Goal: Task Accomplishment & Management: Use online tool/utility

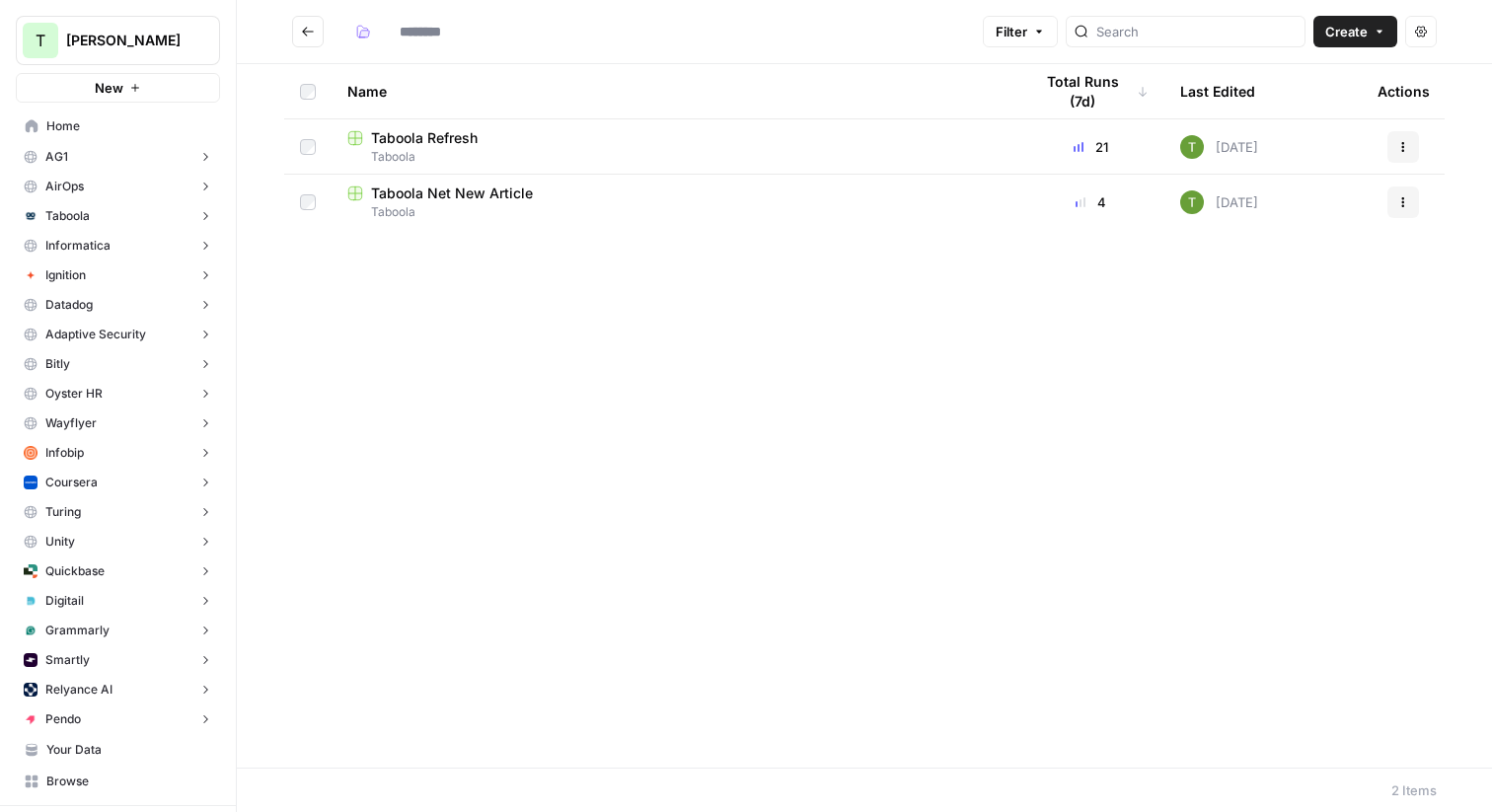
type input "*******"
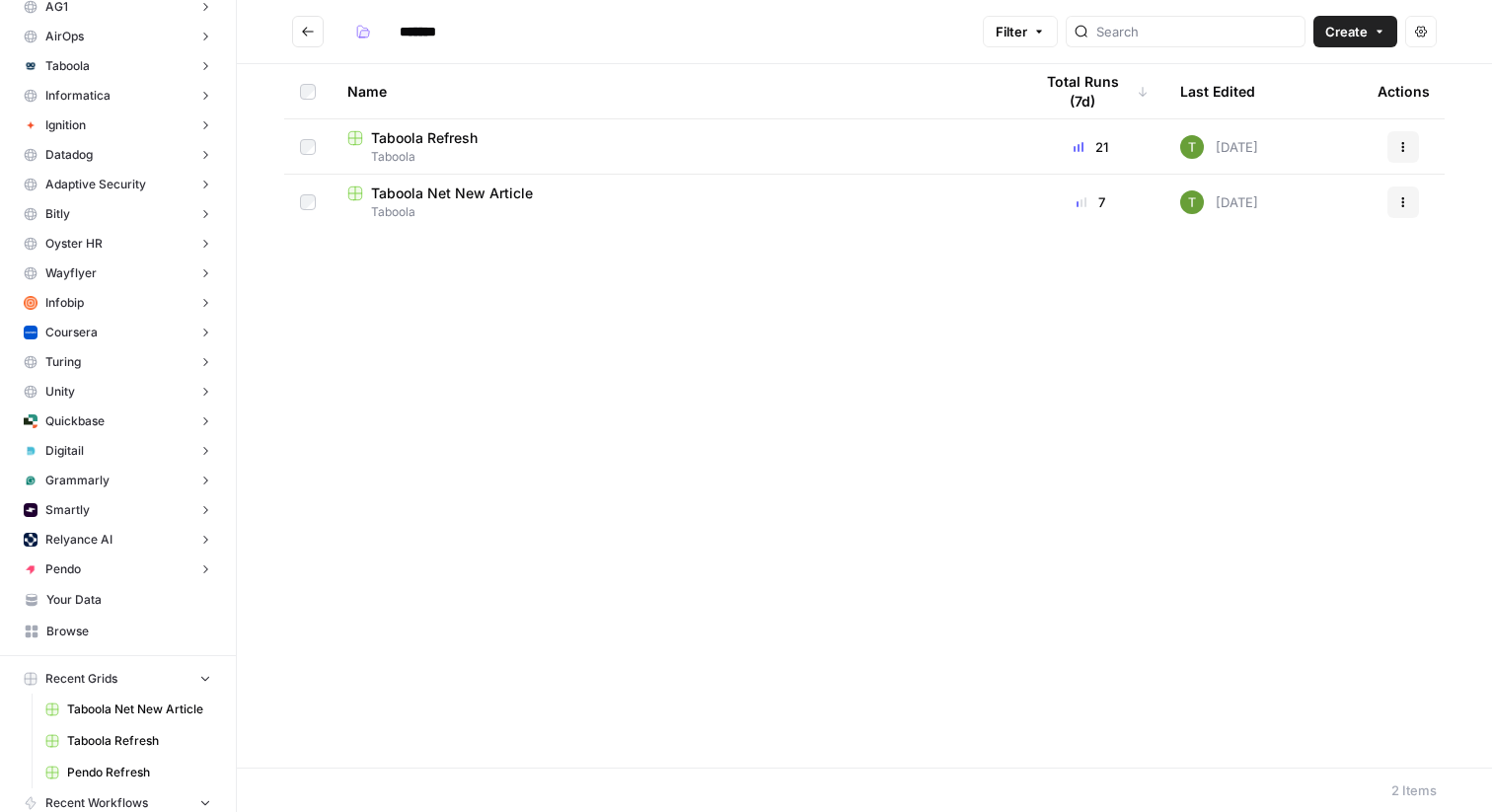
click at [304, 37] on icon "Go back" at bounding box center [308, 32] width 14 height 14
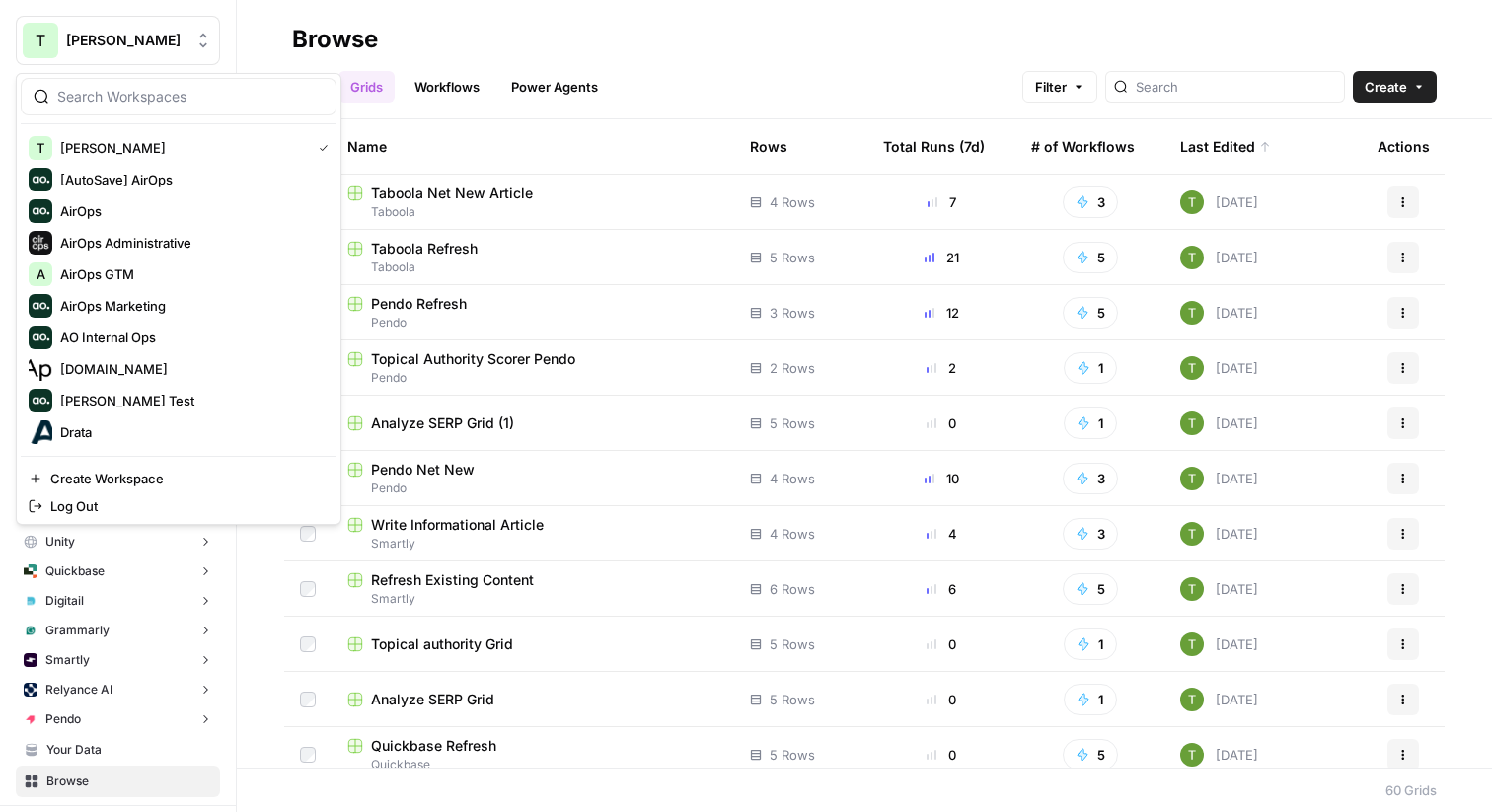
click at [102, 31] on span "[PERSON_NAME]" at bounding box center [125, 40] width 119 height 20
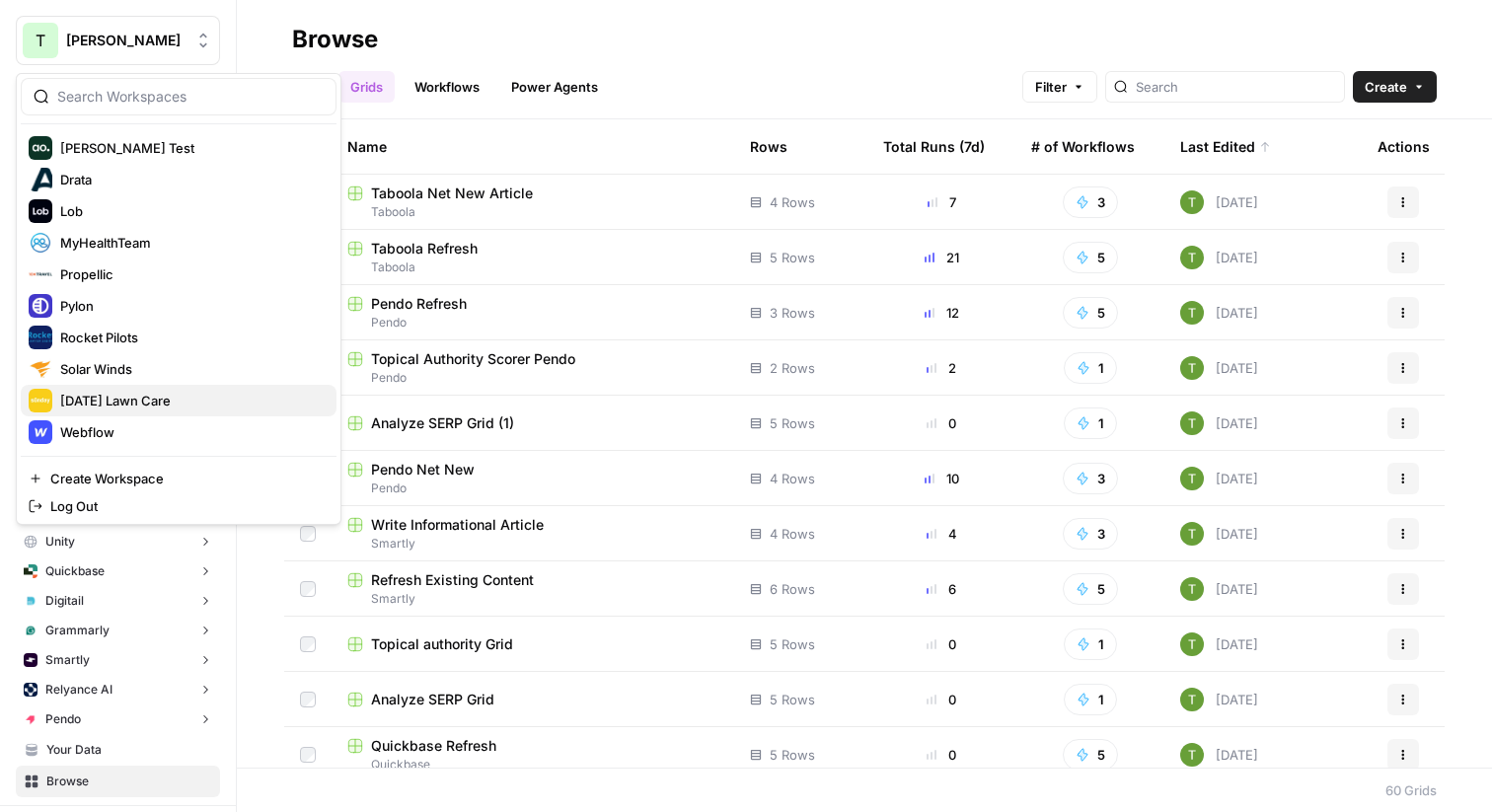
click at [97, 399] on span "Sunday Lawn Care" at bounding box center [190, 401] width 261 height 20
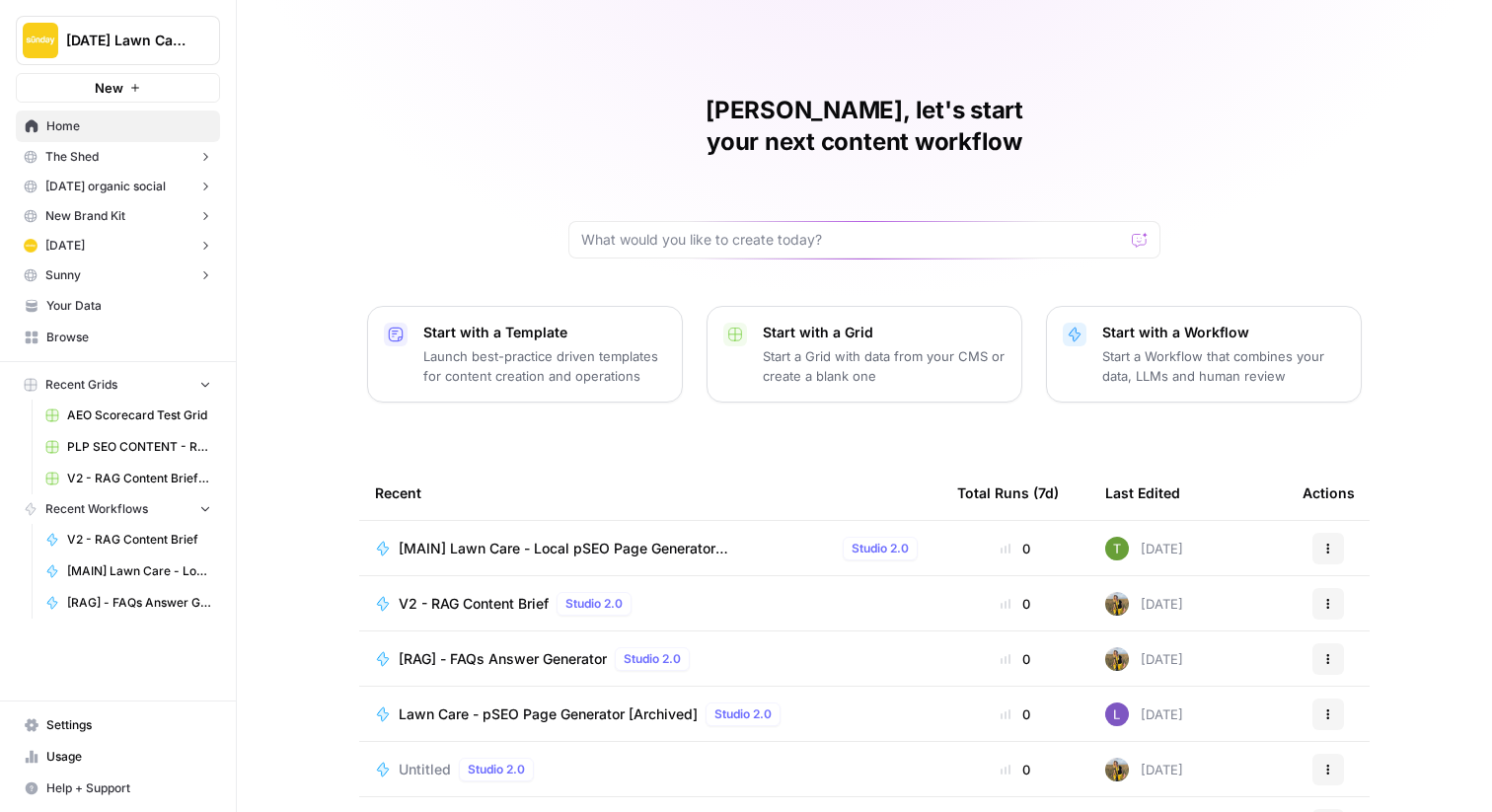
scroll to position [96, 0]
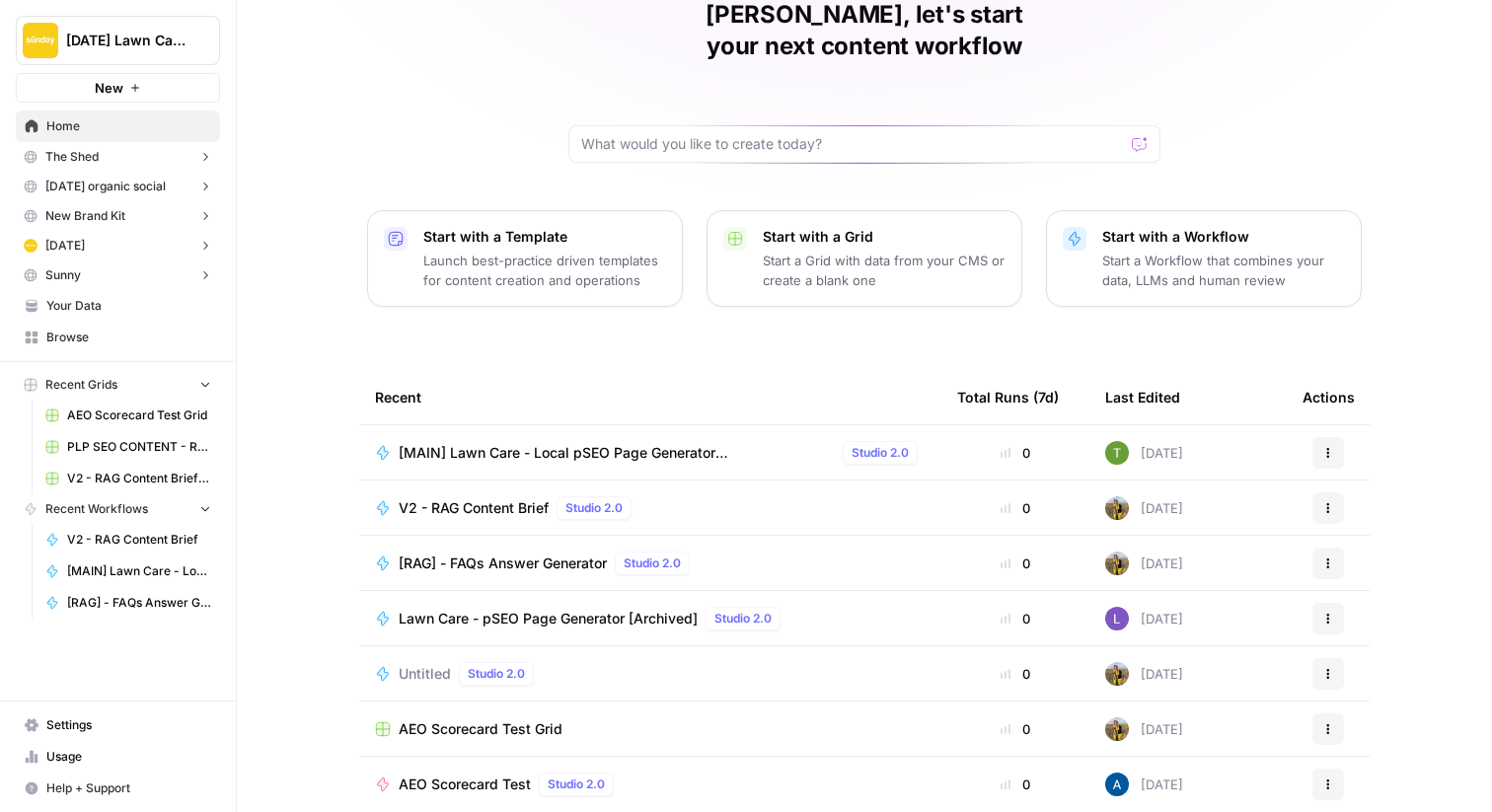
click at [58, 335] on span "Browse" at bounding box center [128, 337] width 165 height 18
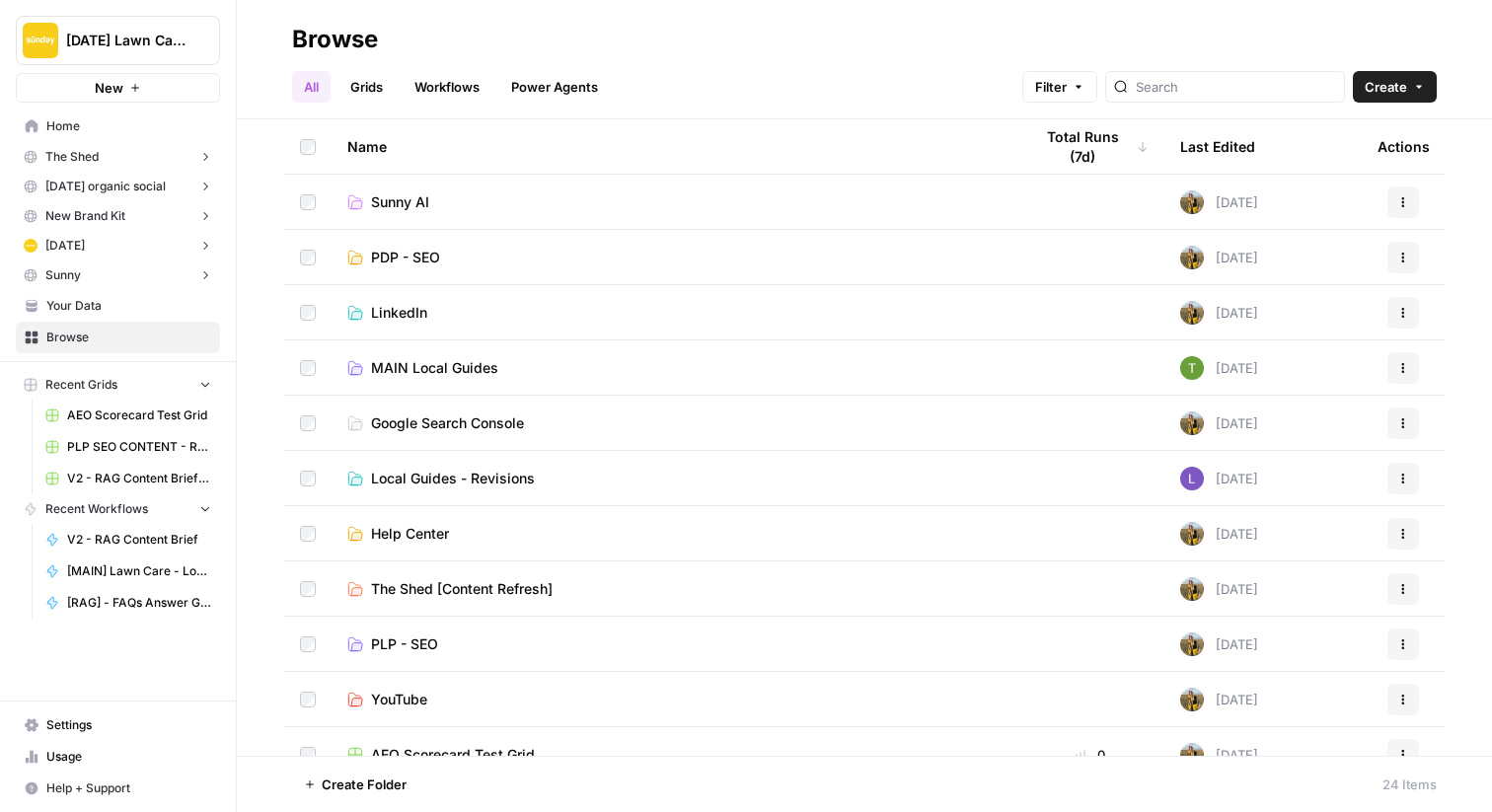
click at [454, 372] on span "MAIN Local Guides" at bounding box center [434, 368] width 127 height 20
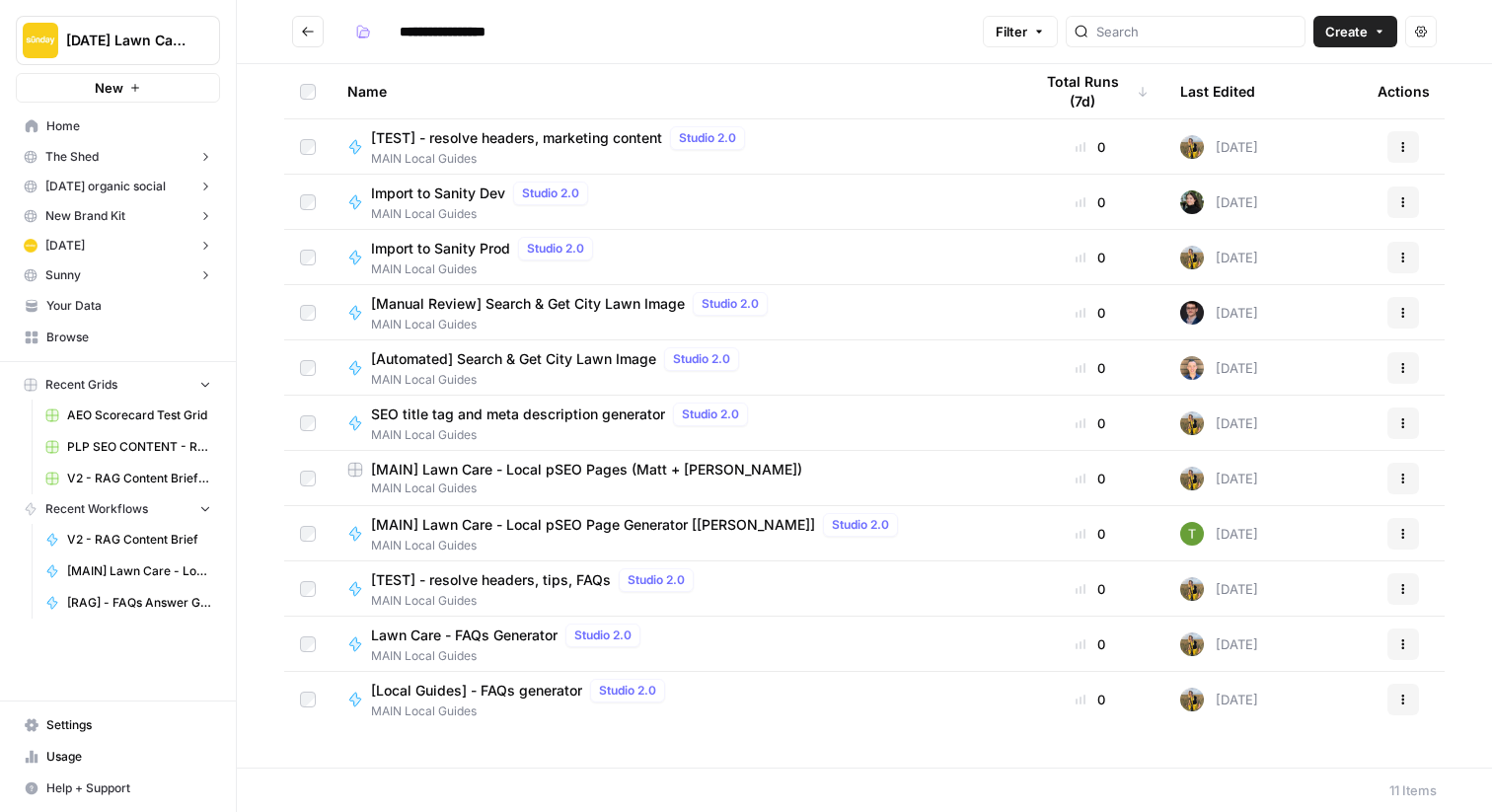
click at [162, 43] on span "Sunday Lawn Care" at bounding box center [125, 40] width 119 height 20
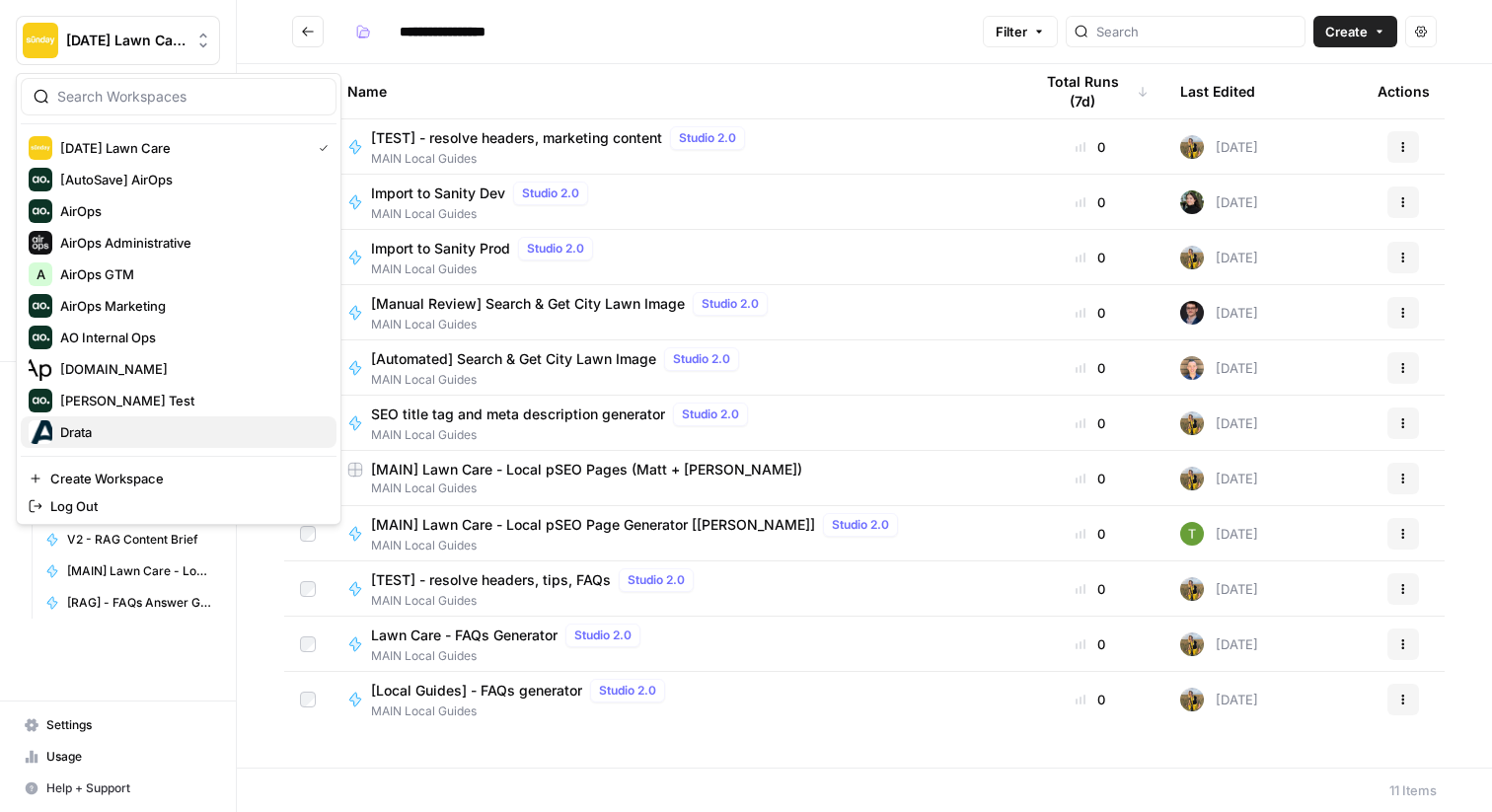
scroll to position [253, 0]
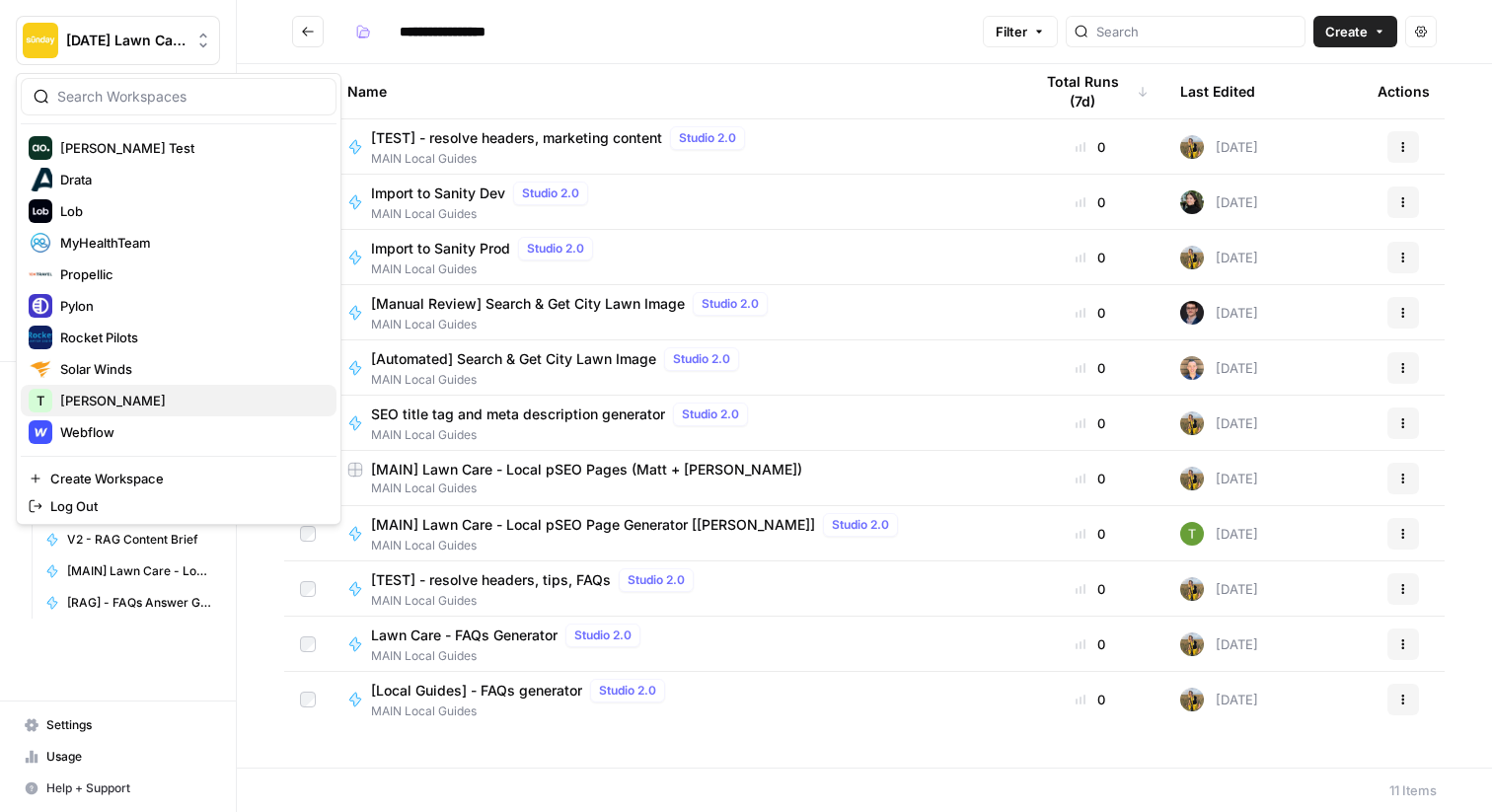
click at [86, 402] on span "[PERSON_NAME]" at bounding box center [190, 401] width 261 height 20
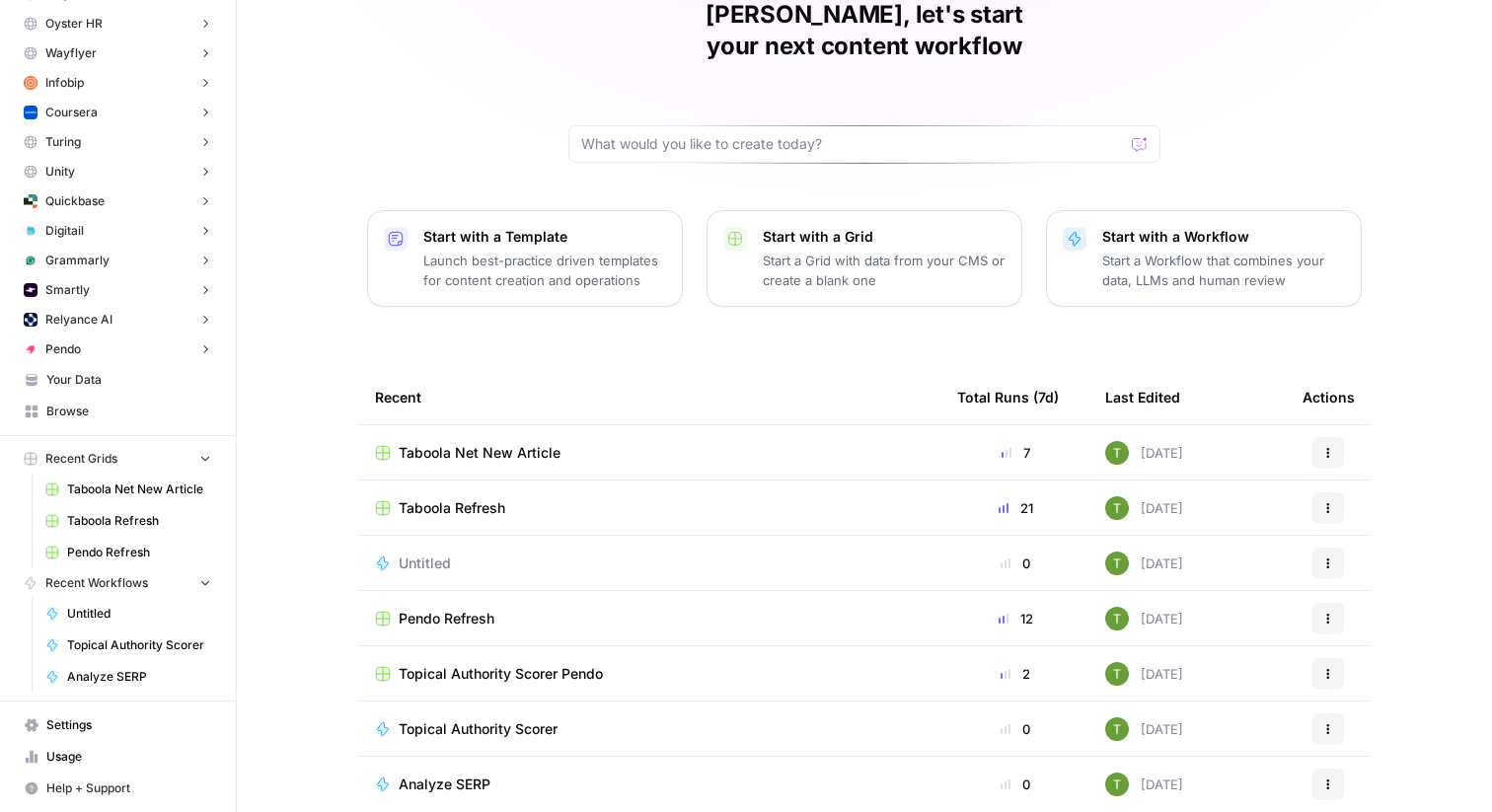
scroll to position [369, 0]
click at [70, 379] on span "Your Data" at bounding box center [128, 381] width 165 height 18
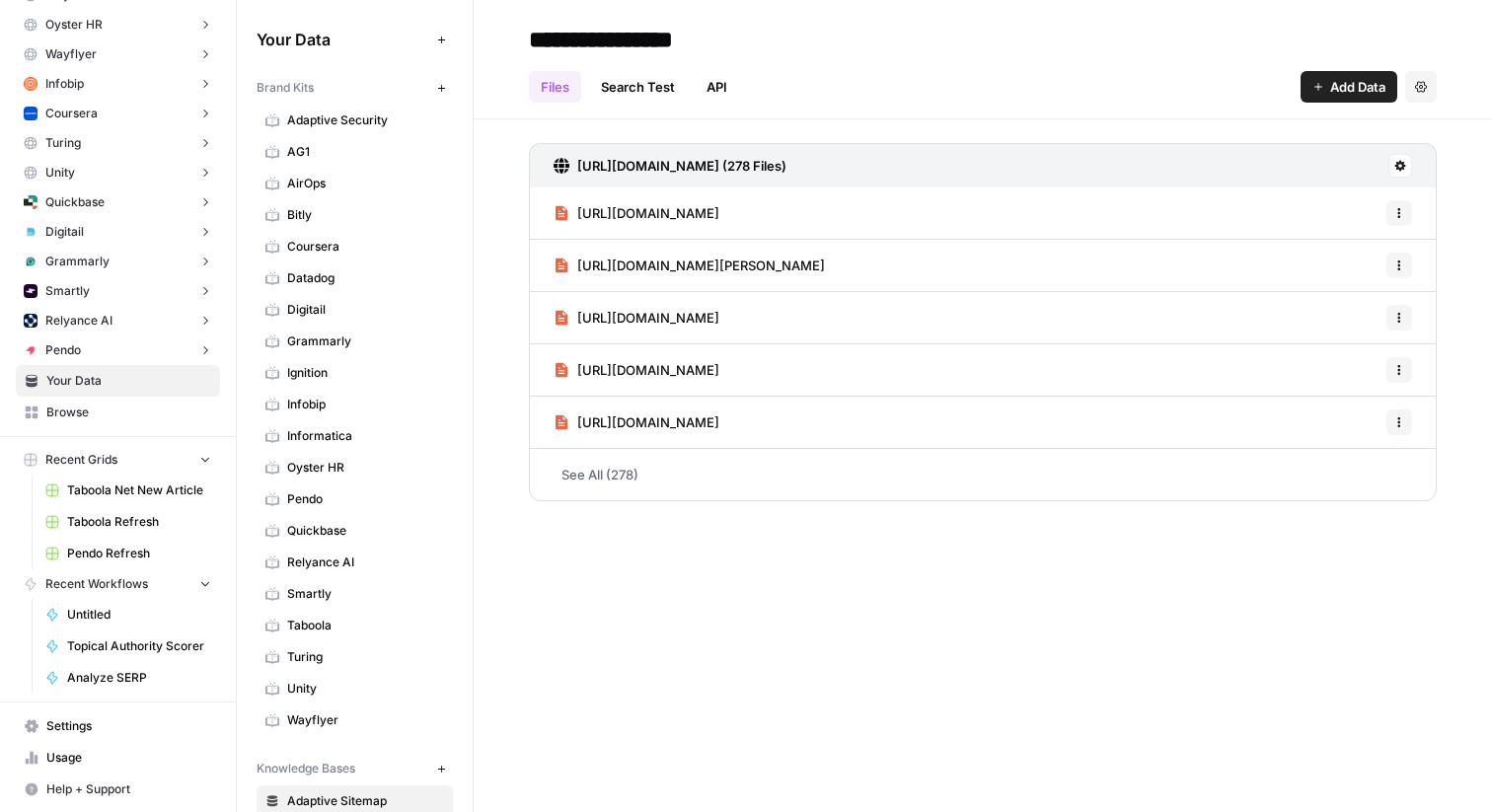
click at [65, 420] on span "Browse" at bounding box center [128, 412] width 165 height 18
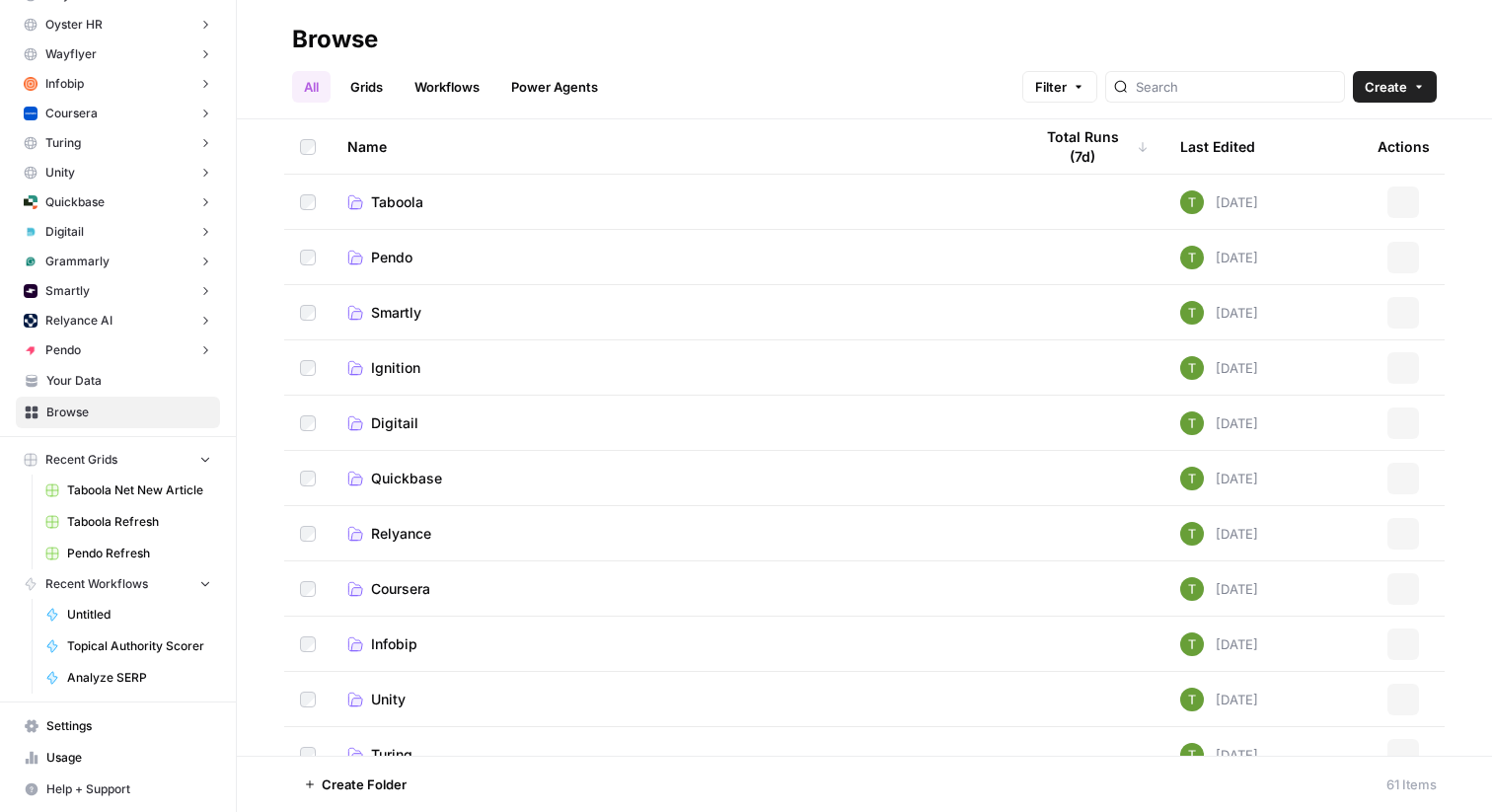
click at [192, 462] on button "Recent Grids" at bounding box center [117, 460] width 204 height 30
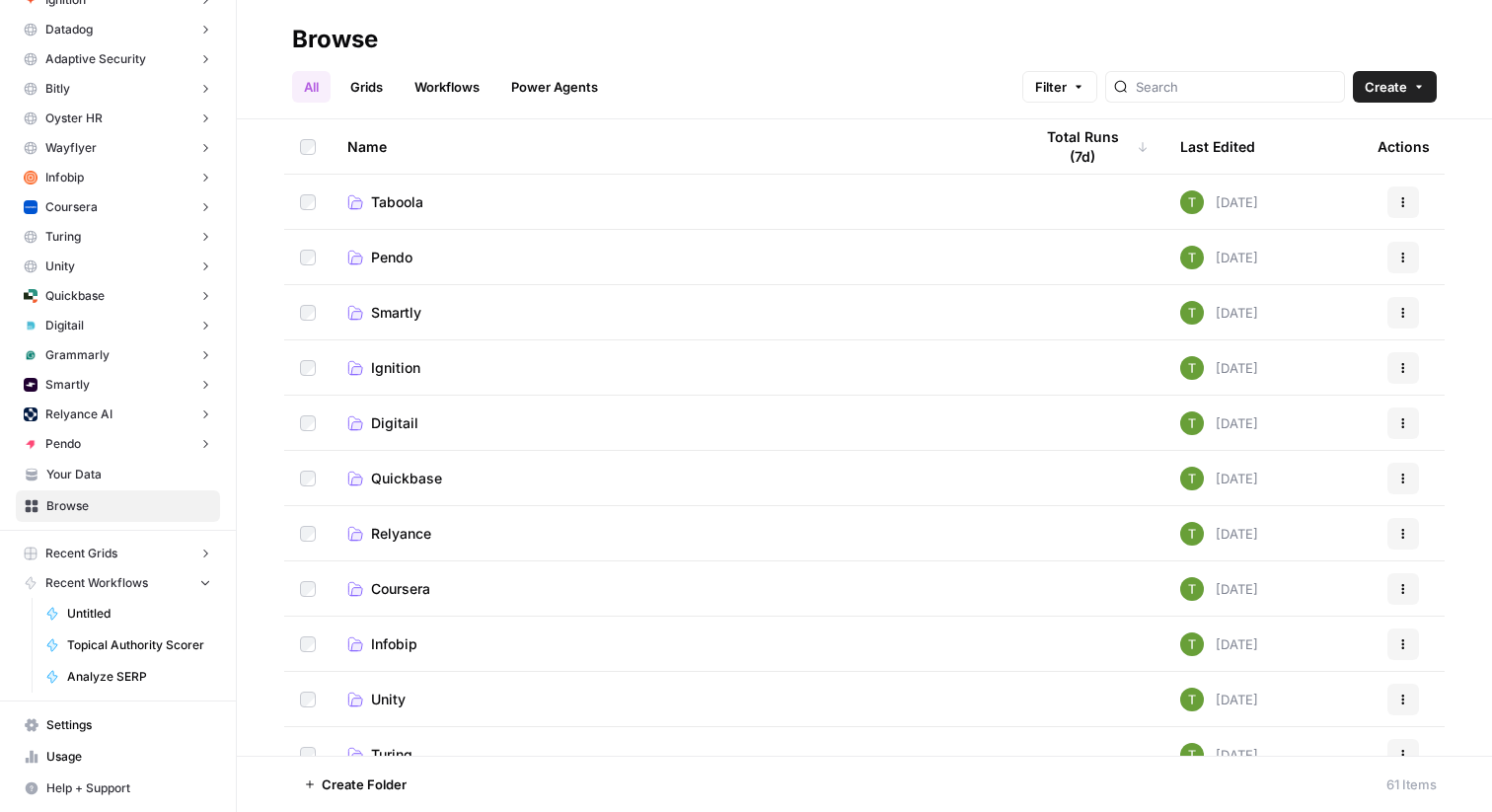
click at [204, 579] on icon "button" at bounding box center [205, 582] width 14 height 14
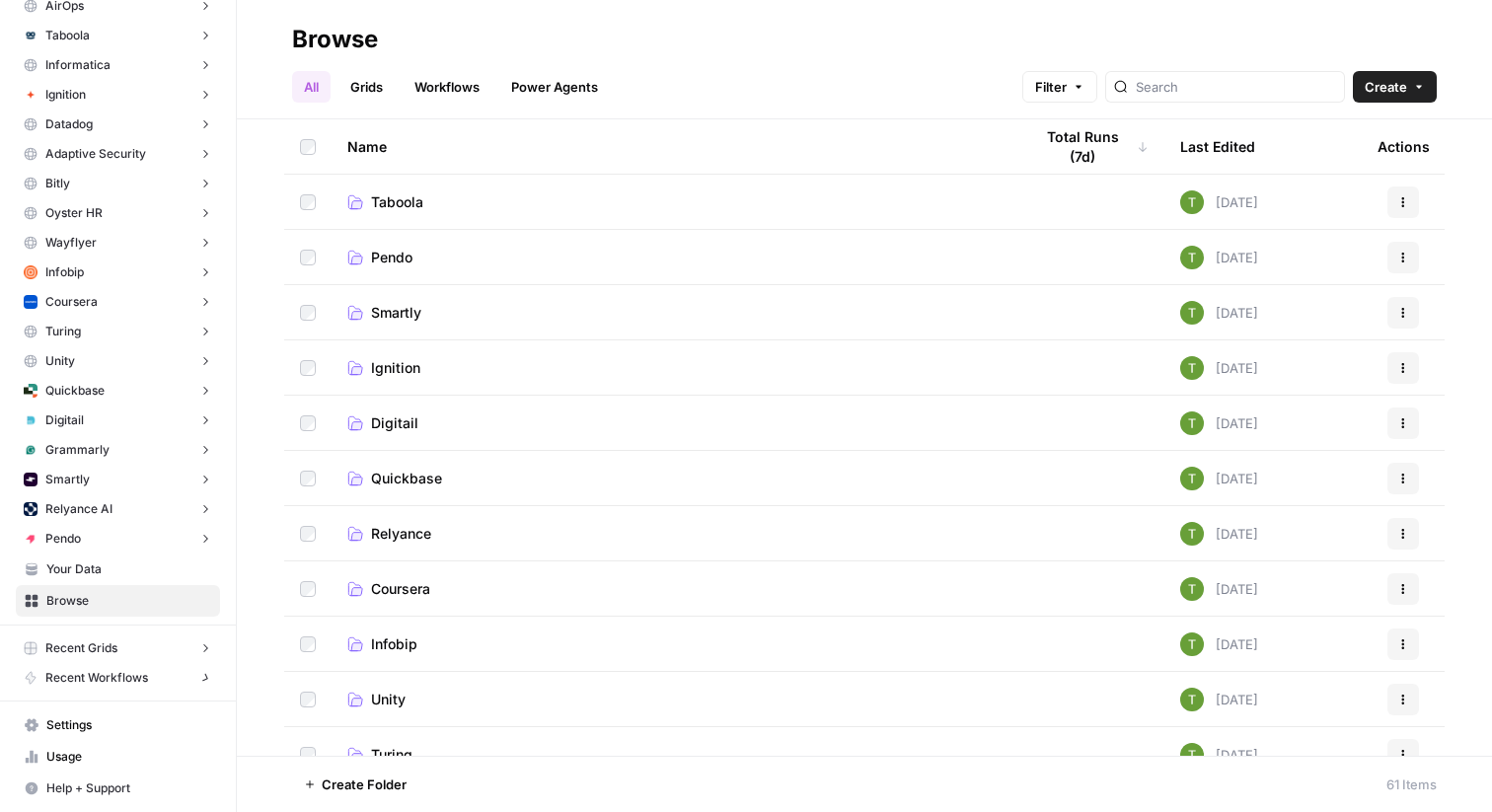
scroll to position [181, 0]
click at [390, 200] on span "Taboola" at bounding box center [397, 202] width 52 height 20
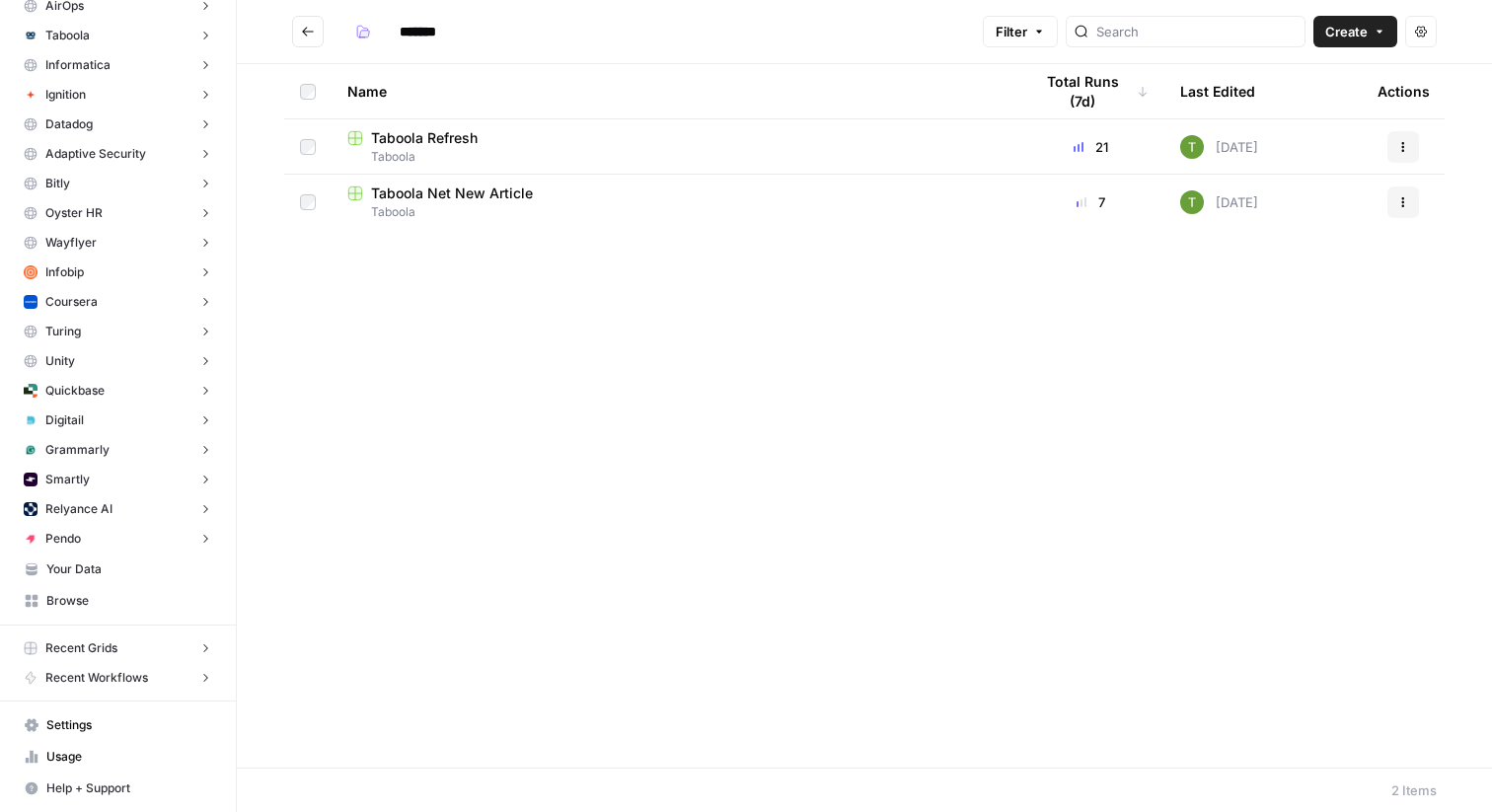
click at [421, 136] on span "Taboola Refresh" at bounding box center [424, 138] width 107 height 20
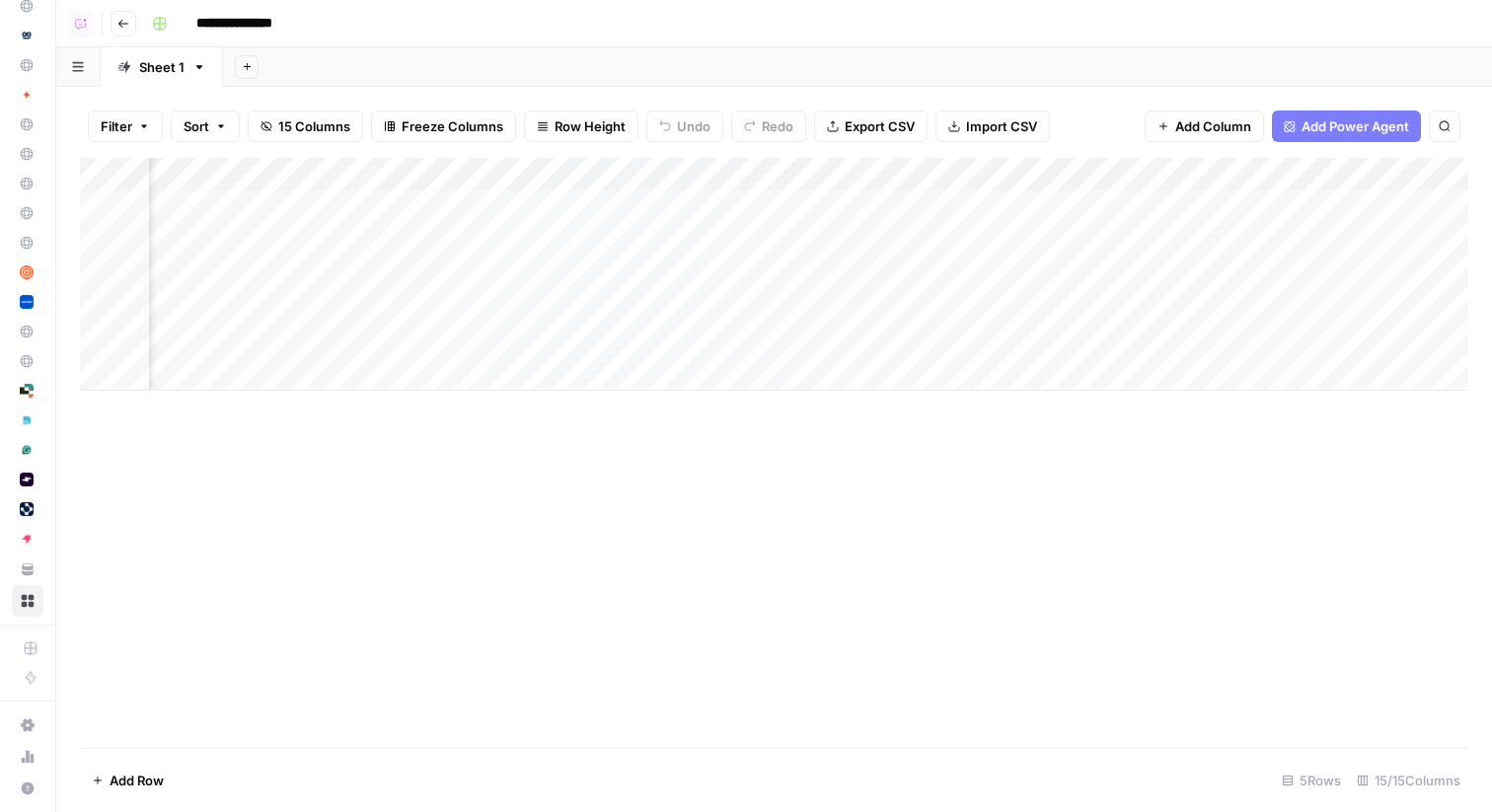
scroll to position [0, 2493]
click at [974, 205] on div "Add Column" at bounding box center [774, 274] width 1388 height 233
click at [1026, 248] on div "Add Column" at bounding box center [774, 274] width 1388 height 233
click at [1016, 270] on div "Add Column" at bounding box center [774, 274] width 1388 height 233
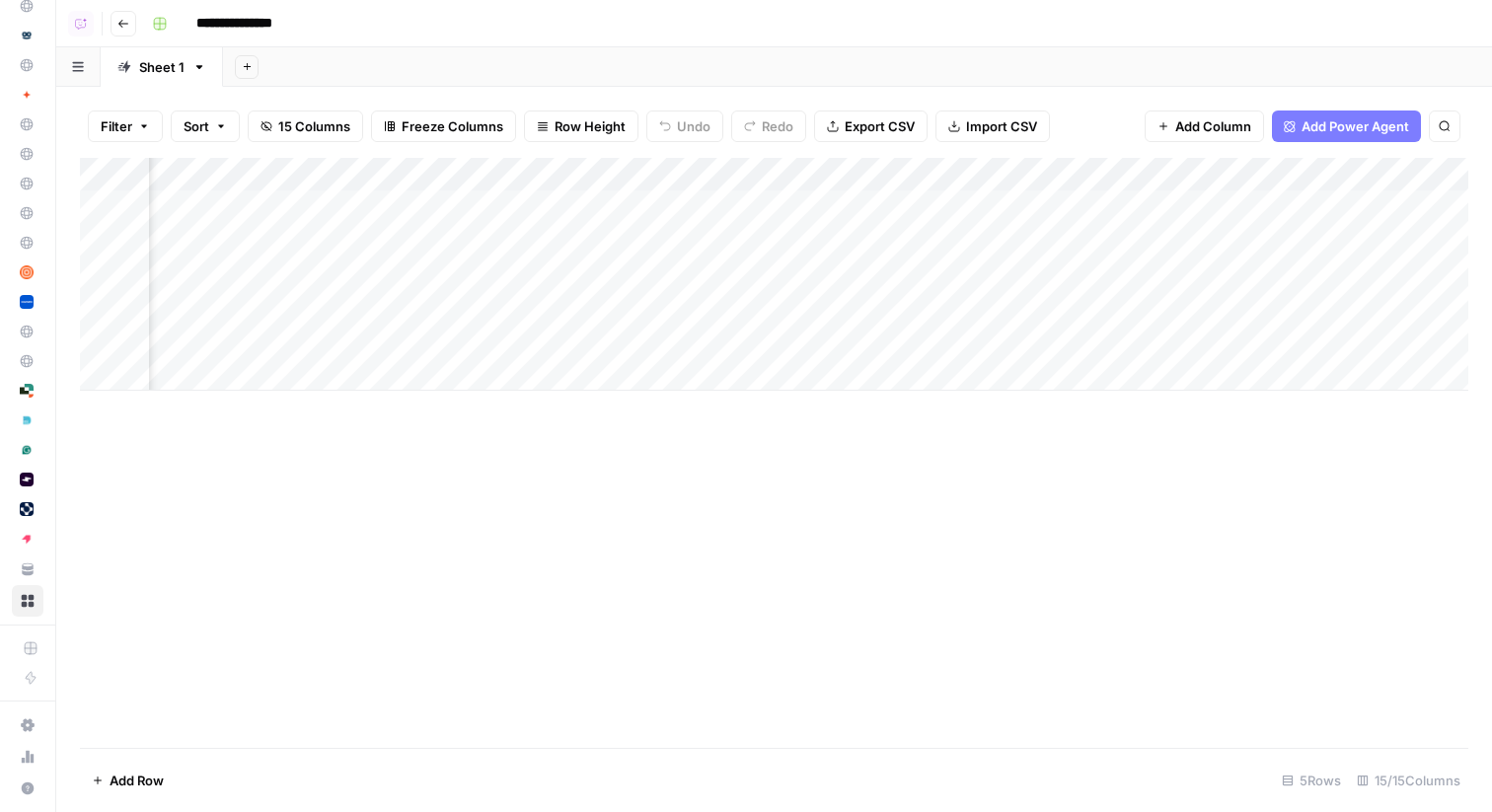
click at [1161, 308] on div "Add Column" at bounding box center [774, 274] width 1388 height 233
click at [120, 24] on icon "button" at bounding box center [123, 24] width 12 height 12
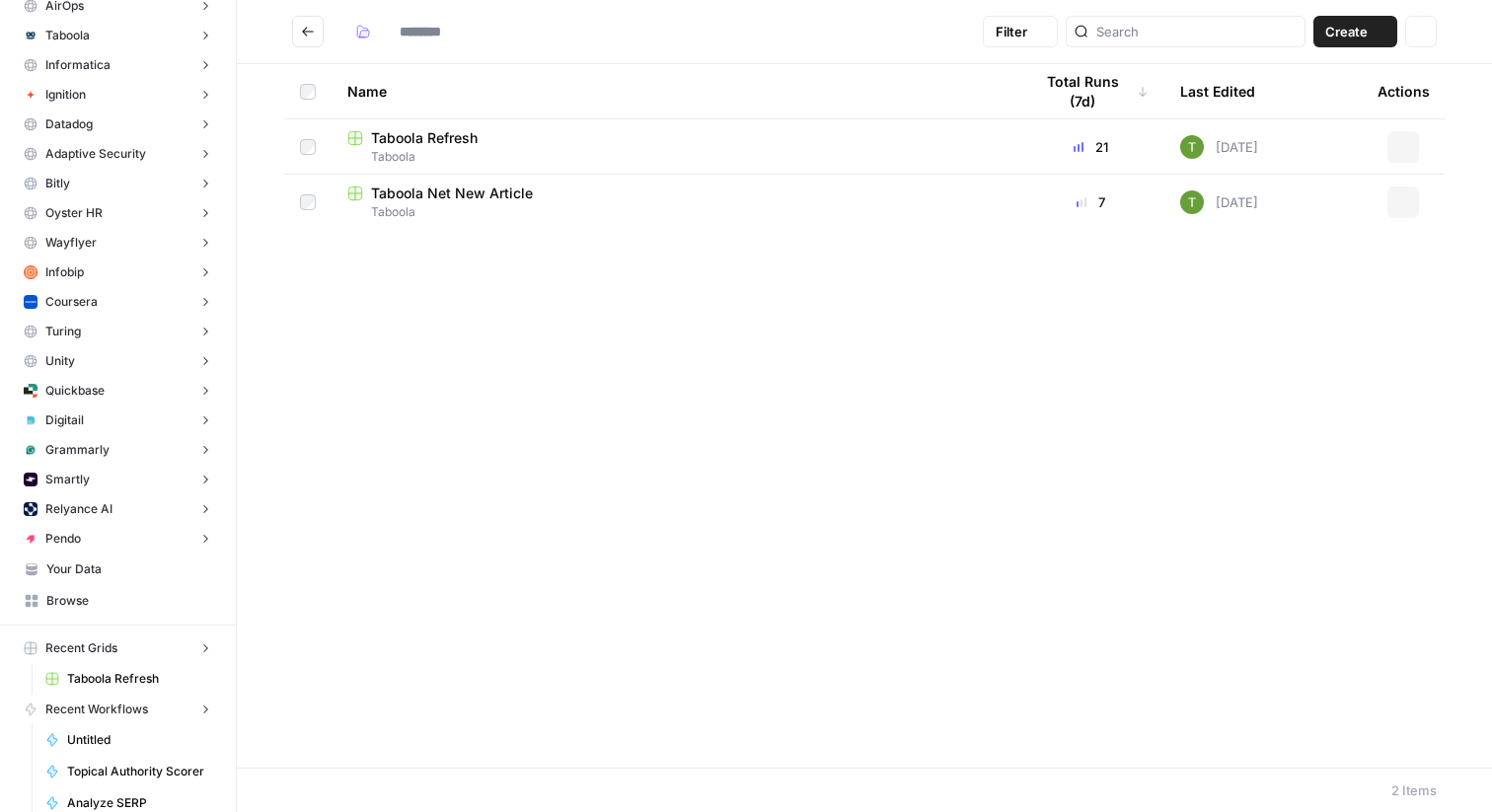
type input "*******"
click at [444, 145] on span "Taboola Refresh" at bounding box center [424, 138] width 107 height 20
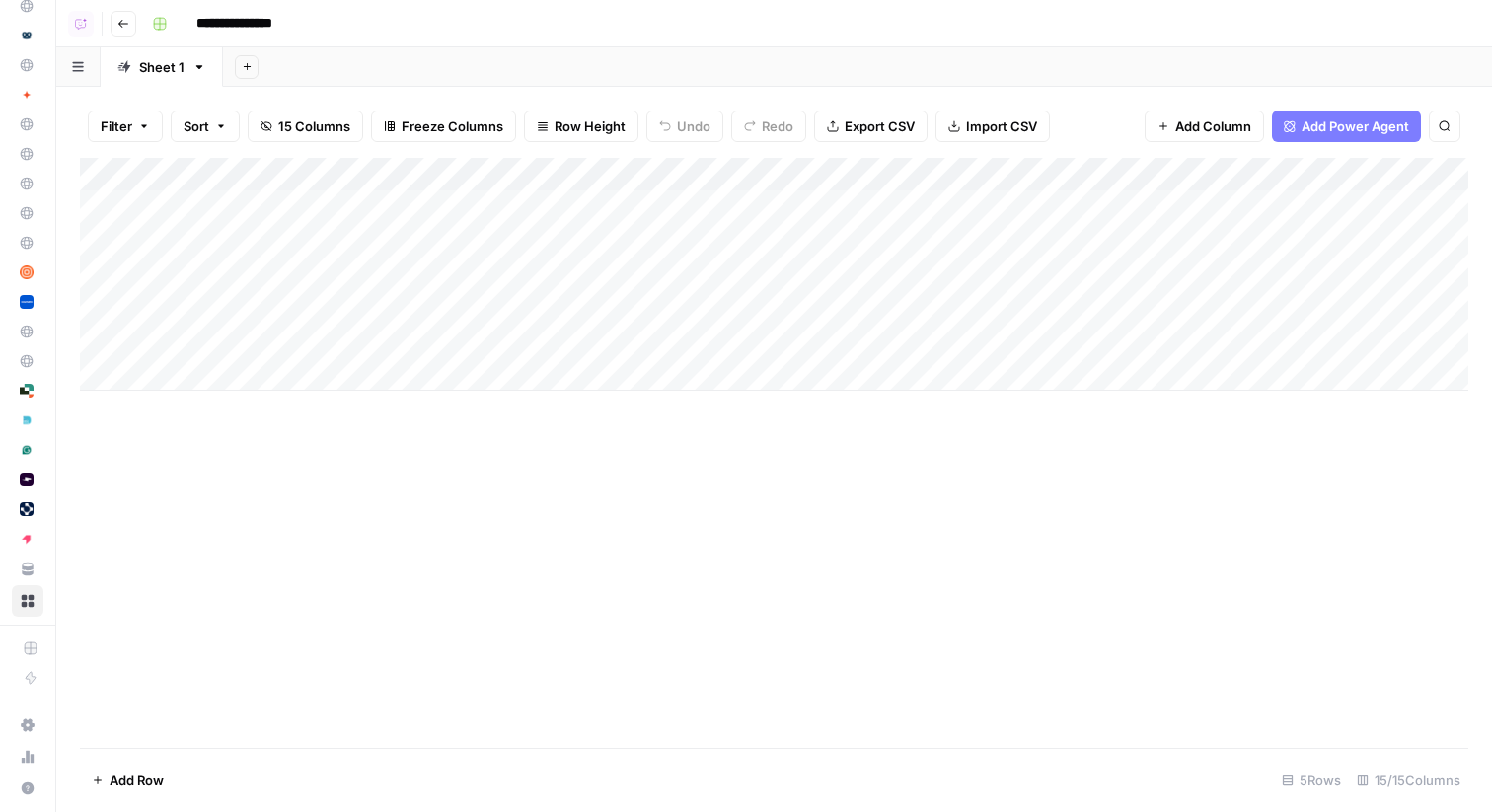
click at [118, 23] on icon "button" at bounding box center [123, 24] width 10 height 8
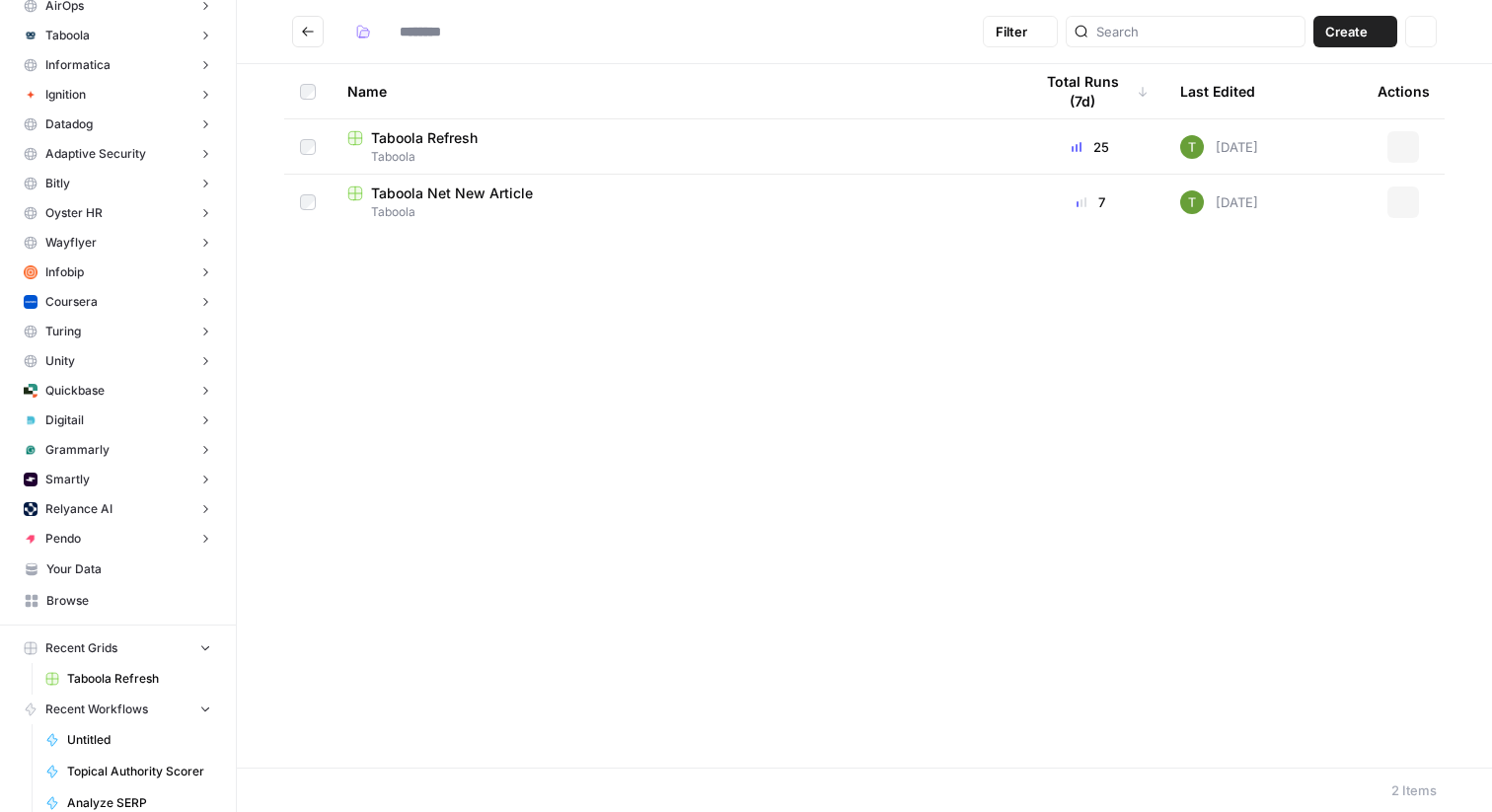
type input "*******"
click at [678, 204] on span "Taboola" at bounding box center [674, 212] width 653 height 18
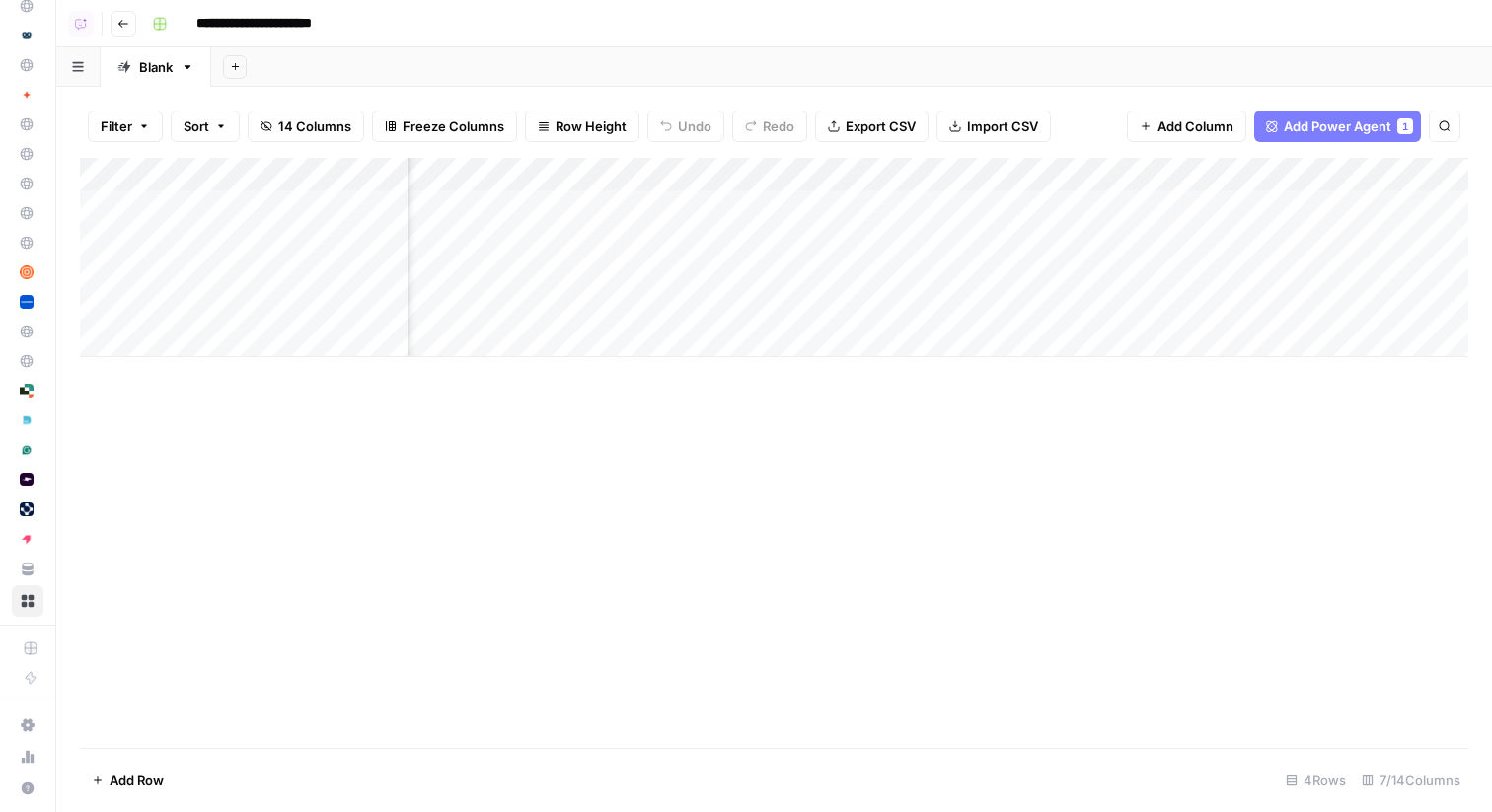
scroll to position [0, 437]
click at [1045, 212] on div "Add Column" at bounding box center [774, 258] width 1388 height 199
click at [1027, 240] on div "Add Column" at bounding box center [774, 258] width 1388 height 199
click at [1160, 206] on div "Add Column" at bounding box center [774, 258] width 1388 height 199
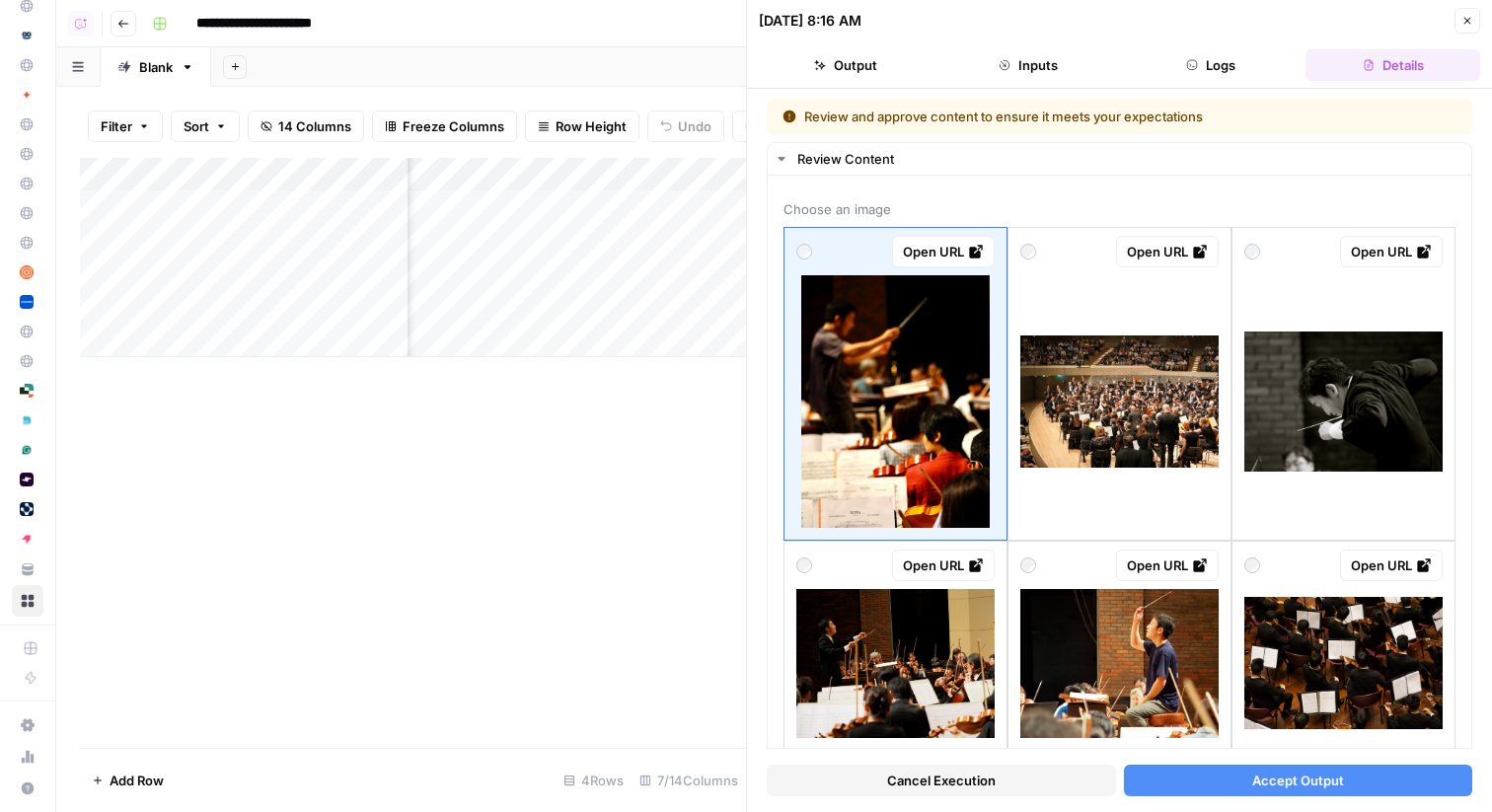
click at [1467, 22] on icon "button" at bounding box center [1467, 21] width 12 height 12
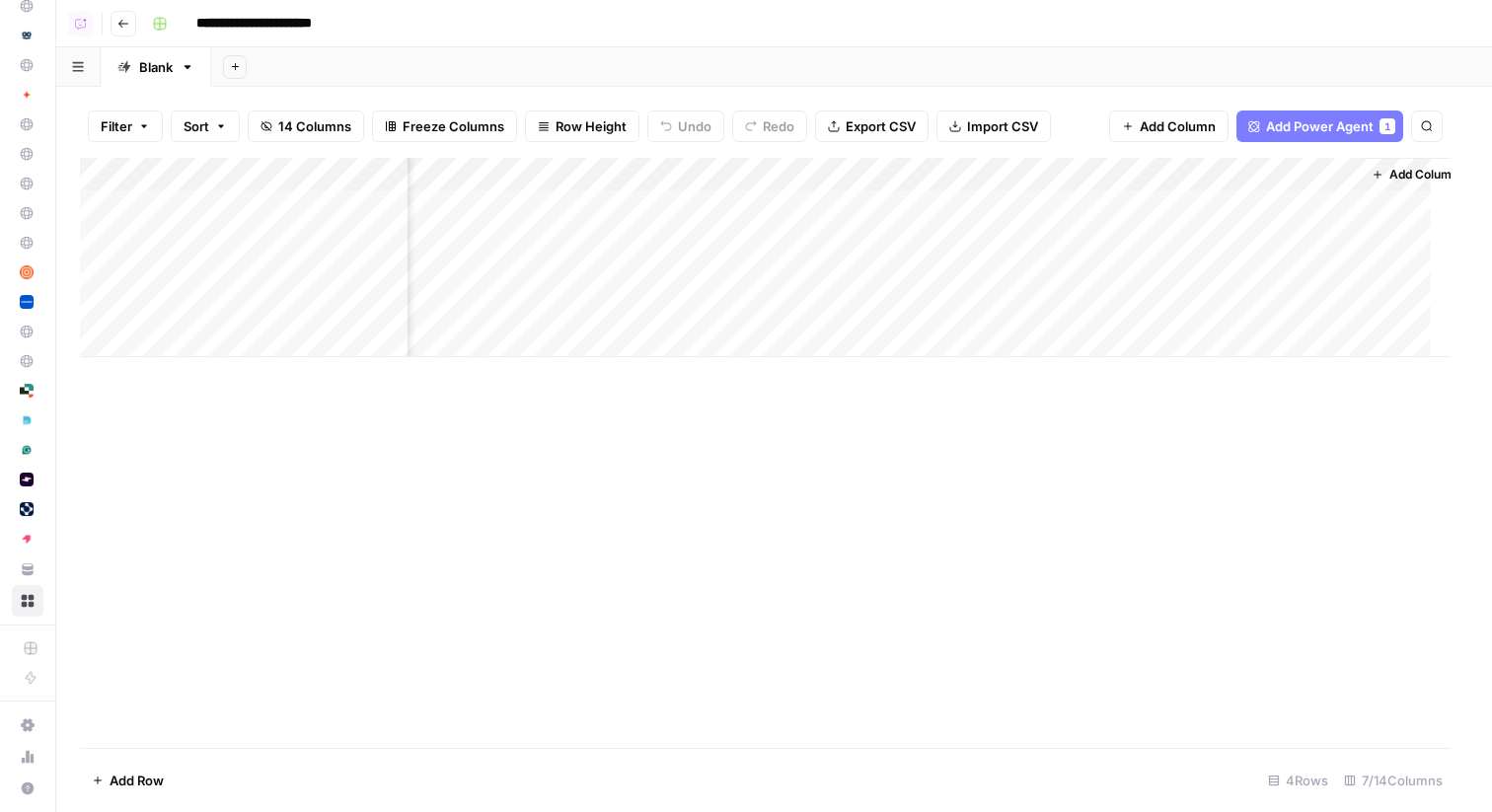
scroll to position [0, 413]
click at [1164, 176] on div "Add Column" at bounding box center [774, 258] width 1388 height 199
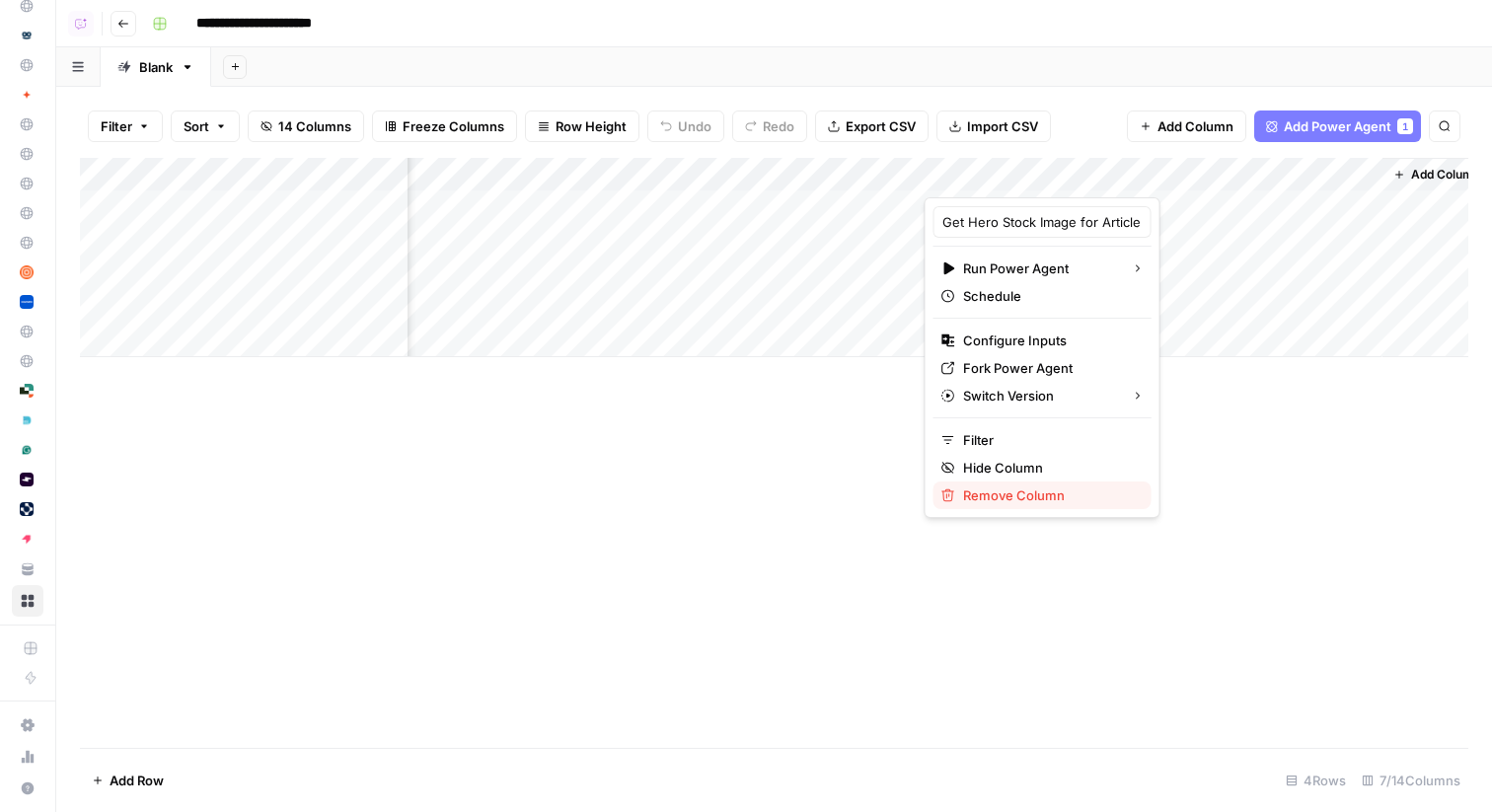
click at [993, 493] on span "Remove Column" at bounding box center [1049, 495] width 173 height 20
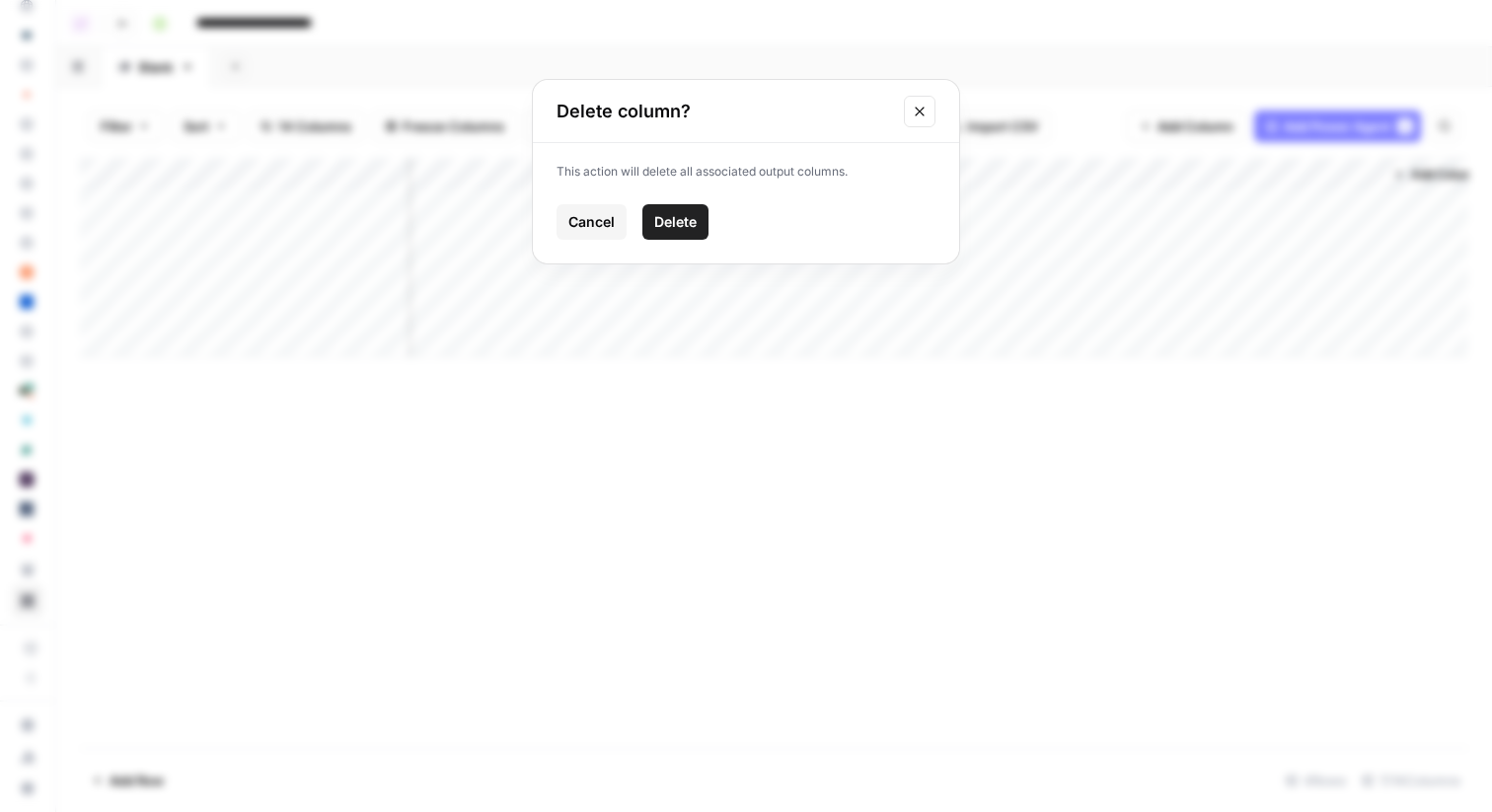
click at [673, 226] on span "Delete" at bounding box center [675, 222] width 42 height 20
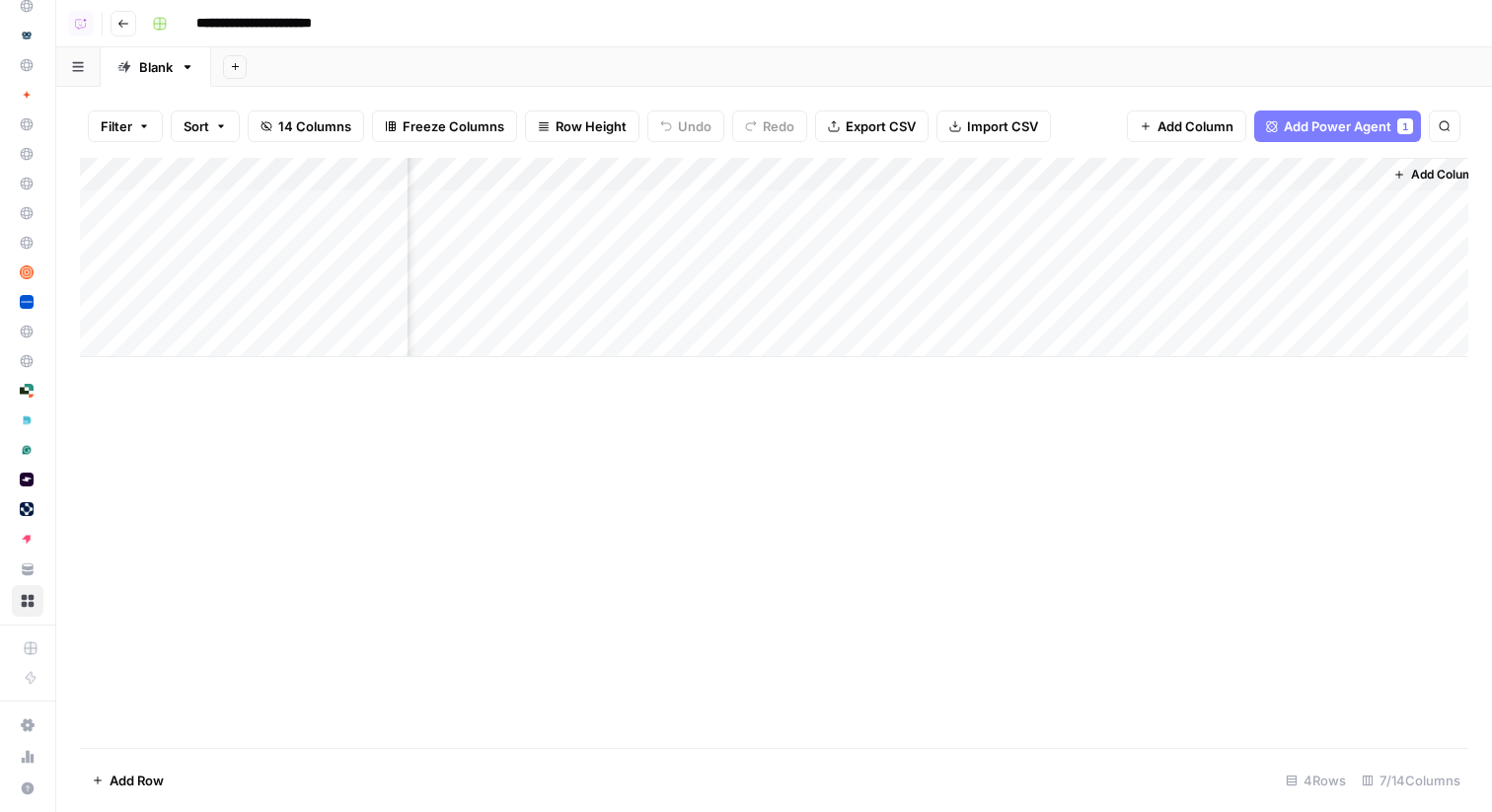
scroll to position [0, 0]
click at [623, 66] on div "Add Sheet" at bounding box center [852, 67] width 1281 height 39
drag, startPoint x: 406, startPoint y: 172, endPoint x: 568, endPoint y: 172, distance: 162.0
click at [568, 172] on div "Add Column" at bounding box center [774, 258] width 1388 height 199
click at [266, 207] on div "Add Column" at bounding box center [774, 258] width 1388 height 199
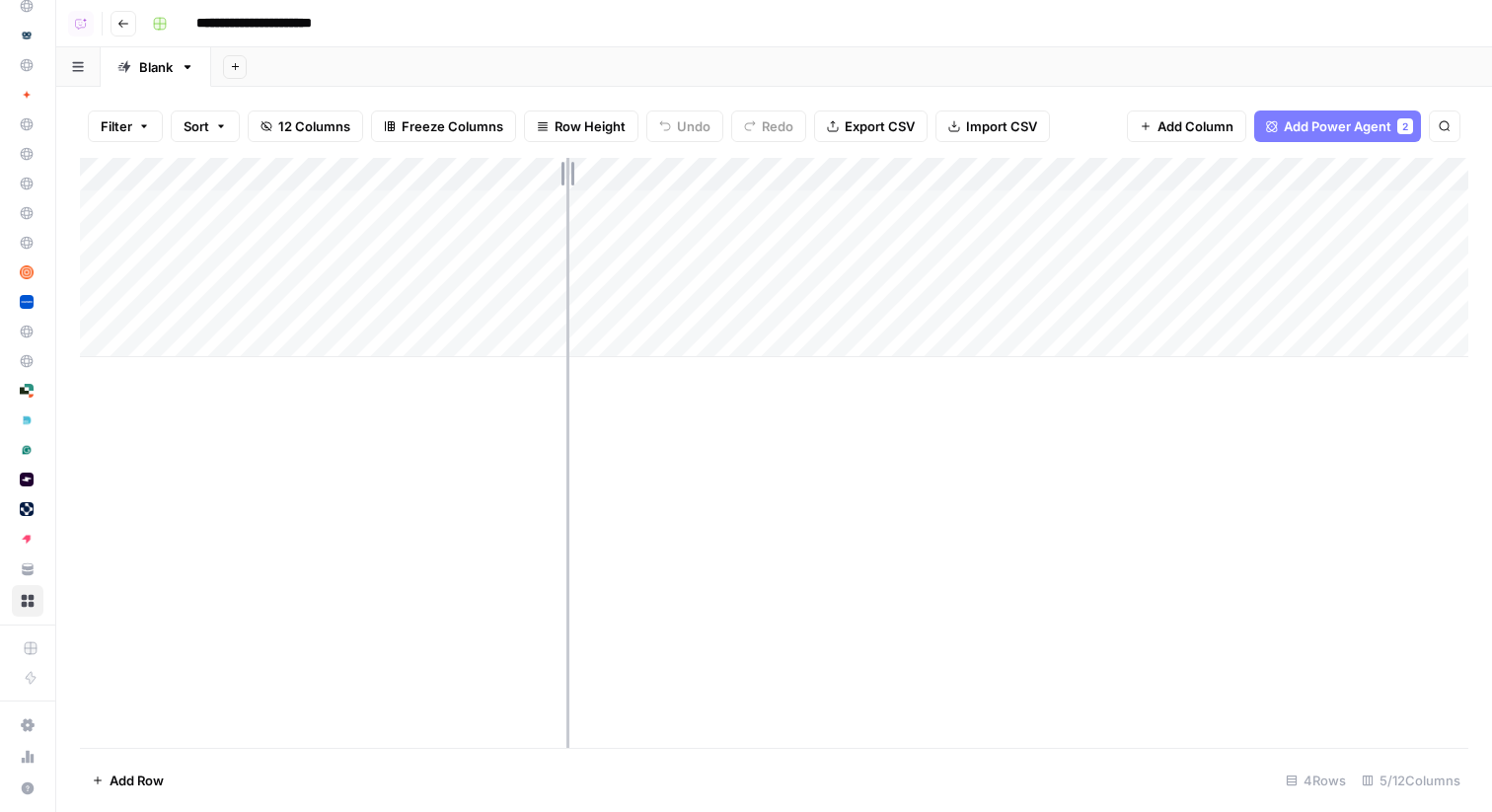
click at [566, 168] on div "Add Column" at bounding box center [774, 258] width 1388 height 199
click at [125, 24] on icon "button" at bounding box center [123, 24] width 12 height 12
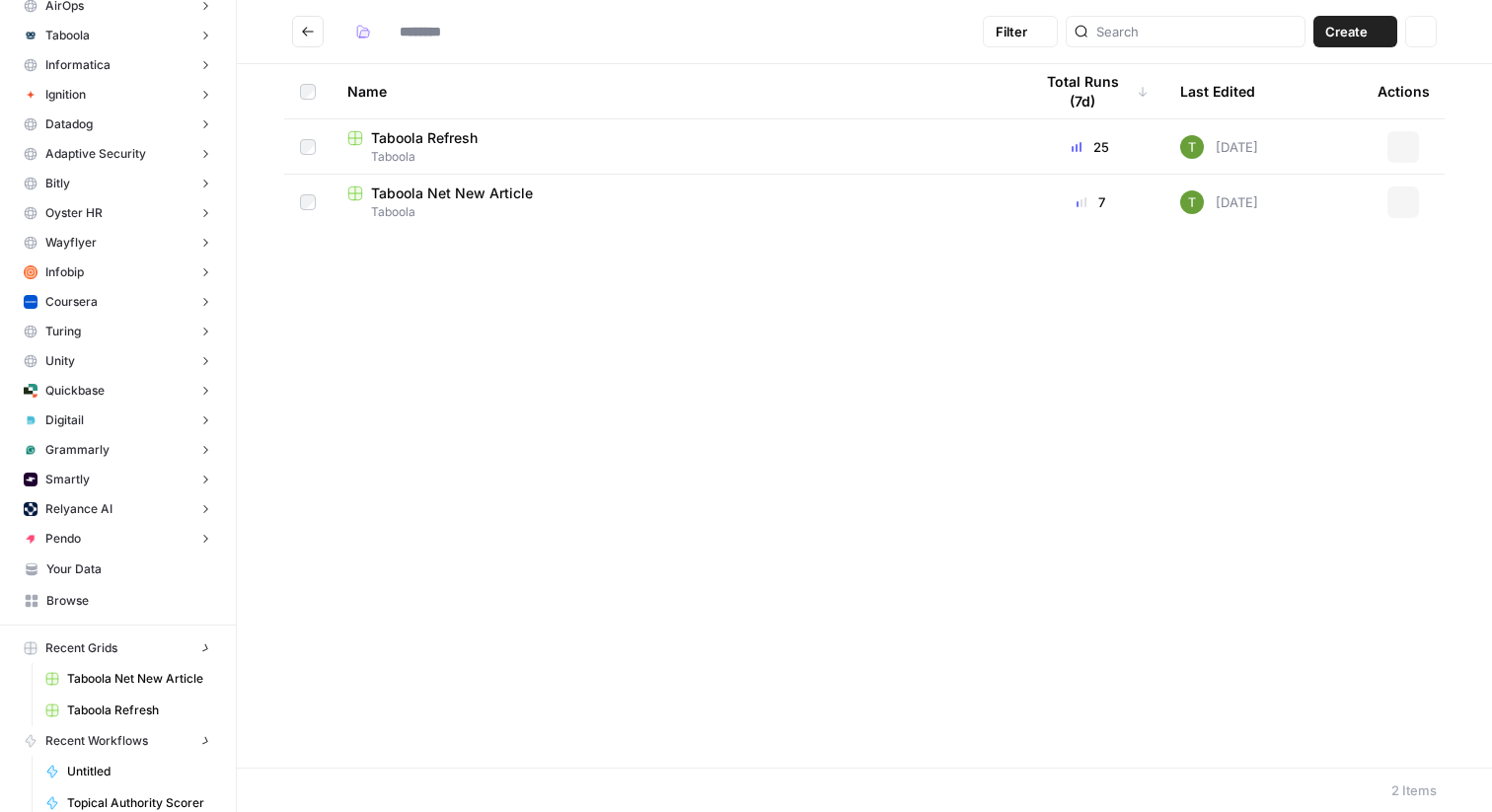
type input "*******"
click at [299, 30] on button "Go back" at bounding box center [308, 32] width 32 height 32
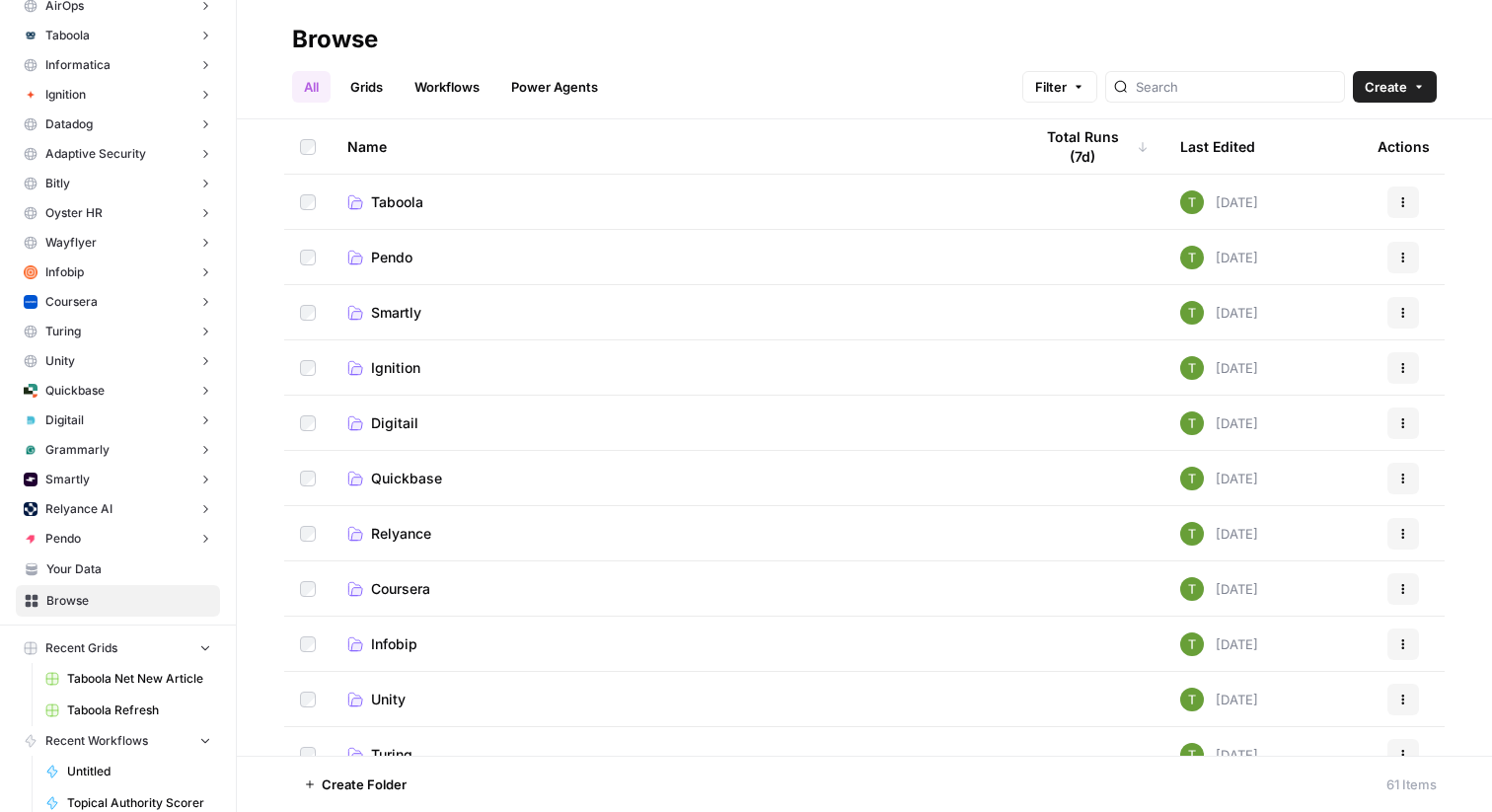
click at [457, 85] on link "Workflows" at bounding box center [447, 87] width 89 height 32
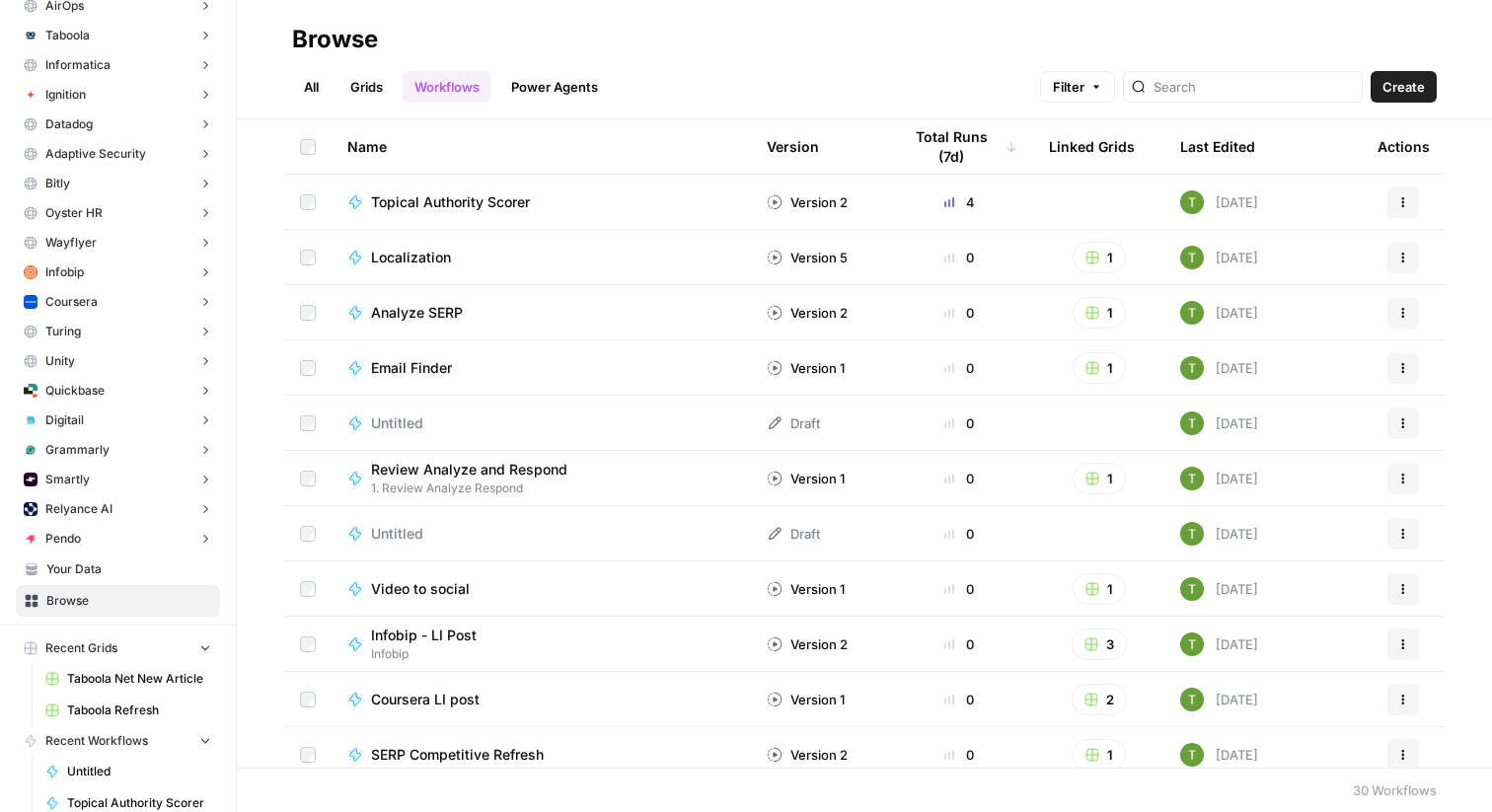
scroll to position [1065, 0]
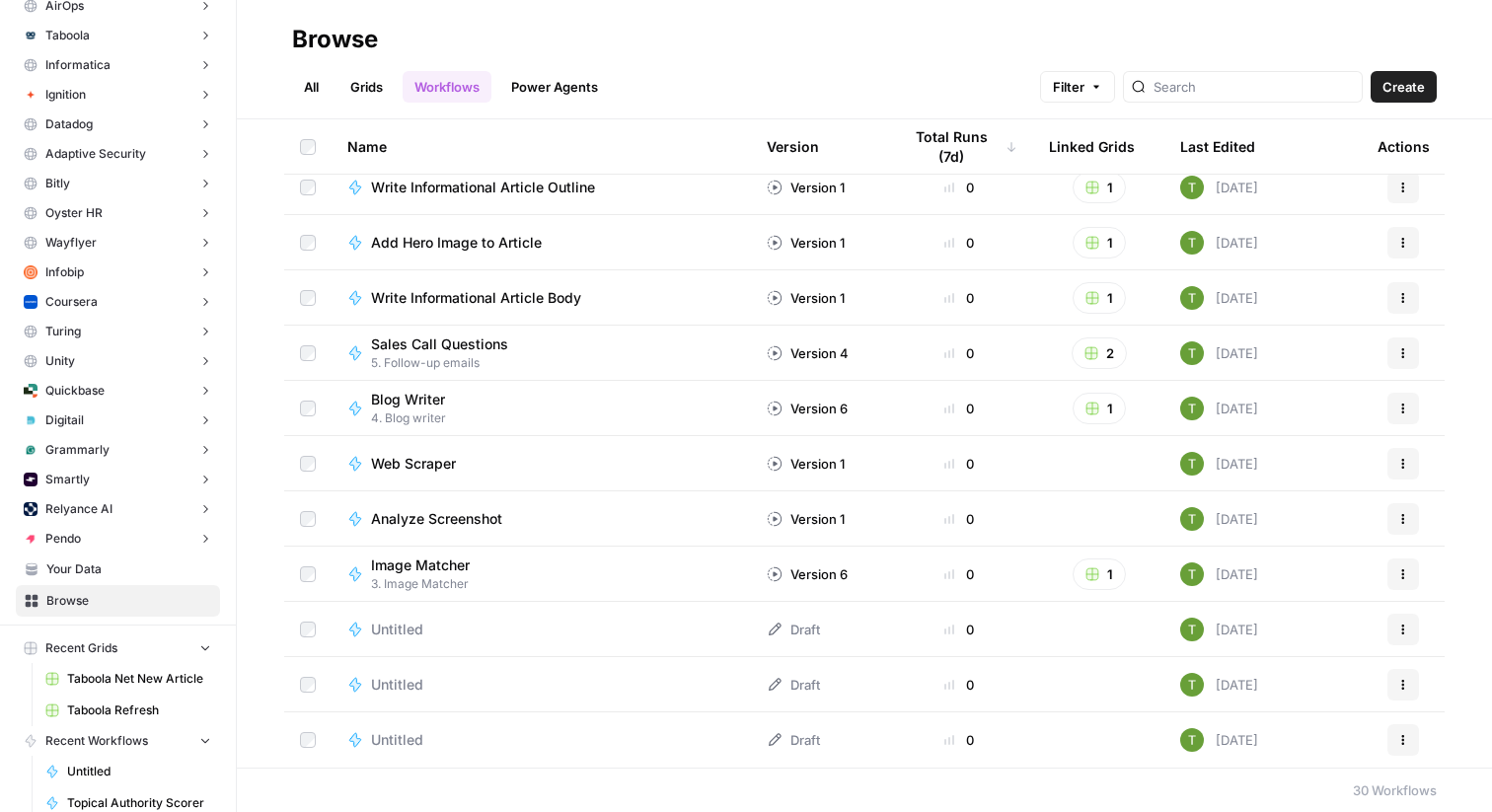
click at [381, 629] on span "Untitled" at bounding box center [397, 629] width 52 height 20
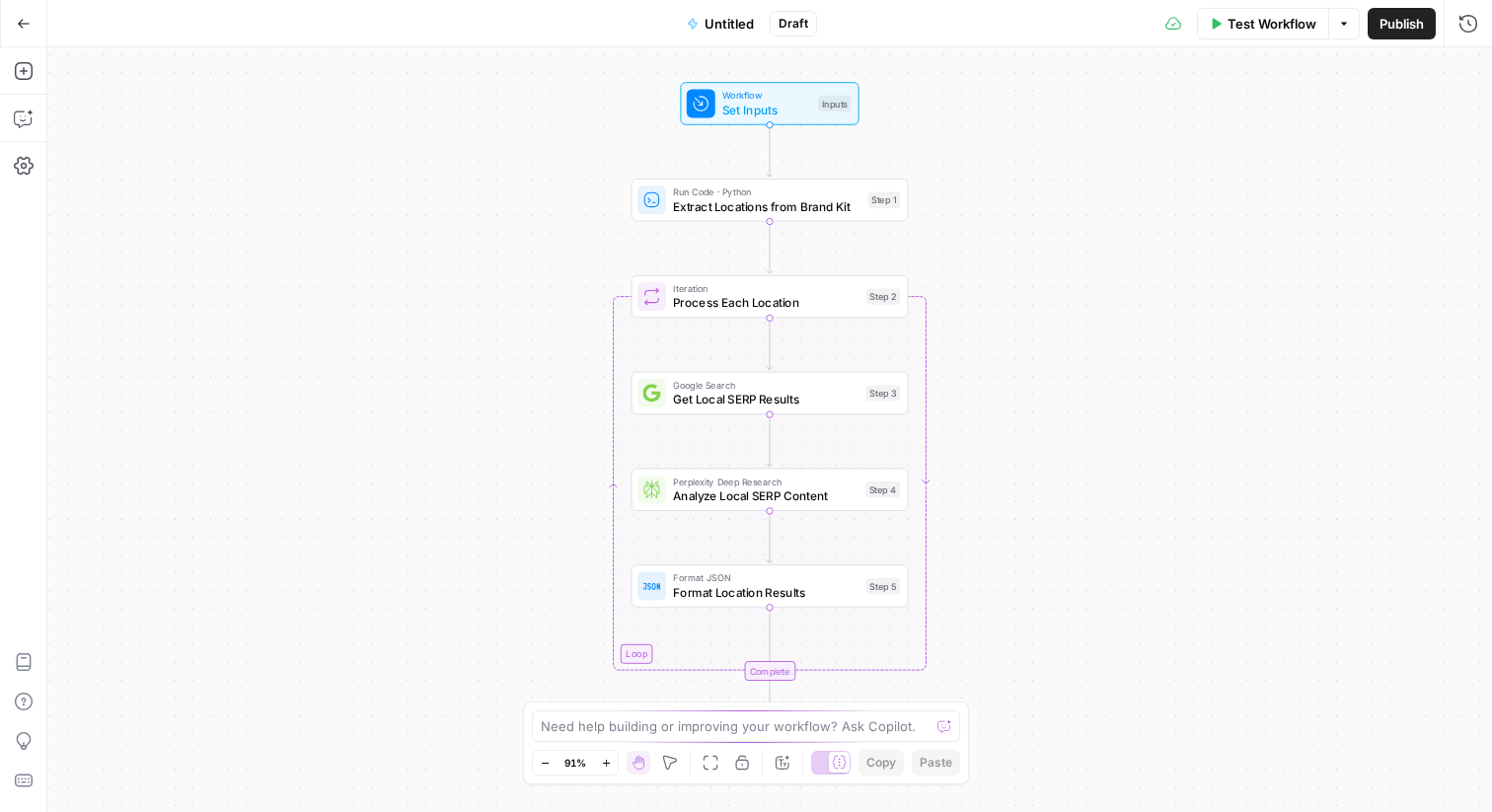
click at [3, 28] on div "Go Back" at bounding box center [24, 23] width 47 height 46
click at [12, 28] on button "Go Back" at bounding box center [24, 24] width 36 height 36
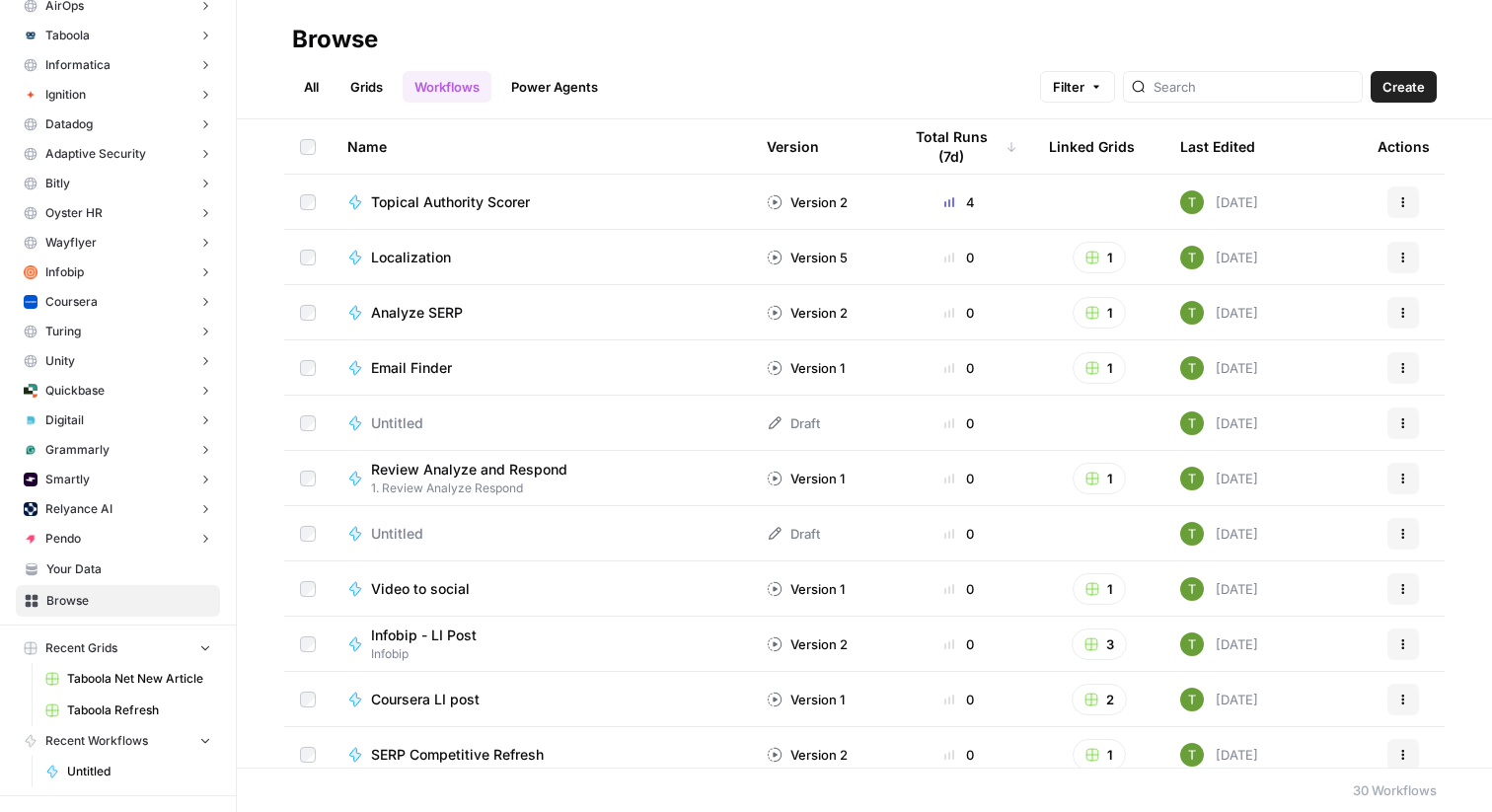
scroll to position [1065, 0]
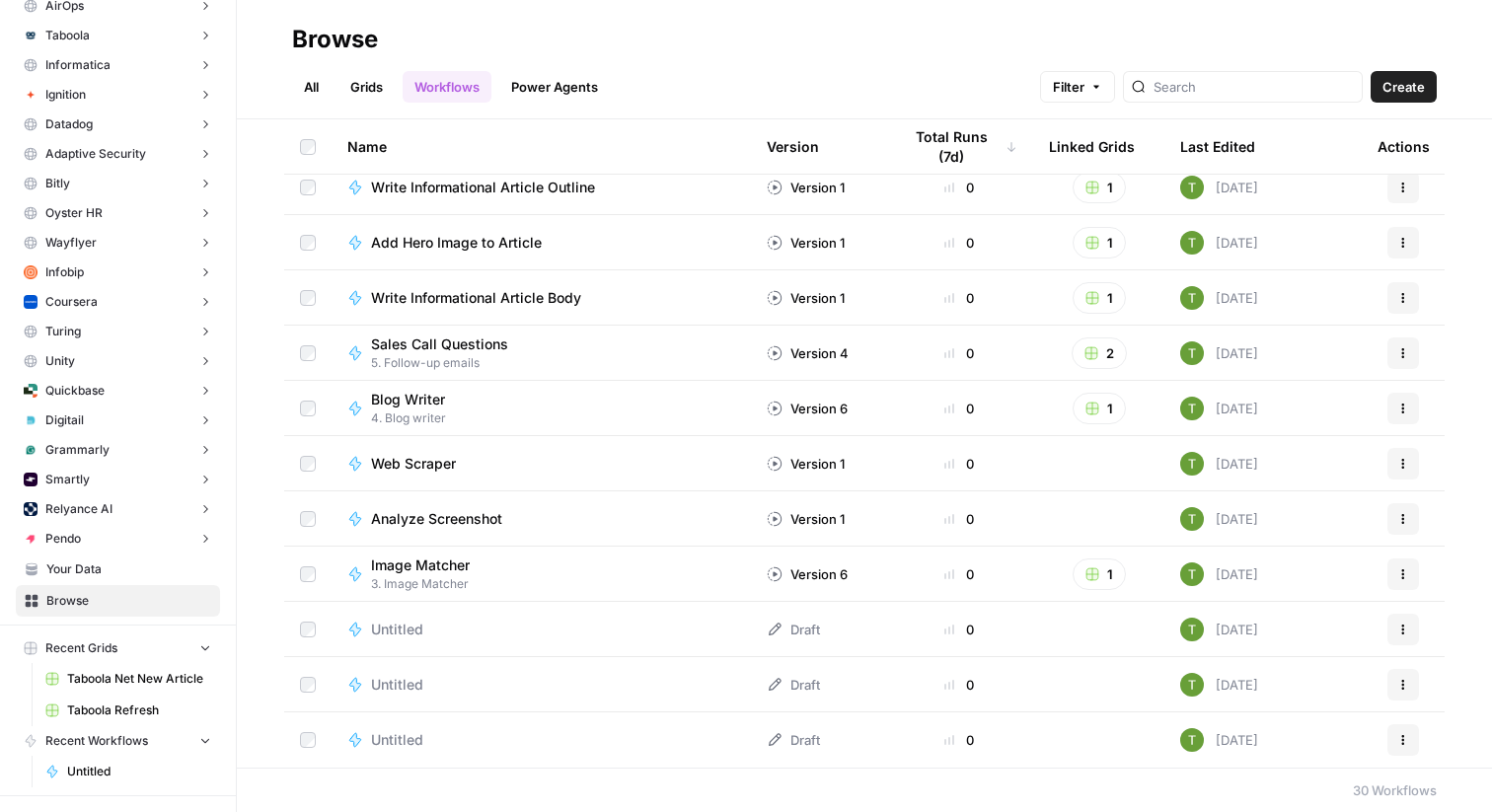
click at [415, 740] on span "Untitled" at bounding box center [397, 740] width 52 height 20
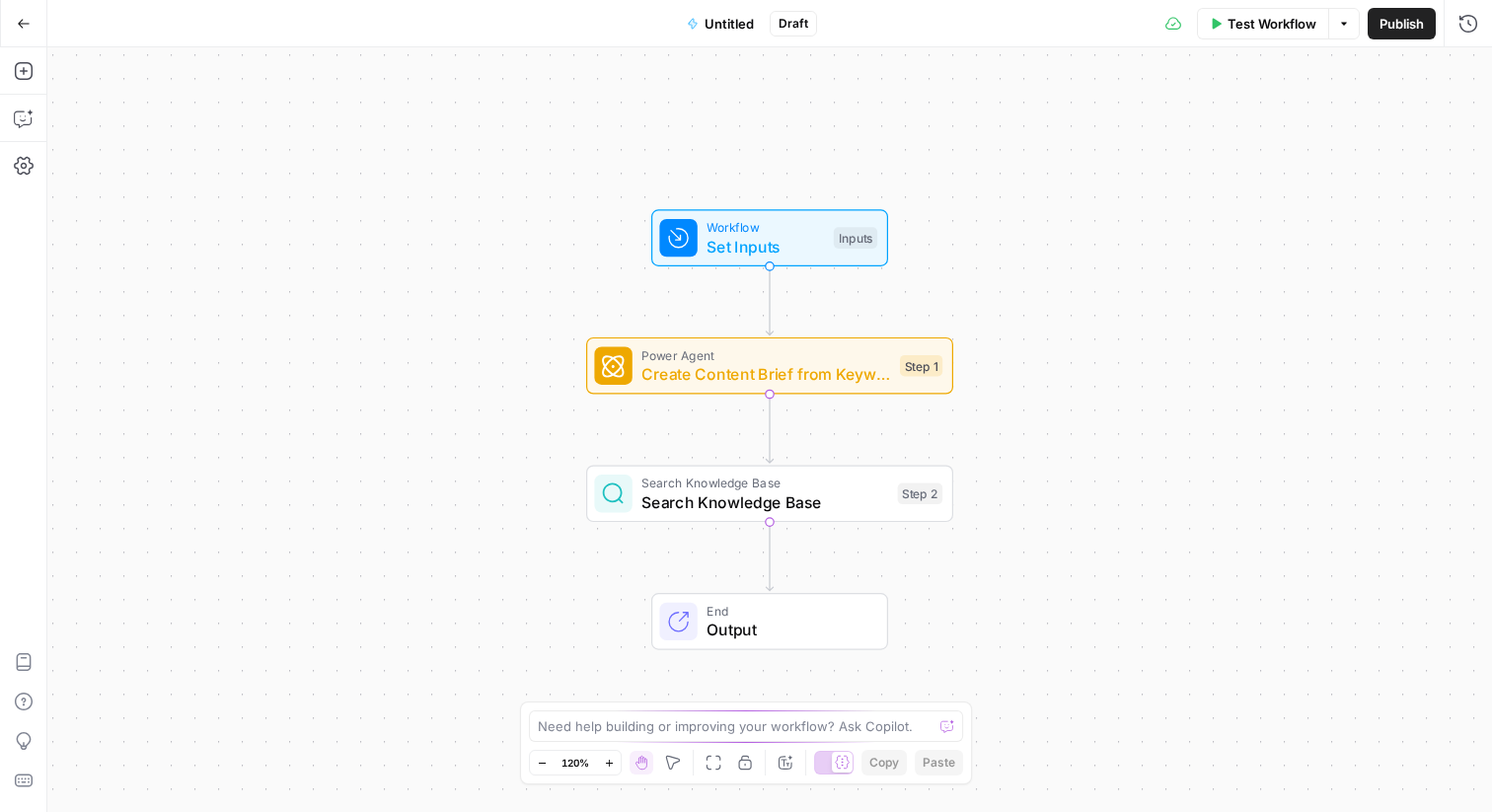
click at [22, 35] on button "Go Back" at bounding box center [24, 24] width 36 height 36
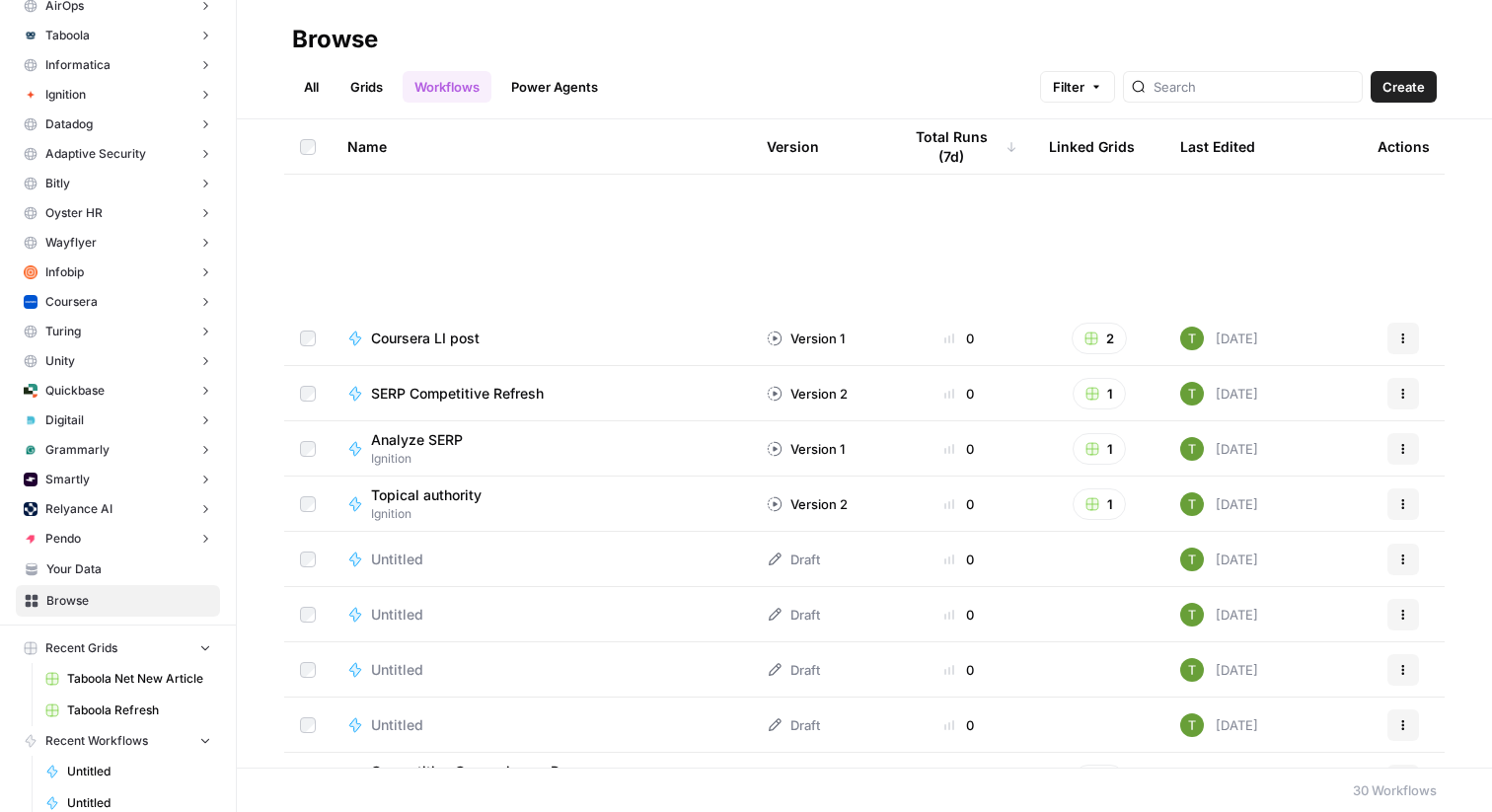
scroll to position [1065, 0]
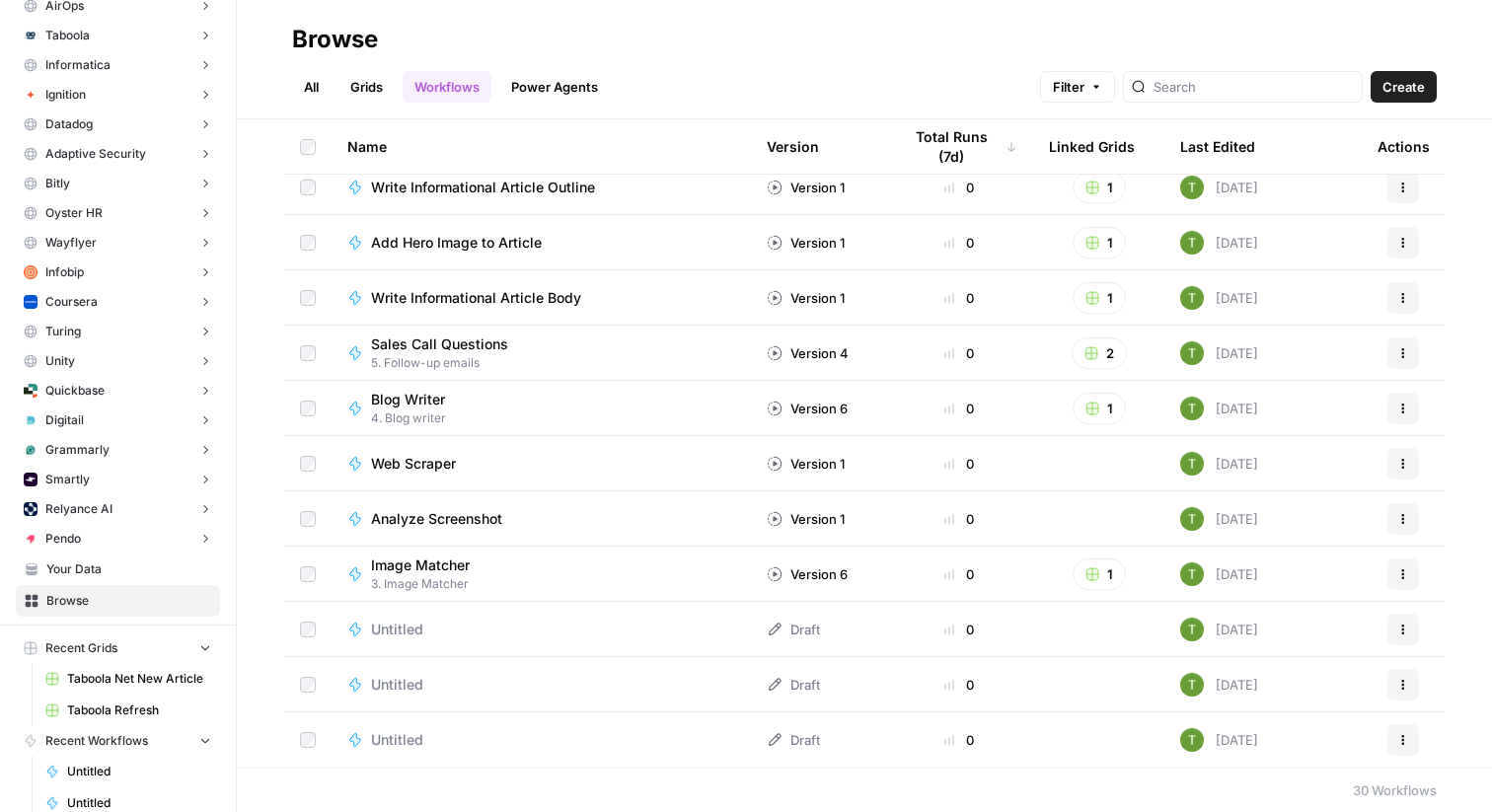
click at [408, 739] on span "Untitled" at bounding box center [397, 740] width 52 height 20
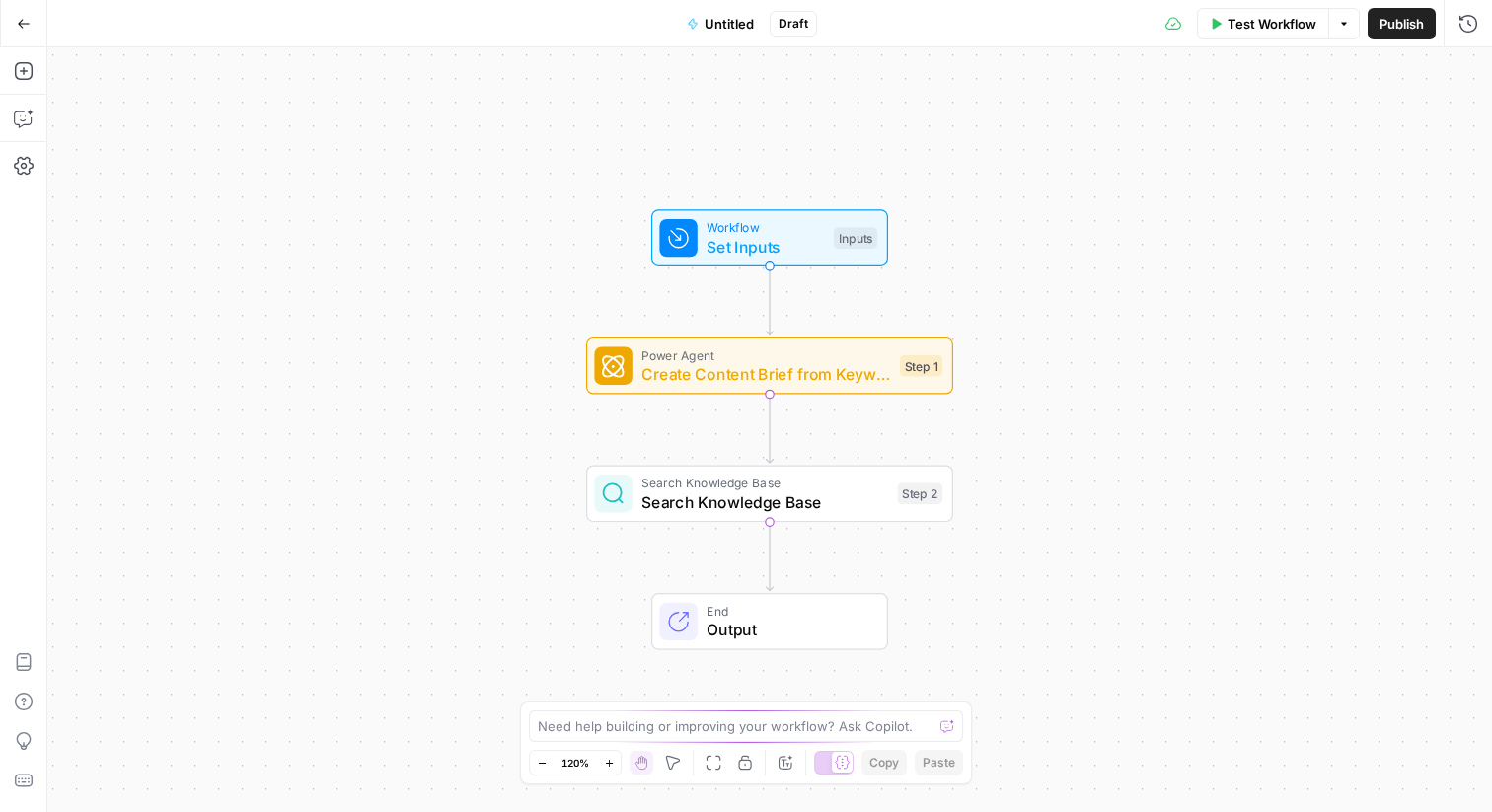
click at [24, 23] on icon "button" at bounding box center [24, 23] width 12 height 9
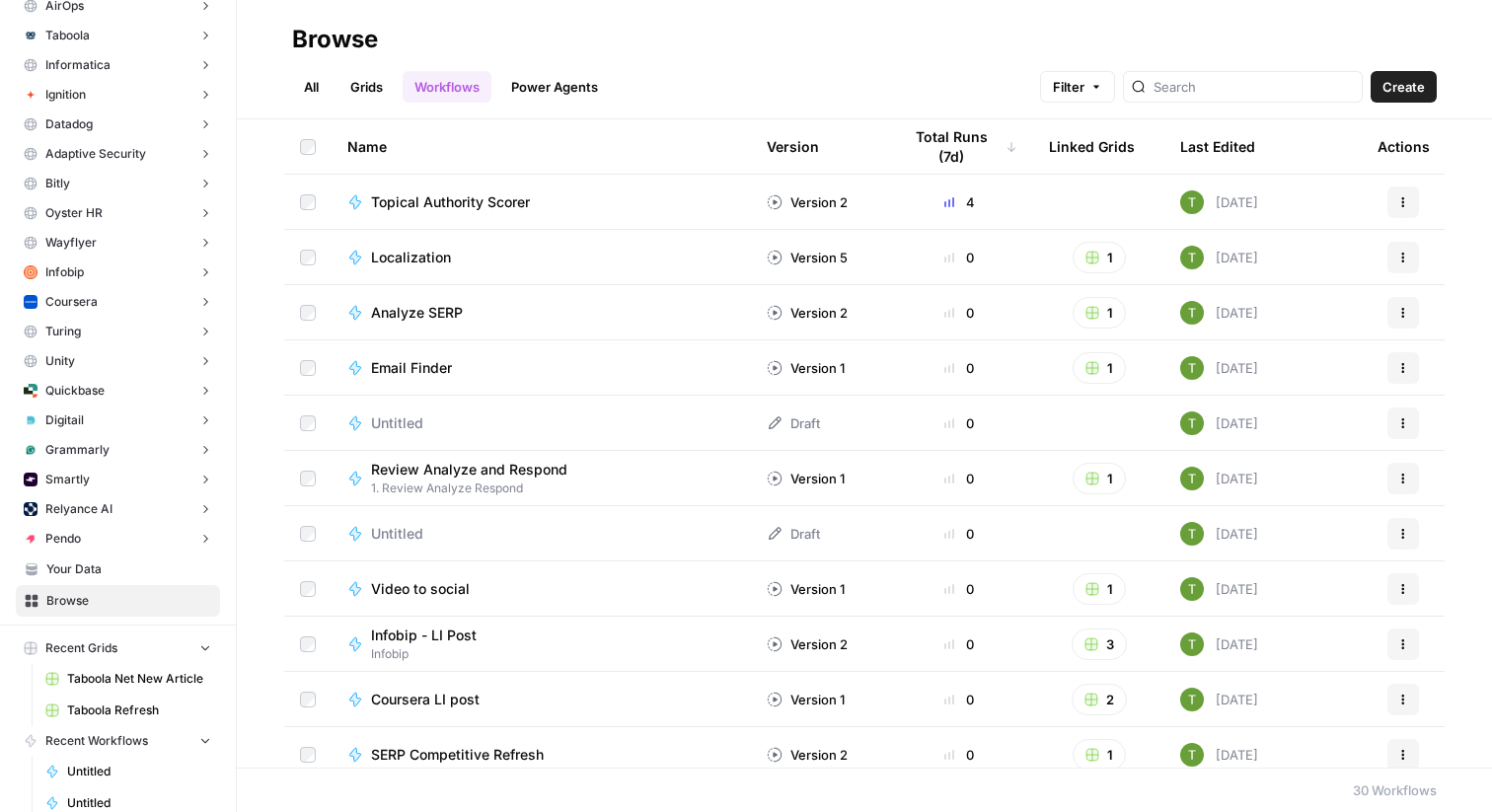
click at [401, 428] on span "Untitled" at bounding box center [397, 423] width 52 height 20
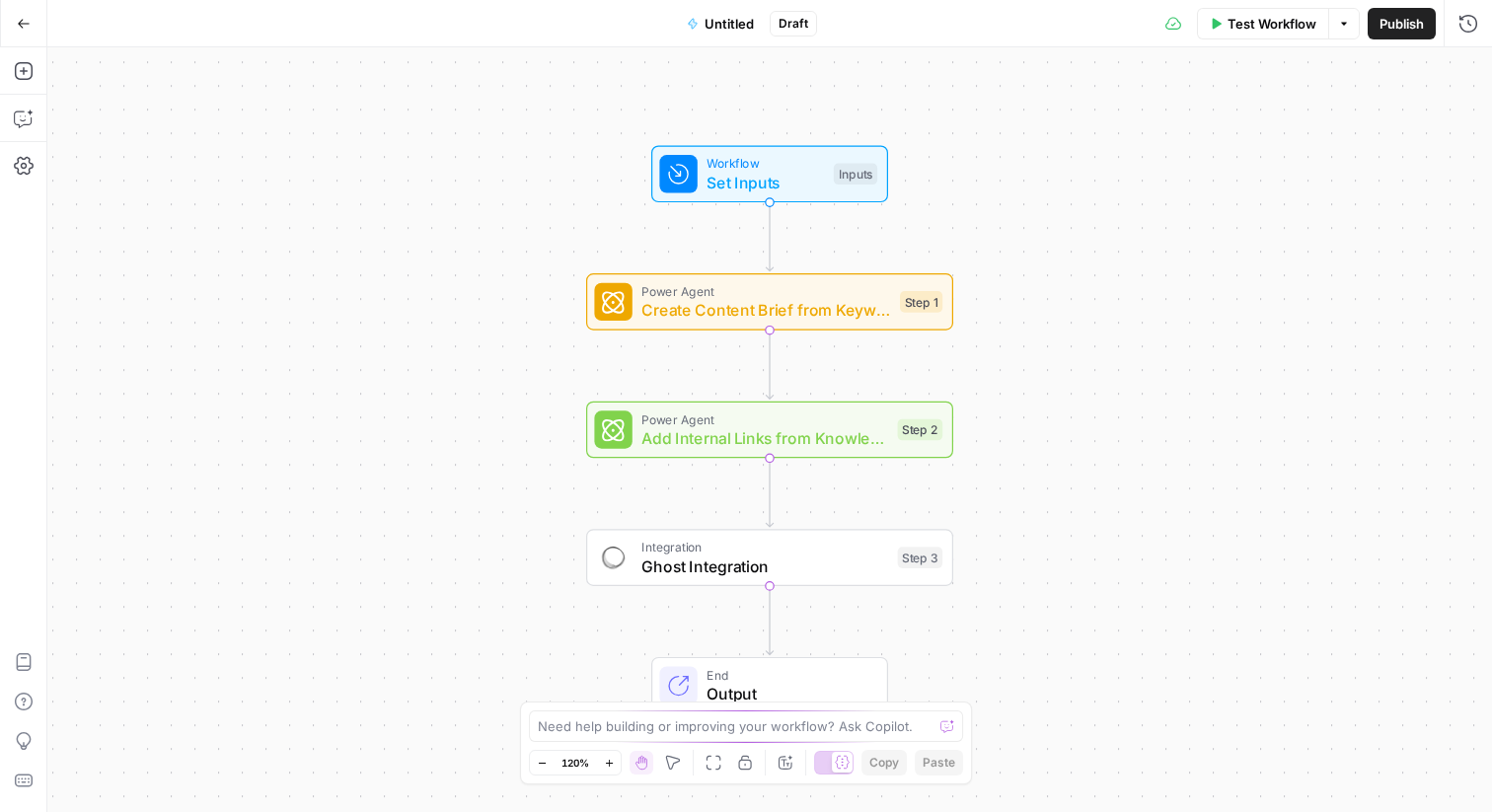
click at [12, 25] on button "Go Back" at bounding box center [24, 24] width 36 height 36
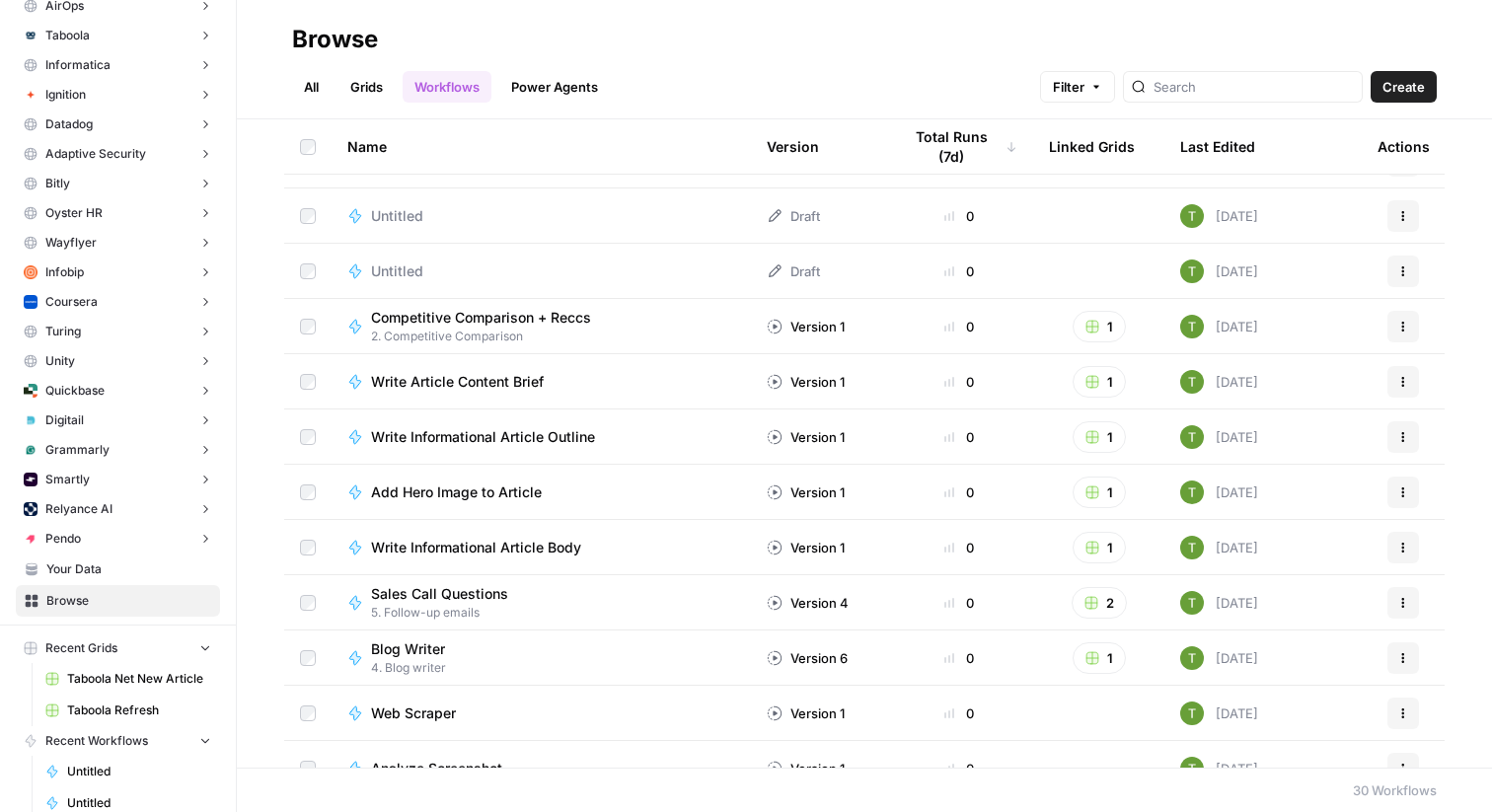
scroll to position [787, 0]
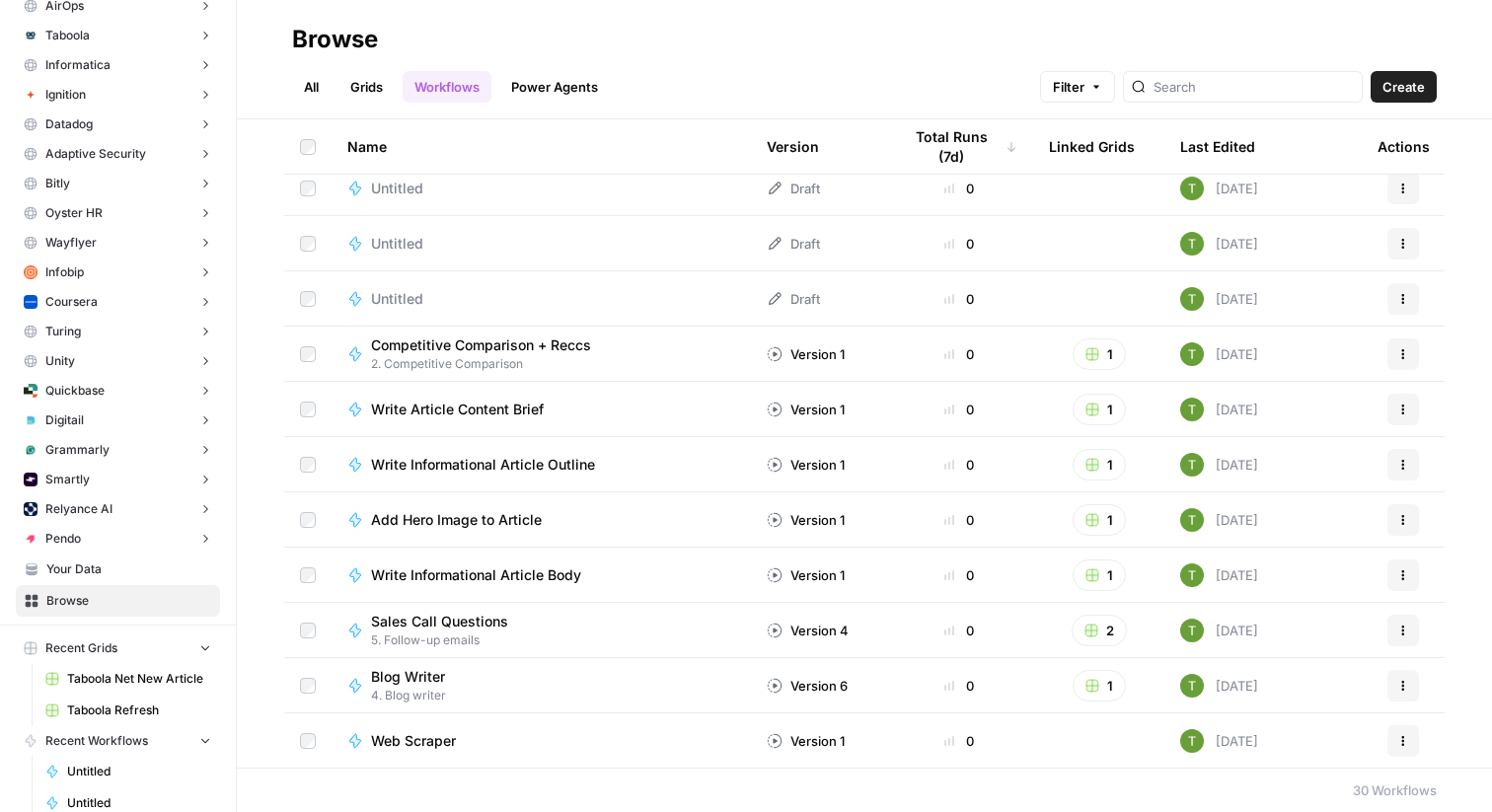
click at [425, 299] on div "Untitled" at bounding box center [405, 299] width 68 height 20
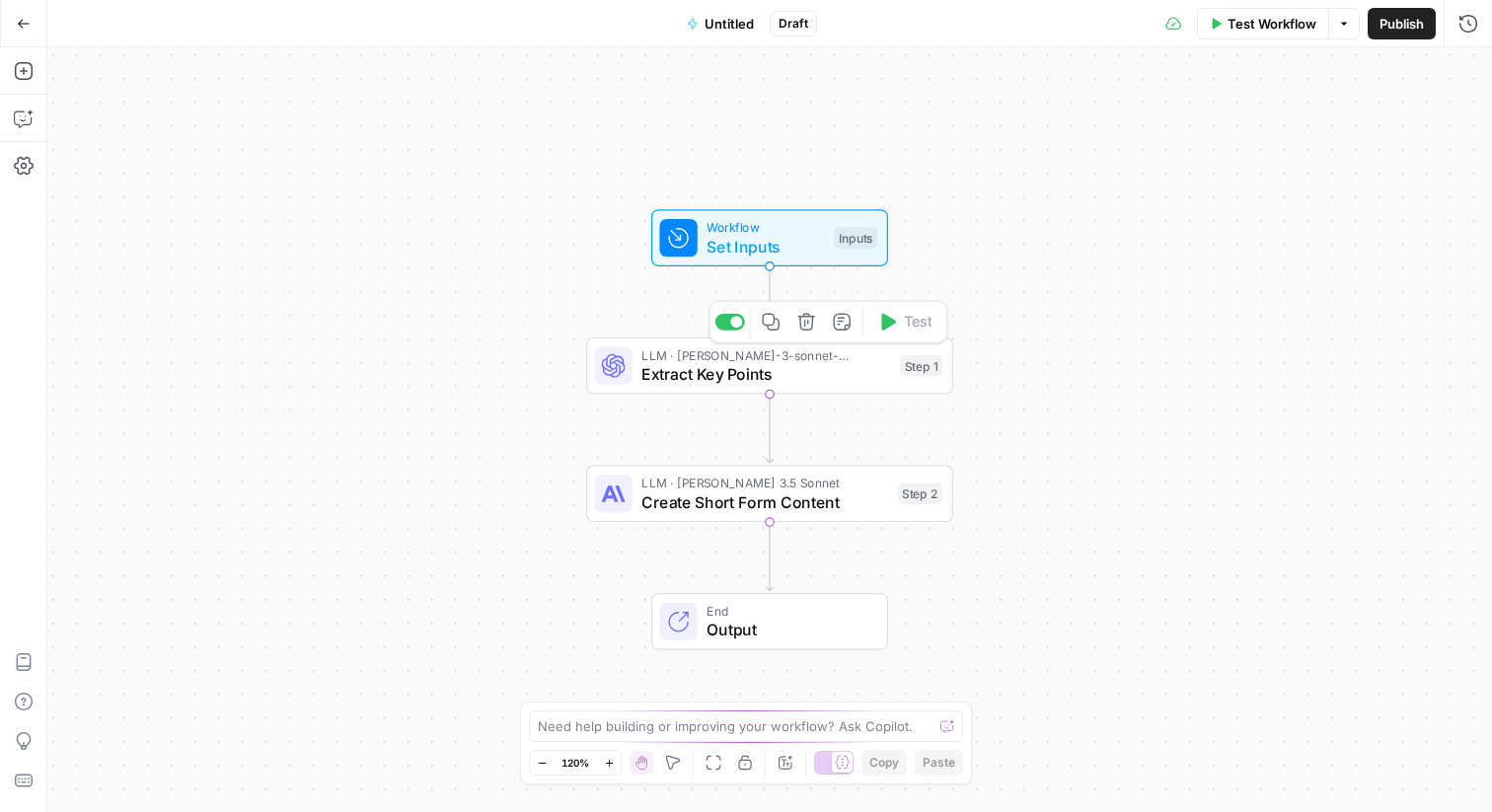
click at [724, 377] on span "Extract Key Points" at bounding box center [766, 374] width 249 height 24
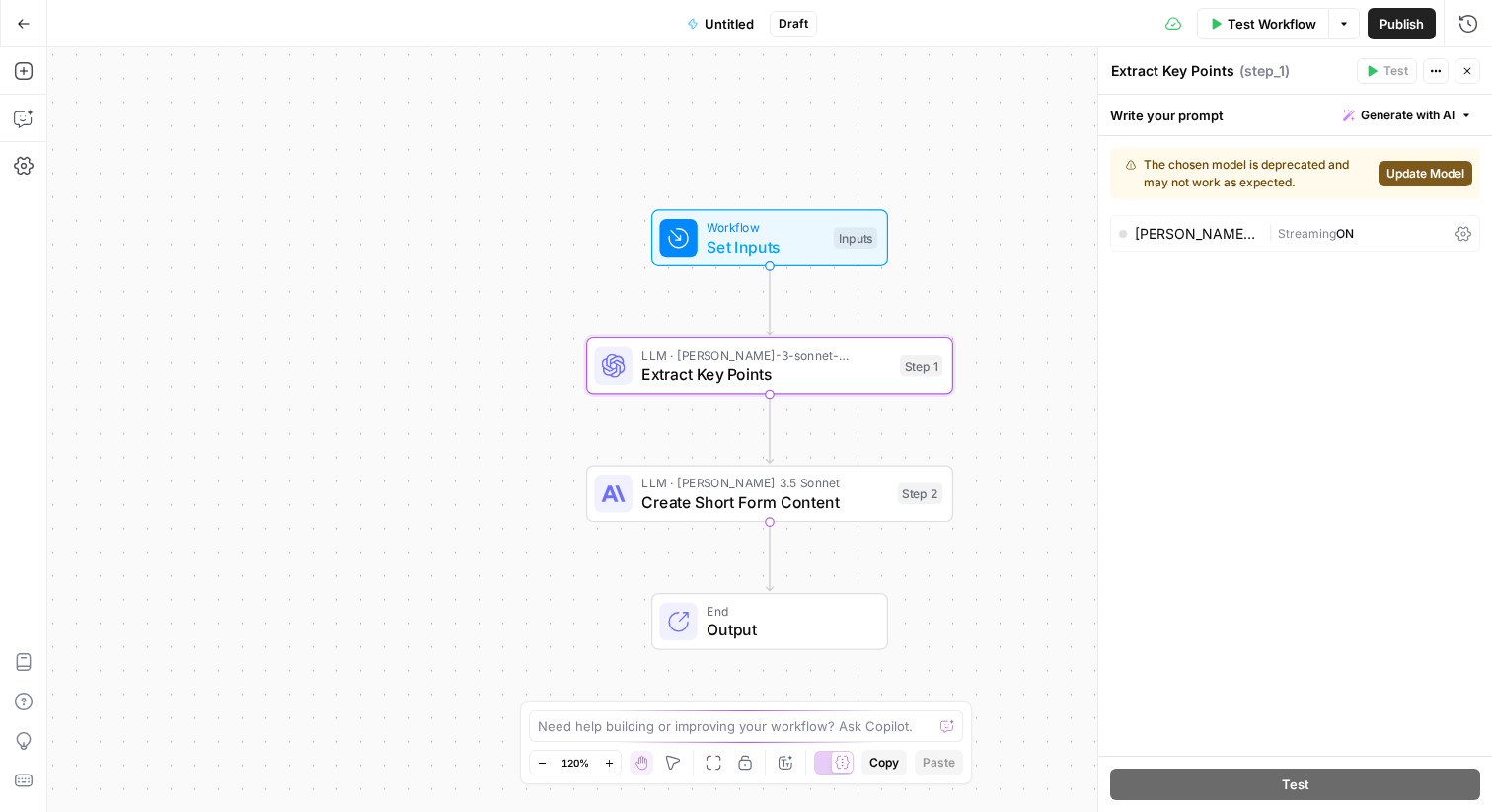
click at [750, 235] on span "Set Inputs" at bounding box center [765, 247] width 117 height 24
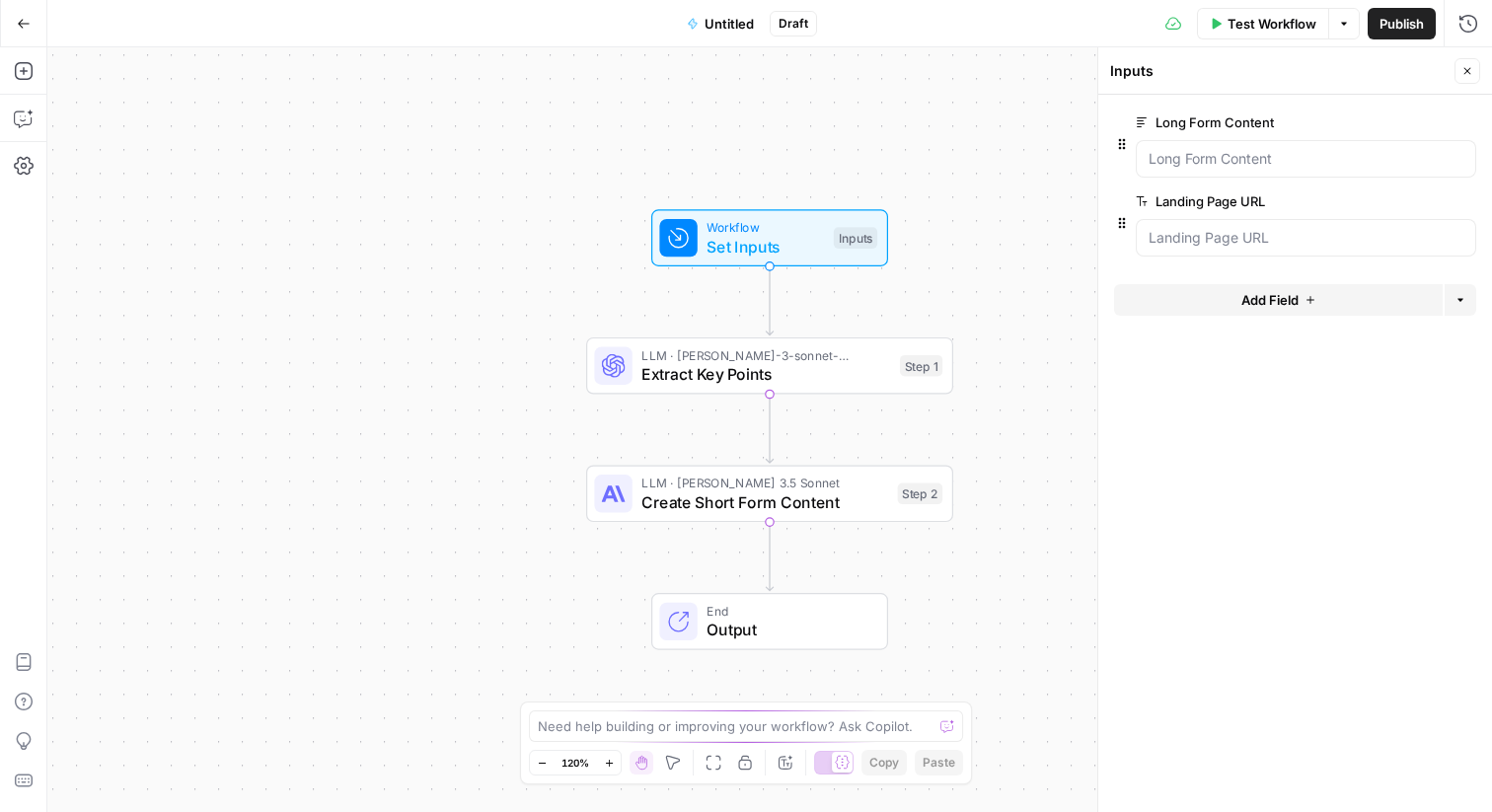
click at [13, 23] on button "Go Back" at bounding box center [24, 24] width 36 height 36
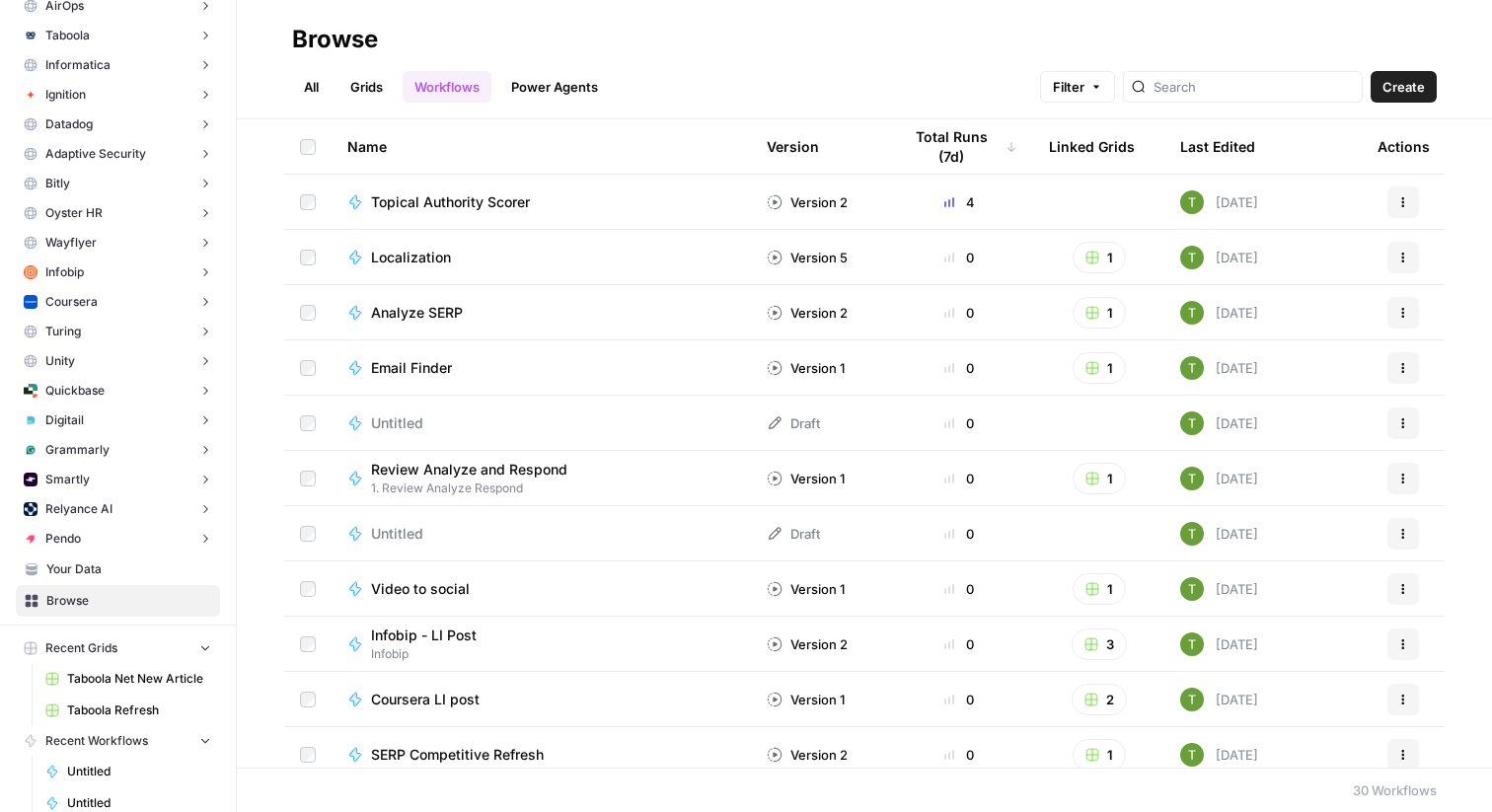
click at [1407, 78] on span "Create" at bounding box center [1403, 87] width 42 height 20
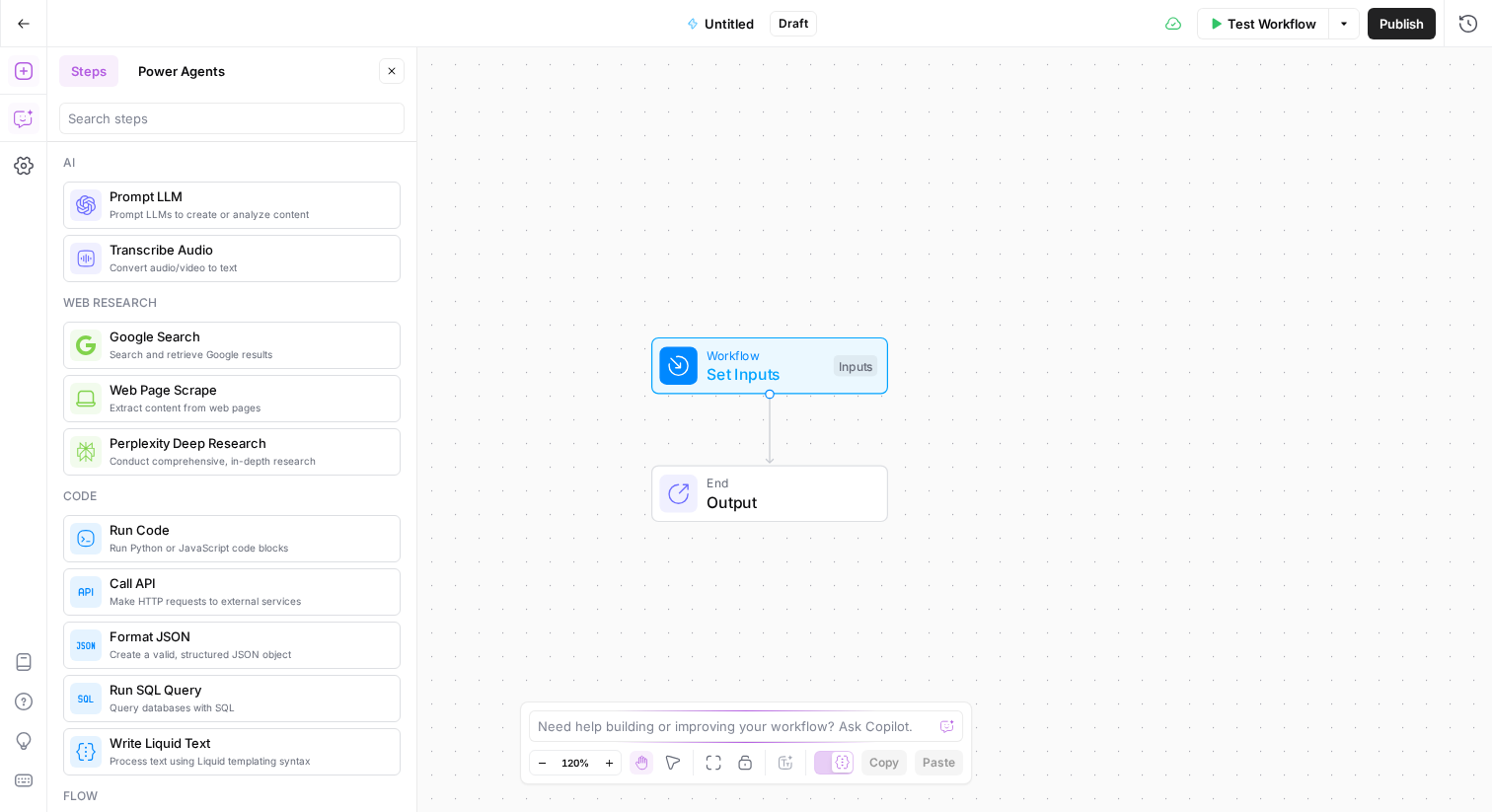
click at [20, 112] on icon "button" at bounding box center [24, 118] width 20 height 20
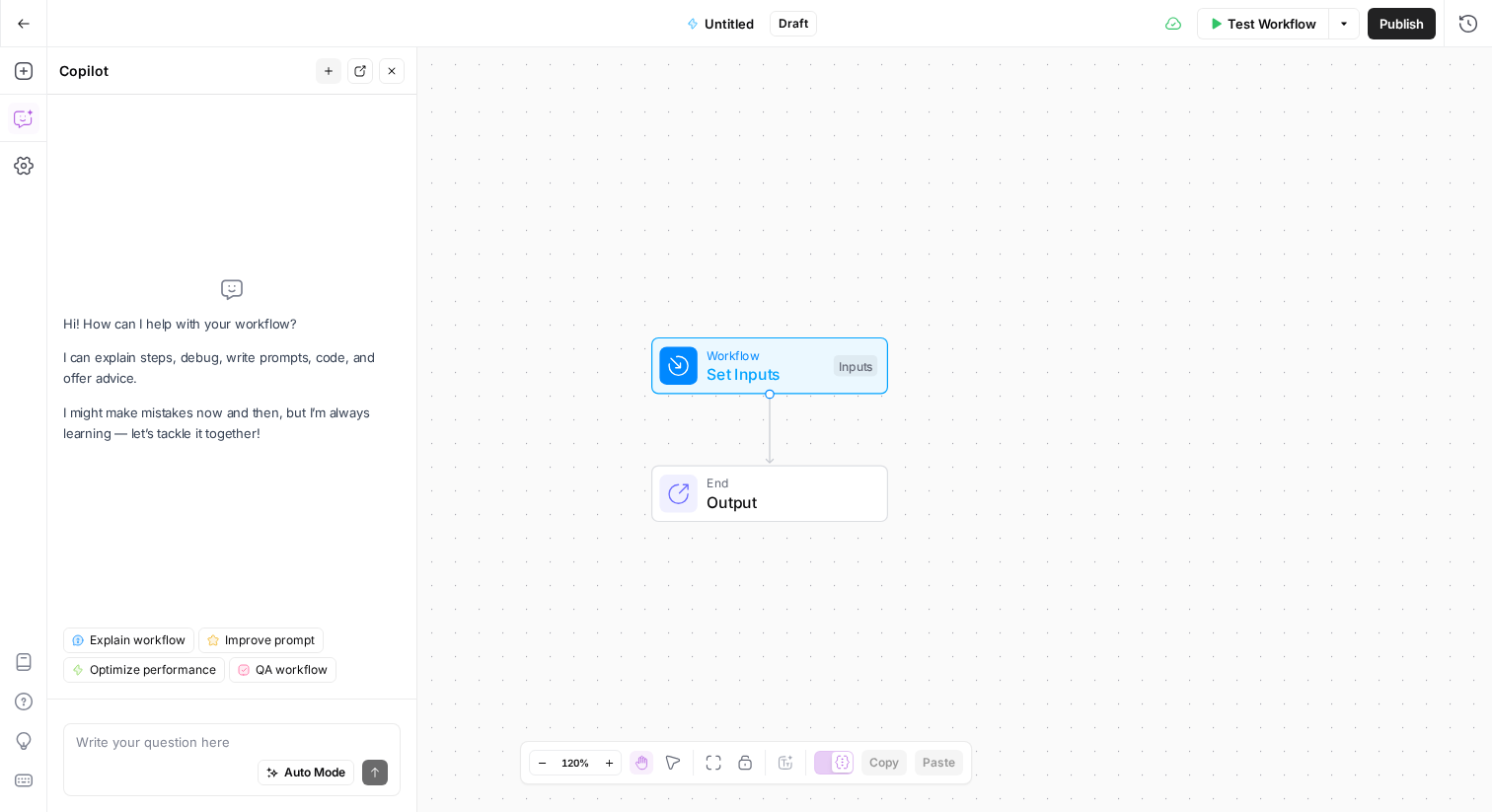
click at [91, 740] on textarea at bounding box center [232, 742] width 312 height 20
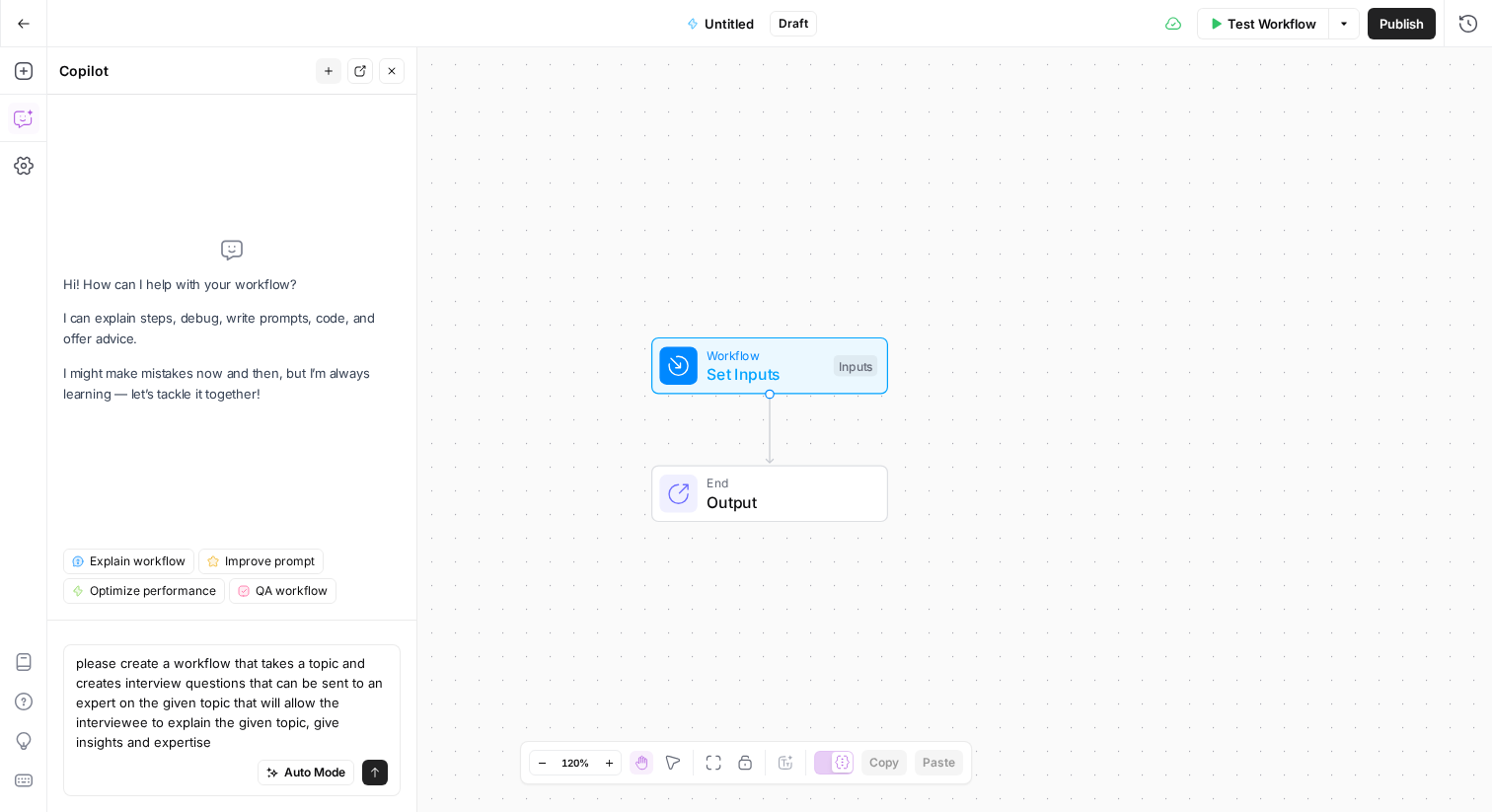
click at [305, 721] on textarea "please create a workflow that takes a topic and creates interview questions tha…" at bounding box center [232, 702] width 312 height 99
click at [220, 738] on textarea "please create a workflow that takes a topic and creates interview questions tha…" at bounding box center [232, 702] width 312 height 99
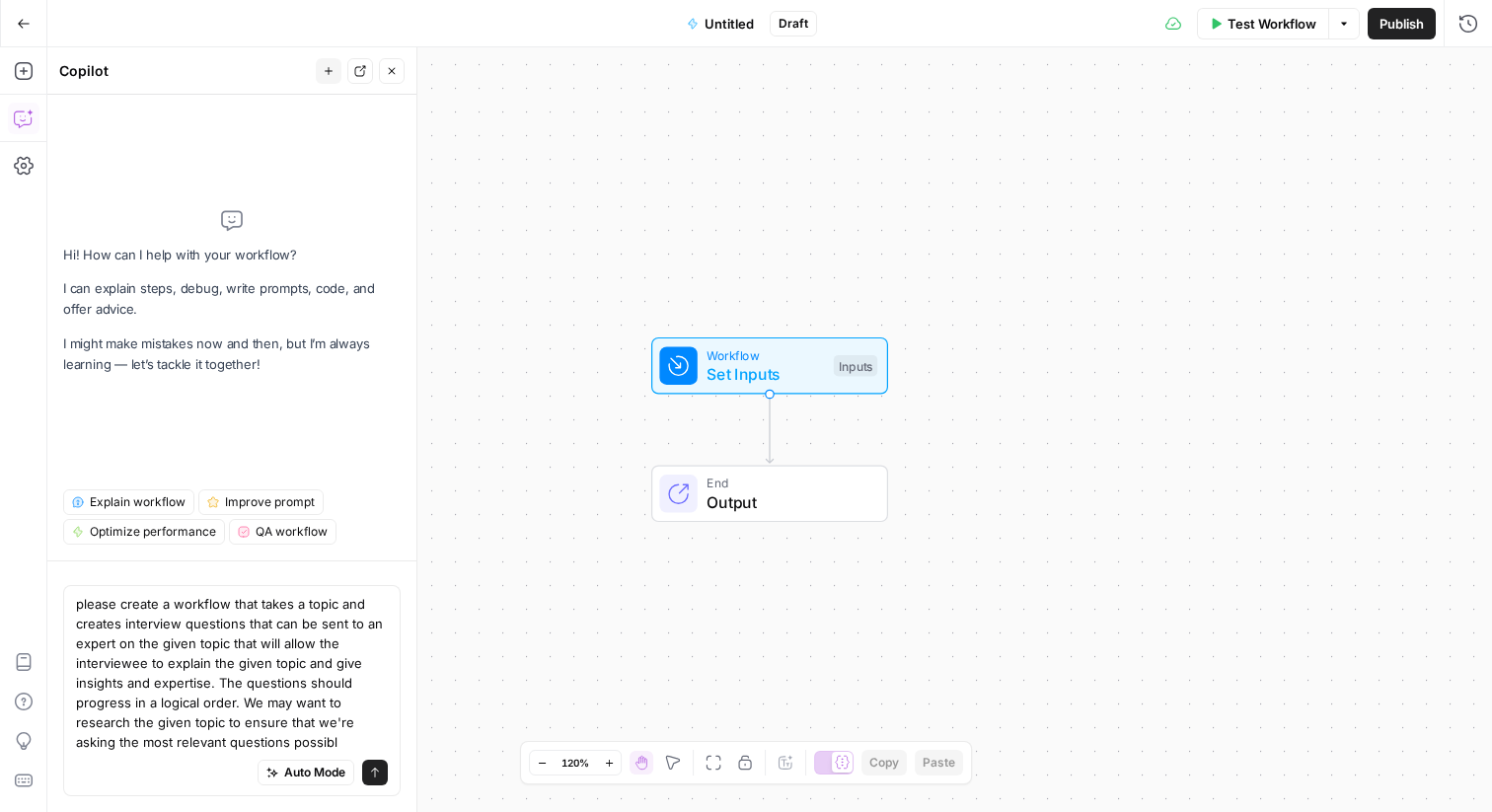
type textarea "please create a workflow that takes a topic and creates interview questions tha…"
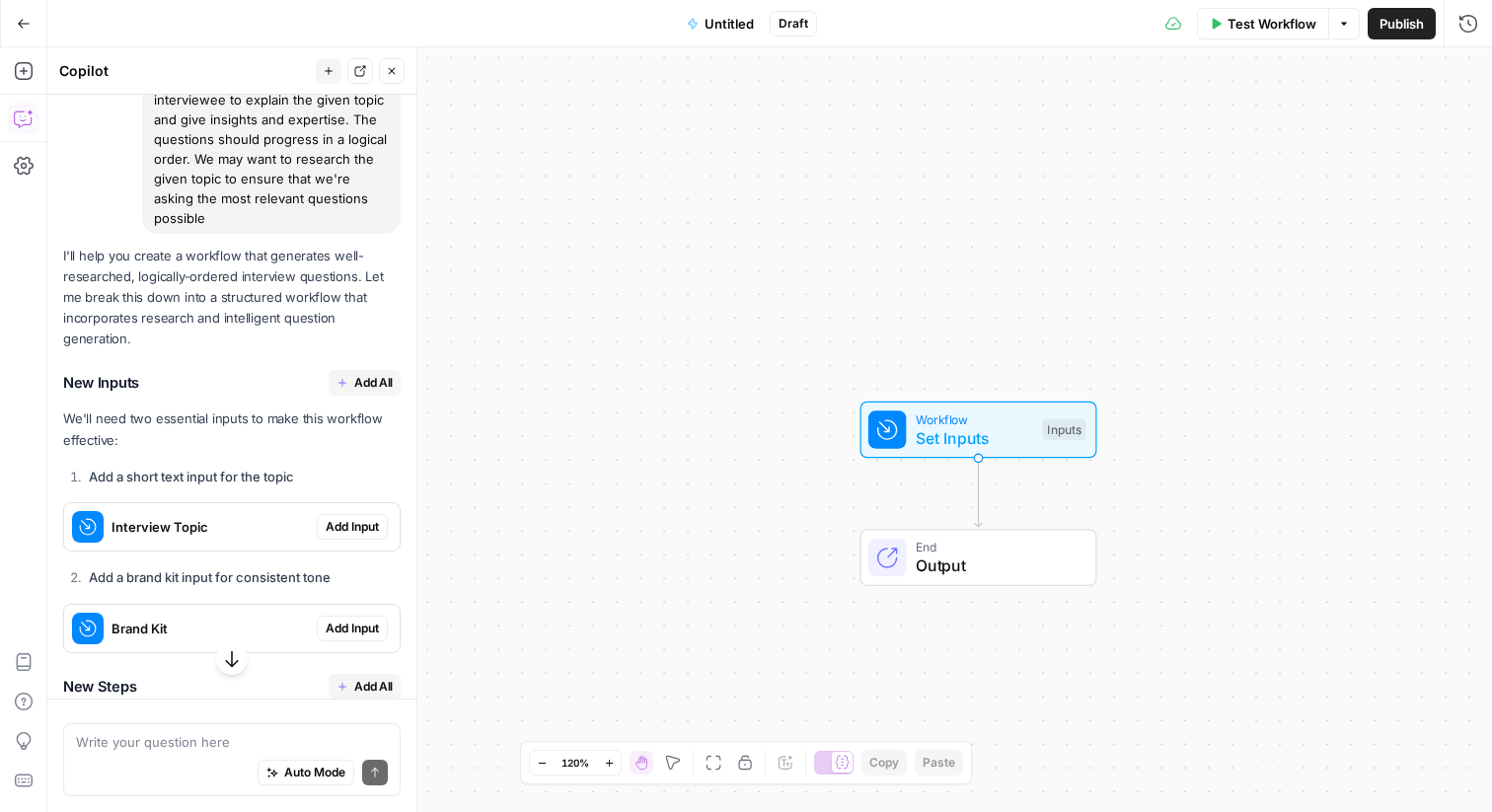
scroll to position [265, 0]
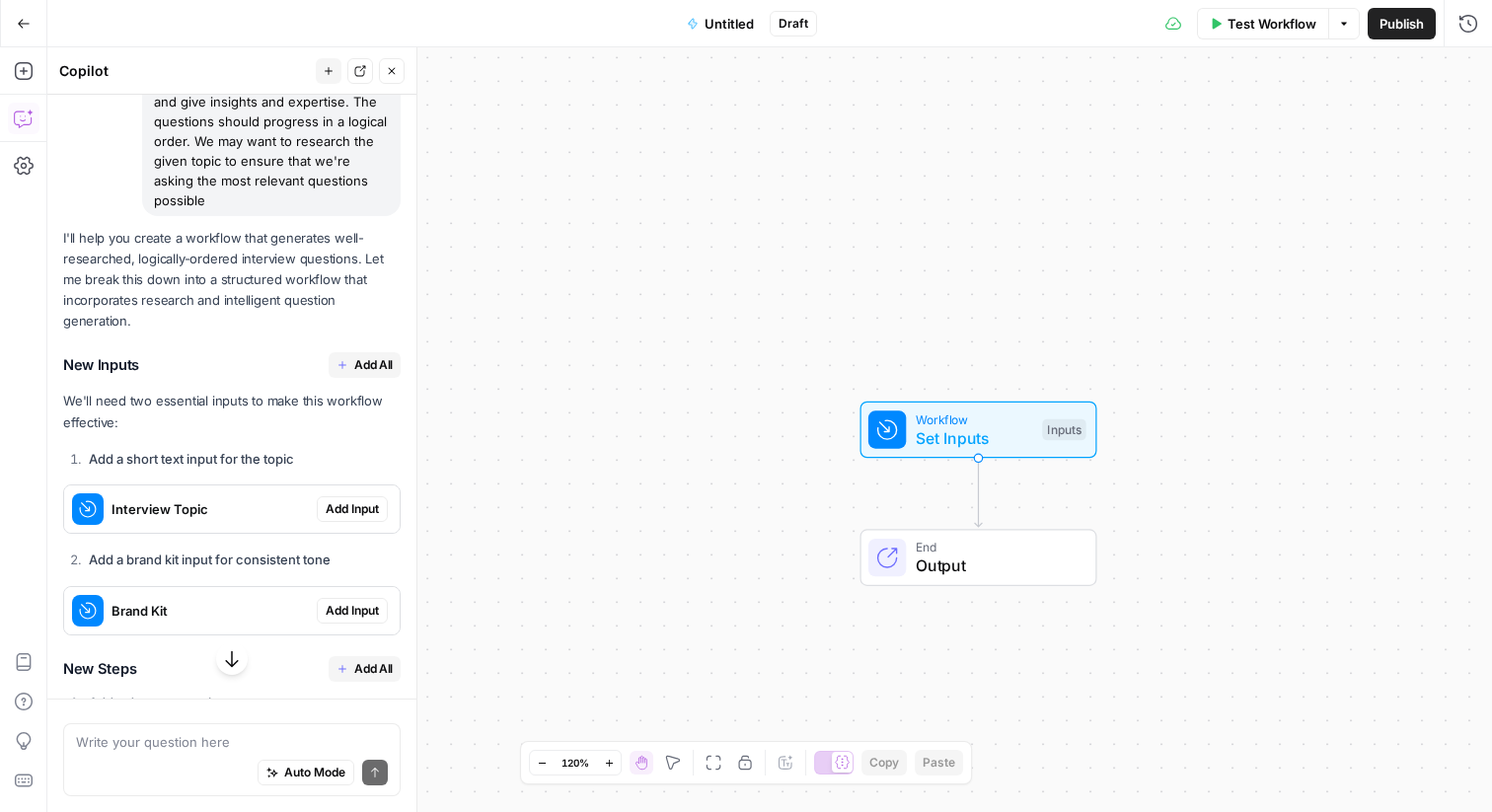
click at [367, 356] on span "Add All" at bounding box center [373, 365] width 38 height 18
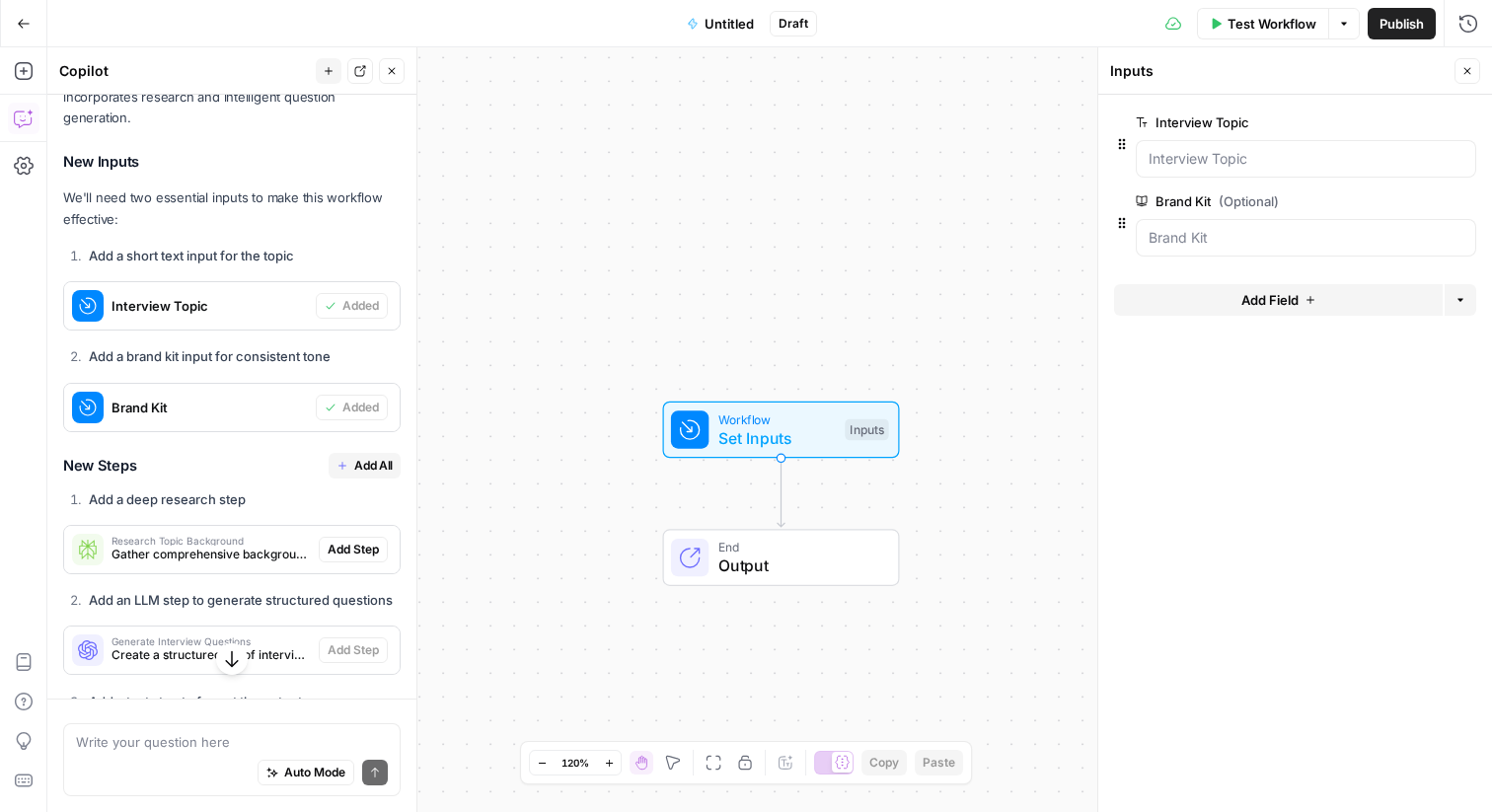
scroll to position [512, 0]
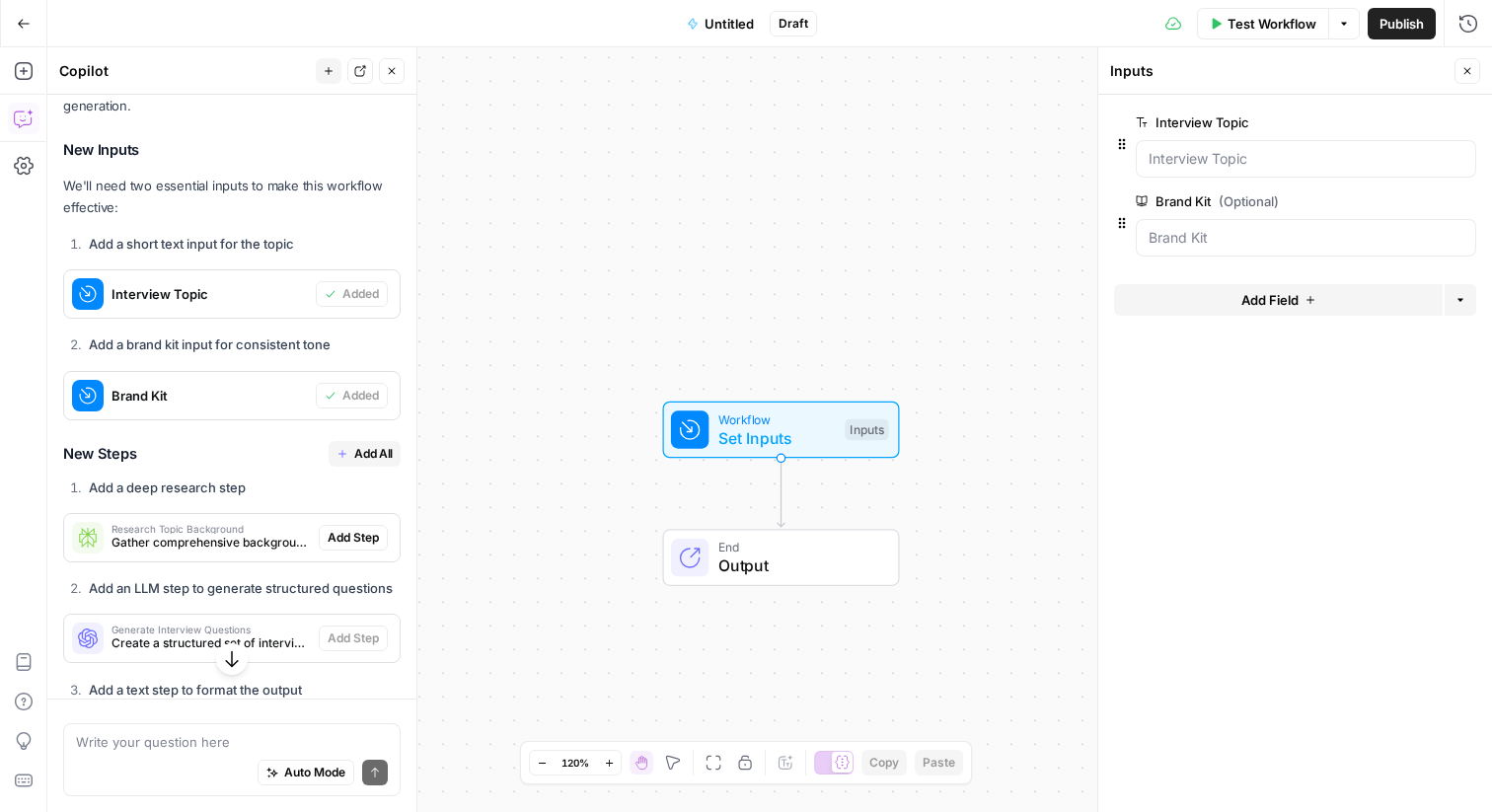
click at [369, 445] on span "Add All" at bounding box center [373, 454] width 38 height 18
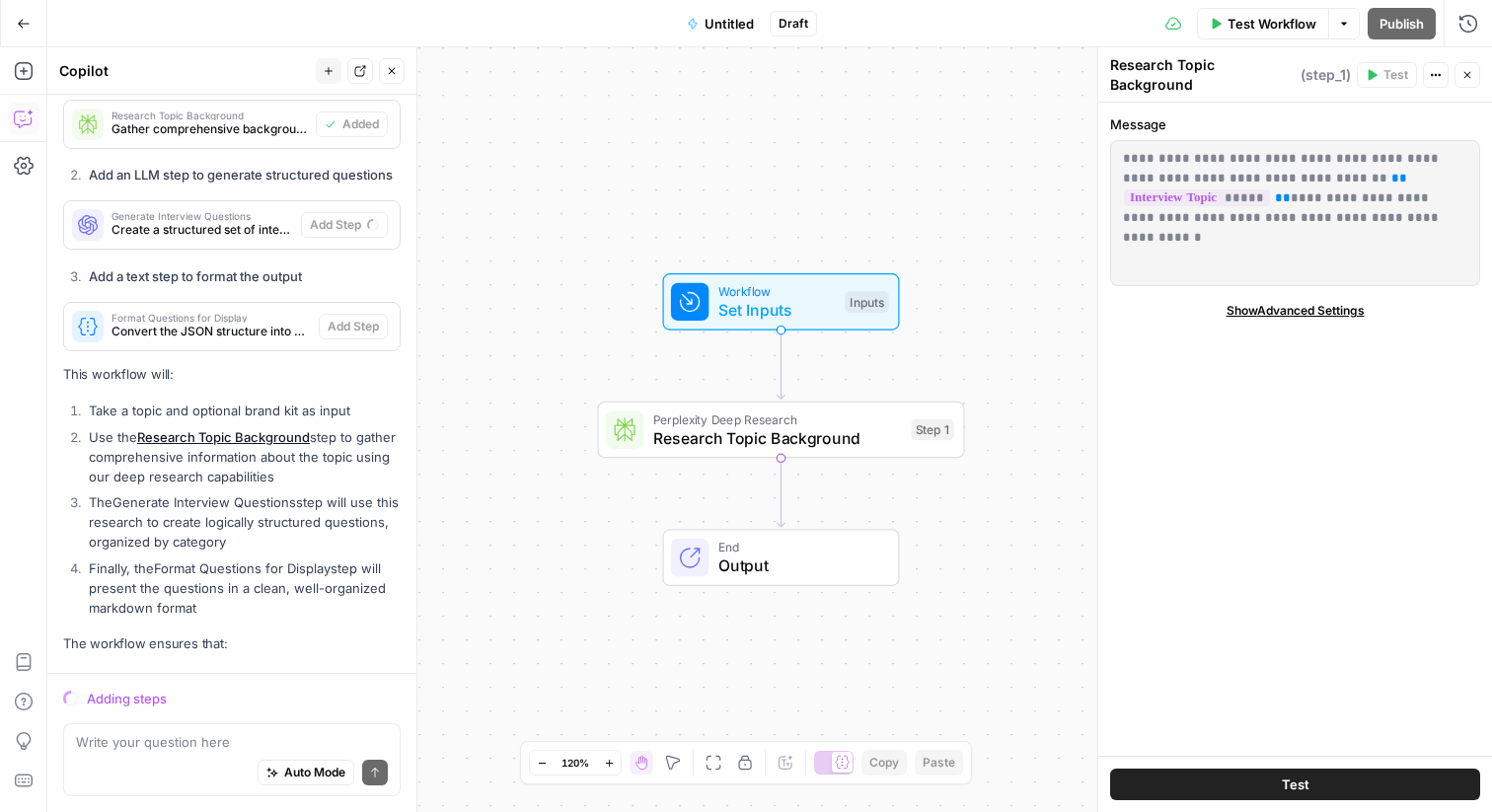
scroll to position [893, 0]
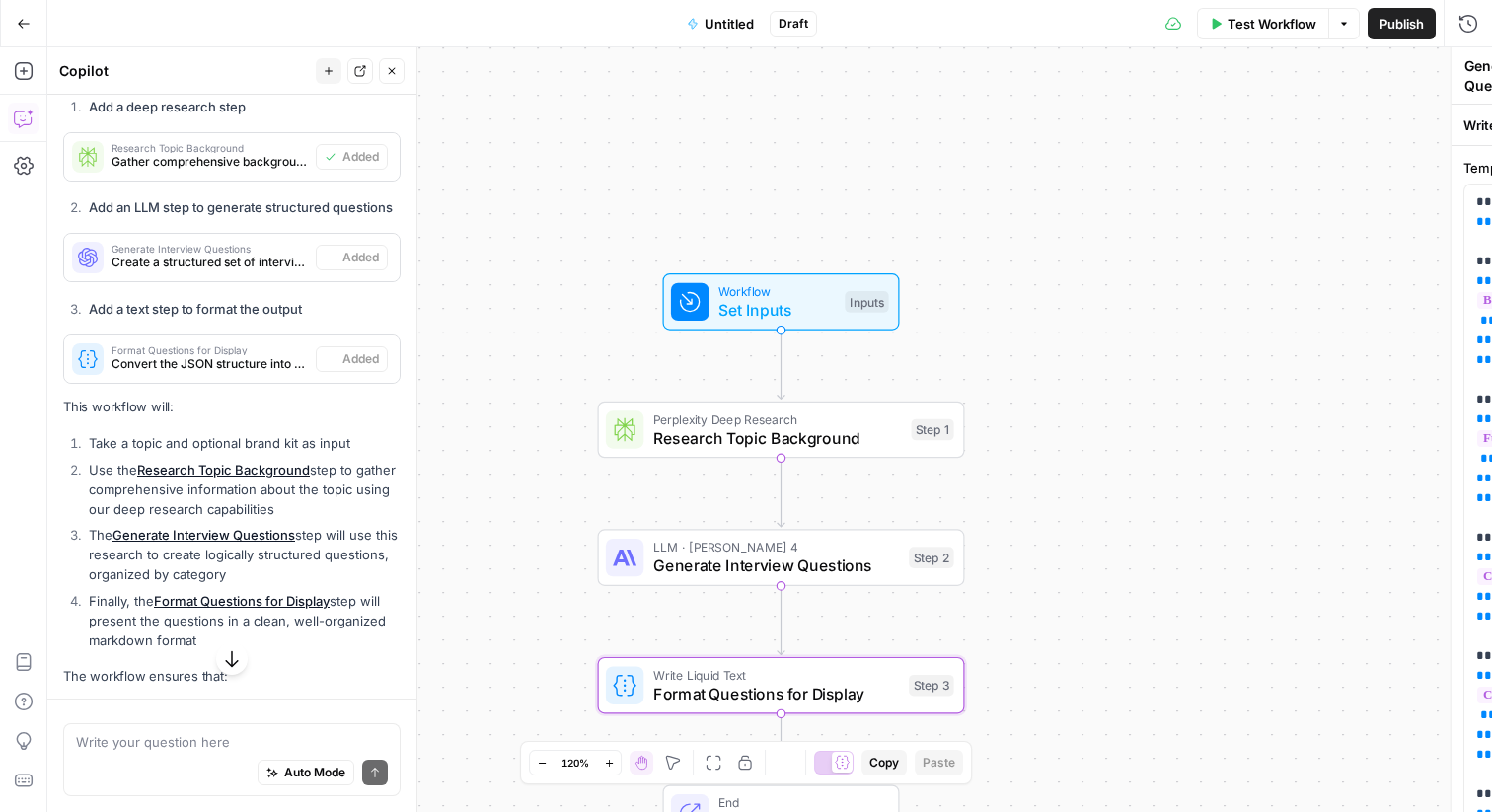
type textarea "Format Questions for Display"
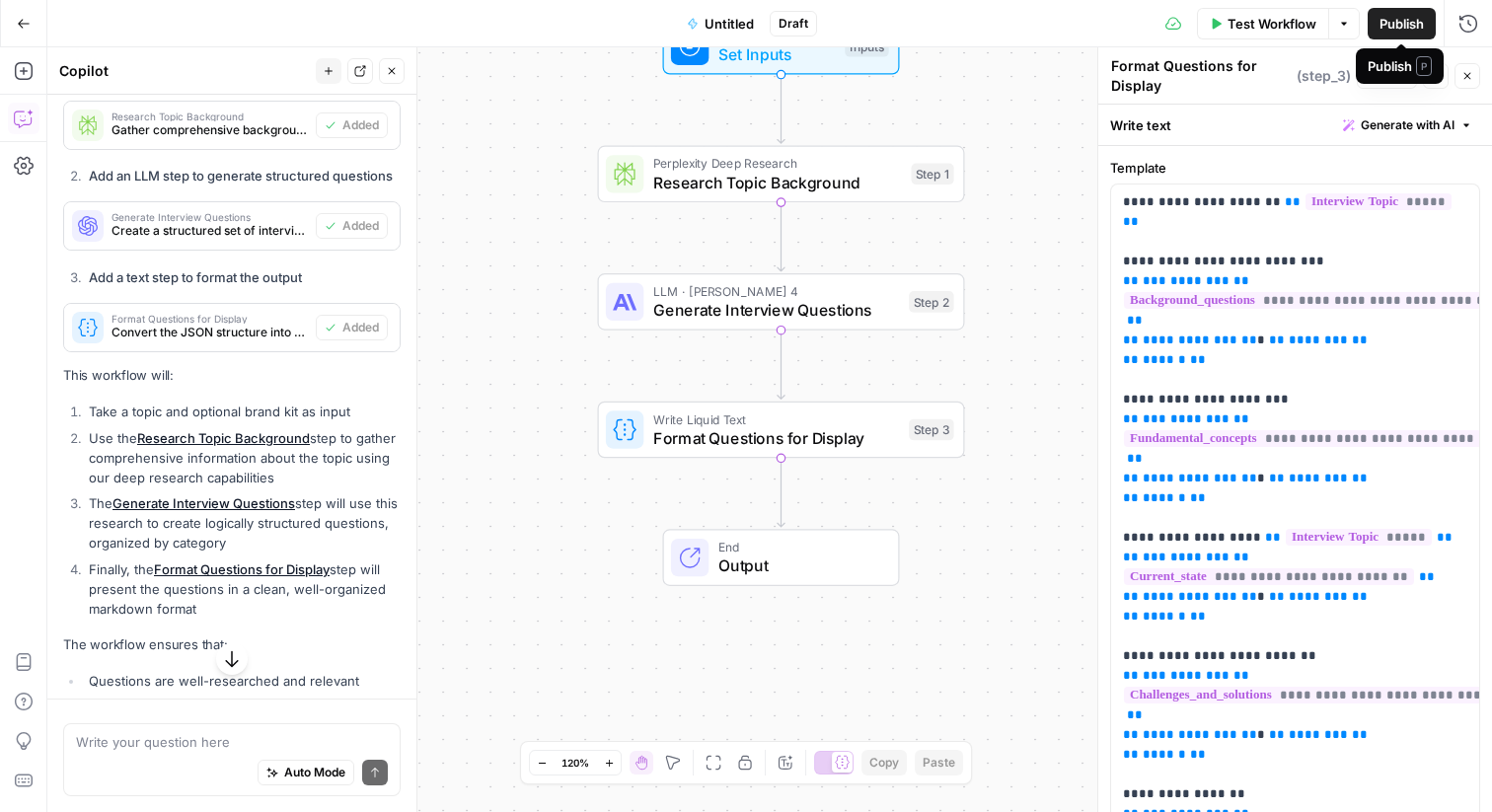
click at [1403, 29] on span "Publish" at bounding box center [1401, 24] width 44 height 20
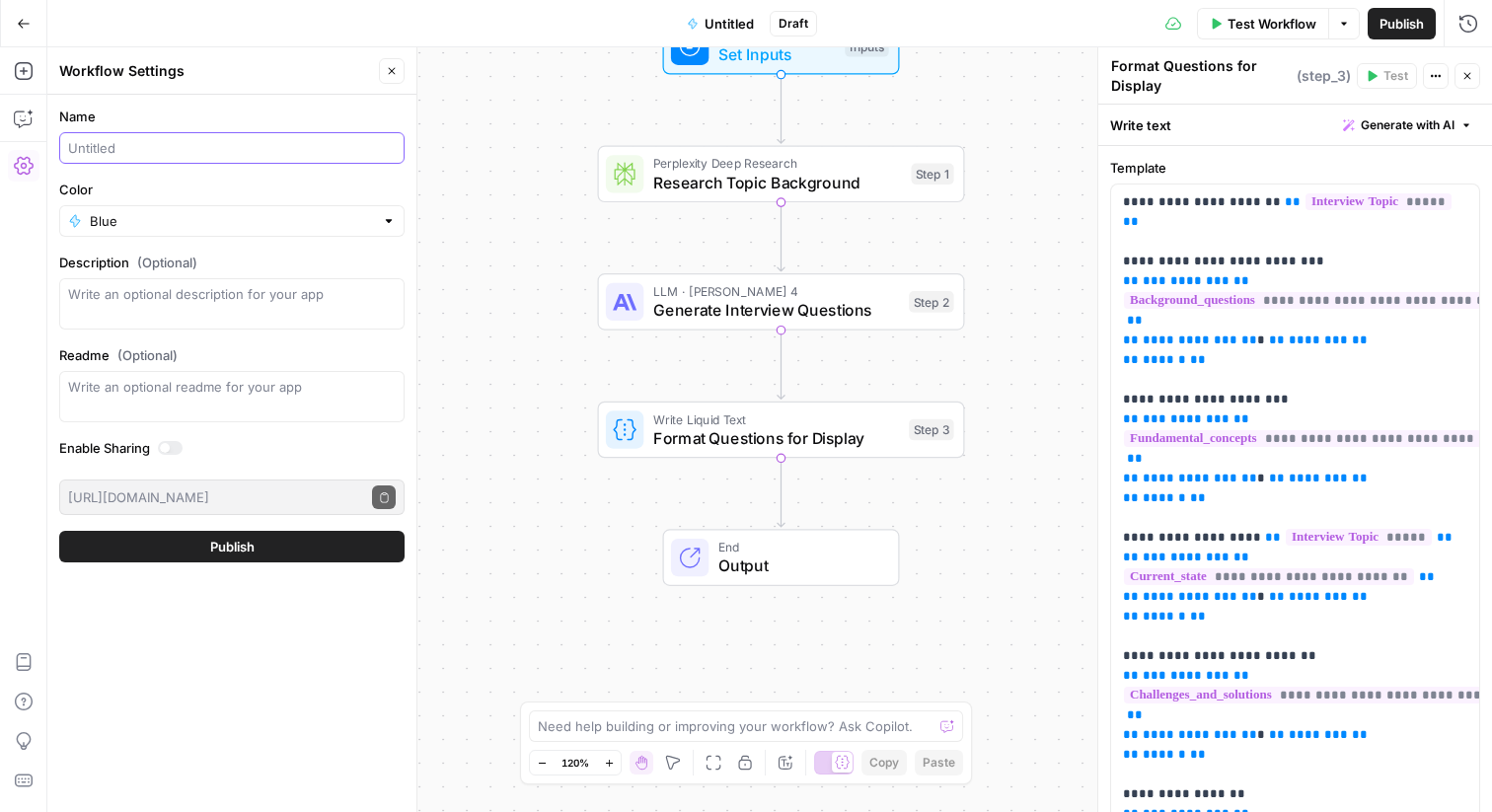
click at [199, 143] on input "Name" at bounding box center [232, 148] width 328 height 20
type input "Interview Questions"
click at [226, 554] on span "Publish" at bounding box center [232, 547] width 44 height 20
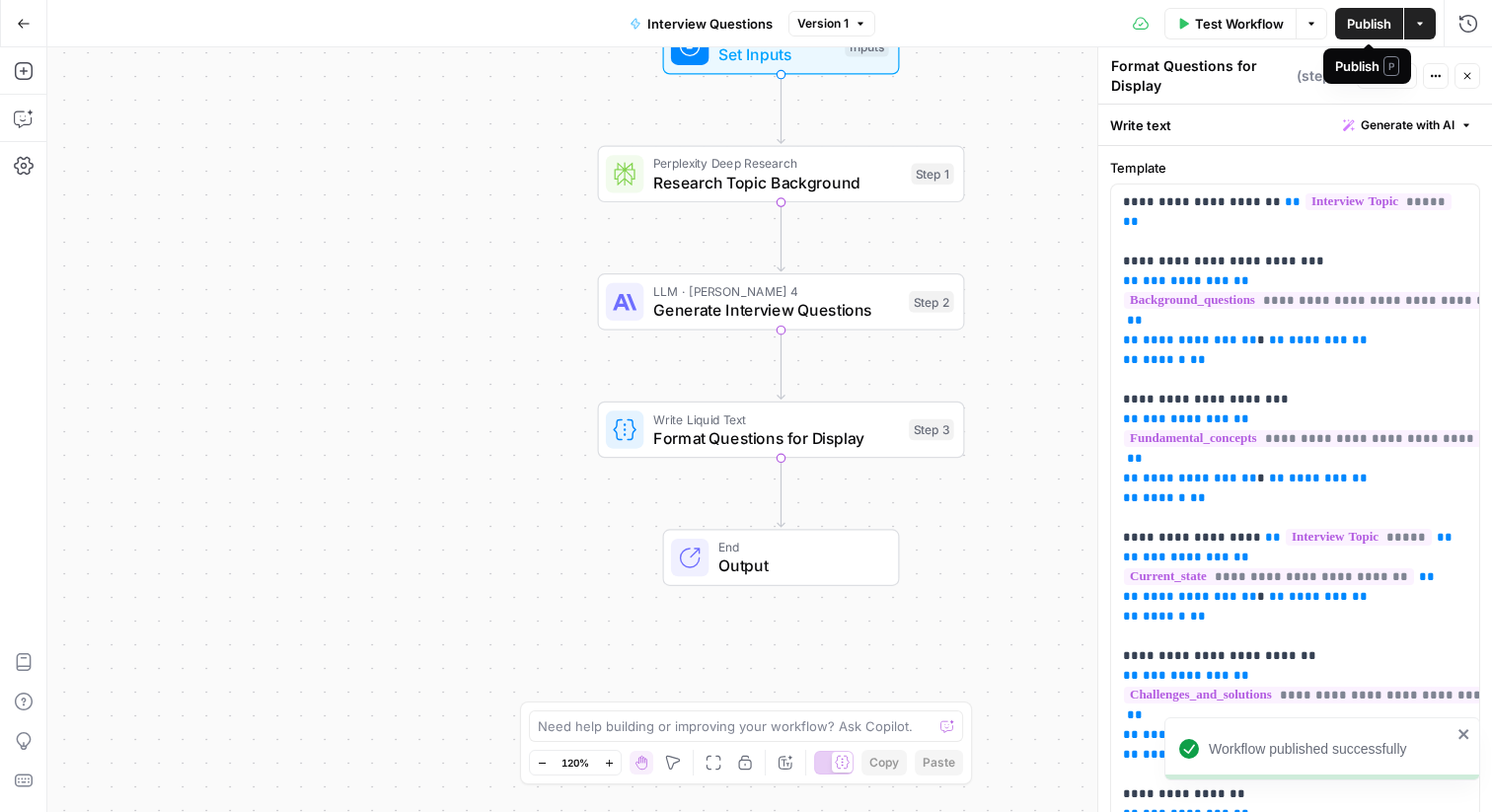
click at [1423, 23] on icon "button" at bounding box center [1420, 24] width 12 height 12
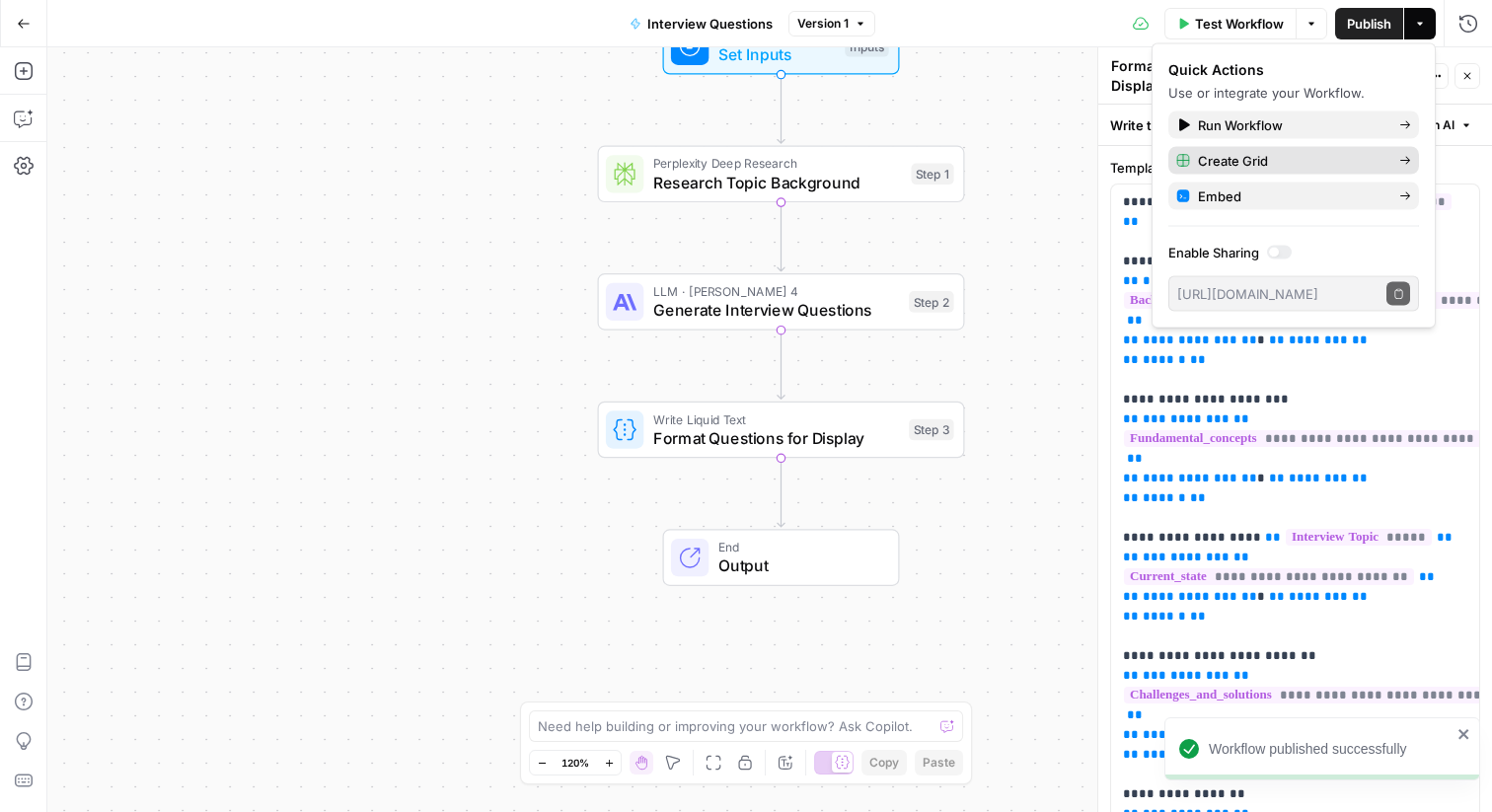
click at [1271, 158] on span "Create Grid" at bounding box center [1291, 161] width 186 height 20
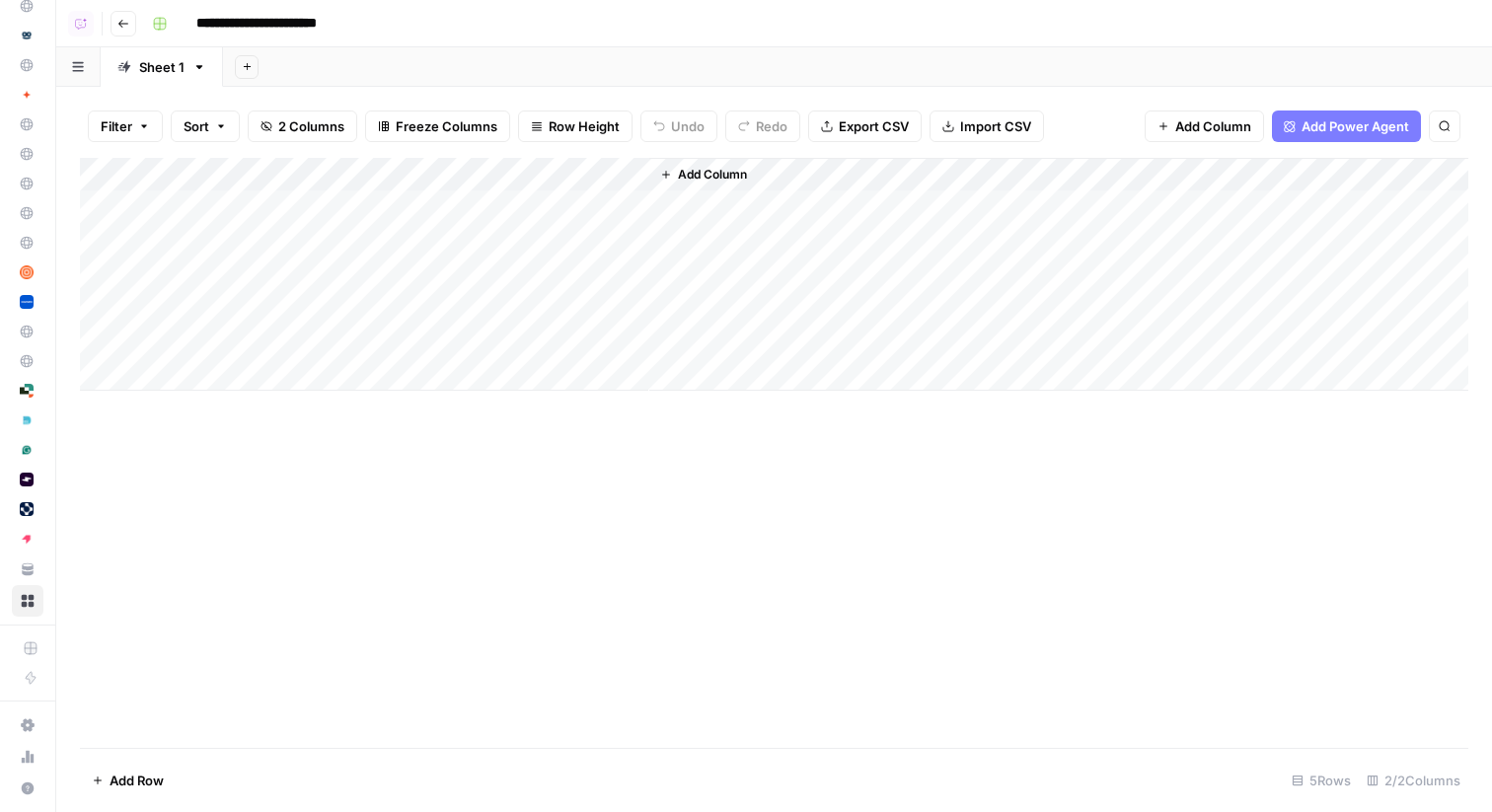
click at [353, 16] on input "**********" at bounding box center [279, 24] width 184 height 32
type input "**********"
click at [588, 31] on div "**********" at bounding box center [808, 24] width 1328 height 32
click at [121, 27] on icon "button" at bounding box center [123, 24] width 12 height 12
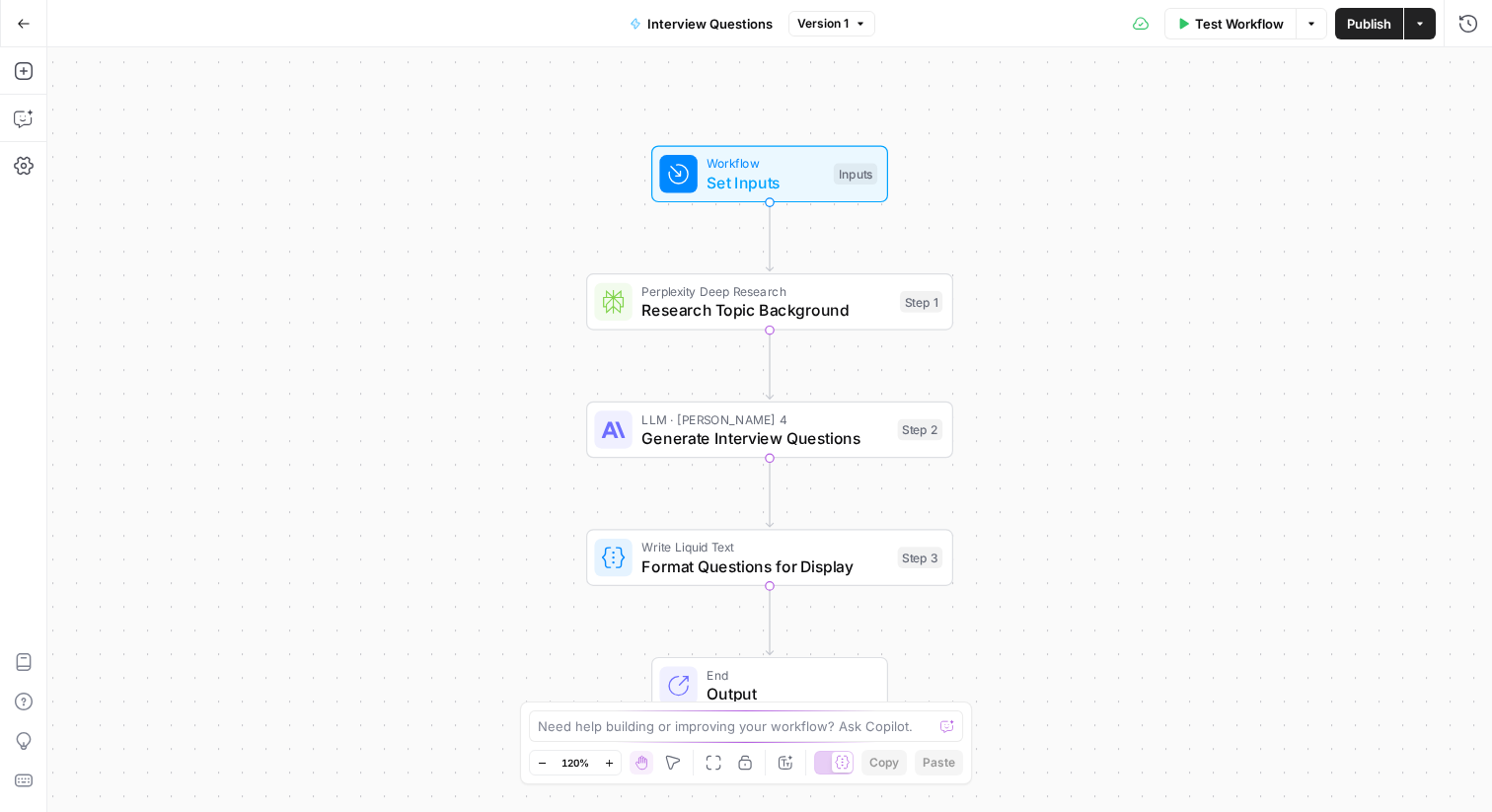
click at [14, 10] on button "Go Back" at bounding box center [24, 24] width 36 height 36
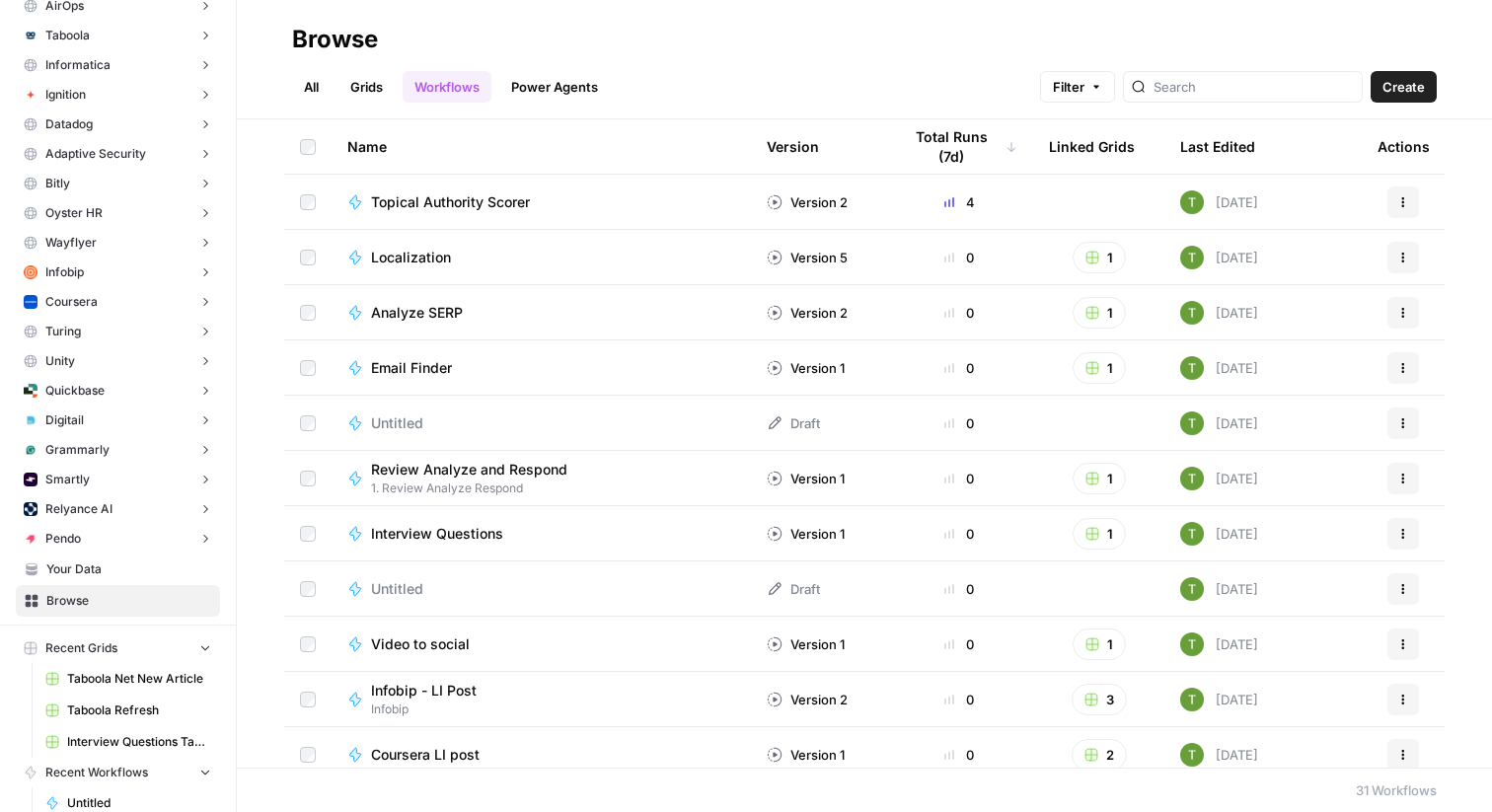
click at [371, 78] on link "Grids" at bounding box center [366, 87] width 56 height 32
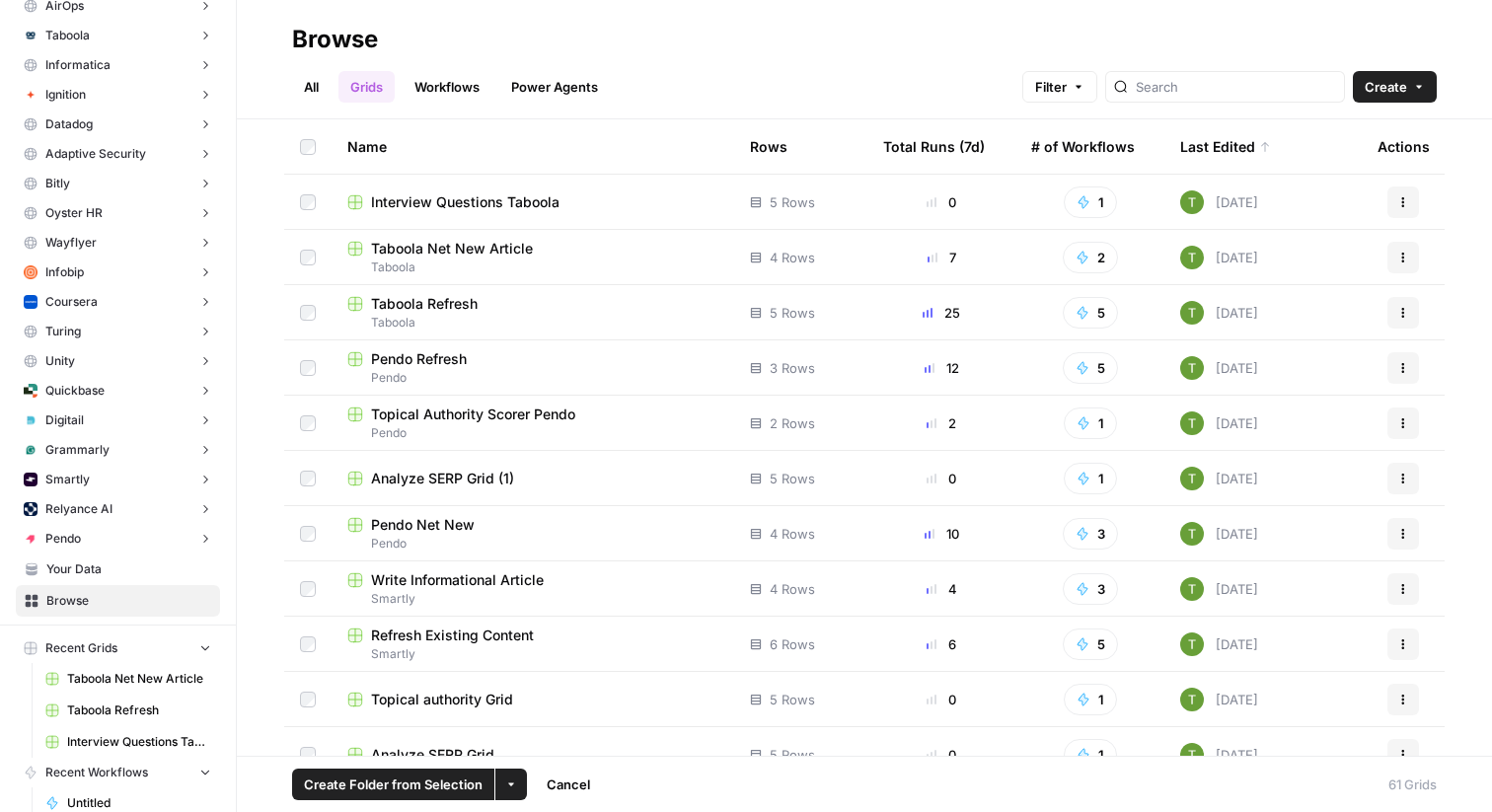
click at [511, 775] on button "More Options" at bounding box center [511, 784] width 32 height 32
click at [566, 707] on span "Move to" at bounding box center [558, 710] width 49 height 20
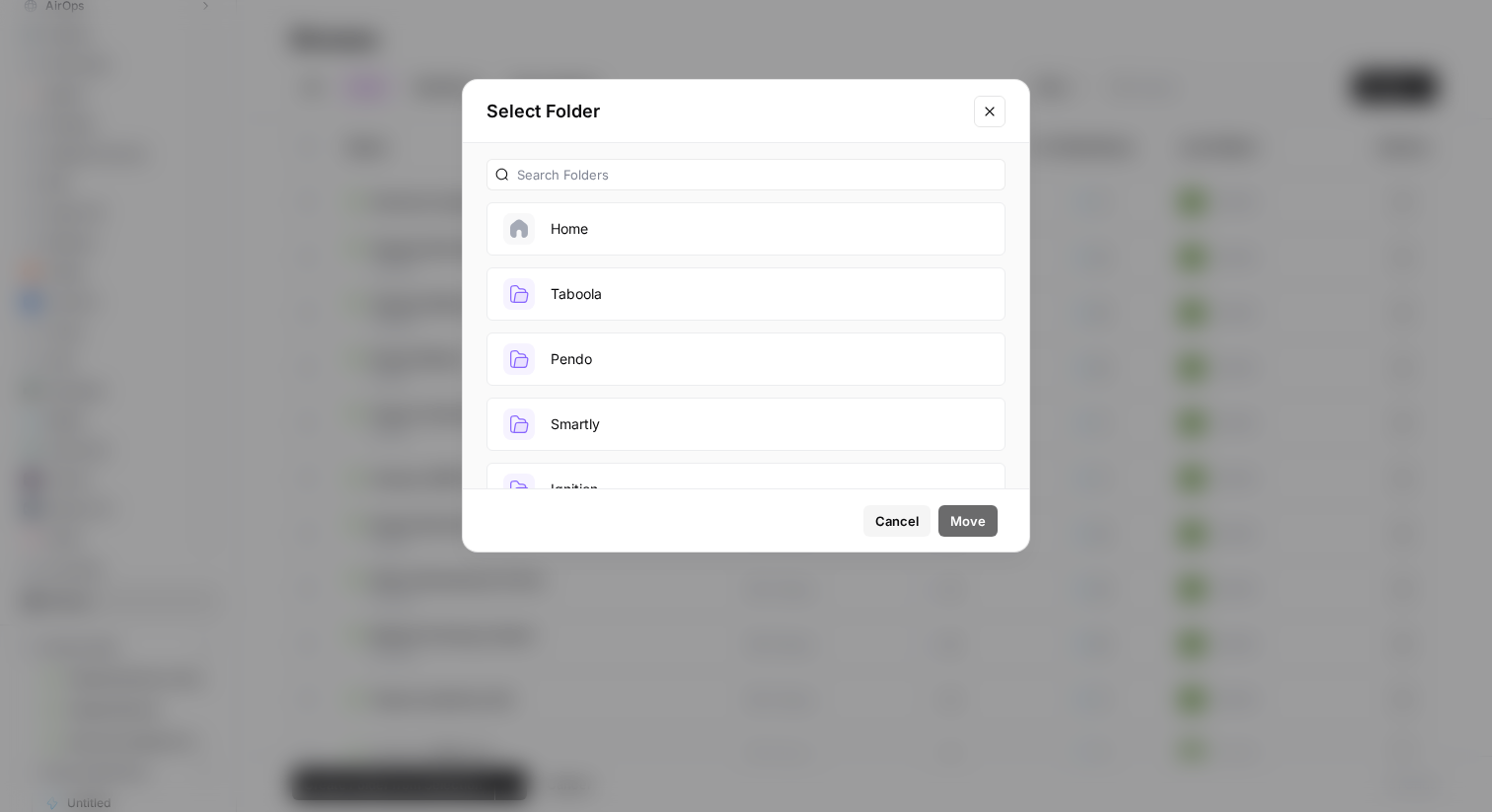
click at [631, 291] on button "Taboola" at bounding box center [746, 294] width 519 height 53
click at [970, 517] on span "Move" at bounding box center [968, 521] width 36 height 20
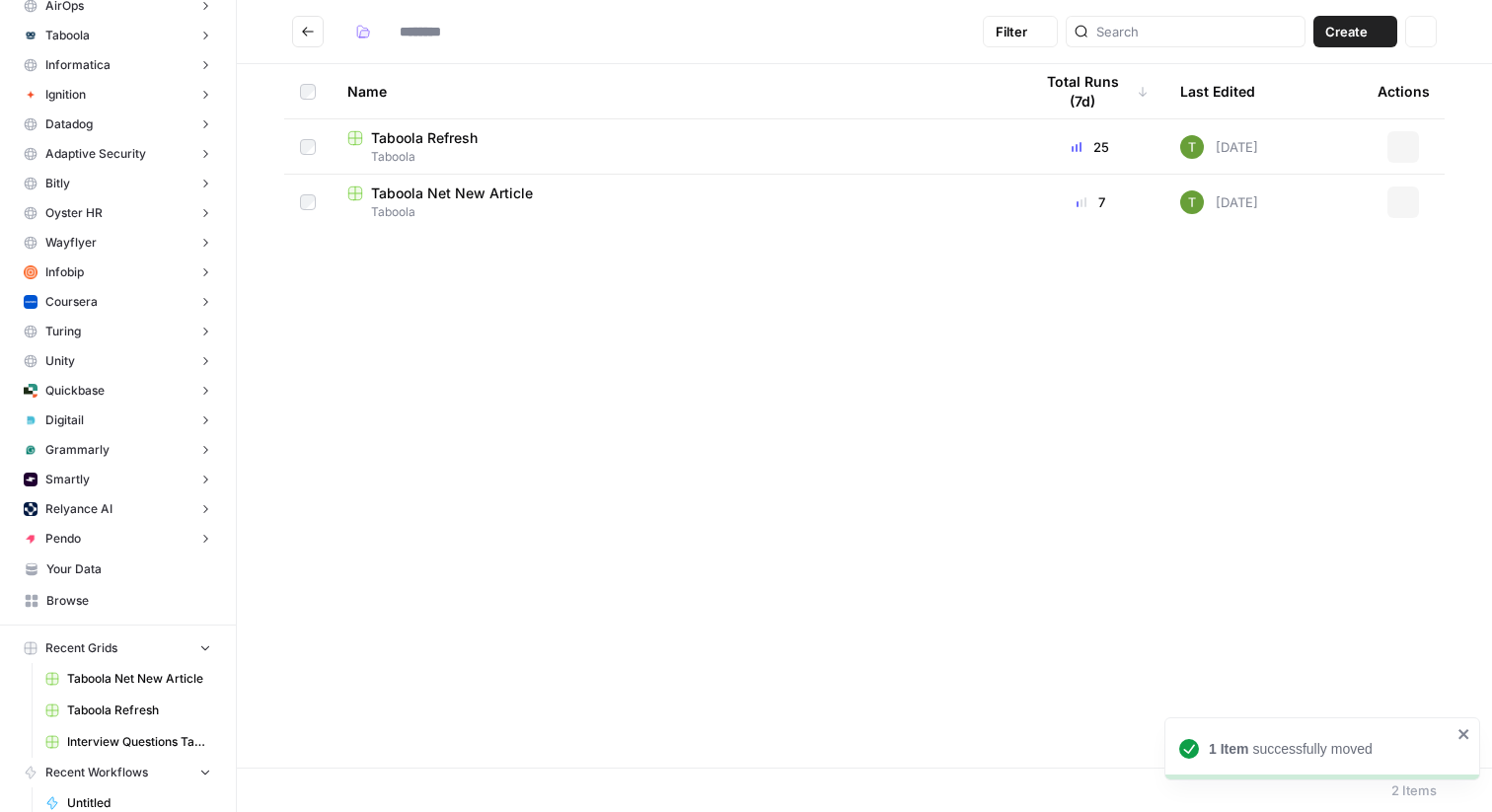
type input "*******"
click at [305, 32] on icon "Go back" at bounding box center [308, 32] width 14 height 14
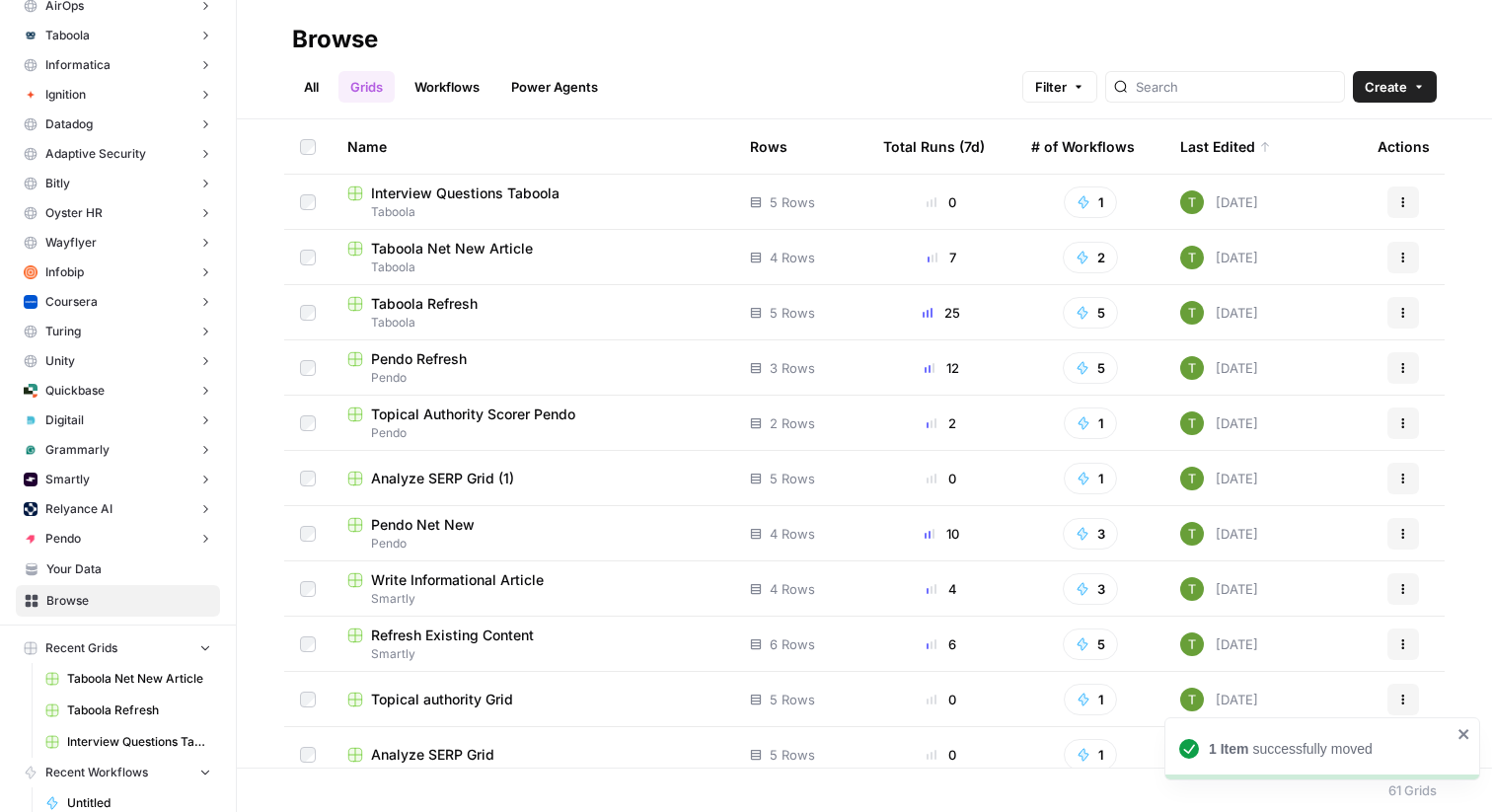
click at [436, 245] on span "Taboola Net New Article" at bounding box center [452, 249] width 162 height 20
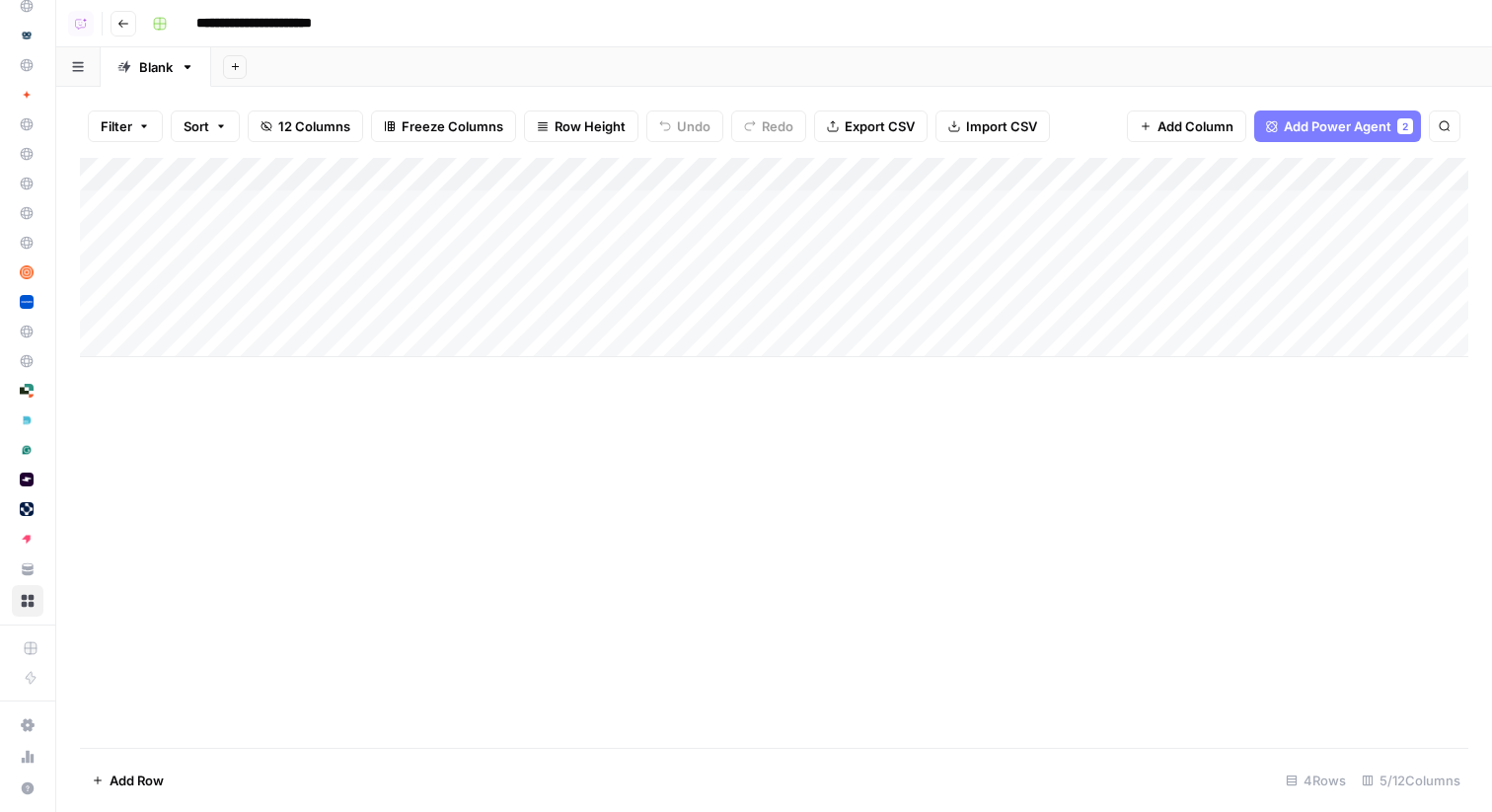
click at [294, 210] on div "Add Column" at bounding box center [774, 258] width 1388 height 199
click at [121, 29] on icon "button" at bounding box center [123, 24] width 12 height 12
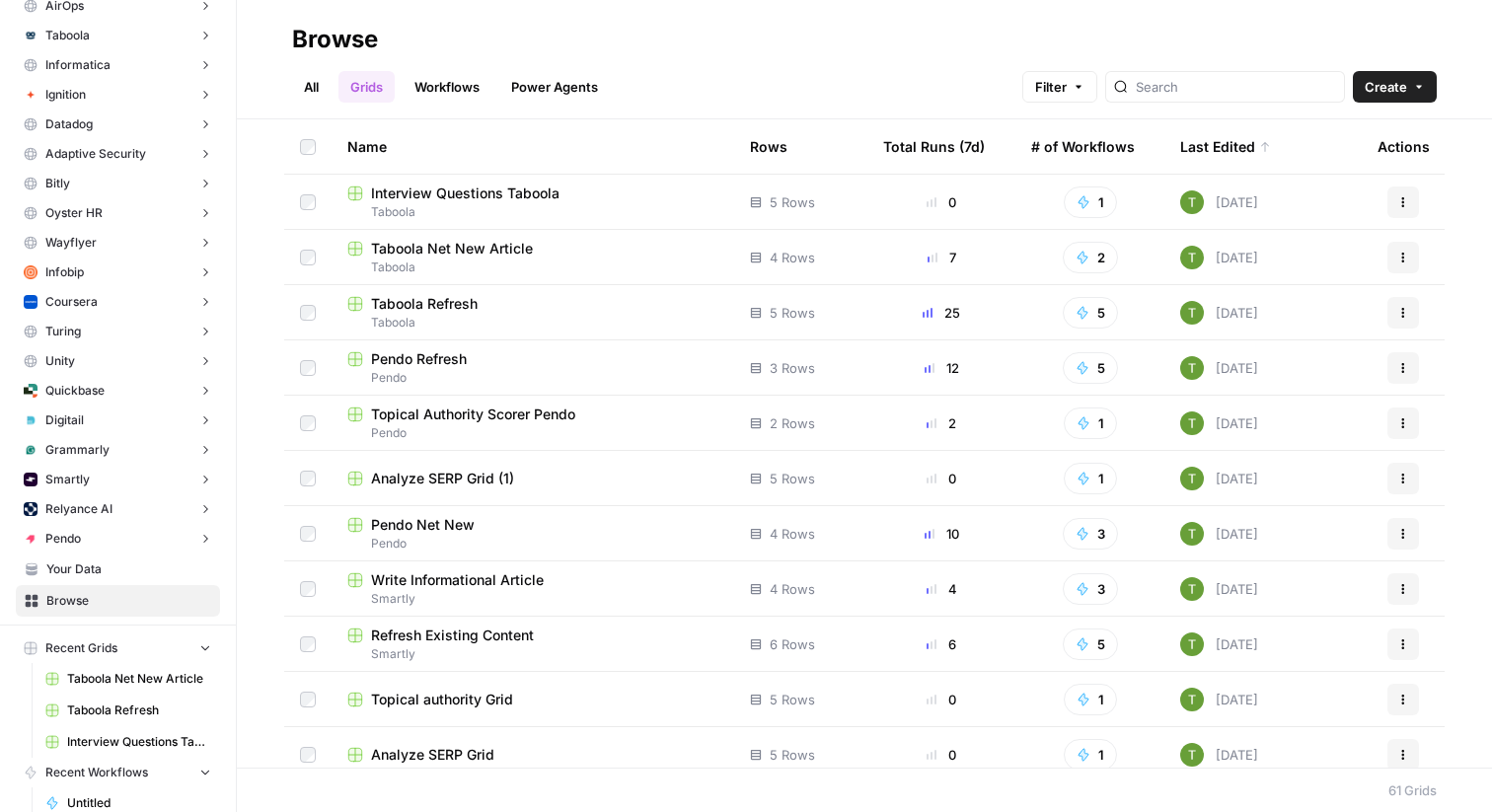
click at [441, 196] on span "Interview Questions Taboola" at bounding box center [465, 193] width 188 height 20
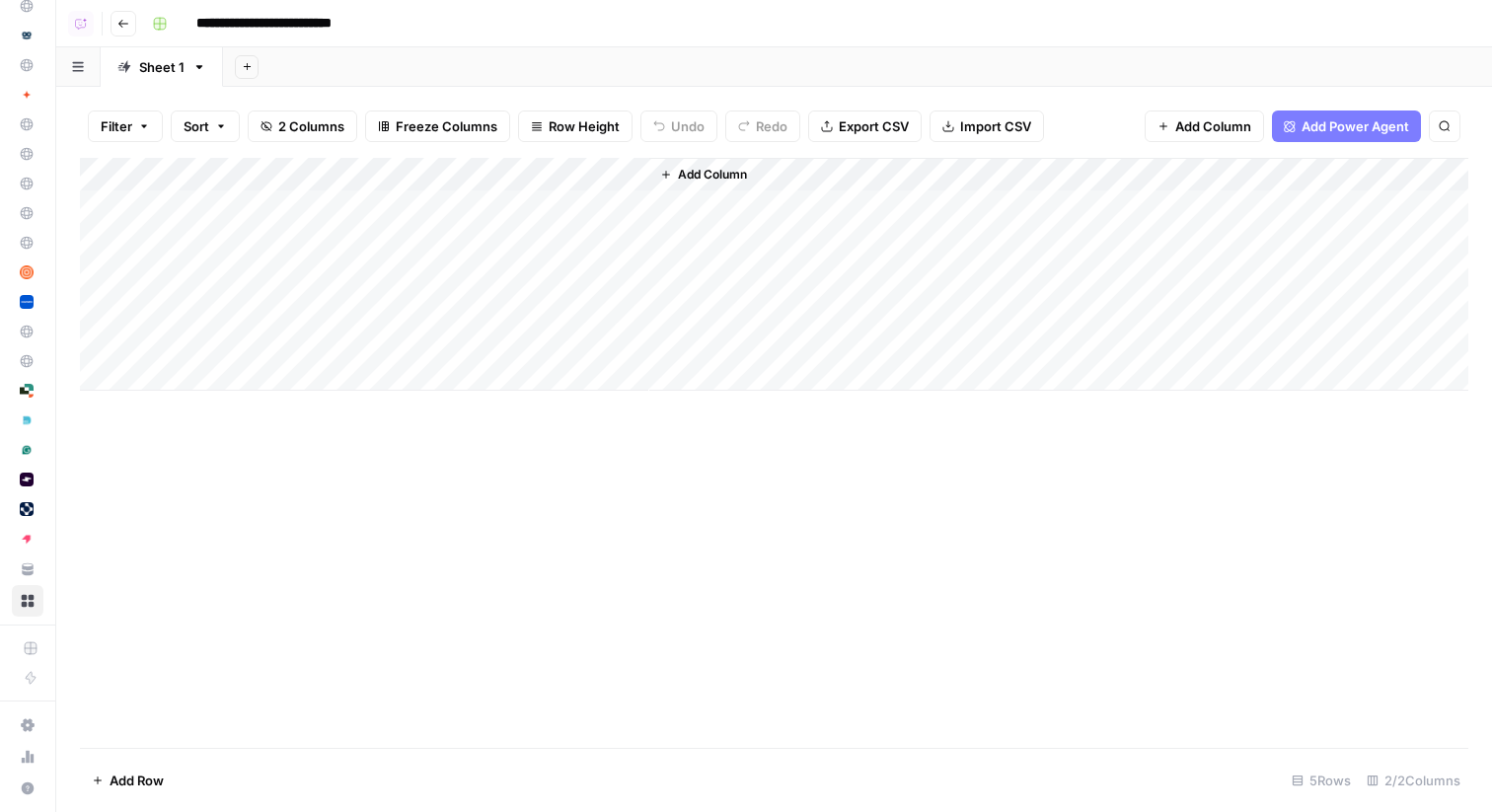
click at [292, 213] on div "Add Column" at bounding box center [774, 274] width 1388 height 233
click at [292, 211] on textarea at bounding box center [306, 208] width 316 height 28
type textarea "**********"
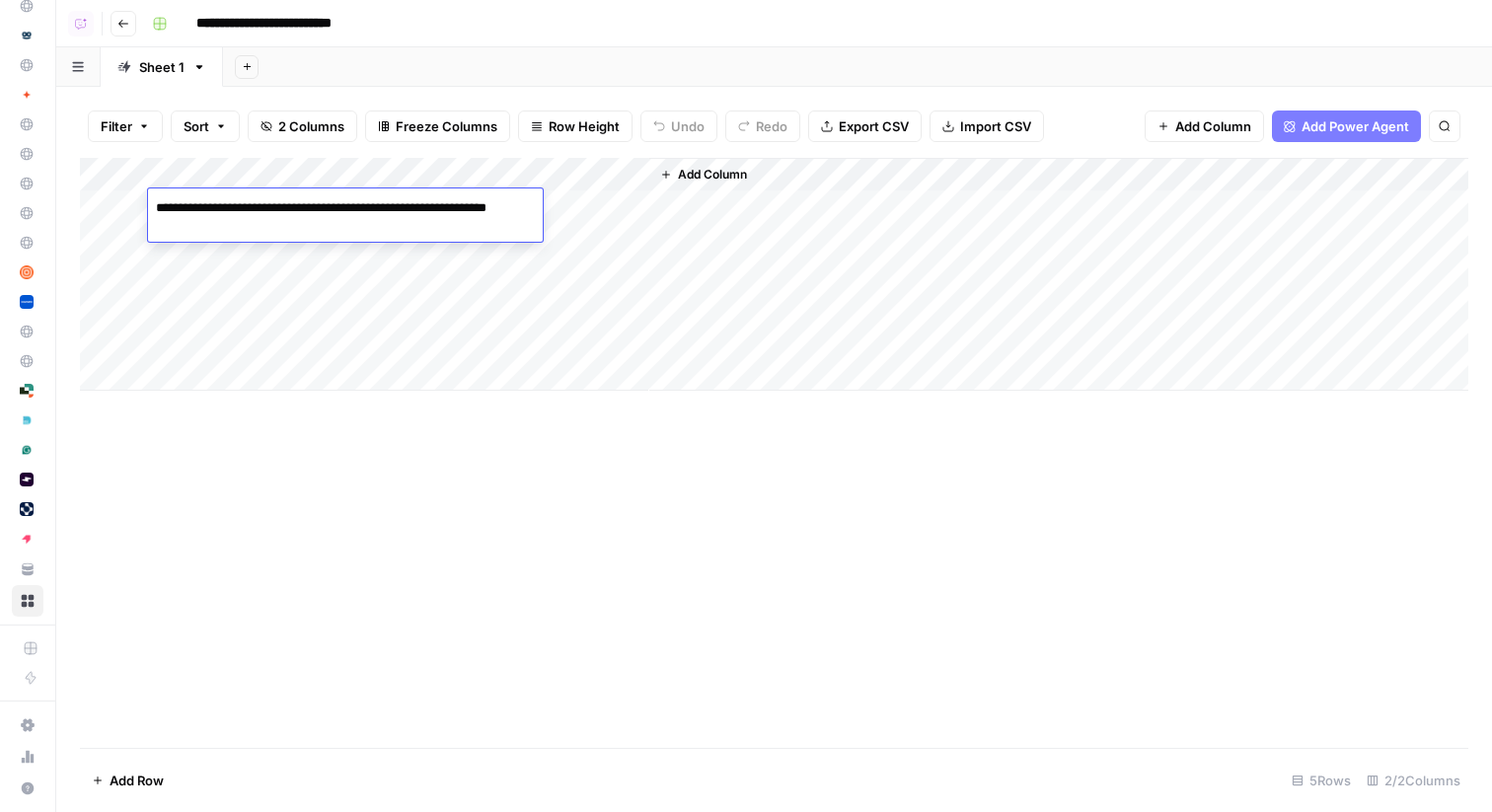
click at [636, 546] on div "Add Column" at bounding box center [774, 453] width 1388 height 590
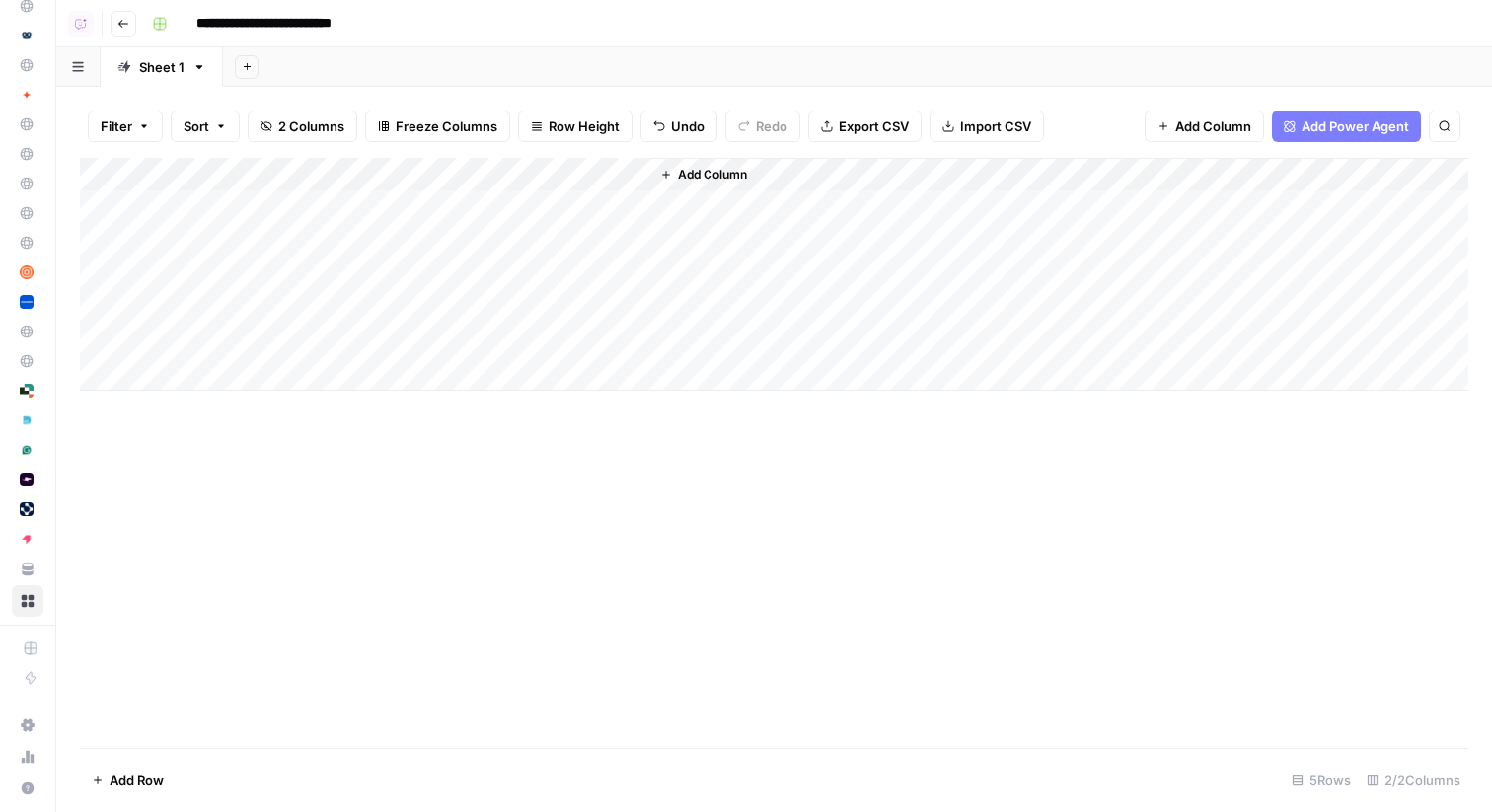
click at [524, 211] on div "Add Column" at bounding box center [774, 274] width 1388 height 233
click at [122, 20] on icon "button" at bounding box center [123, 24] width 12 height 12
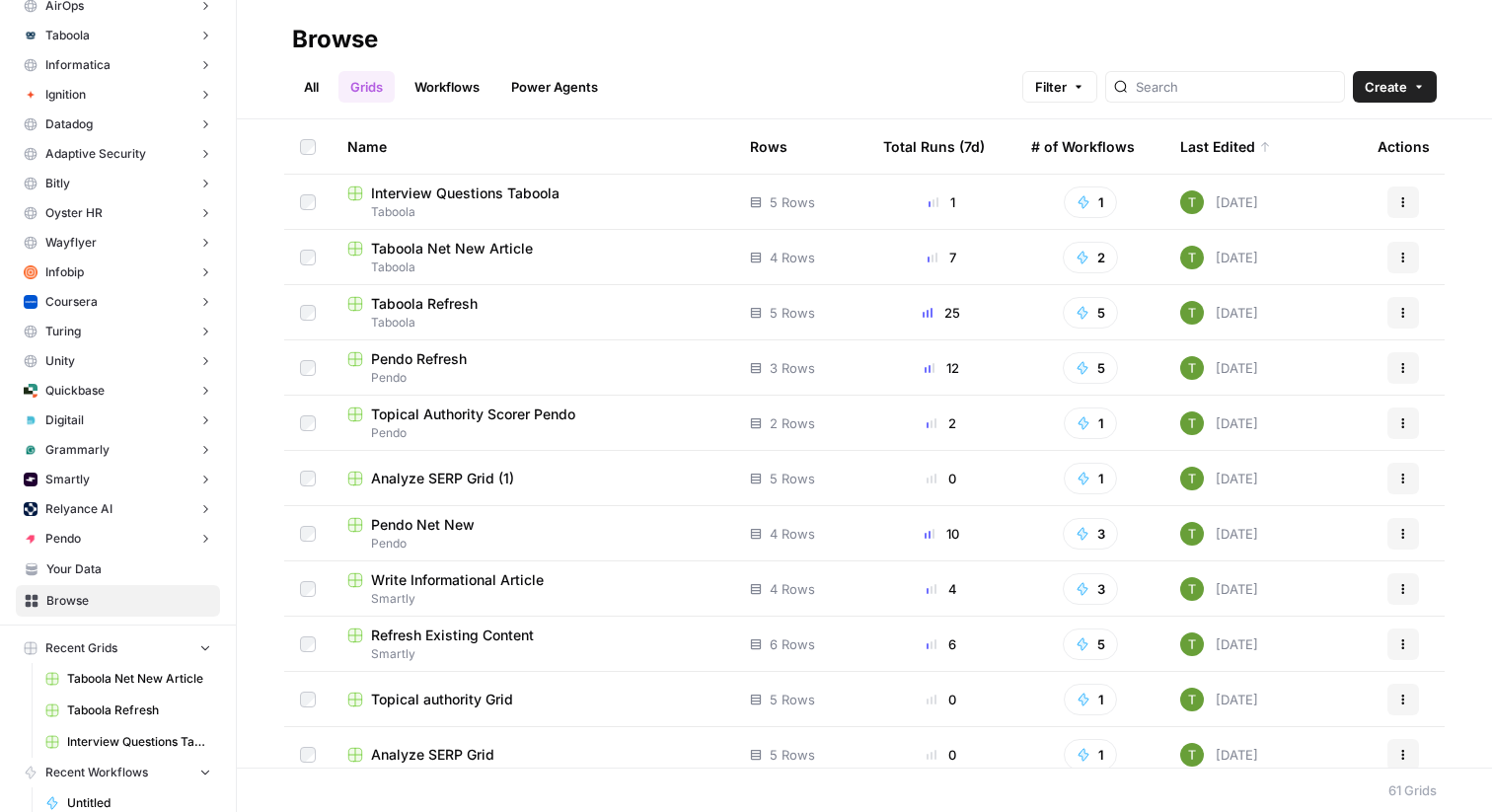
click at [431, 297] on span "Taboola Refresh" at bounding box center [424, 304] width 107 height 20
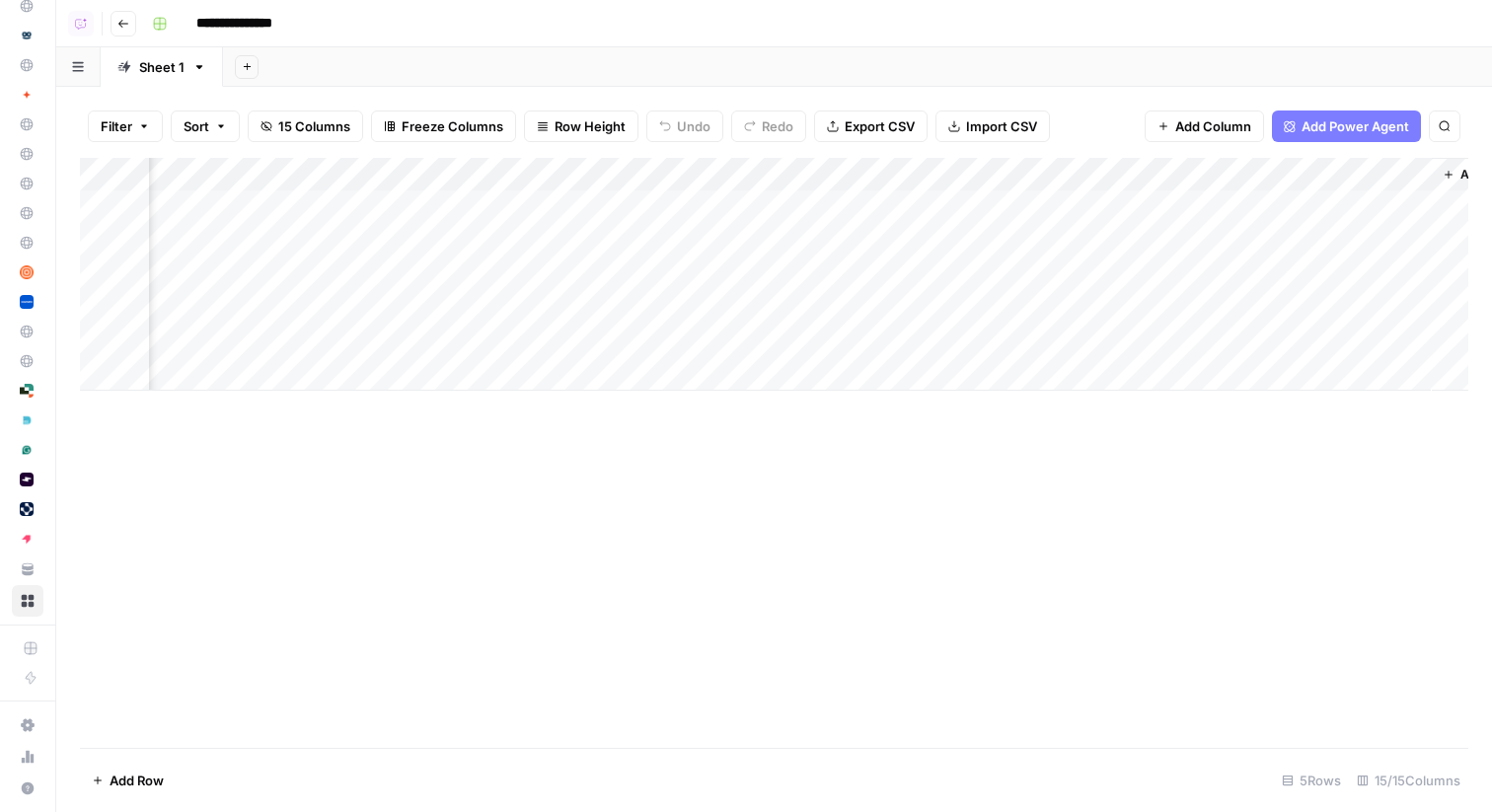
scroll to position [0, 2493]
click at [118, 25] on icon "button" at bounding box center [123, 24] width 12 height 12
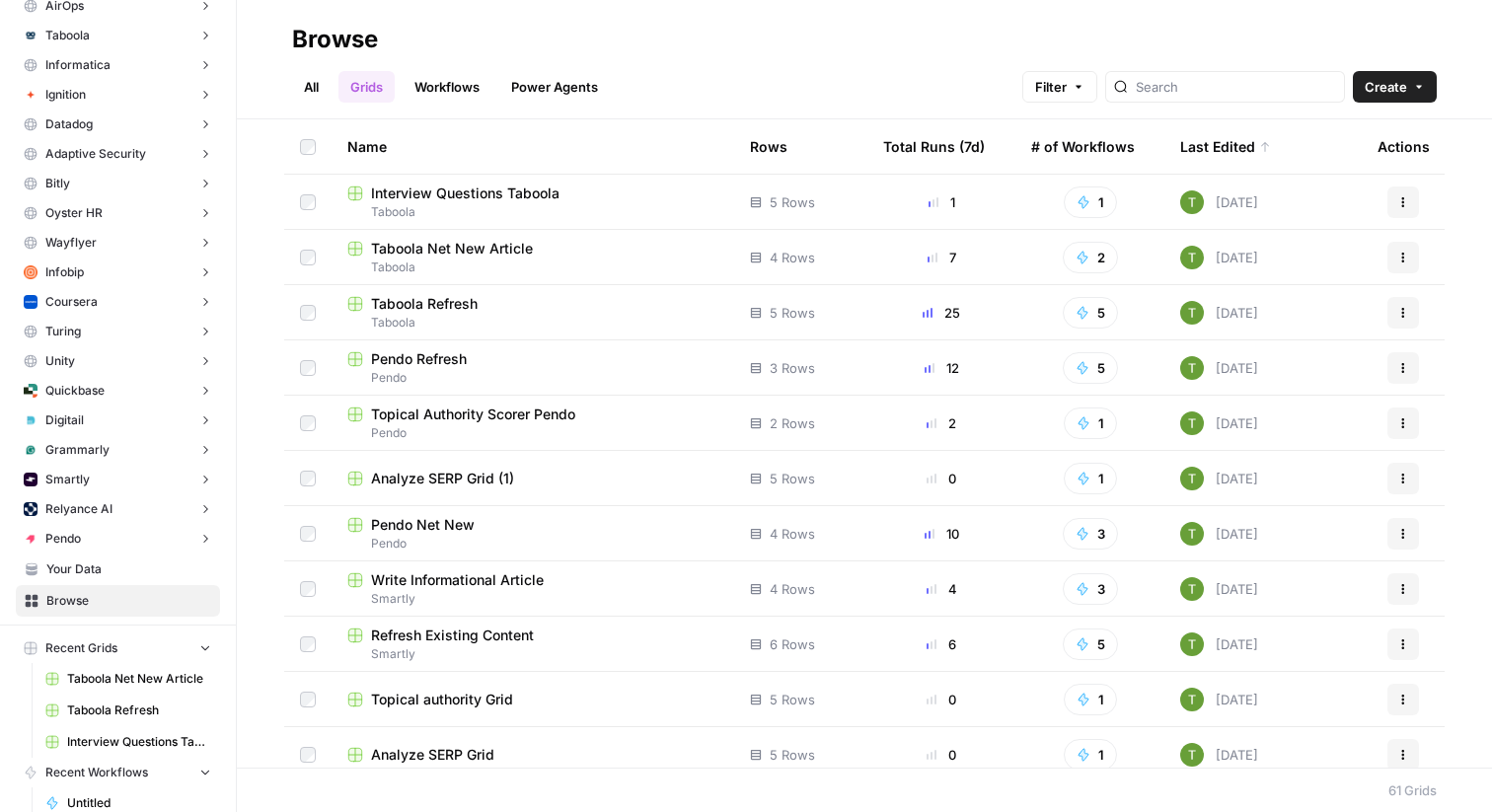
click at [445, 191] on span "Interview Questions Taboola" at bounding box center [465, 193] width 188 height 20
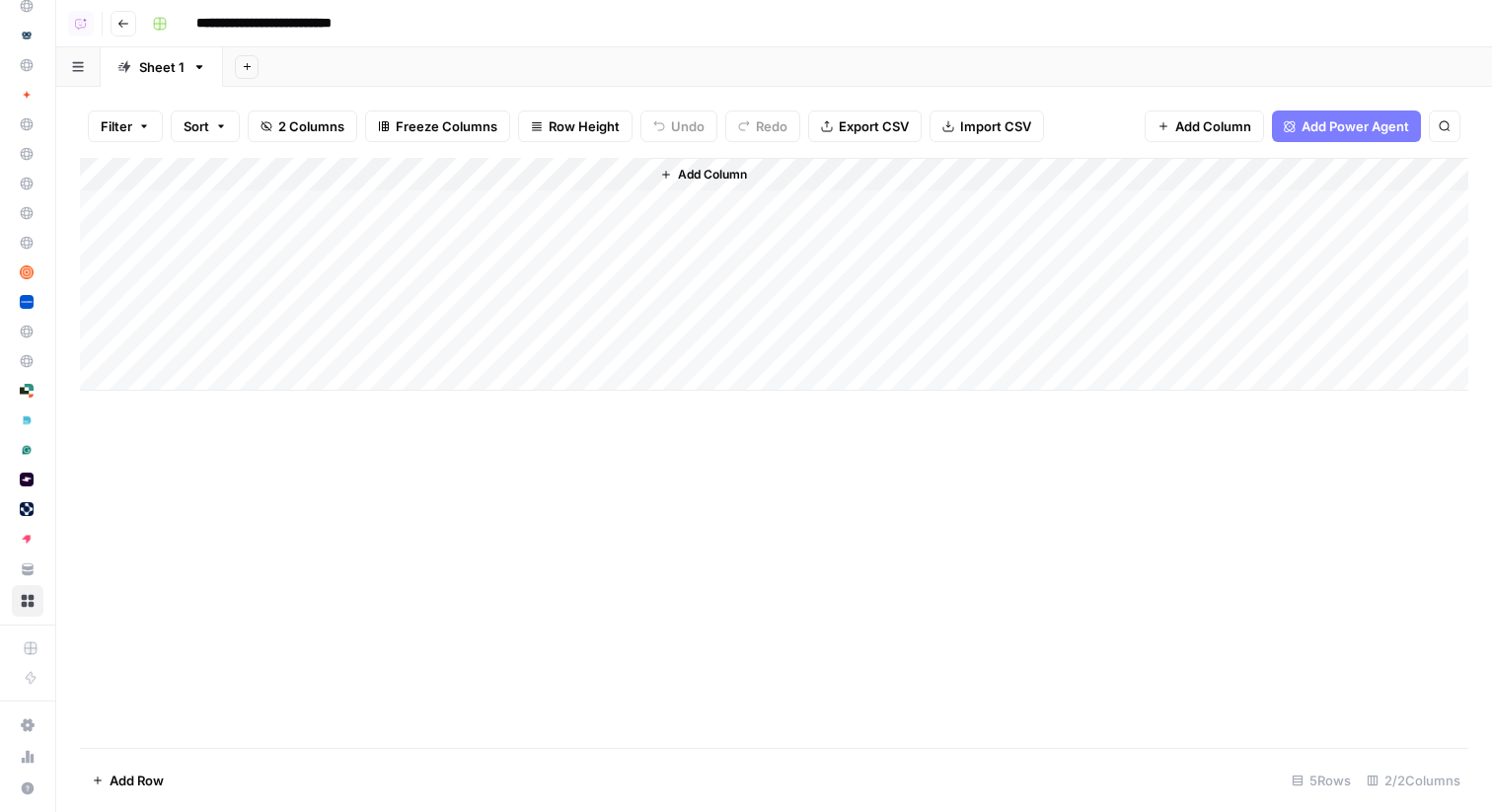
click at [118, 24] on icon "button" at bounding box center [123, 24] width 12 height 12
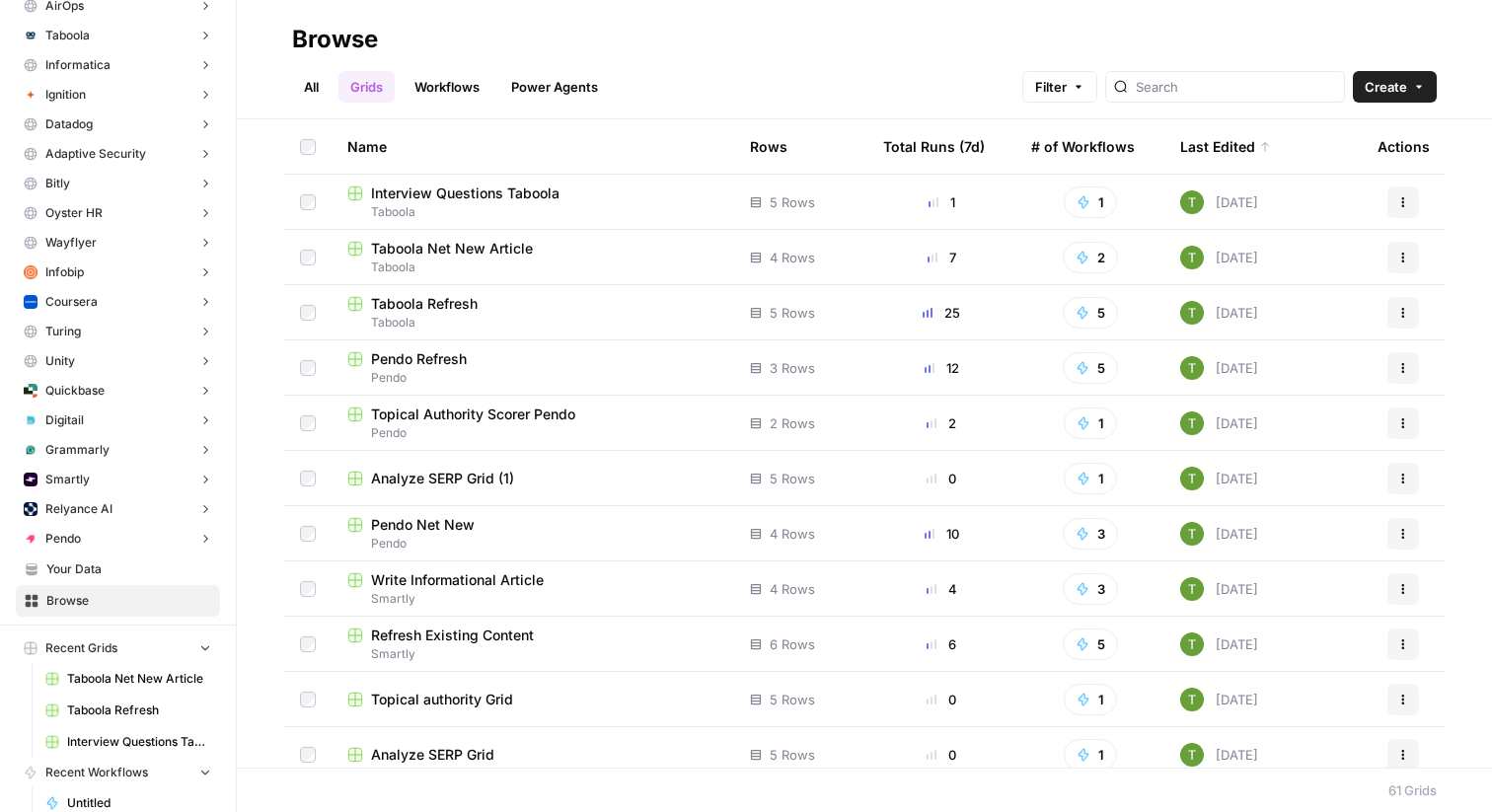
click at [423, 247] on span "Taboola Net New Article" at bounding box center [452, 249] width 162 height 20
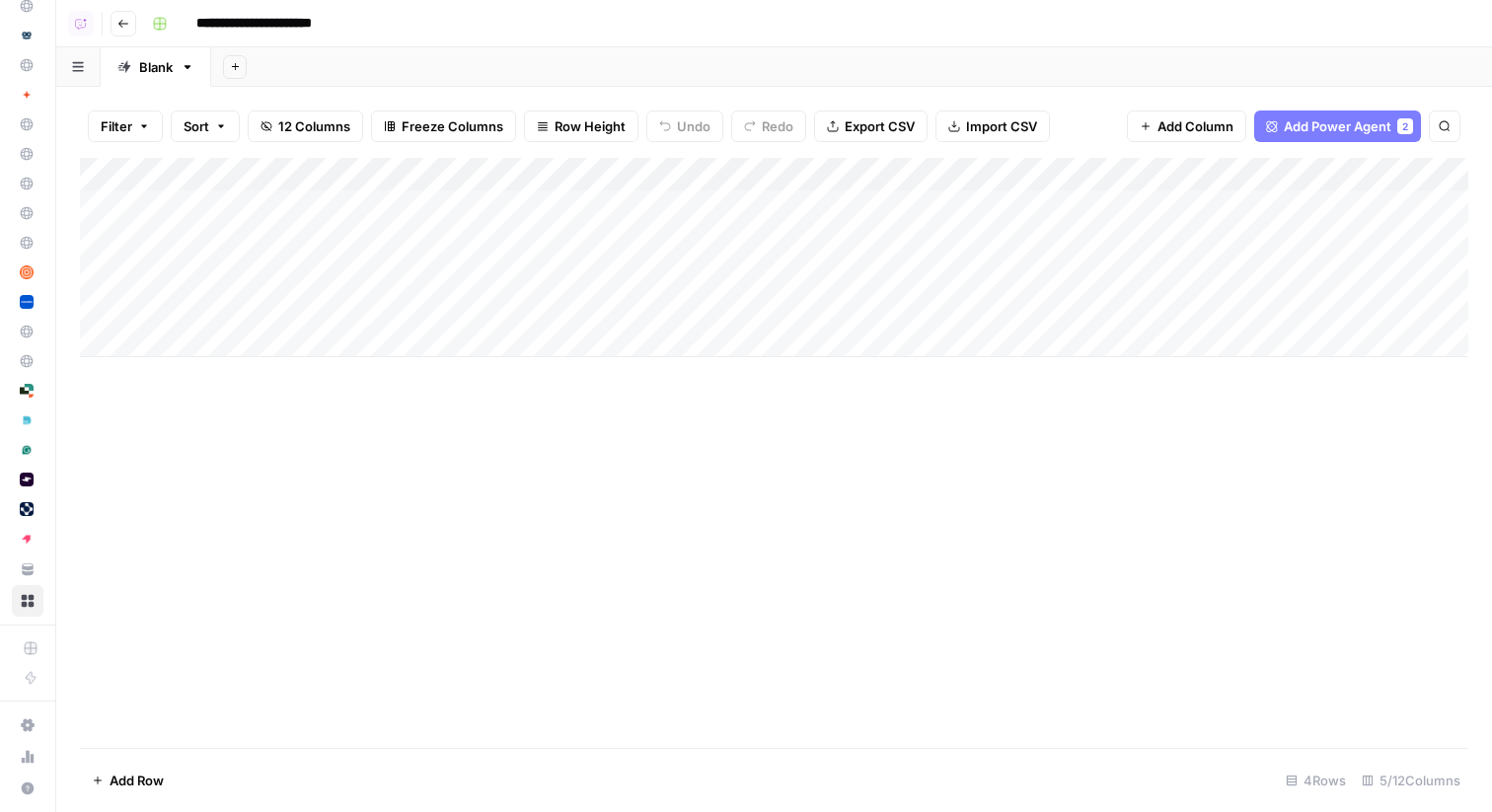
click at [260, 236] on div "Add Column" at bounding box center [774, 258] width 1388 height 199
click at [260, 236] on textarea "**********" at bounding box center [358, 242] width 420 height 28
click at [431, 62] on div "Add Sheet" at bounding box center [852, 67] width 1281 height 39
click at [125, 31] on button "Go back" at bounding box center [123, 24] width 26 height 26
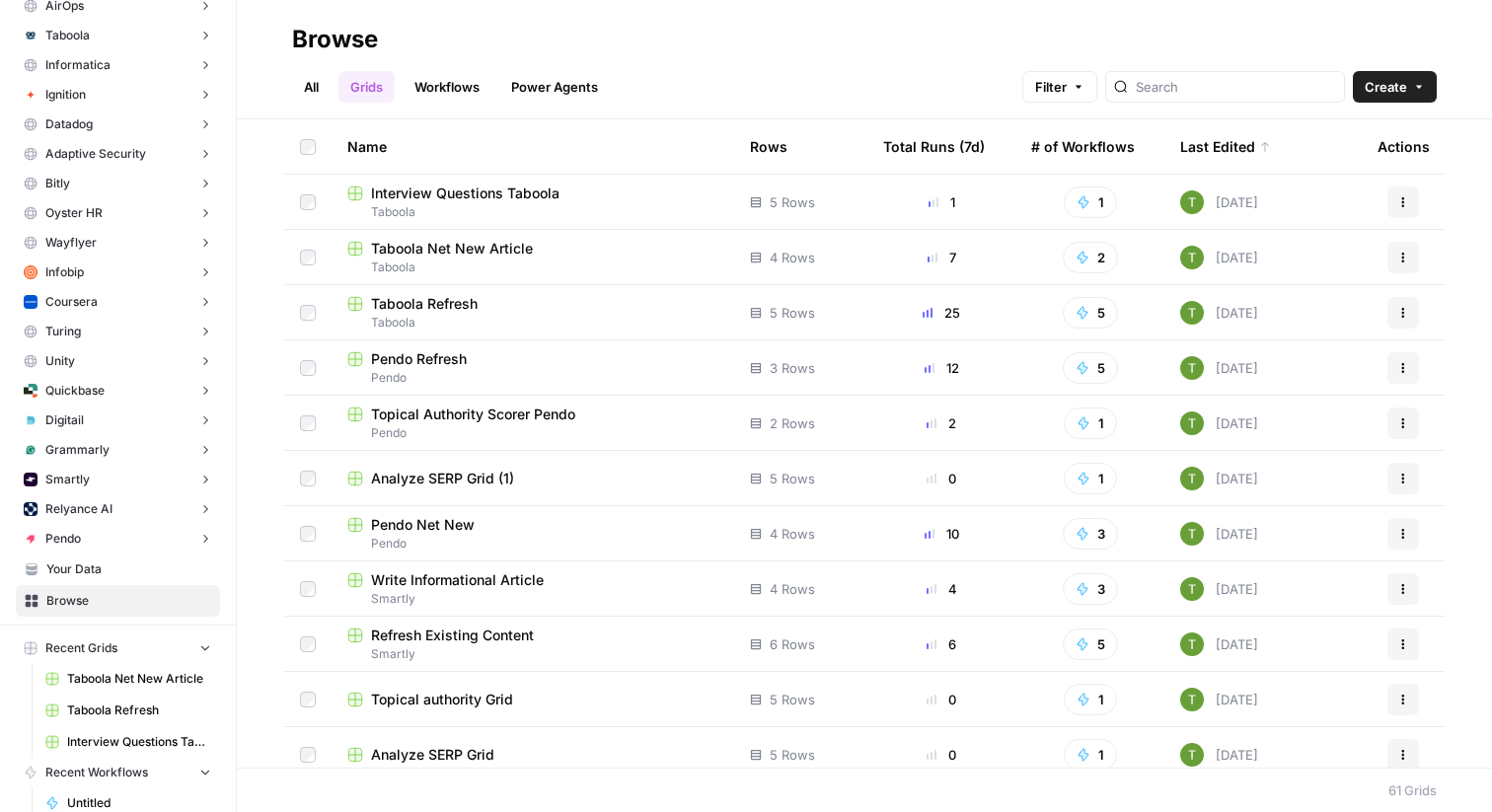
click at [461, 190] on span "Interview Questions Taboola" at bounding box center [465, 193] width 188 height 20
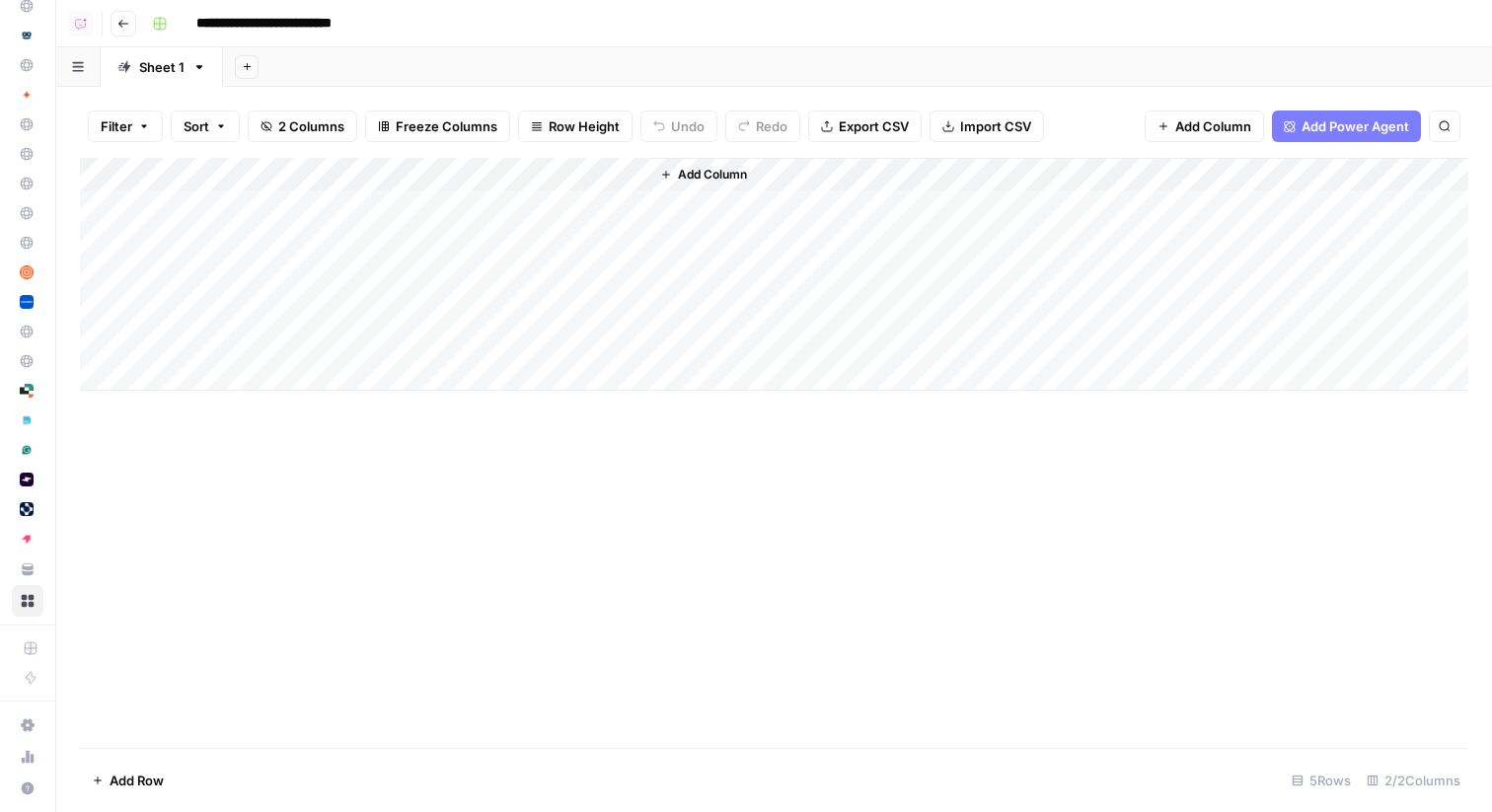
click at [242, 235] on div "Add Column" at bounding box center [774, 274] width 1388 height 233
type textarea "**********"
click at [560, 236] on div "Add Column" at bounding box center [774, 274] width 1388 height 233
click at [531, 243] on div "Add Column" at bounding box center [774, 274] width 1388 height 233
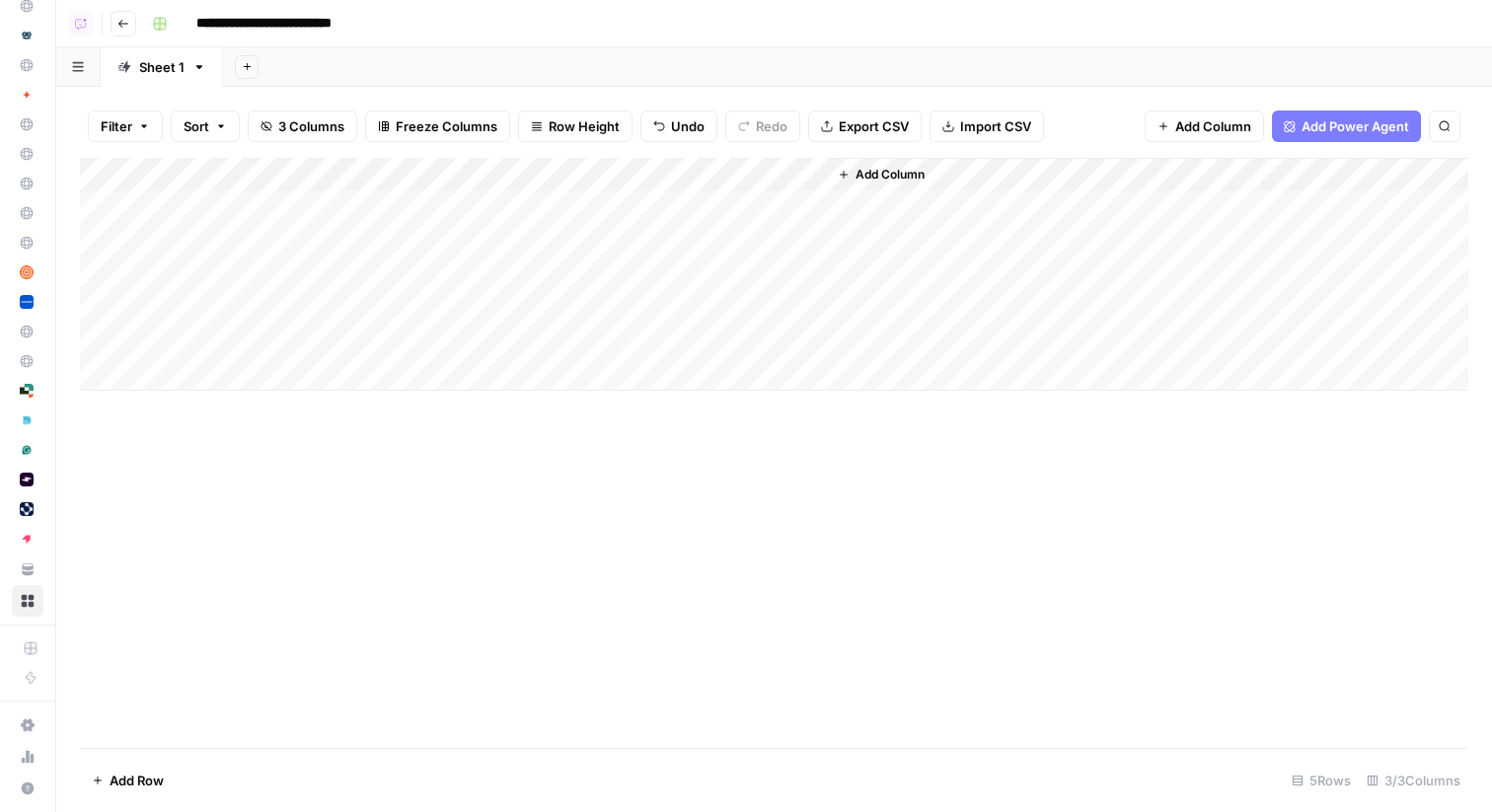
click at [804, 200] on div "Add Column" at bounding box center [774, 274] width 1388 height 233
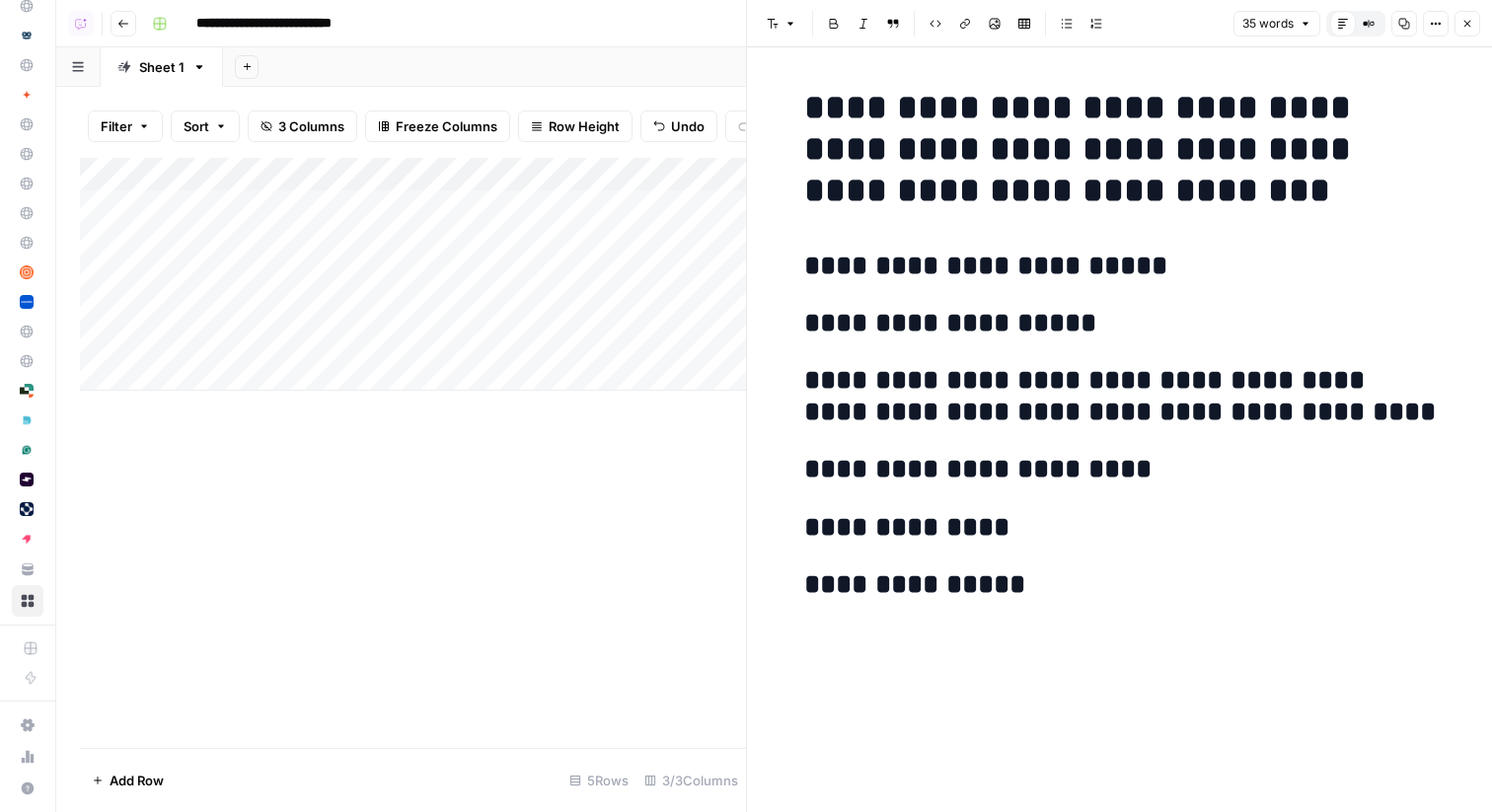
click at [1340, 25] on icon at bounding box center [1343, 24] width 10 height 10
click at [1467, 22] on icon "button" at bounding box center [1467, 24] width 12 height 12
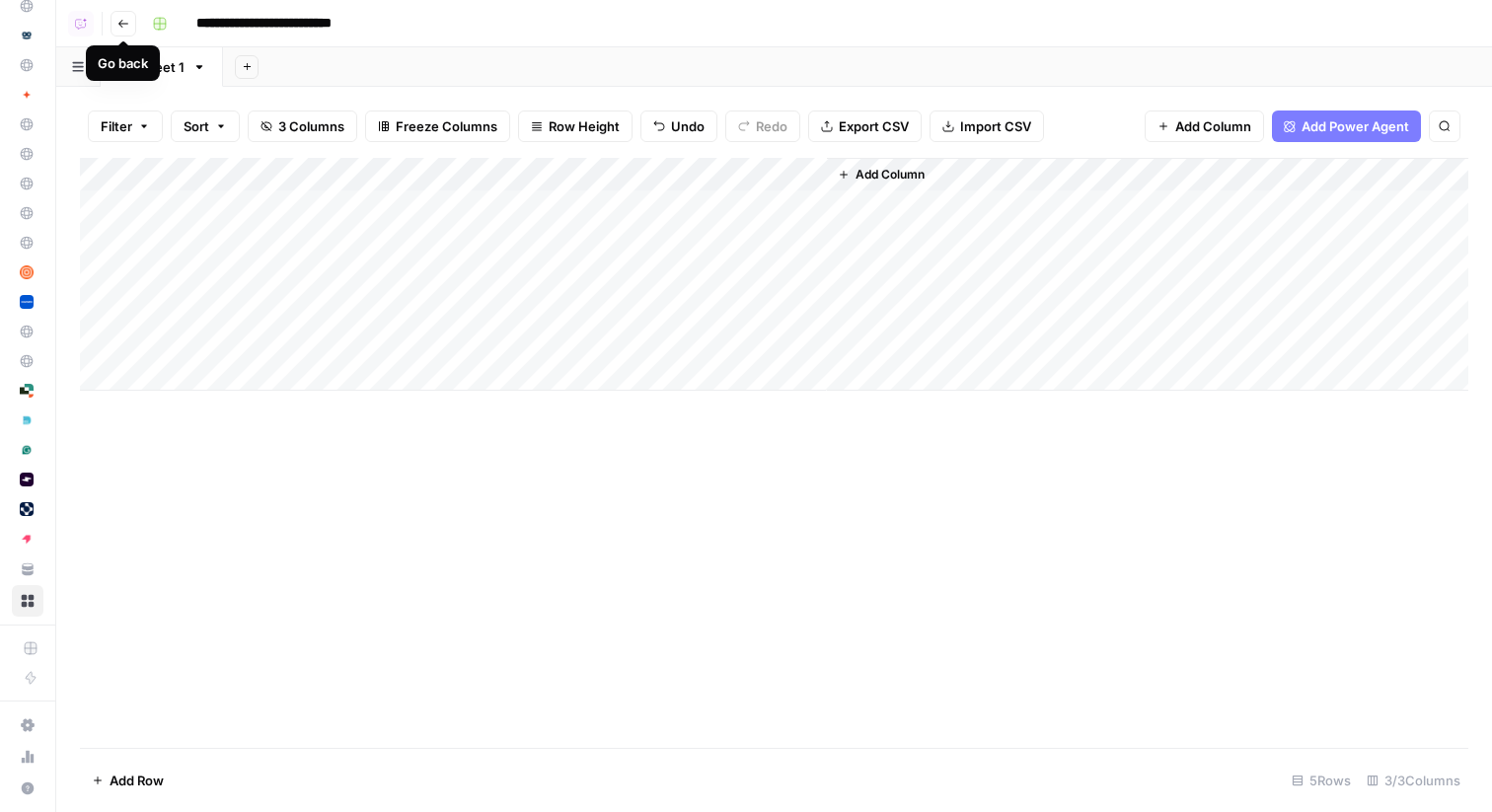
click at [117, 18] on icon "button" at bounding box center [123, 24] width 12 height 12
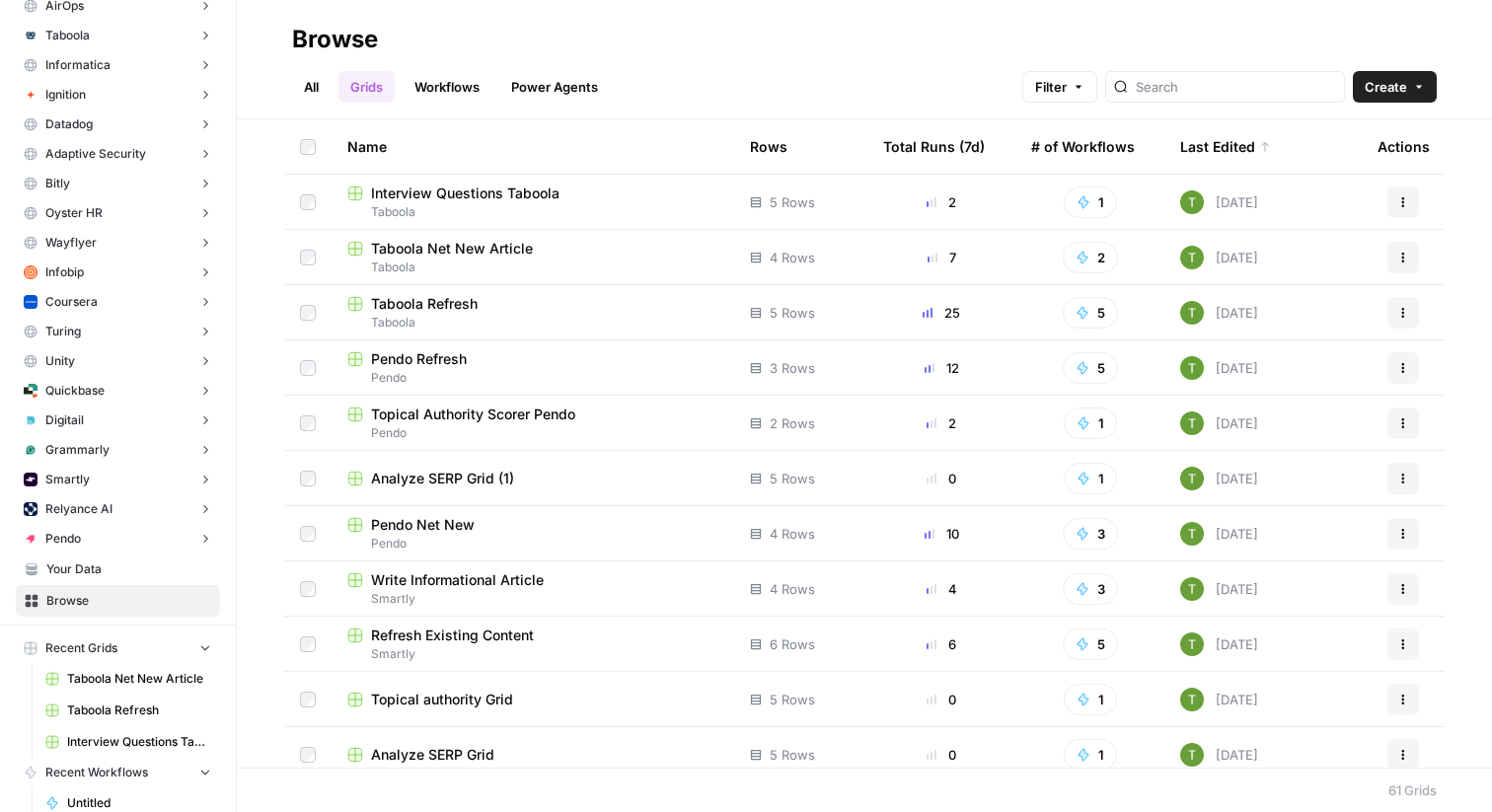
click at [443, 93] on link "Workflows" at bounding box center [447, 87] width 89 height 32
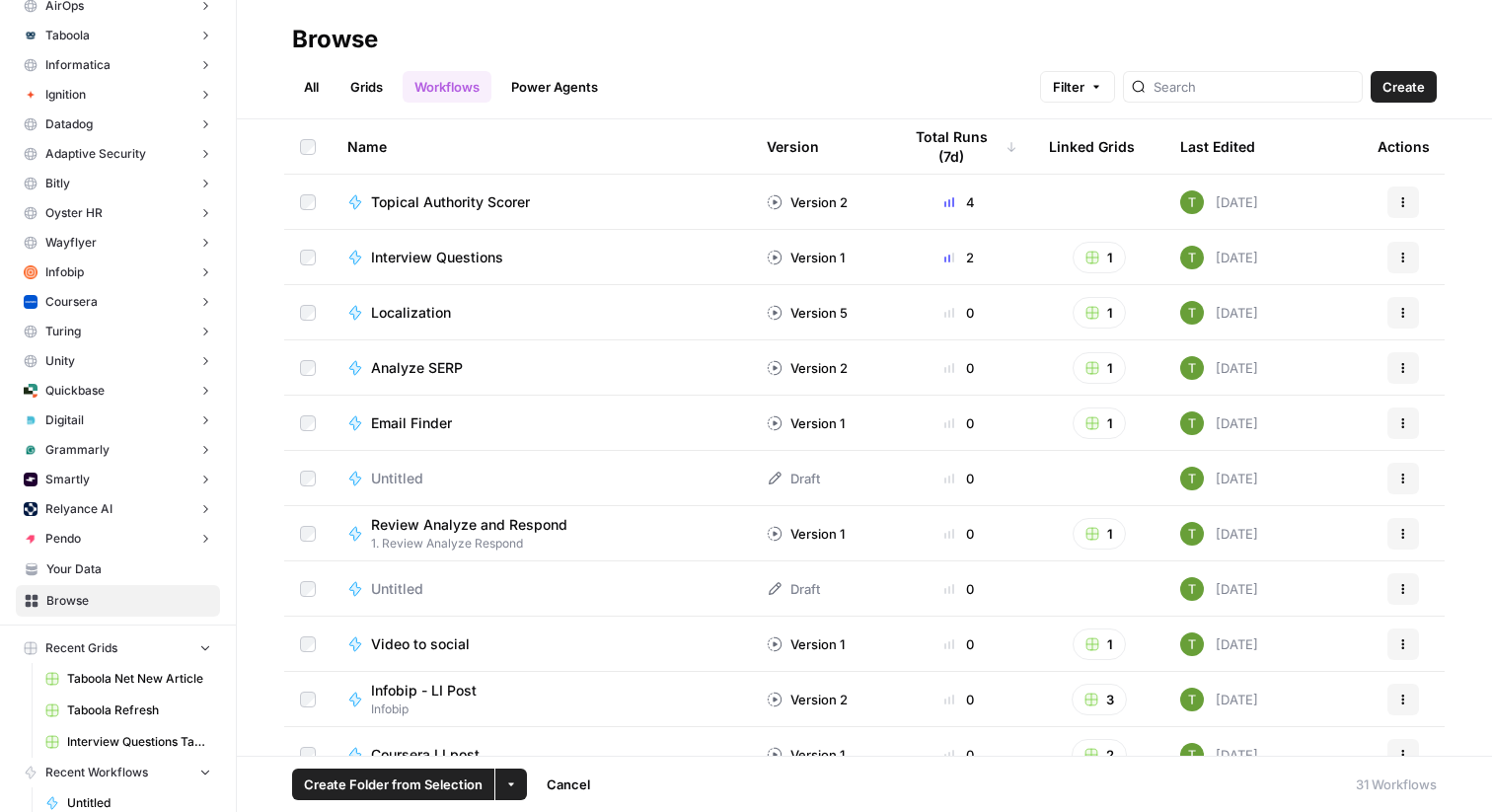
click at [519, 788] on button "More Options" at bounding box center [511, 784] width 32 height 32
click at [553, 711] on span "Move to" at bounding box center [558, 710] width 49 height 20
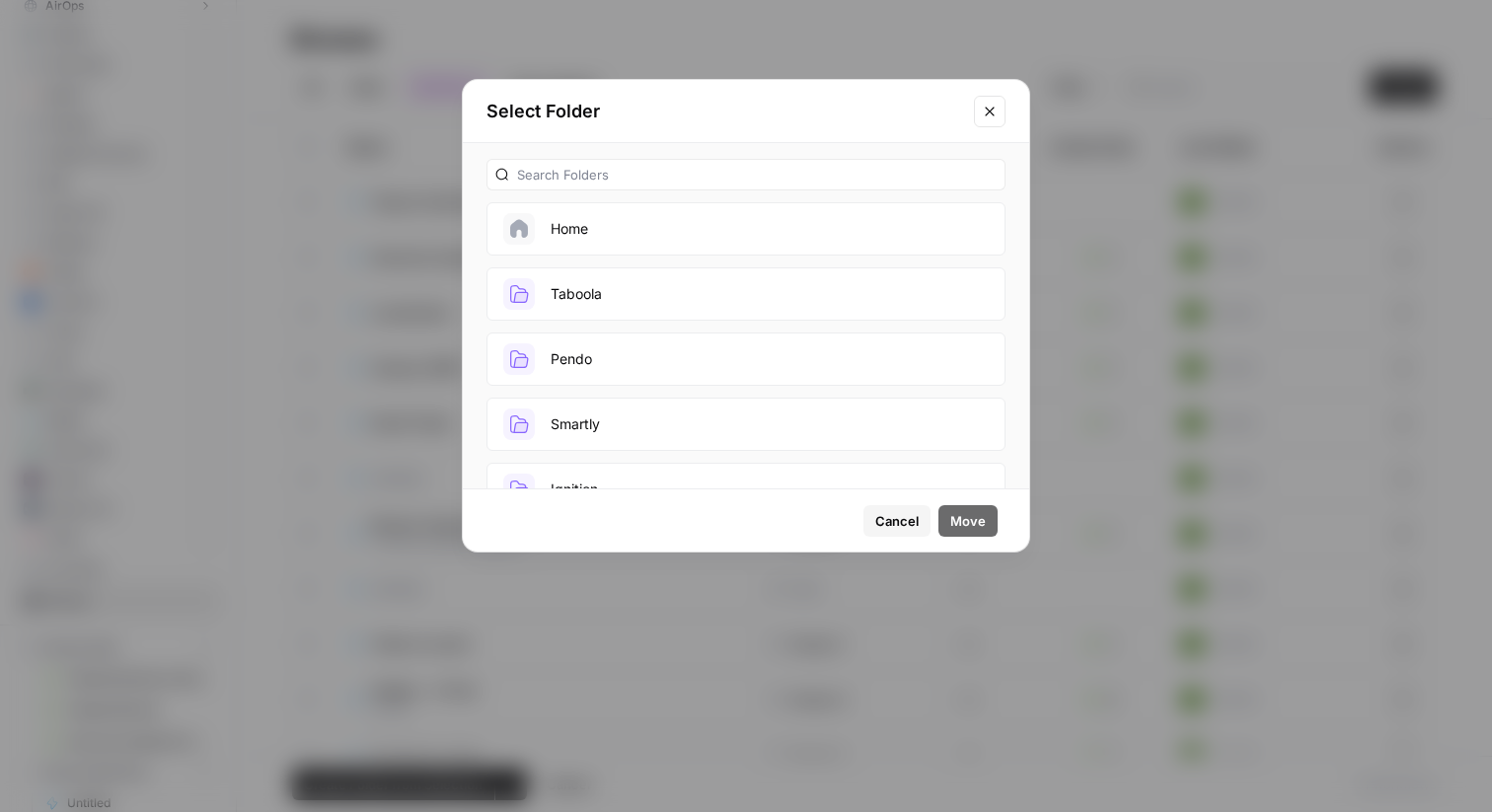
click at [744, 292] on button "Taboola" at bounding box center [746, 294] width 519 height 53
click at [970, 517] on span "Move" at bounding box center [968, 521] width 36 height 20
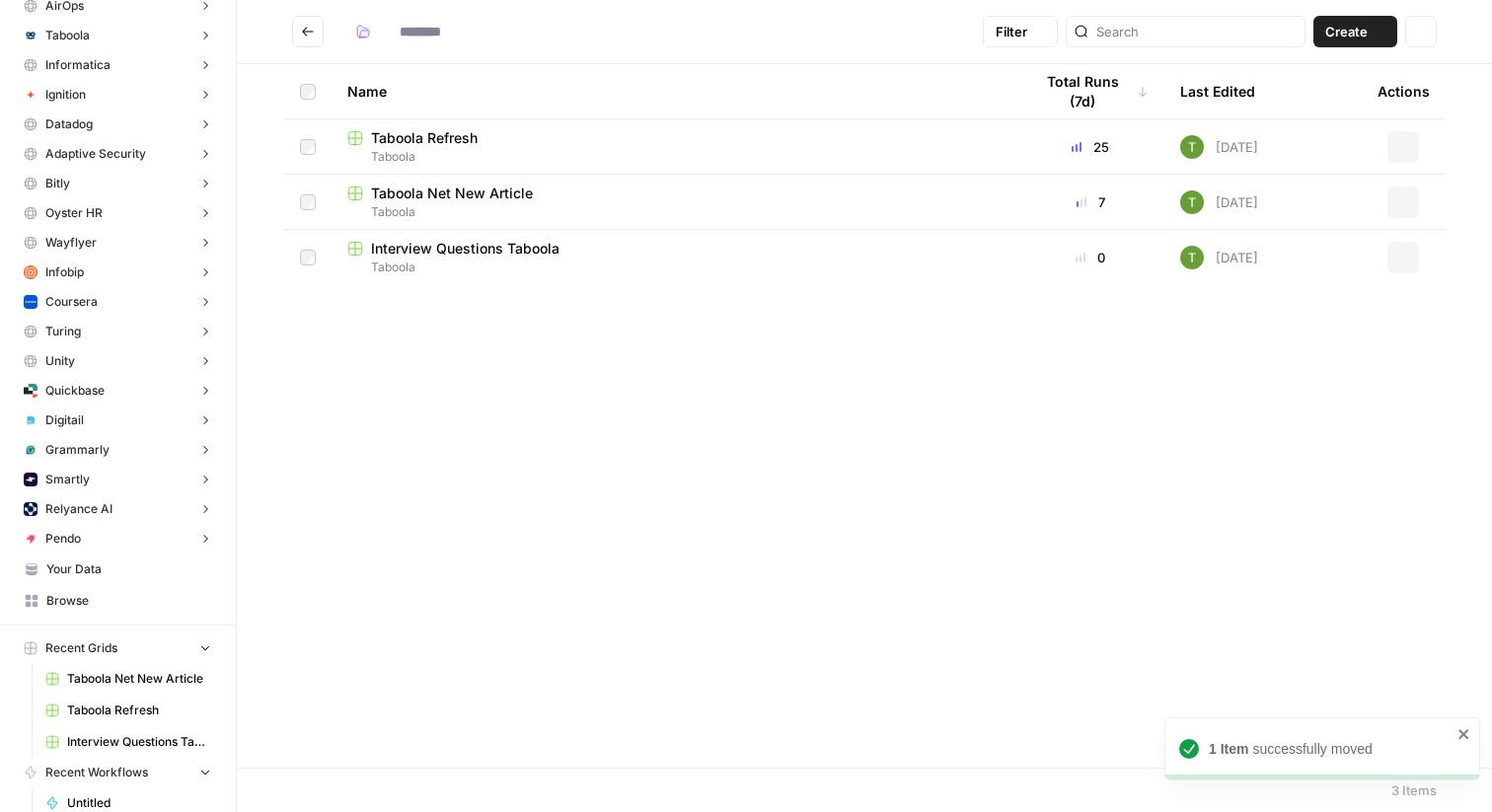
type input "*******"
click at [421, 306] on span "Interview Questions" at bounding box center [437, 304] width 132 height 20
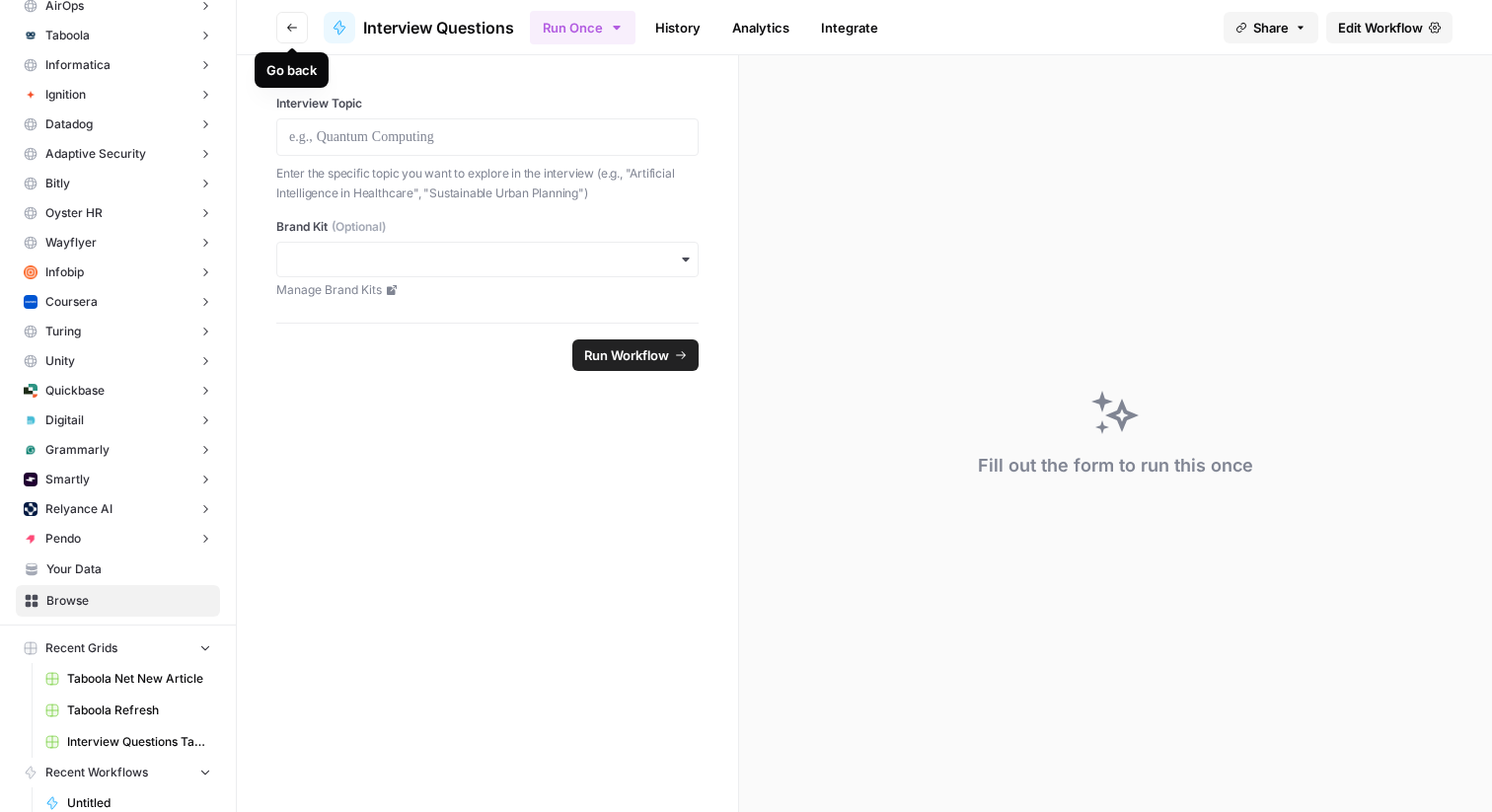
click at [287, 25] on icon "button" at bounding box center [292, 28] width 12 height 12
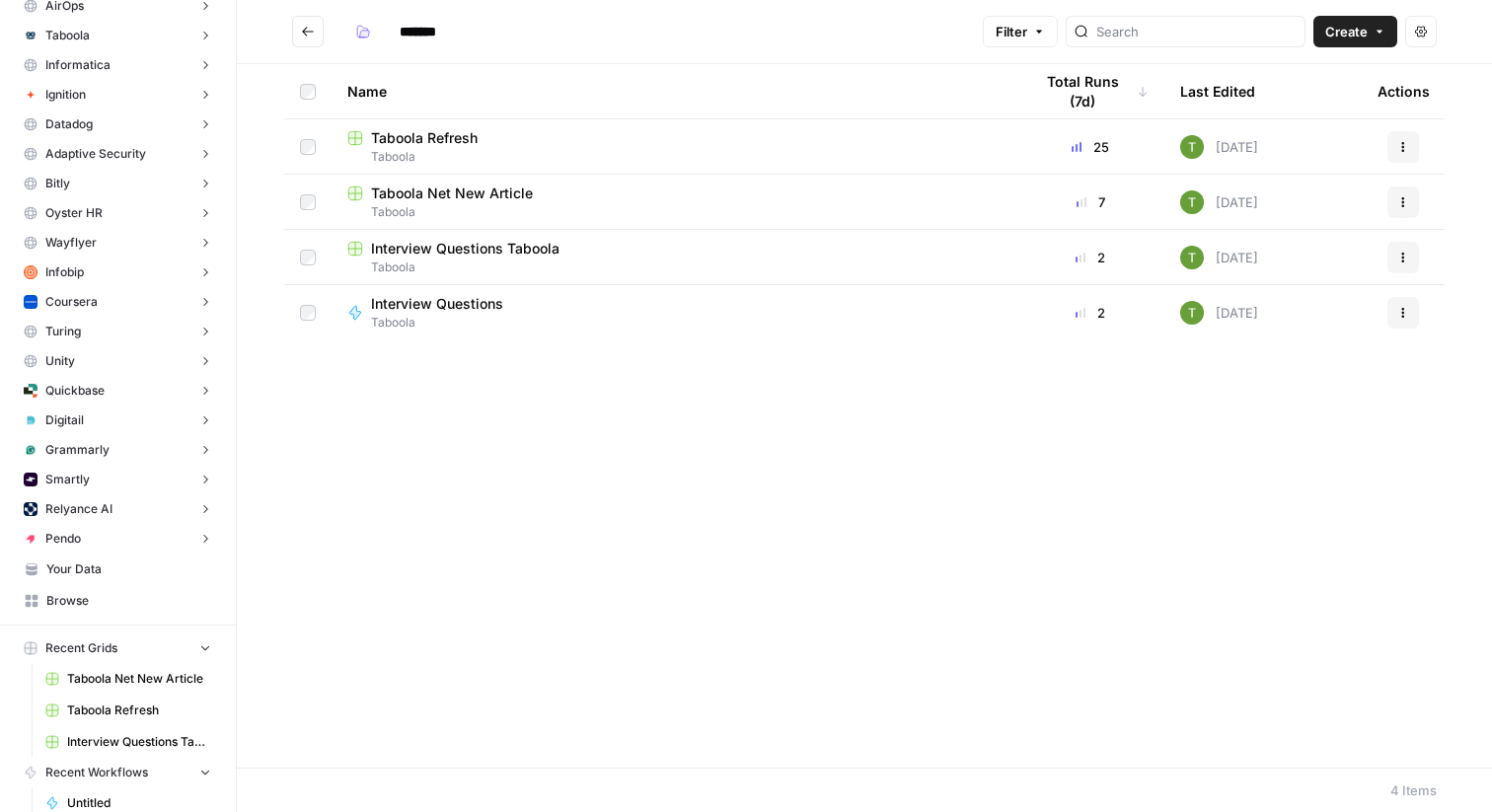
click at [309, 32] on icon "Go back" at bounding box center [308, 32] width 14 height 14
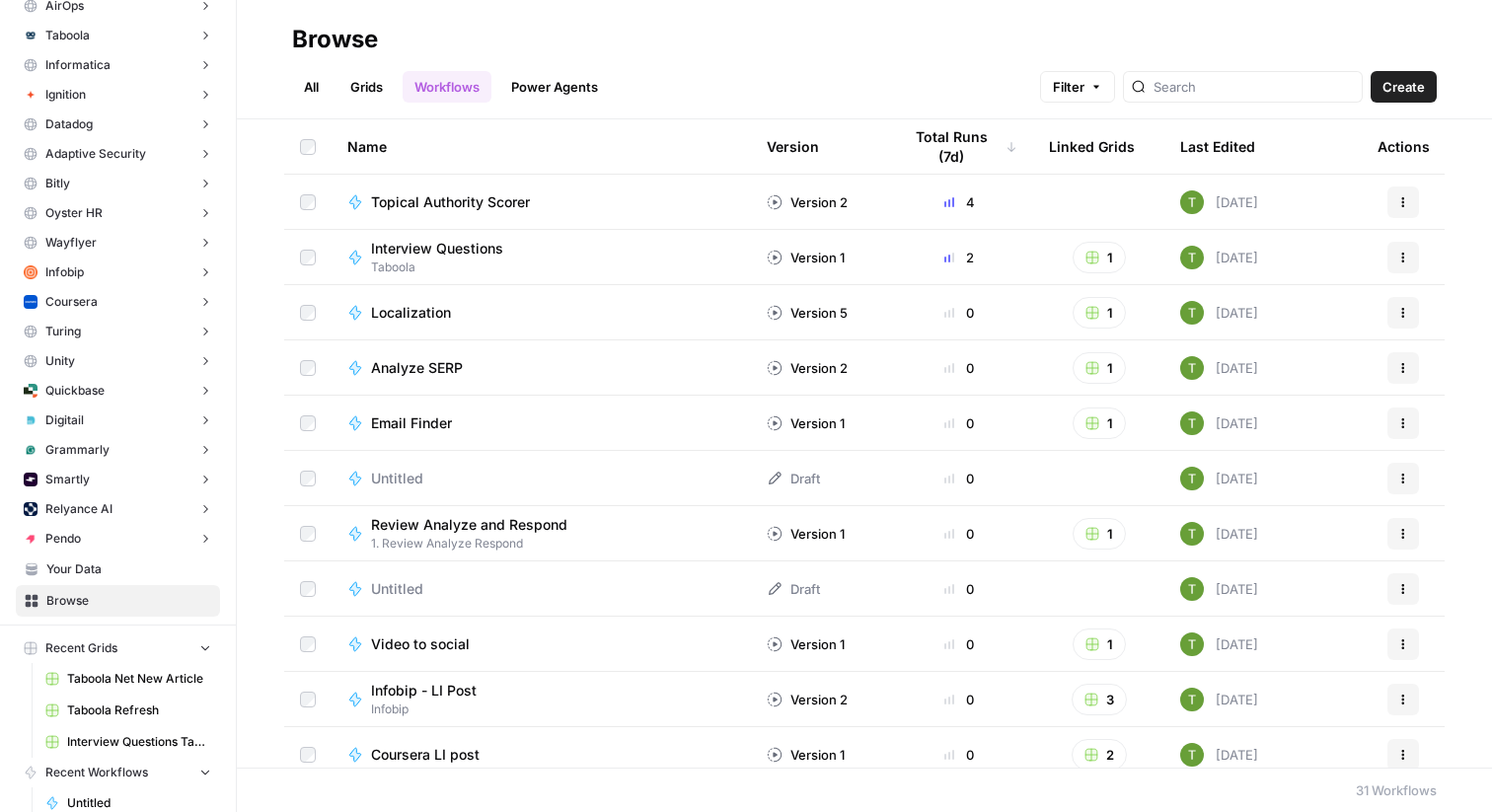
click at [316, 94] on link "All" at bounding box center [311, 87] width 38 height 32
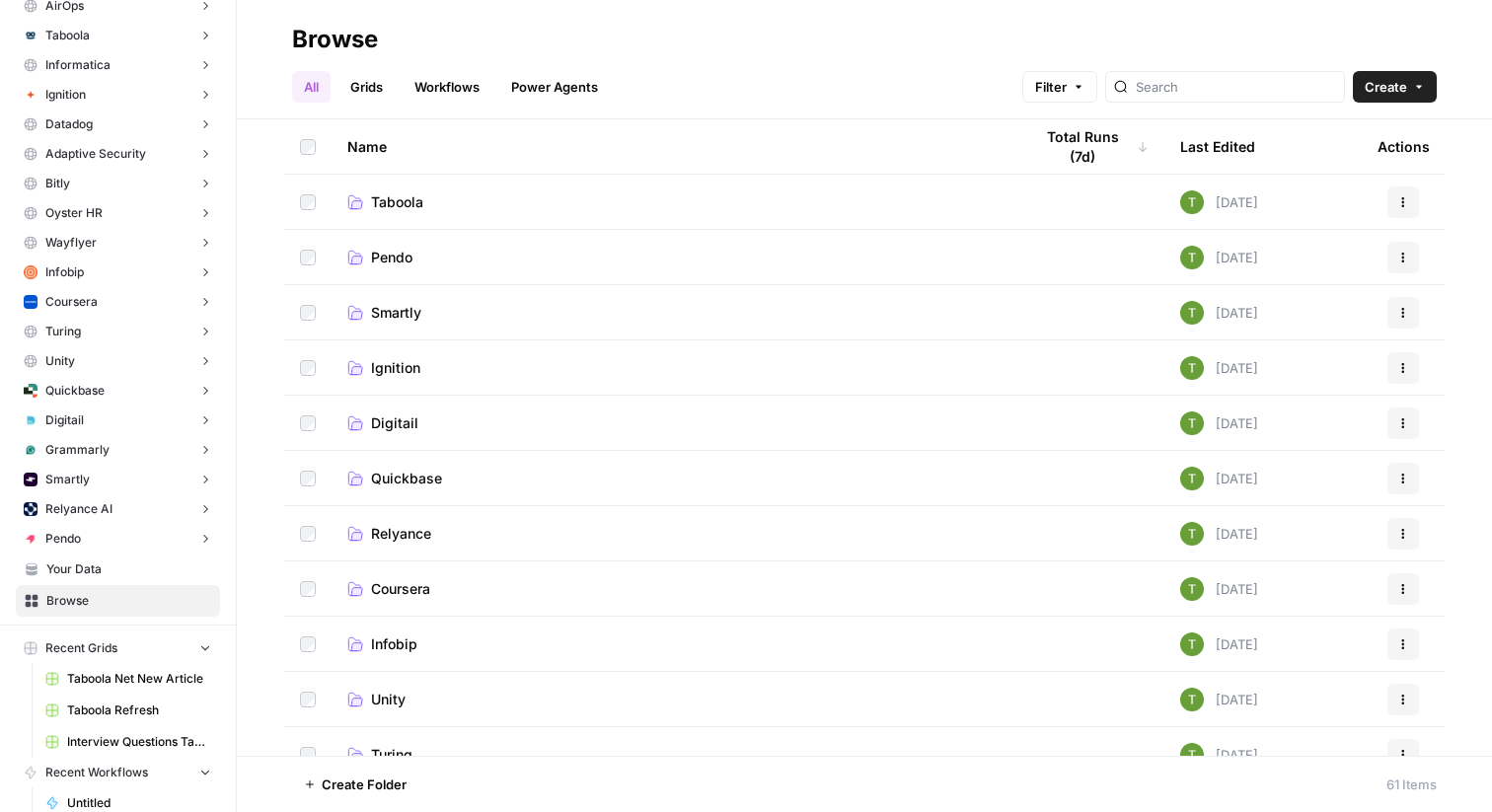
click at [397, 202] on span "Taboola" at bounding box center [397, 202] width 52 height 20
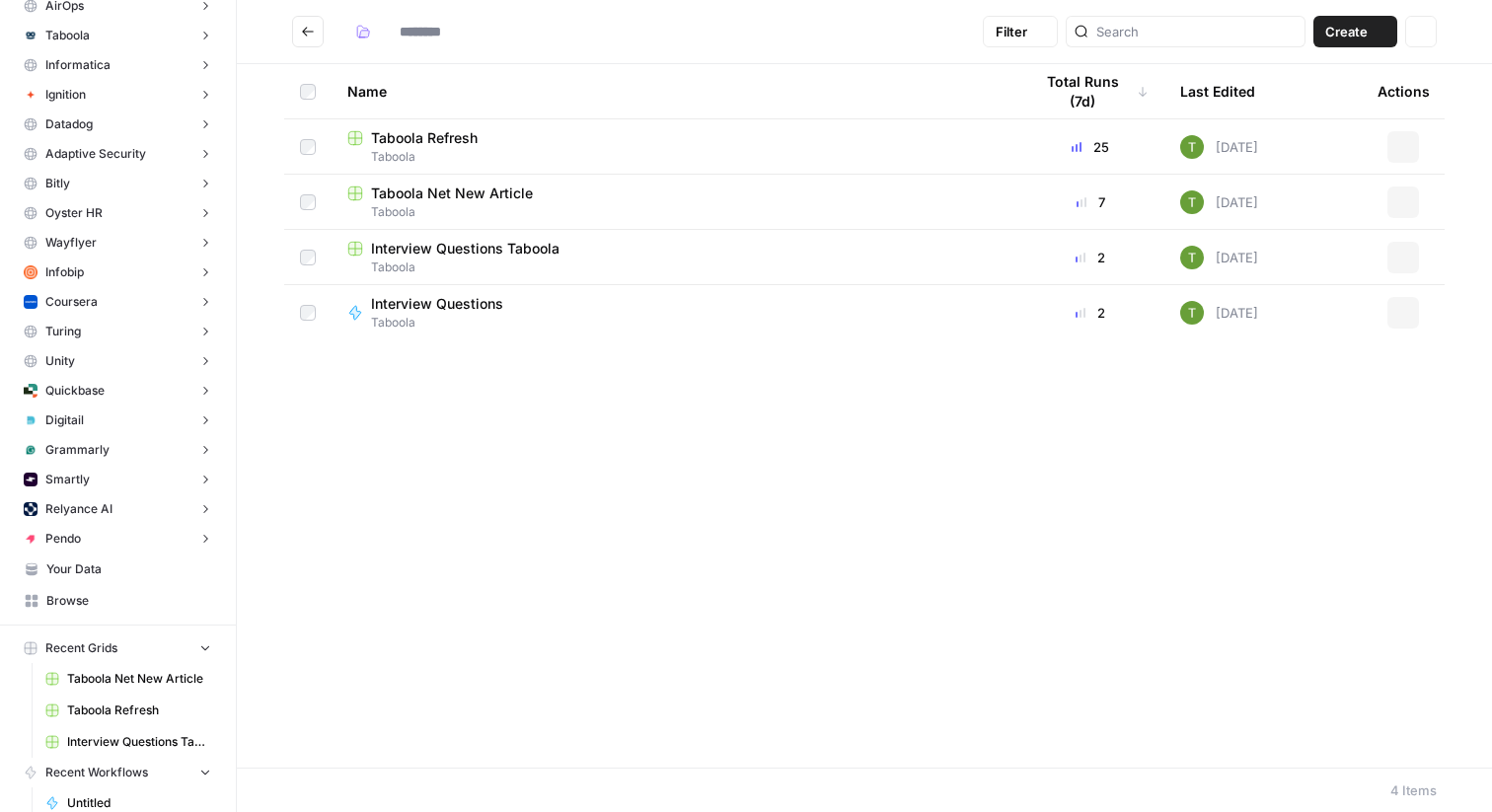
type input "*******"
click at [455, 256] on span "Interview Questions Taboola" at bounding box center [465, 249] width 188 height 20
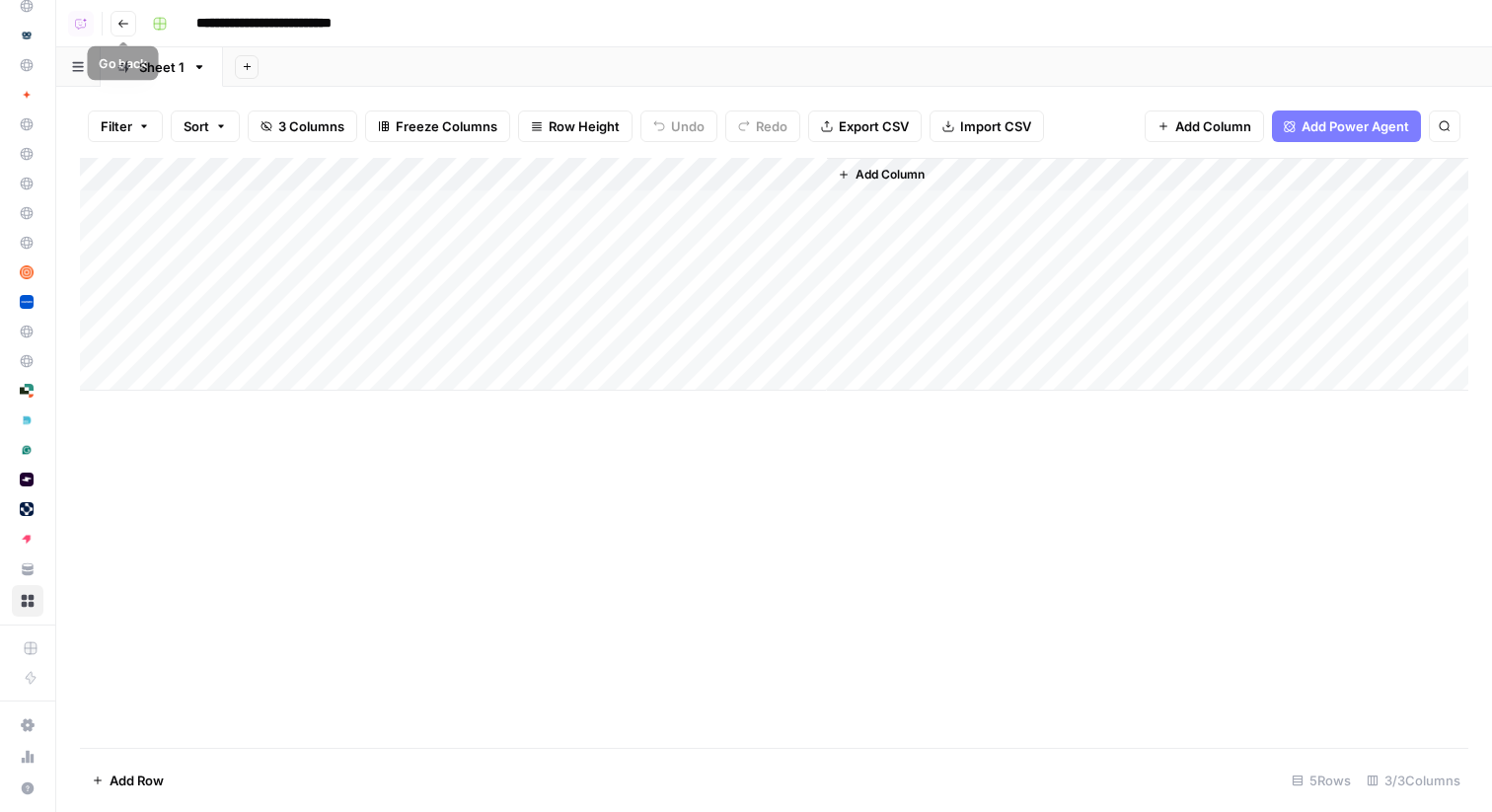
click at [124, 27] on icon "button" at bounding box center [123, 24] width 12 height 12
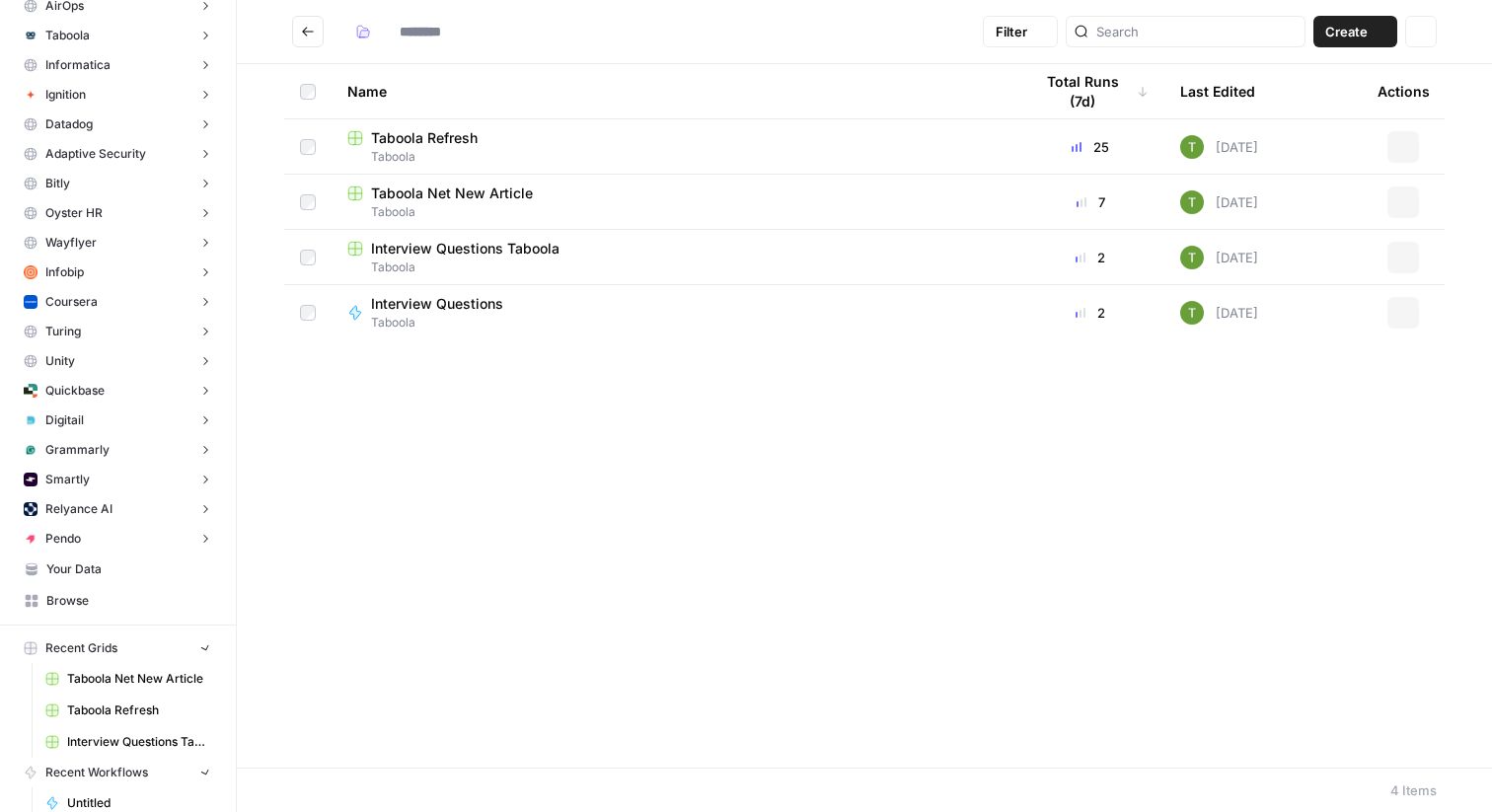
type input "*******"
click at [466, 251] on span "Interview Questions Taboola" at bounding box center [465, 249] width 188 height 20
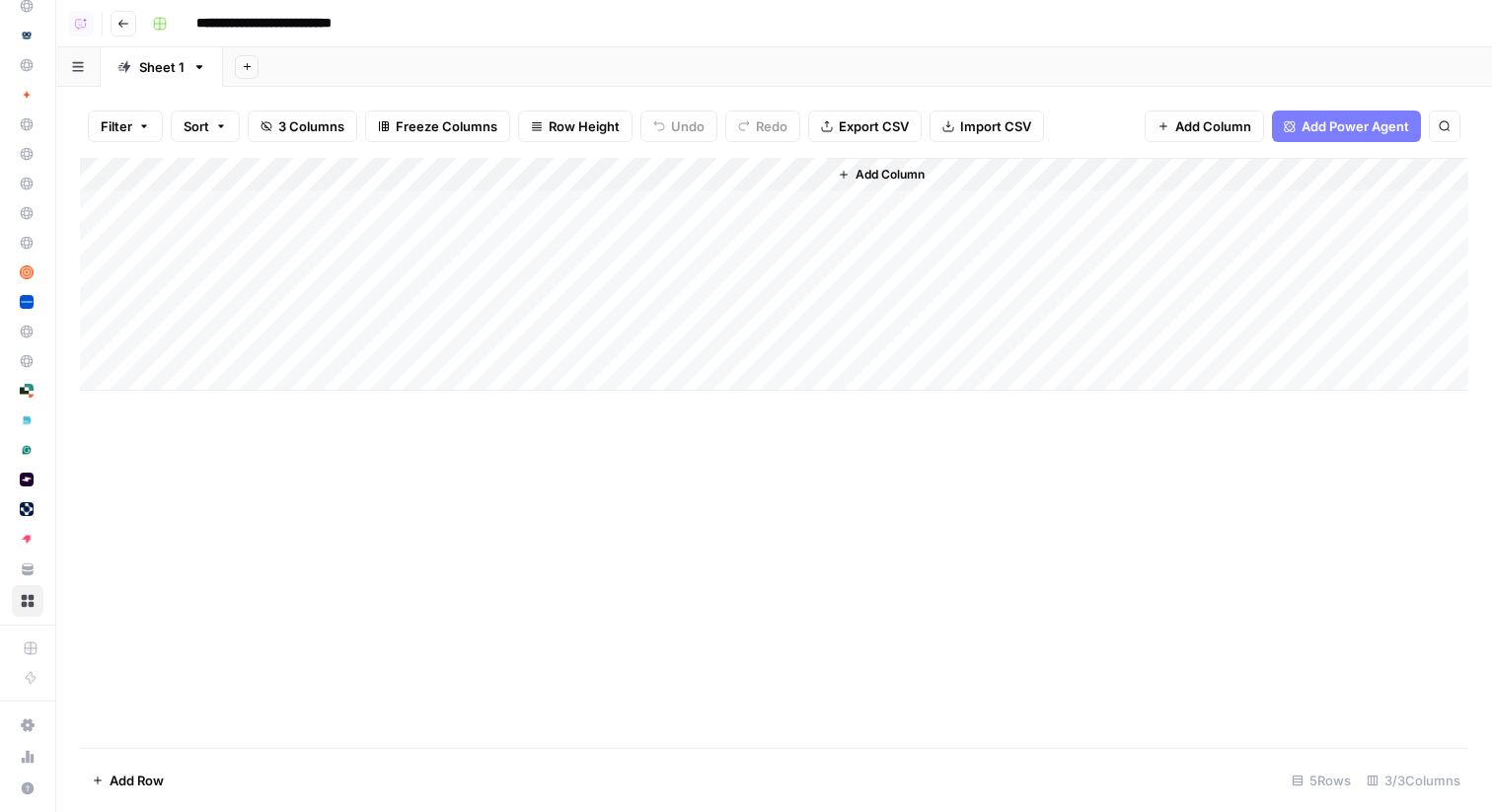
click at [120, 23] on icon "button" at bounding box center [123, 24] width 12 height 12
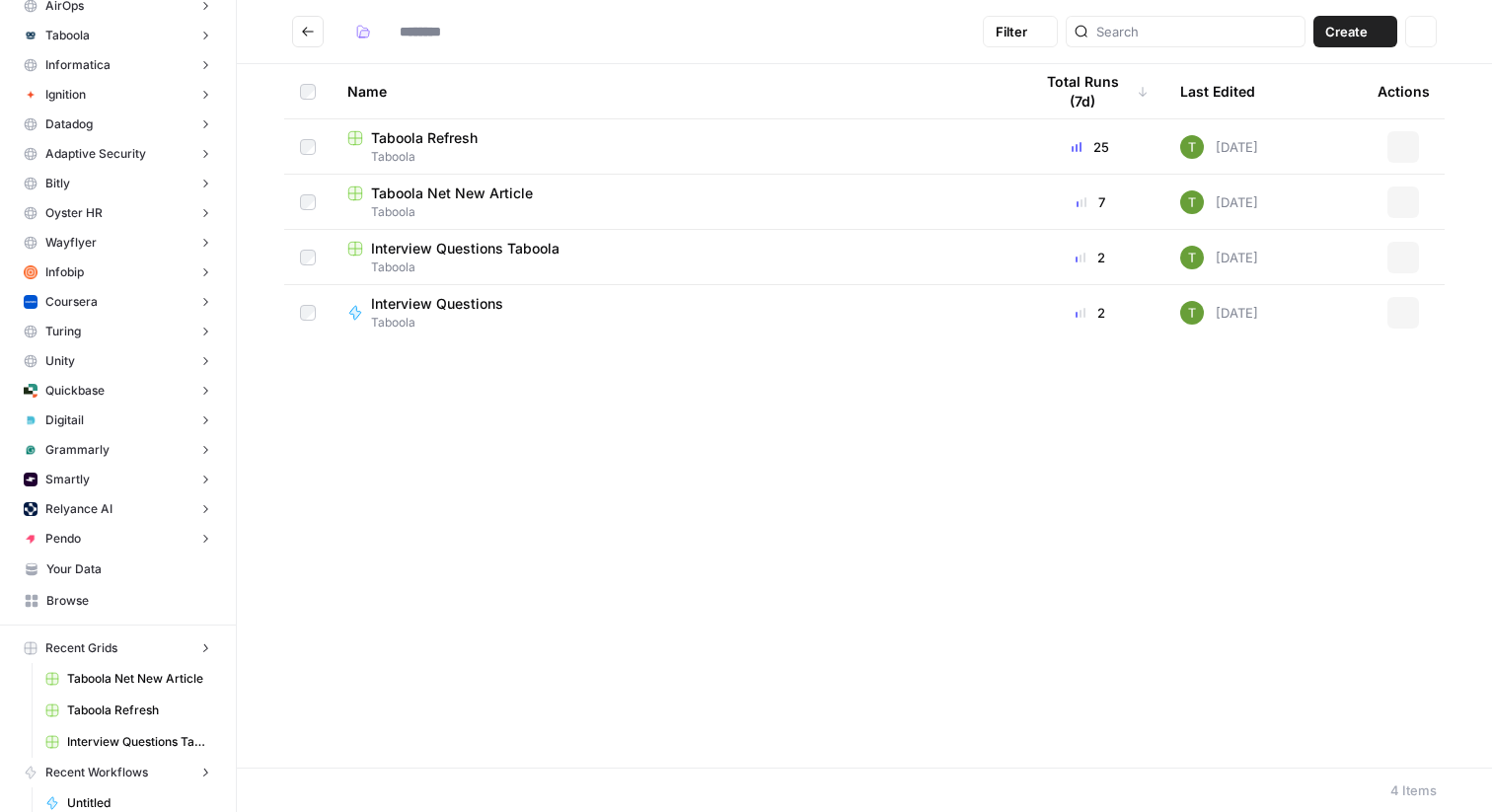
type input "*******"
click at [380, 783] on span "Move Selection" at bounding box center [352, 784] width 97 height 20
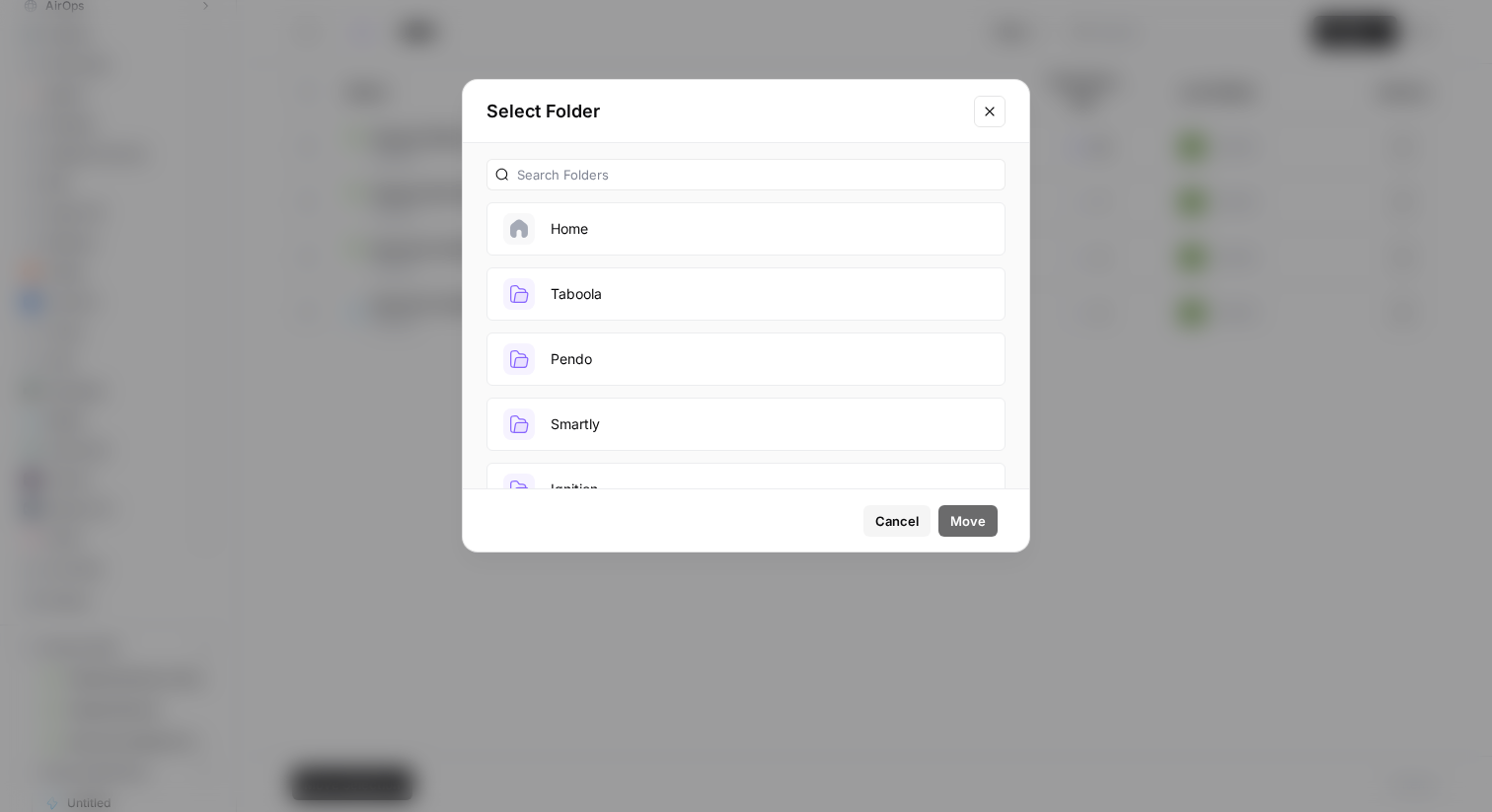
click at [621, 231] on button "Home" at bounding box center [746, 229] width 519 height 53
click at [972, 515] on span "Move" at bounding box center [968, 521] width 36 height 20
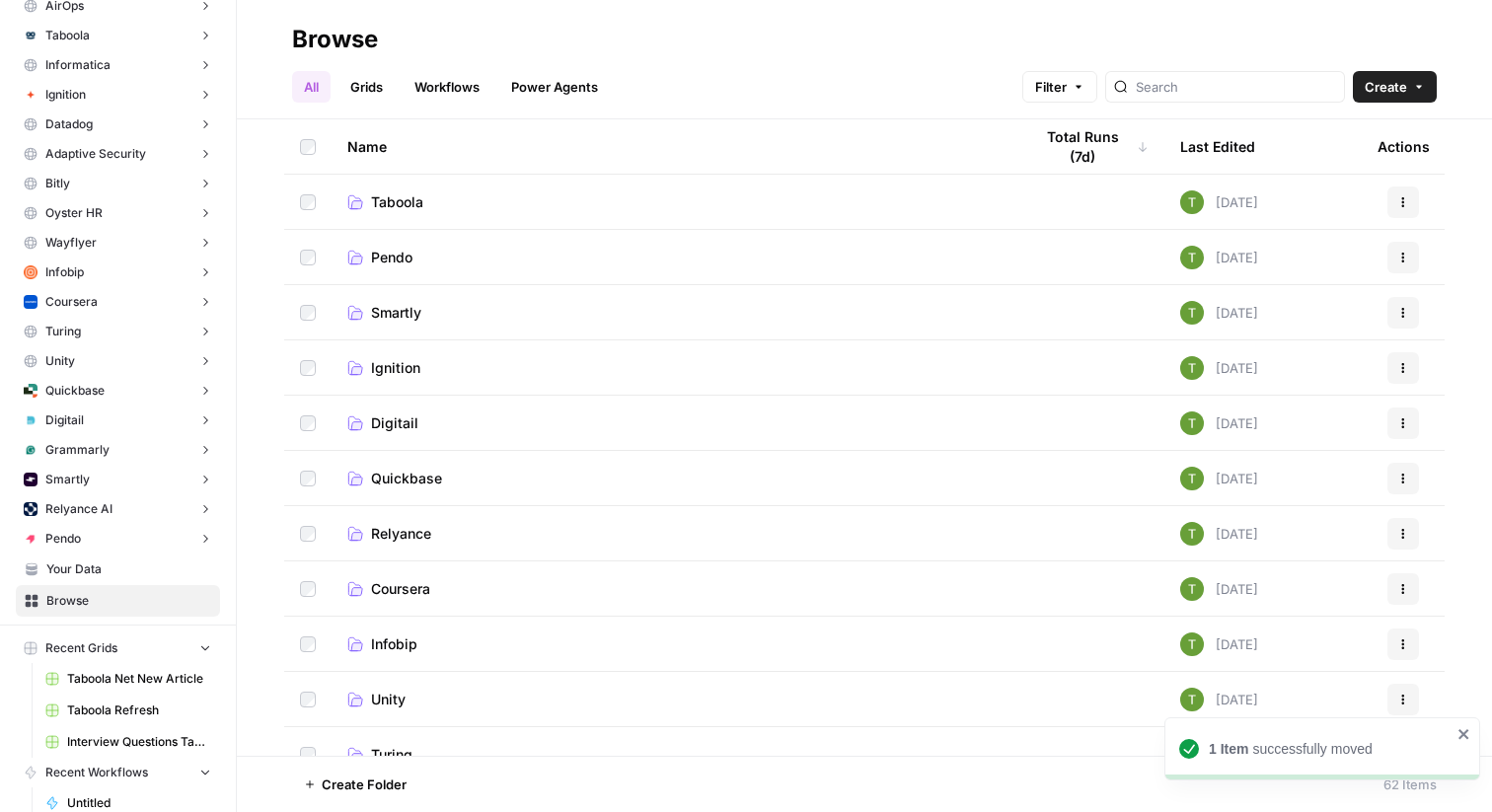
click at [395, 203] on span "Taboola" at bounding box center [397, 202] width 52 height 20
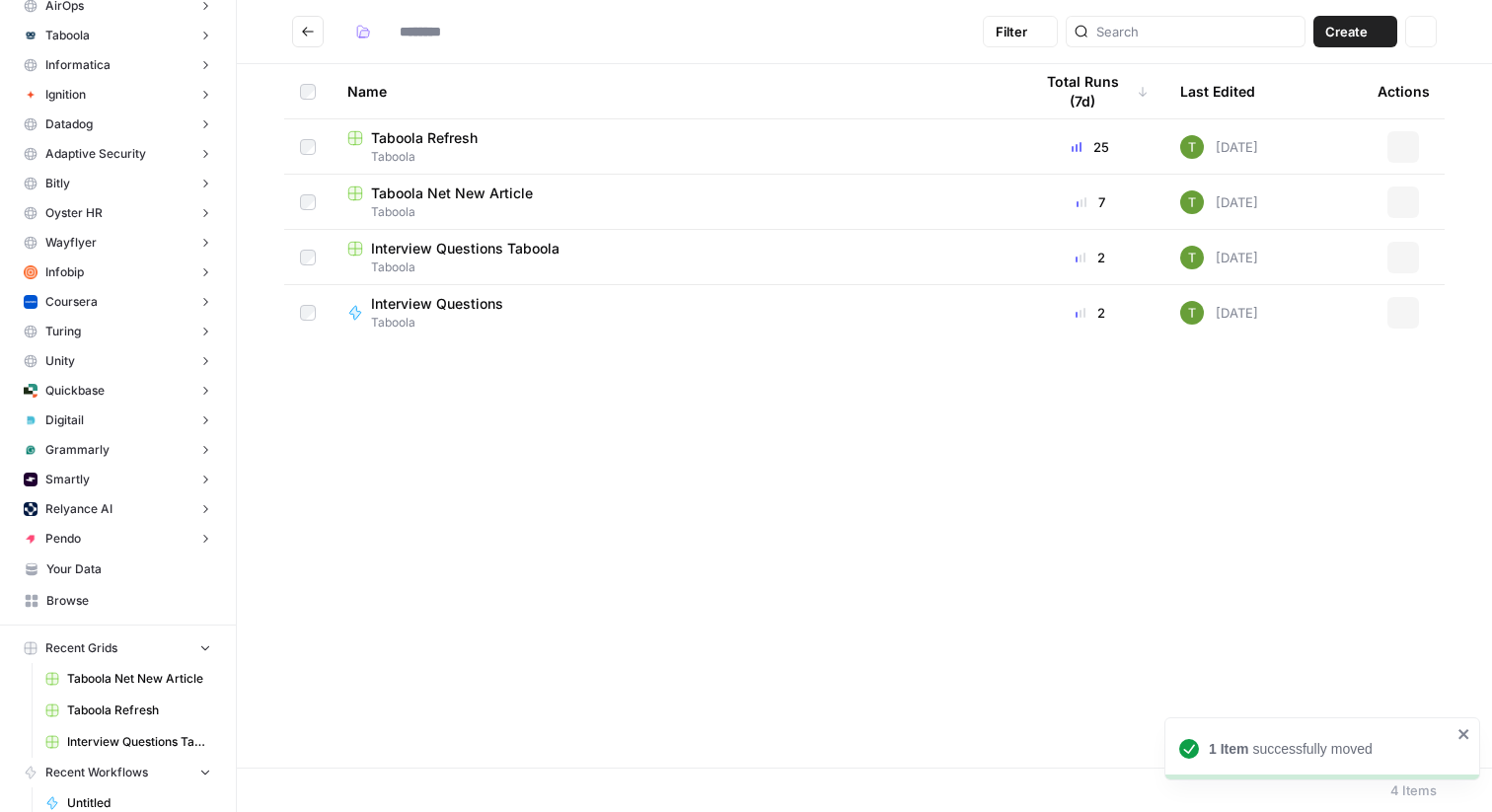
type input "*******"
click at [430, 251] on span "Interview Questions" at bounding box center [437, 249] width 132 height 20
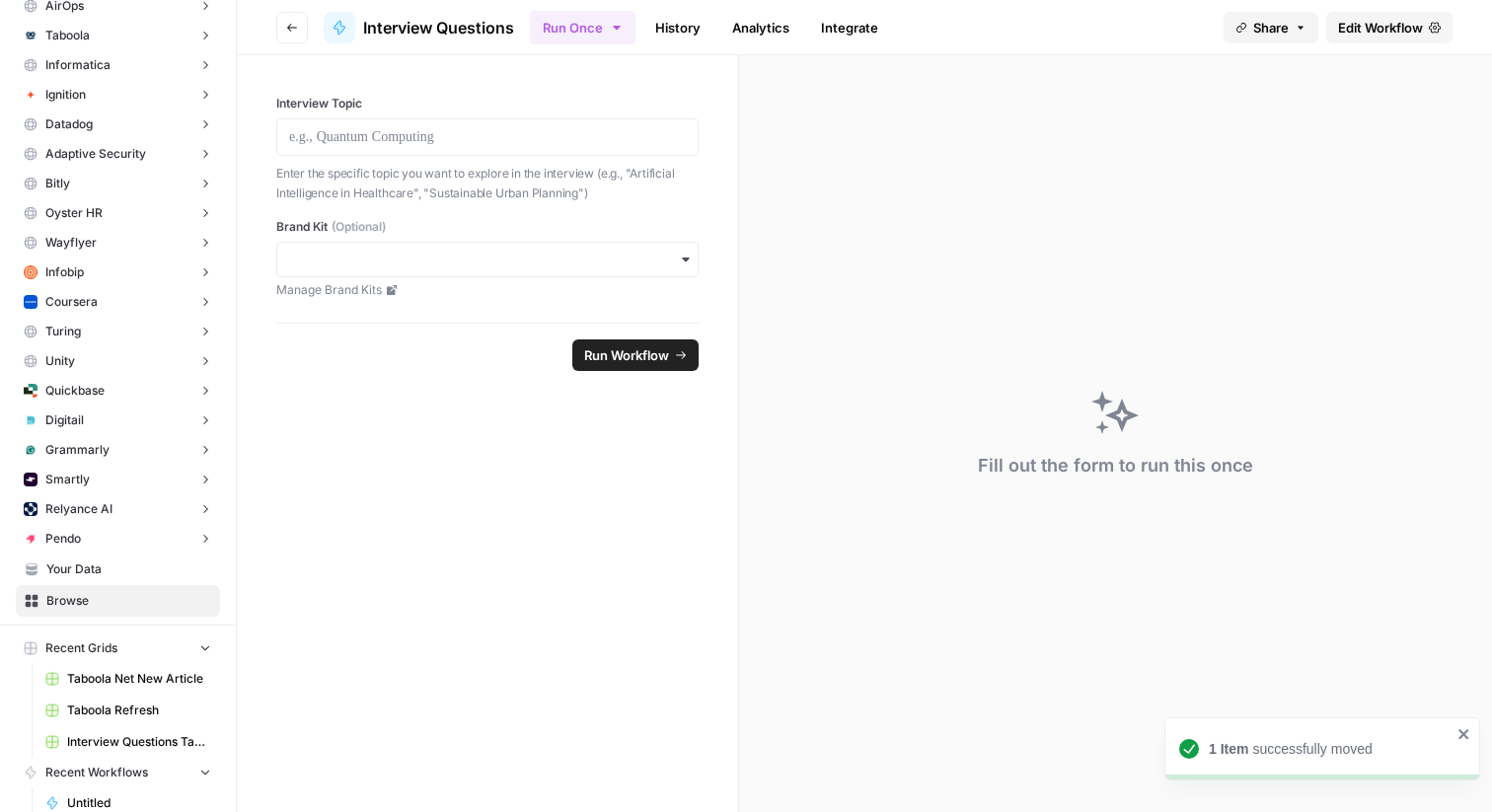
click at [1369, 32] on span "Edit Workflow" at bounding box center [1380, 28] width 85 height 20
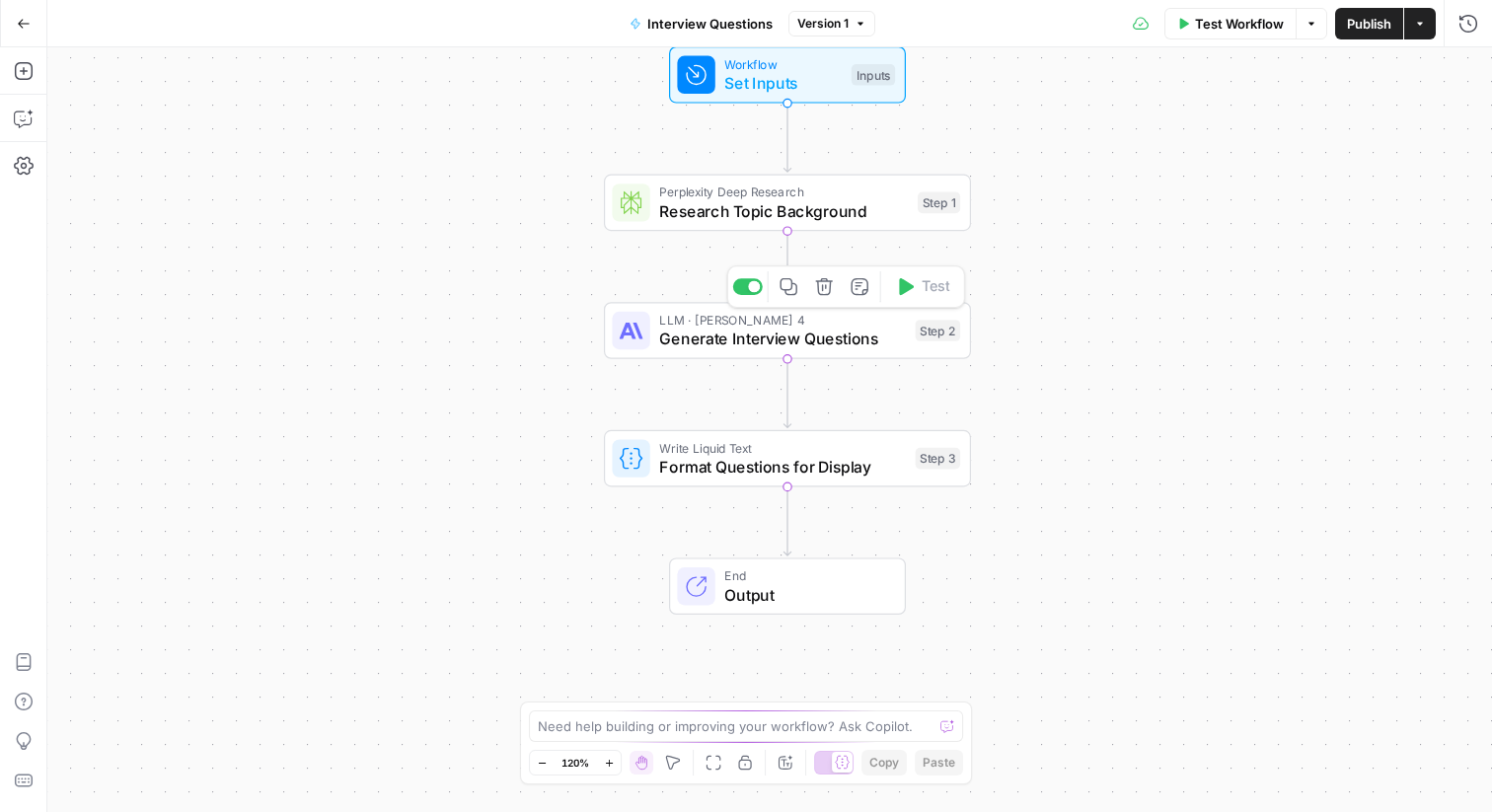
click at [770, 347] on span "Generate Interview Questions" at bounding box center [783, 338] width 247 height 24
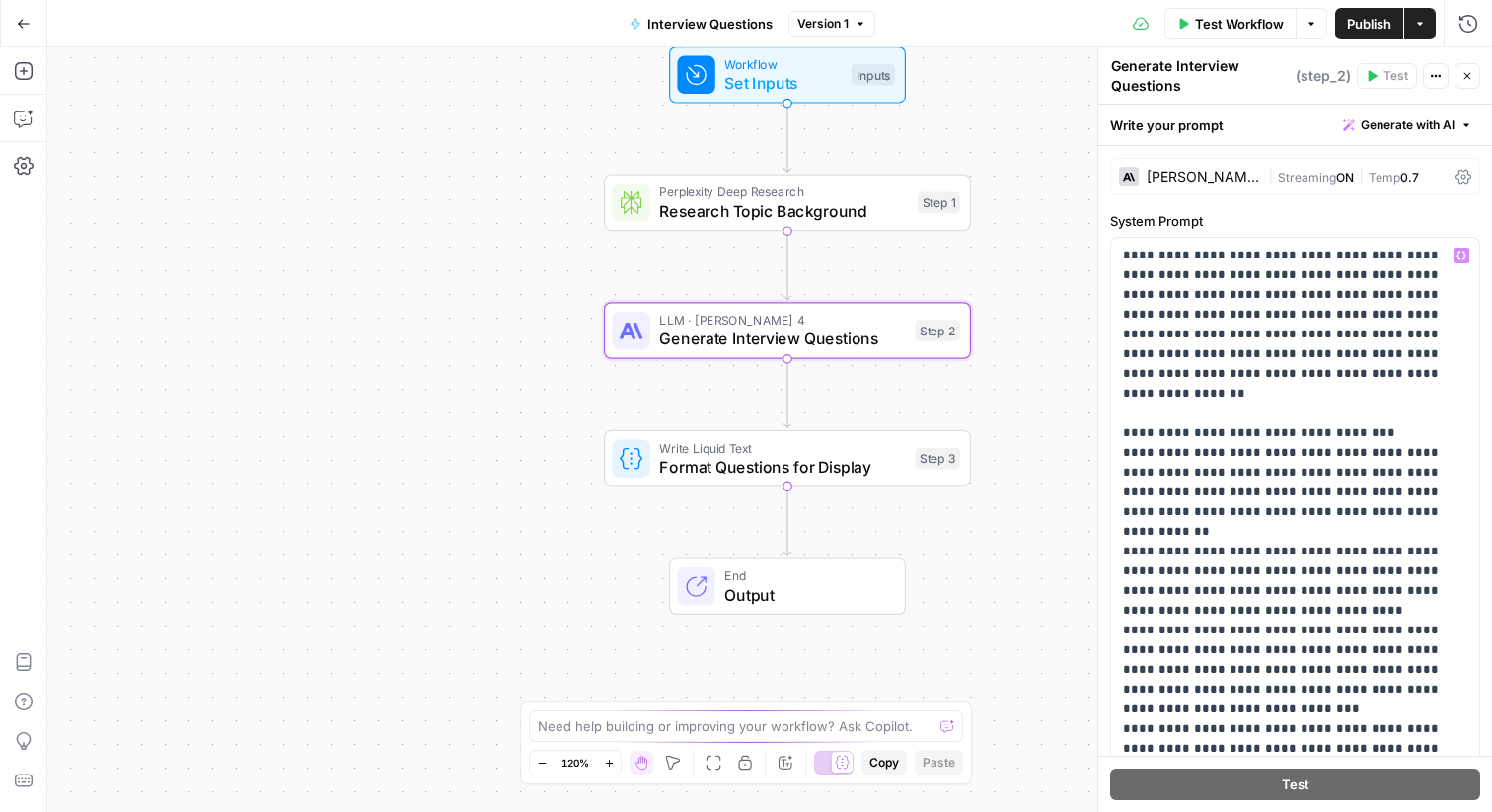
scroll to position [534, 0]
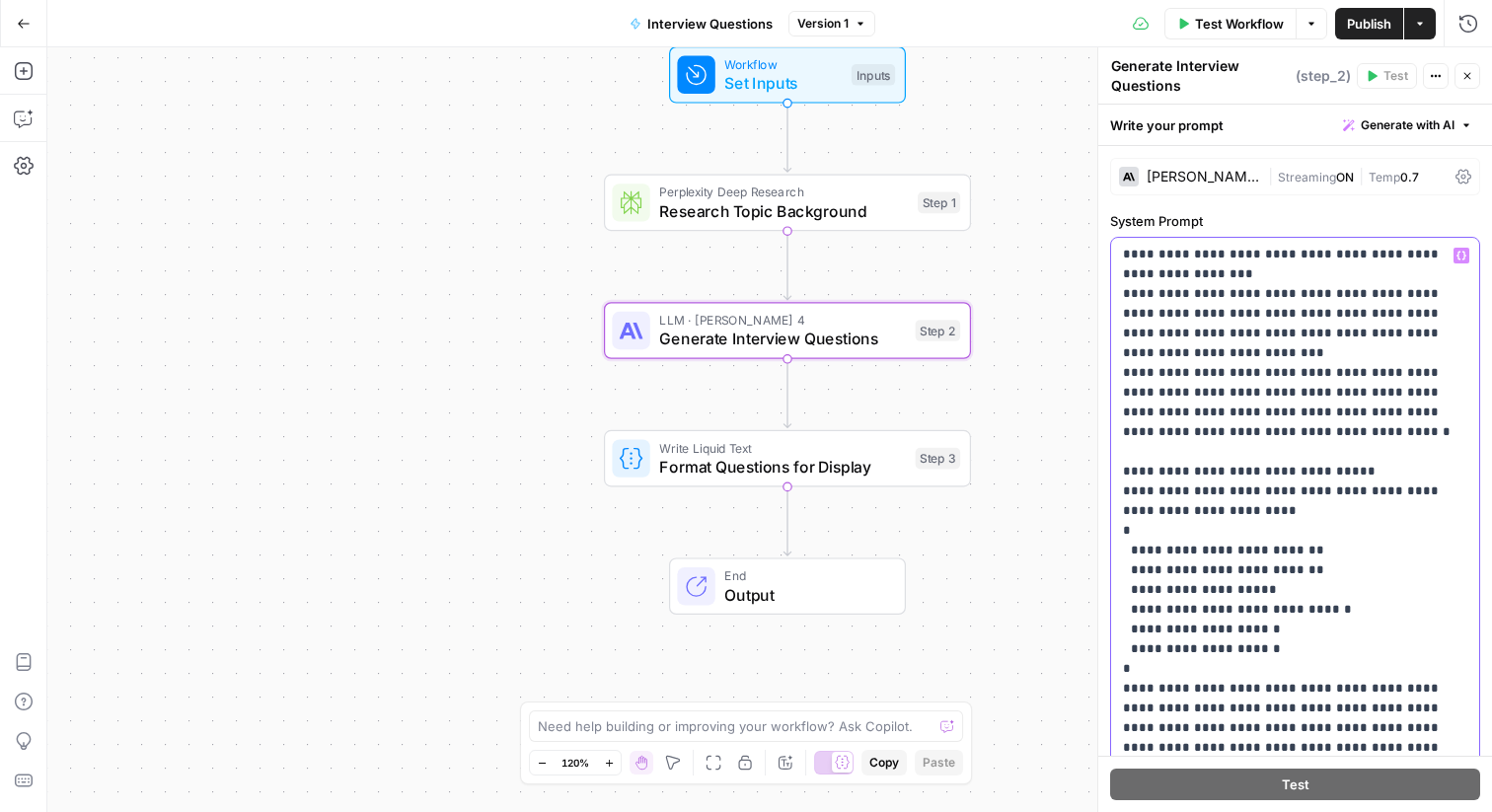
drag, startPoint x: 1154, startPoint y: 588, endPoint x: 1132, endPoint y: 511, distance: 80.1
click at [1132, 510] on p "**********" at bounding box center [1295, 373] width 344 height 1322
click at [1330, 439] on p "**********" at bounding box center [1295, 373] width 344 height 1322
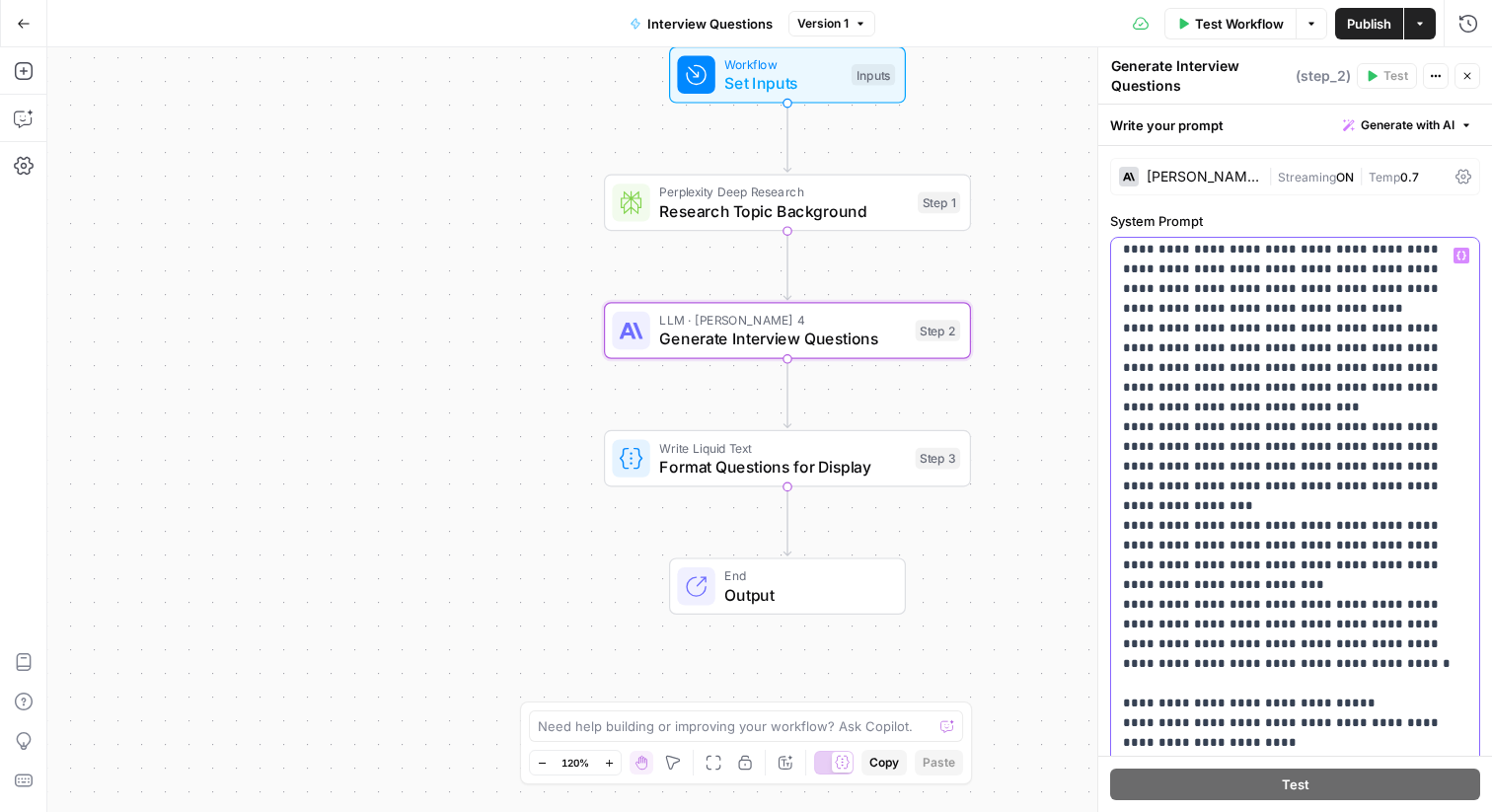
scroll to position [291, 0]
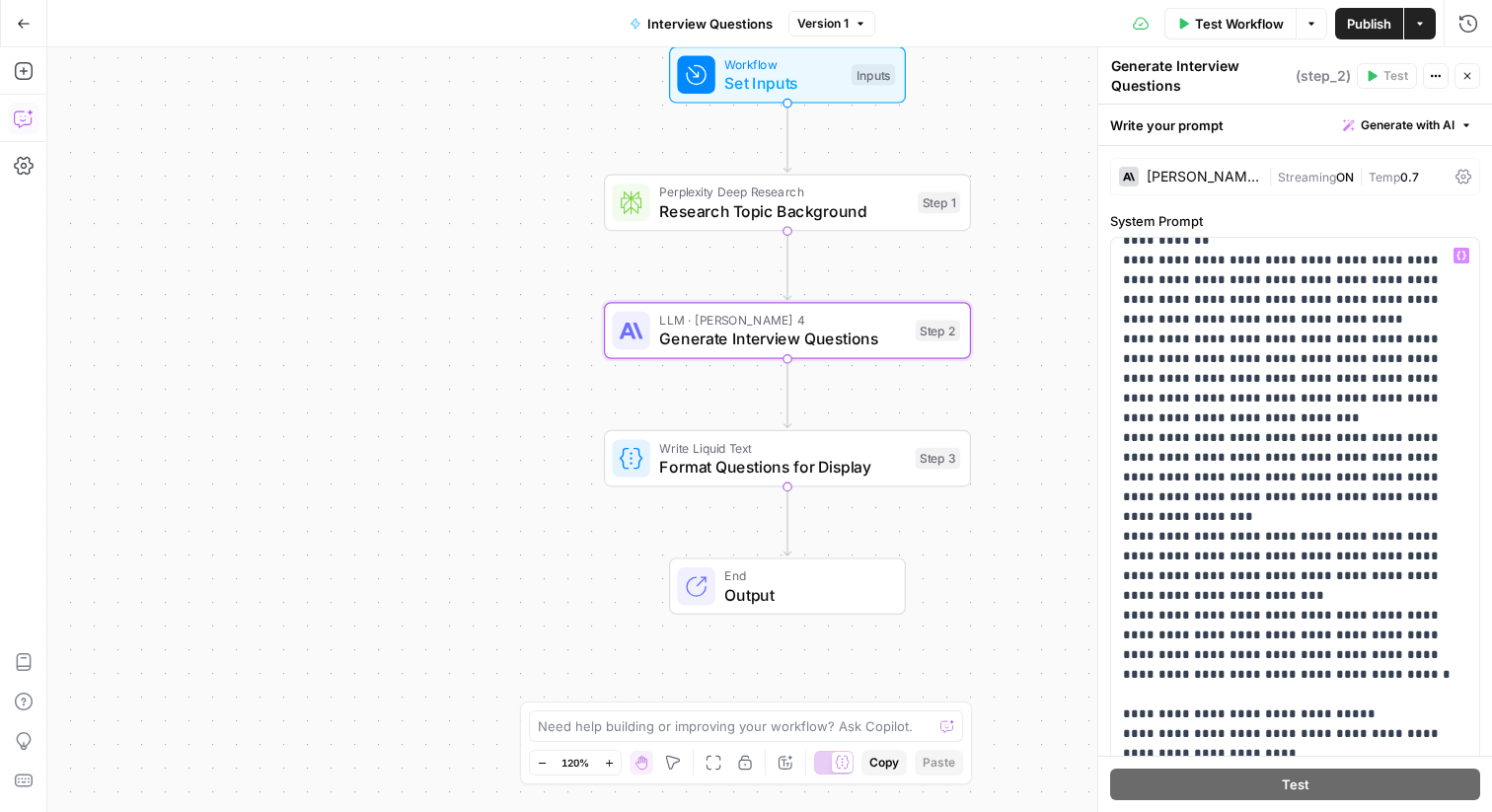
click at [26, 115] on icon "button" at bounding box center [24, 118] width 20 height 20
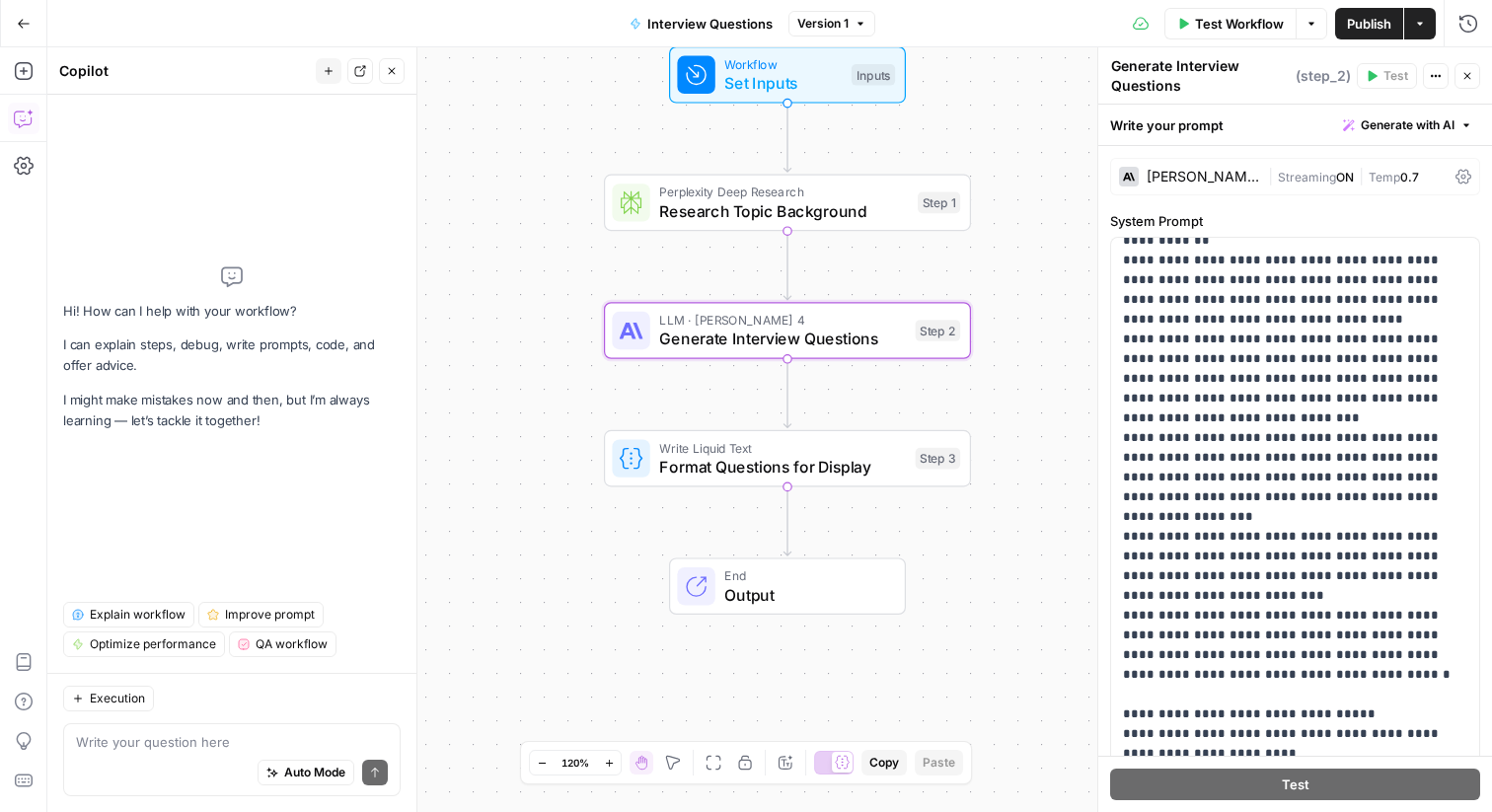
click at [113, 747] on textarea at bounding box center [232, 742] width 312 height 20
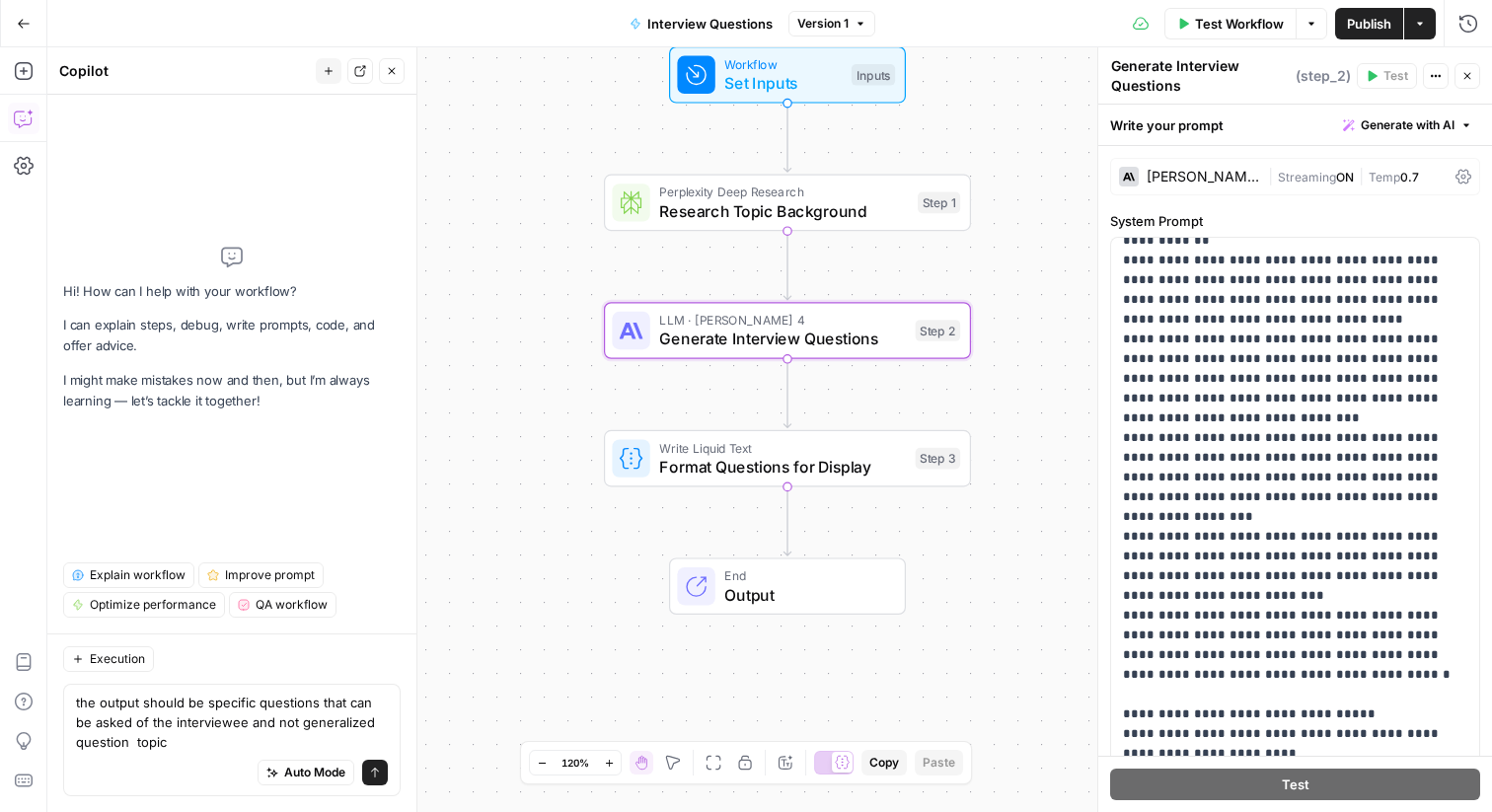
type textarea "the output should be specific questions that can be asked of the interviewee an…"
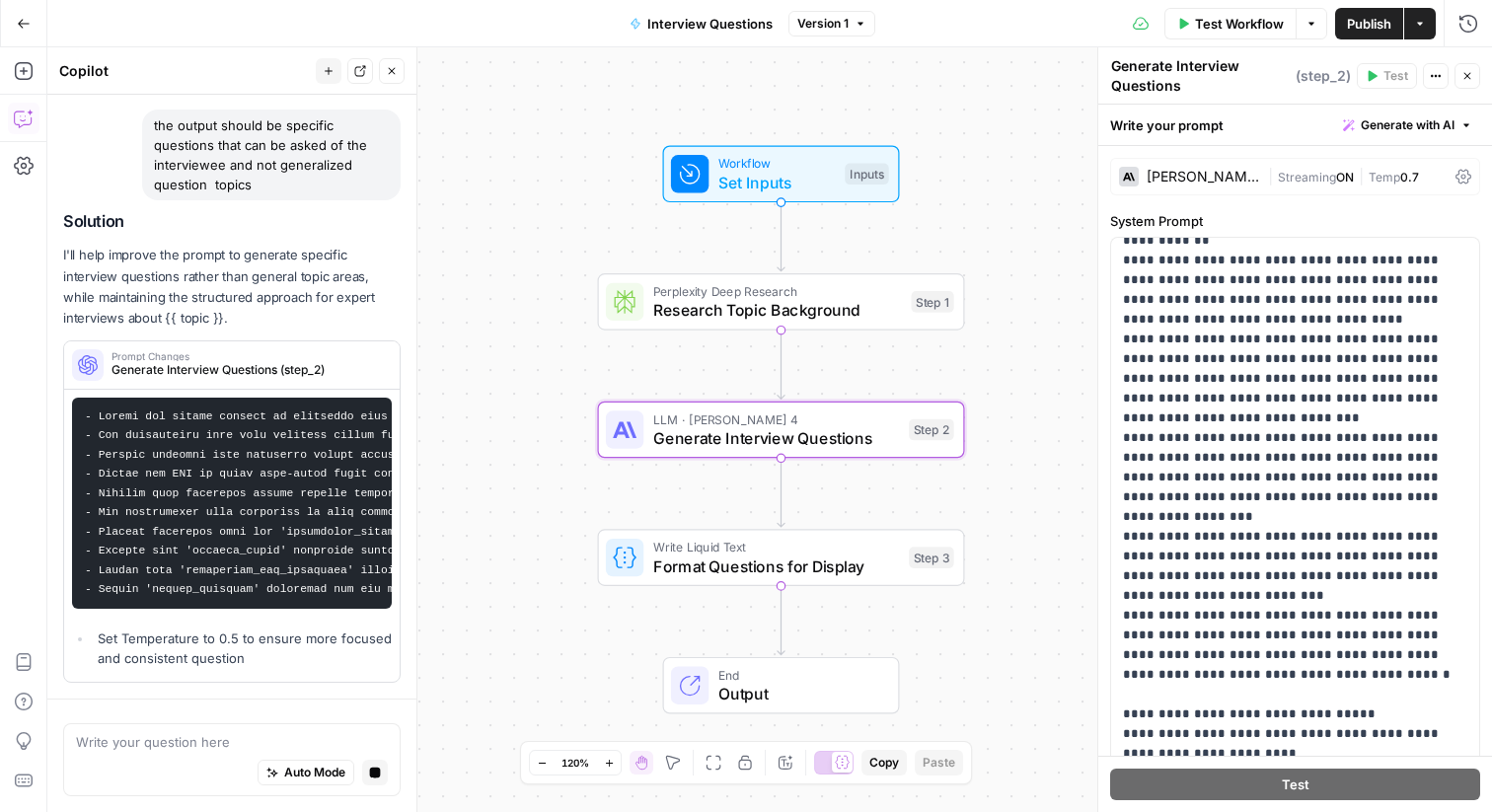
scroll to position [0, 0]
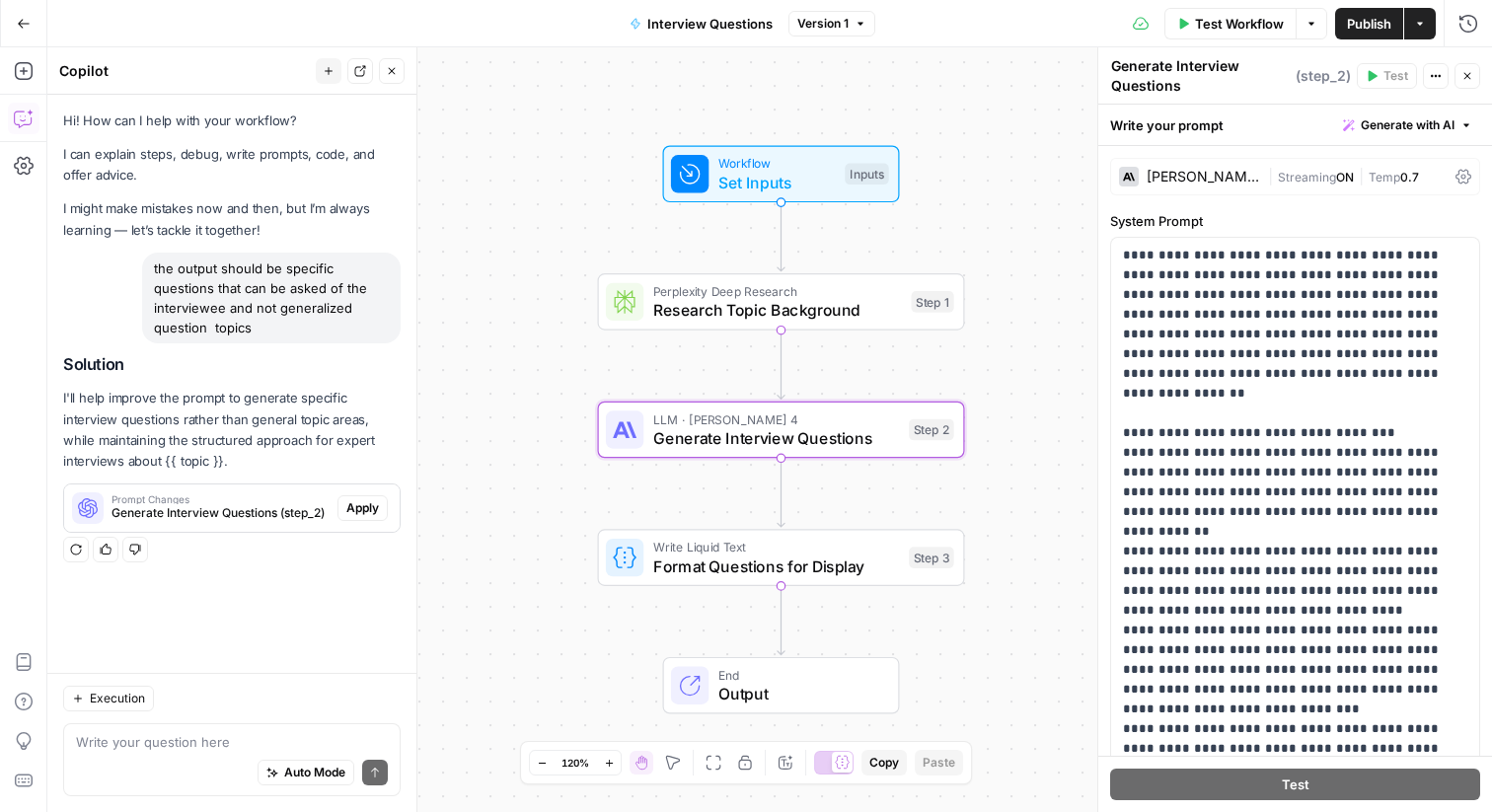
click at [368, 506] on span "Apply" at bounding box center [362, 508] width 33 height 18
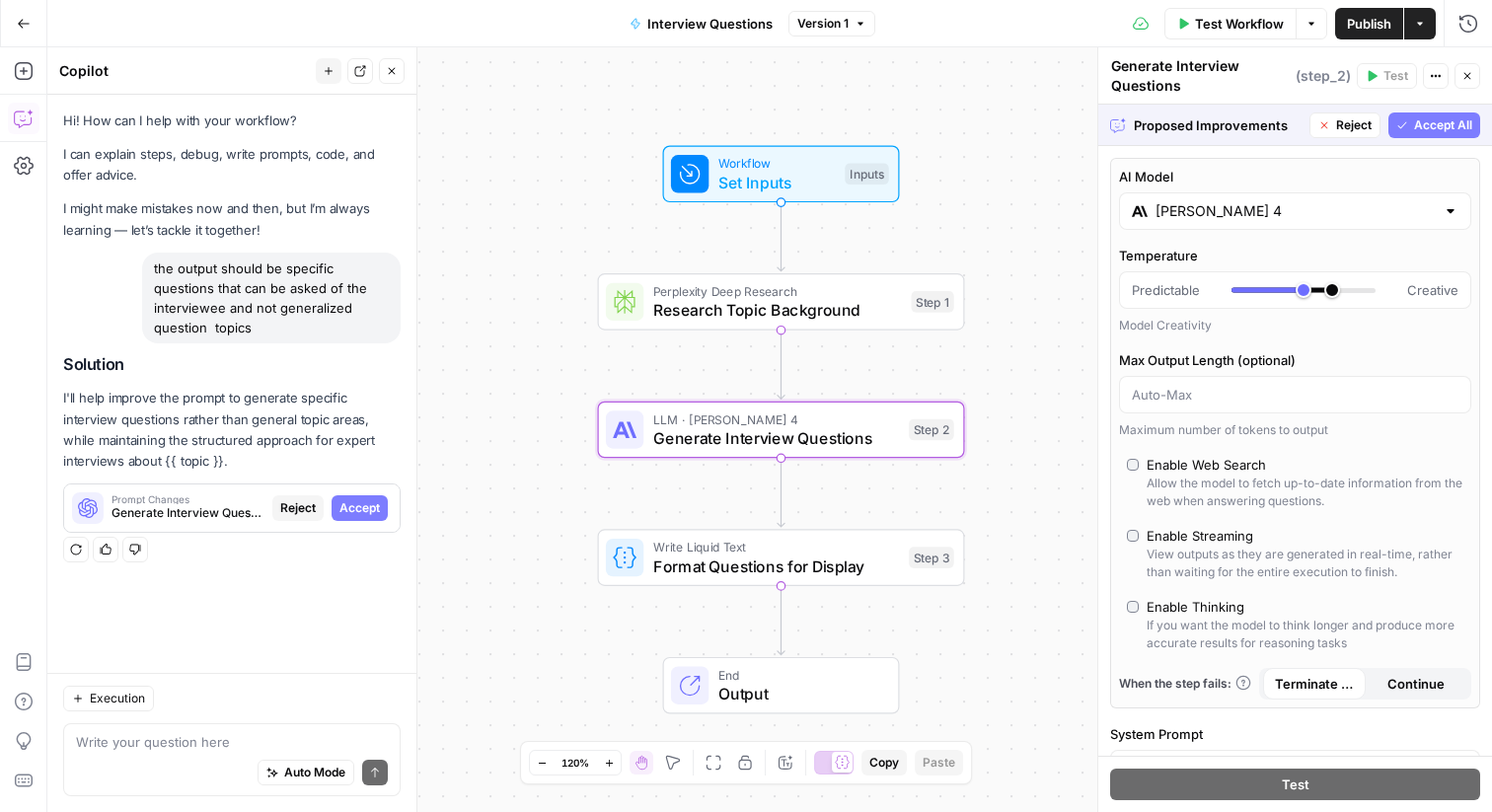
click at [356, 508] on span "Accept" at bounding box center [359, 508] width 40 height 18
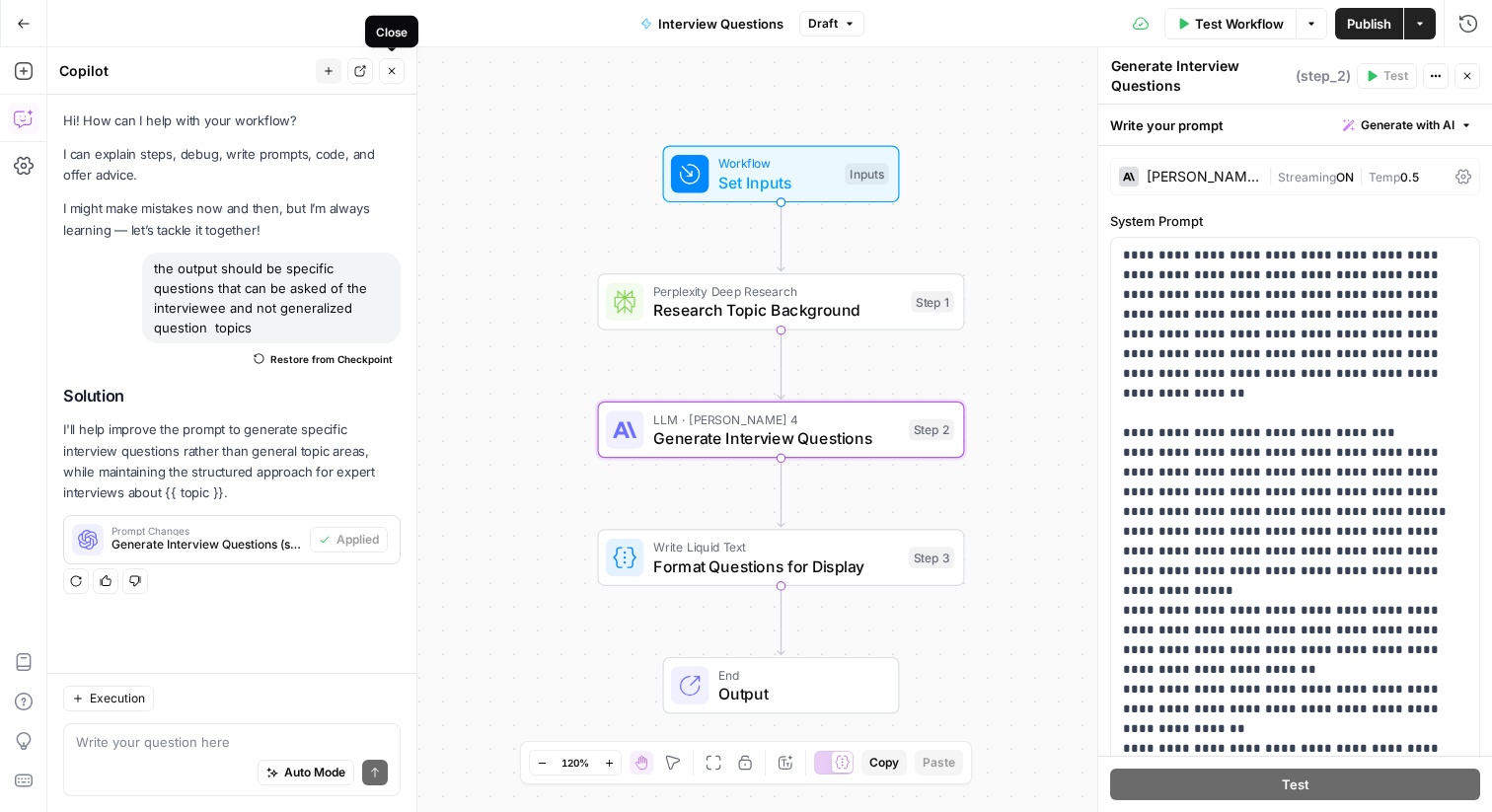
click at [393, 72] on icon "button" at bounding box center [392, 71] width 7 height 7
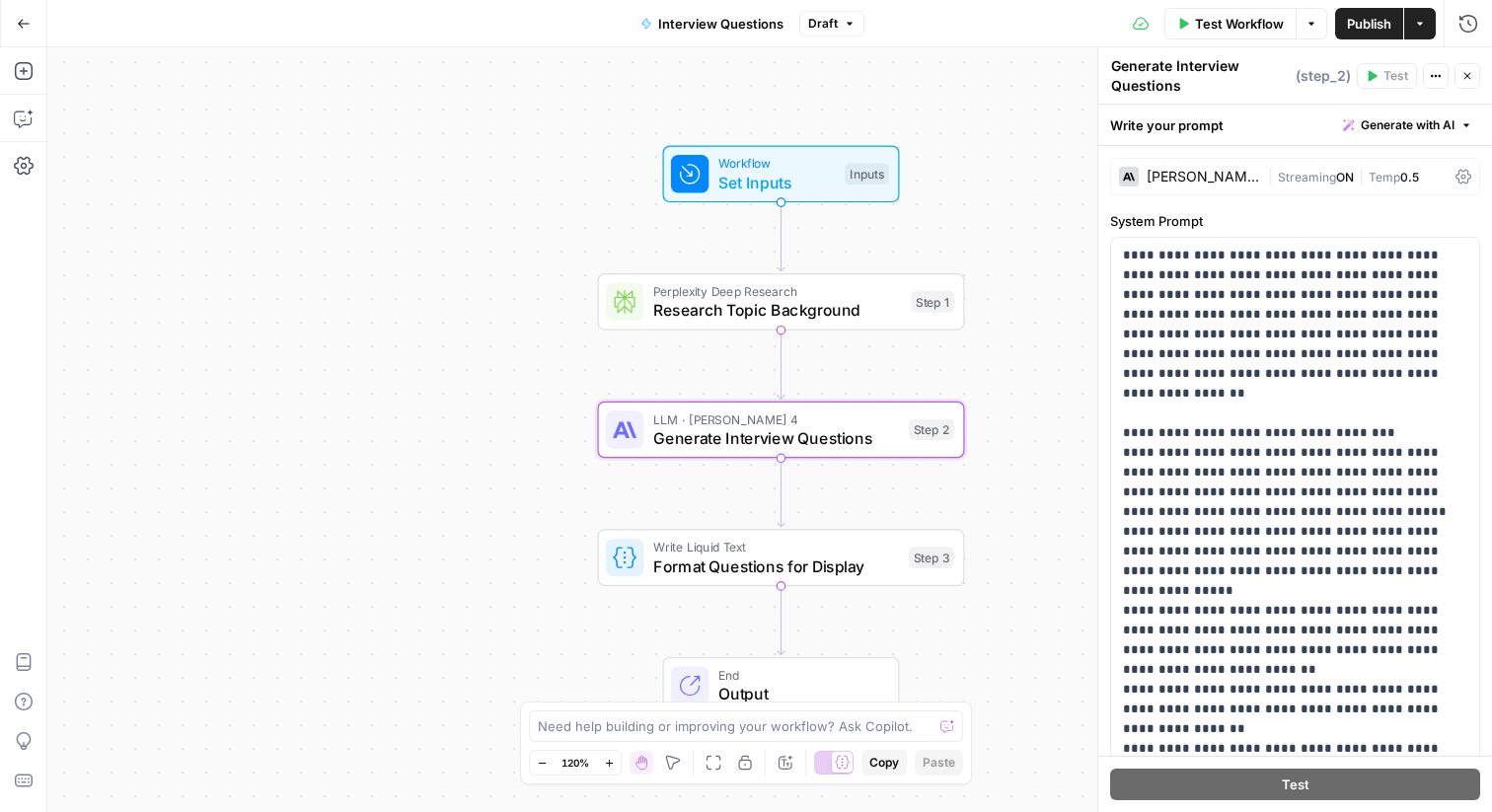
click at [32, 21] on button "Go Back" at bounding box center [24, 24] width 36 height 36
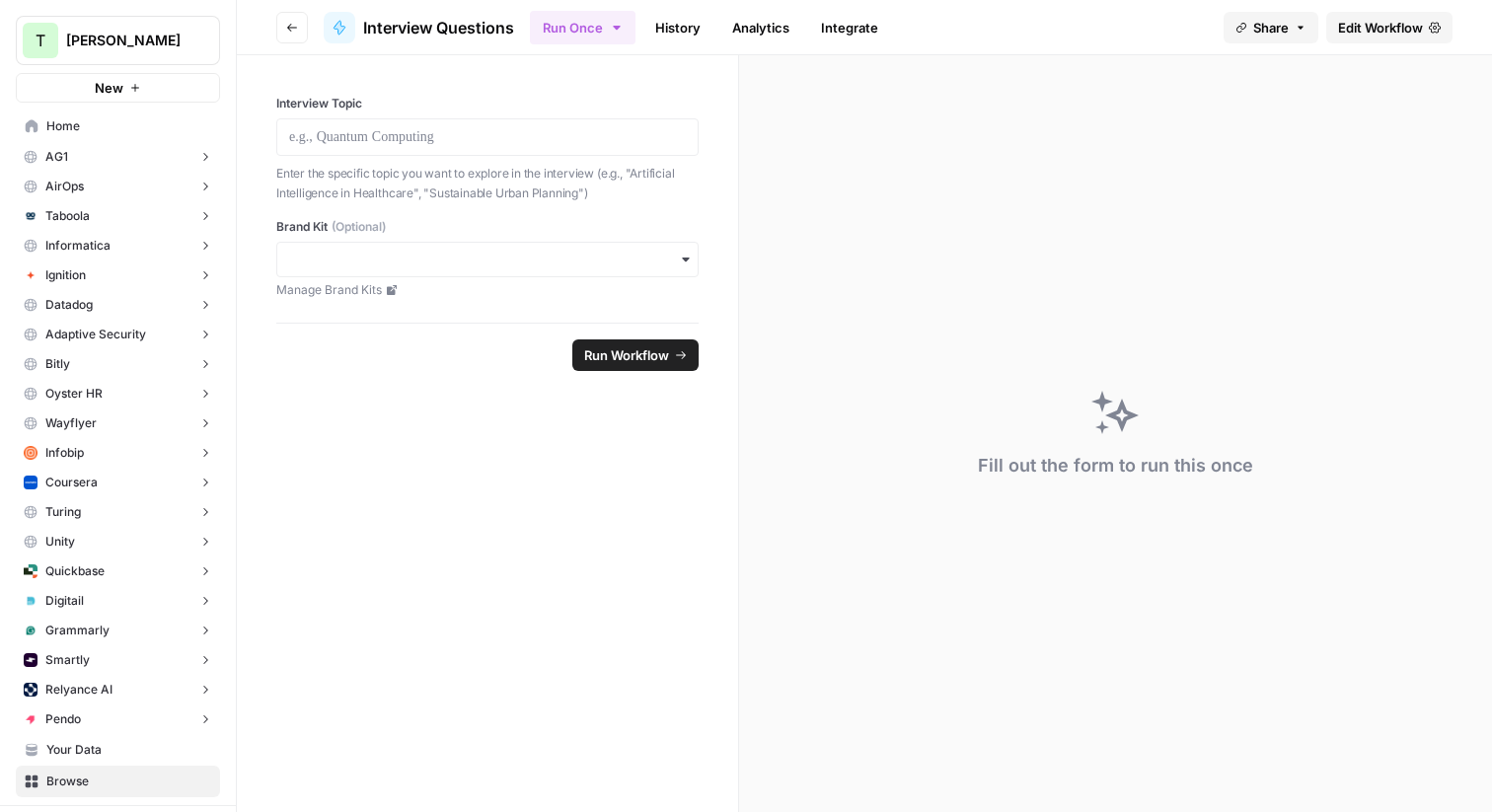
click at [65, 123] on span "Home" at bounding box center [128, 126] width 165 height 18
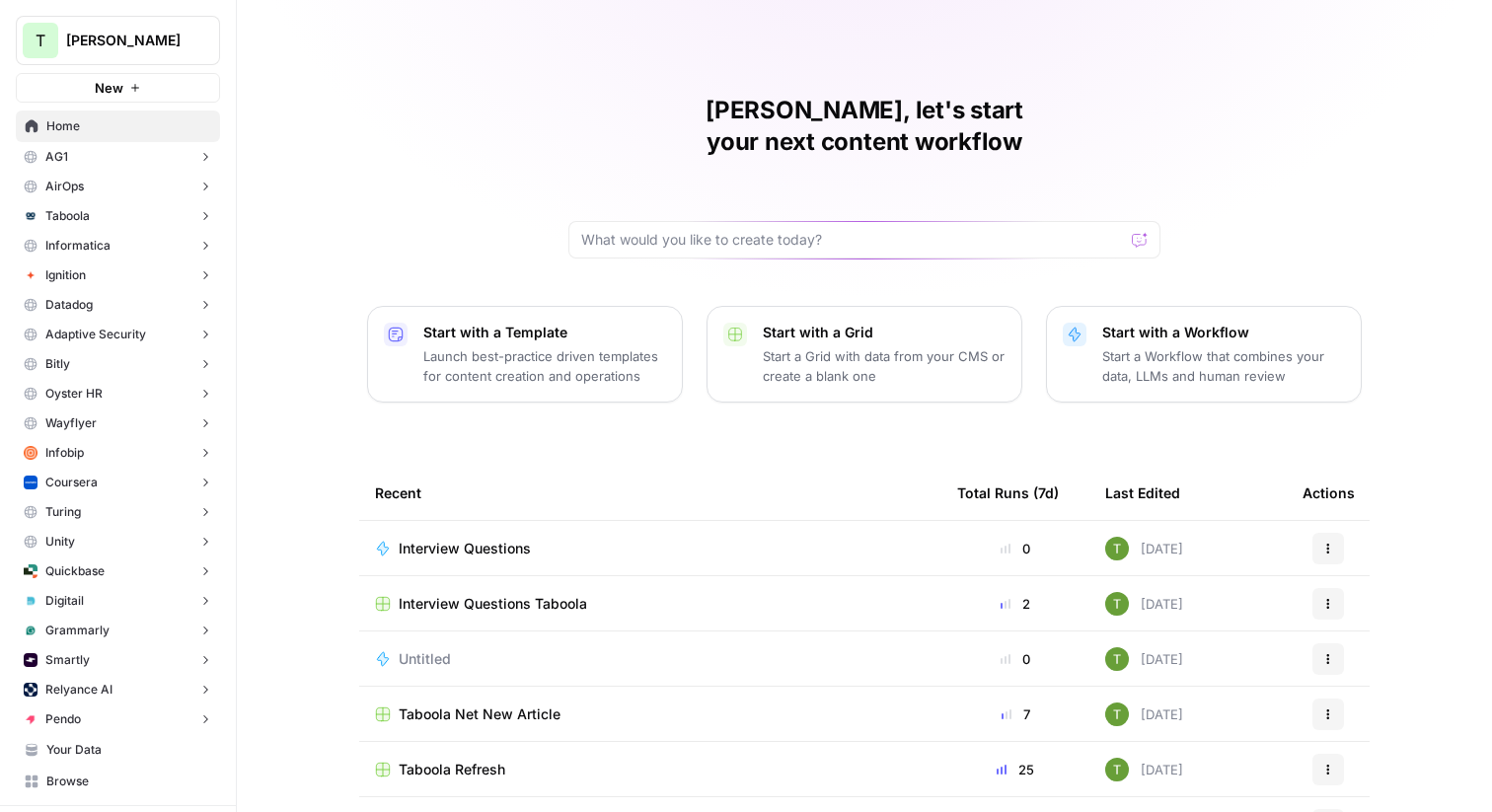
click at [434, 594] on span "Interview Questions Taboola" at bounding box center [492, 604] width 188 height 20
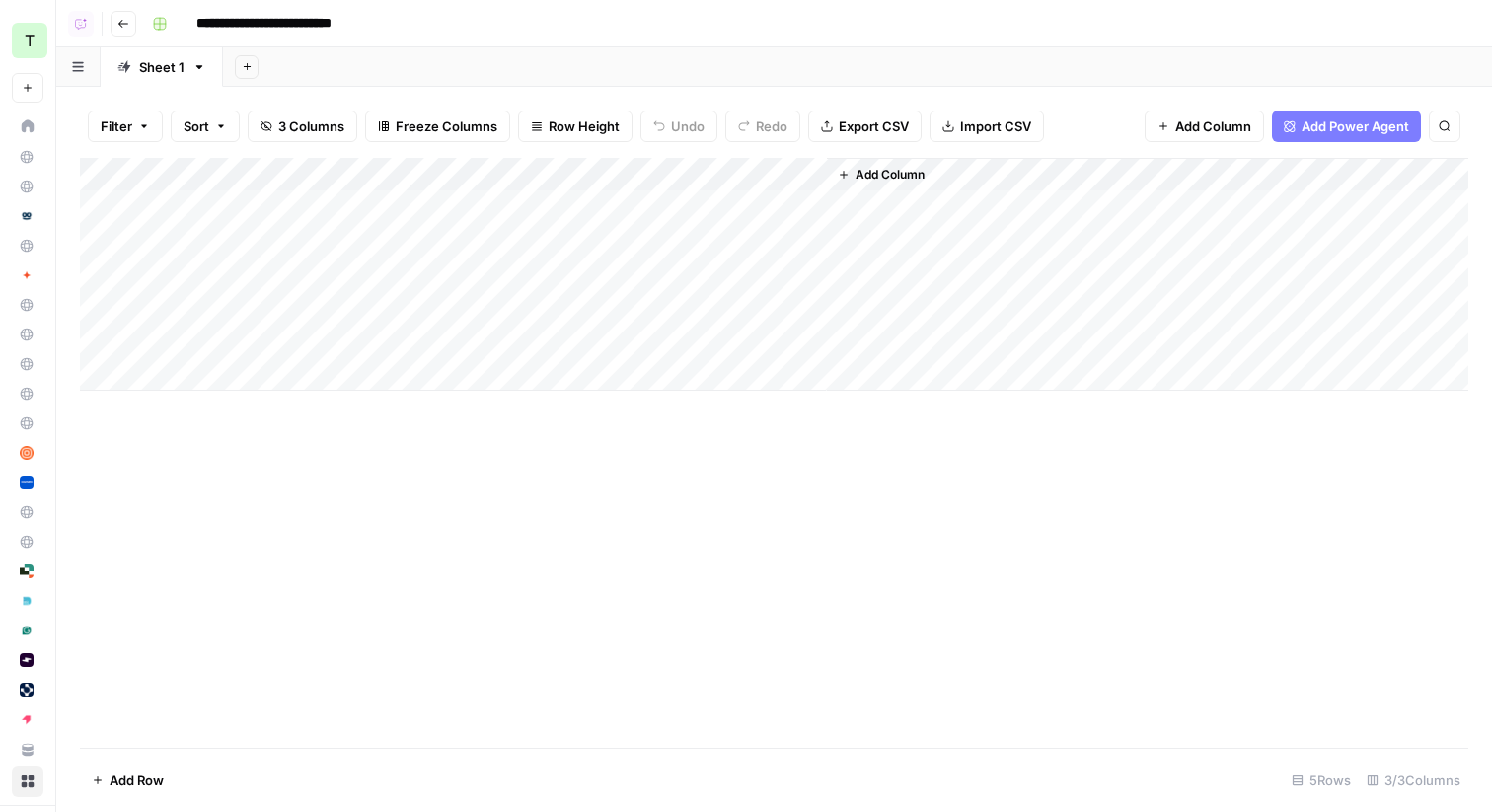
click at [605, 174] on div "Add Column" at bounding box center [774, 274] width 1388 height 233
click at [634, 238] on div "Add Column" at bounding box center [774, 274] width 1388 height 233
click at [610, 171] on div "Add Column" at bounding box center [774, 274] width 1388 height 233
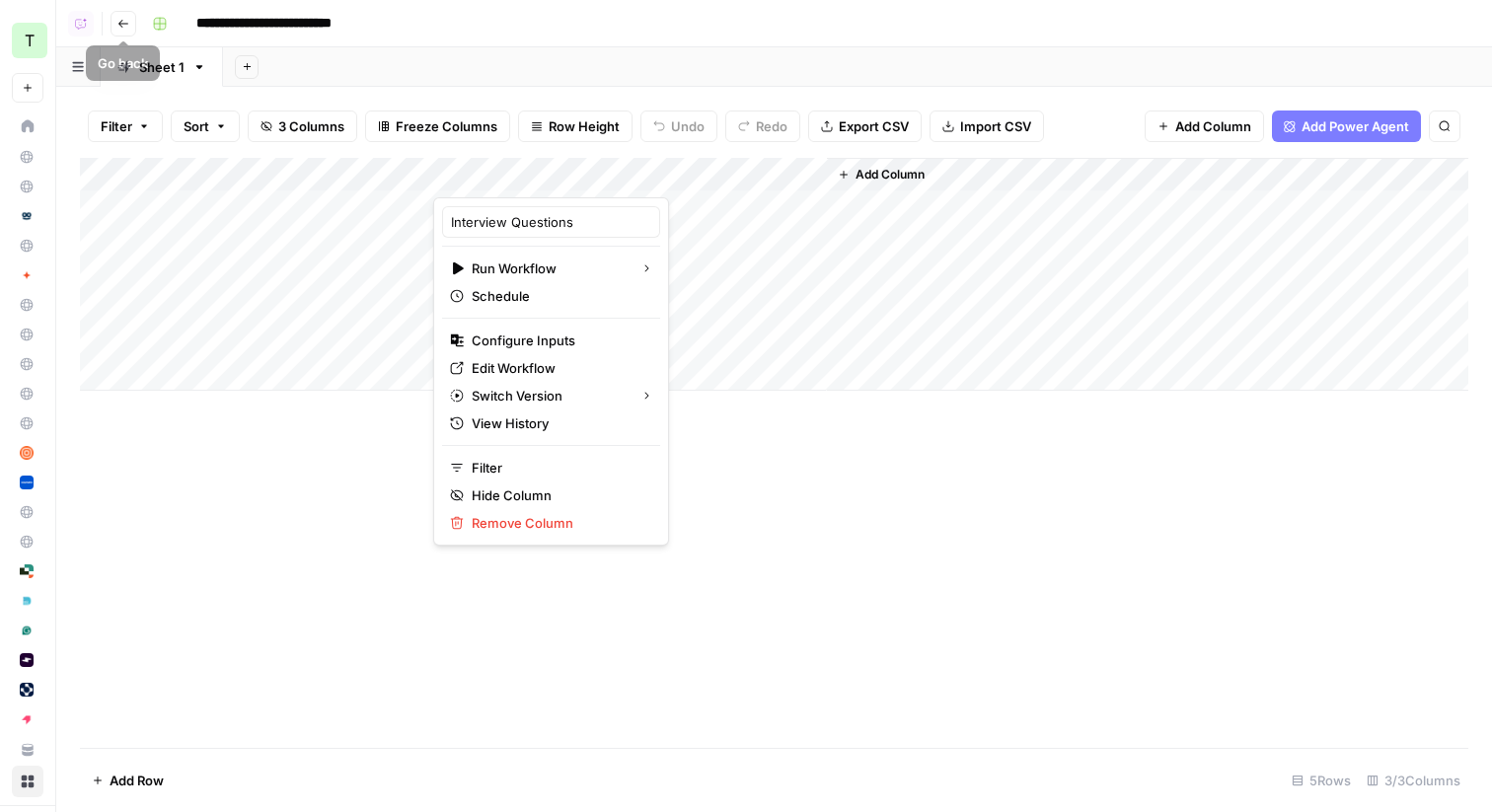
click at [122, 23] on icon "button" at bounding box center [123, 24] width 10 height 8
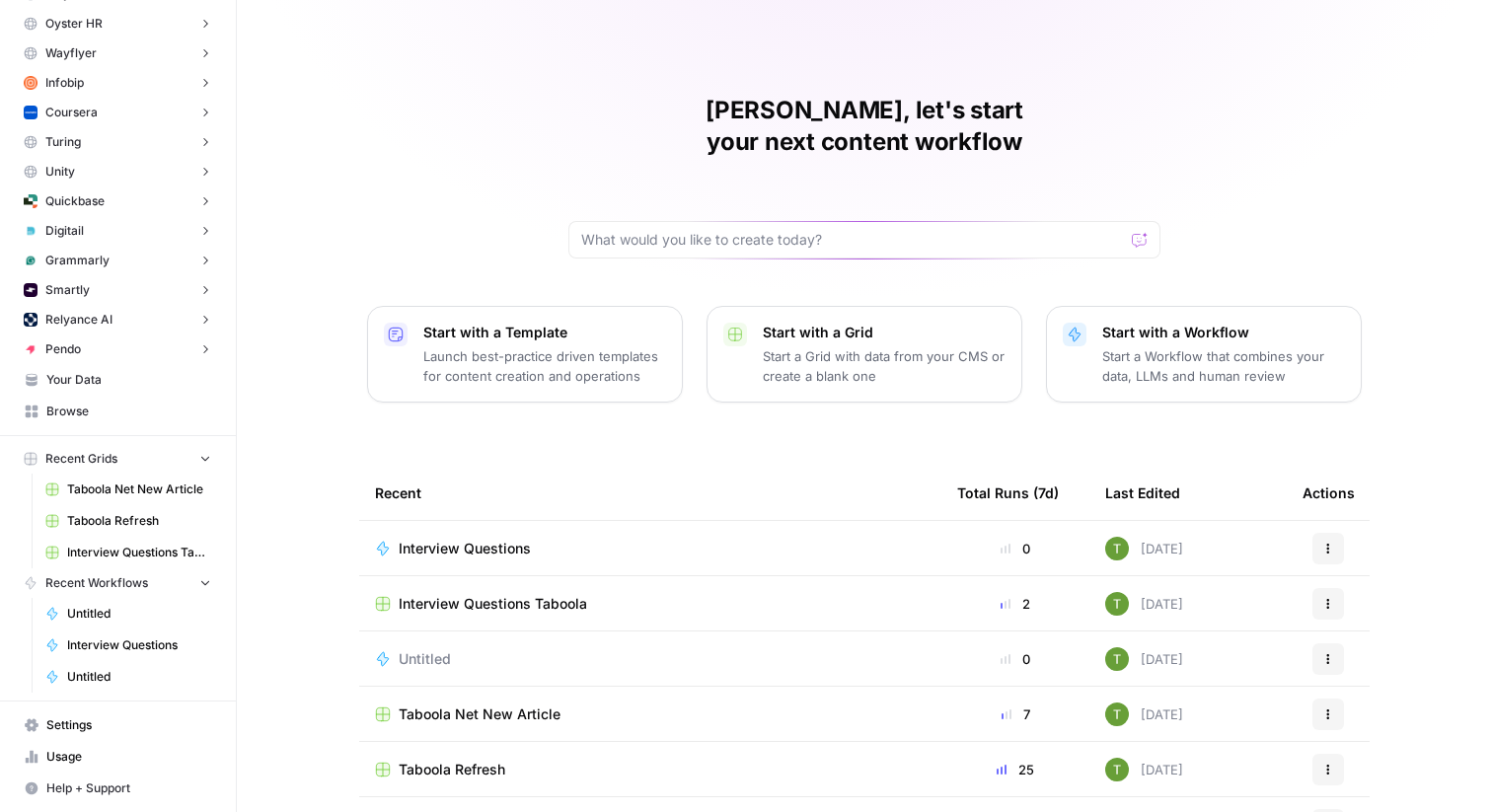
scroll to position [368, 0]
click at [66, 382] on span "Your Data" at bounding box center [128, 382] width 165 height 18
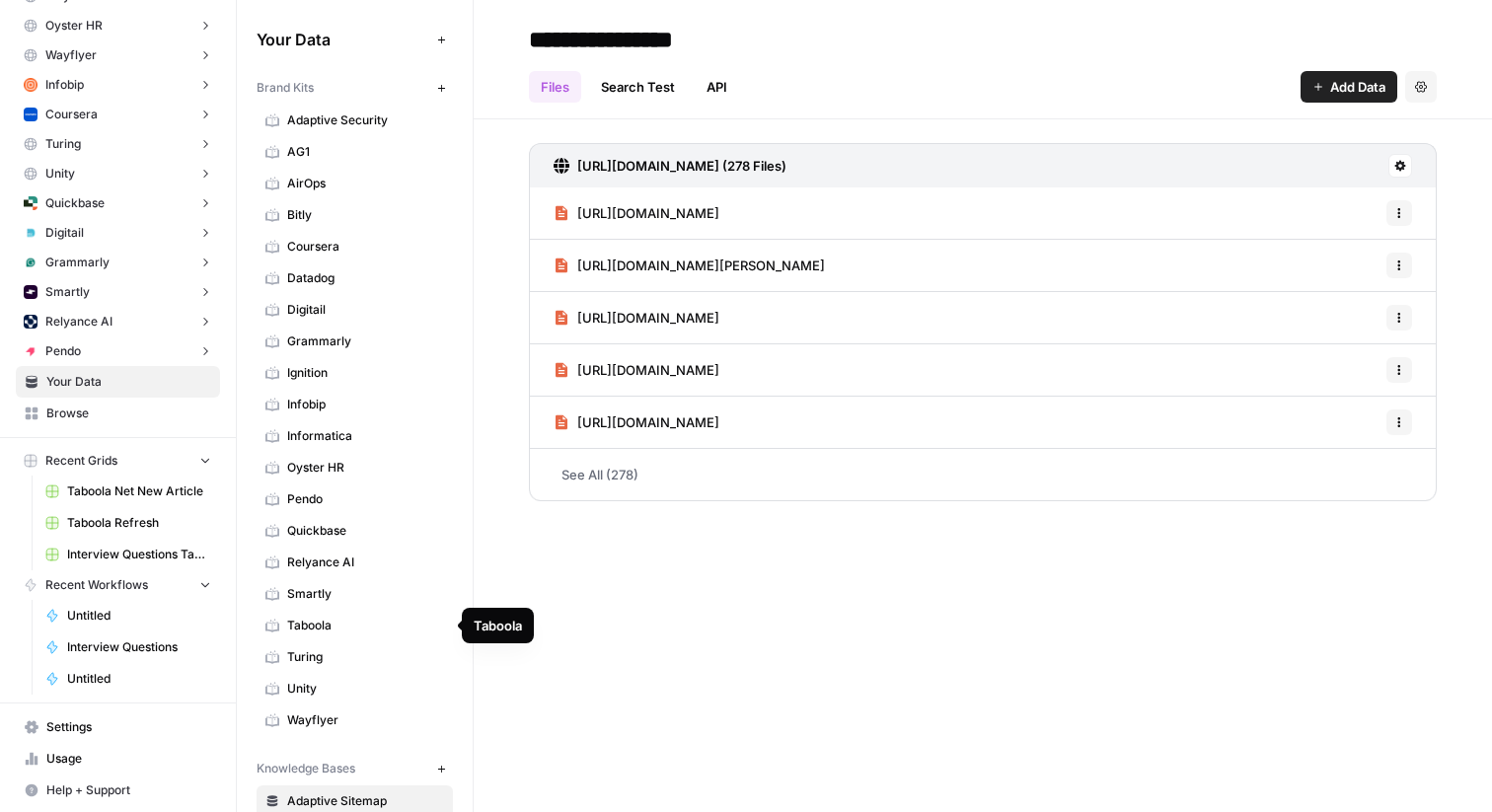
click at [315, 631] on span "Taboola" at bounding box center [365, 626] width 157 height 18
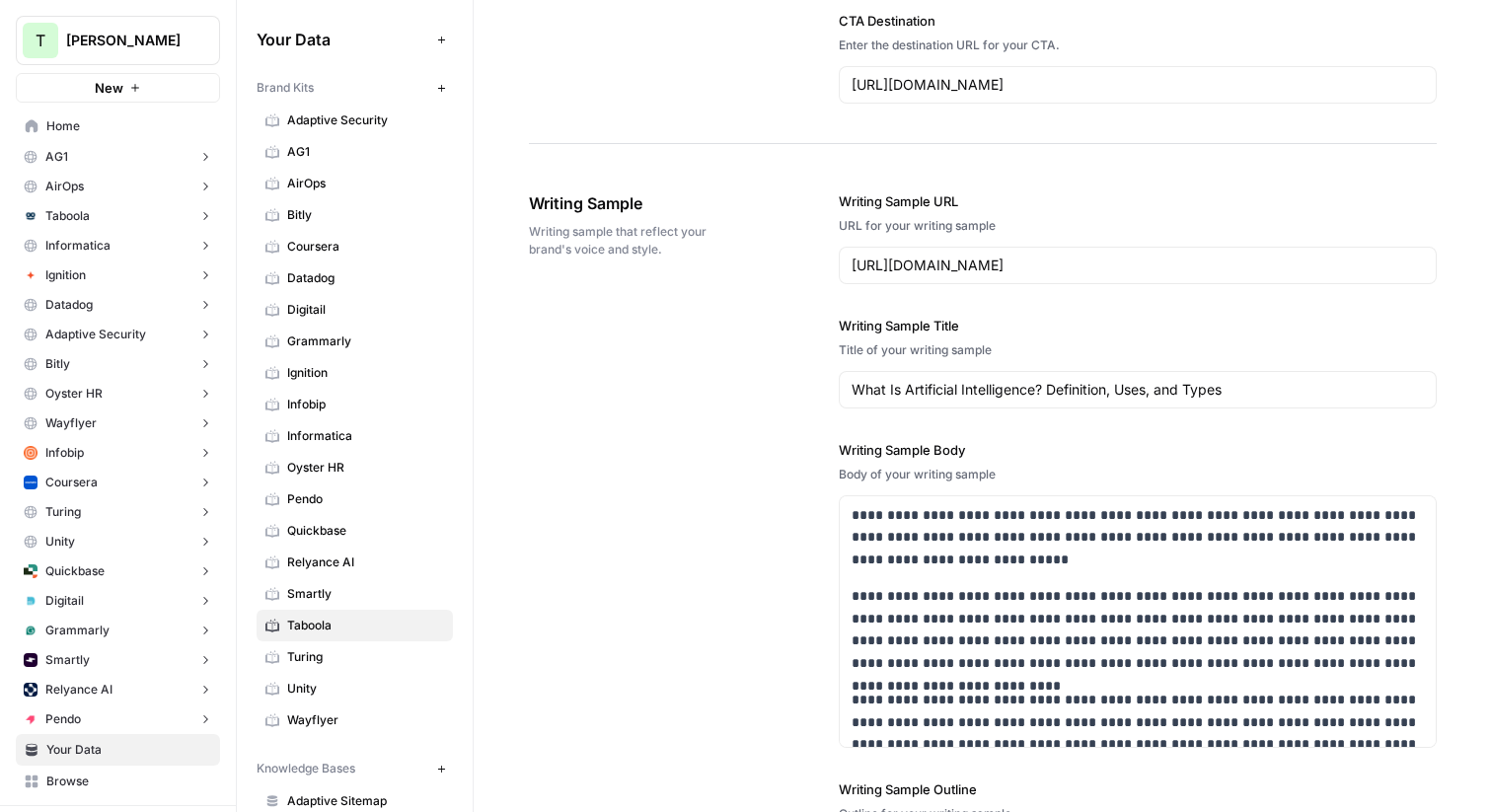
click at [65, 126] on span "Home" at bounding box center [128, 126] width 165 height 18
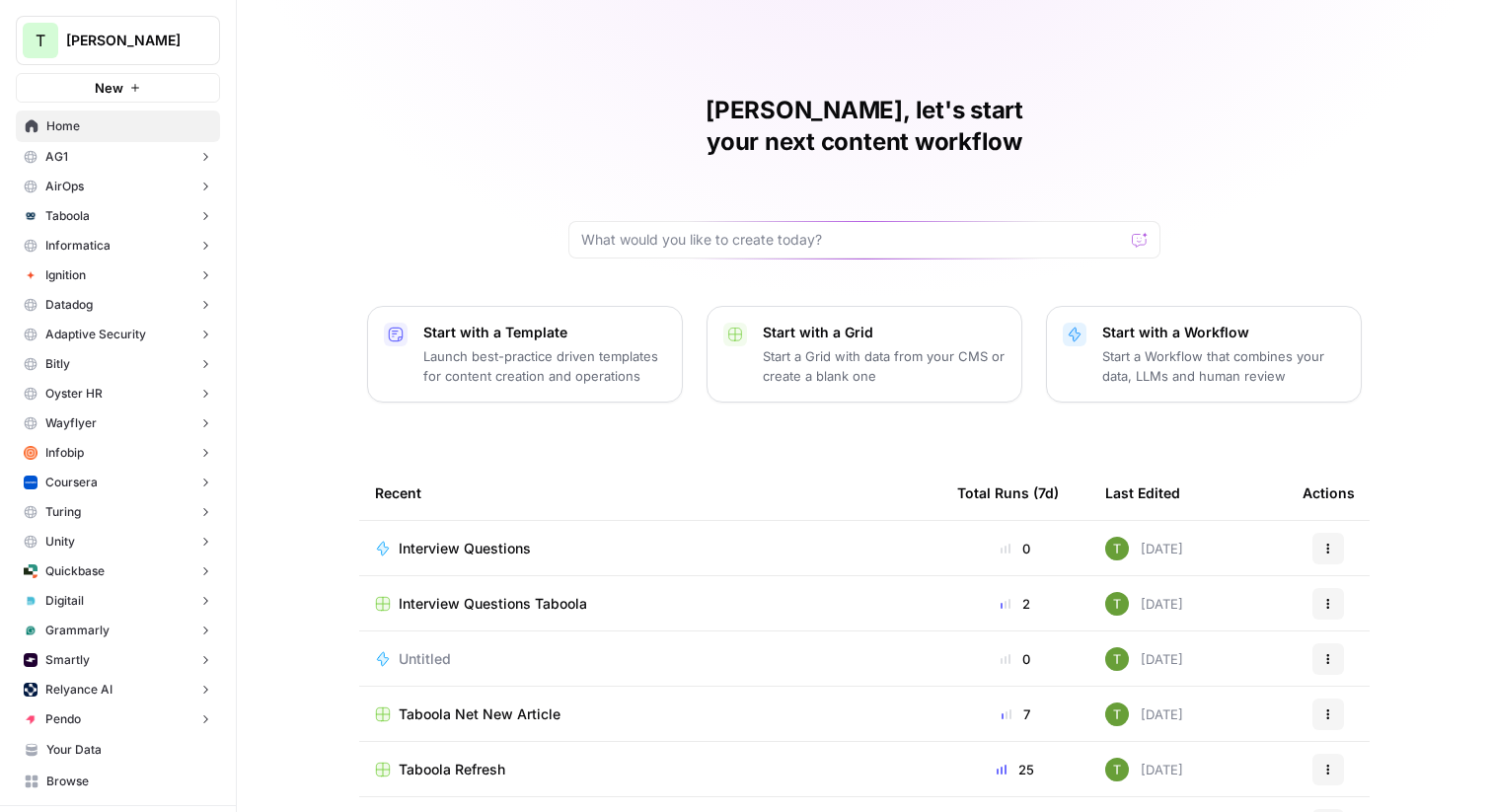
click at [456, 539] on span "Interview Questions" at bounding box center [465, 549] width 132 height 20
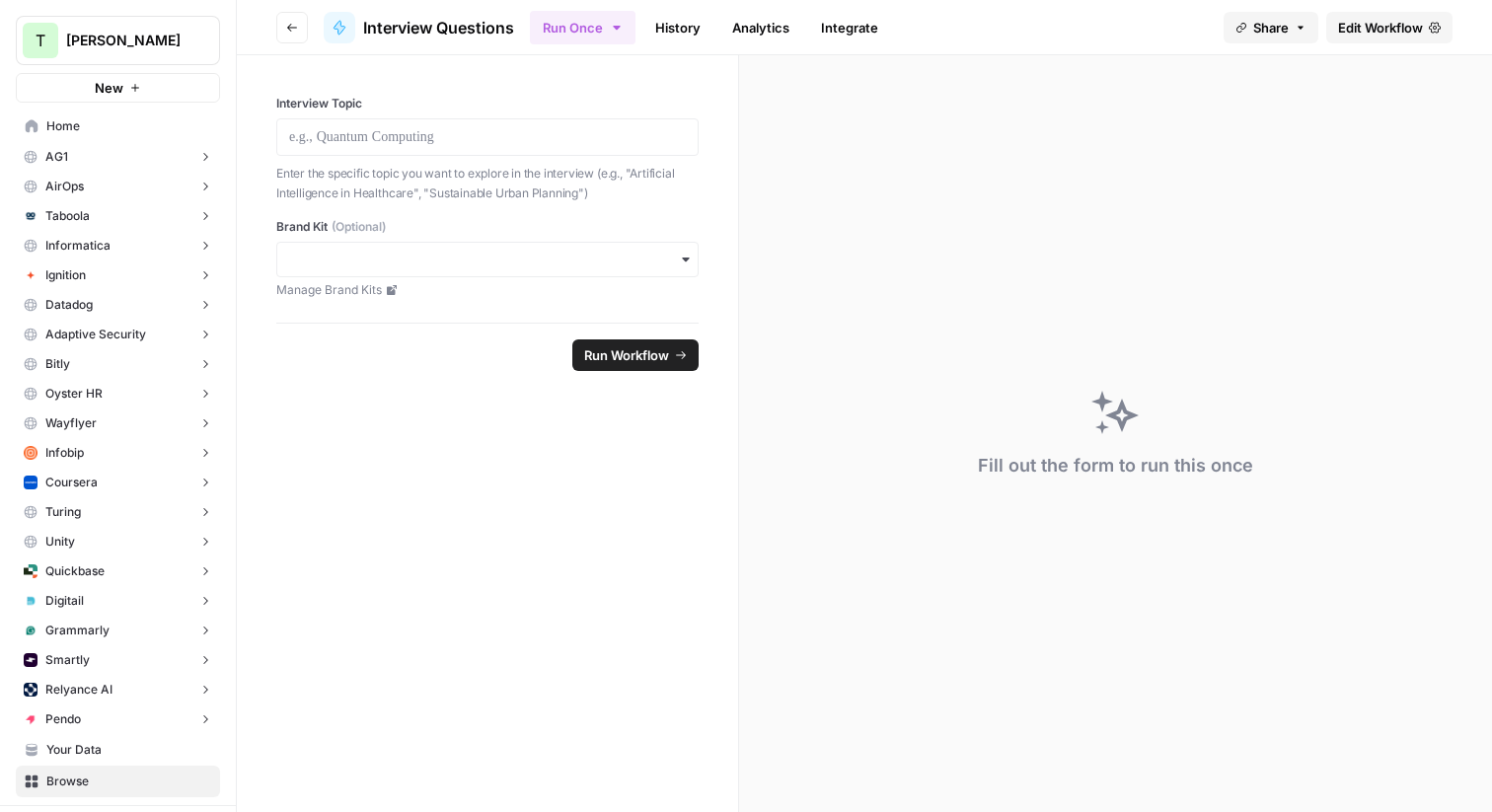
click at [1383, 24] on span "Edit Workflow" at bounding box center [1380, 28] width 85 height 20
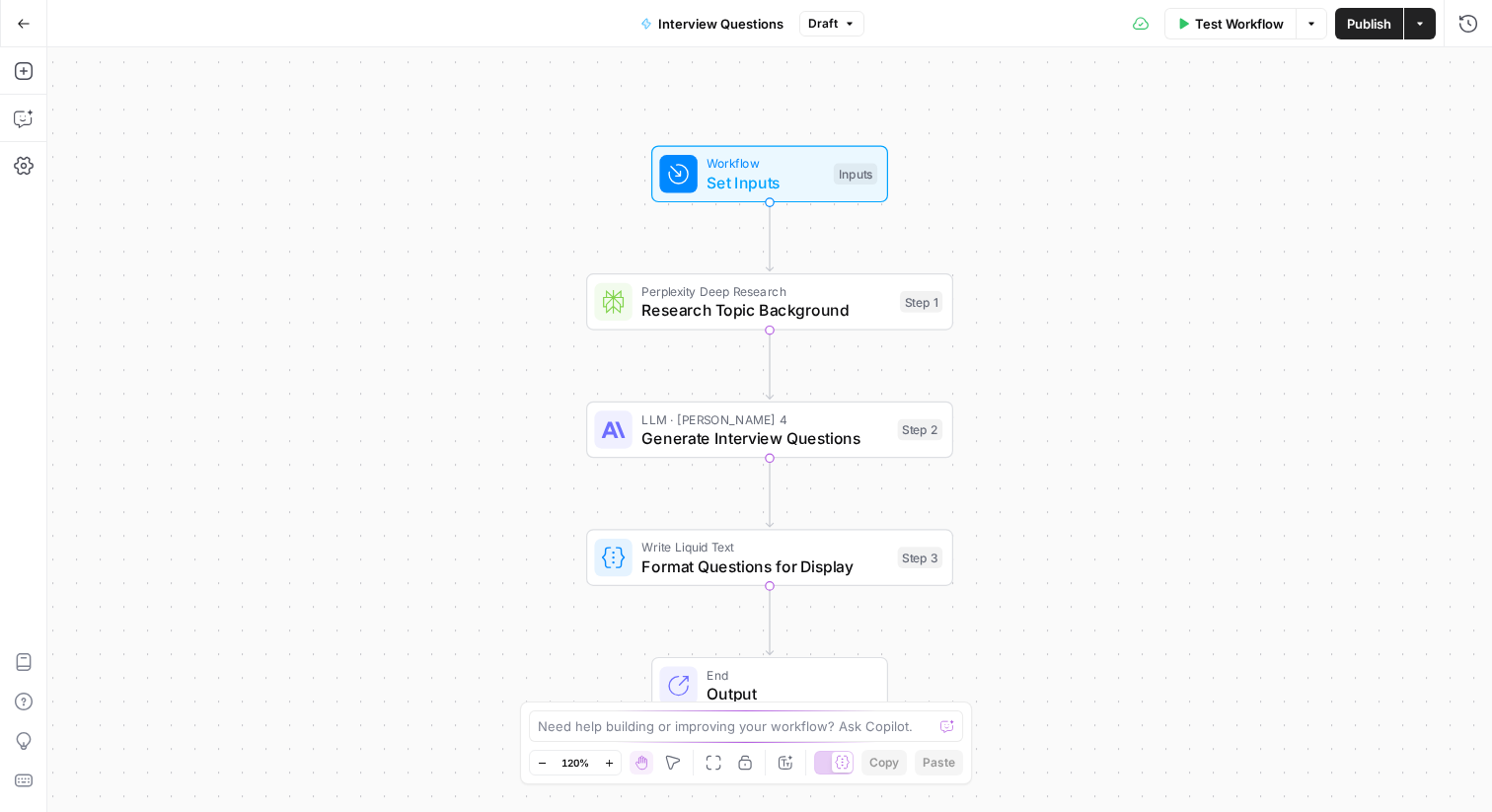
click at [1370, 23] on span "Publish" at bounding box center [1369, 24] width 44 height 20
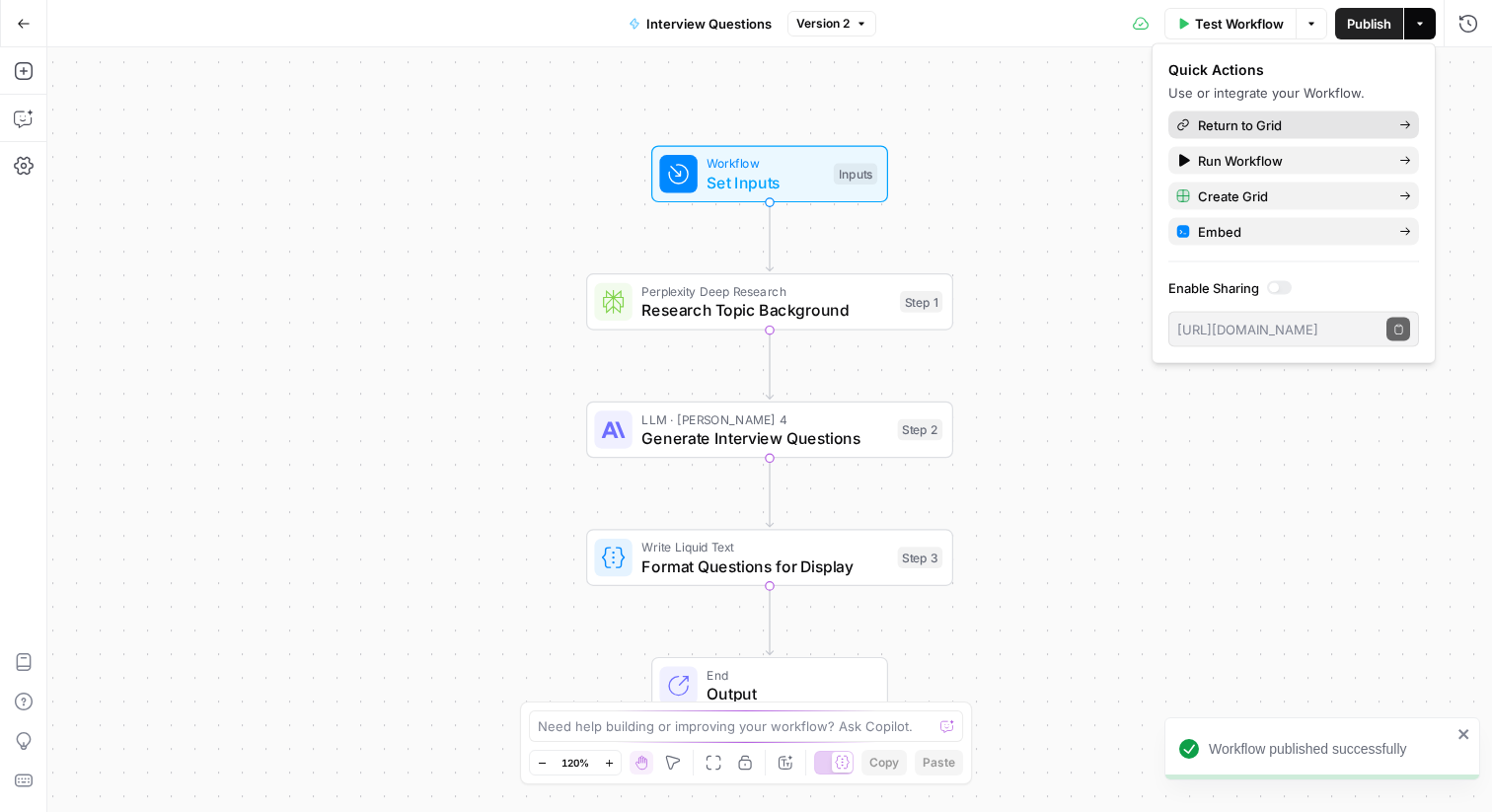
click at [1223, 116] on span "Return to Grid" at bounding box center [1291, 125] width 186 height 20
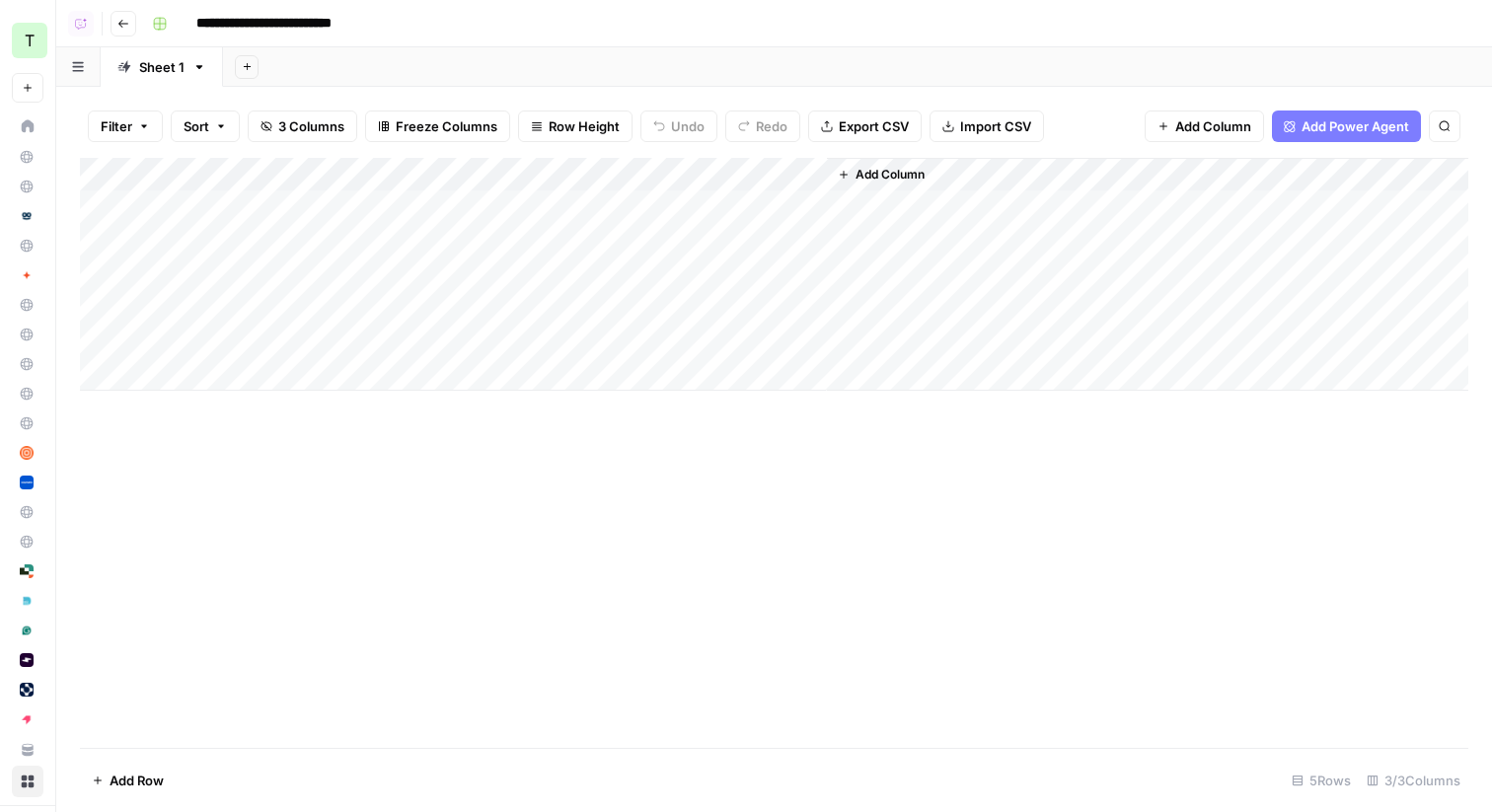
click at [609, 169] on div "Add Column" at bounding box center [774, 274] width 1388 height 233
click at [654, 52] on div "Add Sheet" at bounding box center [858, 67] width 1269 height 39
click at [635, 210] on div "Add Column" at bounding box center [774, 274] width 1388 height 233
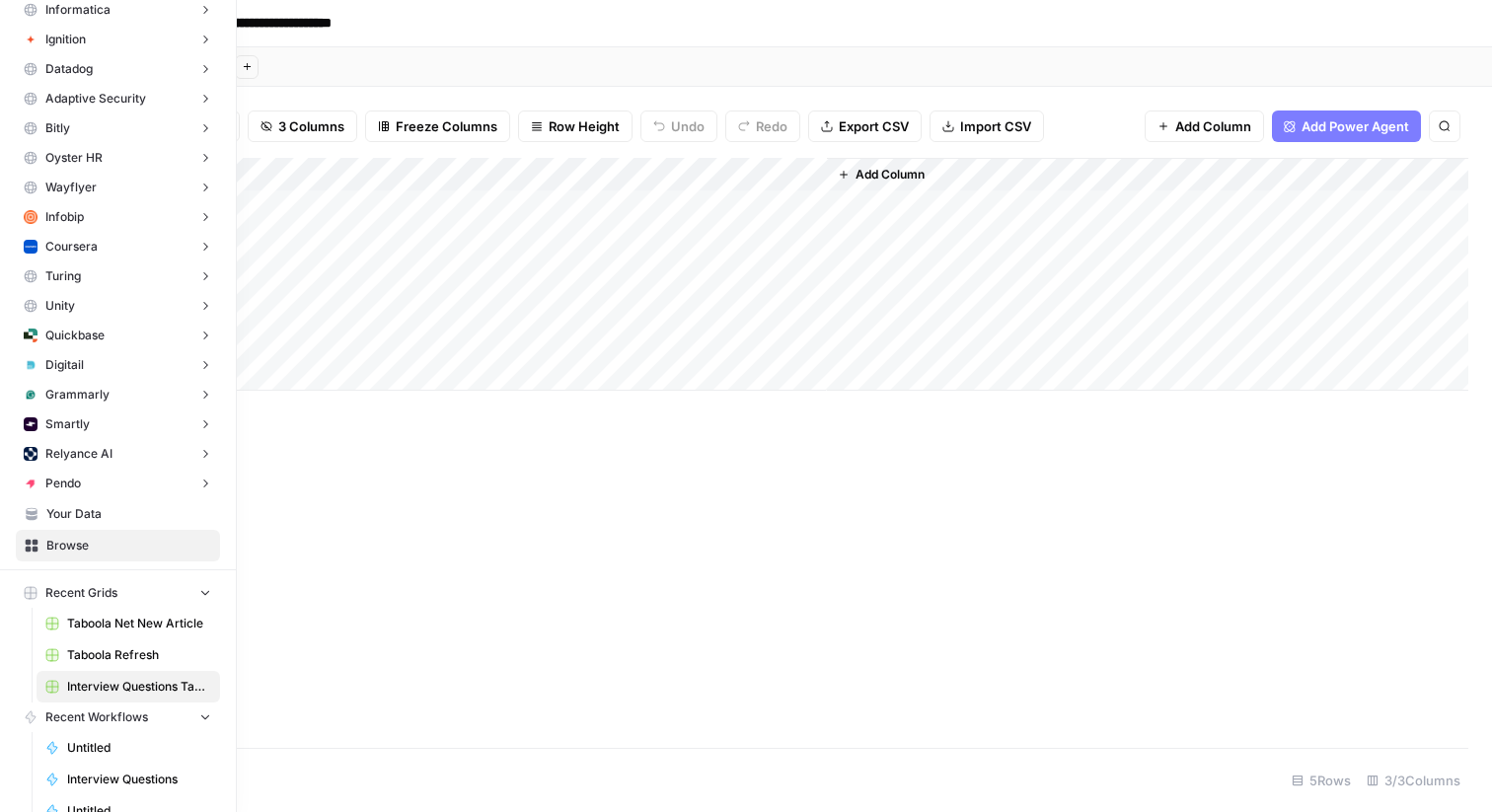
scroll to position [253, 0]
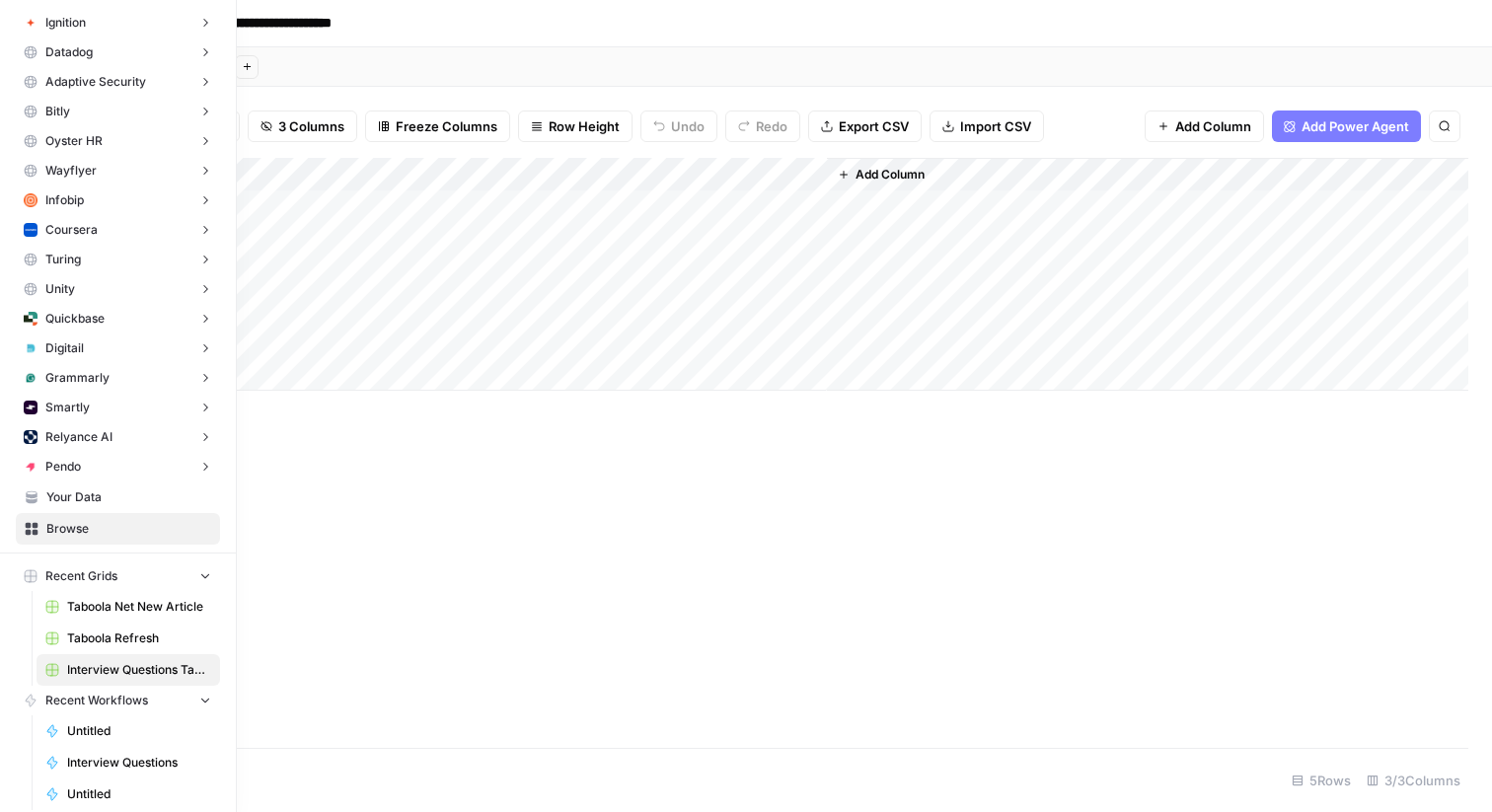
click at [67, 493] on span "Your Data" at bounding box center [128, 497] width 165 height 18
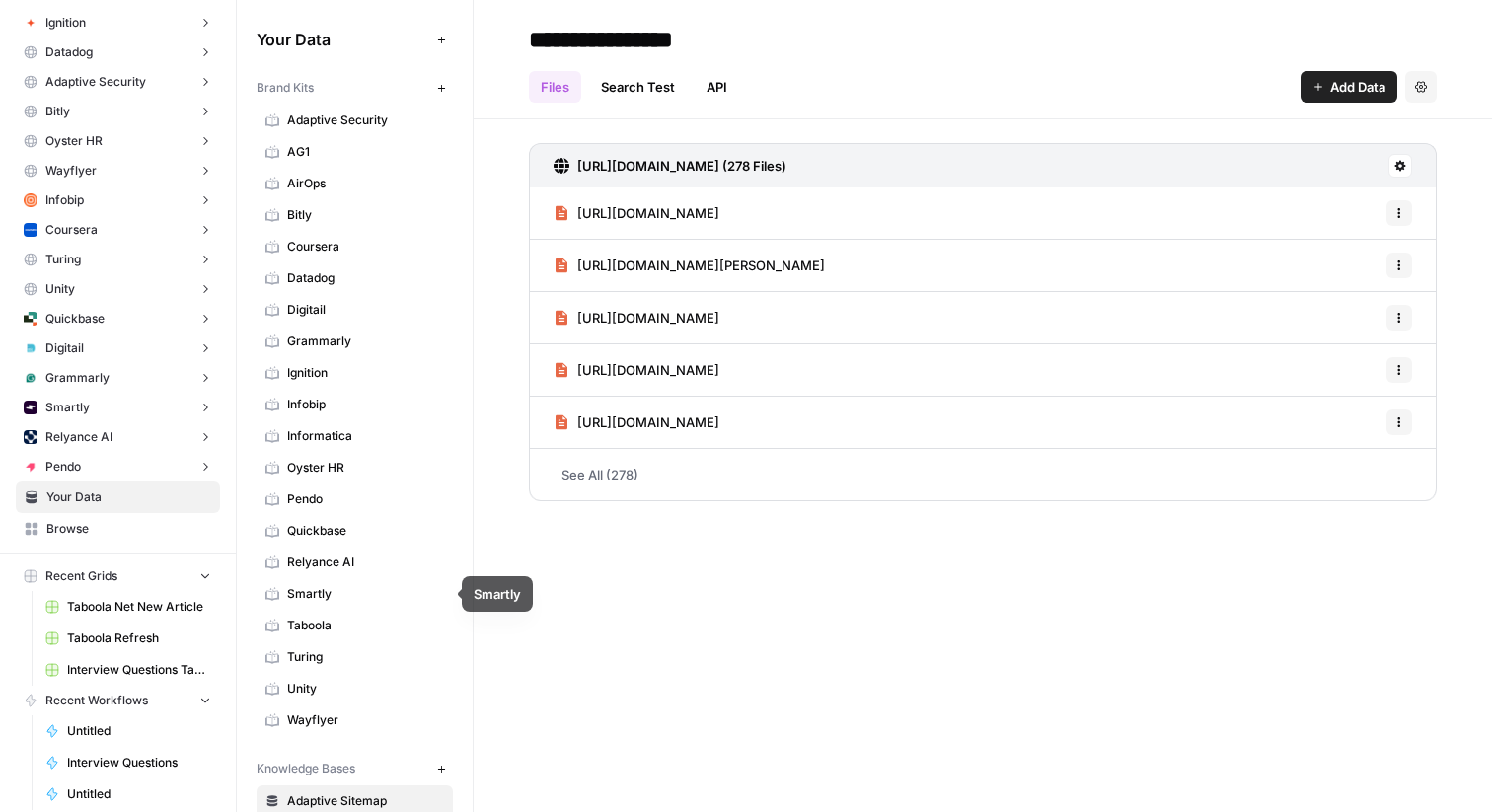
click at [306, 625] on span "Taboola" at bounding box center [365, 626] width 157 height 18
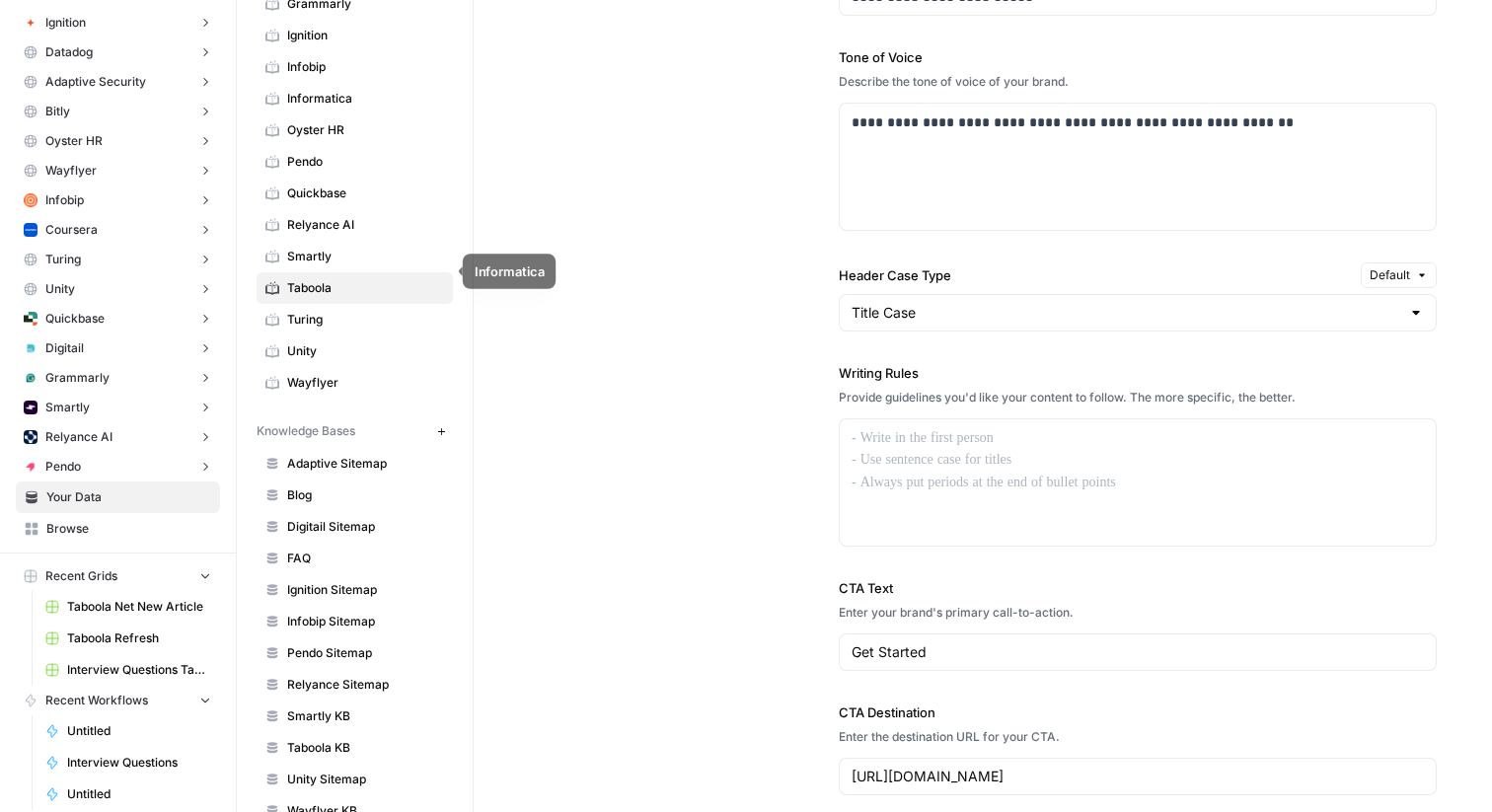
scroll to position [376, 0]
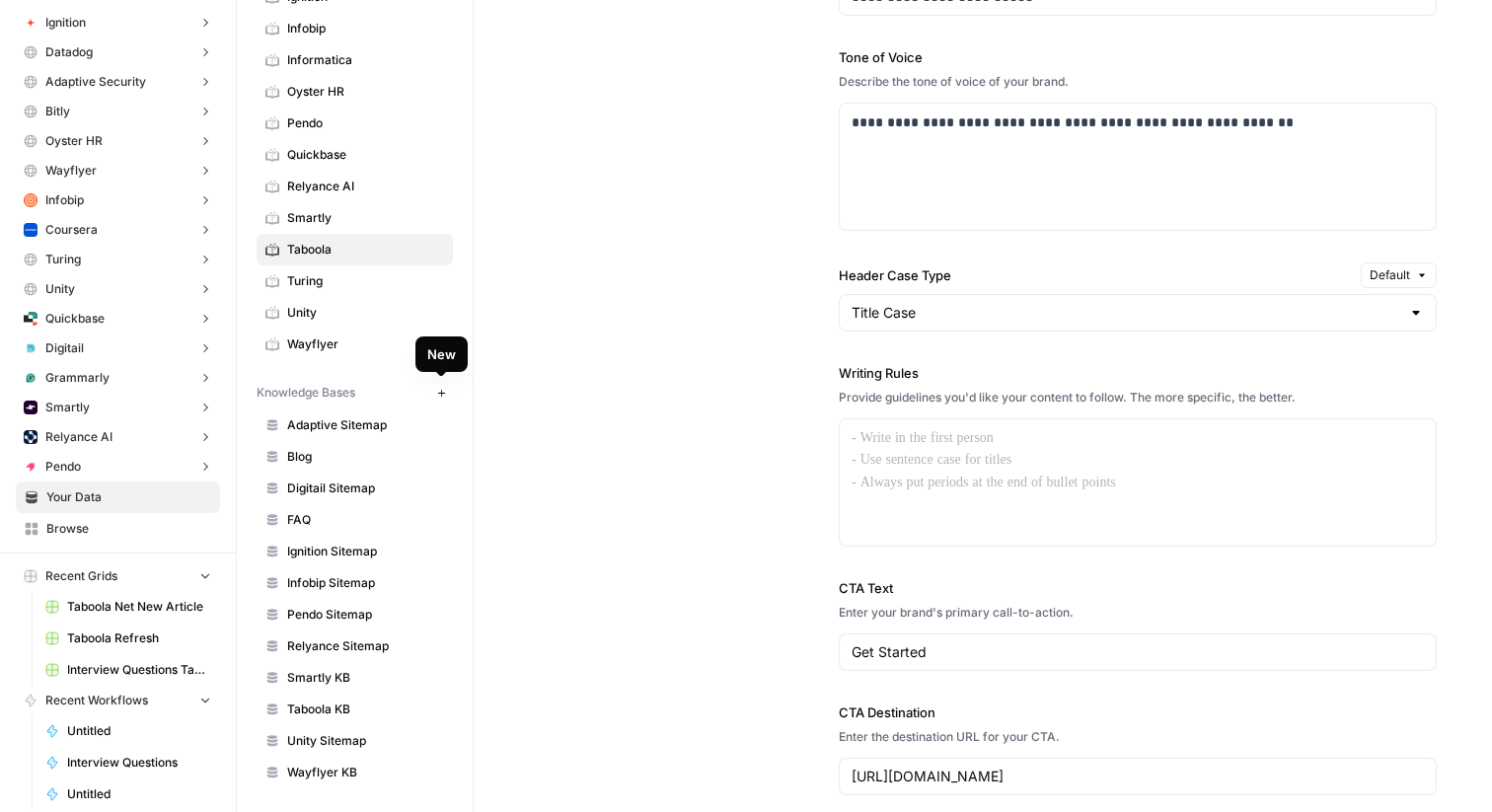
click at [439, 390] on icon "button" at bounding box center [441, 393] width 11 height 11
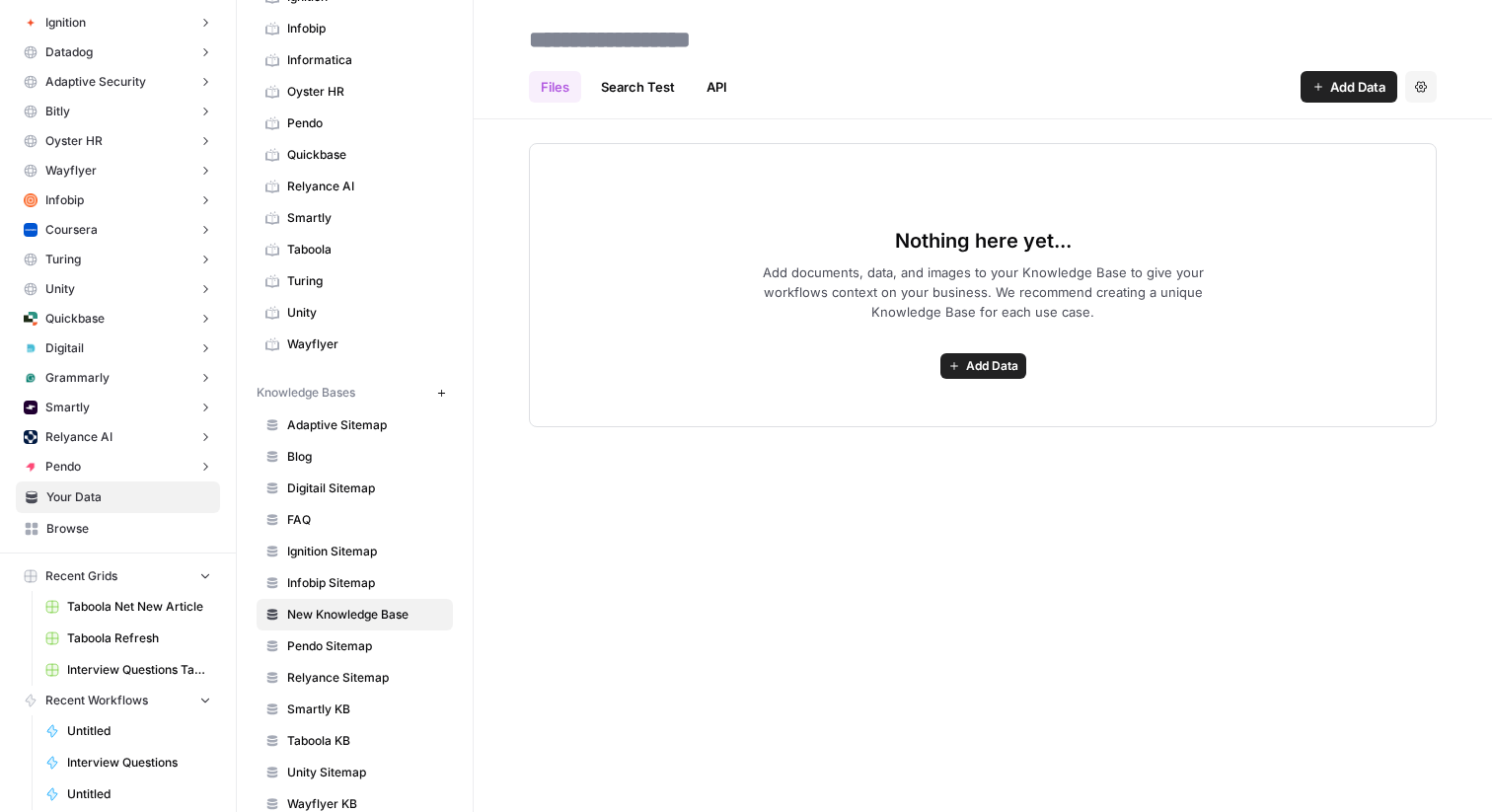
click at [1322, 90] on button "Add Data" at bounding box center [1349, 87] width 97 height 32
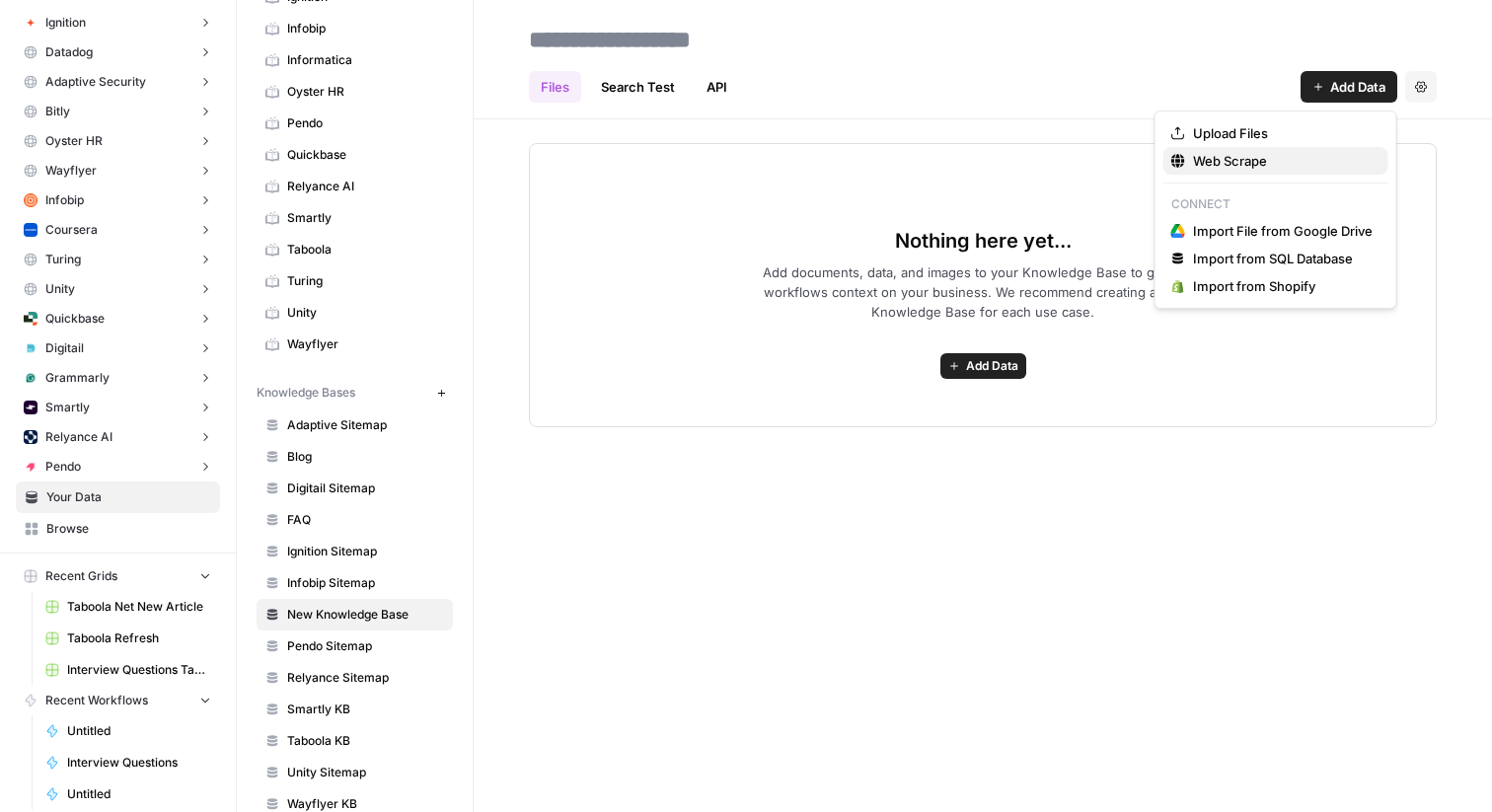
click at [1269, 162] on span "Web Scrape" at bounding box center [1283, 161] width 180 height 20
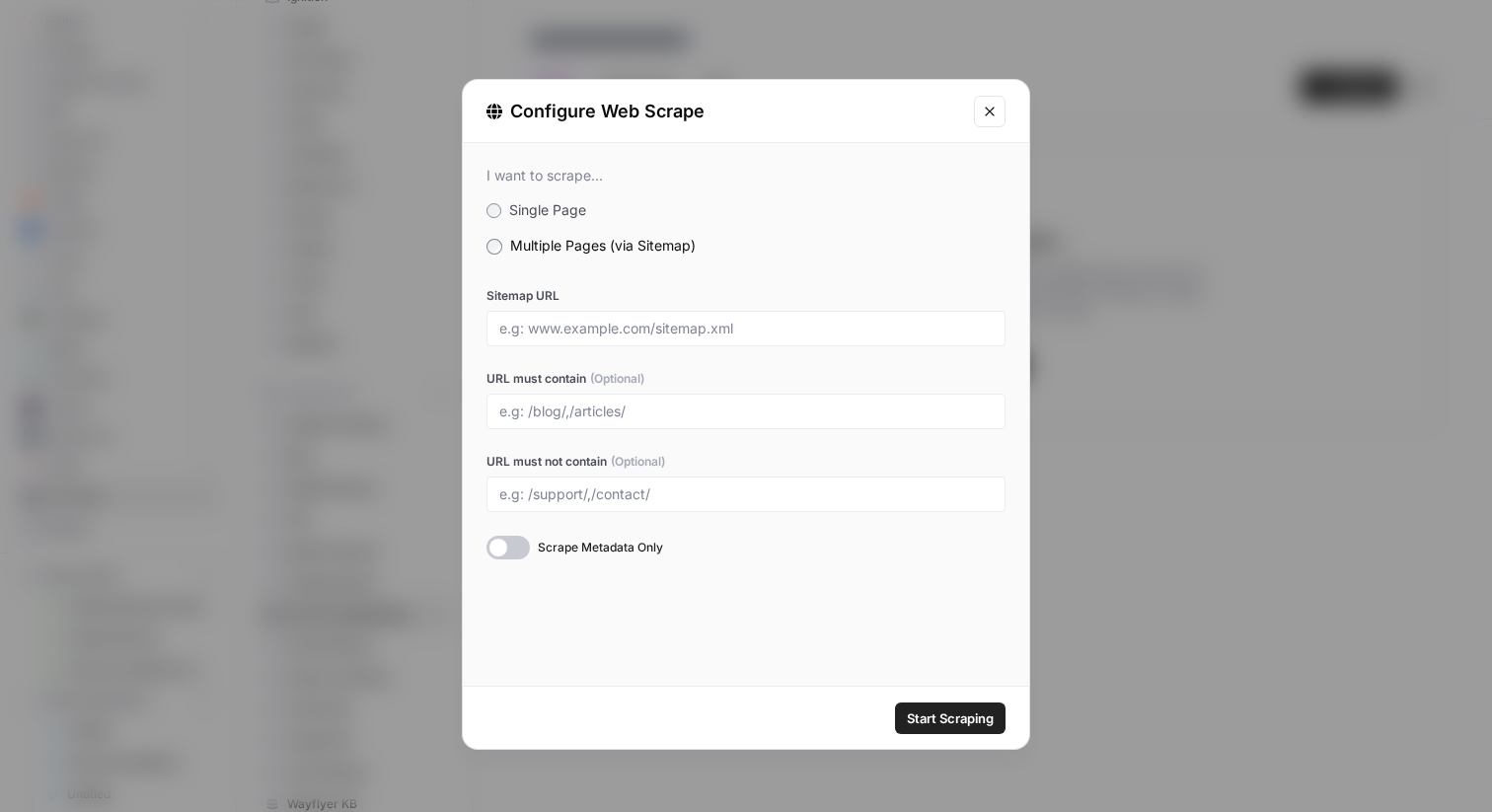
click at [986, 106] on icon "Close modal" at bounding box center [990, 111] width 16 height 16
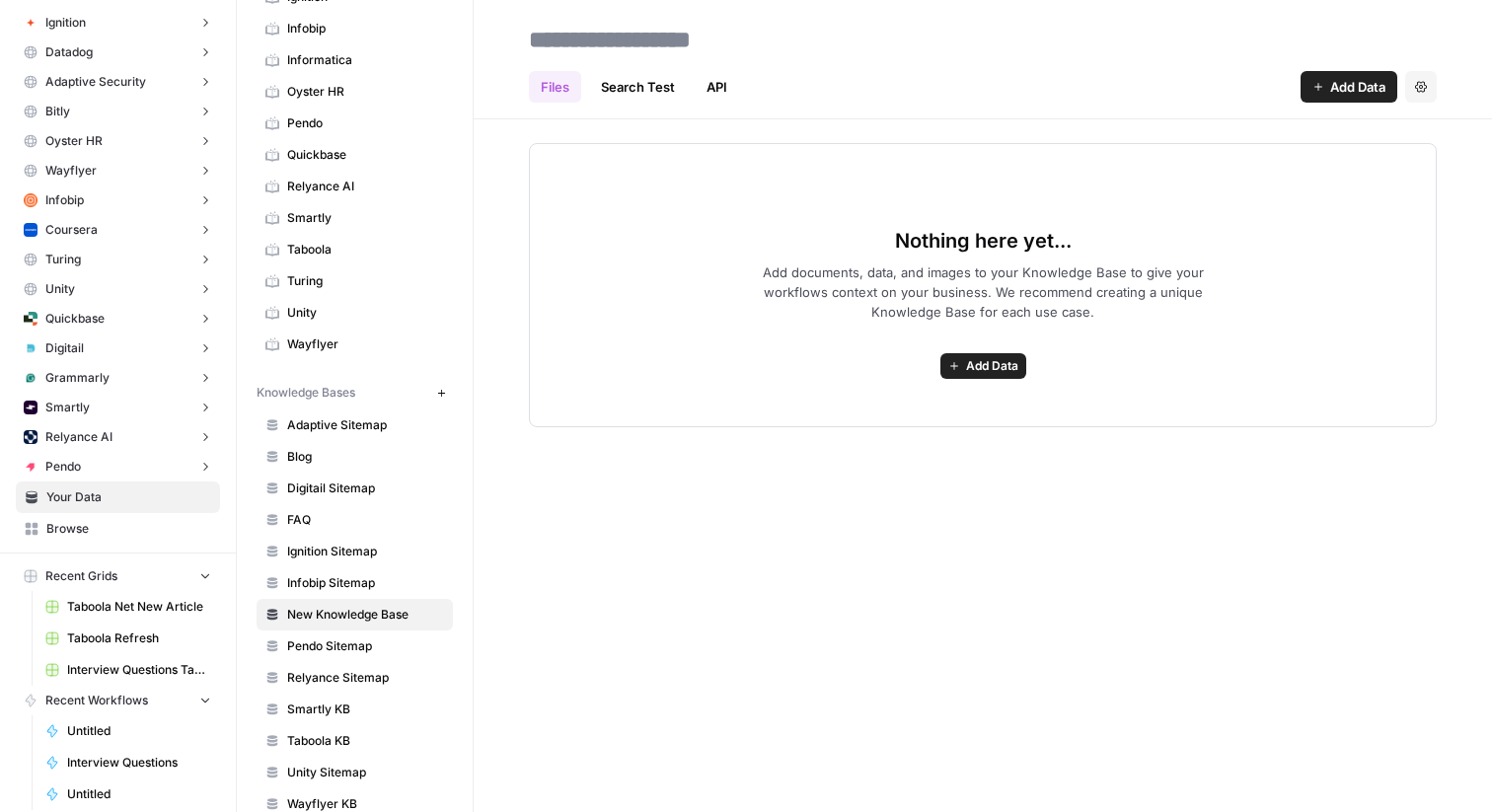
click at [1331, 86] on span "Add Data" at bounding box center [1358, 87] width 55 height 20
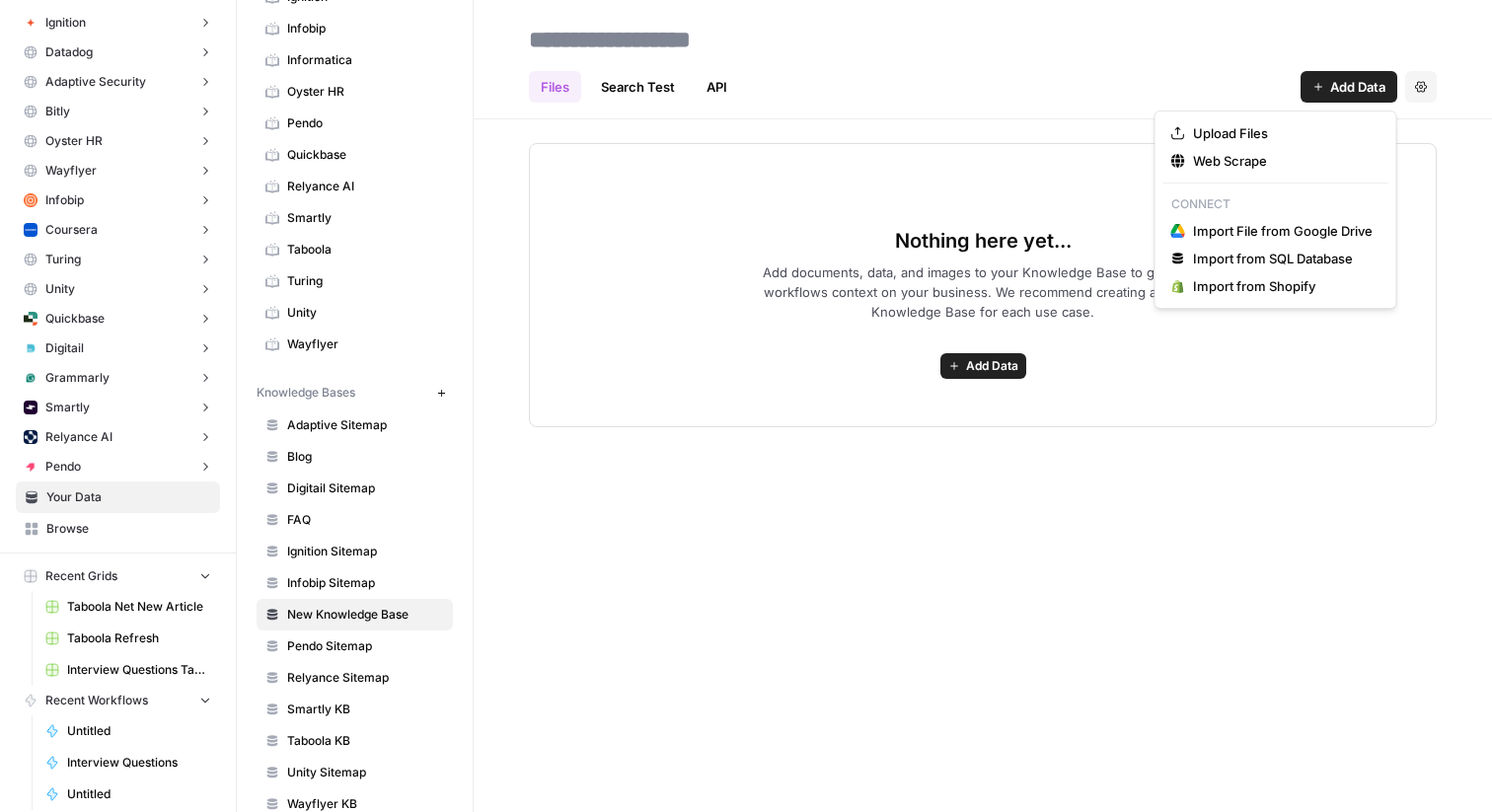
click at [933, 84] on div "Files Search Test API Add Data Settings" at bounding box center [983, 79] width 908 height 47
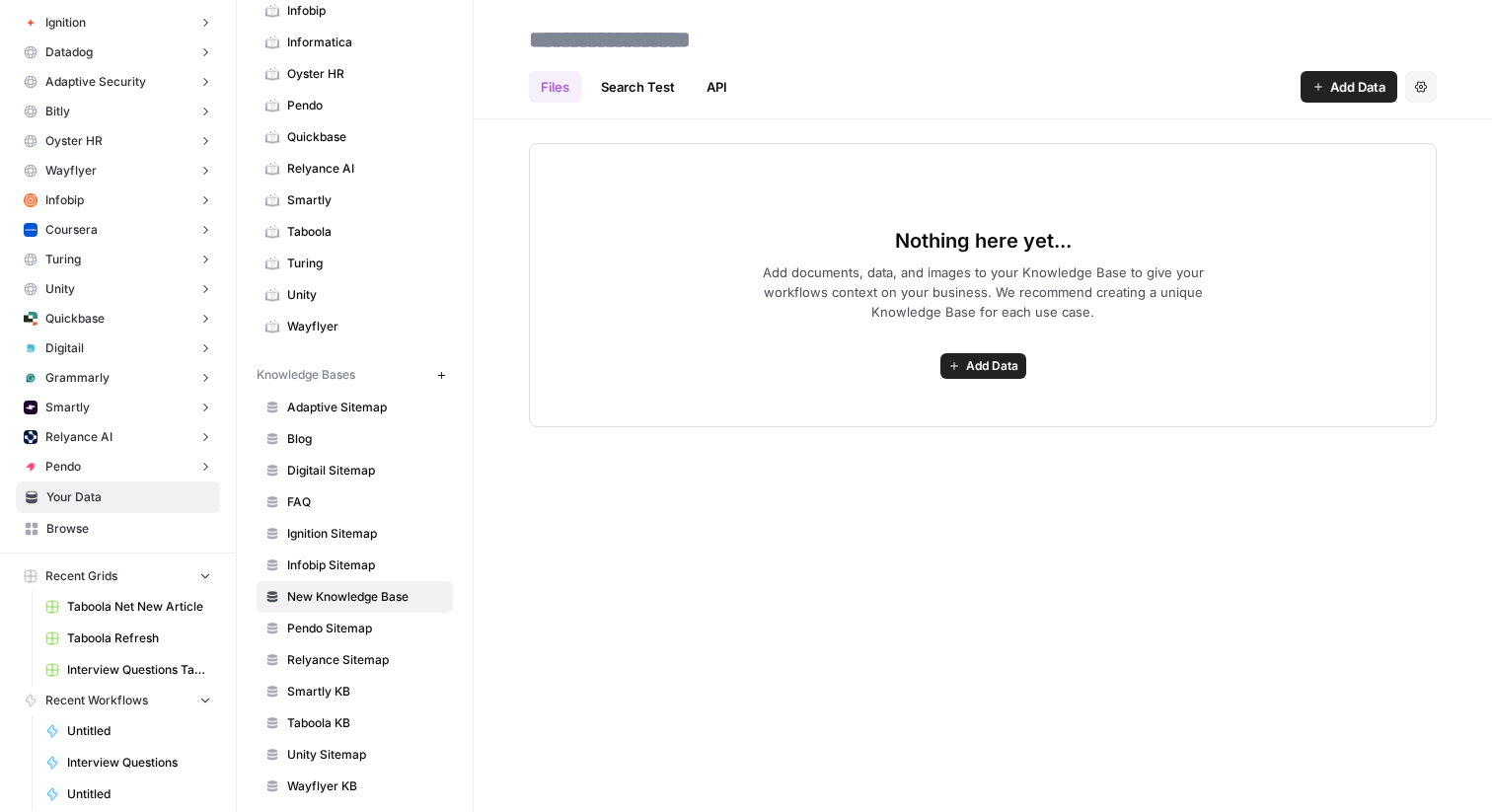
scroll to position [407, 0]
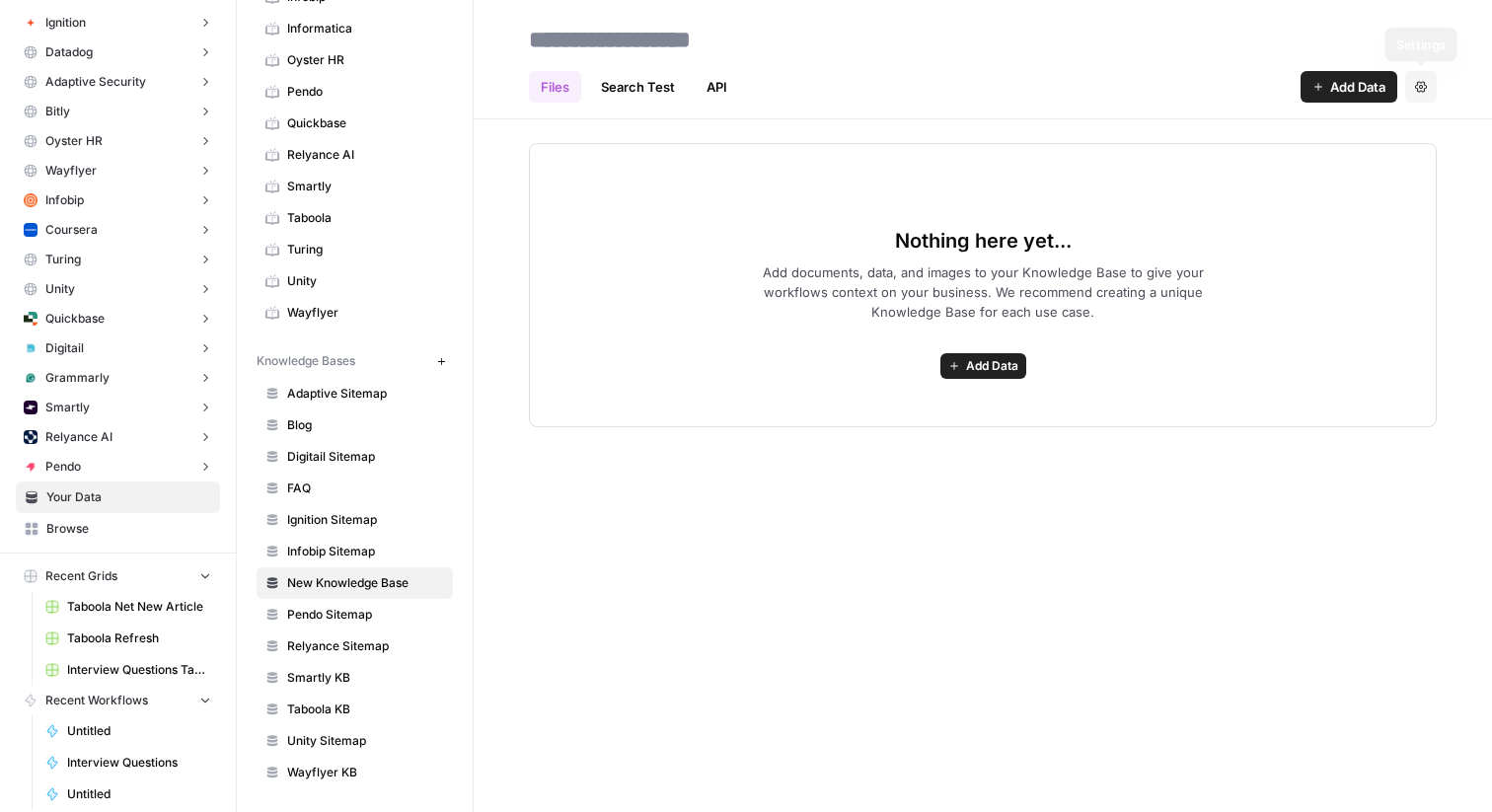
click at [1355, 84] on span "Add Data" at bounding box center [1358, 87] width 55 height 20
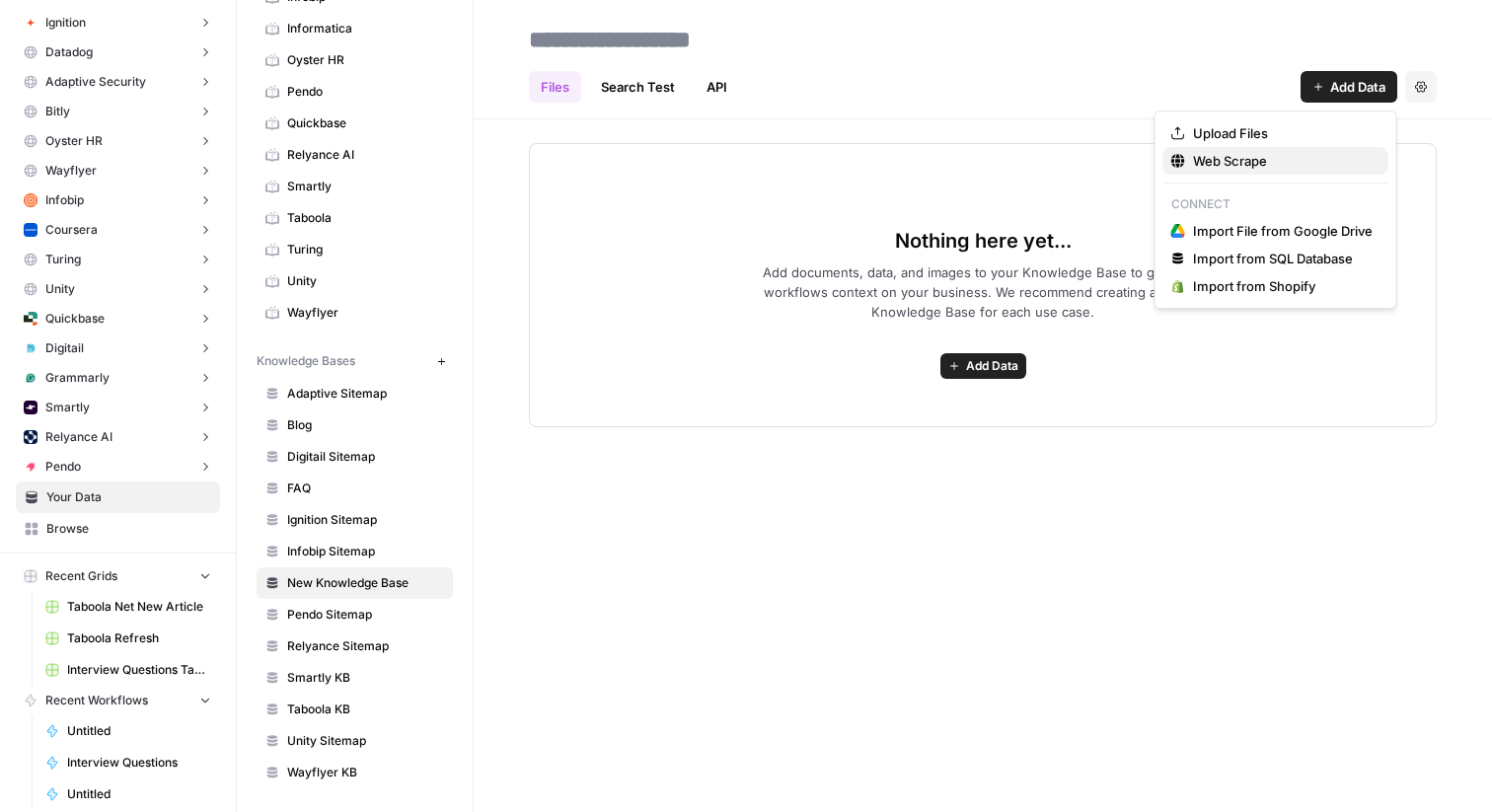
click at [1260, 165] on span "Web Scrape" at bounding box center [1283, 161] width 180 height 20
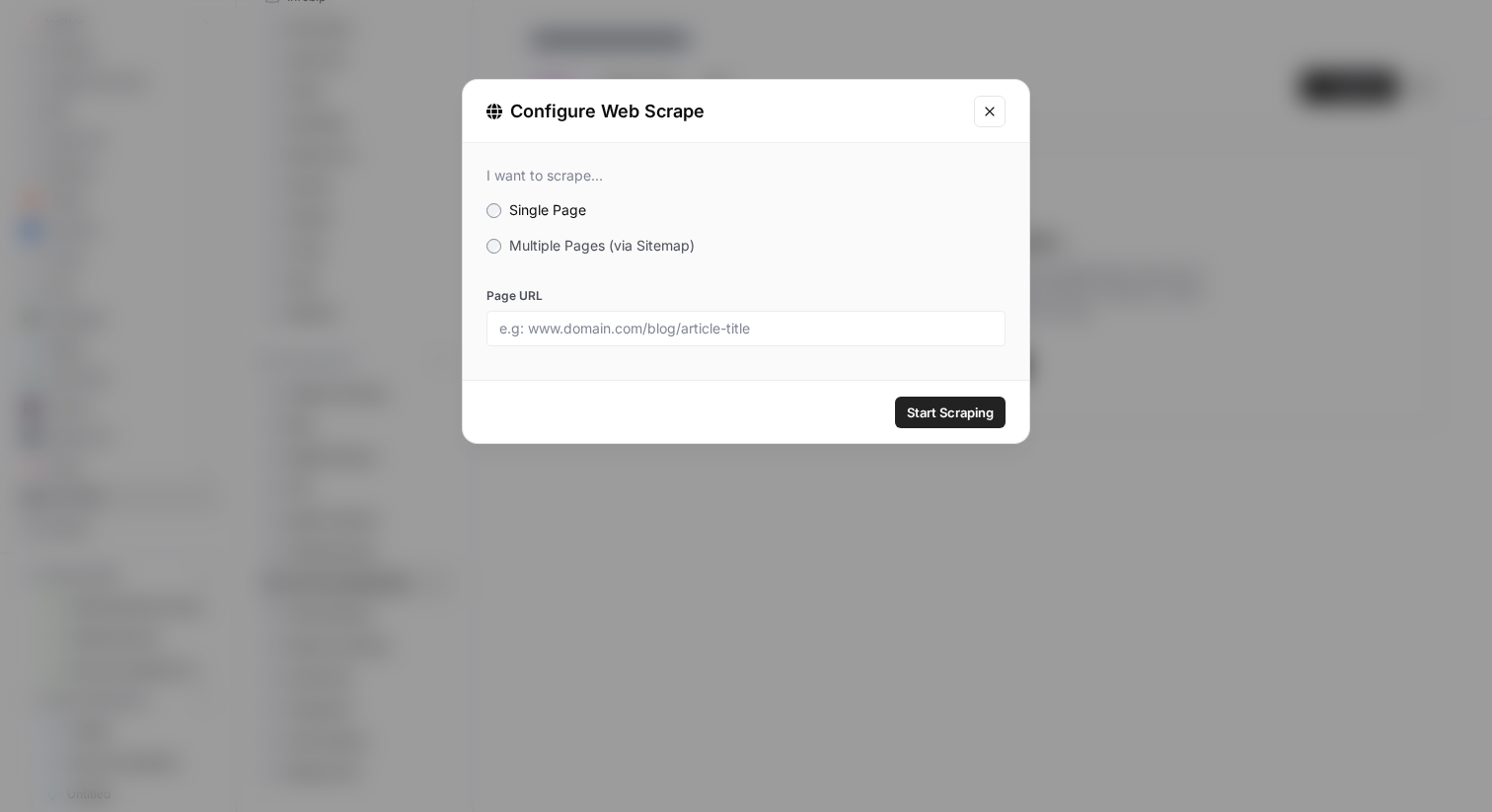
click at [524, 245] on span "Multiple Pages (via Sitemap)" at bounding box center [602, 245] width 186 height 17
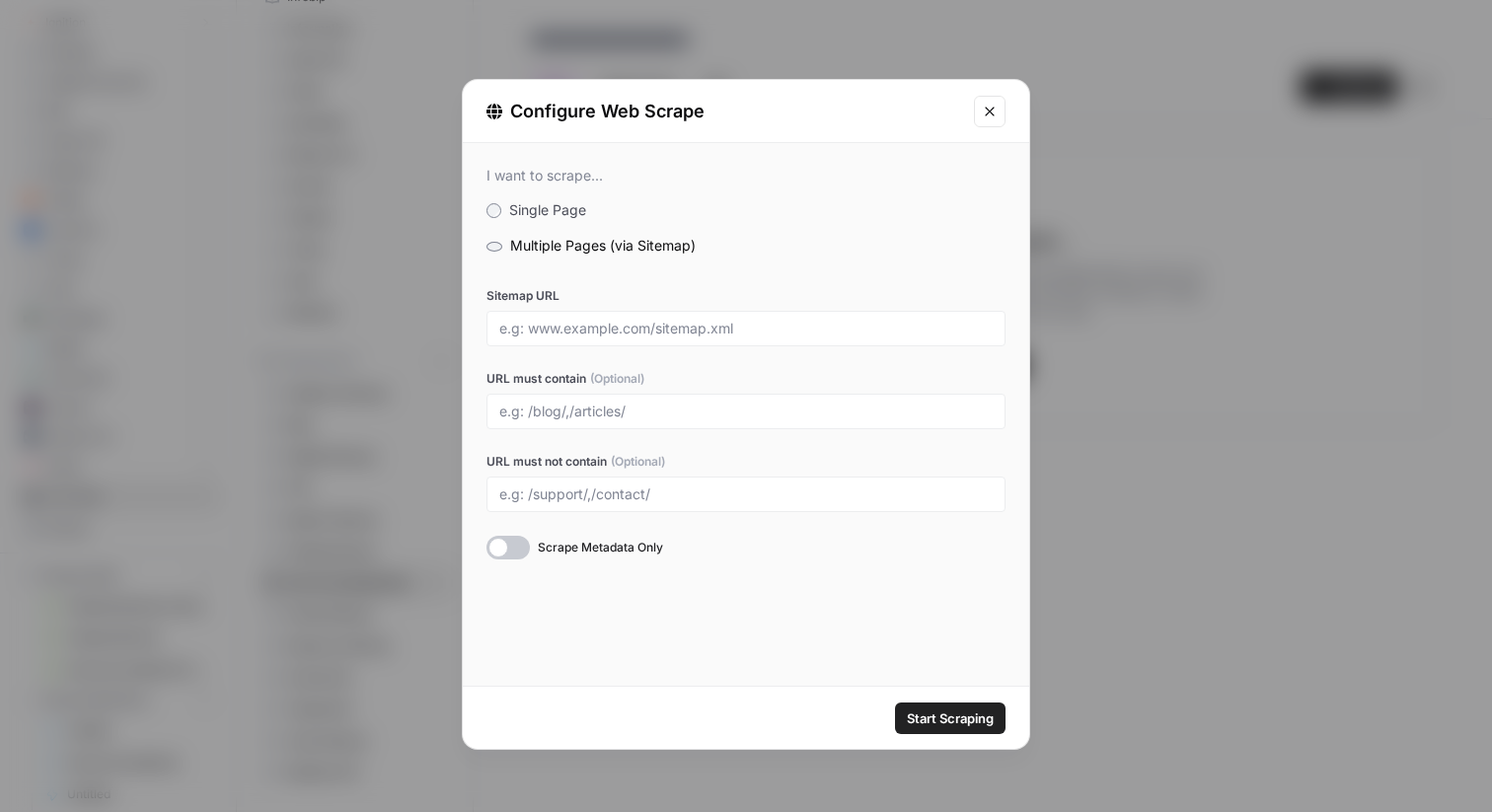
click at [990, 115] on icon "Close modal" at bounding box center [990, 111] width 16 height 16
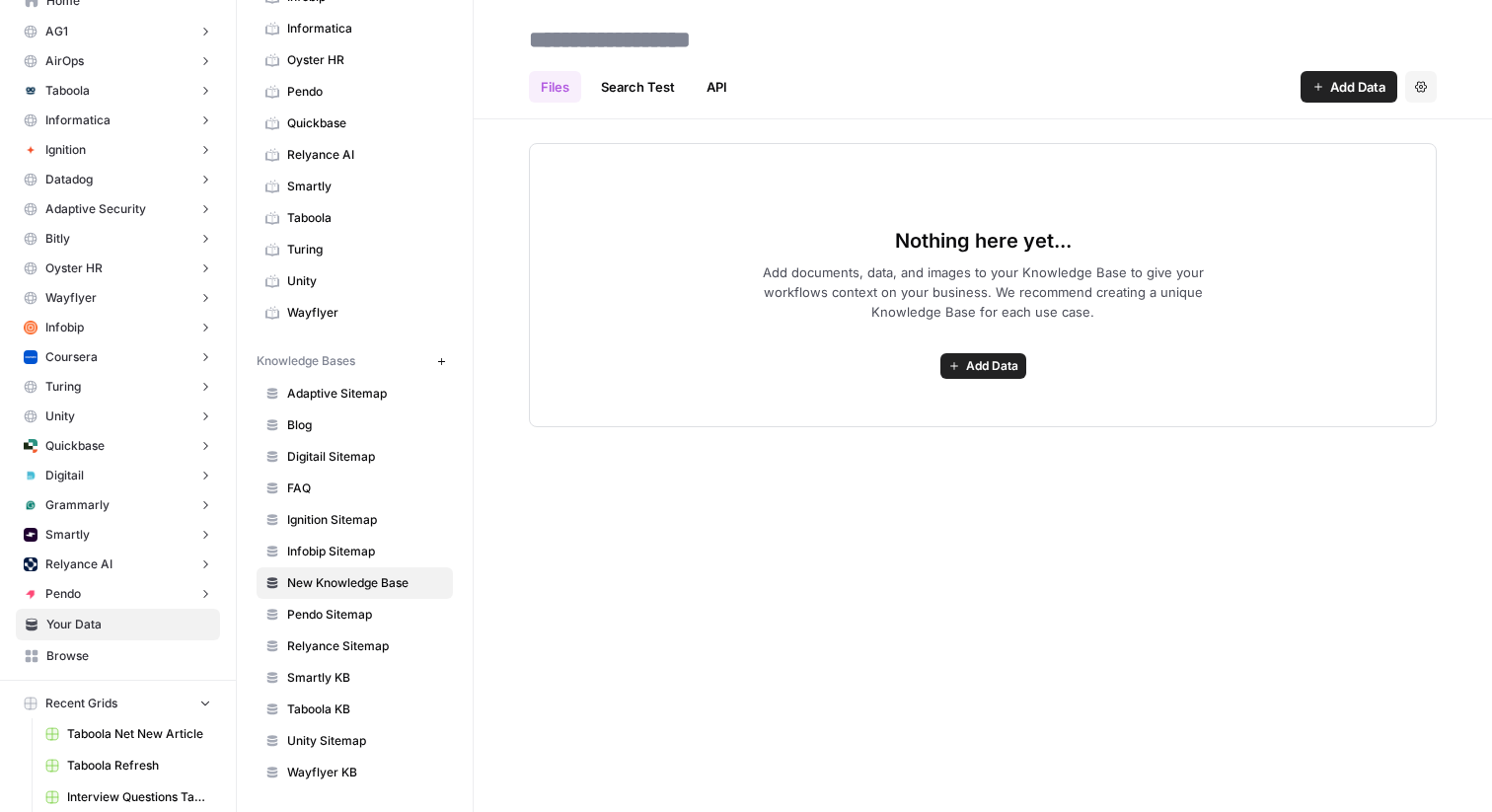
scroll to position [286, 0]
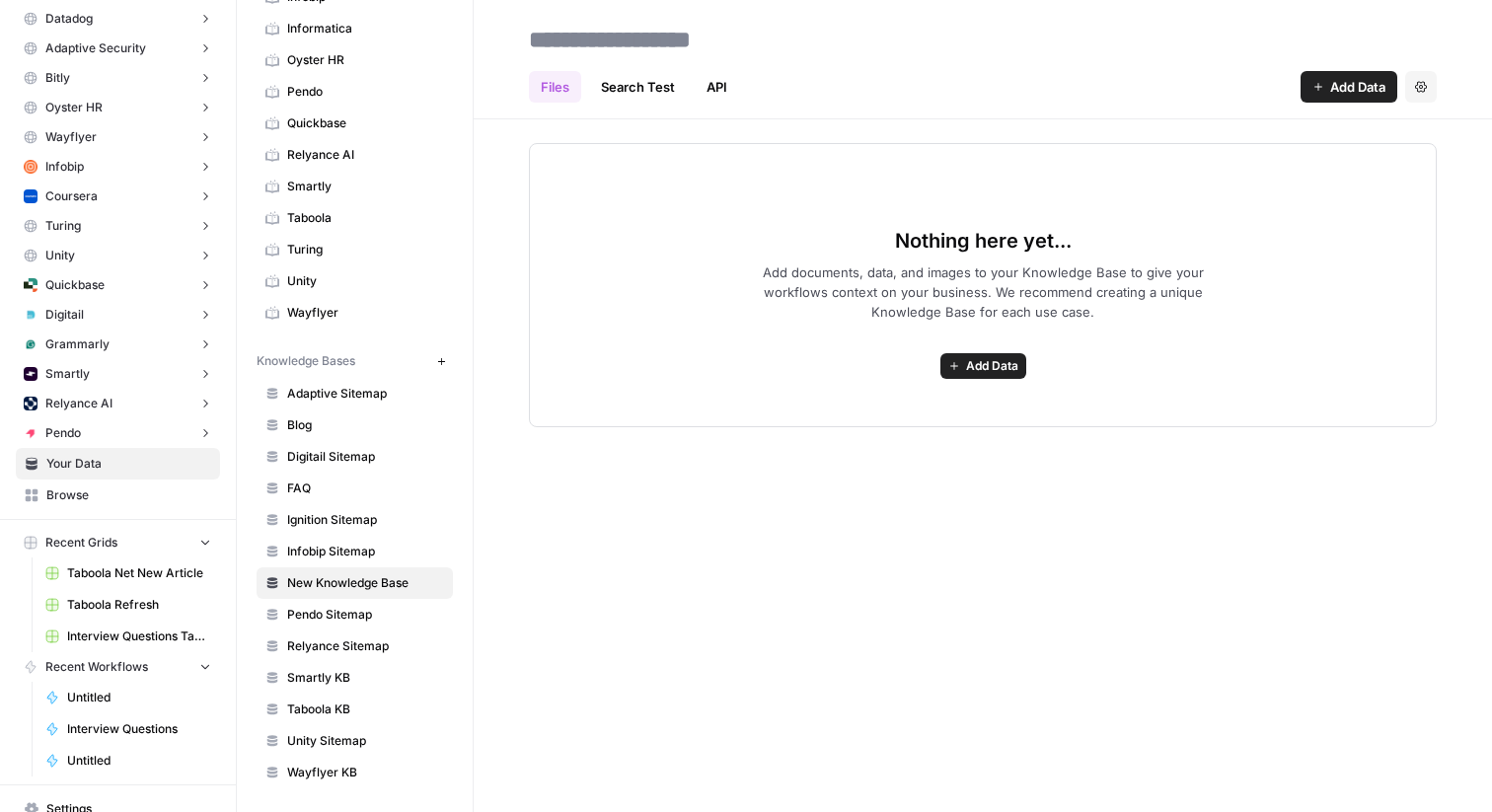
click at [47, 491] on span "Browse" at bounding box center [128, 495] width 165 height 18
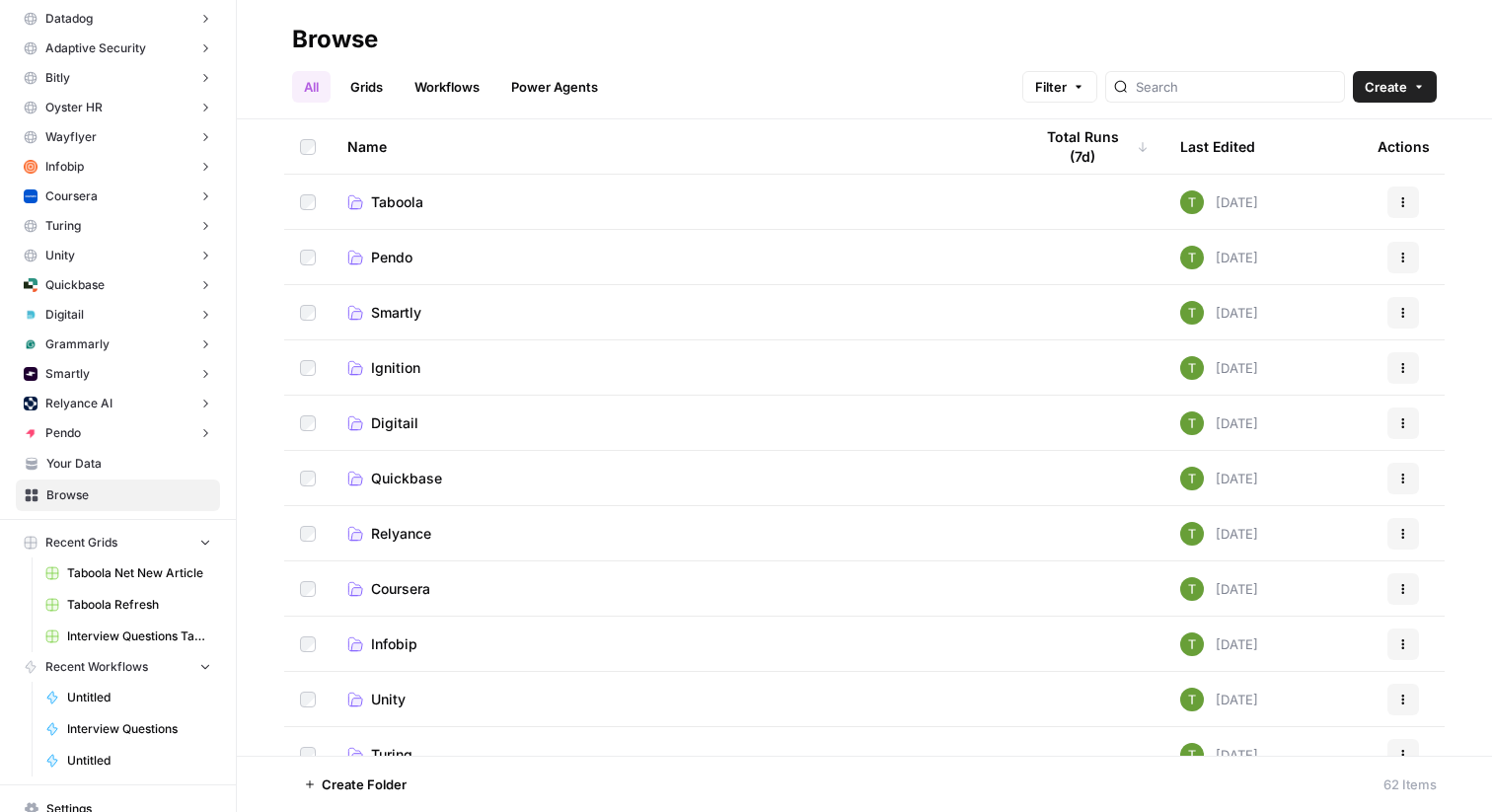
click at [429, 193] on link "Taboola" at bounding box center [674, 202] width 653 height 20
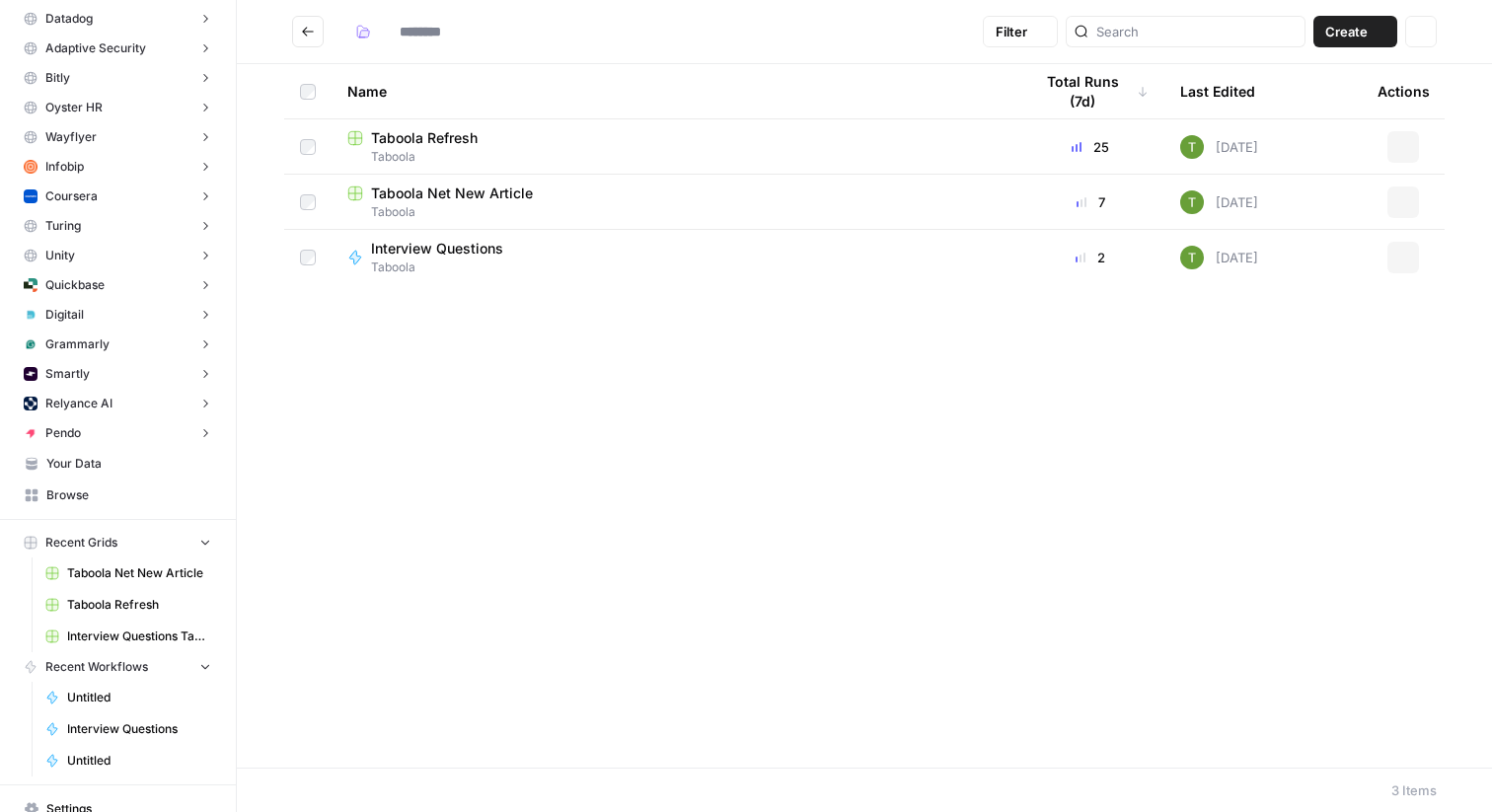
type input "*******"
click at [405, 139] on span "Taboola Refresh" at bounding box center [424, 138] width 107 height 20
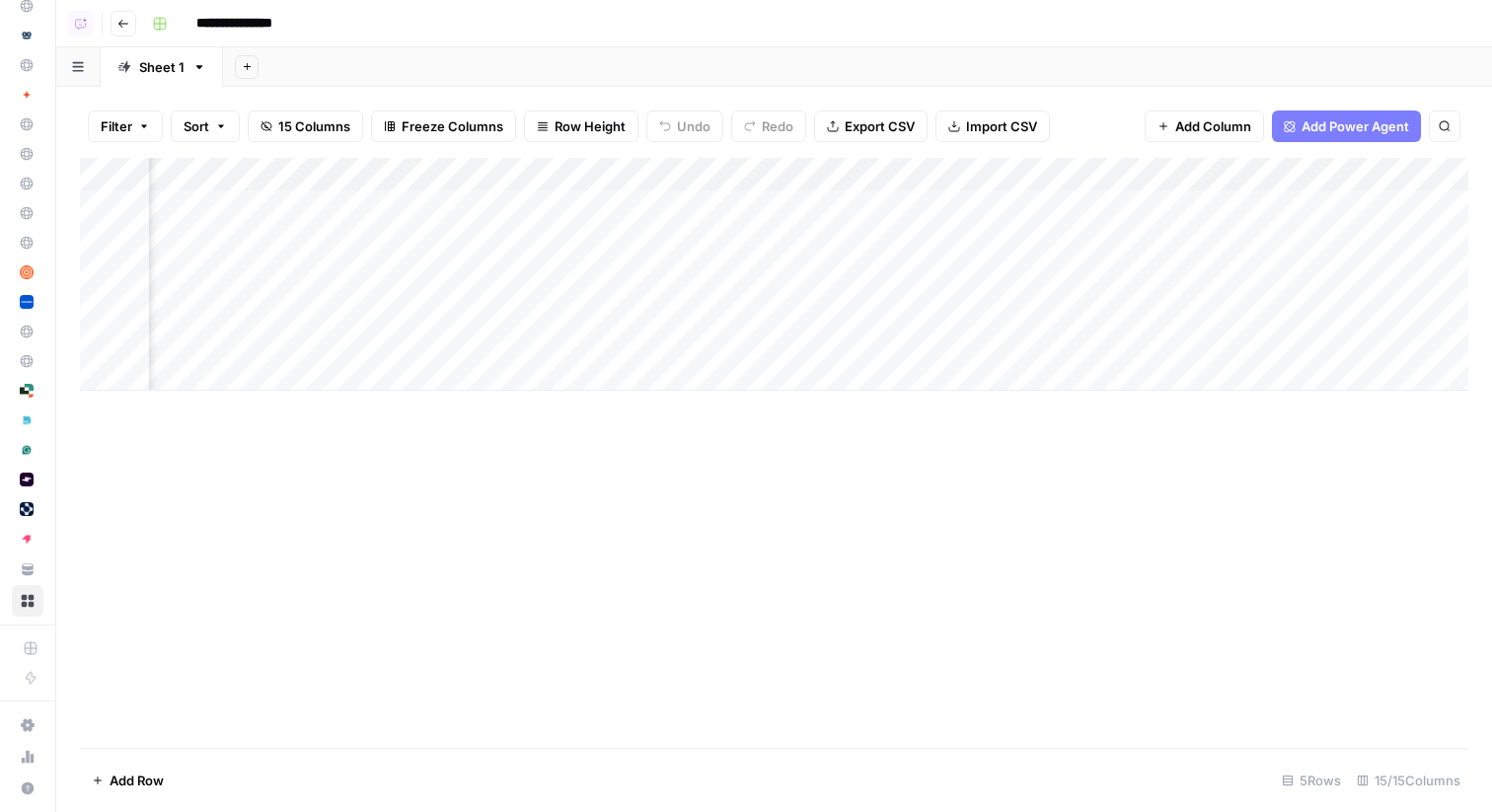
scroll to position [0, 1108]
click at [1047, 203] on div "Add Column" at bounding box center [774, 274] width 1388 height 233
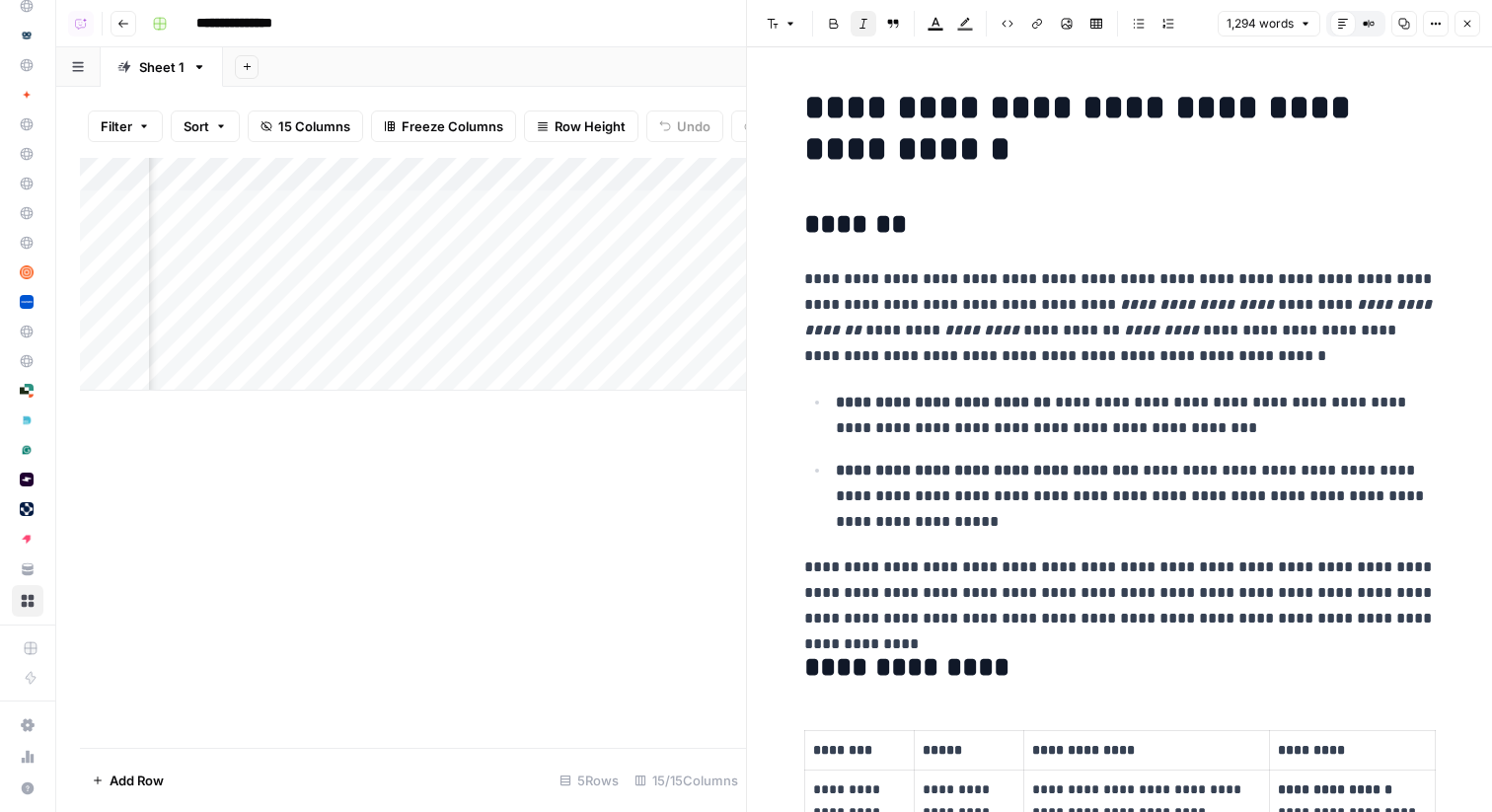
click at [1472, 24] on span "Close" at bounding box center [1472, 24] width 1 height 1
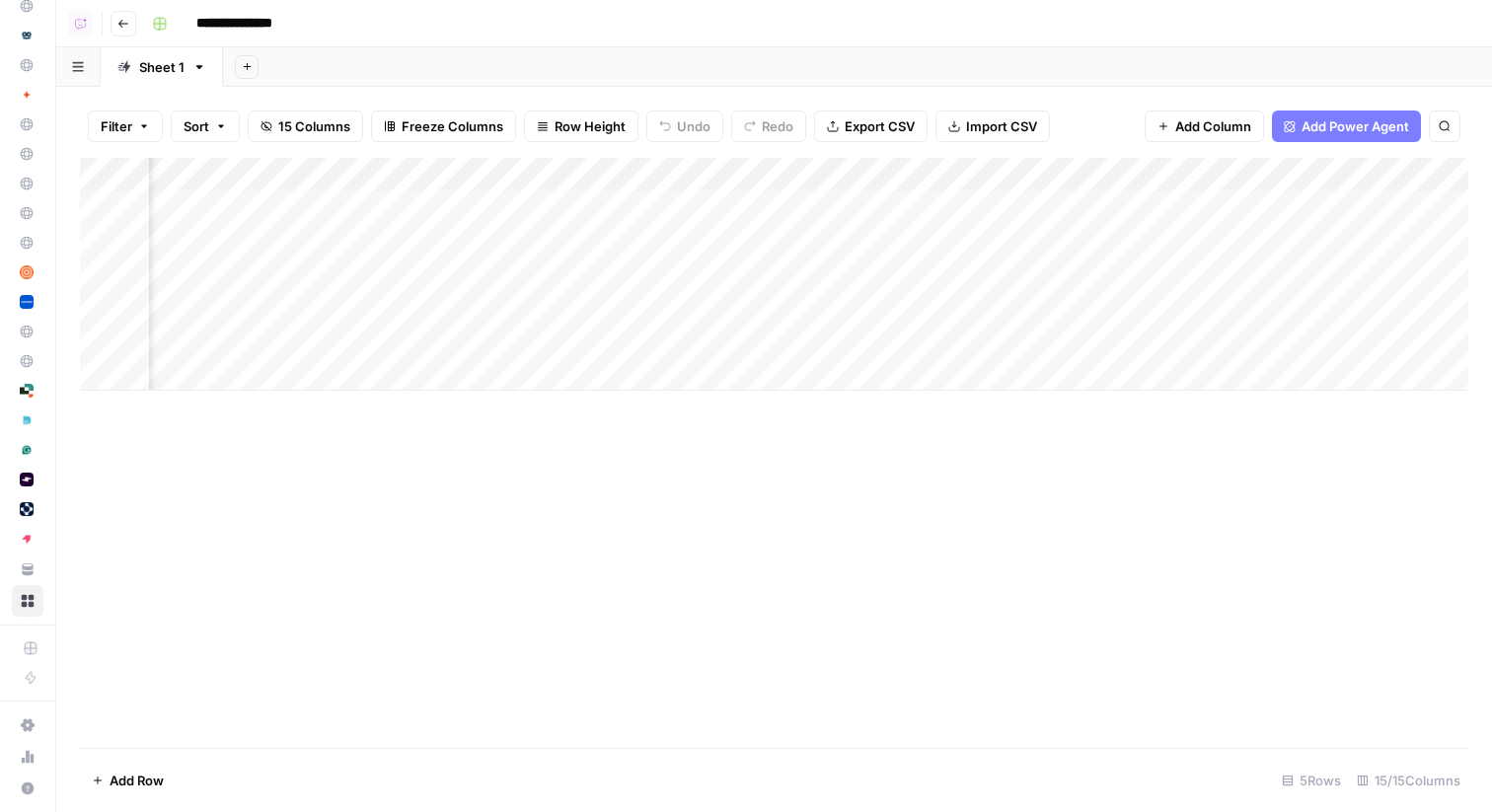
scroll to position [0, 2259]
click at [1087, 207] on div "Add Column" at bounding box center [774, 274] width 1388 height 233
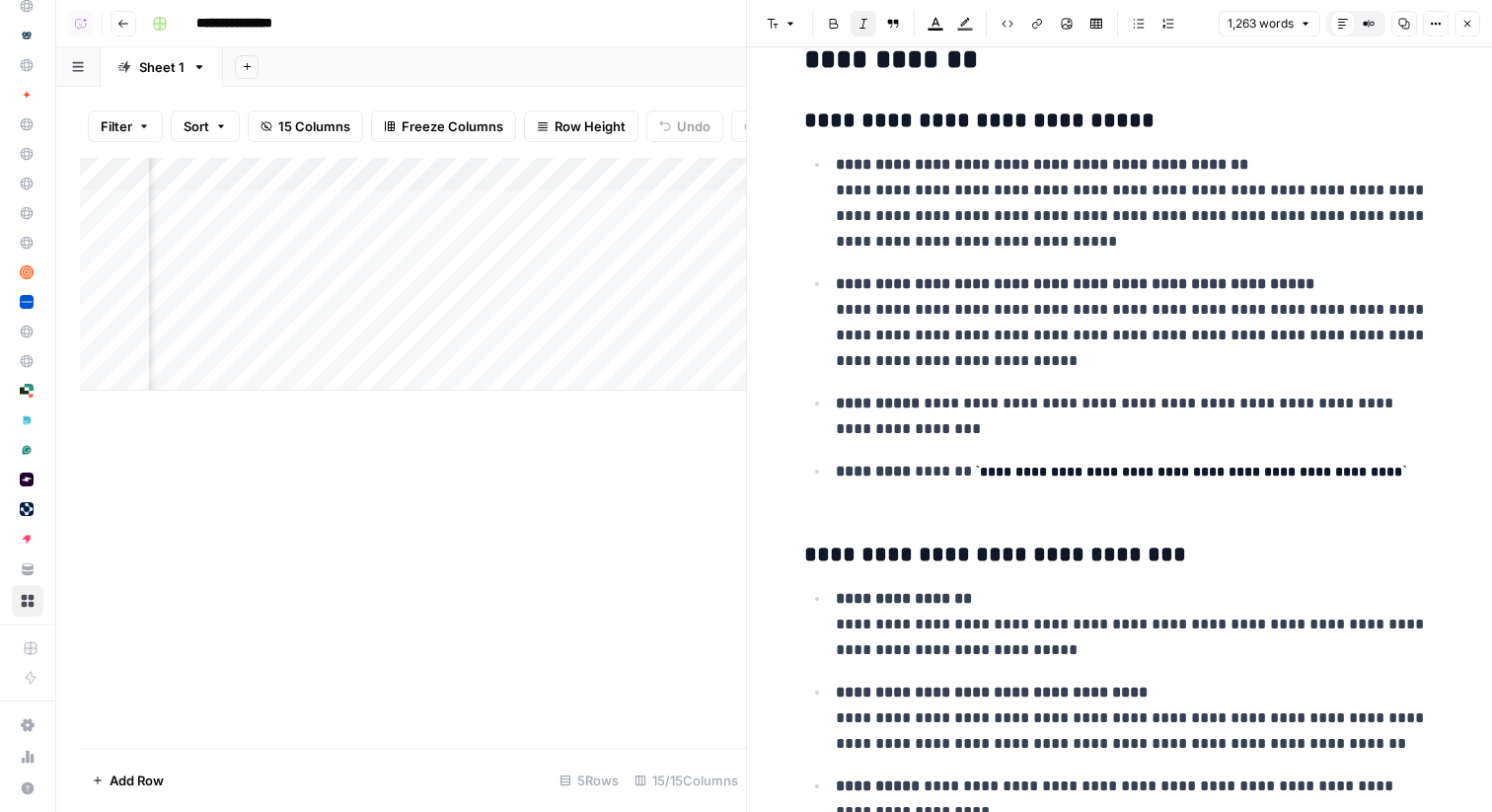
scroll to position [6167, 0]
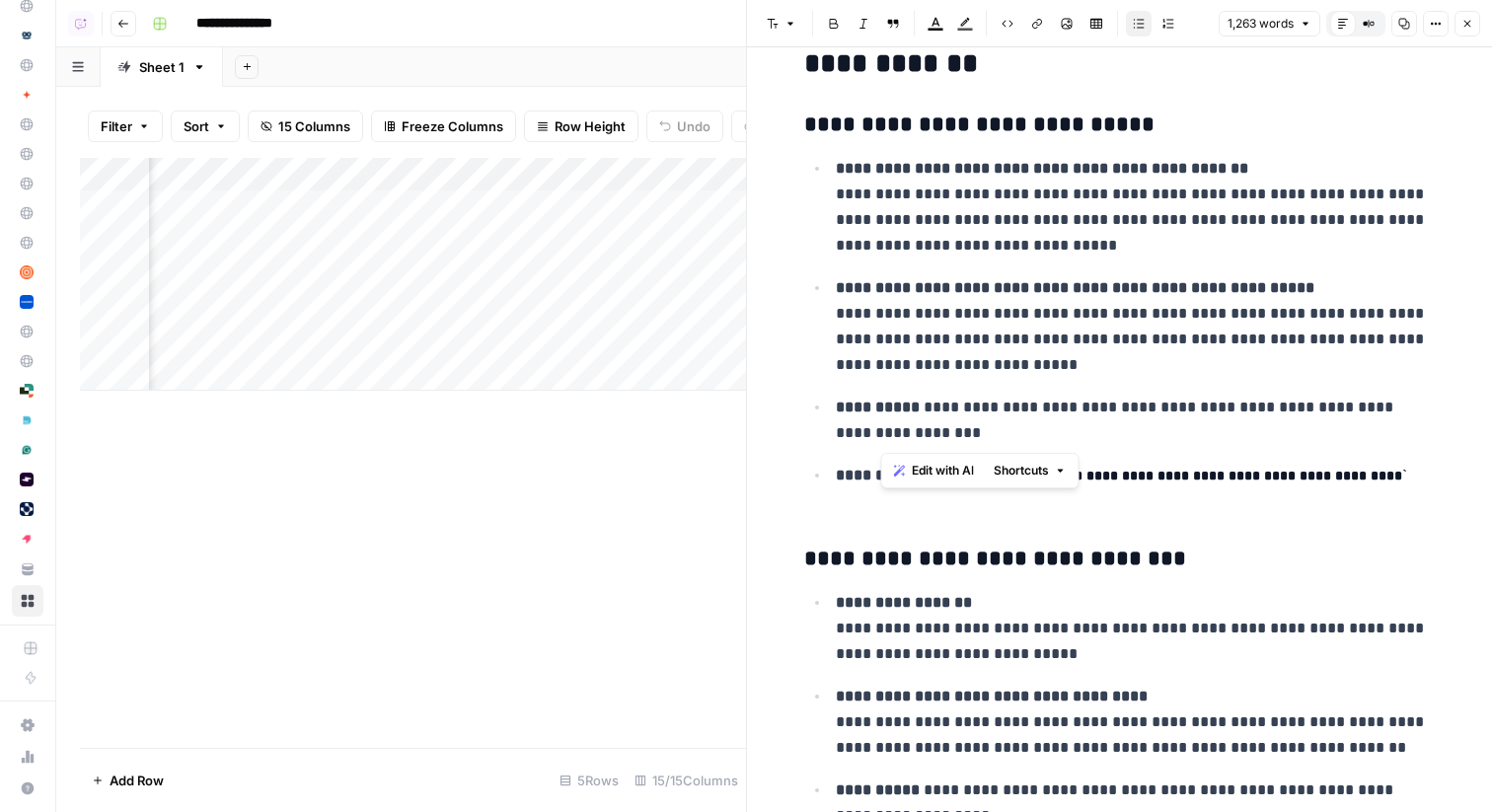
drag, startPoint x: 907, startPoint y: 405, endPoint x: 1149, endPoint y: 424, distance: 242.7
click at [1149, 424] on p "**********" at bounding box center [1136, 420] width 600 height 51
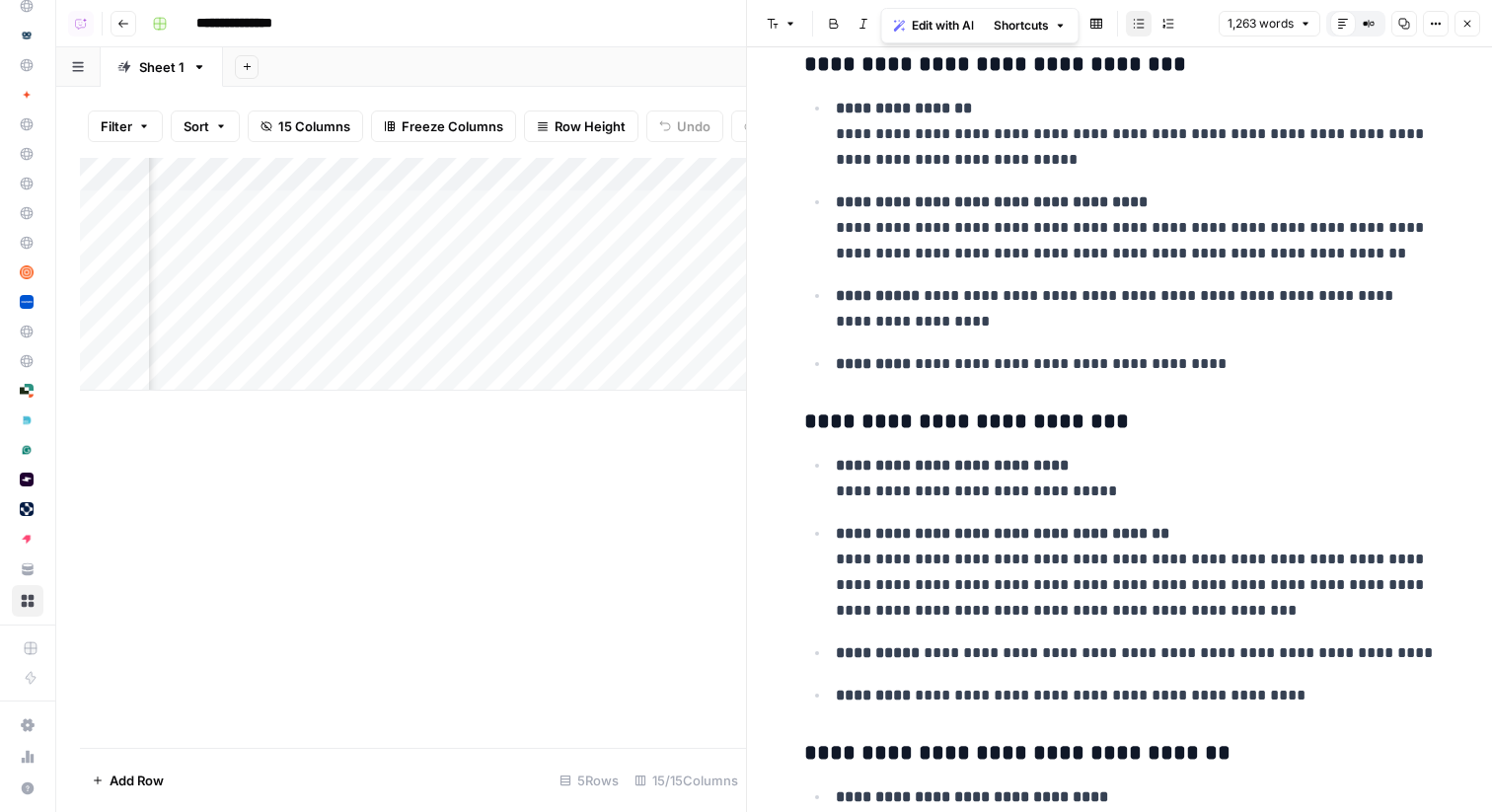
scroll to position [6667, 0]
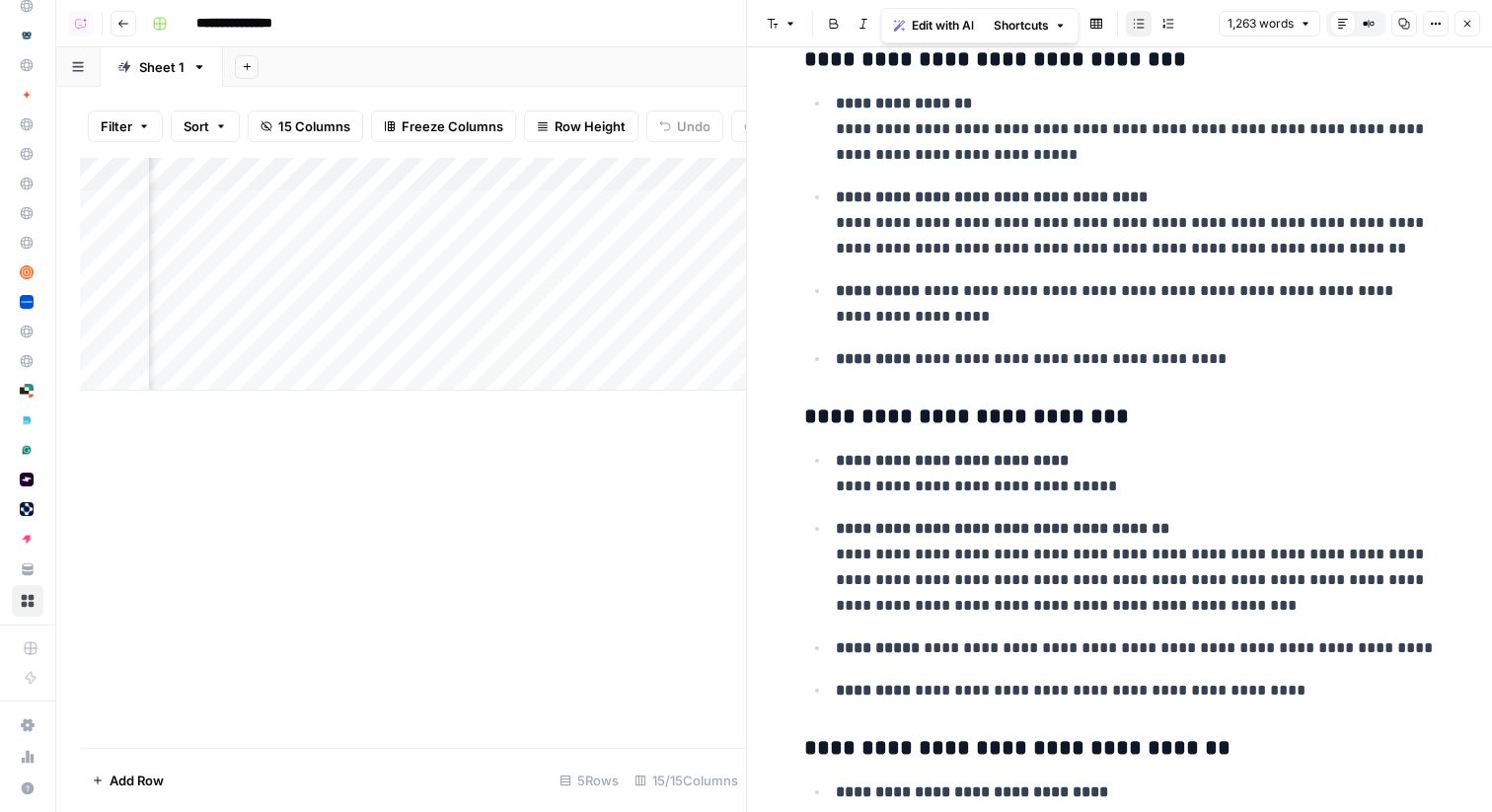
click at [1199, 464] on p "**********" at bounding box center [1136, 474] width 600 height 51
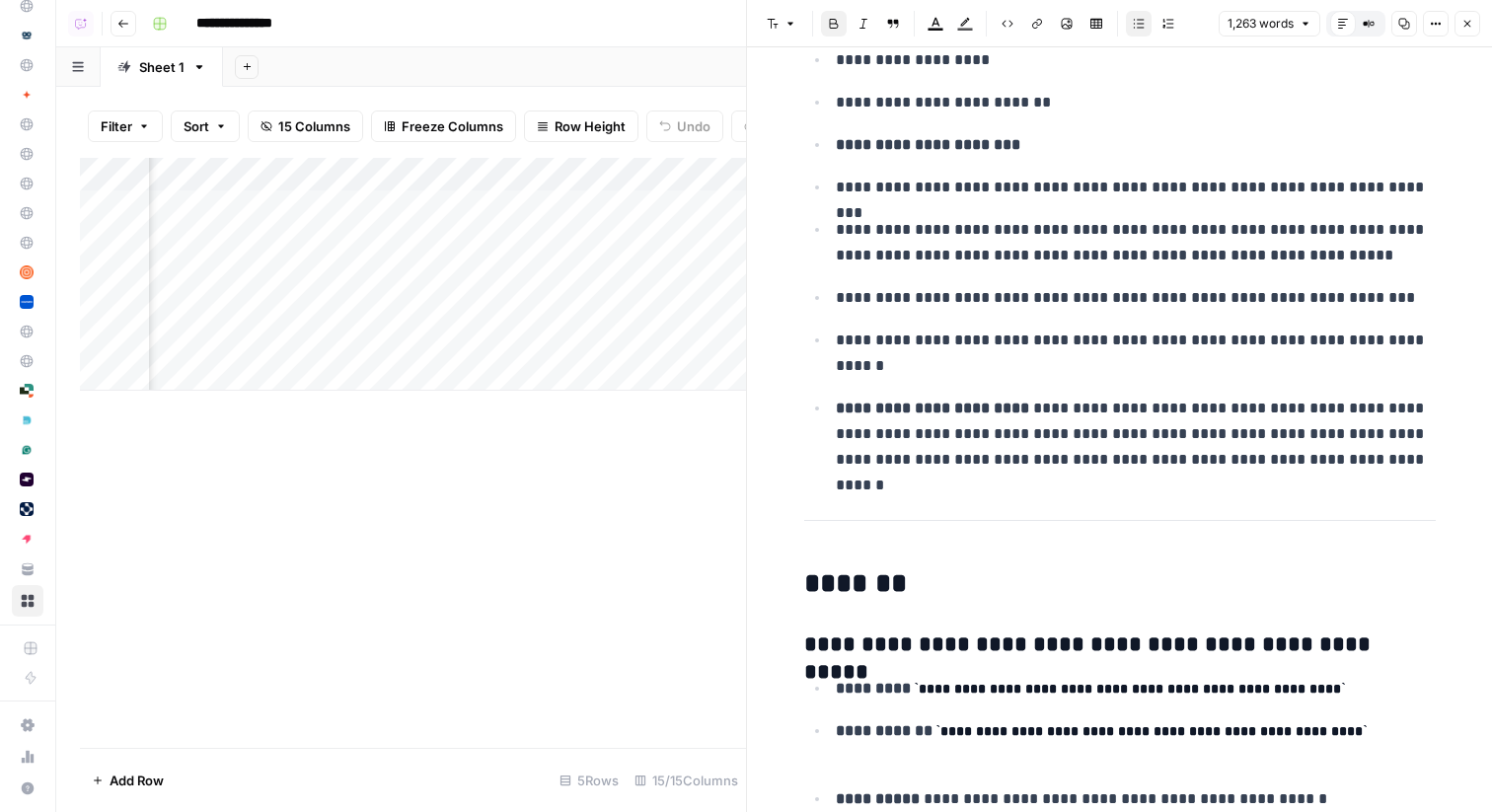
scroll to position [0, 0]
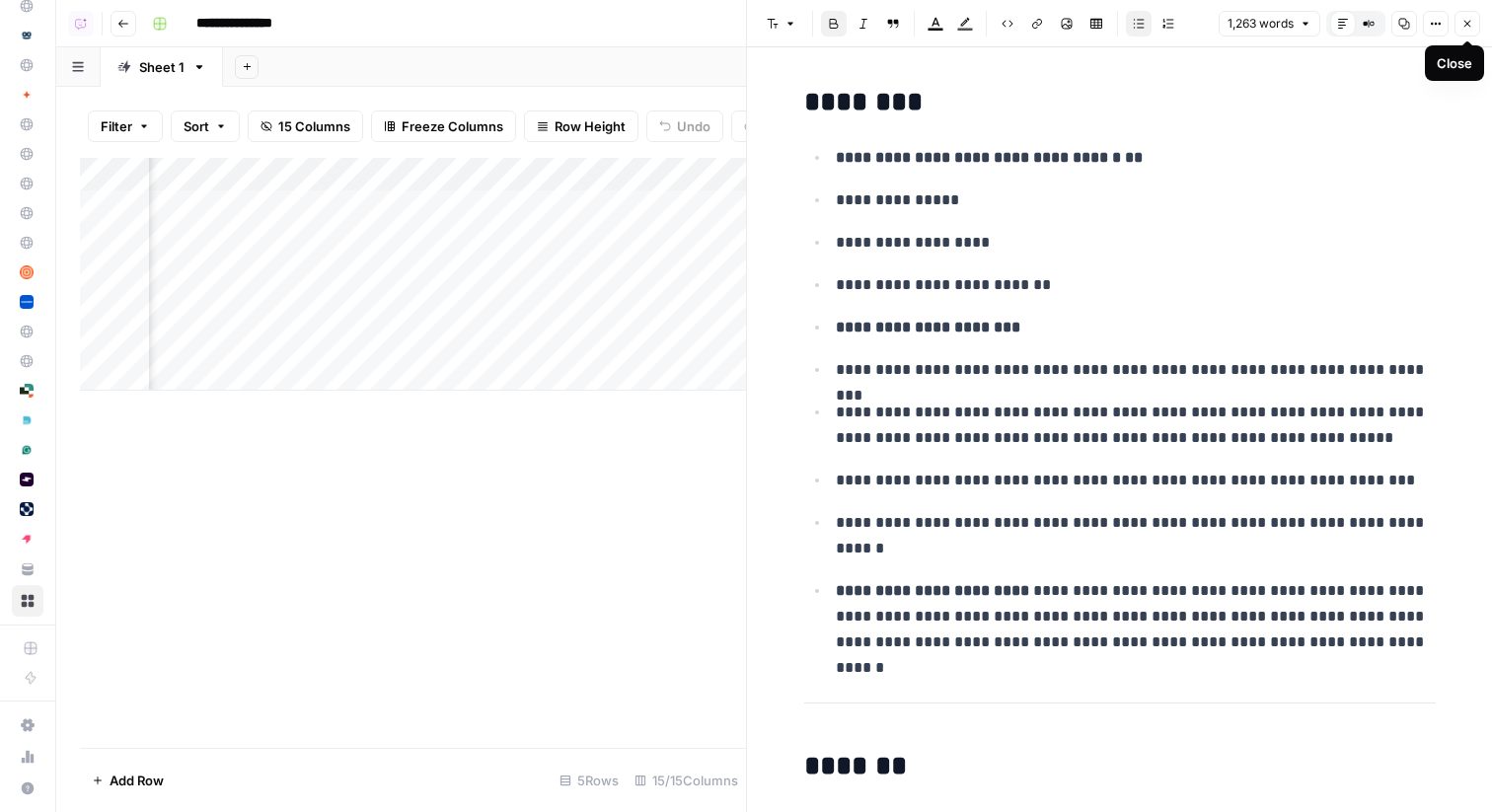
click at [1467, 20] on icon "button" at bounding box center [1467, 24] width 12 height 12
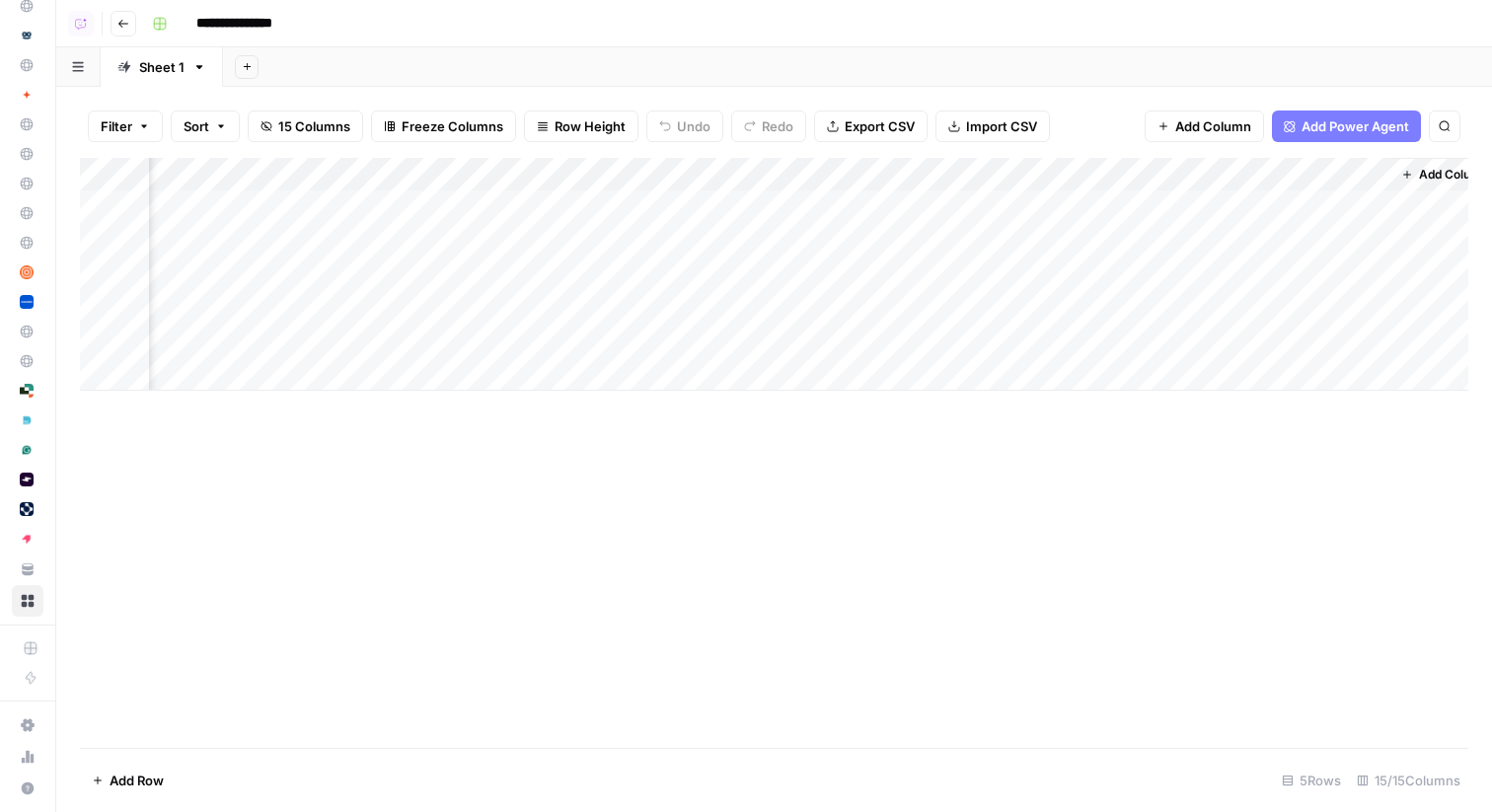
scroll to position [0, 2493]
click at [1311, 205] on div "Add Column" at bounding box center [774, 274] width 1388 height 233
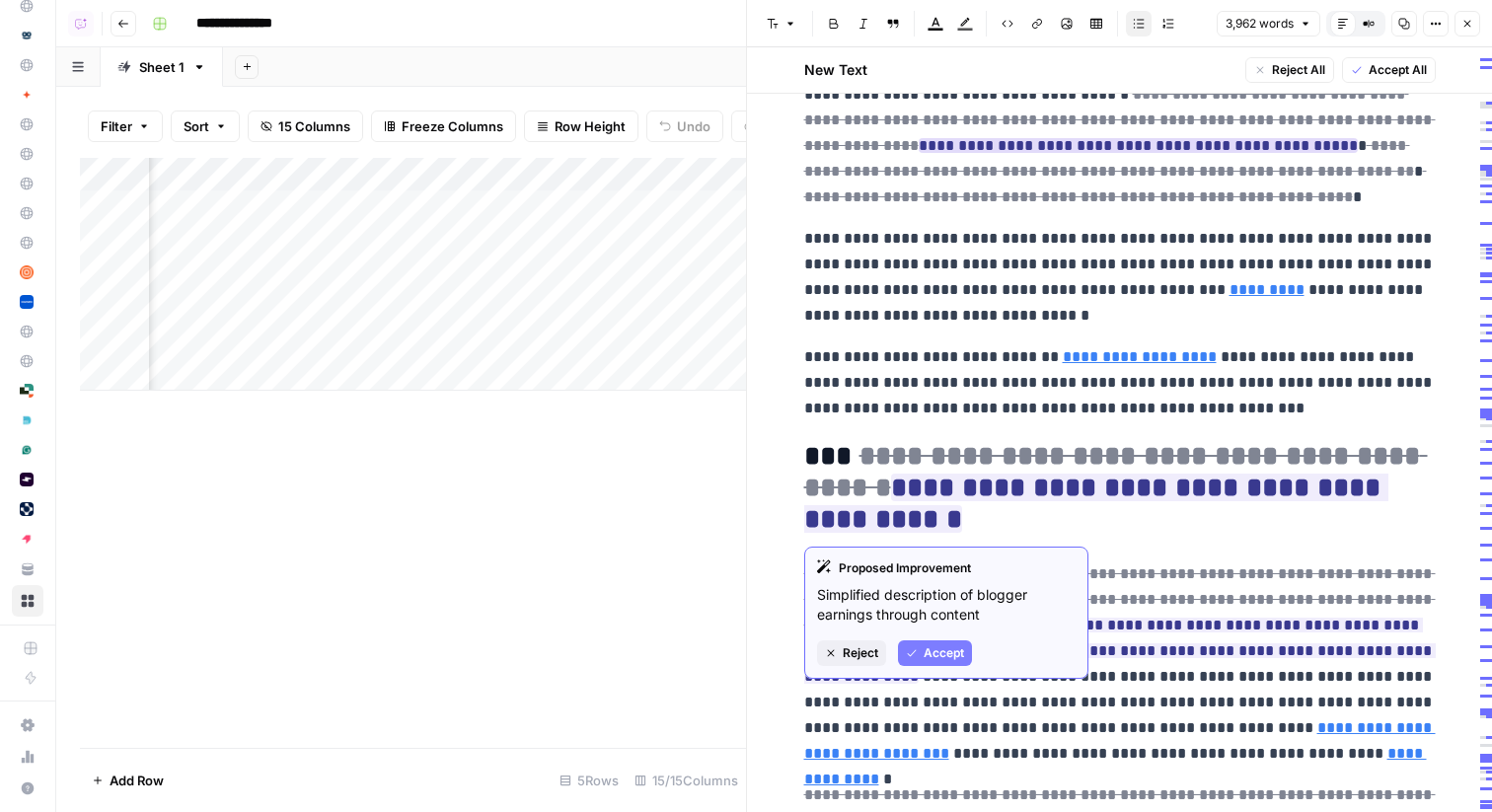
scroll to position [554, 0]
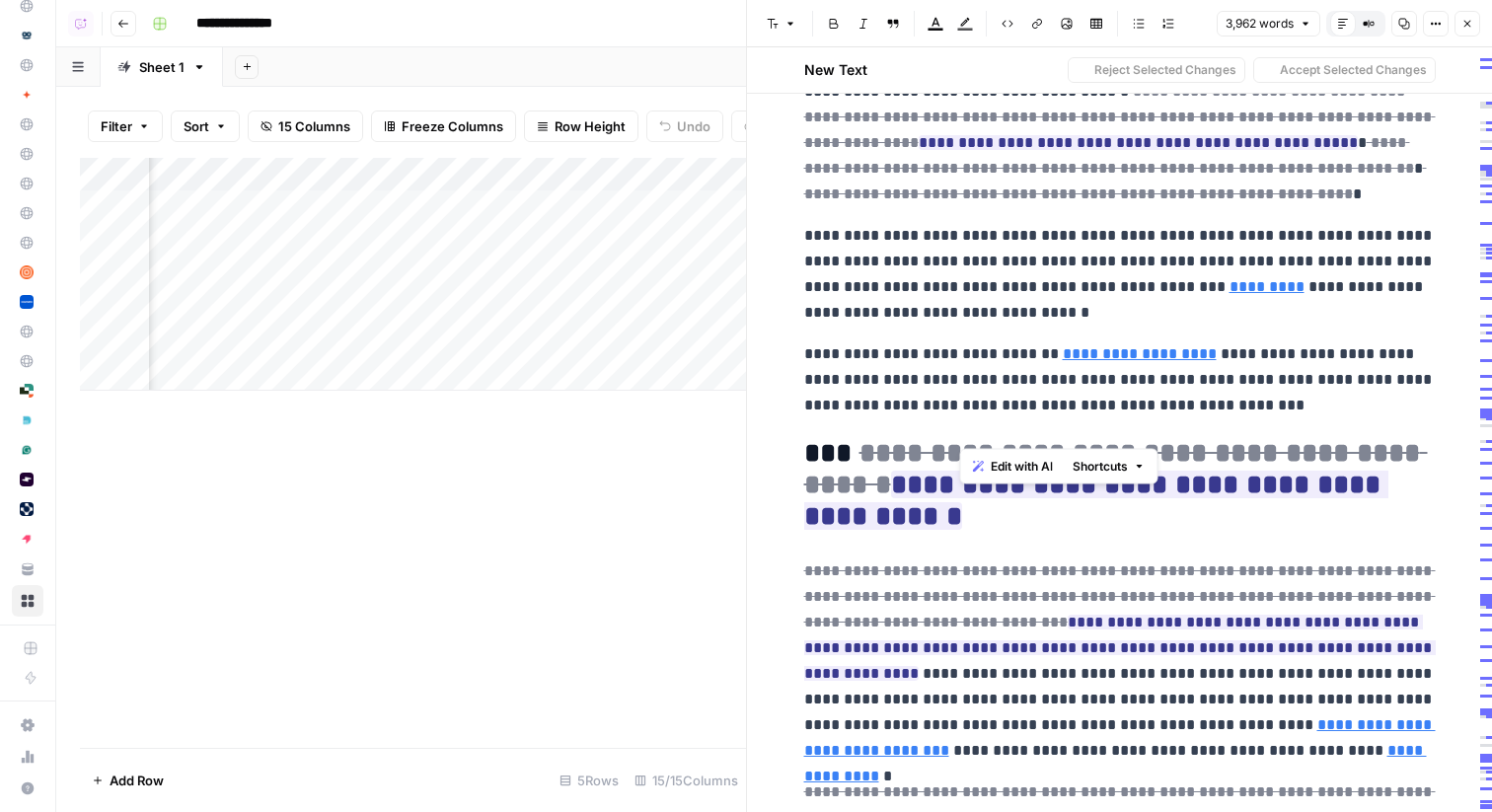
drag, startPoint x: 963, startPoint y: 436, endPoint x: 1155, endPoint y: 434, distance: 192.0
click at [1155, 63] on p "**********" at bounding box center [1120, 12] width 632 height 103
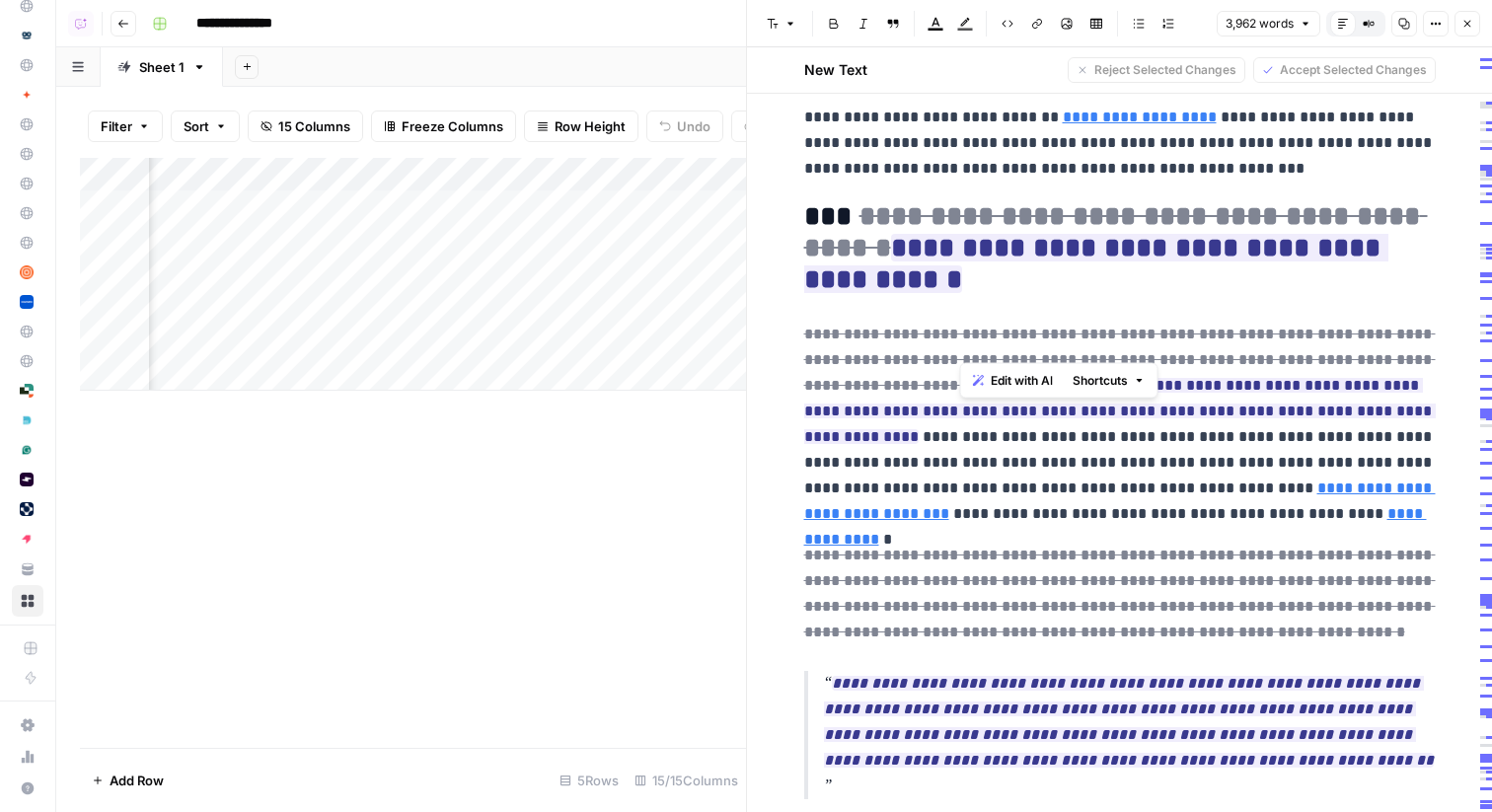
scroll to position [0, 0]
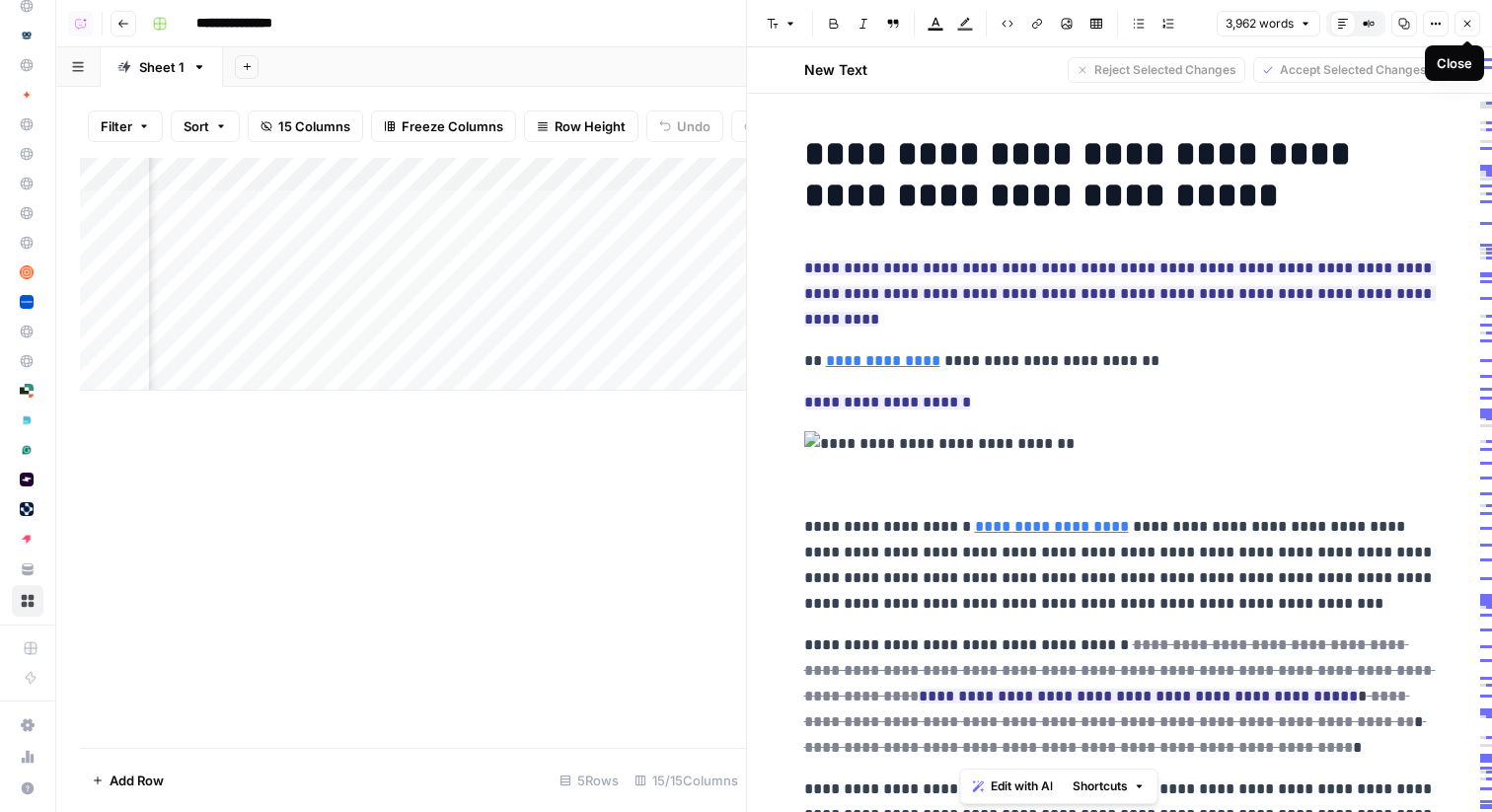
click at [1468, 21] on icon "button" at bounding box center [1467, 24] width 12 height 12
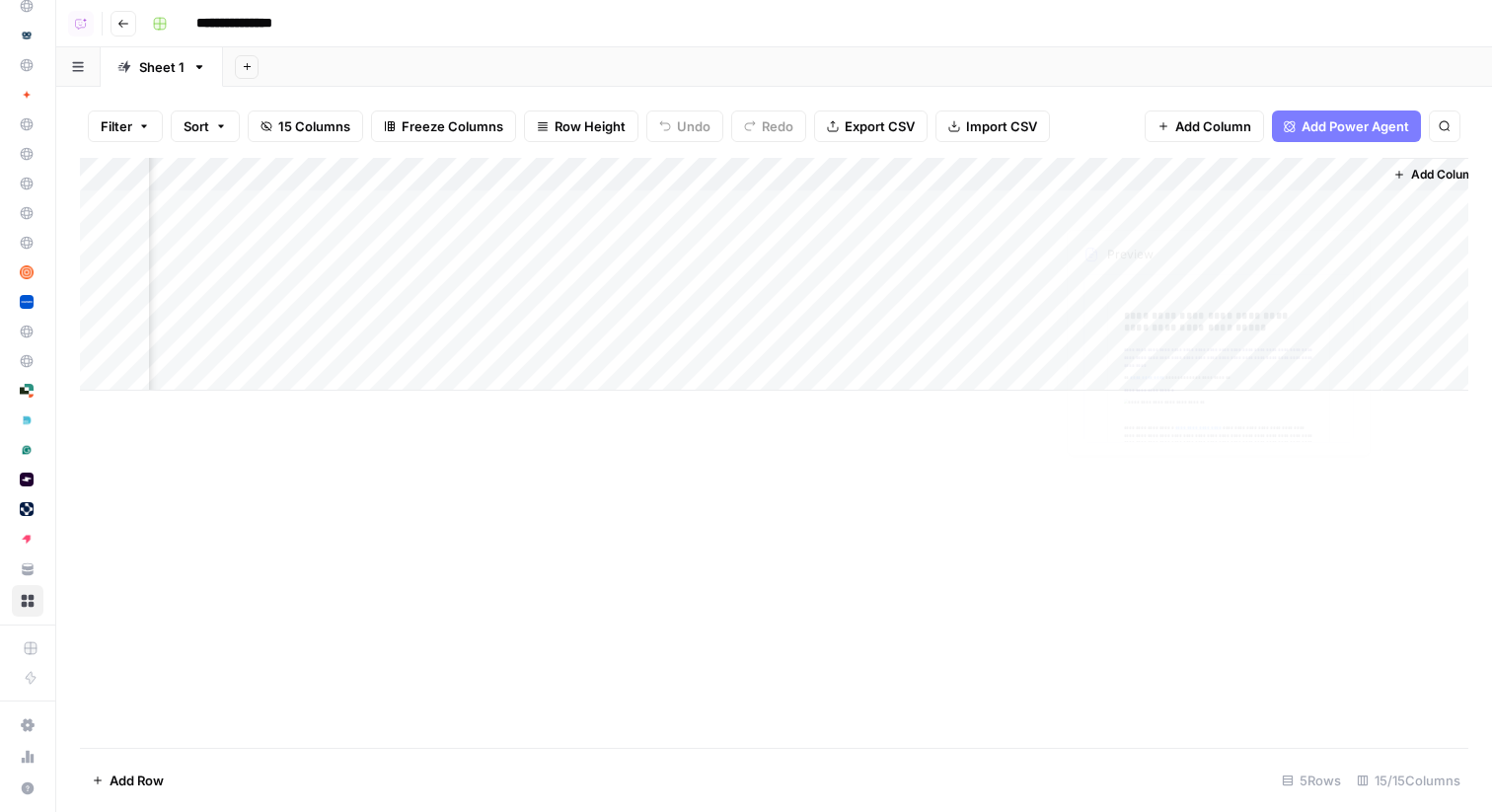
scroll to position [0, 2493]
click at [1410, 173] on span "Add Column" at bounding box center [1423, 175] width 69 height 18
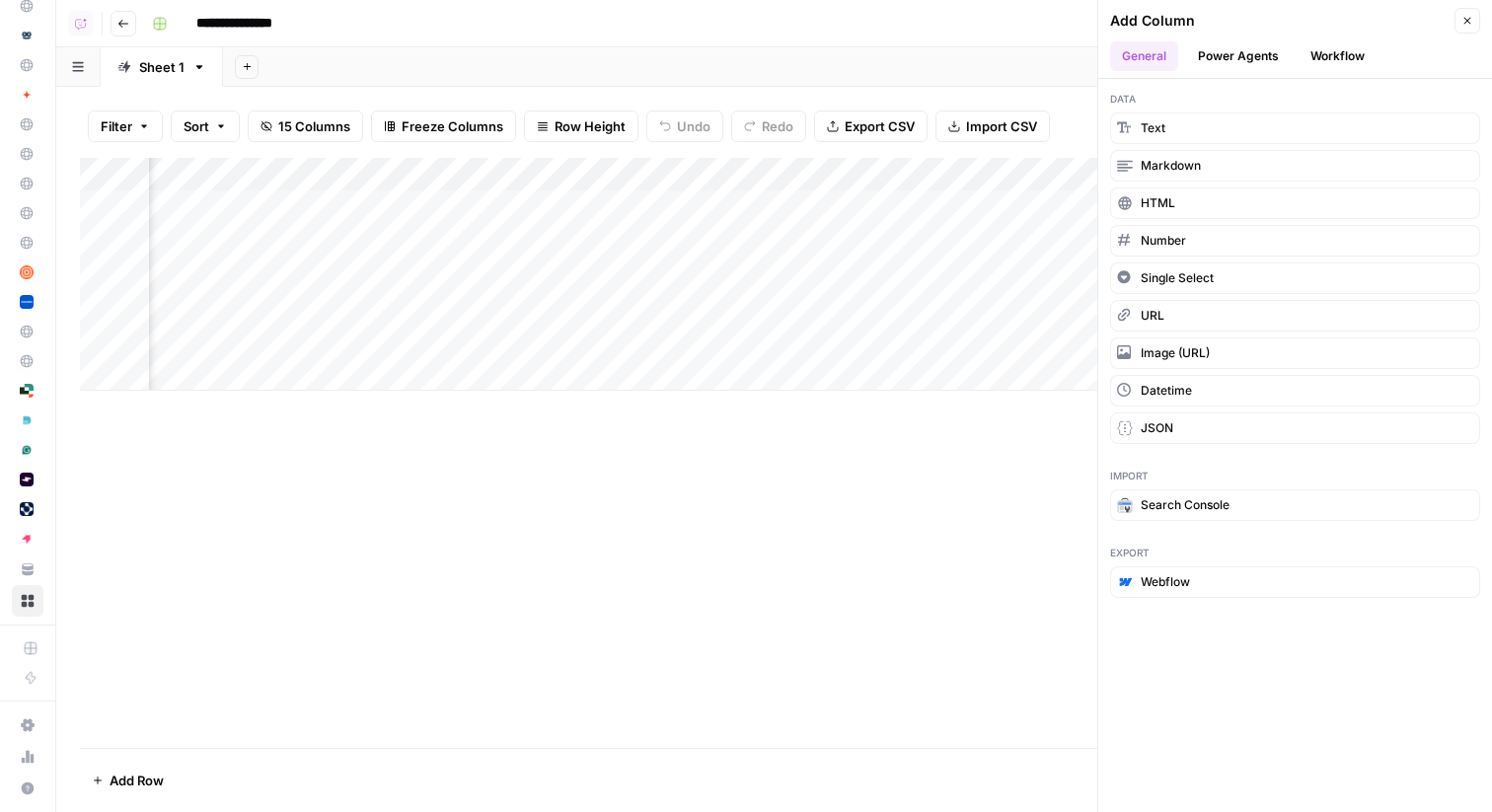
click at [1468, 18] on icon "button" at bounding box center [1467, 21] width 7 height 7
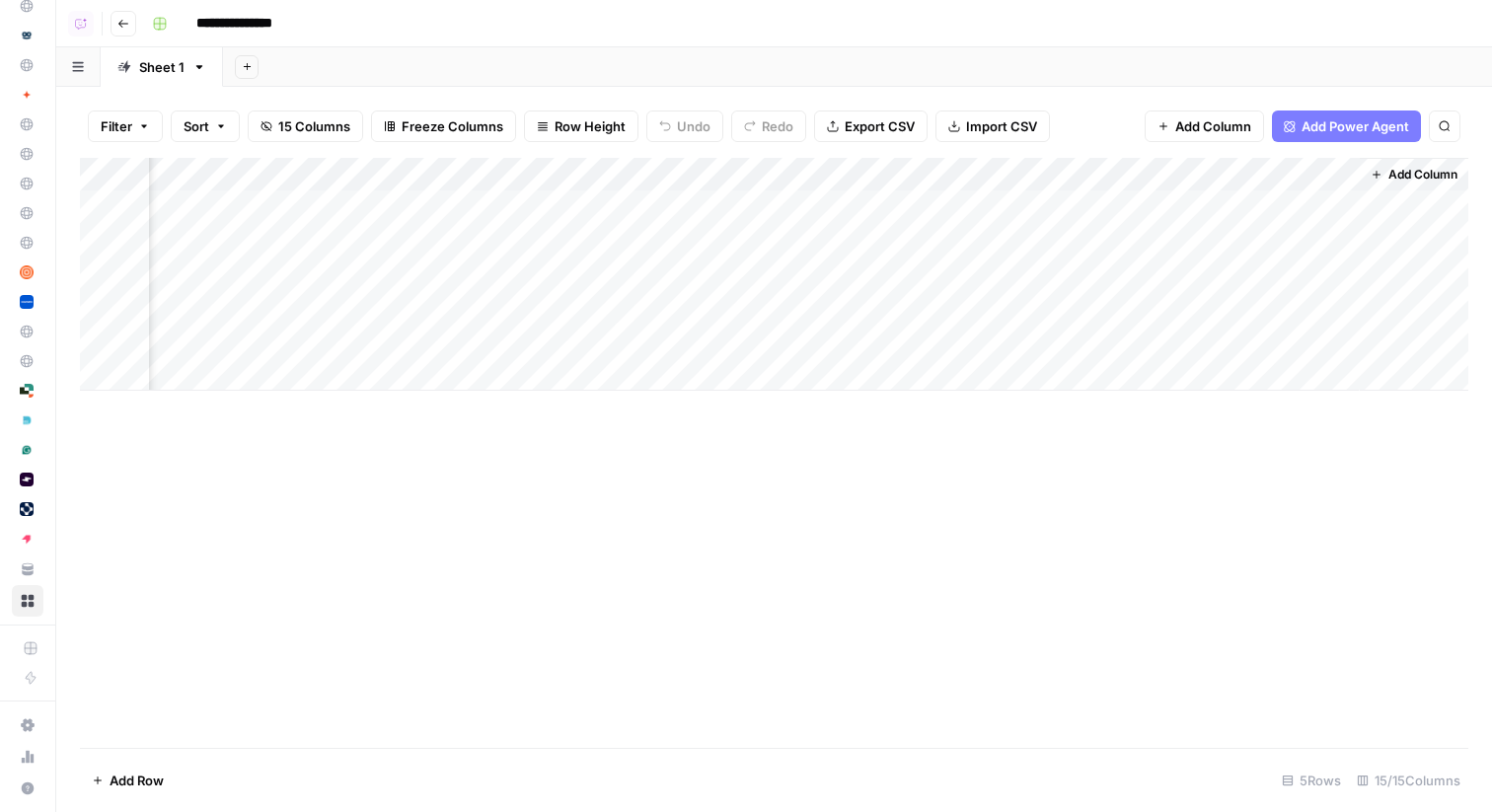
click at [1390, 172] on span "Add Column" at bounding box center [1423, 175] width 69 height 18
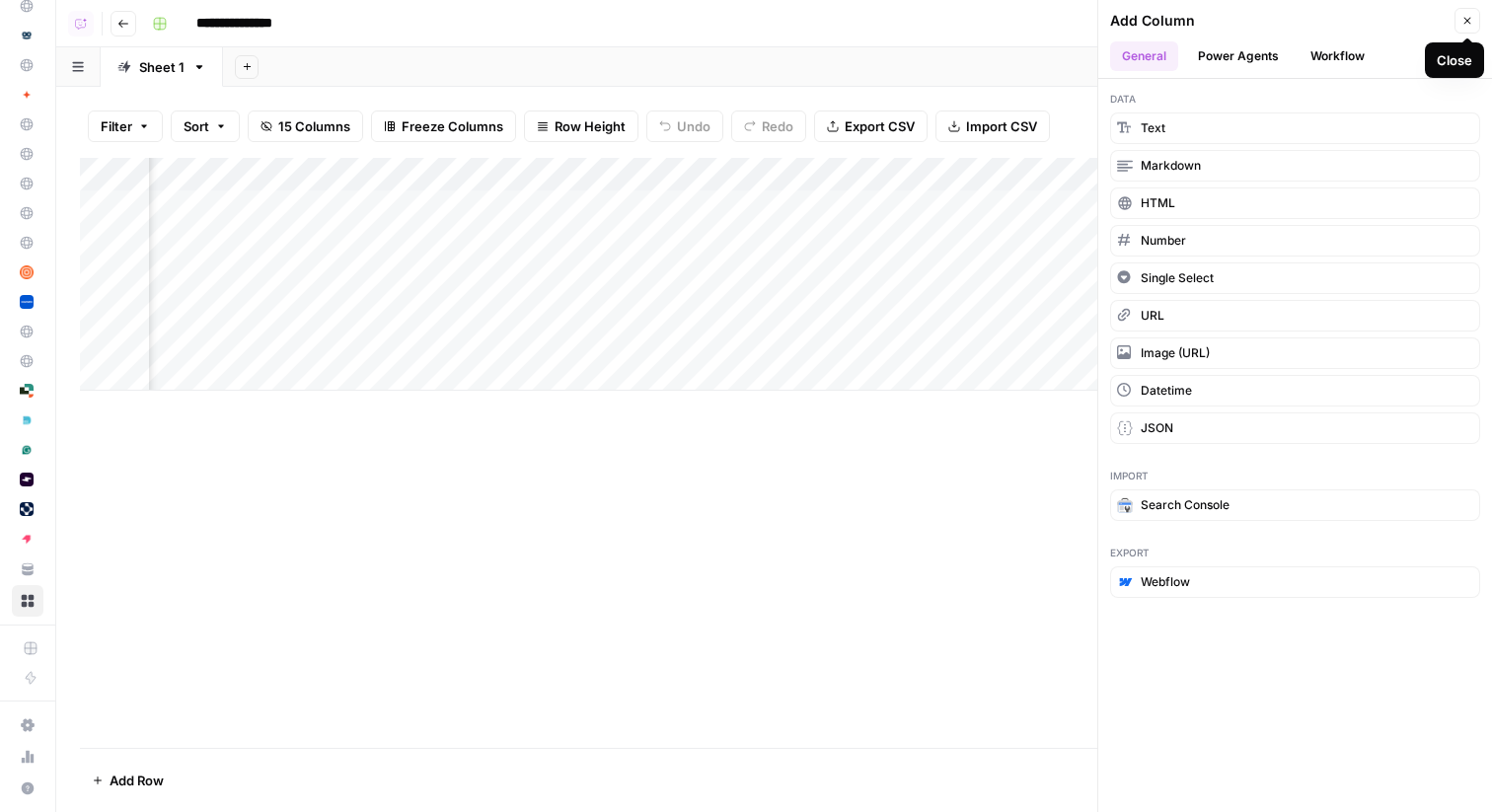
click at [1465, 20] on icon "button" at bounding box center [1467, 21] width 7 height 7
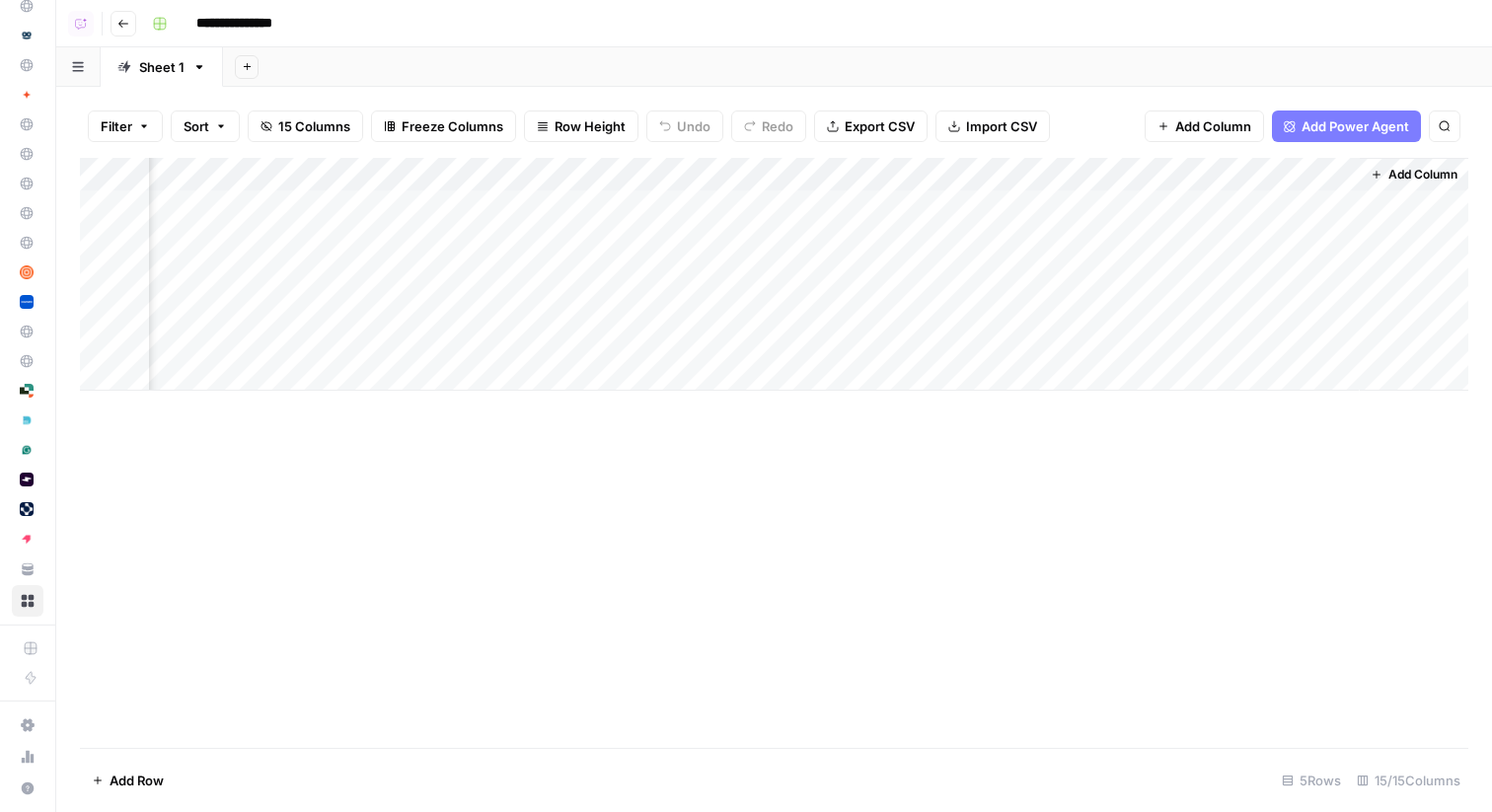
click at [1394, 174] on span "Add Column" at bounding box center [1423, 175] width 69 height 18
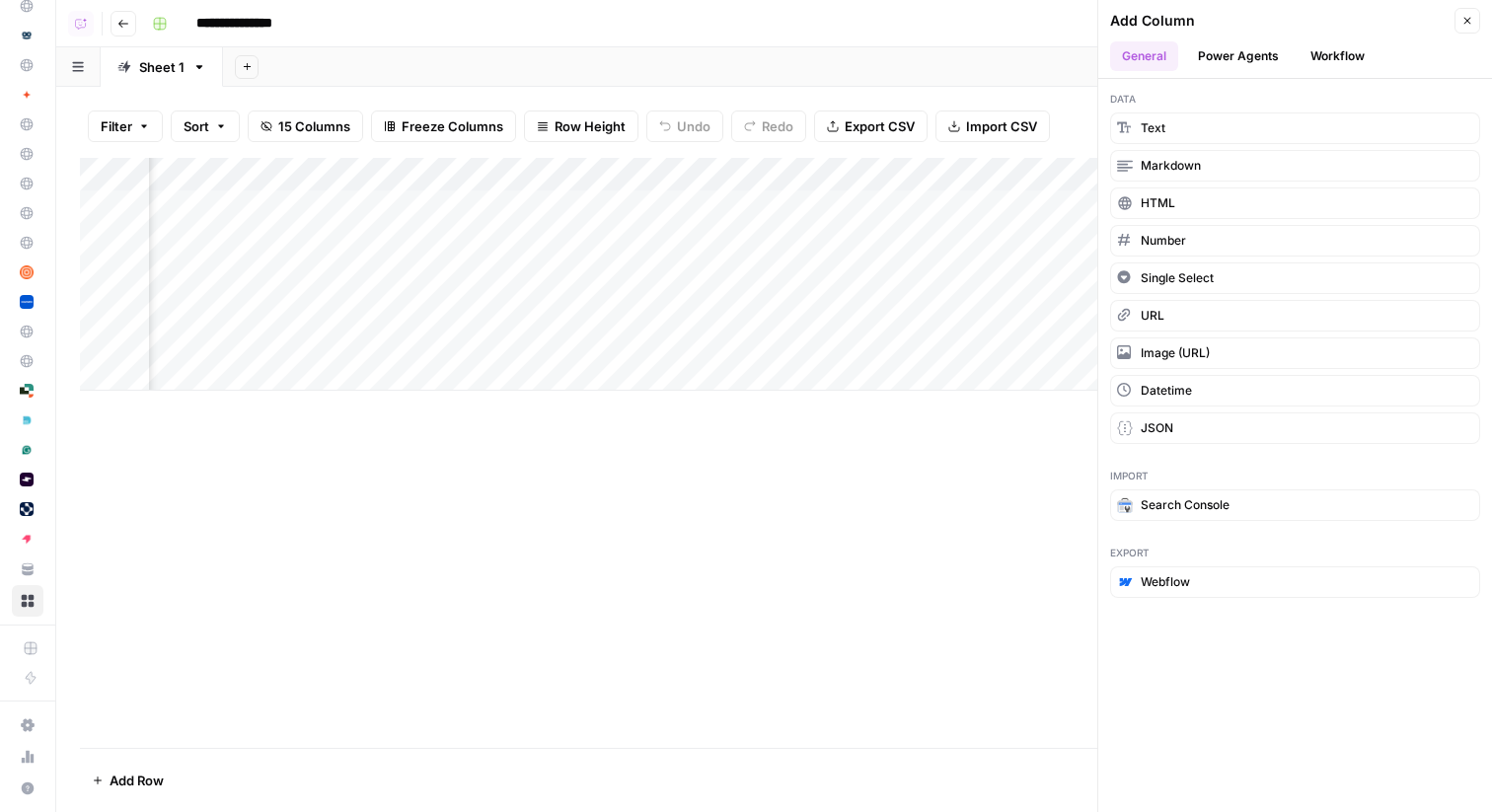
click at [1238, 52] on button "Power Agents" at bounding box center [1238, 56] width 105 height 30
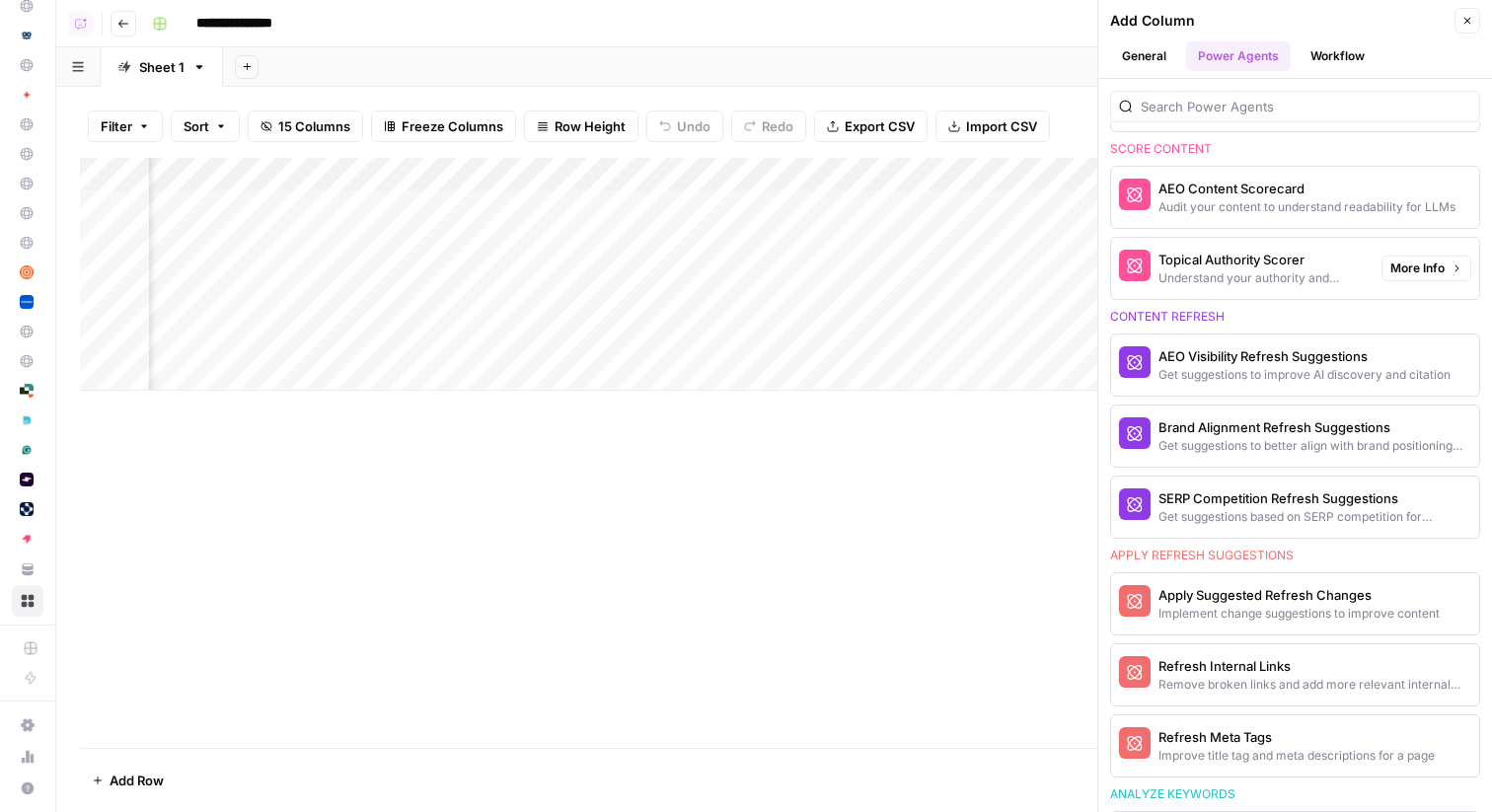
scroll to position [918, 0]
click at [1467, 17] on icon "button" at bounding box center [1467, 21] width 12 height 12
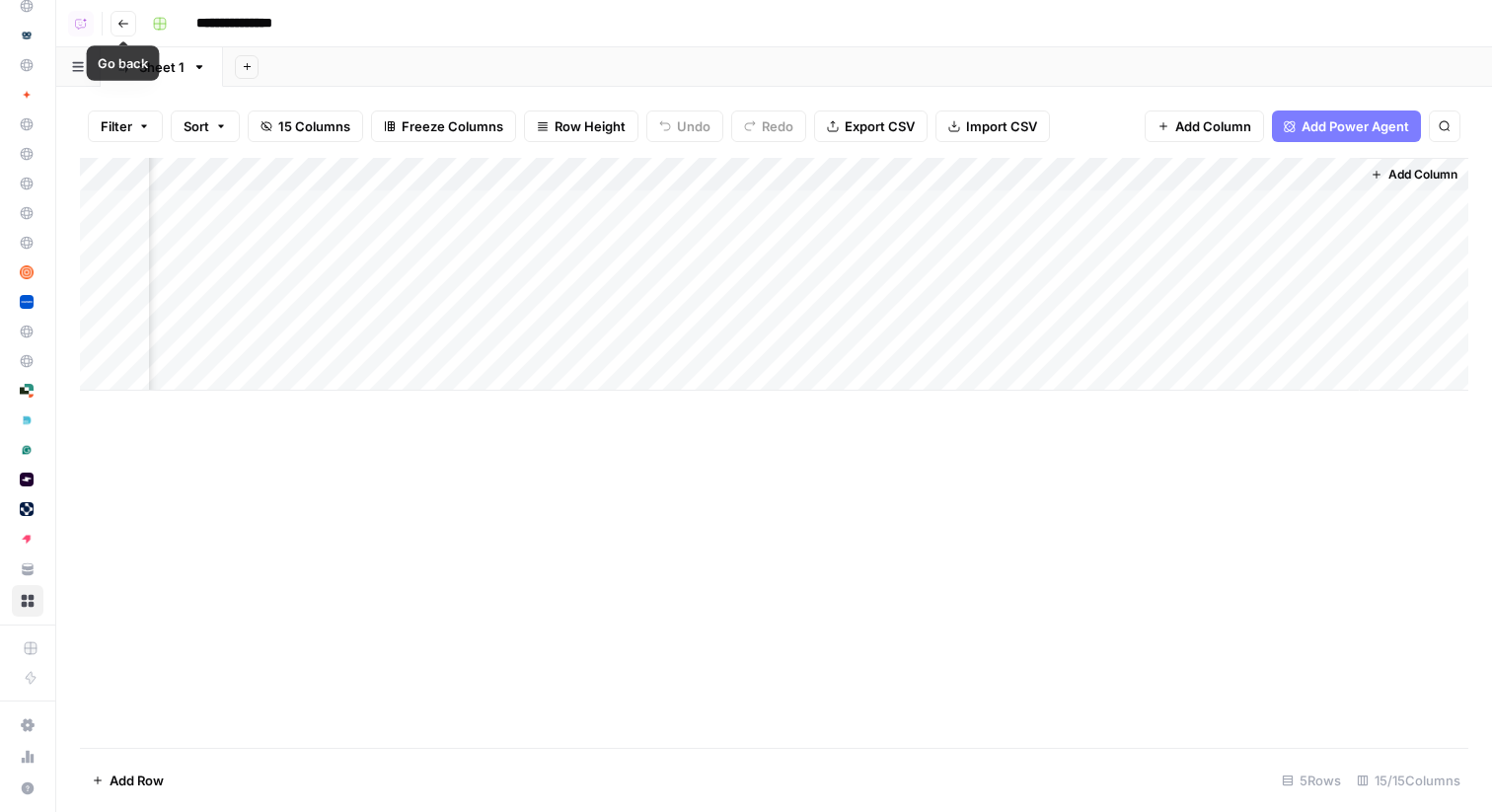
click at [120, 25] on icon "button" at bounding box center [123, 24] width 10 height 8
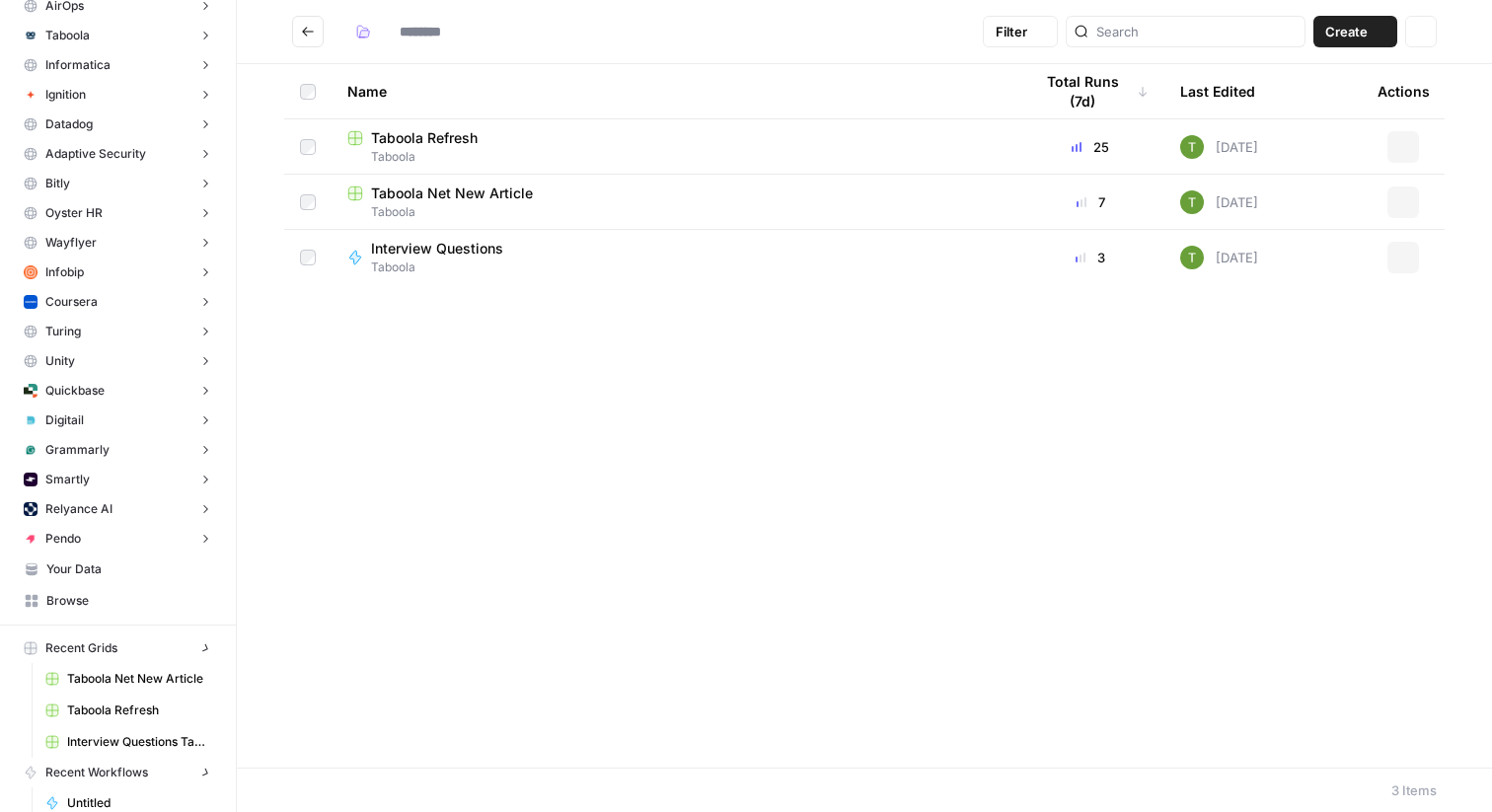
type input "*******"
click at [391, 199] on span "Taboola Net New Article" at bounding box center [452, 193] width 162 height 20
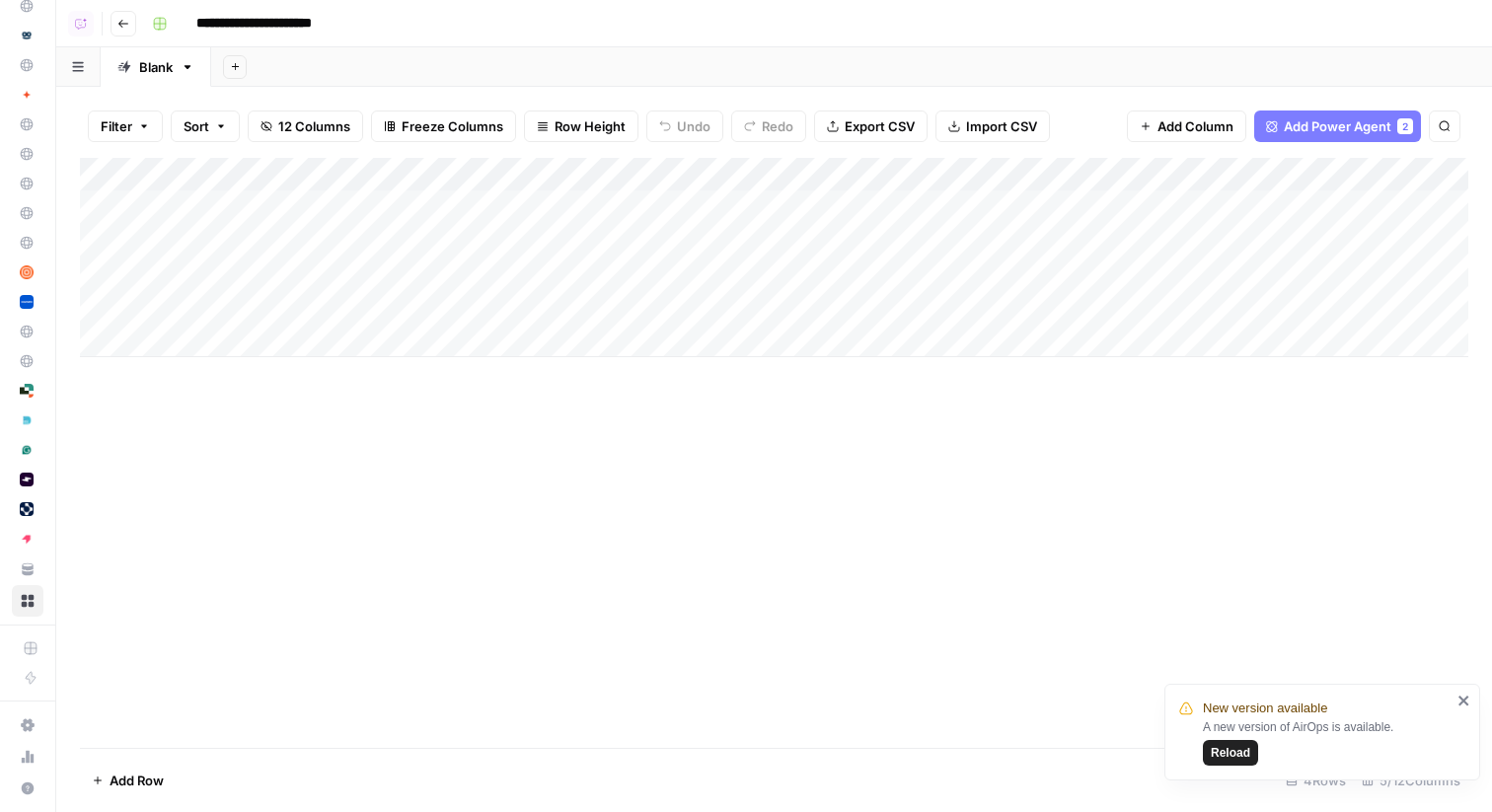
click at [820, 172] on div "Add Column" at bounding box center [774, 258] width 1388 height 199
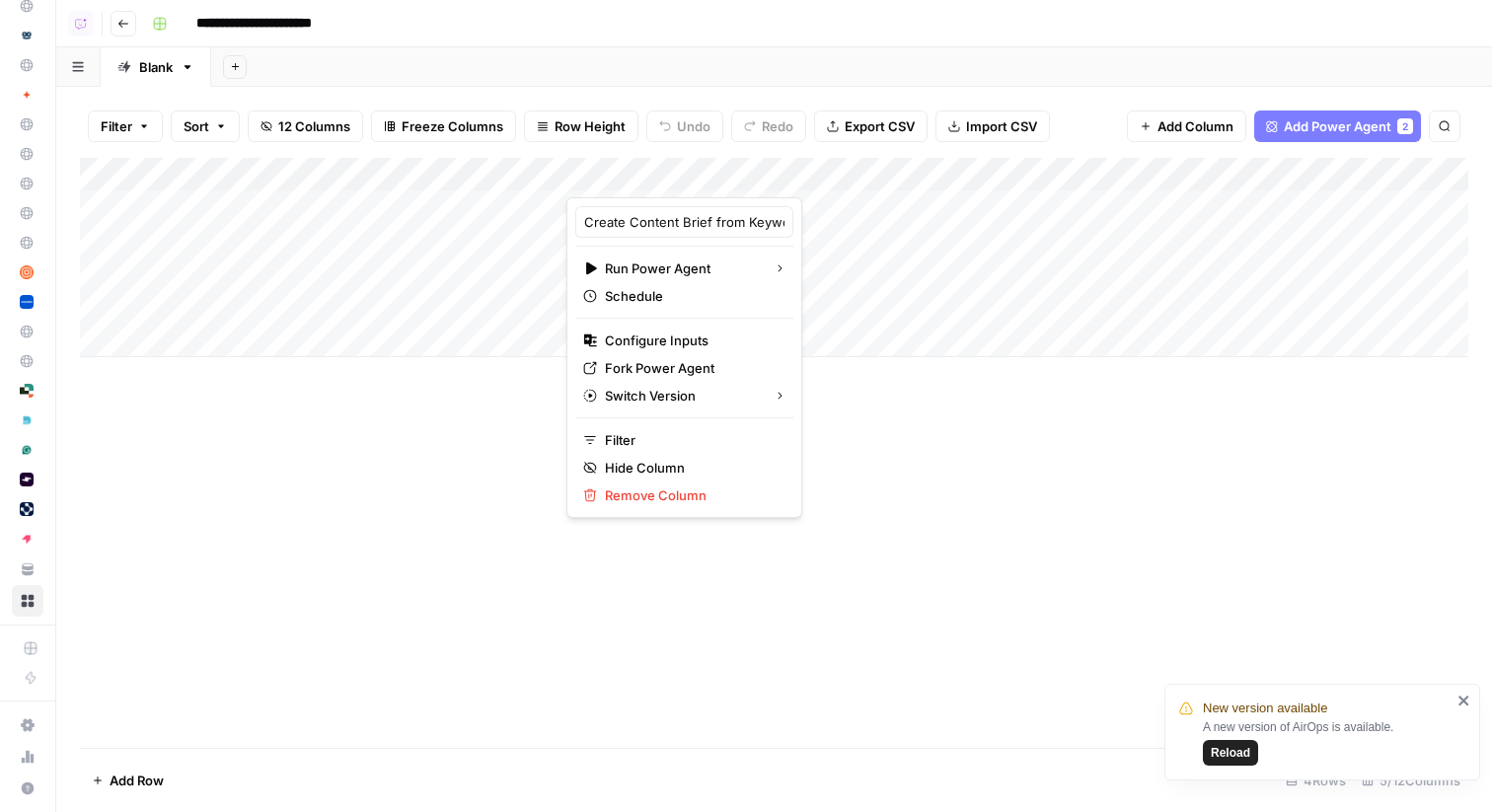
click at [771, 59] on div "Add Sheet" at bounding box center [852, 67] width 1281 height 39
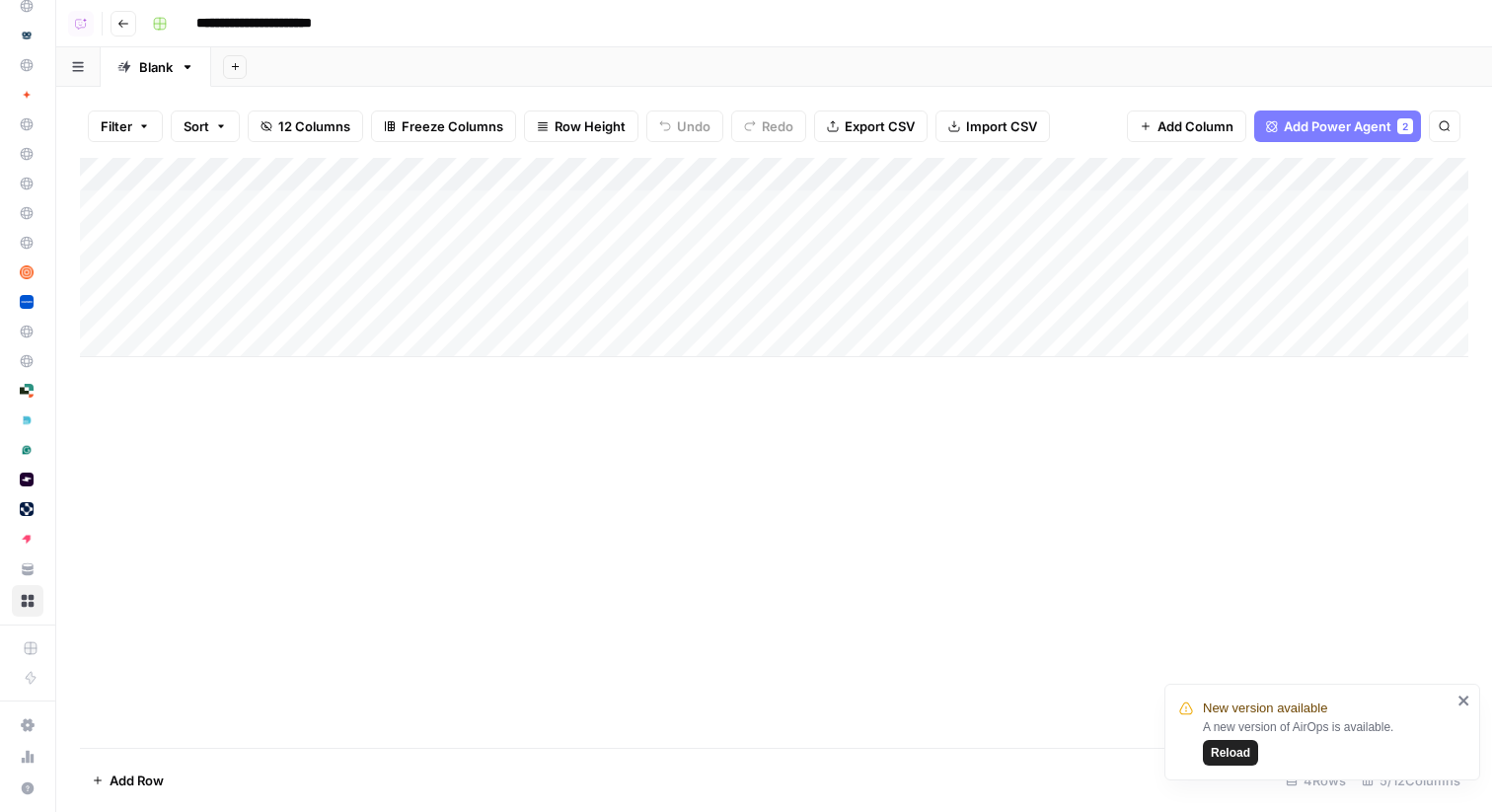
click at [176, 337] on div "Add Column" at bounding box center [774, 258] width 1388 height 199
click at [190, 378] on div "Add Column" at bounding box center [774, 274] width 1388 height 233
click at [196, 412] on div "Add Column" at bounding box center [774, 291] width 1388 height 266
click at [543, 61] on div "Add Sheet" at bounding box center [852, 67] width 1281 height 39
click at [820, 174] on div "Add Column" at bounding box center [774, 308] width 1388 height 300
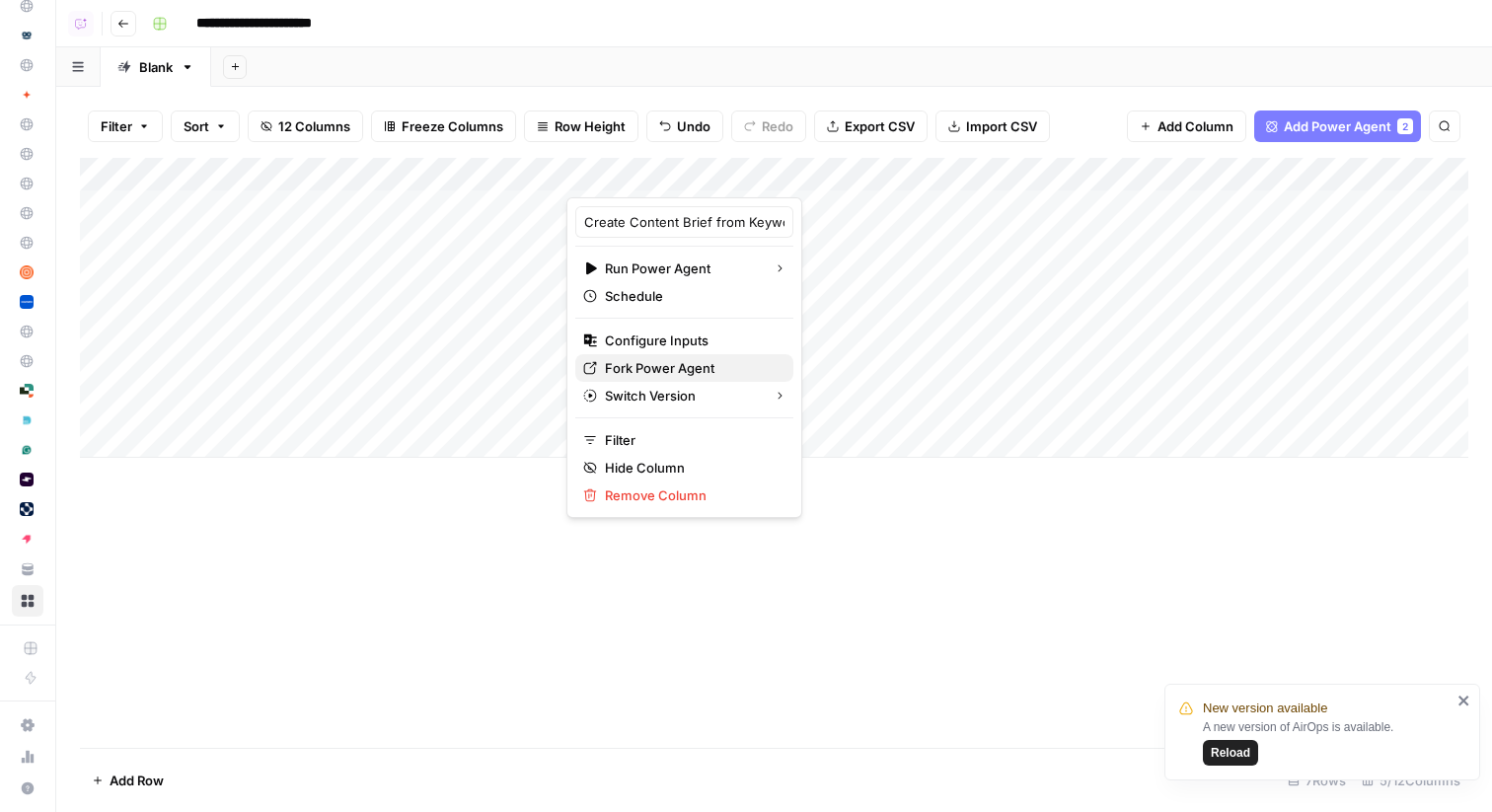
click at [617, 371] on span "Fork Power Agent" at bounding box center [691, 368] width 173 height 20
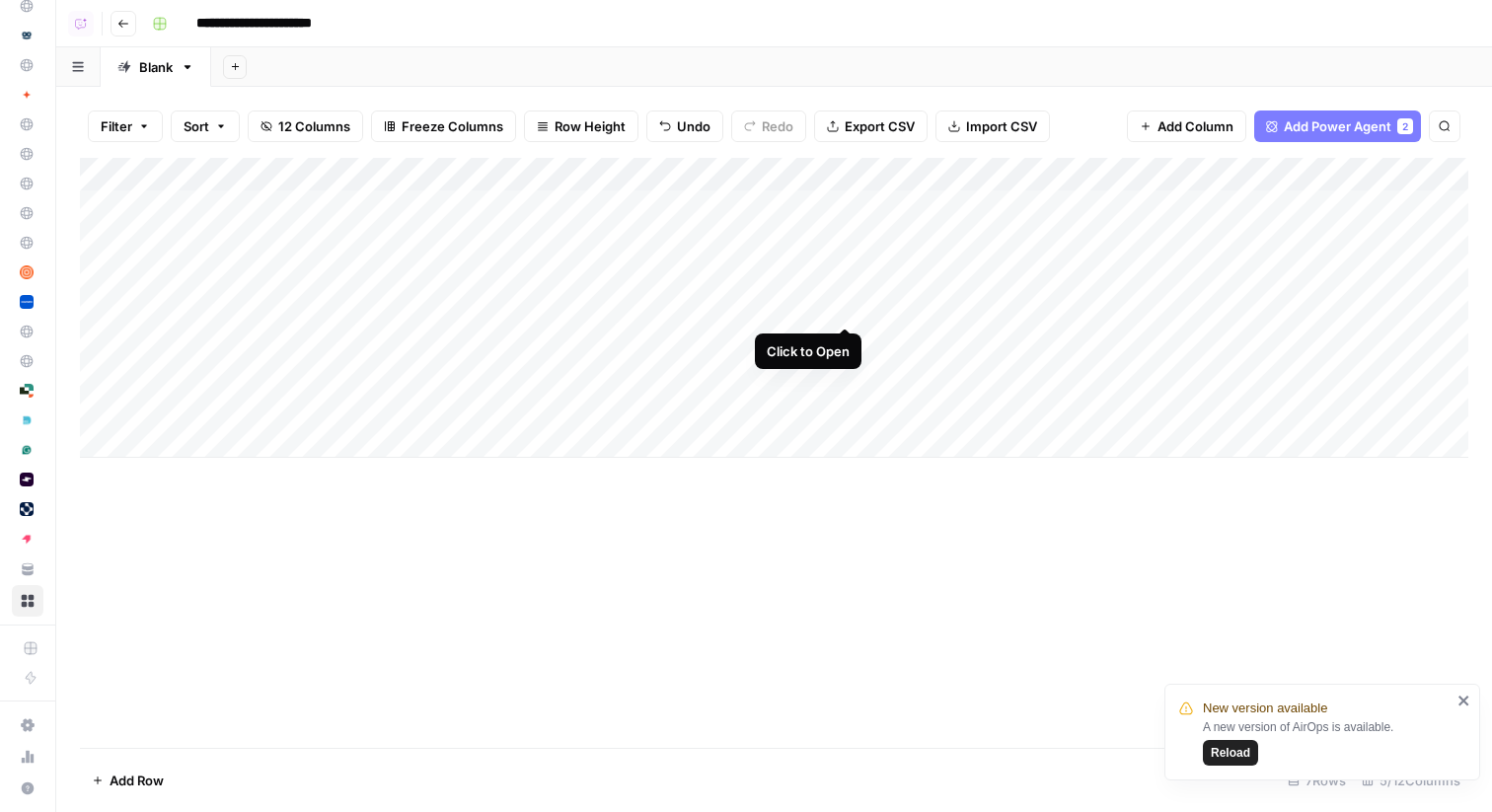
click at [845, 309] on div "Add Column" at bounding box center [774, 308] width 1388 height 300
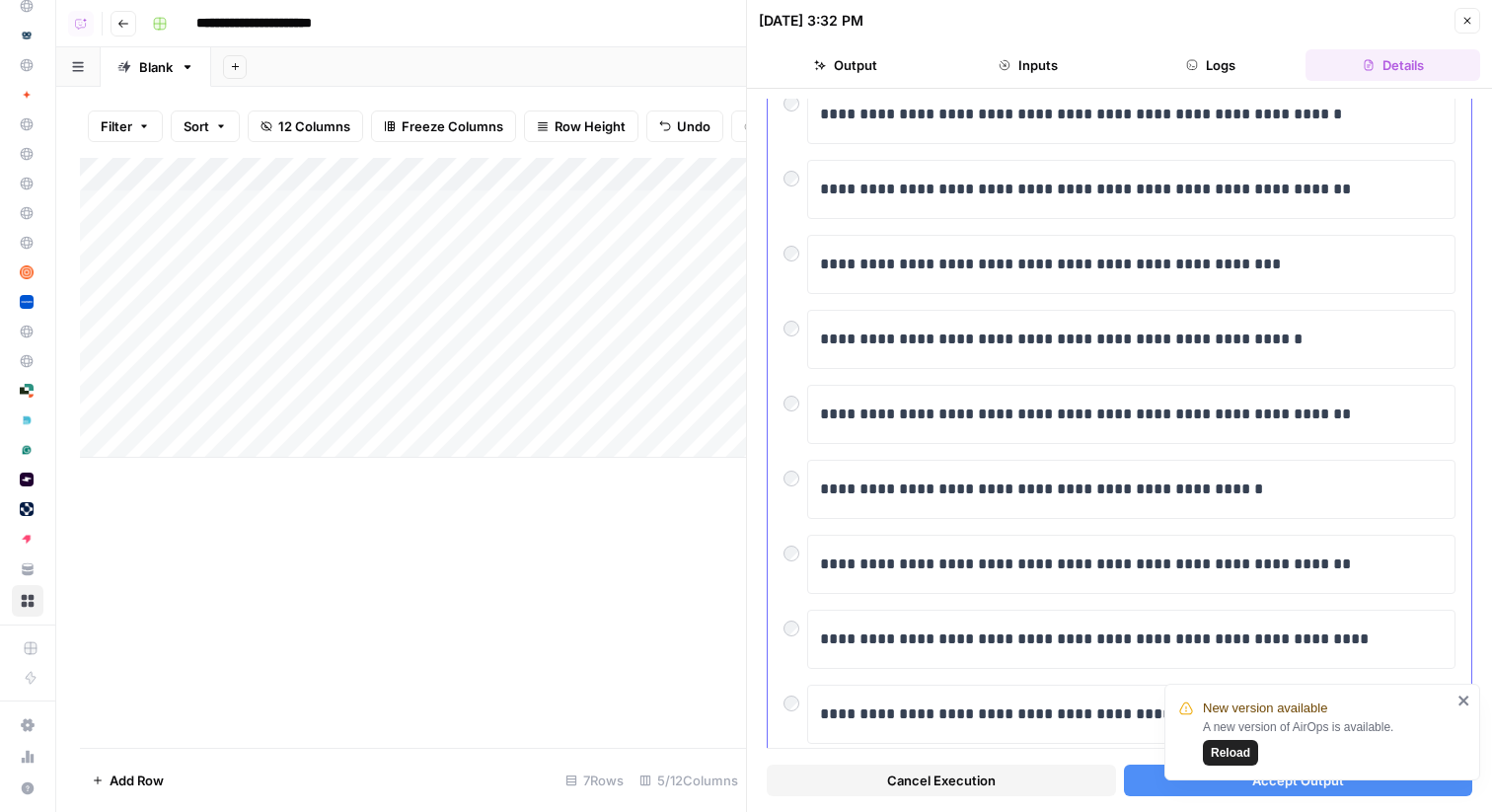
scroll to position [209, 0]
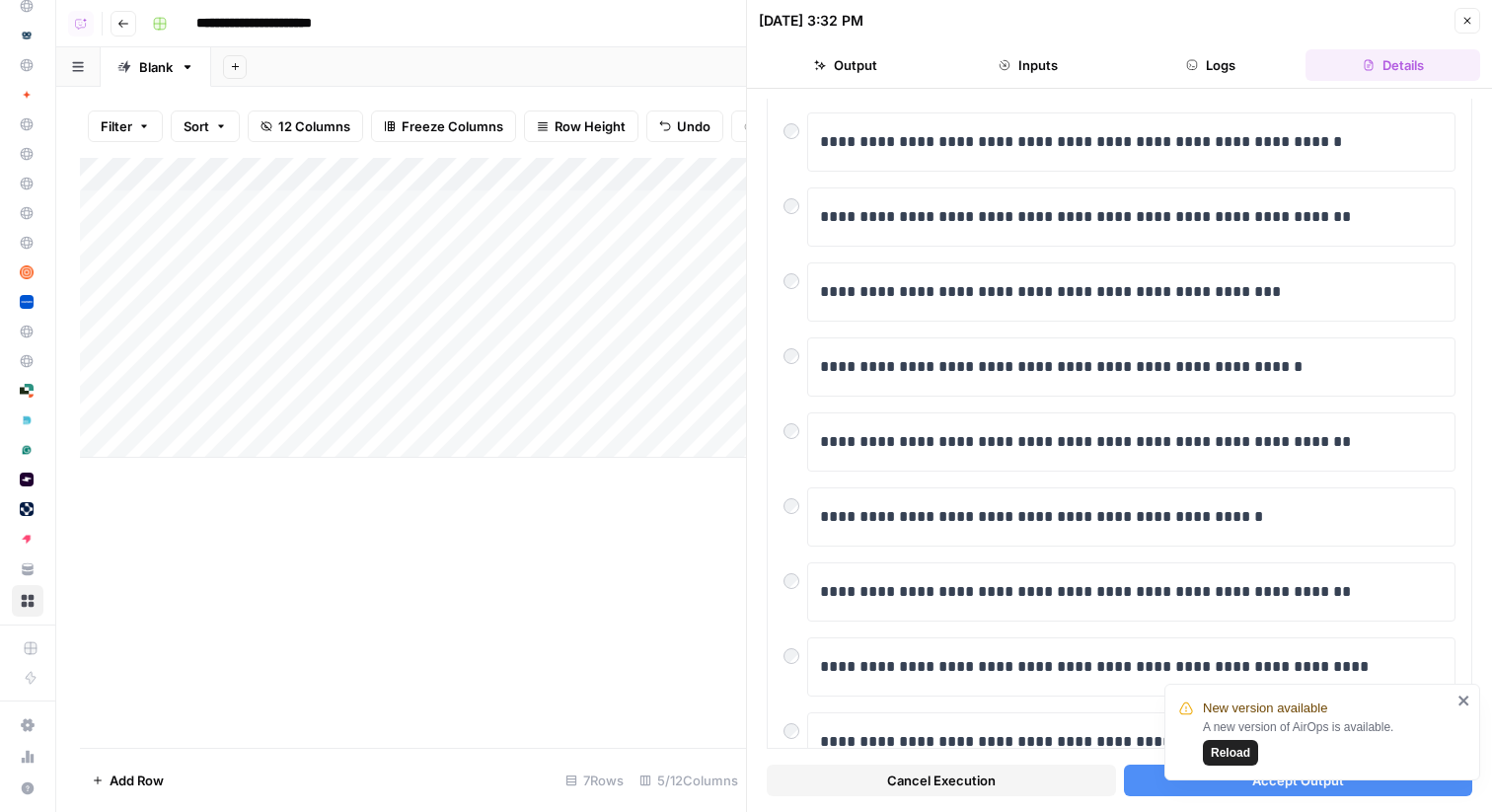
click at [1231, 751] on span "Reload" at bounding box center [1231, 753] width 39 height 18
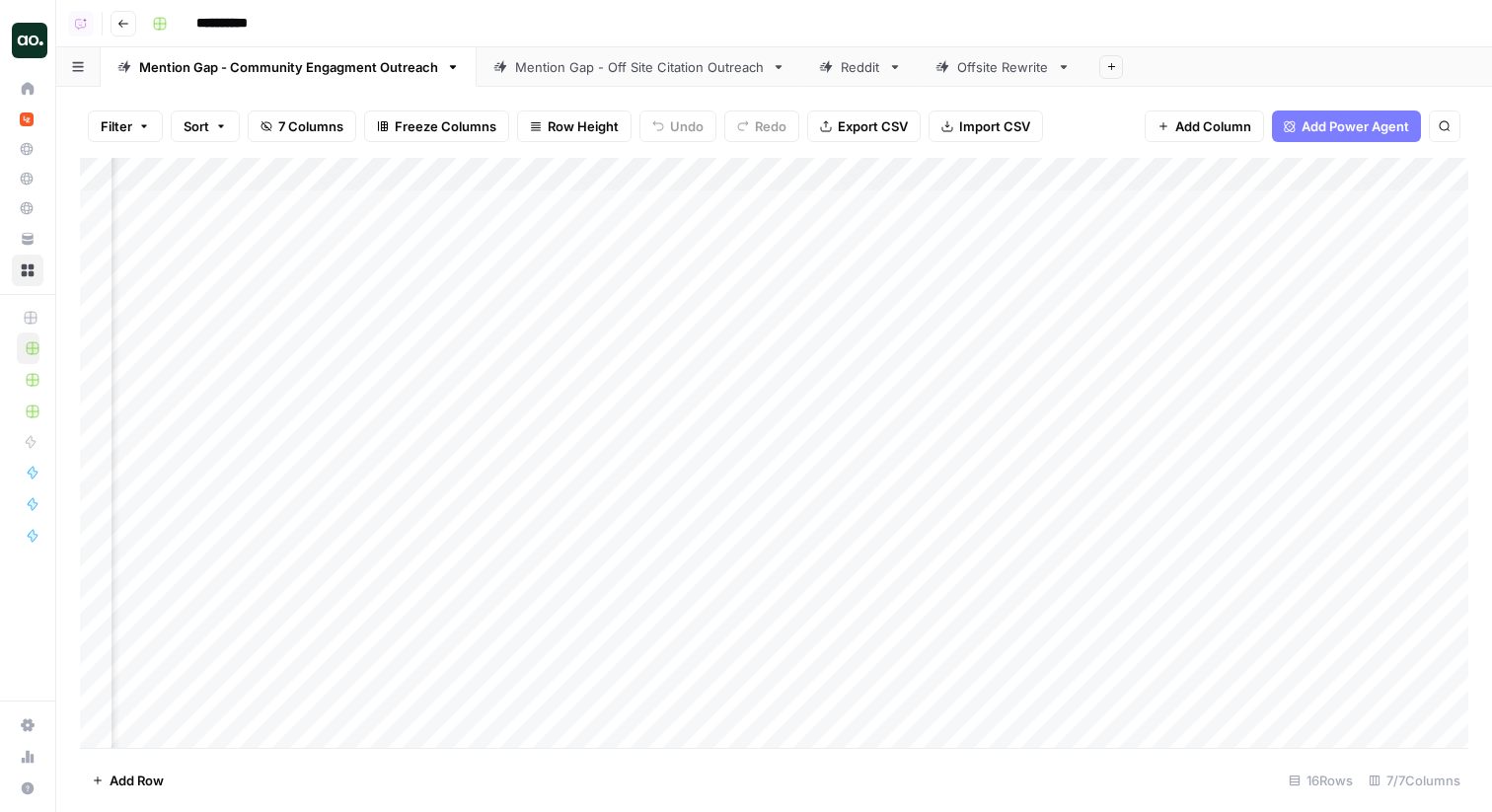
scroll to position [0, 1455]
click at [606, 72] on div "Mention Gap - Off Site Citation Outreach" at bounding box center [639, 67] width 249 height 20
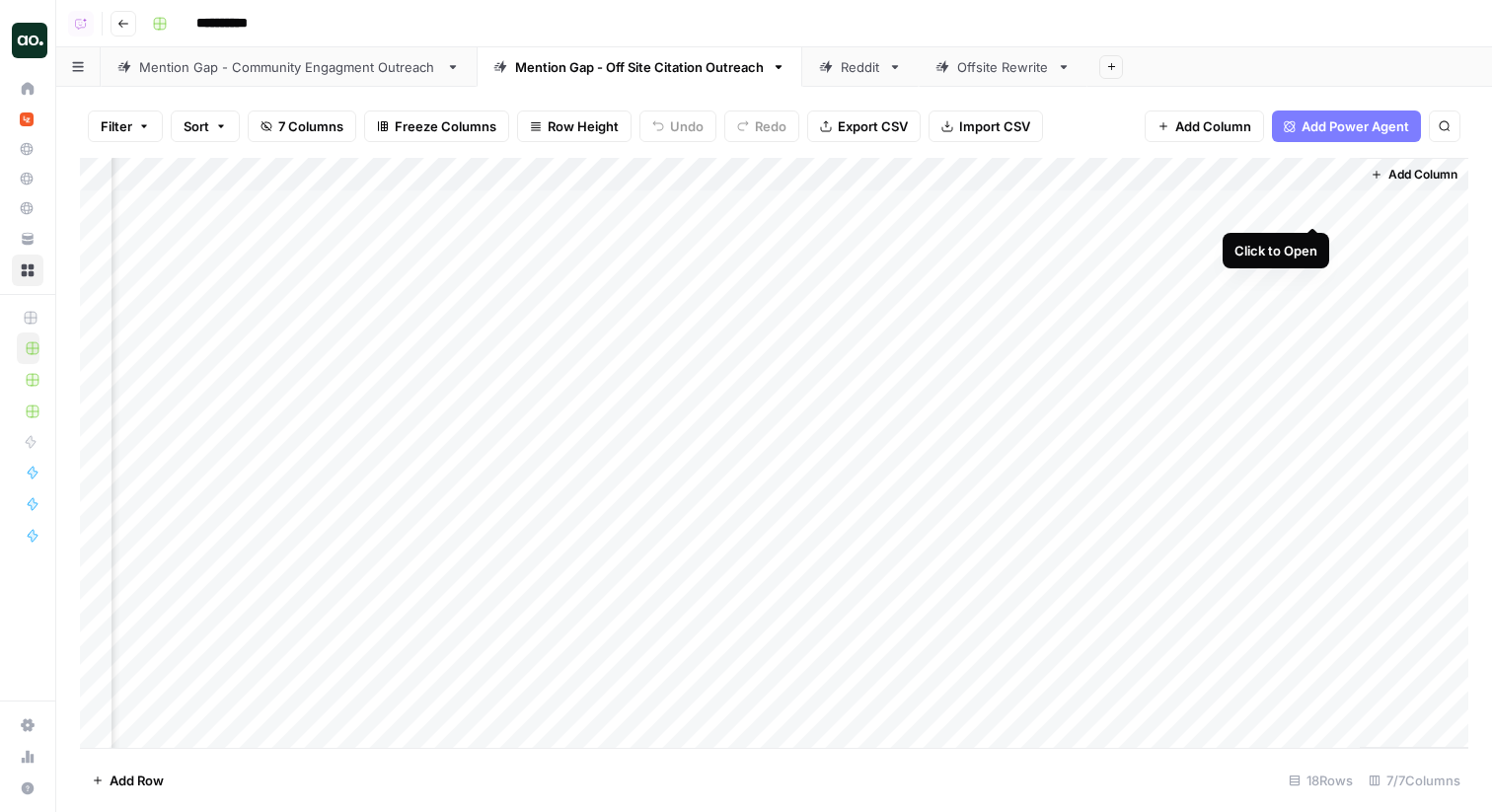
click at [1310, 206] on div "Add Column" at bounding box center [774, 453] width 1388 height 590
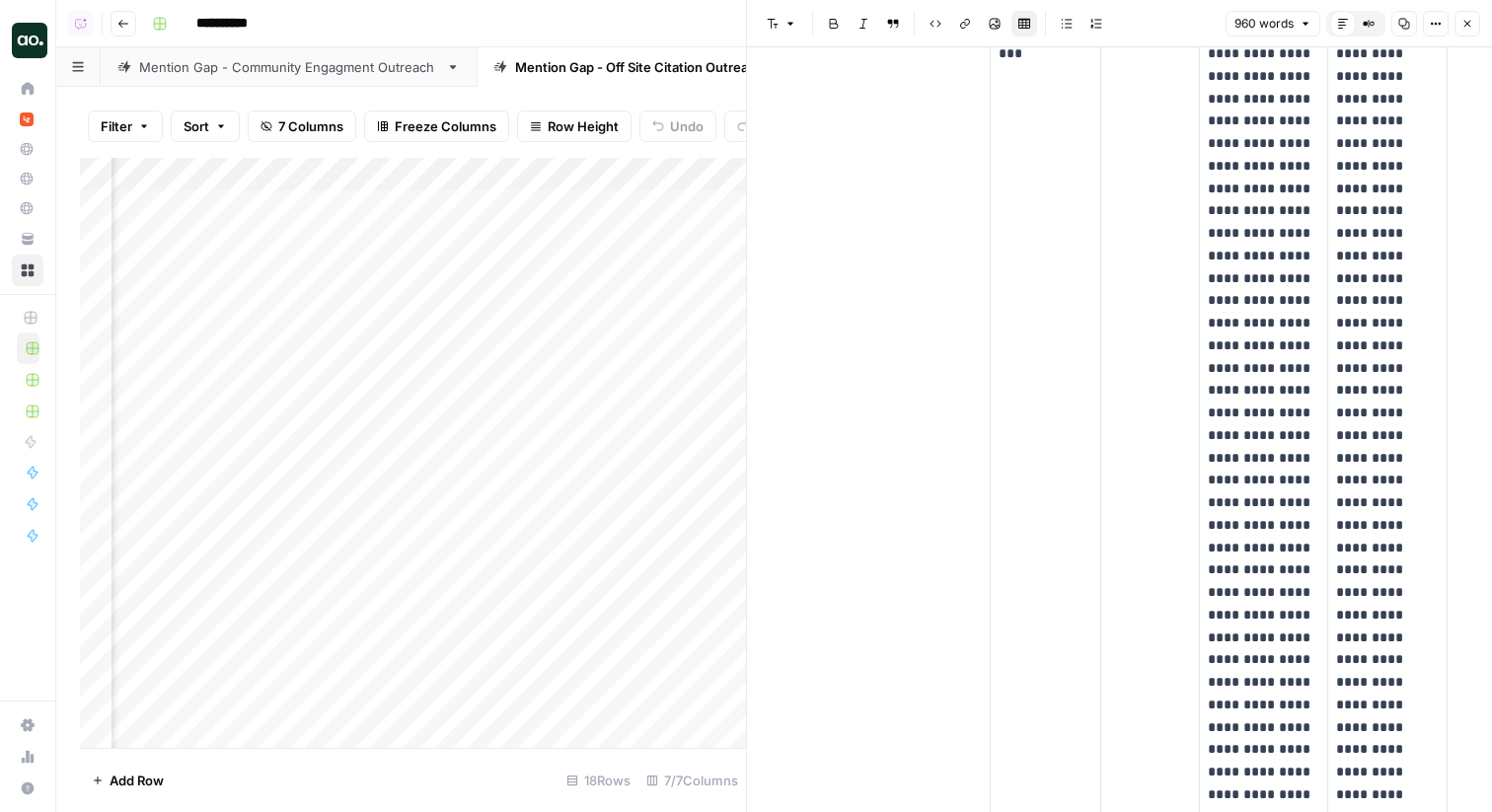
scroll to position [246, 0]
click at [204, 70] on div "Mention Gap - Community Engagment Outreach" at bounding box center [288, 67] width 299 height 20
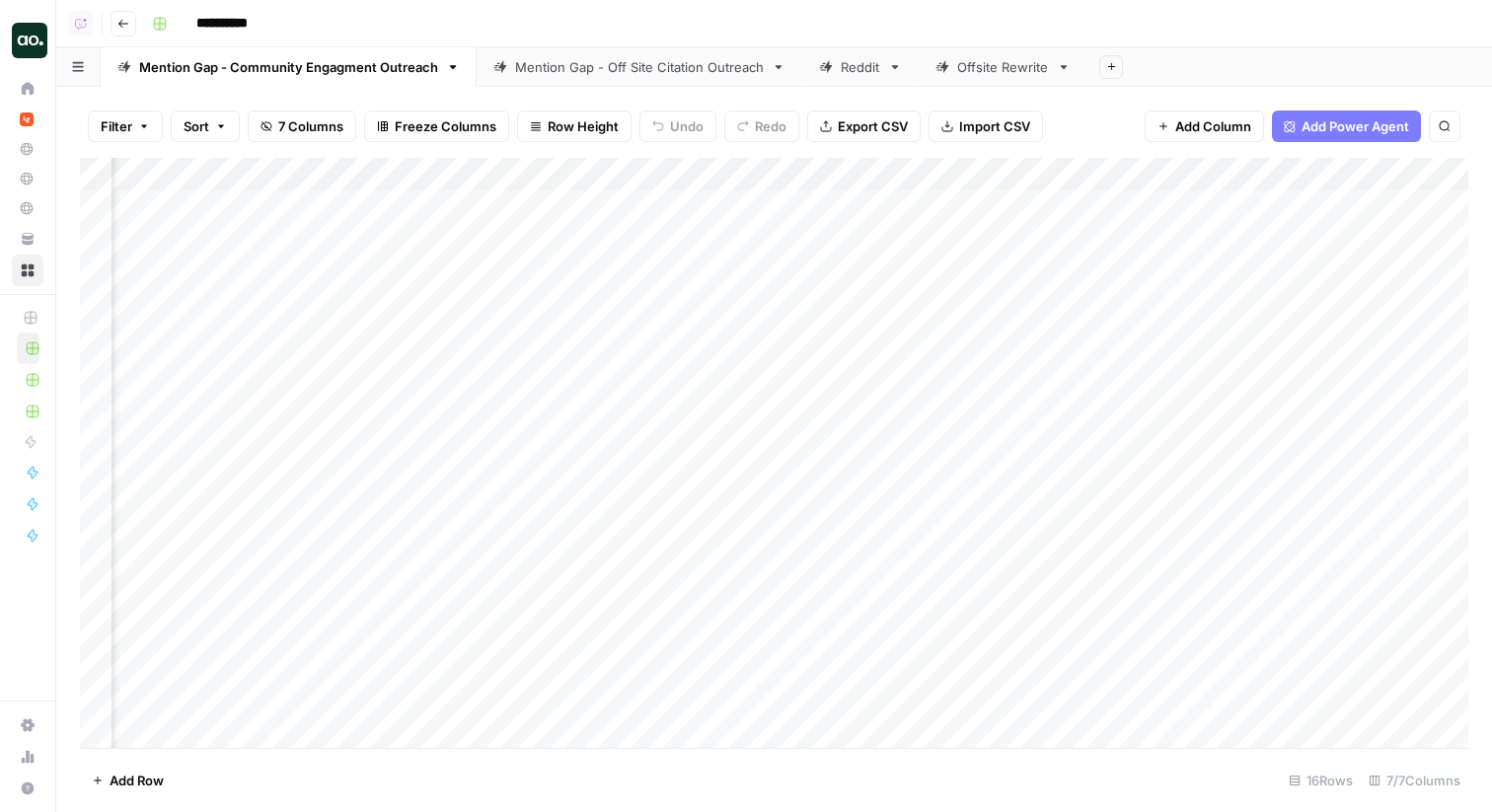
scroll to position [0, 1479]
click at [1337, 273] on div "Add Column" at bounding box center [774, 453] width 1388 height 590
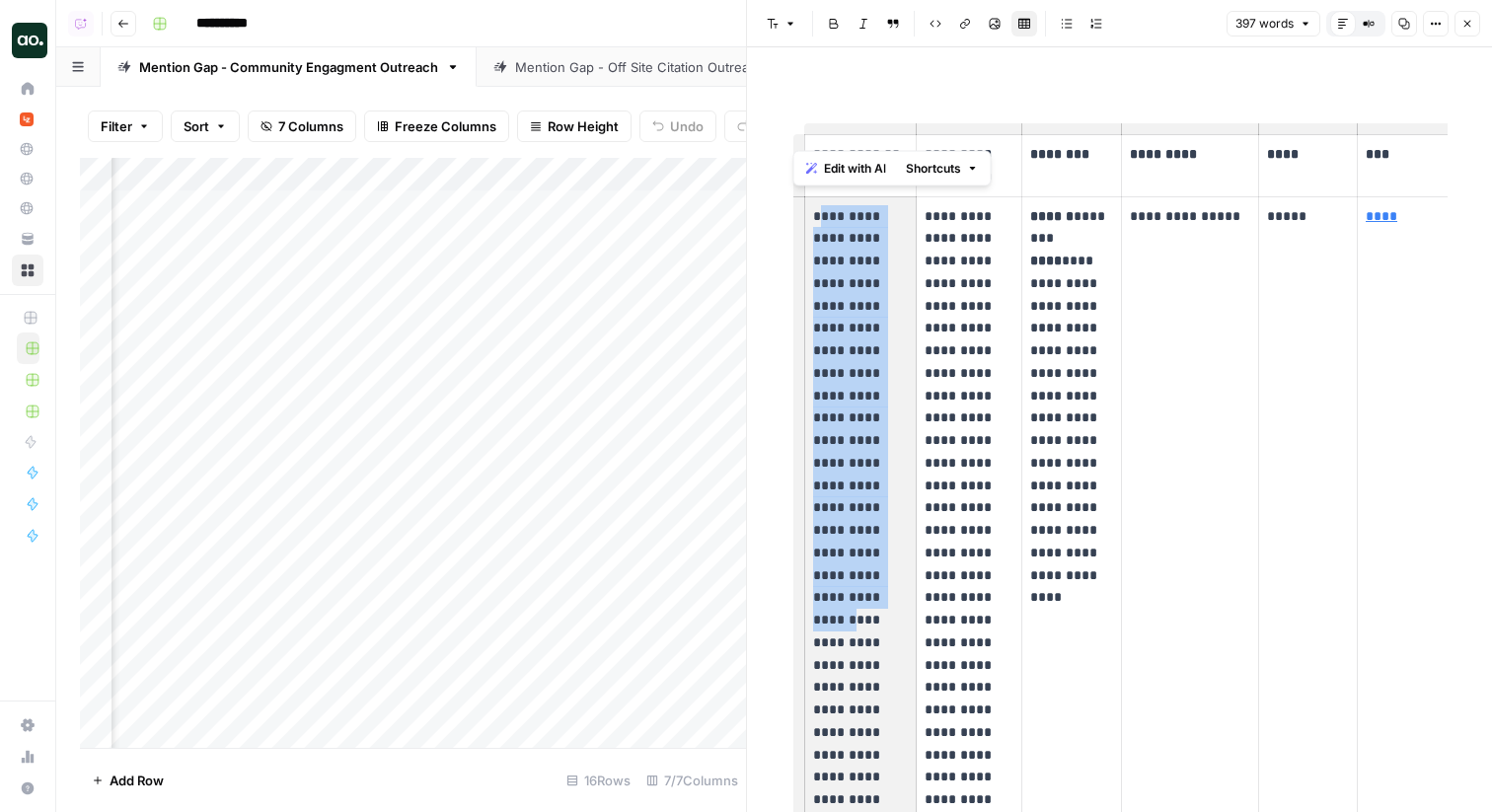
drag, startPoint x: 817, startPoint y: 219, endPoint x: 896, endPoint y: 524, distance: 315.1
click at [896, 524] on p "**********" at bounding box center [860, 598] width 96 height 785
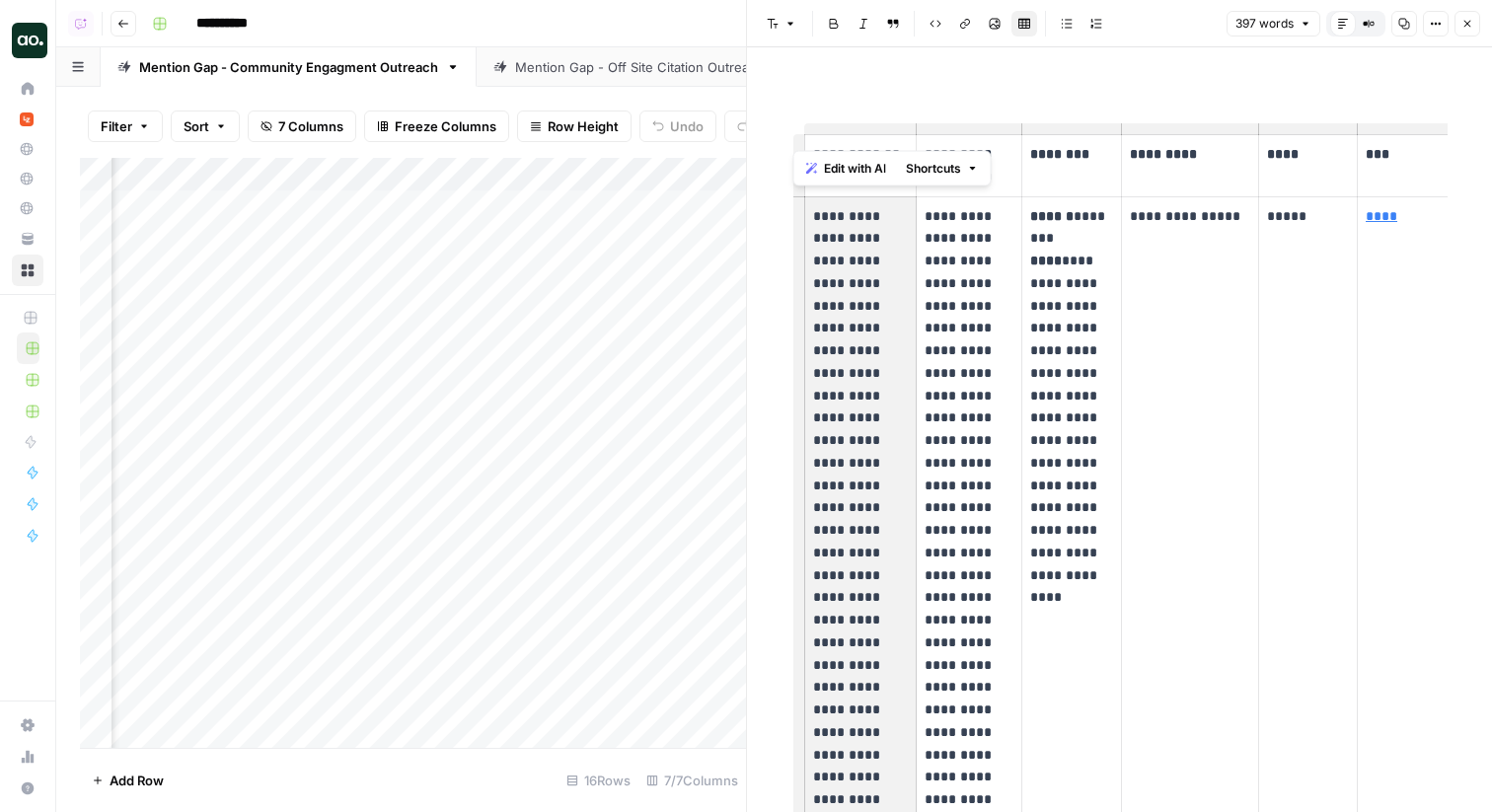
click at [1469, 25] on icon "button" at bounding box center [1467, 24] width 7 height 7
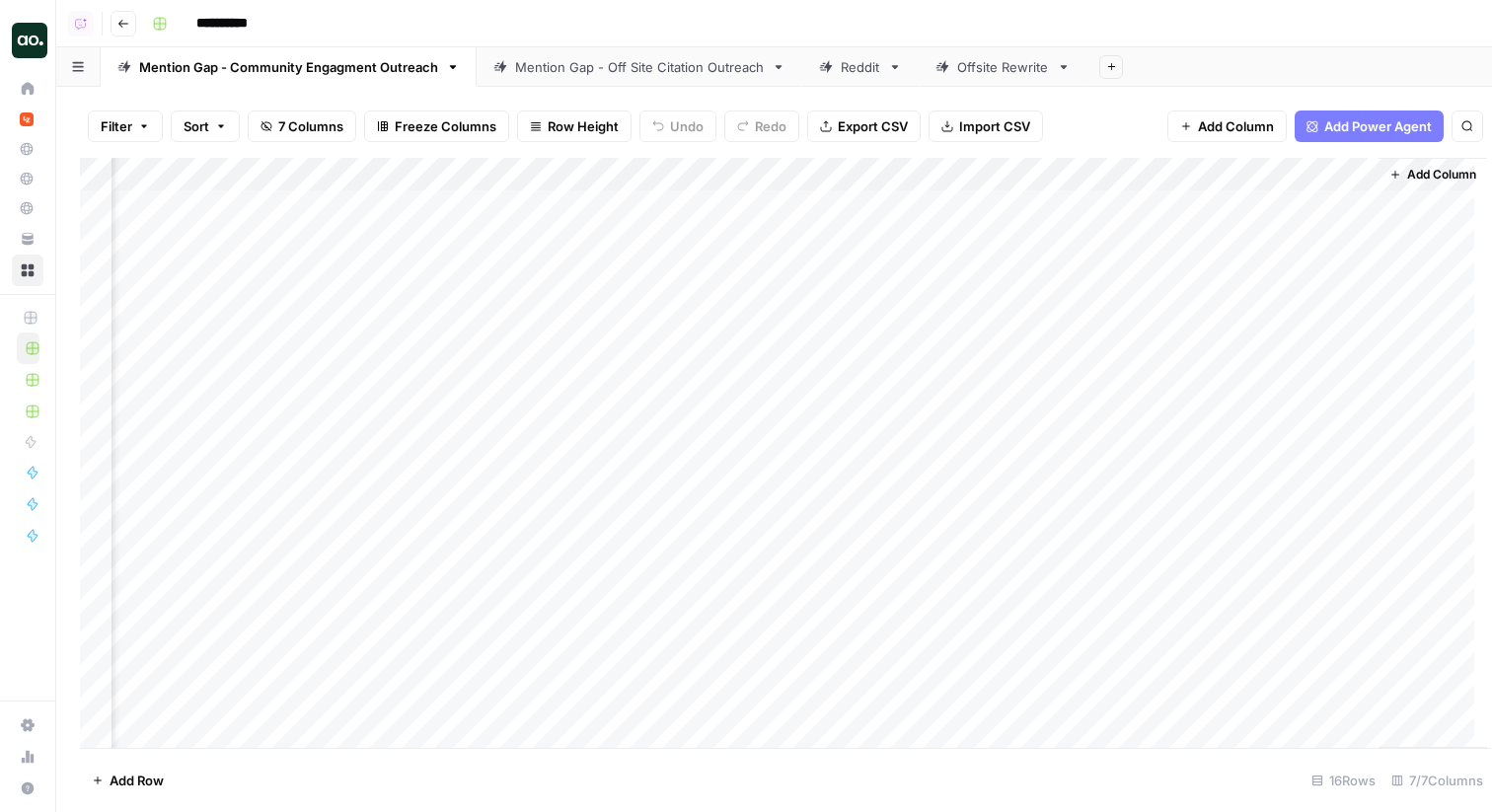
scroll to position [0, 1455]
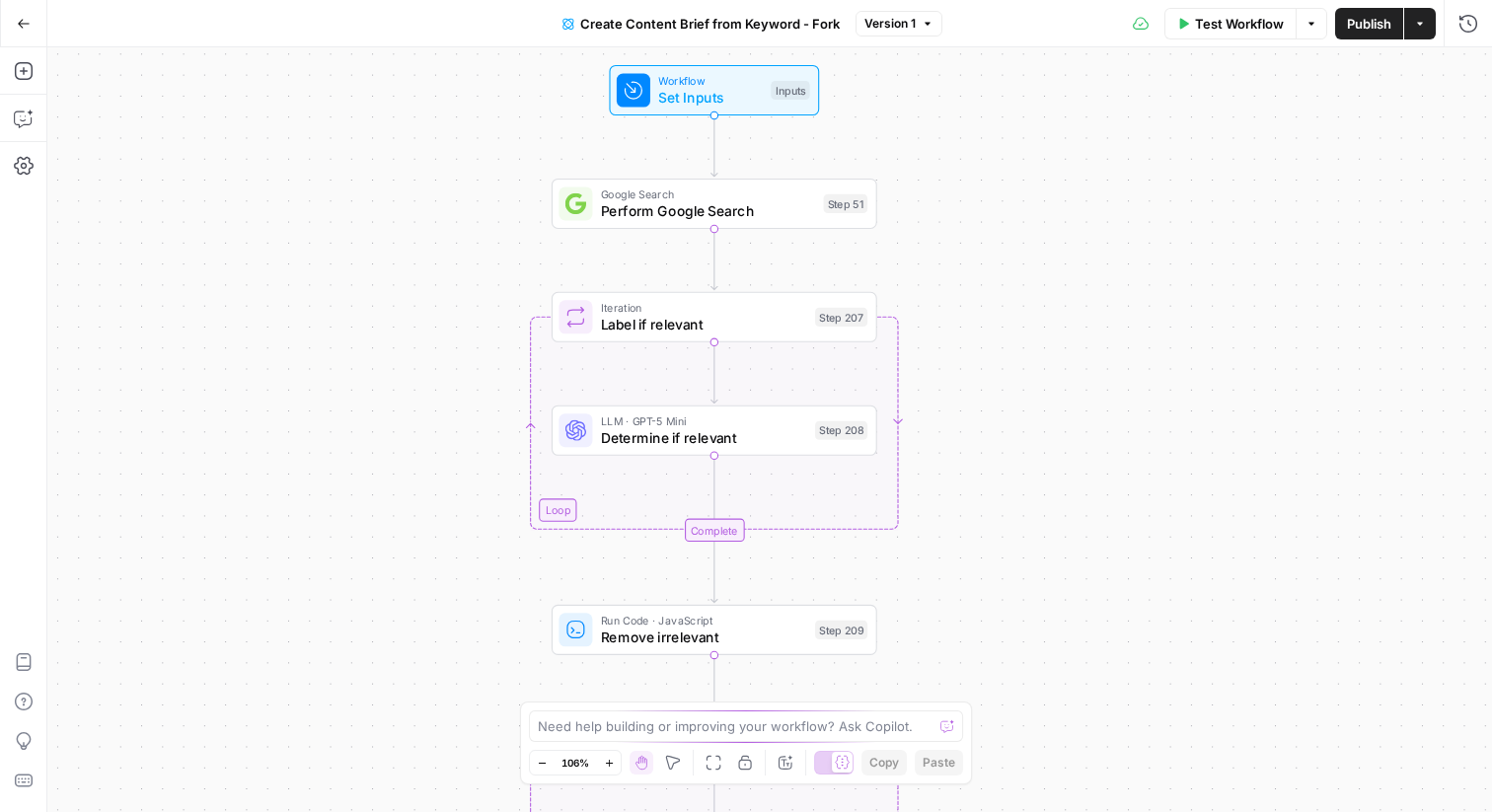
drag, startPoint x: 617, startPoint y: 228, endPoint x: 434, endPoint y: 231, distance: 183.0
click at [434, 231] on div "Workflow Set Inputs Inputs Google Search Perform Google Search Step 51 Loop Ite…" at bounding box center [770, 429] width 1445 height 765
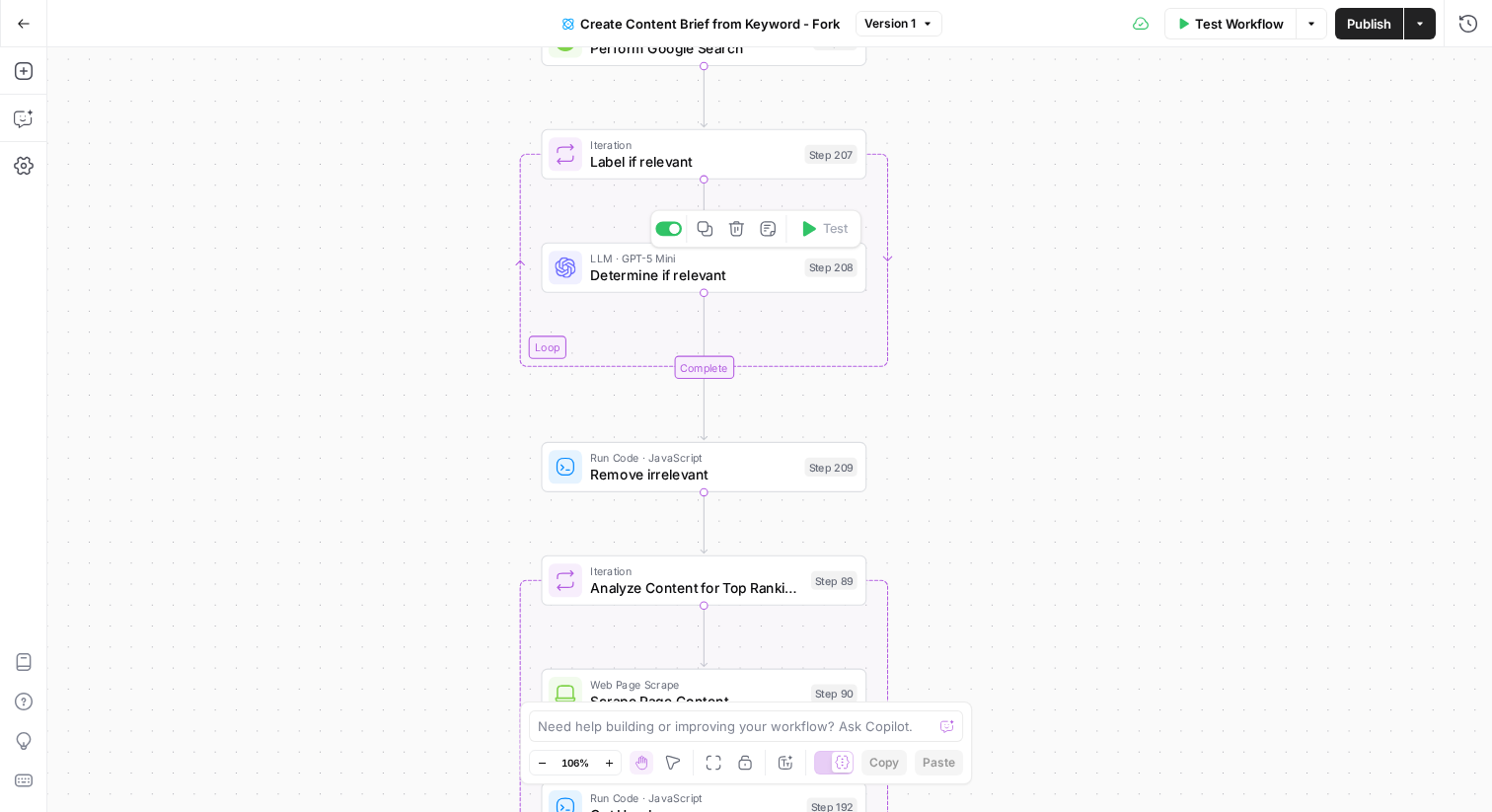
click at [610, 283] on span "Determine if relevant" at bounding box center [693, 274] width 206 height 21
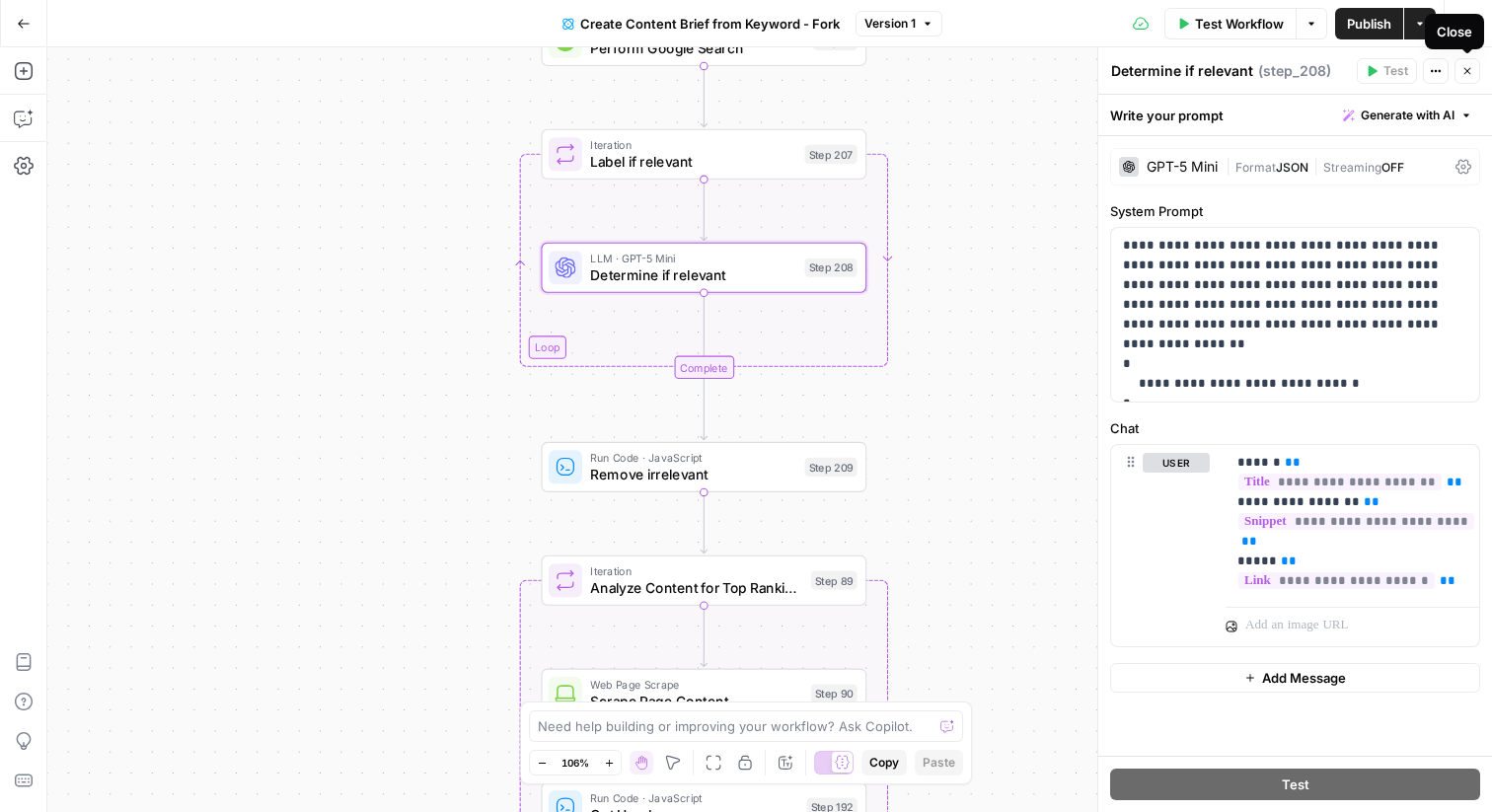
click at [1468, 72] on icon "button" at bounding box center [1467, 71] width 12 height 12
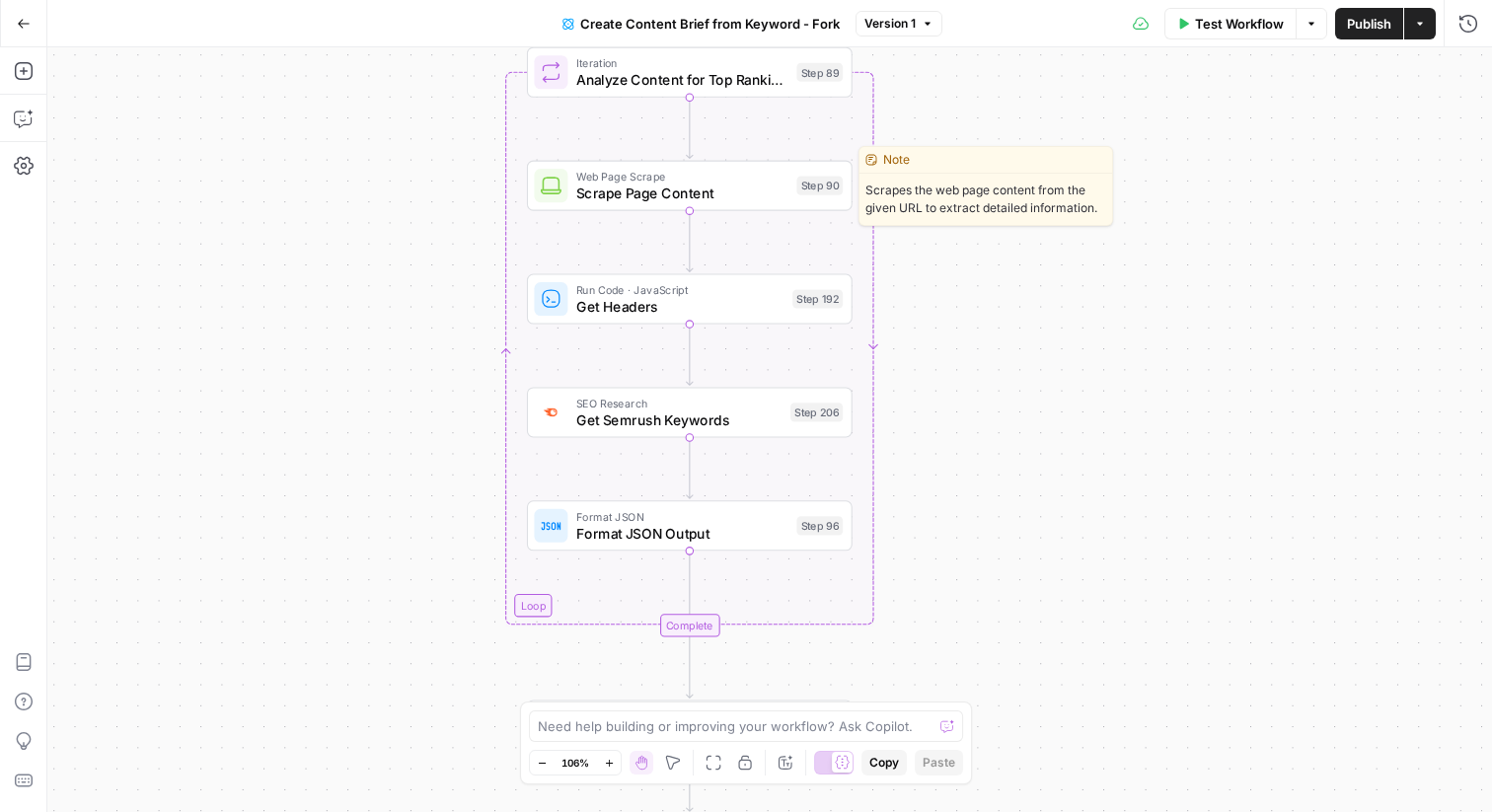
click at [583, 200] on span "Scrape Page Content" at bounding box center [682, 192] width 212 height 21
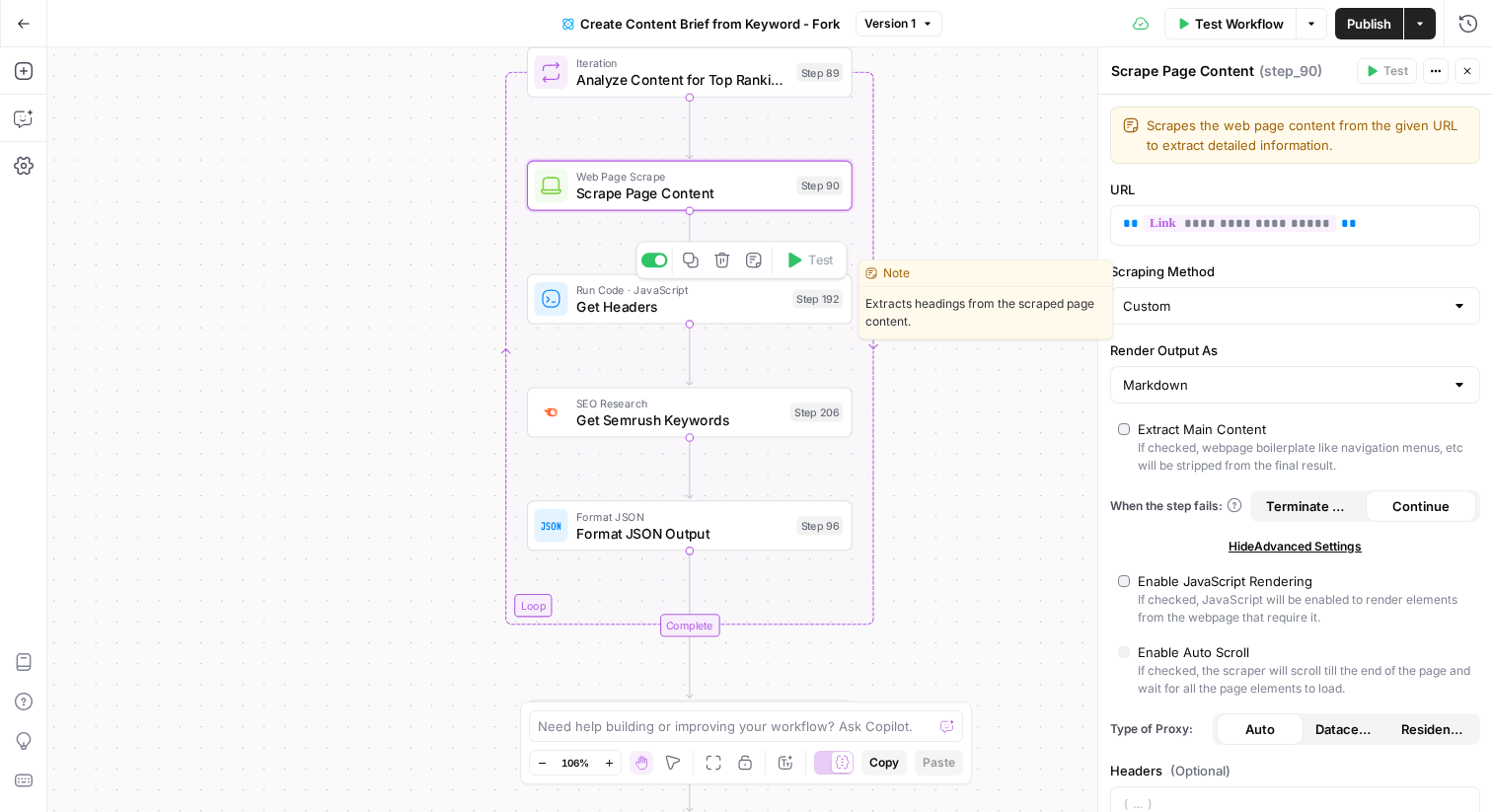
click at [635, 315] on span "Get Headers" at bounding box center [680, 306] width 208 height 21
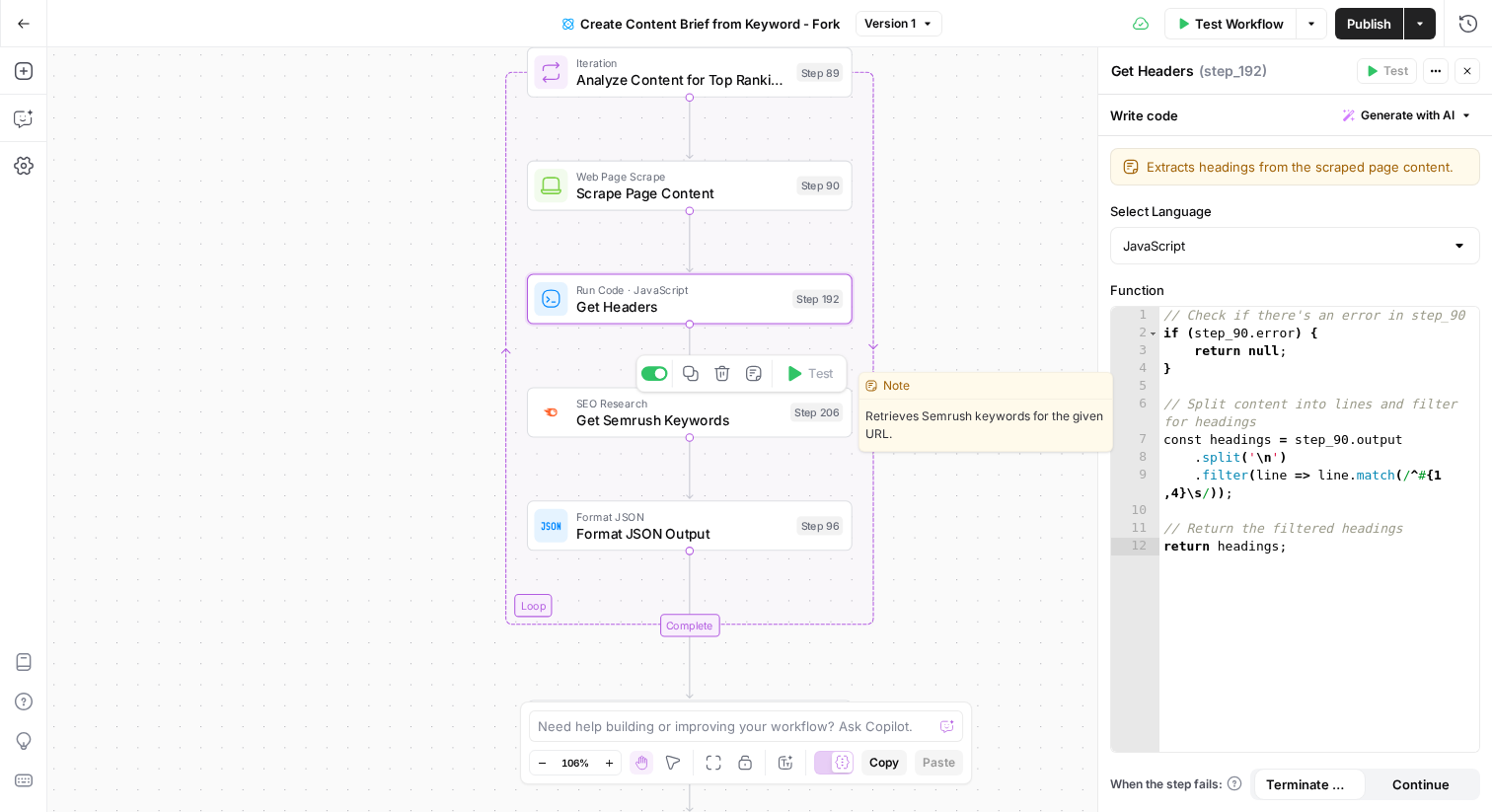
click at [613, 430] on div "SEO Research Get Semrush Keywords Step 206 Copy step Delete step Edit Note Test" at bounding box center [690, 411] width 326 height 50
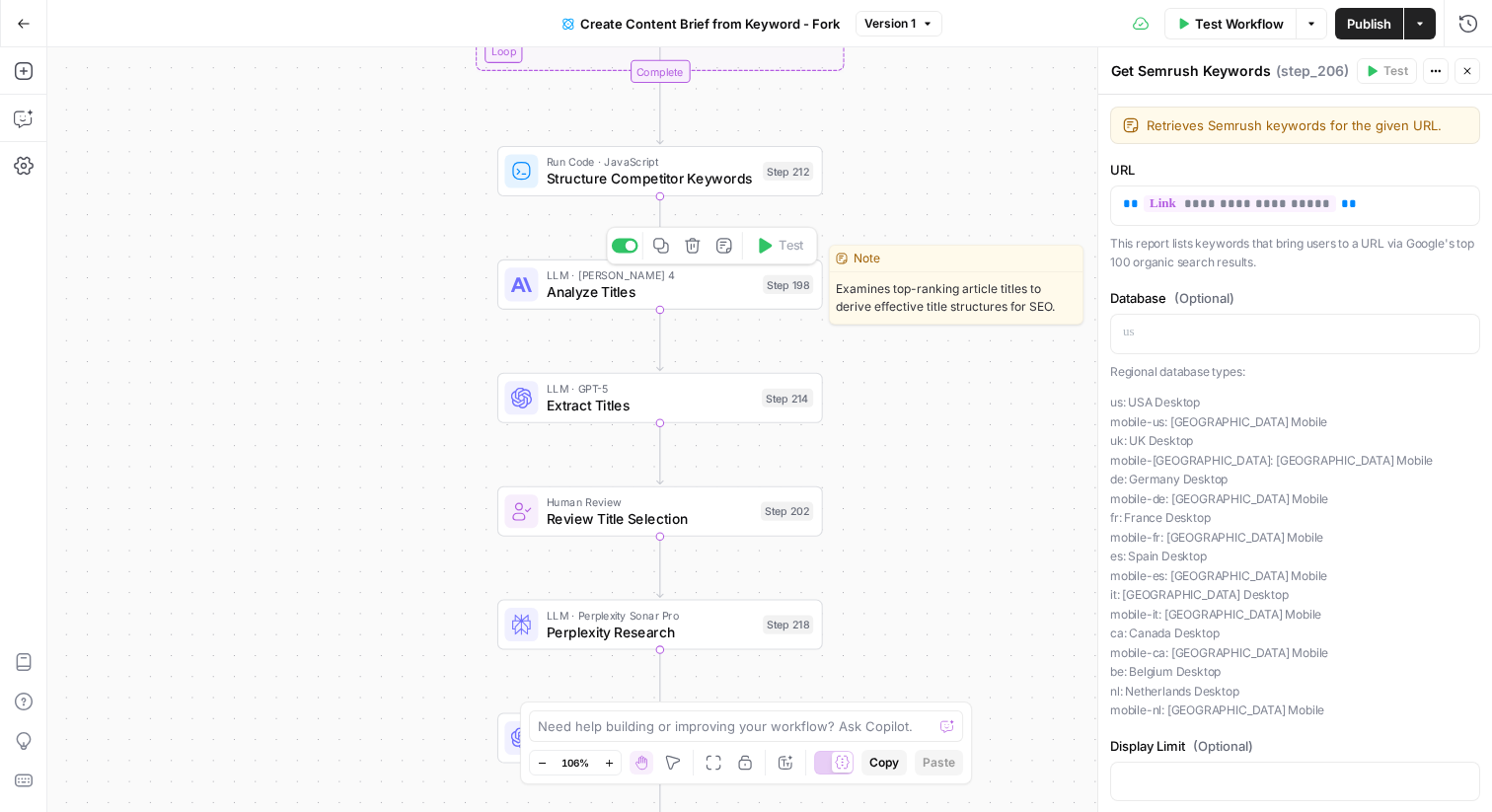
click at [590, 298] on span "Analyze Titles" at bounding box center [650, 291] width 208 height 21
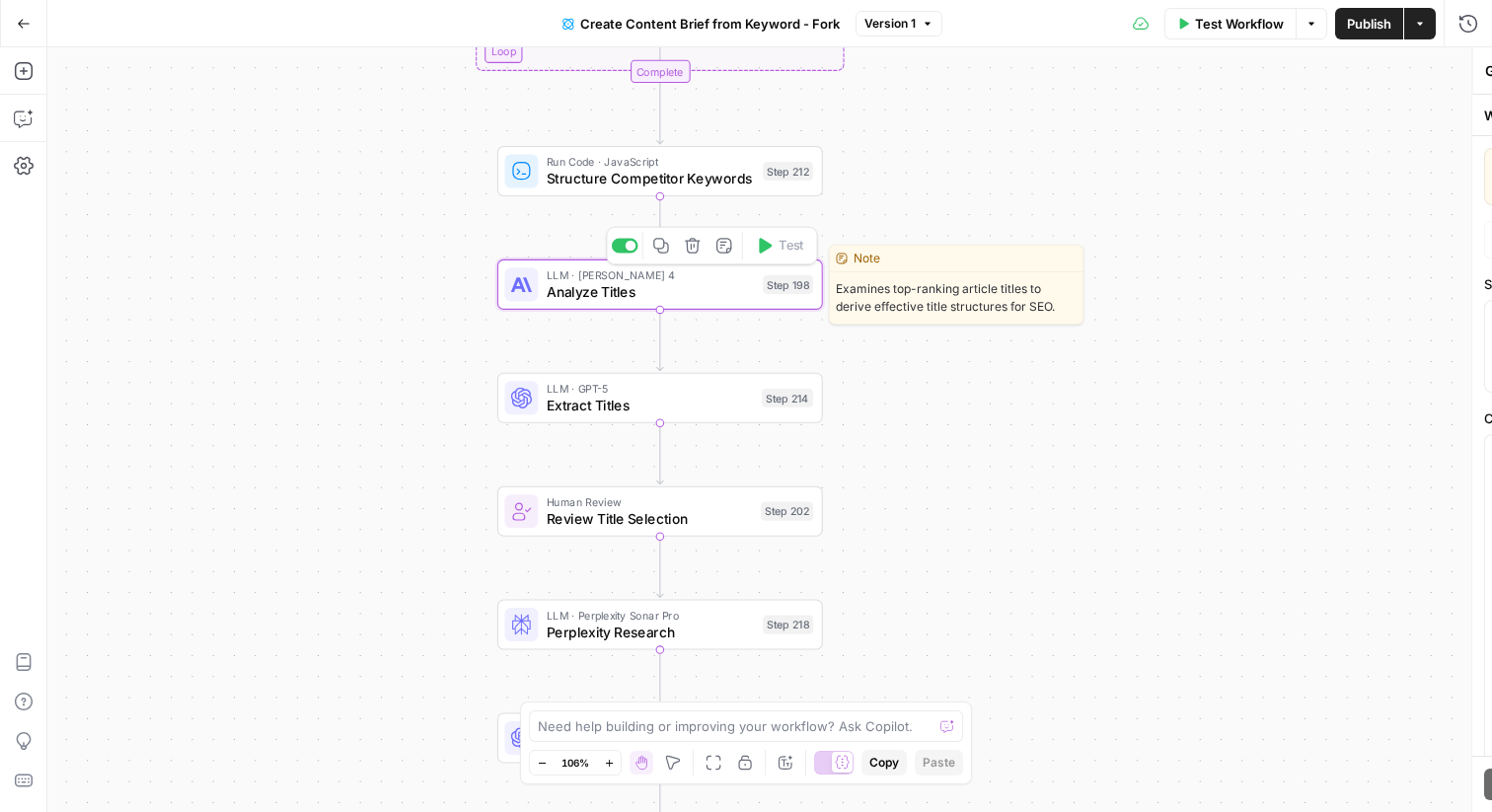
type textarea "Analyze Titles"
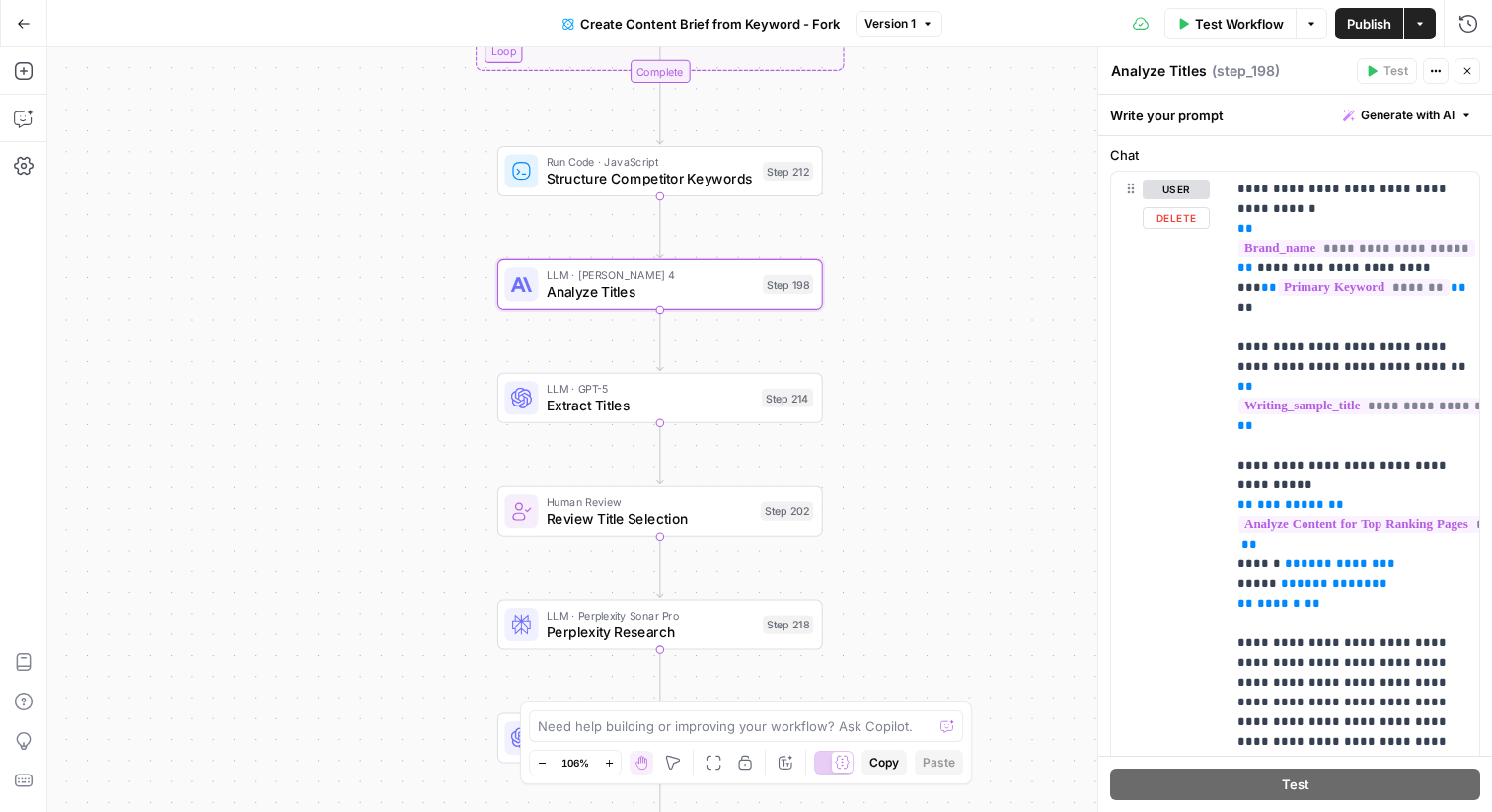
scroll to position [254, 0]
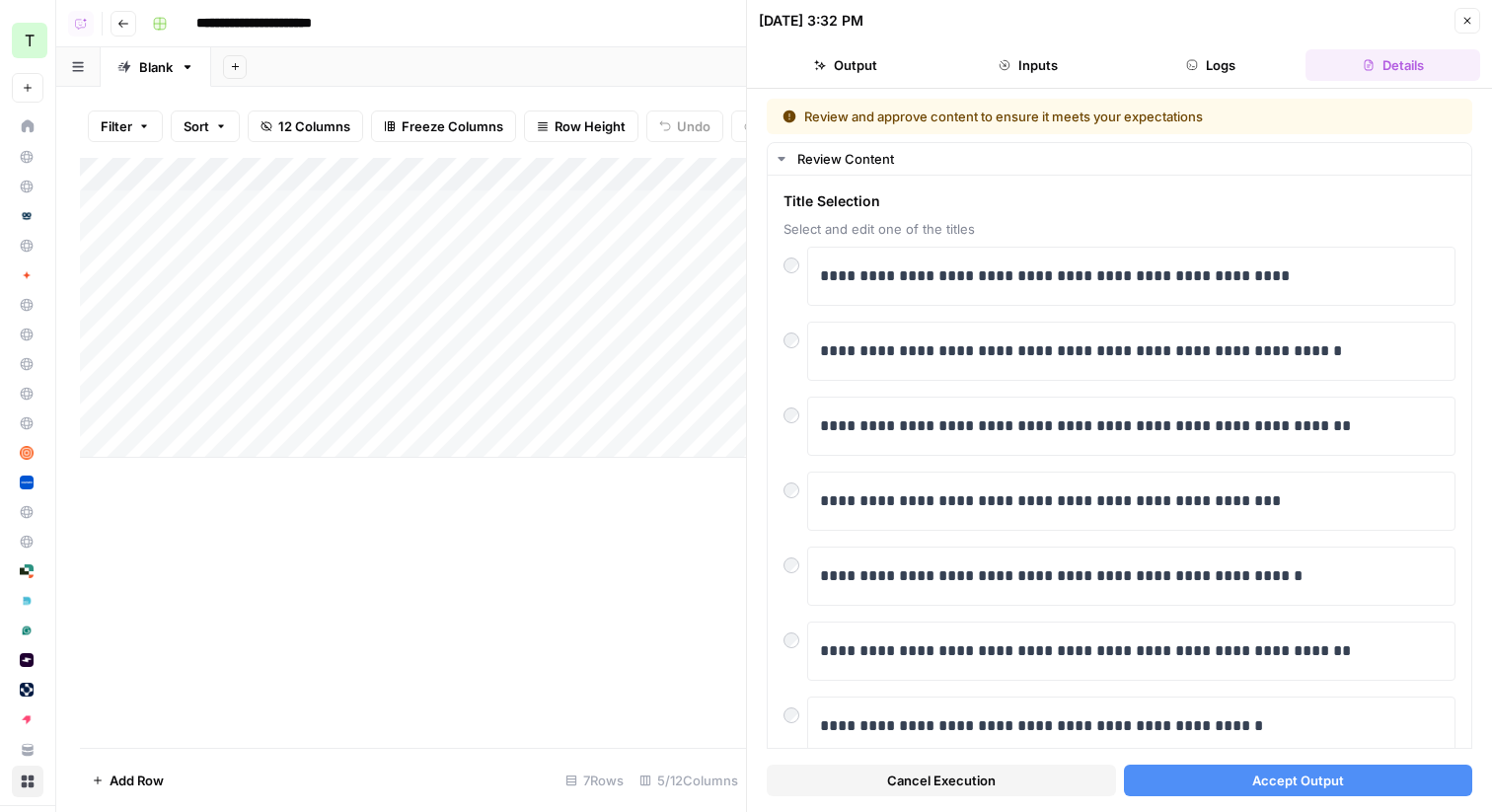
click at [1304, 788] on span "Accept Output" at bounding box center [1298, 780] width 92 height 20
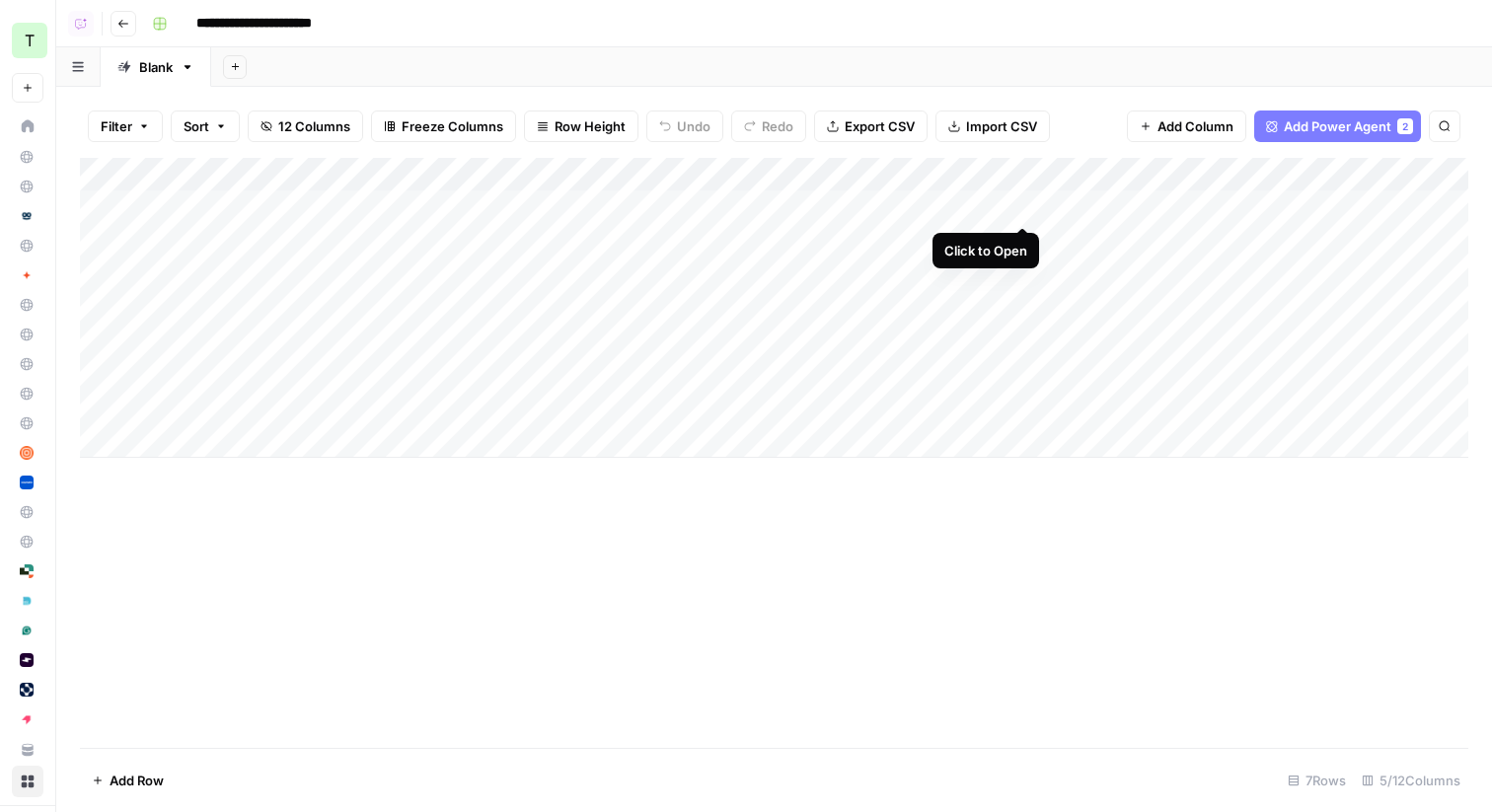
click at [1020, 205] on div "Add Column" at bounding box center [774, 308] width 1388 height 300
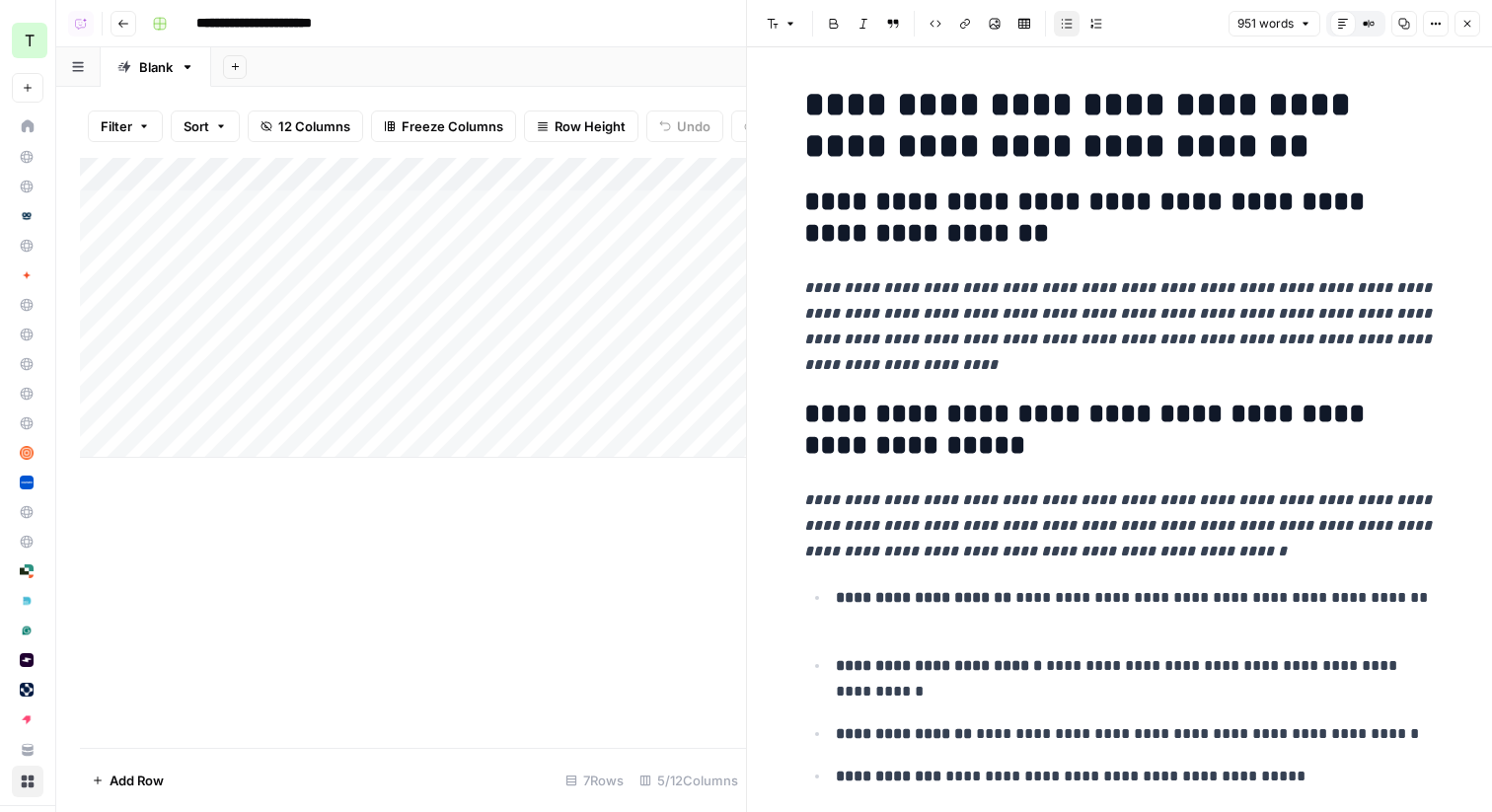
scroll to position [374, 0]
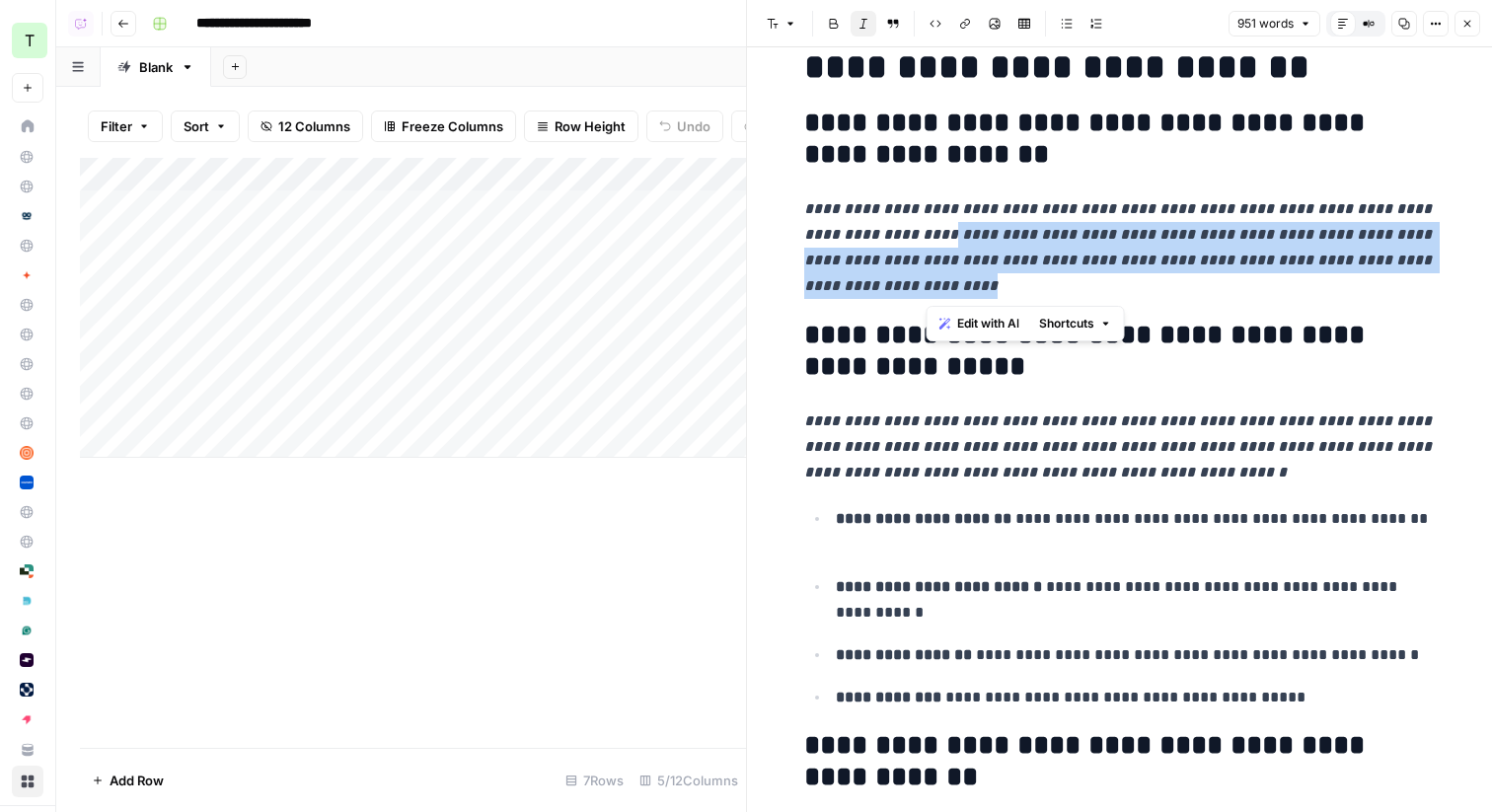
drag, startPoint x: 936, startPoint y: 230, endPoint x: 1270, endPoint y: 286, distance: 338.7
click at [1270, 286] on p "**********" at bounding box center [1120, 248] width 632 height 103
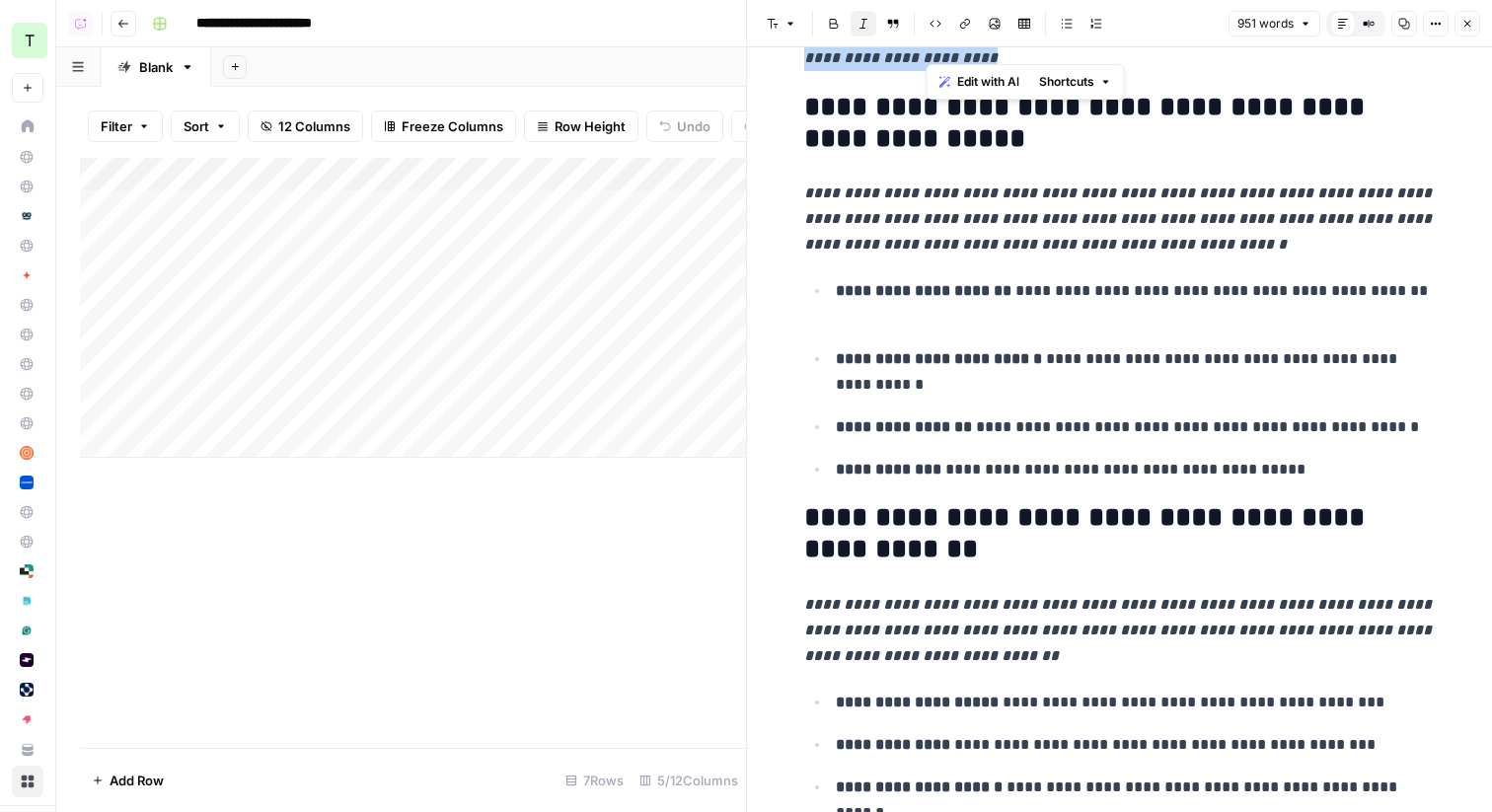
scroll to position [616, 0]
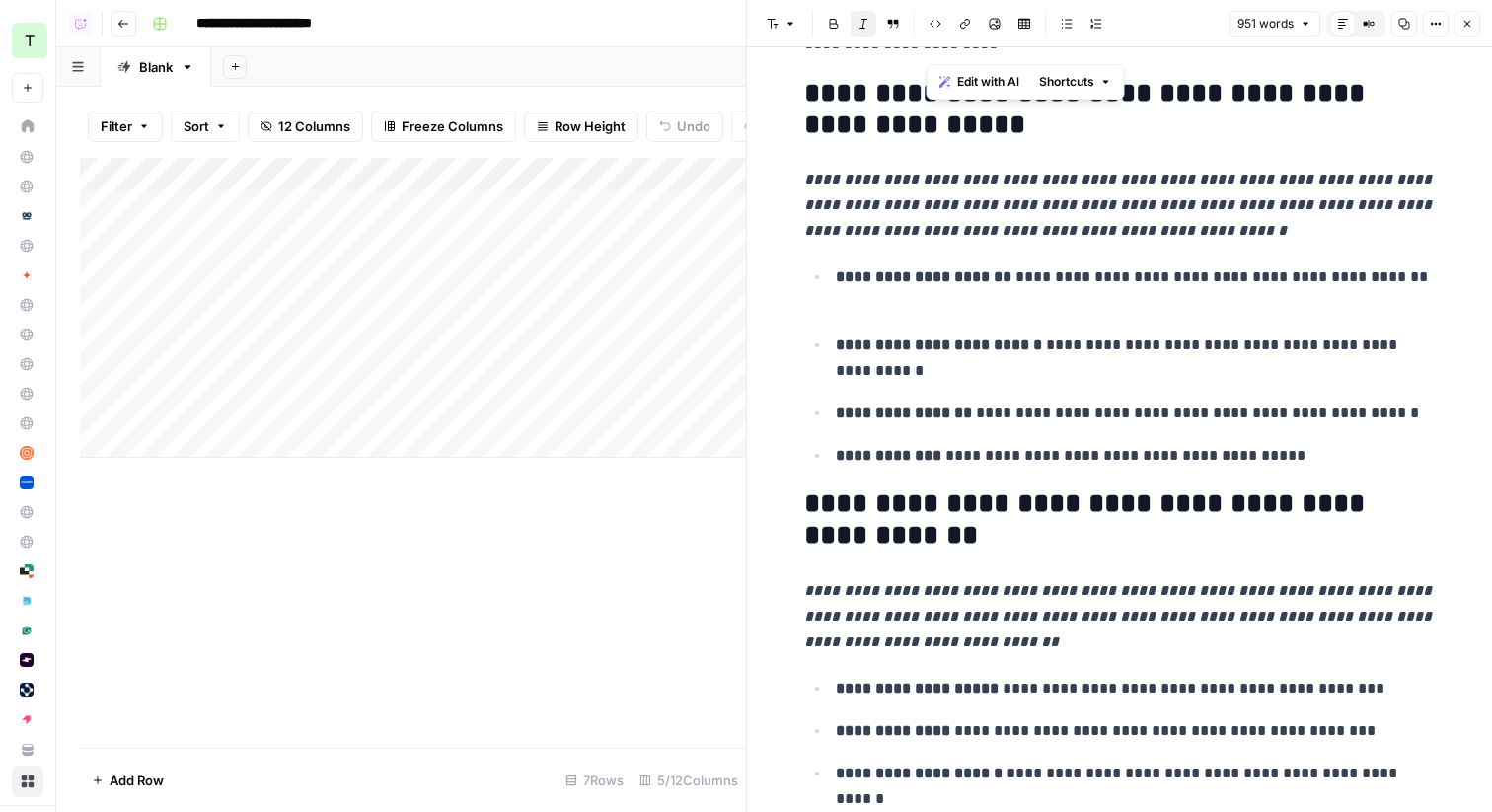
click at [1008, 389] on ul "**********" at bounding box center [1120, 366] width 632 height 205
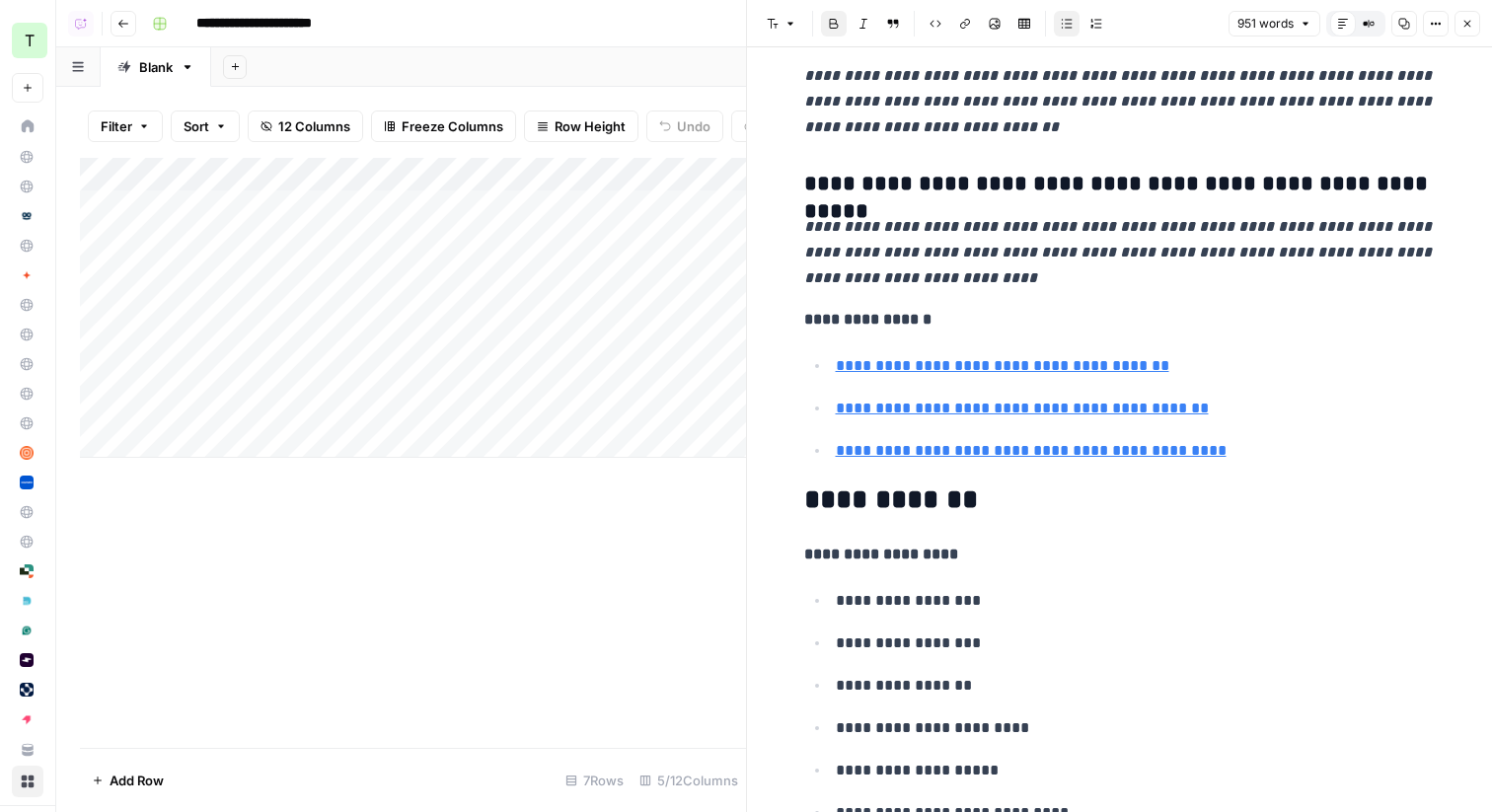
scroll to position [5337, 0]
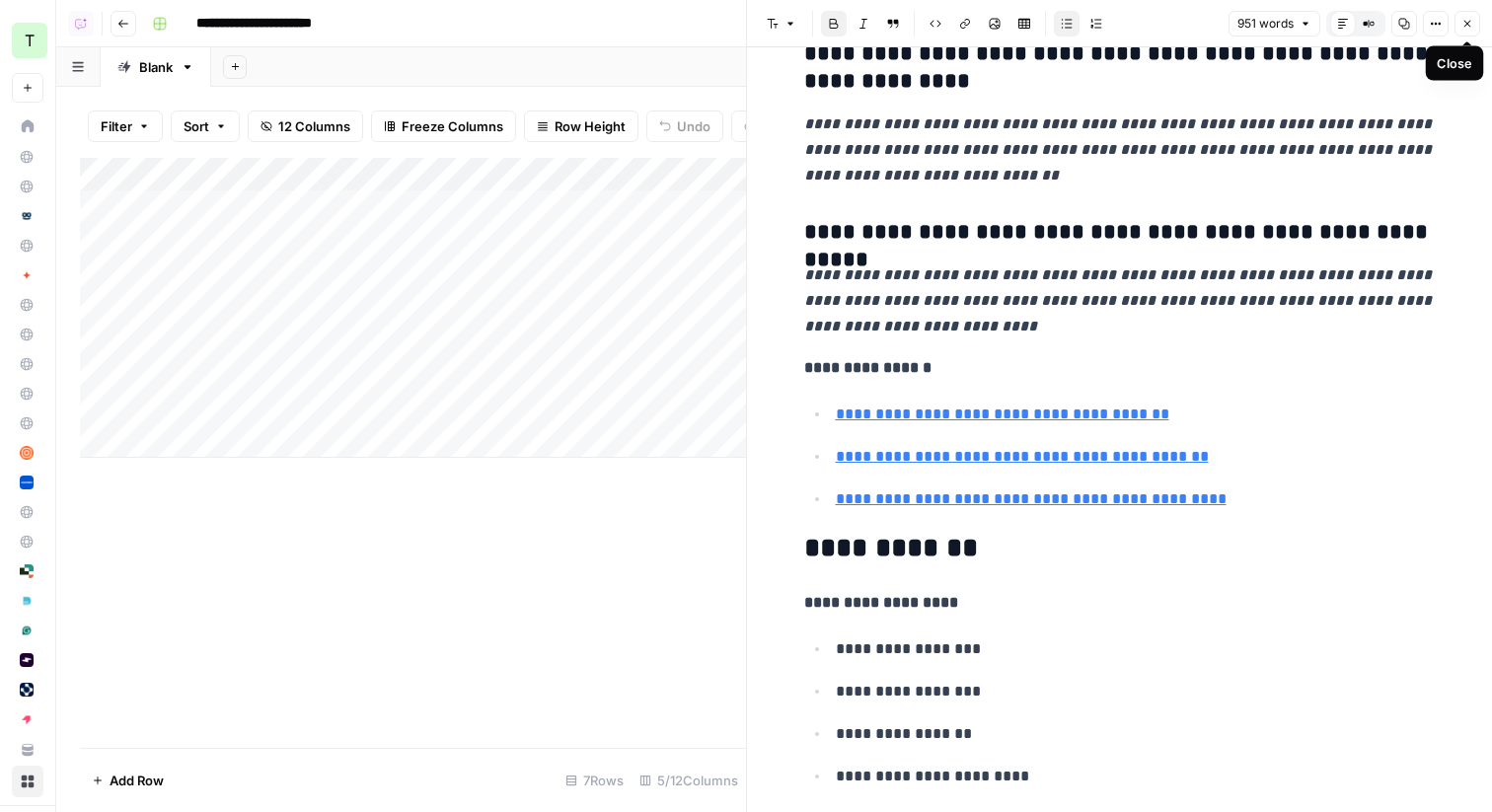
click at [1465, 30] on button "Close" at bounding box center [1467, 24] width 26 height 26
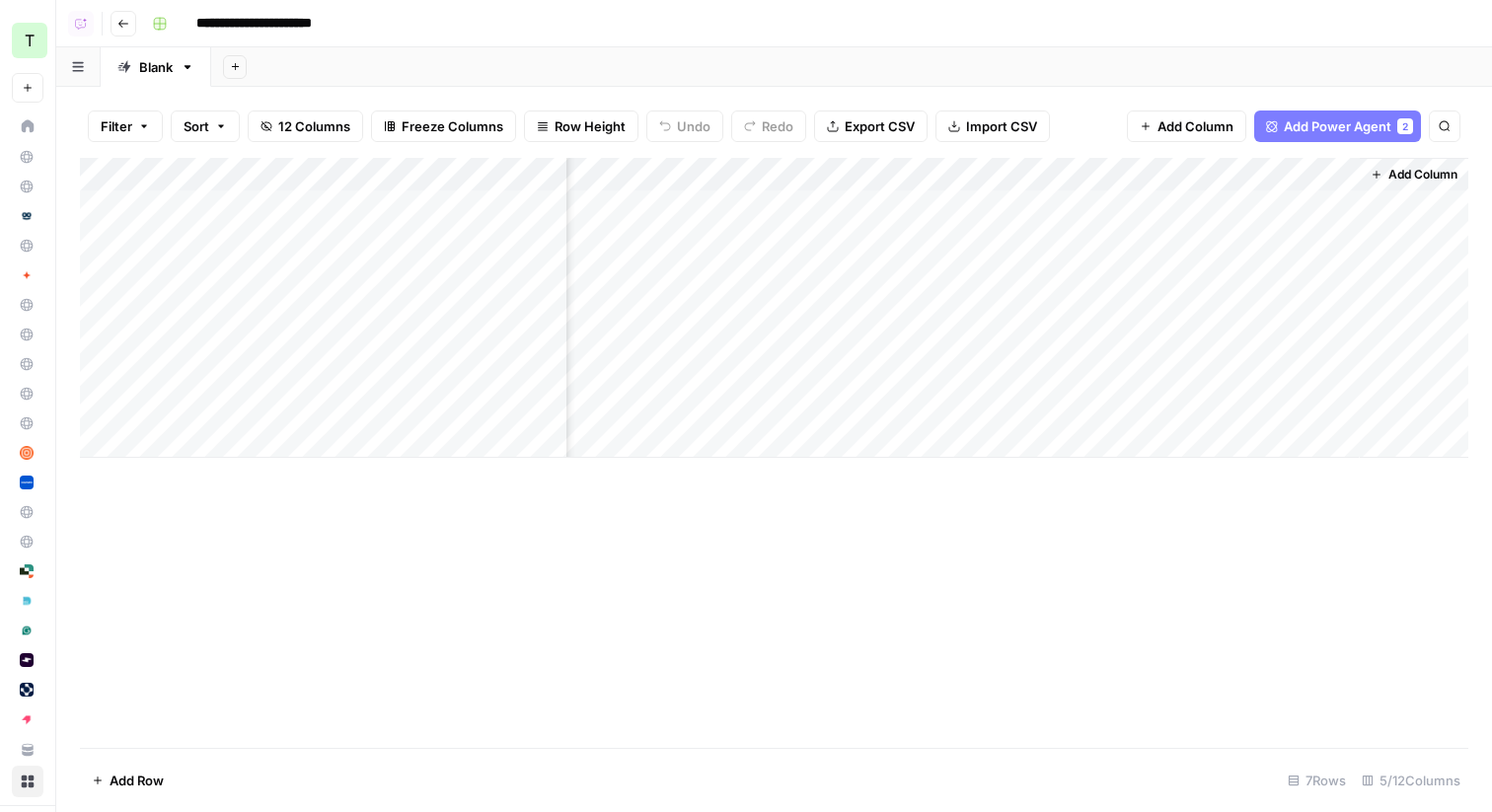
scroll to position [0, 136]
click at [1142, 174] on div "Add Column" at bounding box center [774, 308] width 1388 height 300
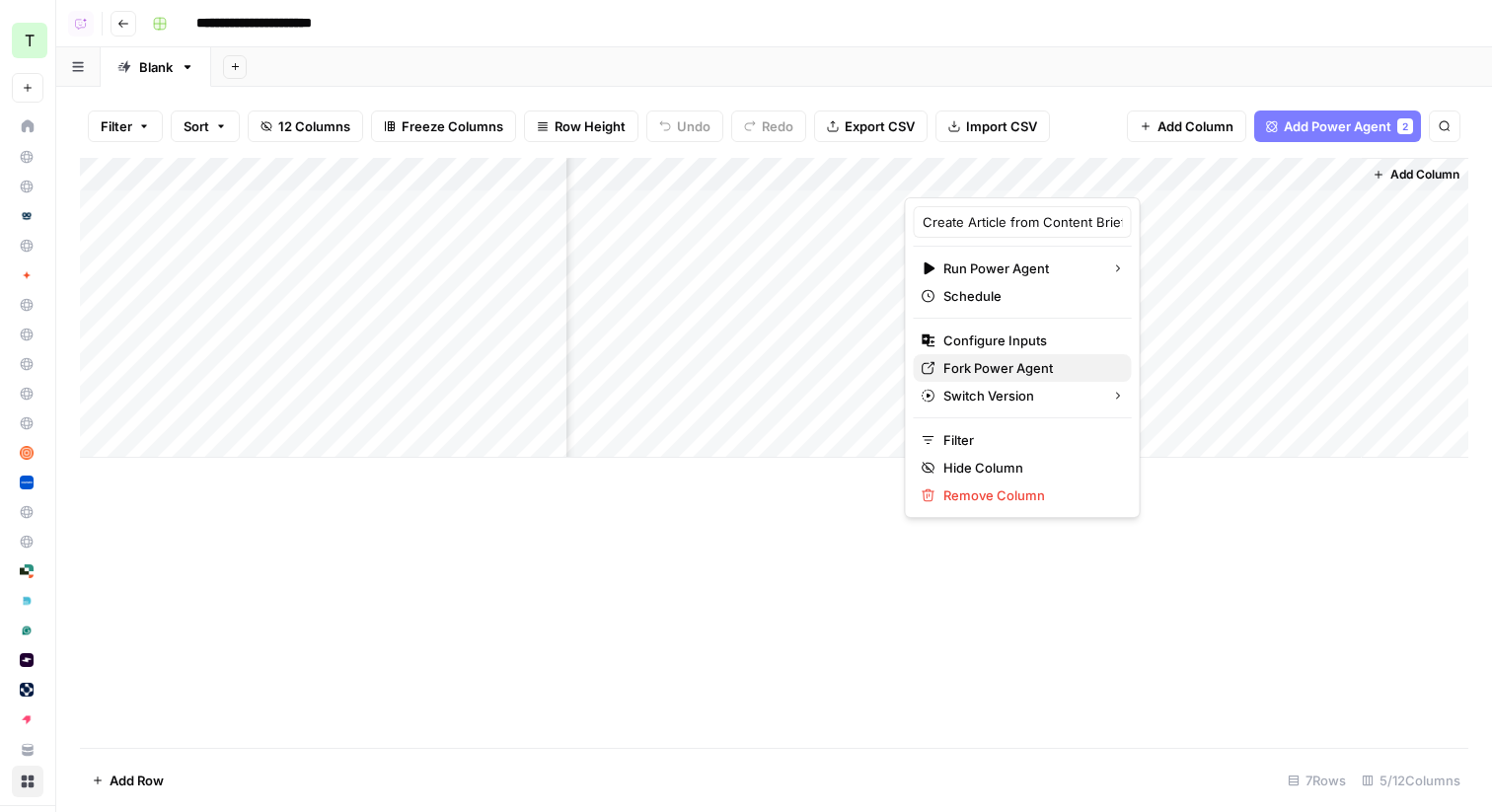
click at [971, 361] on span "Fork Power Agent" at bounding box center [1029, 368] width 173 height 20
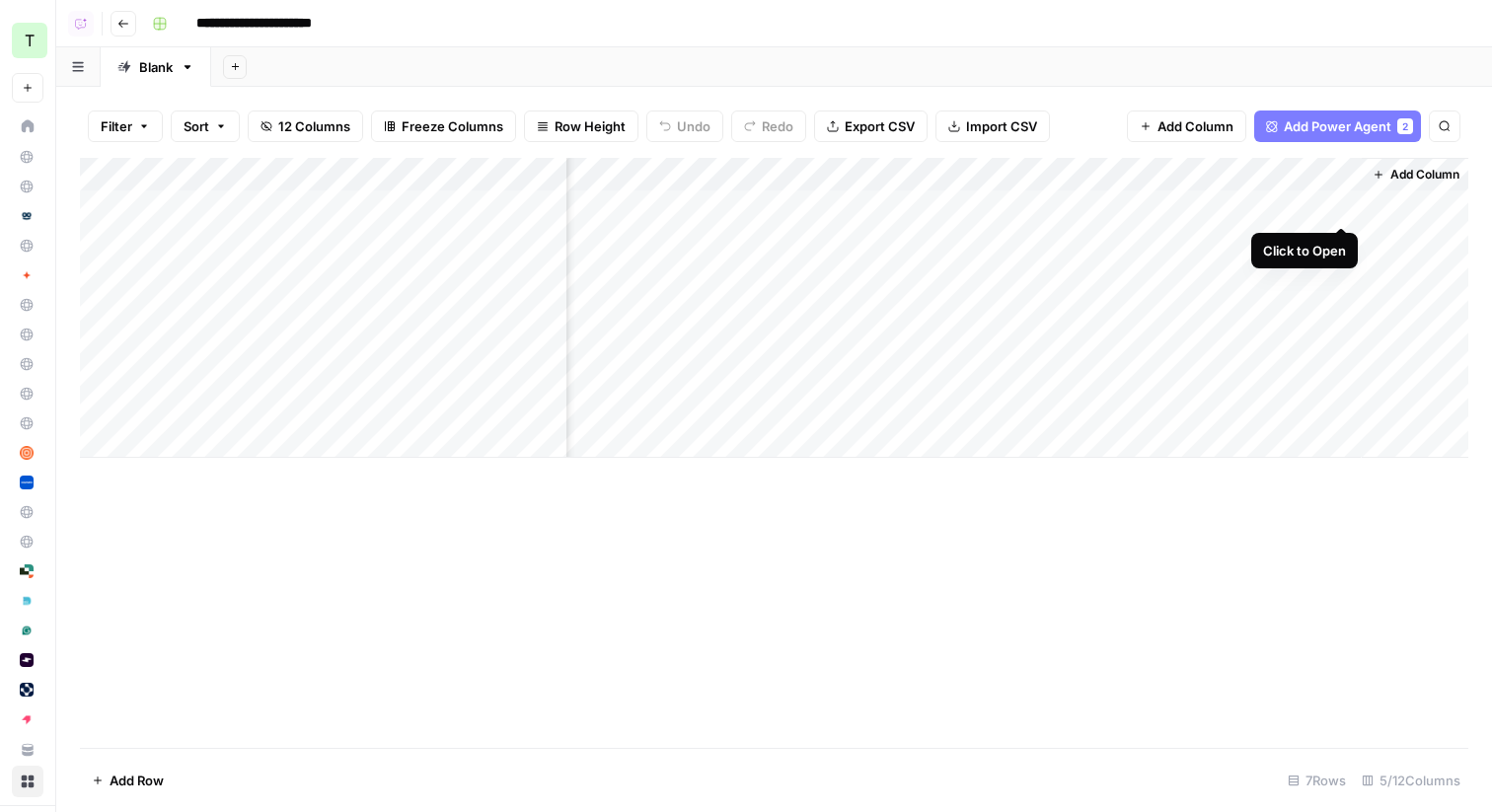
click at [1343, 205] on div "Add Column" at bounding box center [774, 308] width 1388 height 300
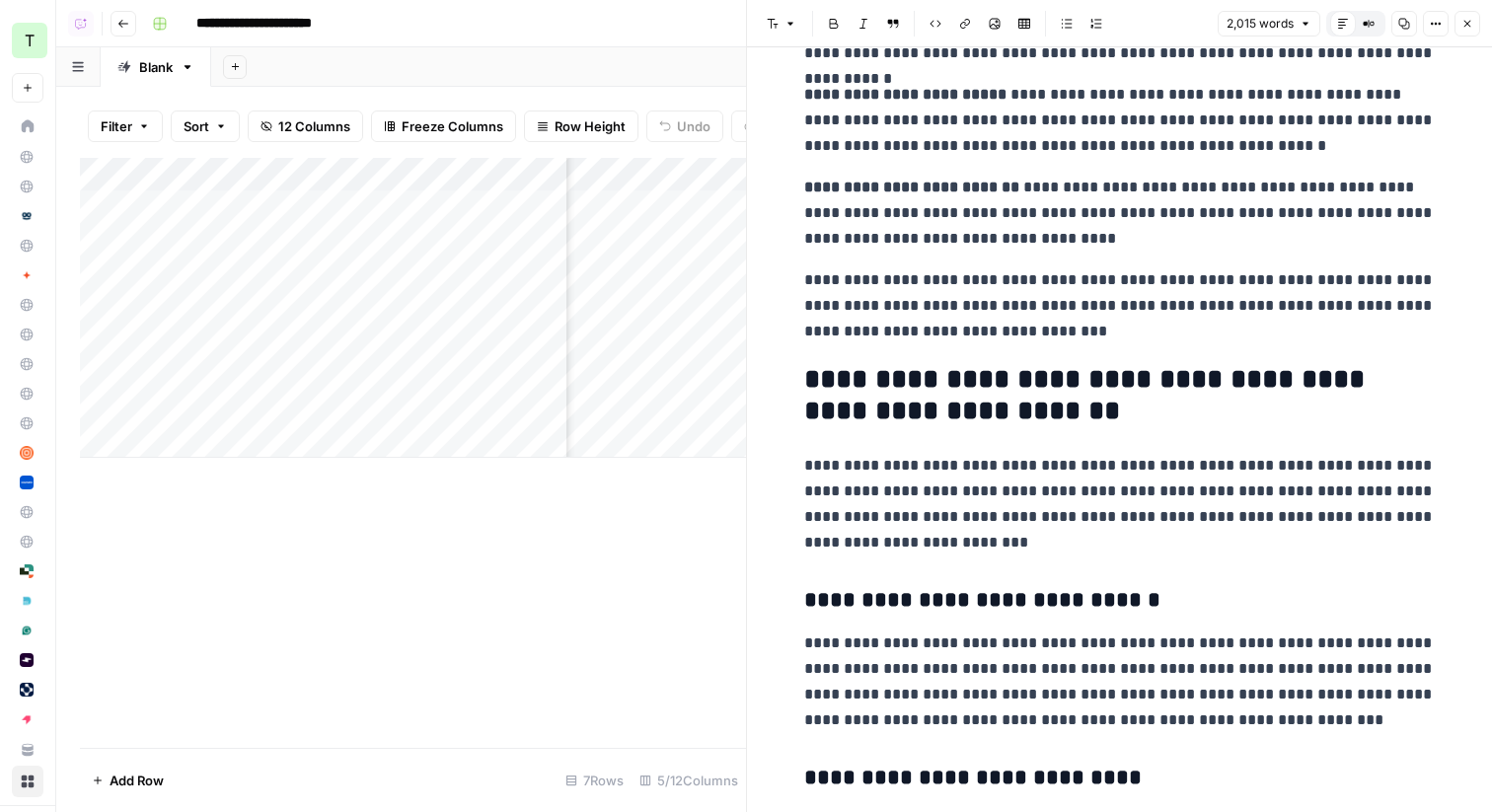
scroll to position [1894, 0]
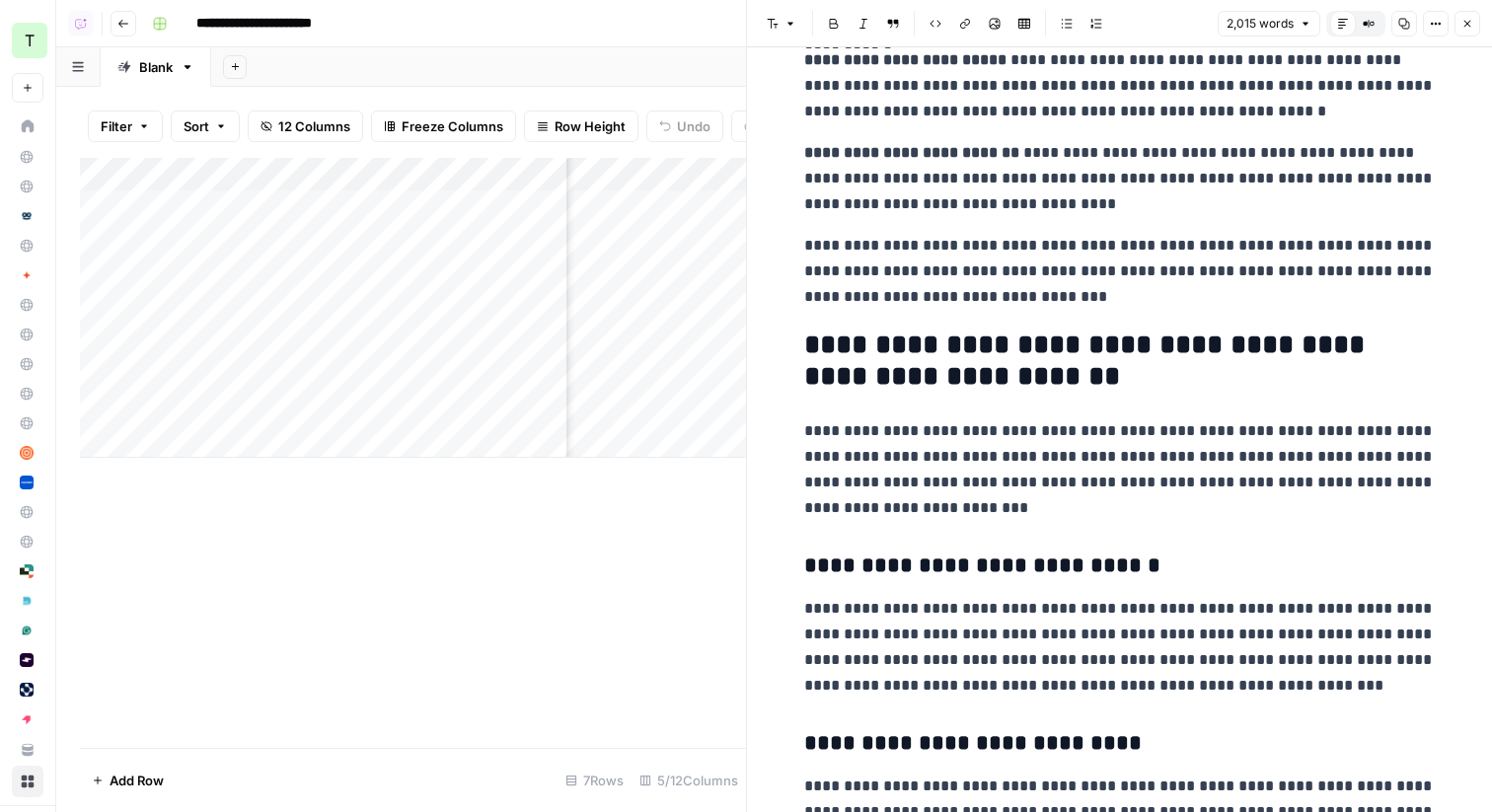
click at [1469, 27] on icon "button" at bounding box center [1467, 24] width 12 height 12
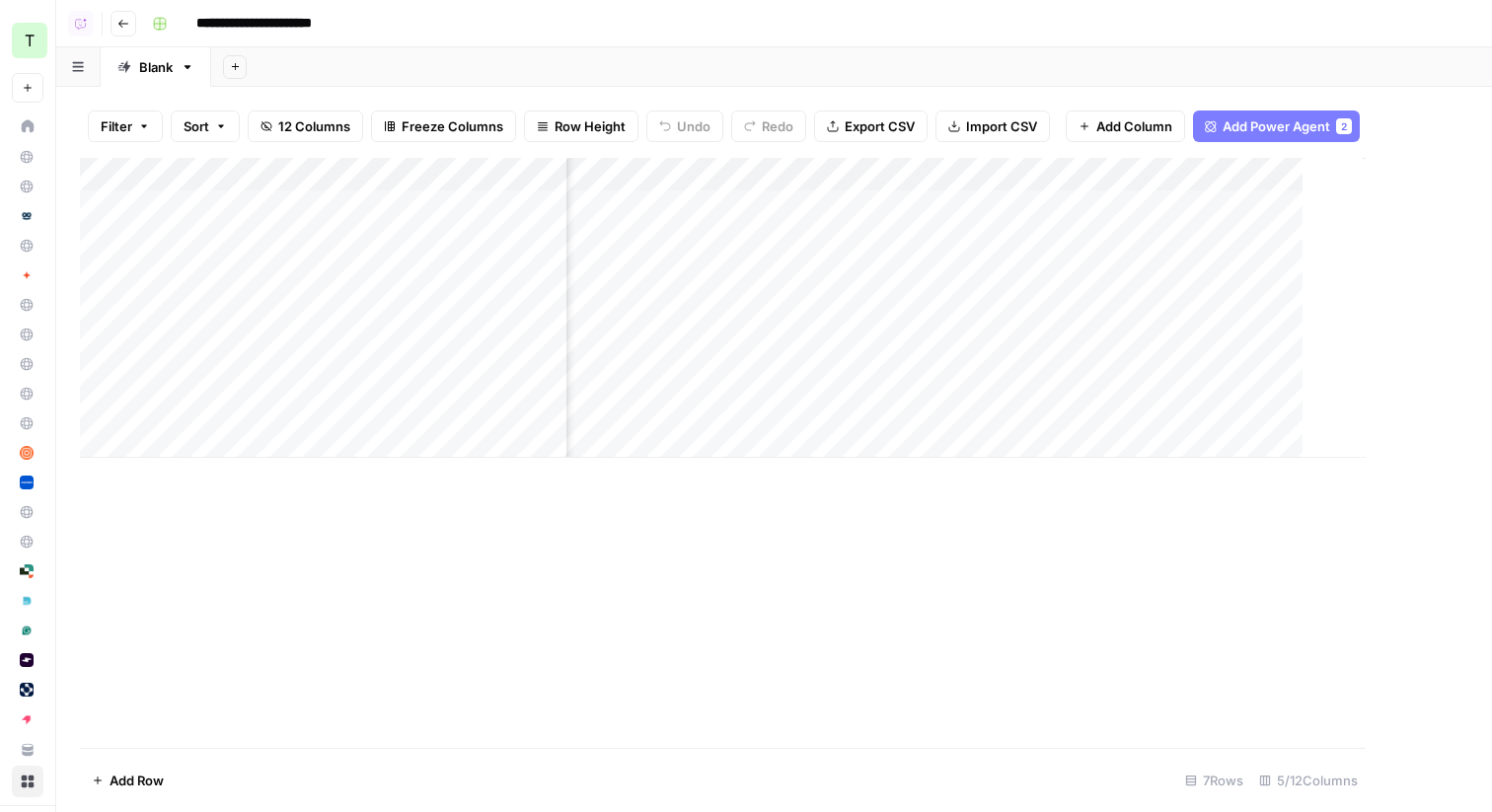
scroll to position [0, 115]
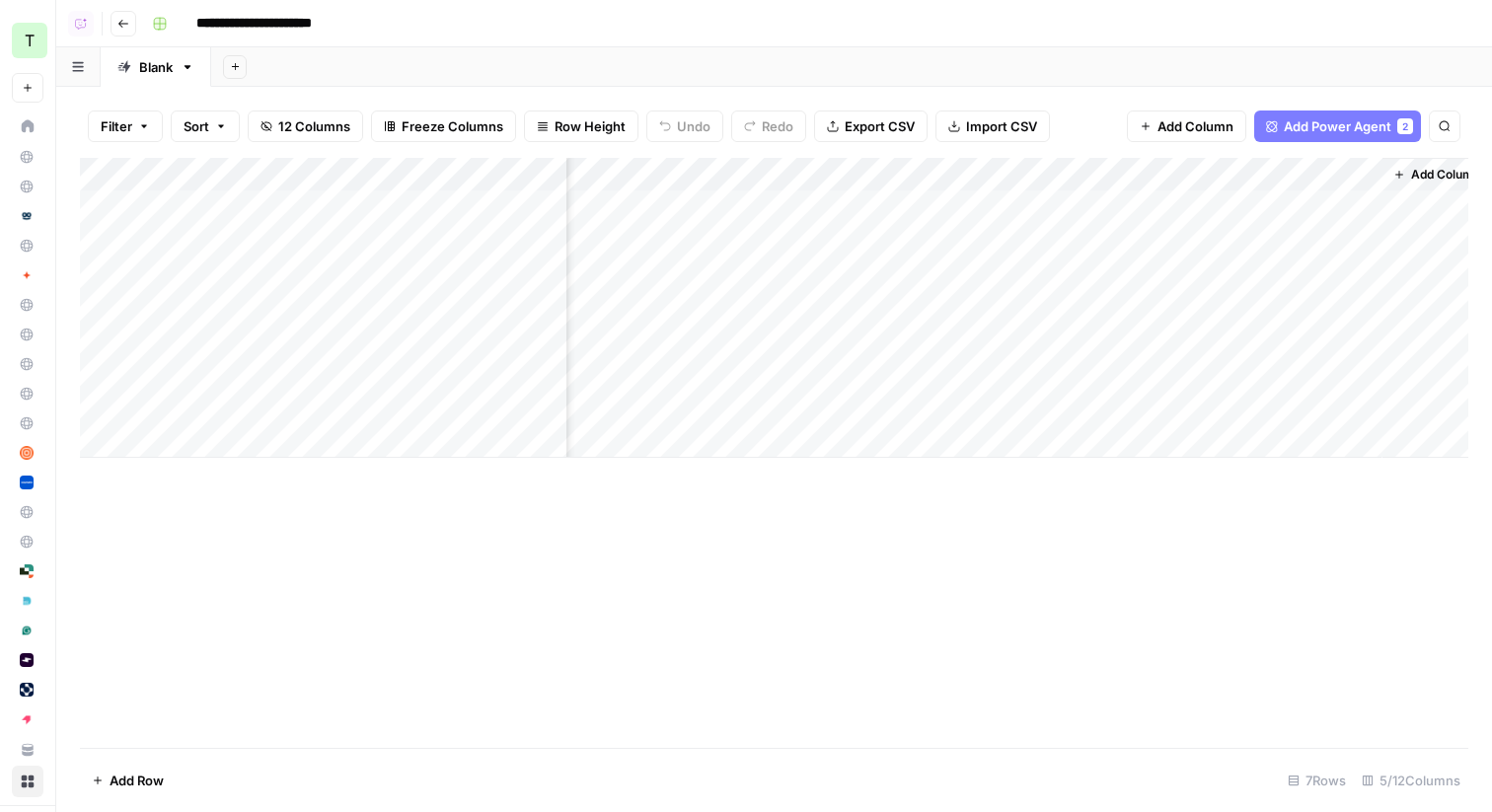
click at [1437, 170] on span "Add Column" at bounding box center [1446, 175] width 69 height 18
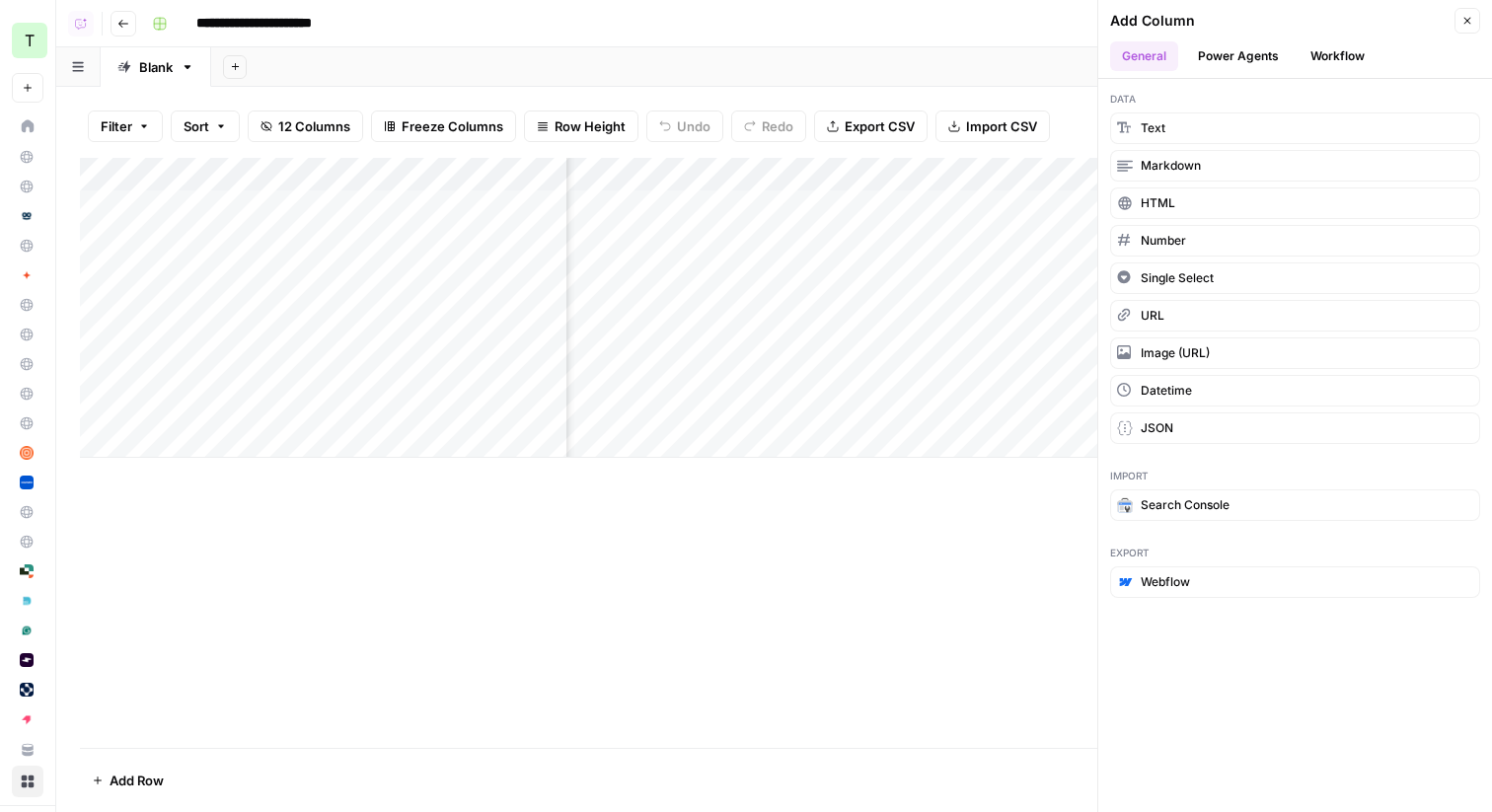
click at [1259, 53] on button "Power Agents" at bounding box center [1238, 56] width 105 height 30
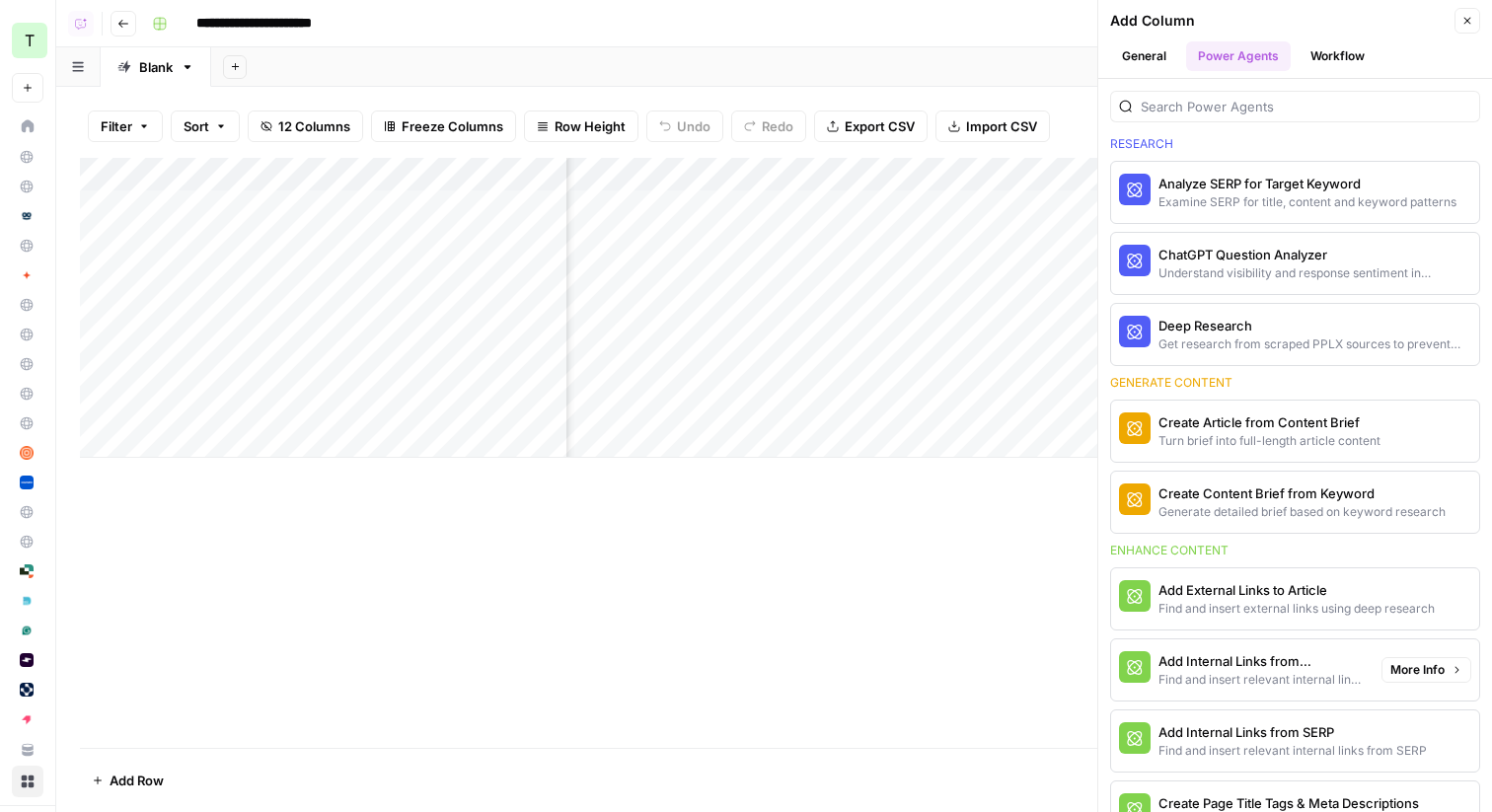
scroll to position [0, 0]
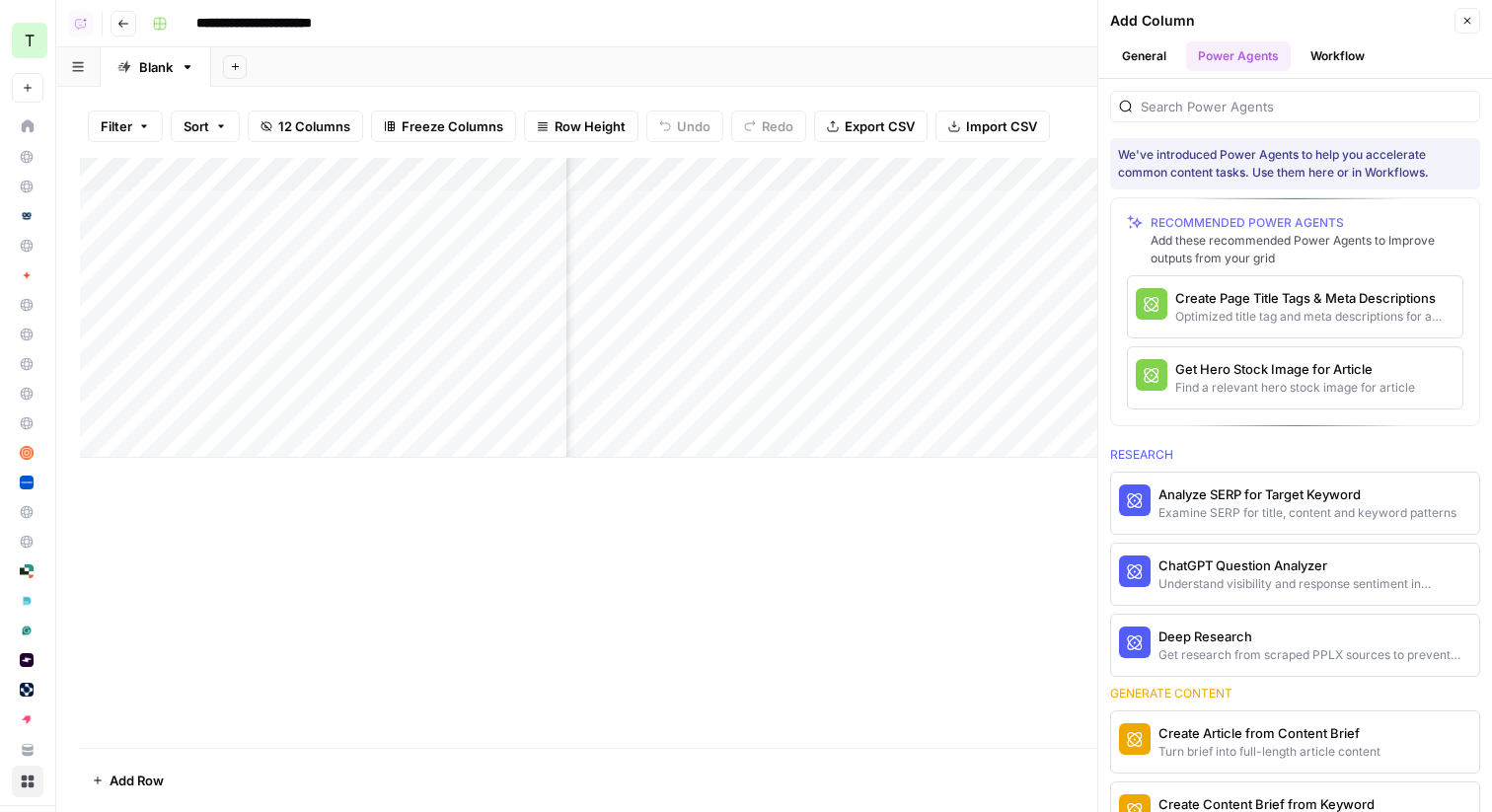
click at [1465, 14] on button "Close" at bounding box center [1467, 21] width 26 height 26
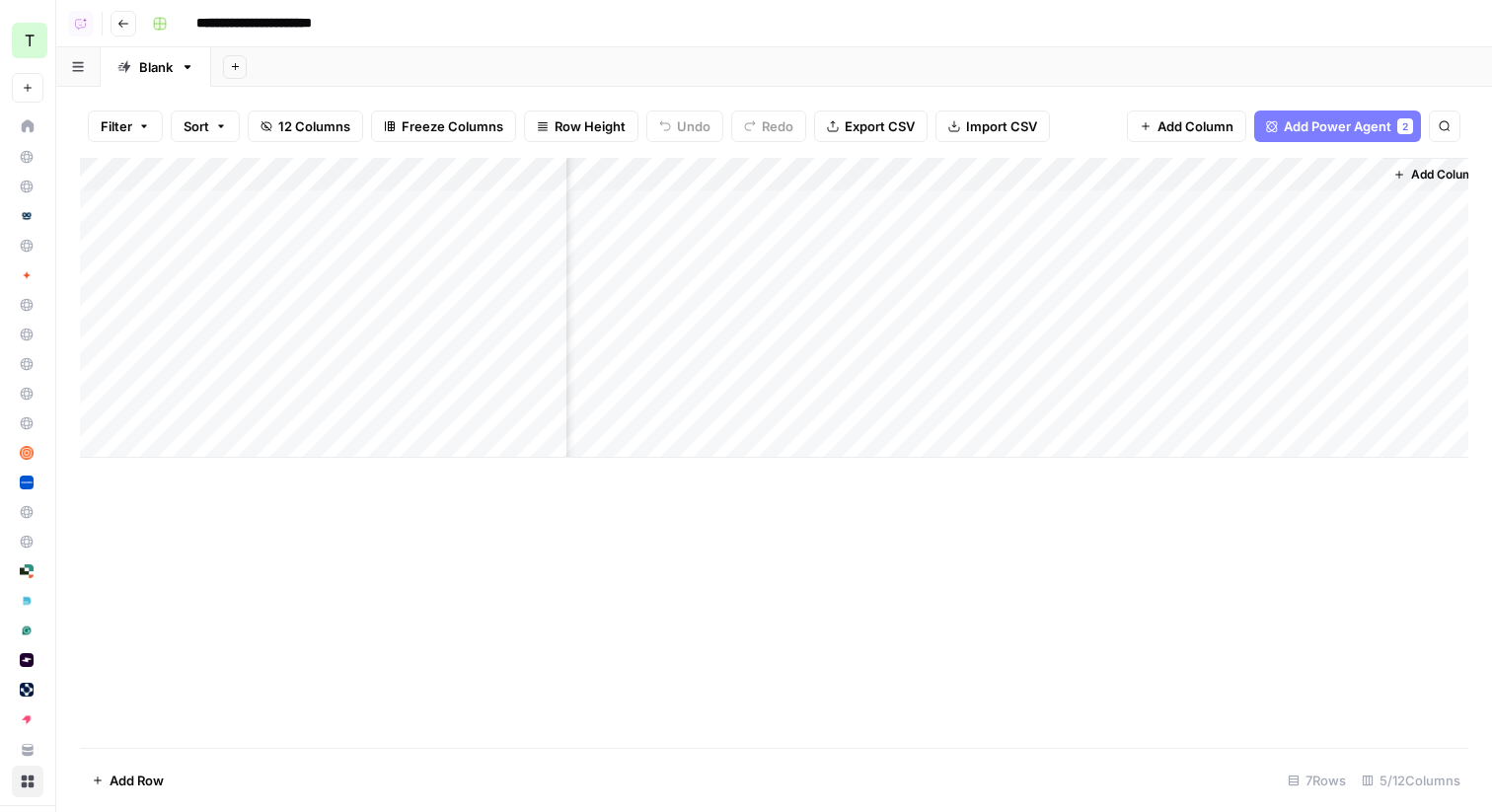
click at [119, 25] on icon "button" at bounding box center [123, 24] width 12 height 12
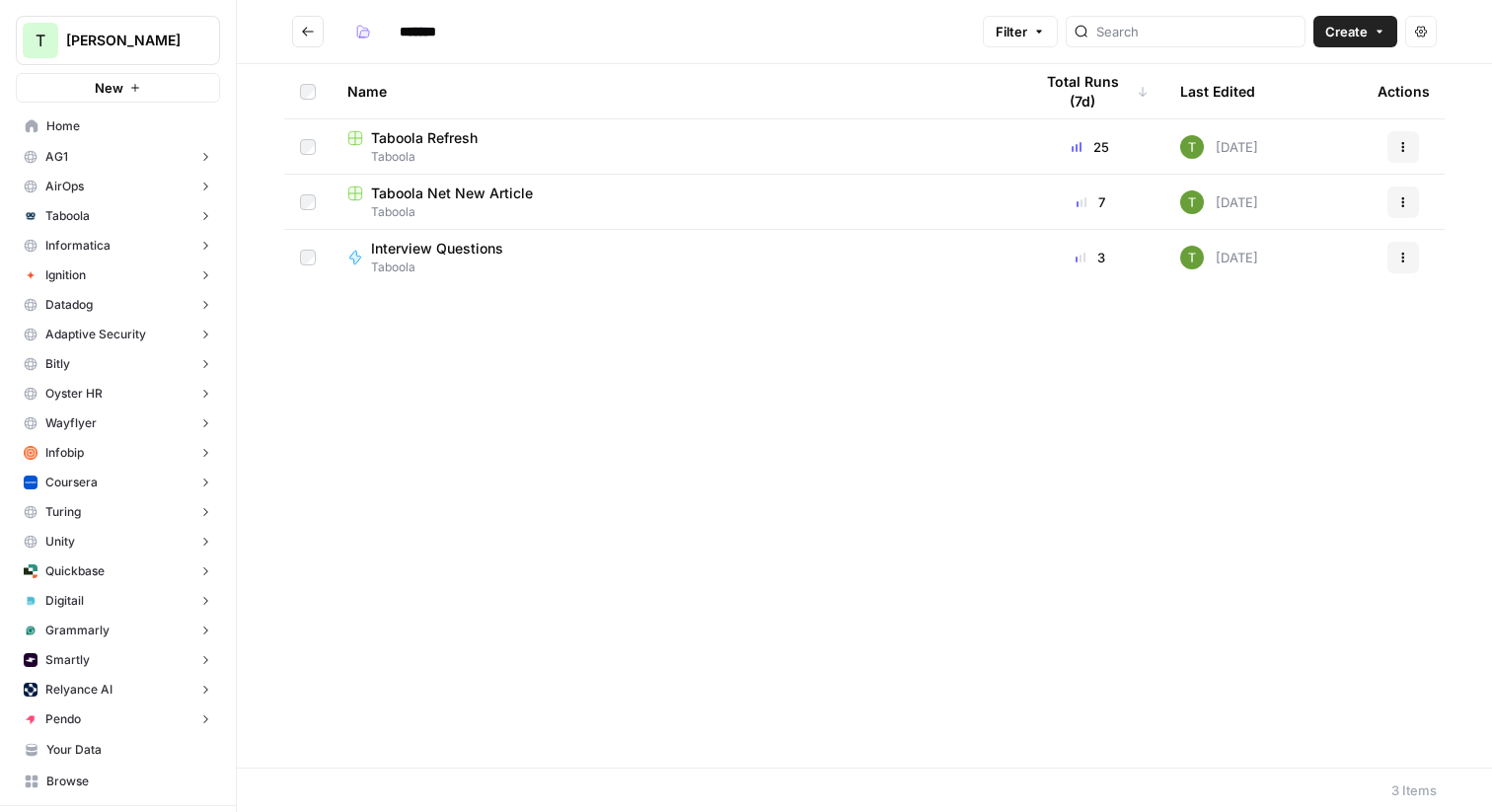
click at [424, 256] on span "Interview Questions" at bounding box center [437, 249] width 132 height 20
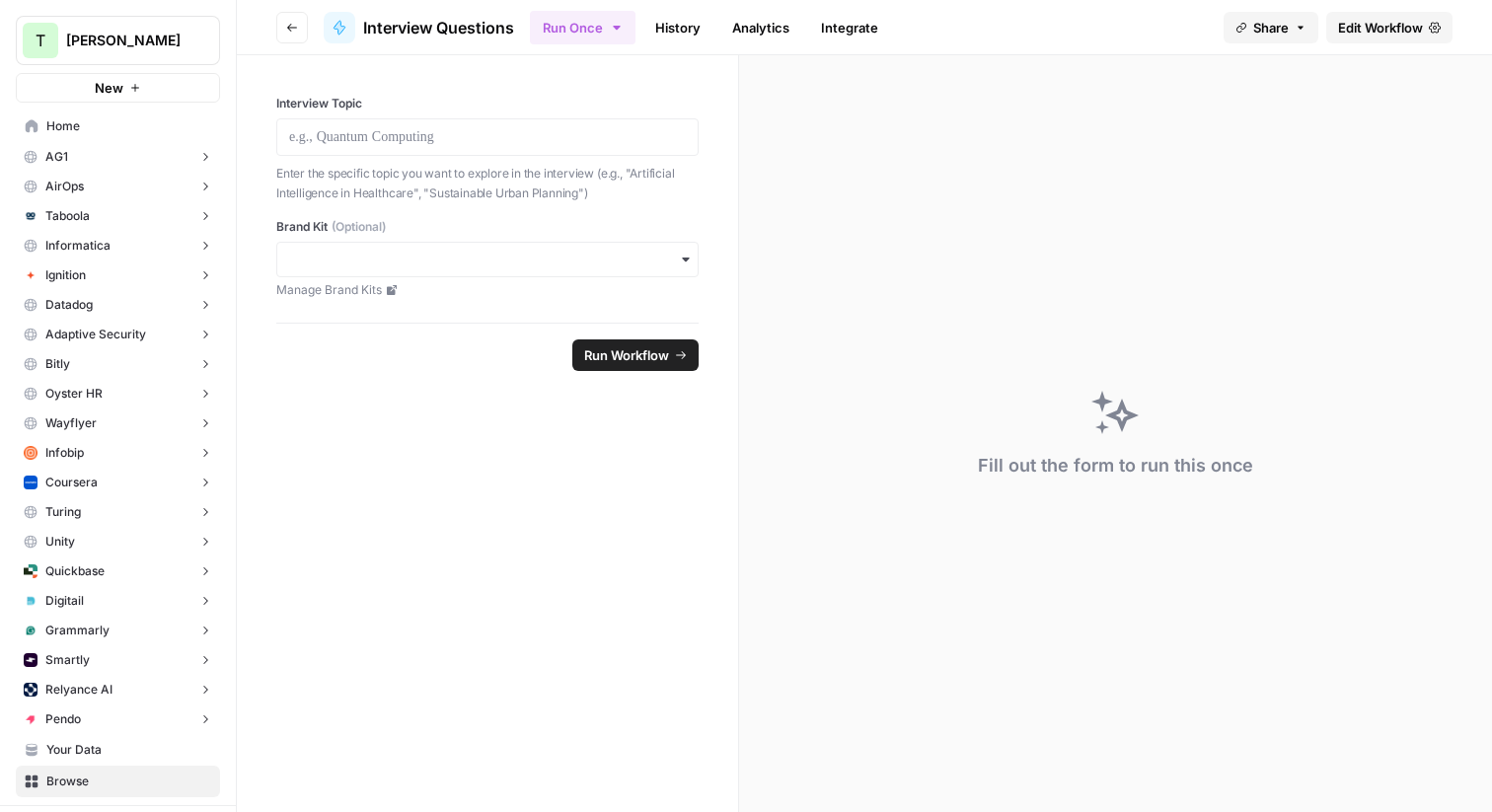
click at [1367, 29] on span "Edit Workflow" at bounding box center [1380, 28] width 85 height 20
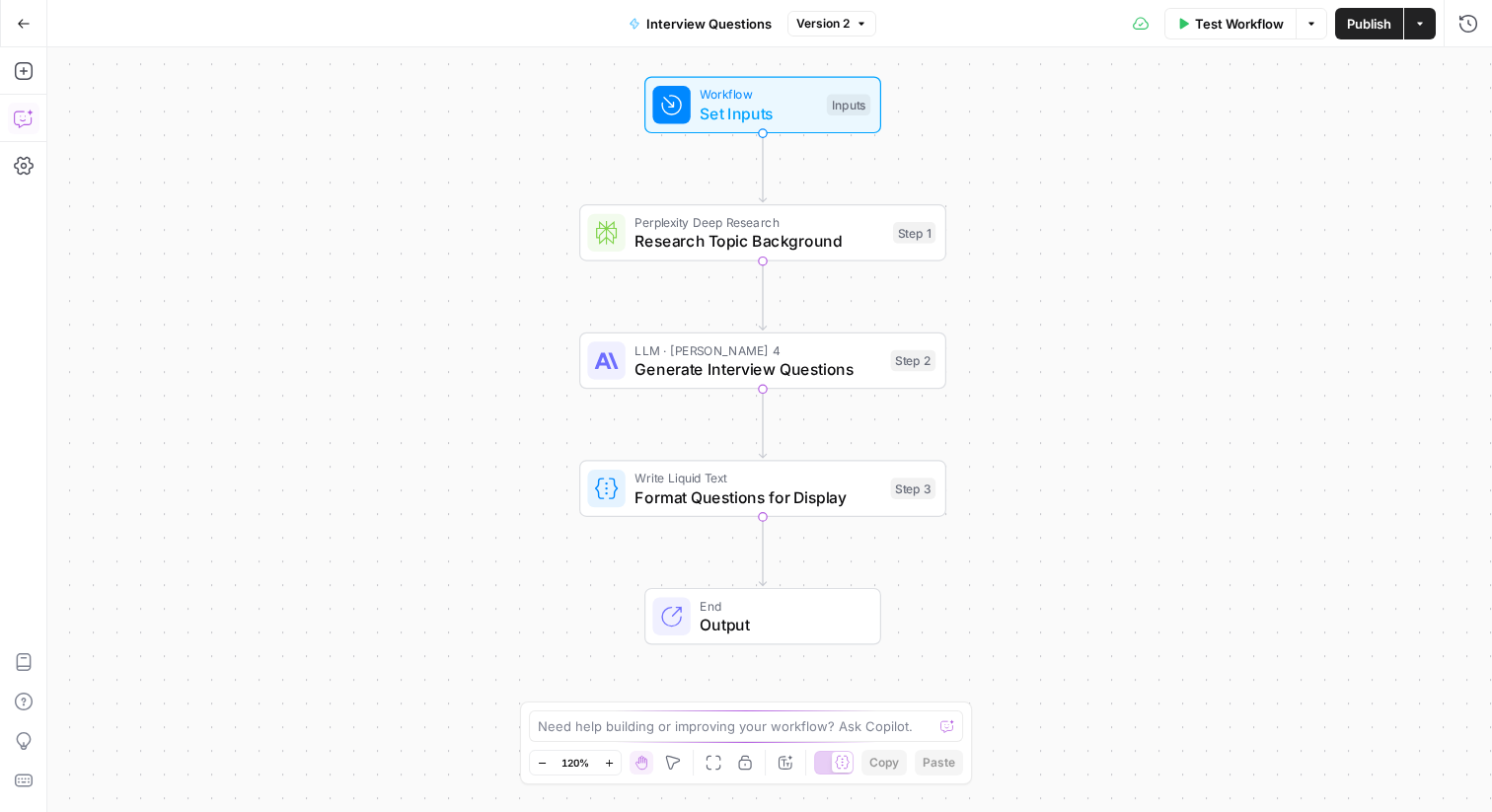
click at [21, 111] on icon "button" at bounding box center [24, 118] width 20 height 20
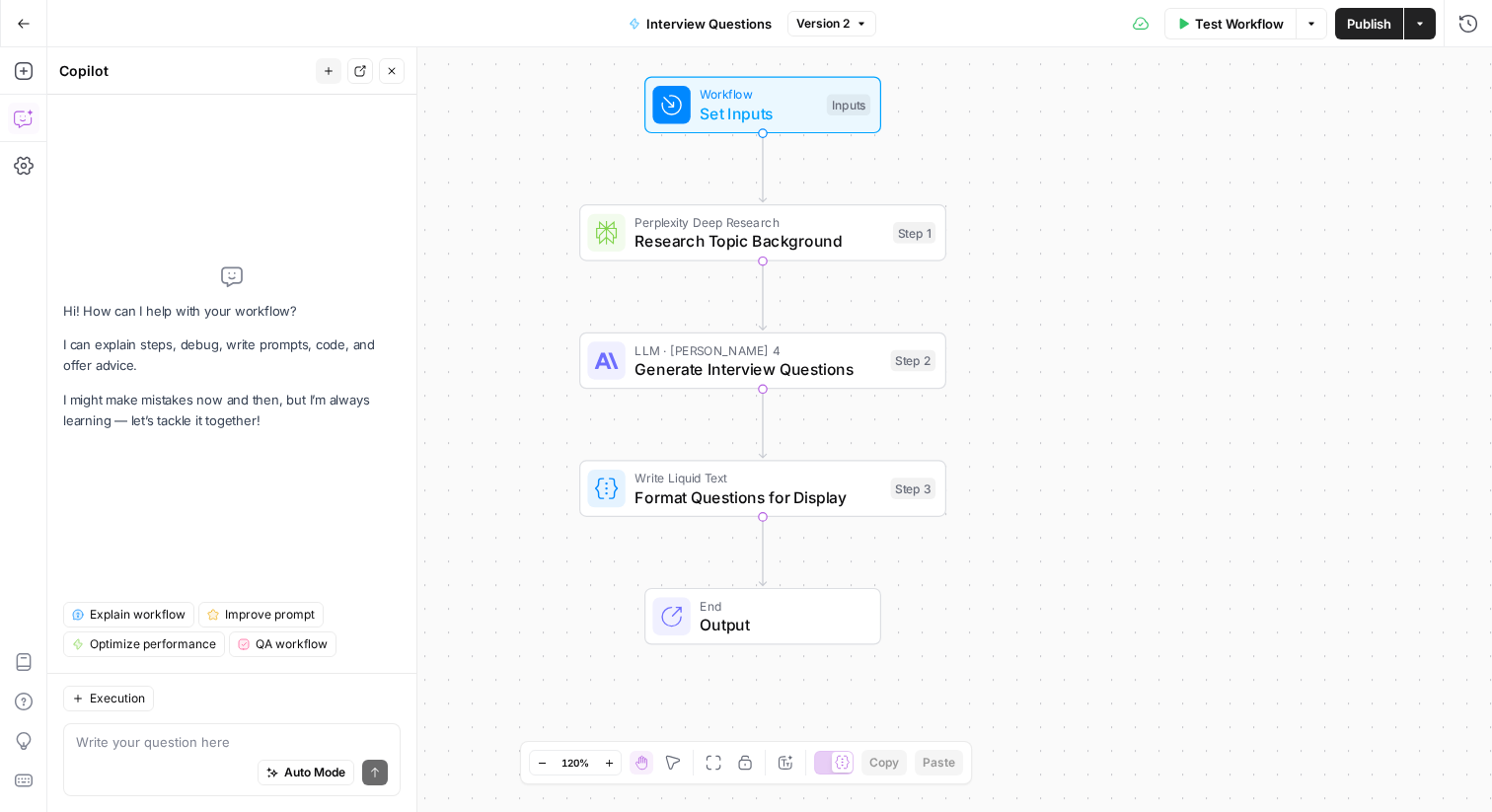
click at [121, 748] on textarea at bounding box center [232, 742] width 312 height 20
click at [702, 375] on span "Generate Interview Questions" at bounding box center [758, 369] width 247 height 24
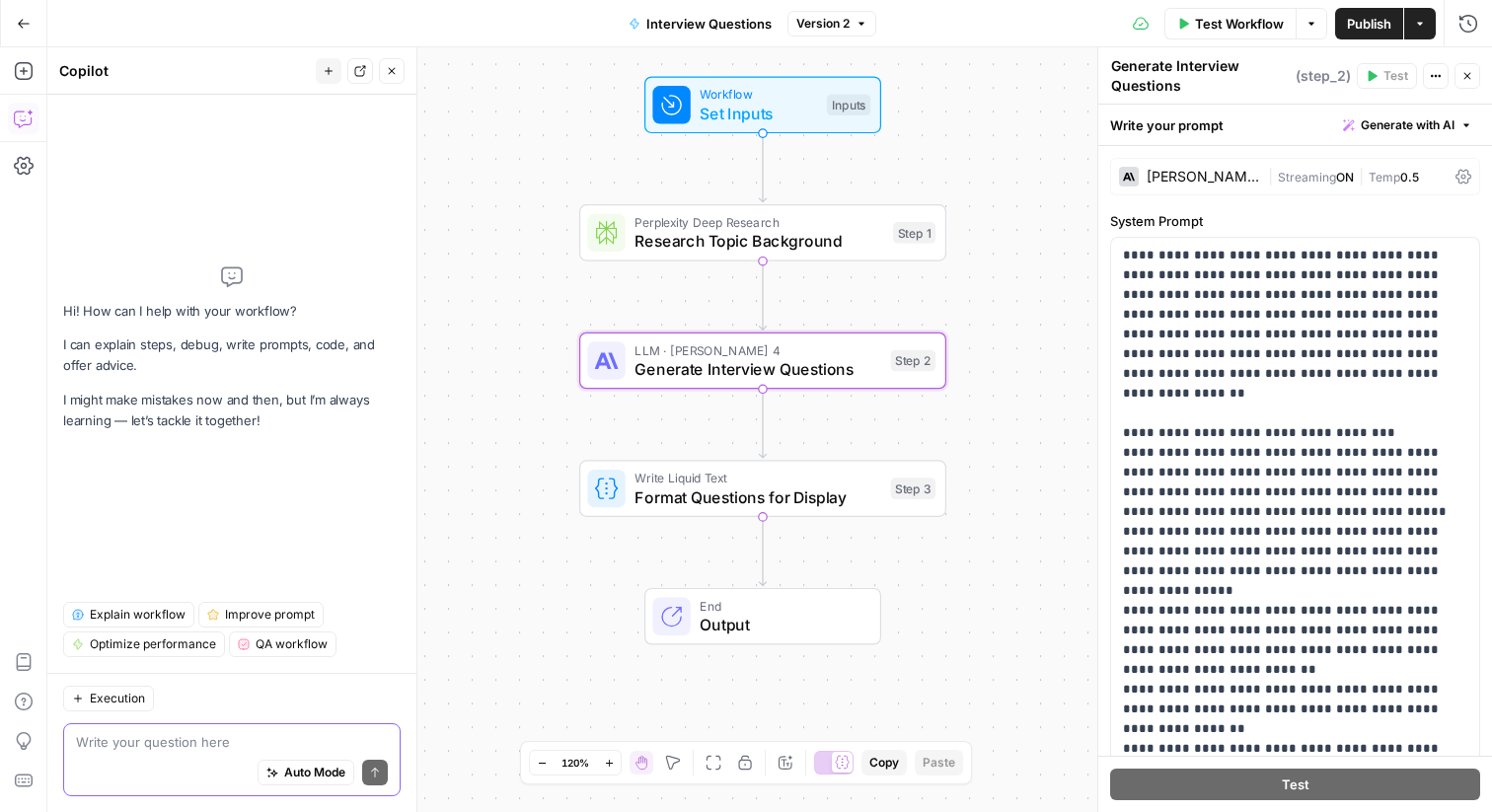
click at [102, 749] on textarea at bounding box center [232, 742] width 312 height 20
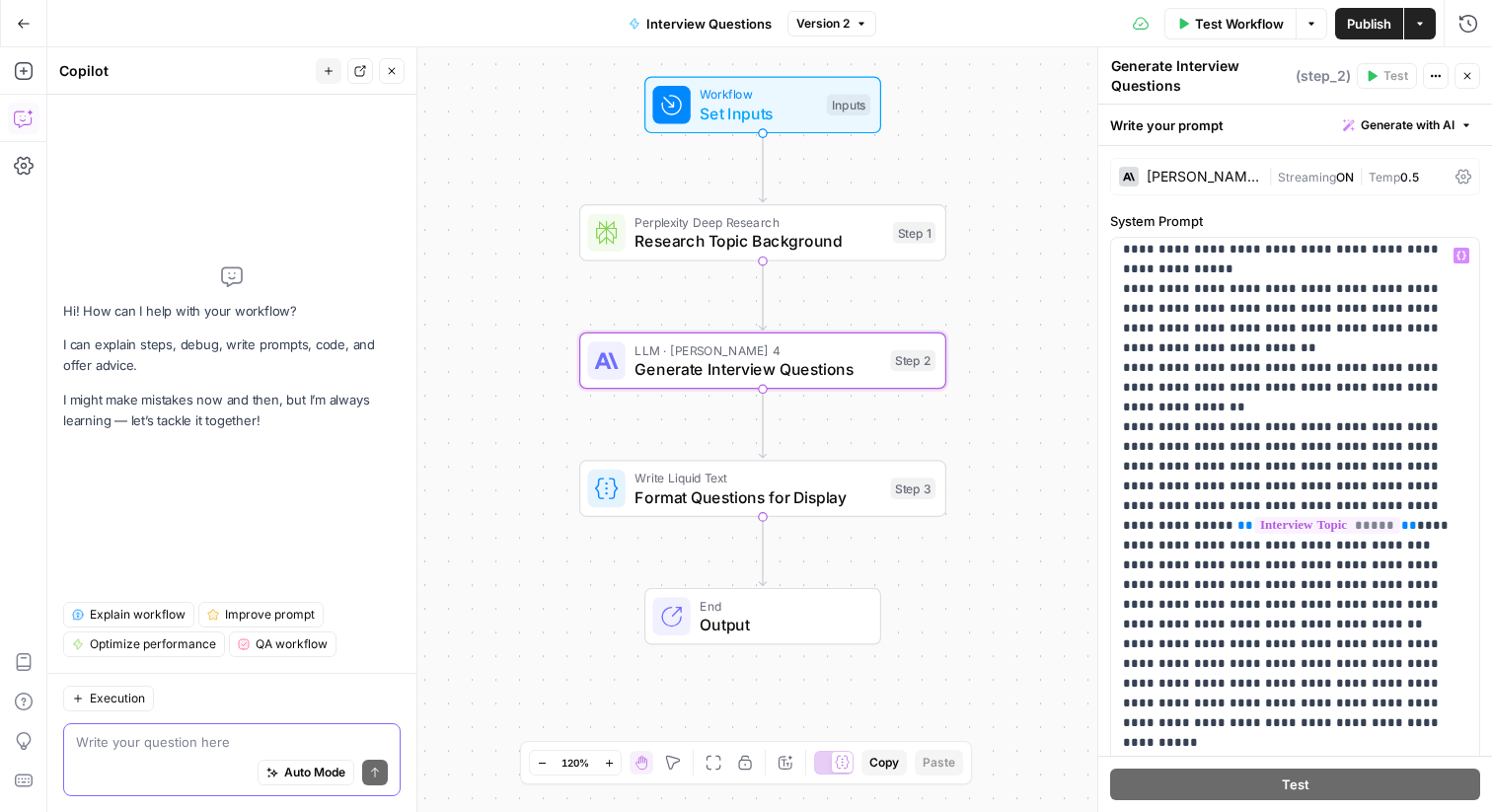
scroll to position [344, 0]
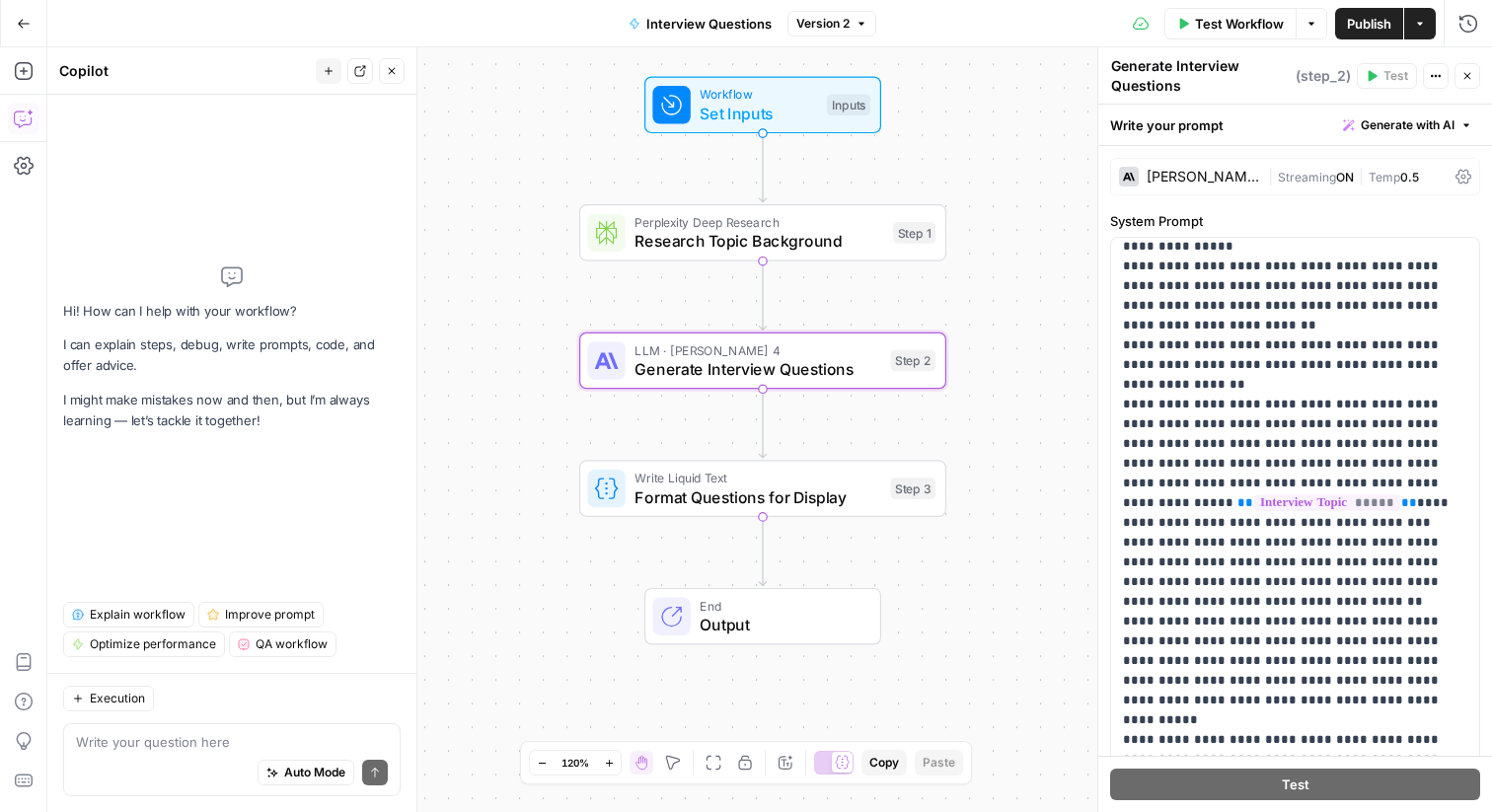
click at [1470, 72] on icon "button" at bounding box center [1467, 76] width 12 height 12
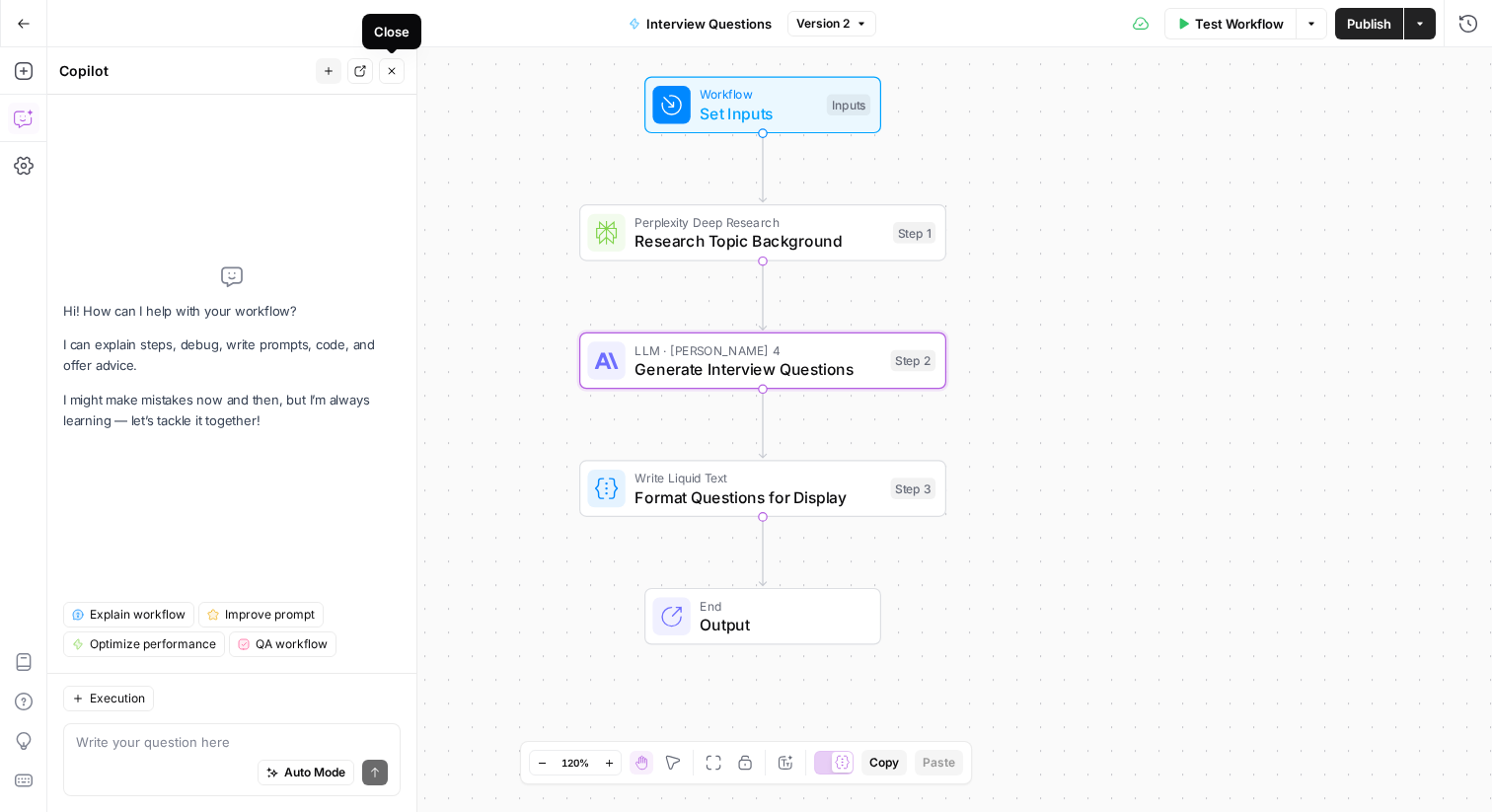
click at [396, 78] on button "Close" at bounding box center [392, 71] width 26 height 26
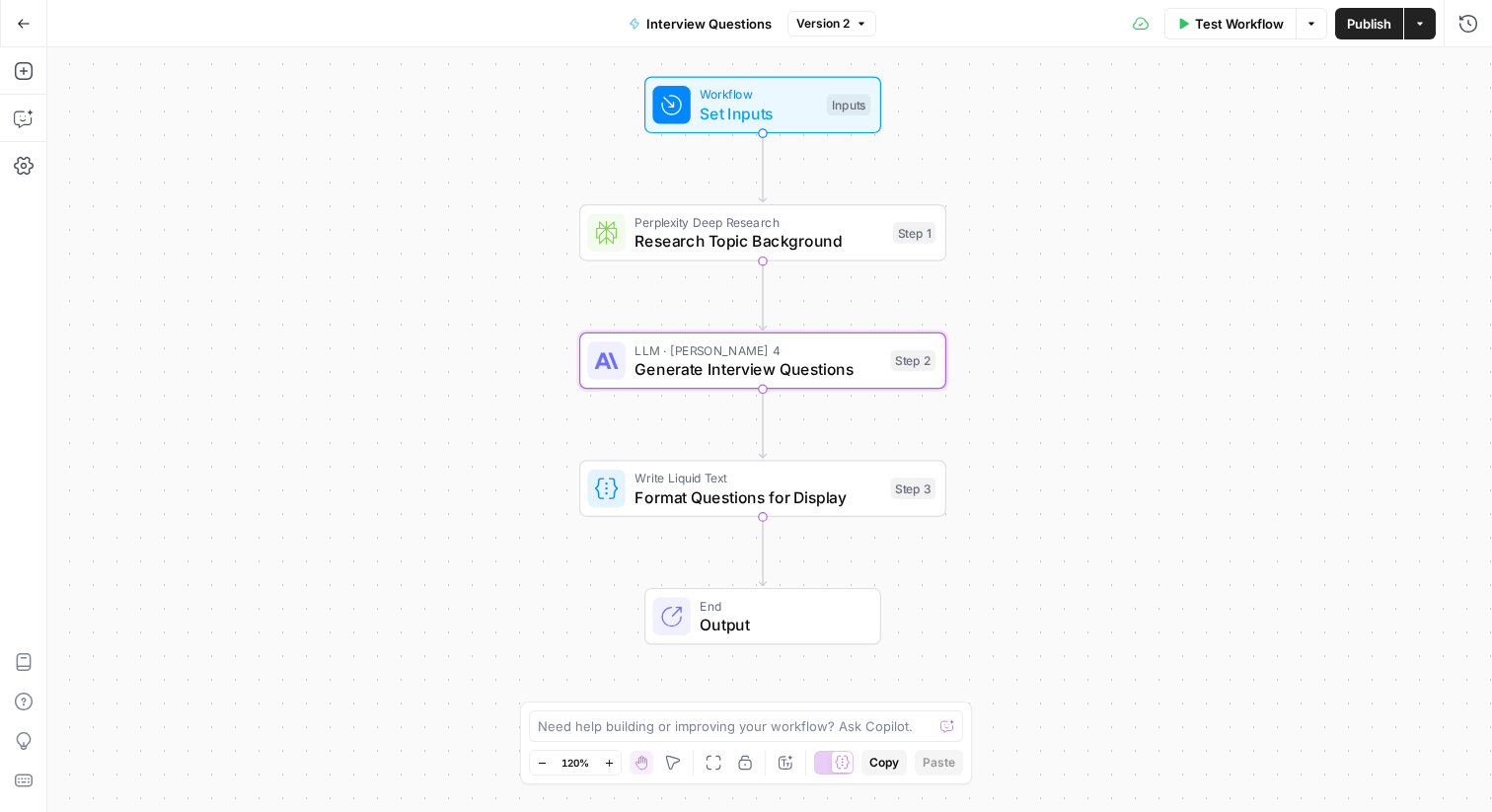
click at [24, 20] on icon "button" at bounding box center [24, 24] width 14 height 14
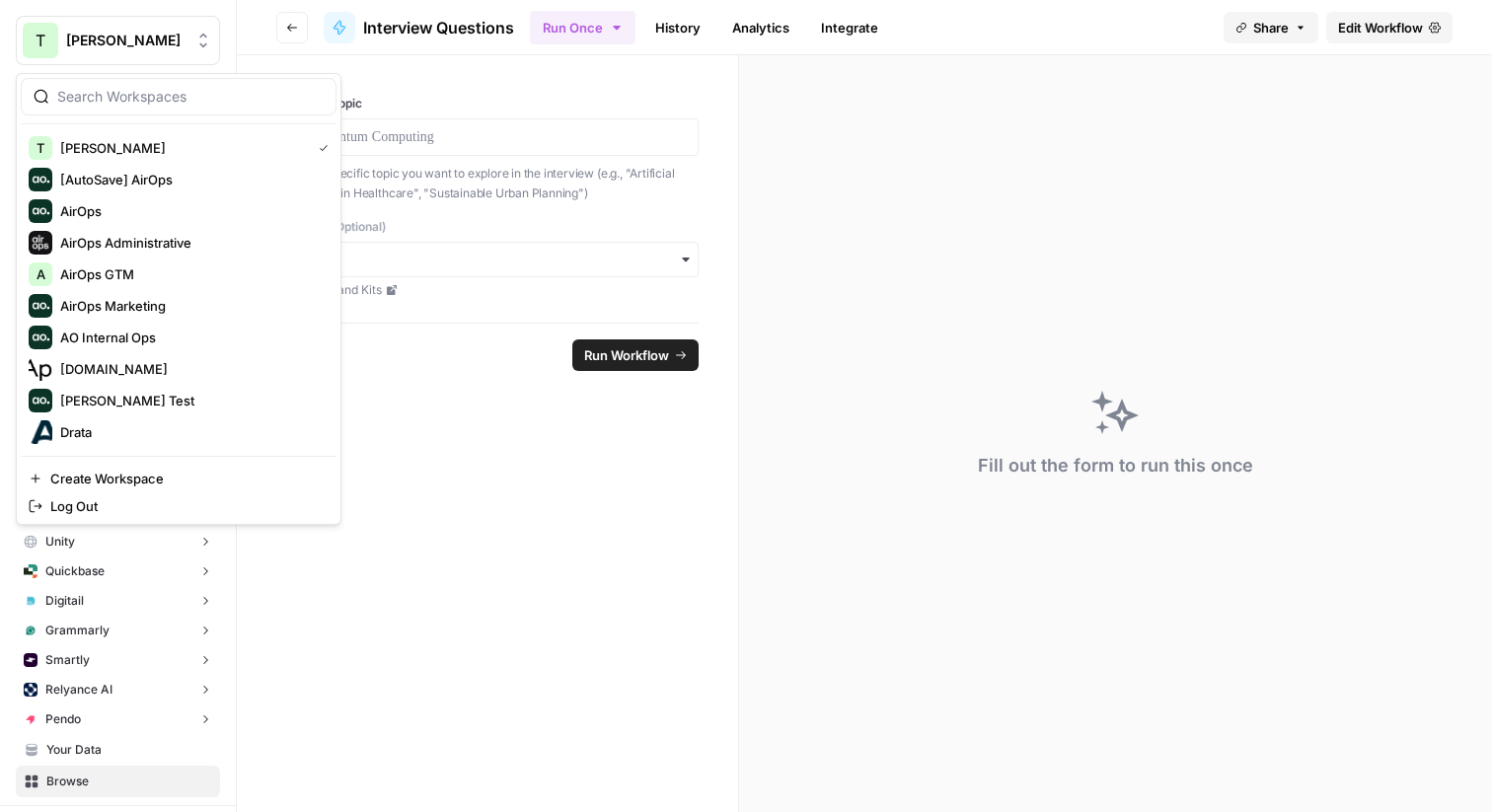
click at [111, 42] on span "[PERSON_NAME]" at bounding box center [125, 40] width 119 height 20
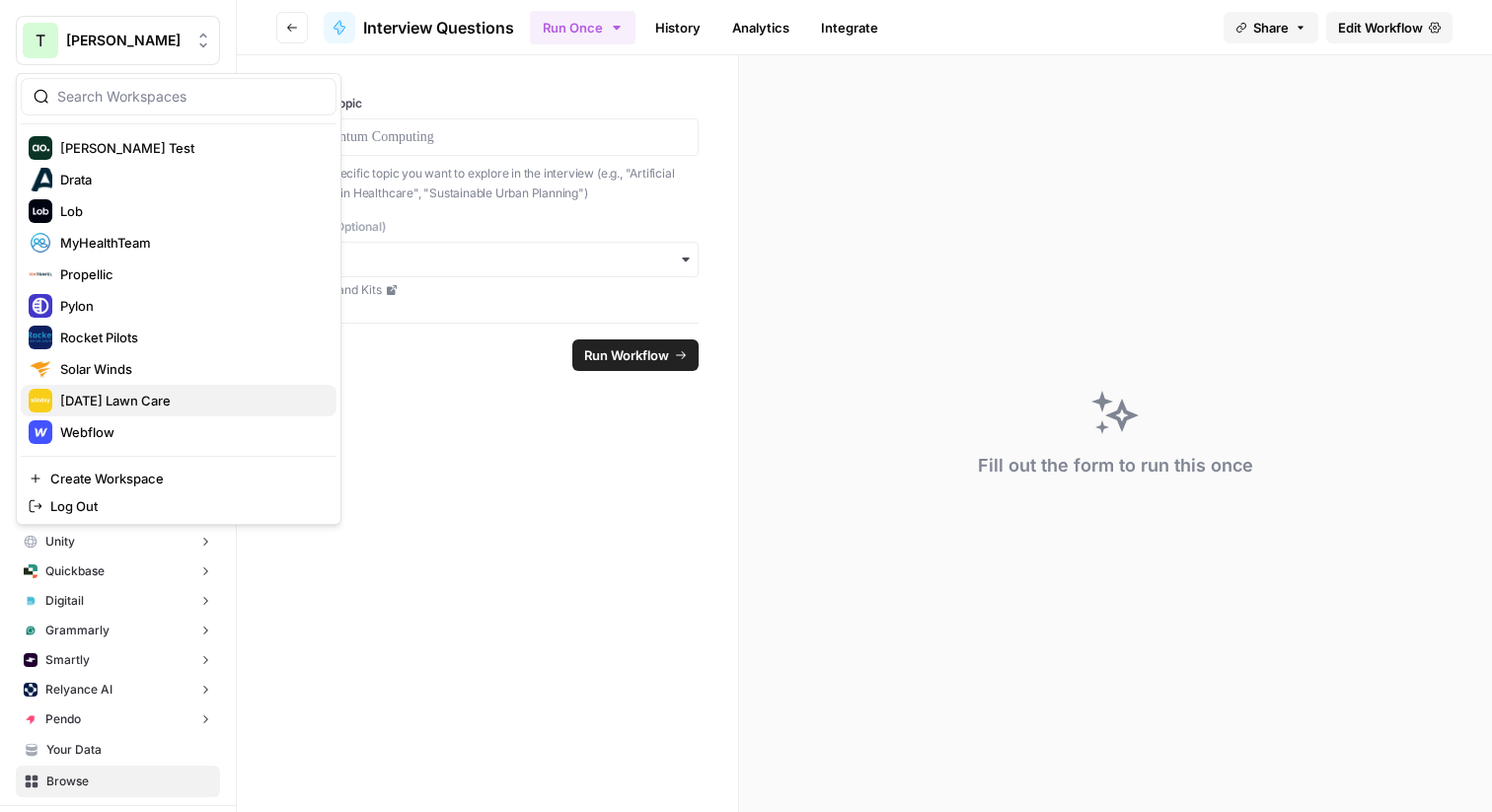
click at [95, 406] on span "[DATE] Lawn Care" at bounding box center [190, 401] width 261 height 20
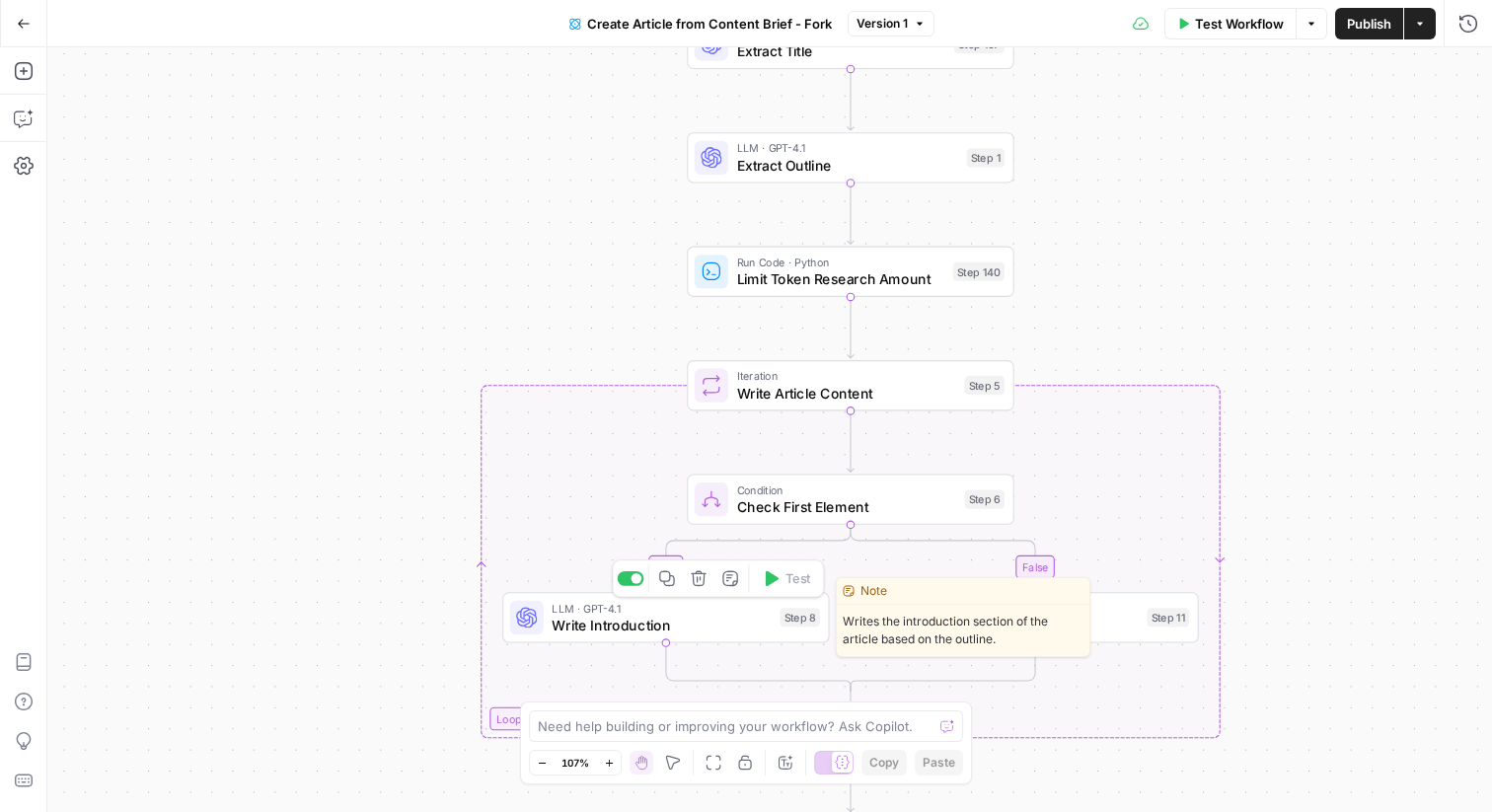
click at [606, 633] on span "Write Introduction" at bounding box center [661, 625] width 219 height 21
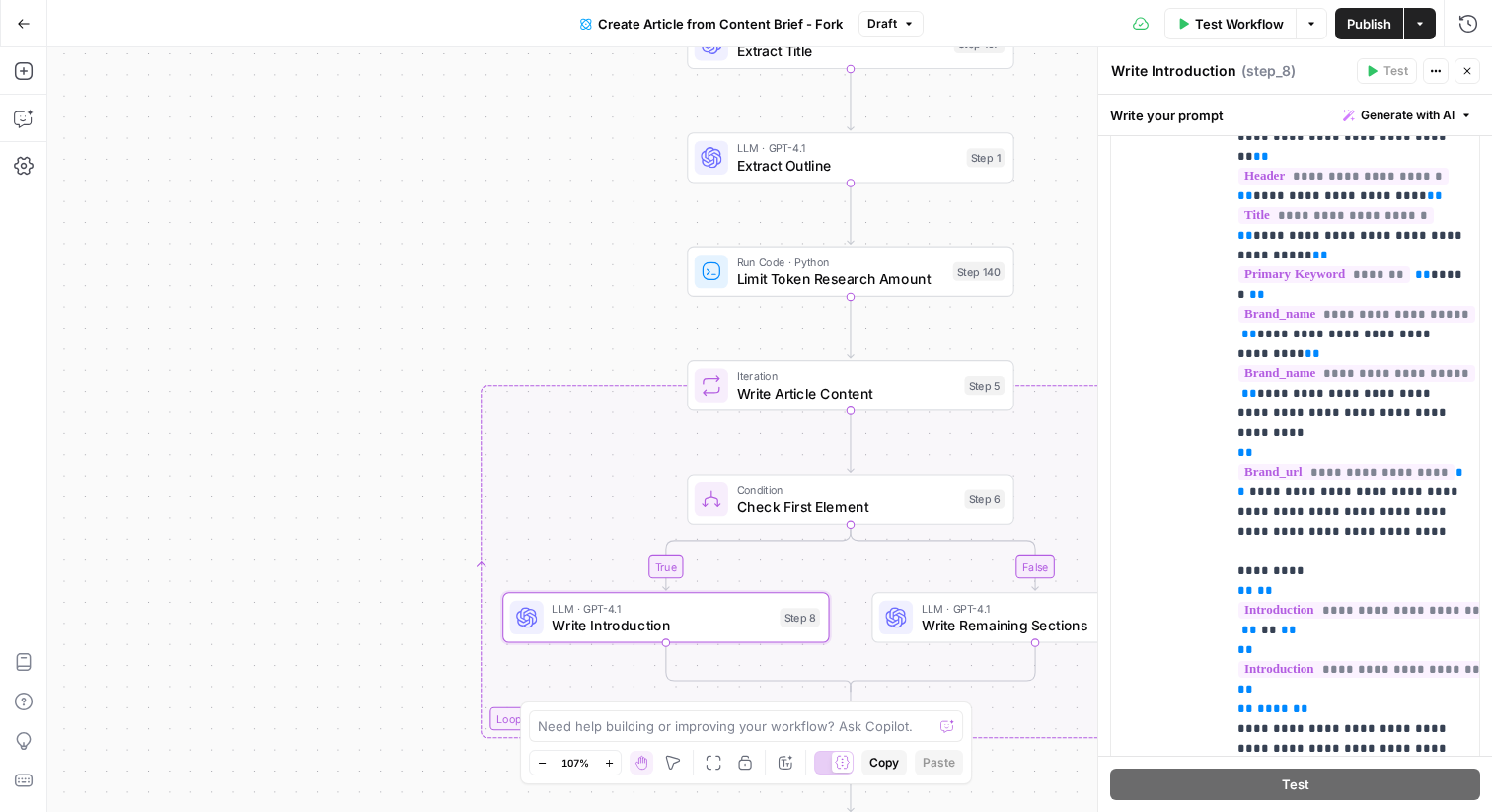
scroll to position [1628, 0]
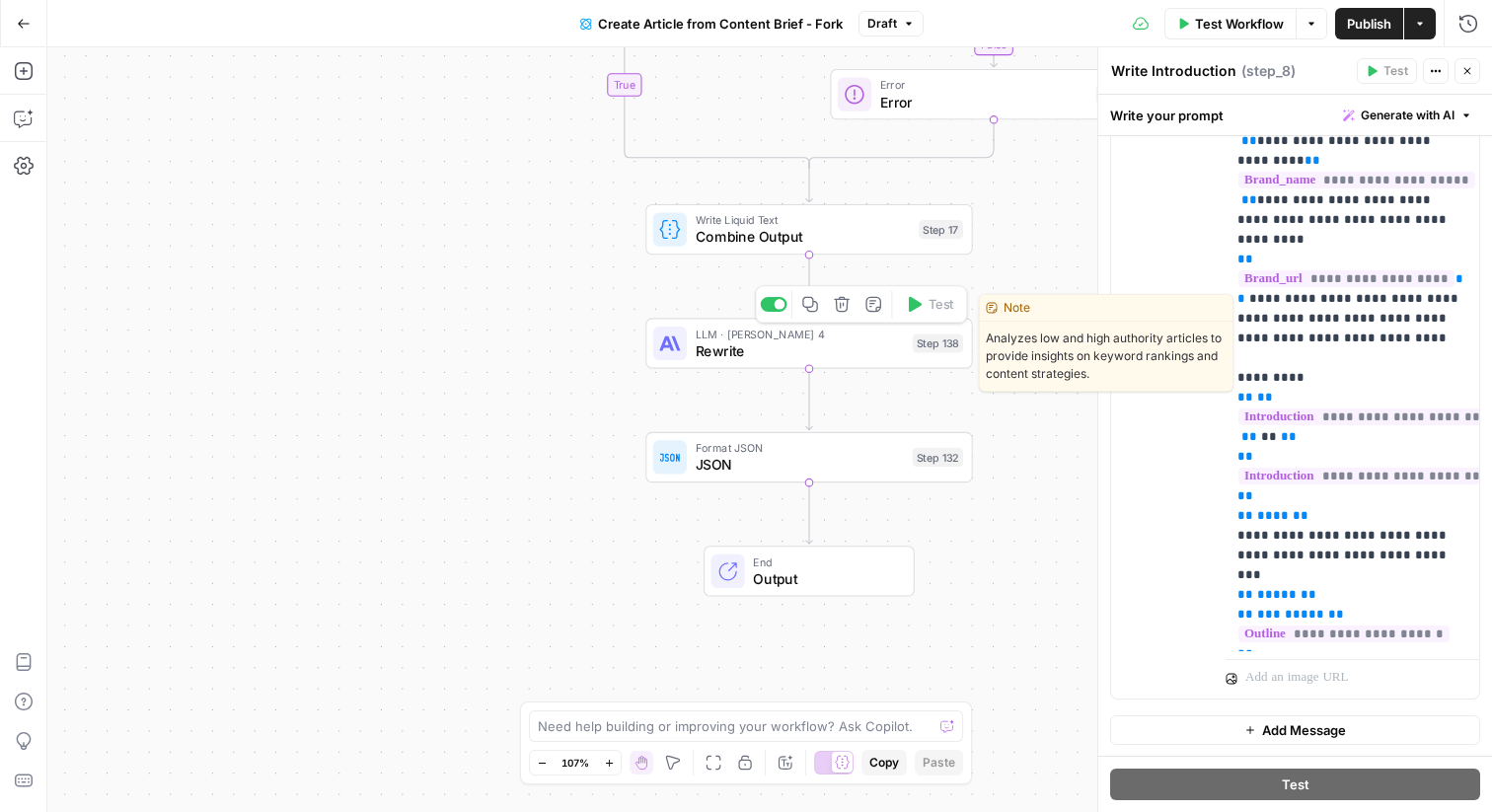
click at [757, 358] on span "Rewrite" at bounding box center [800, 350] width 209 height 21
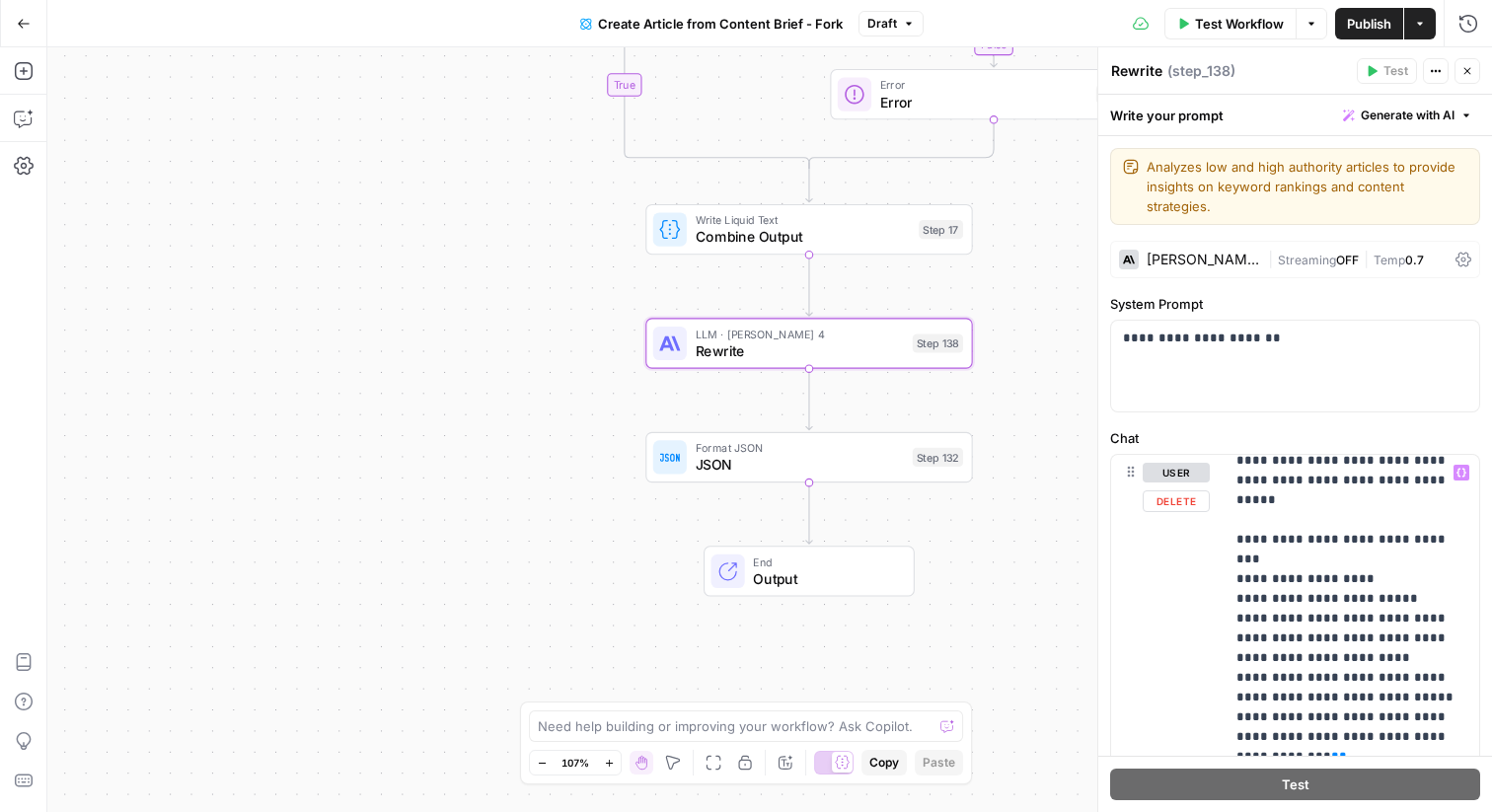
scroll to position [2417, 1]
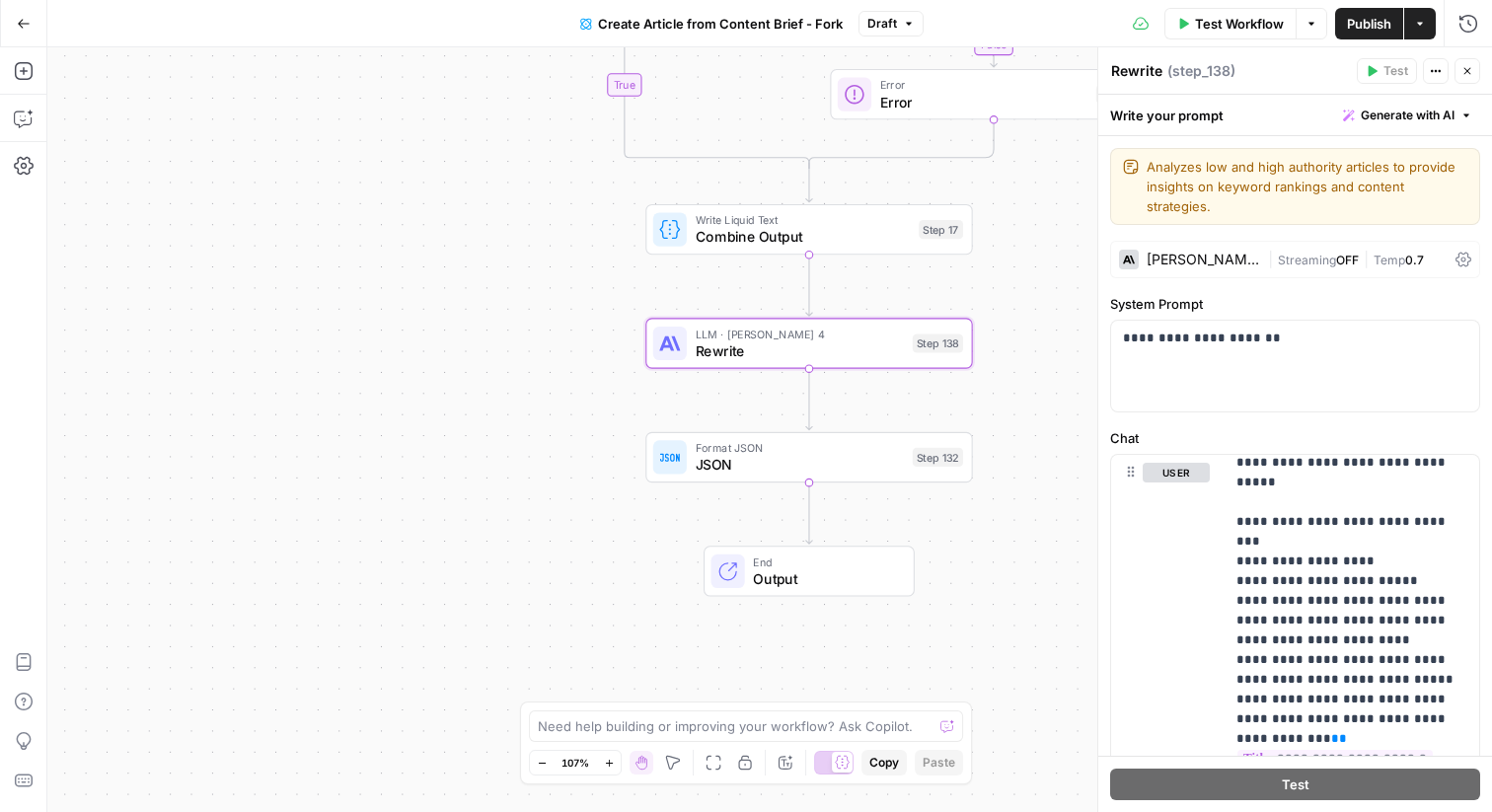
click at [1468, 68] on icon "button" at bounding box center [1467, 71] width 7 height 7
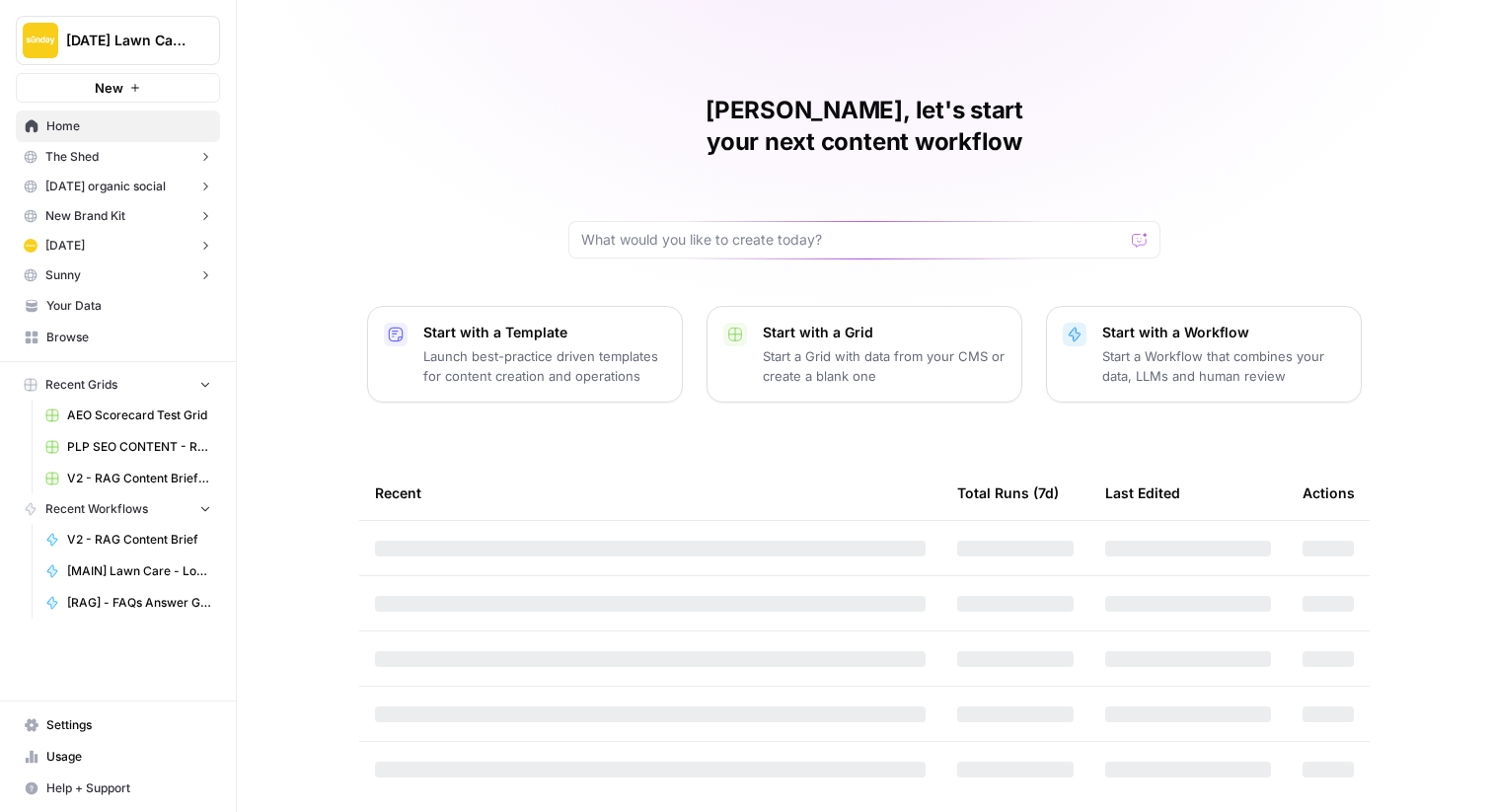
click at [197, 510] on button "Recent Workflows" at bounding box center [117, 509] width 204 height 30
click at [203, 384] on icon "button" at bounding box center [205, 384] width 14 height 14
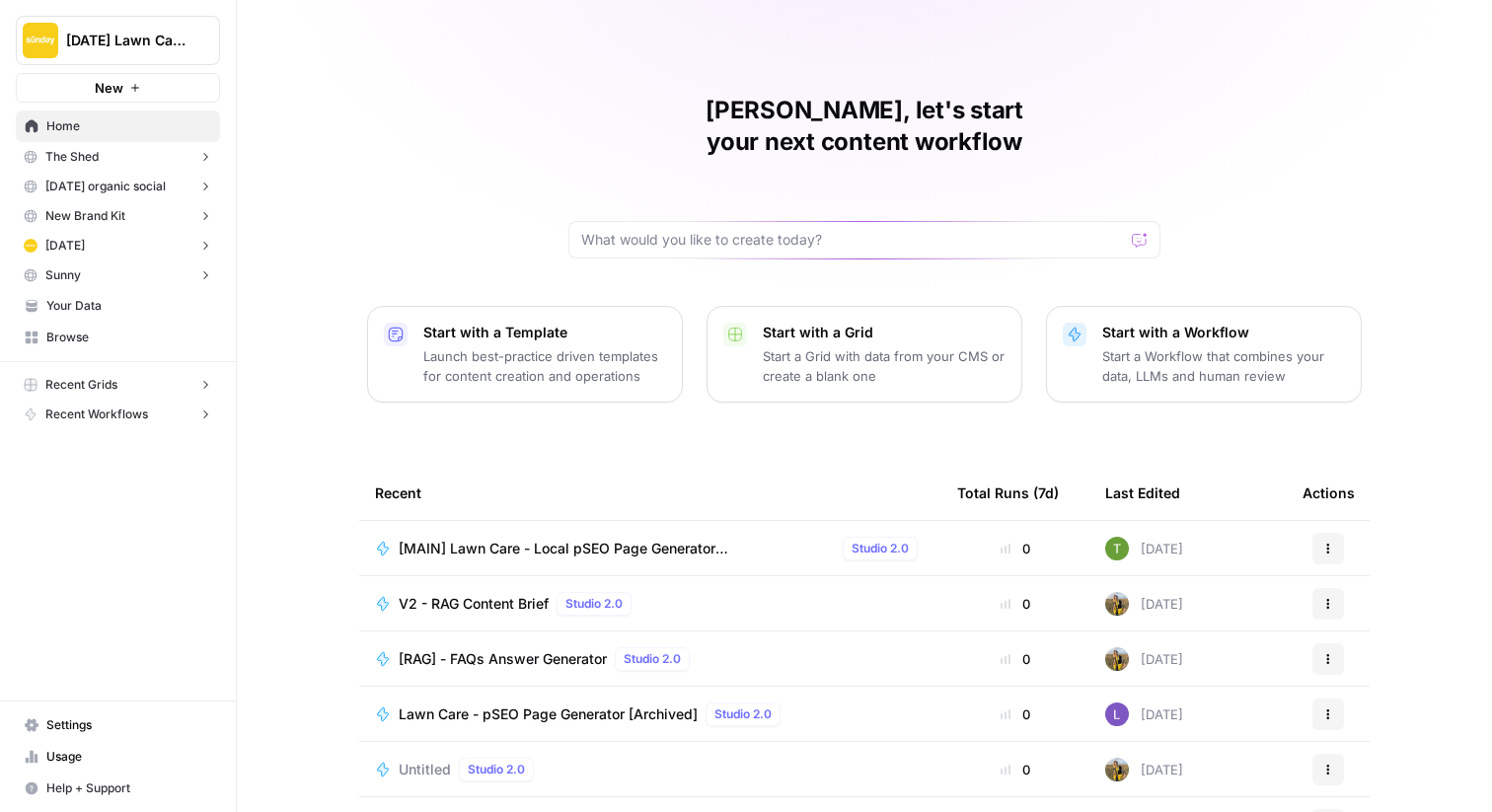
scroll to position [96, 0]
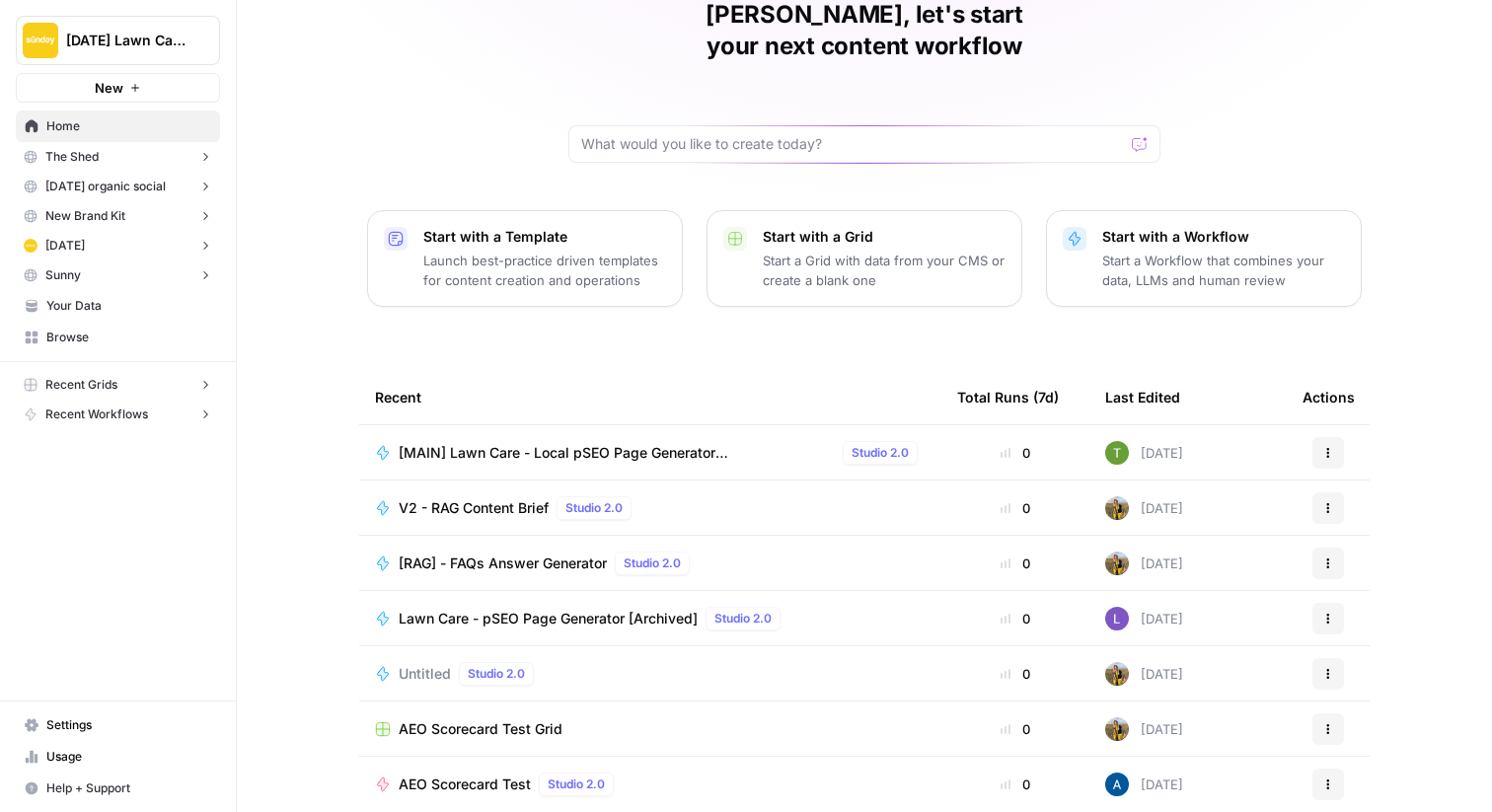
click at [55, 337] on span "Browse" at bounding box center [128, 337] width 165 height 18
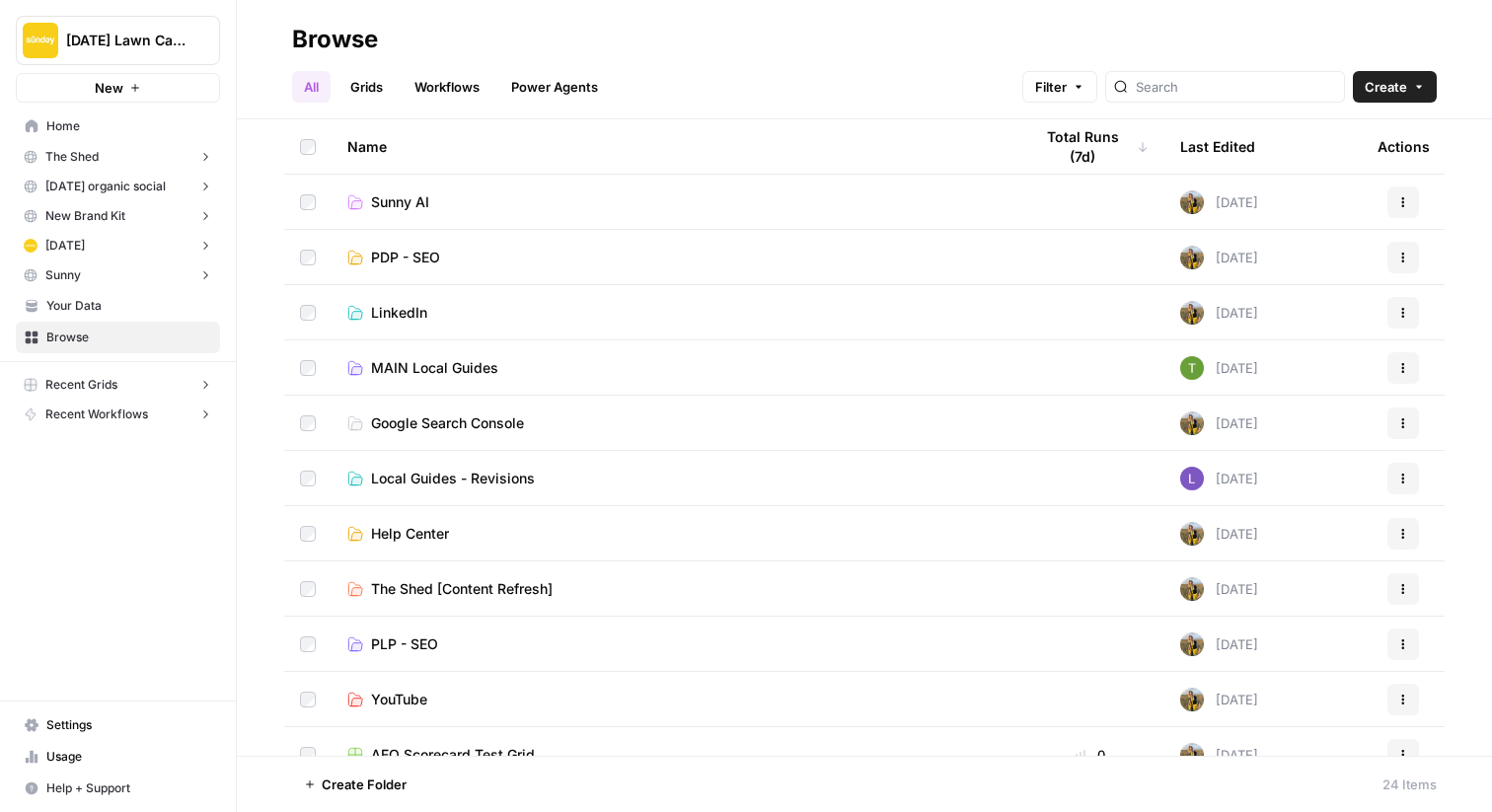
click at [405, 369] on span "MAIN Local Guides" at bounding box center [434, 368] width 127 height 20
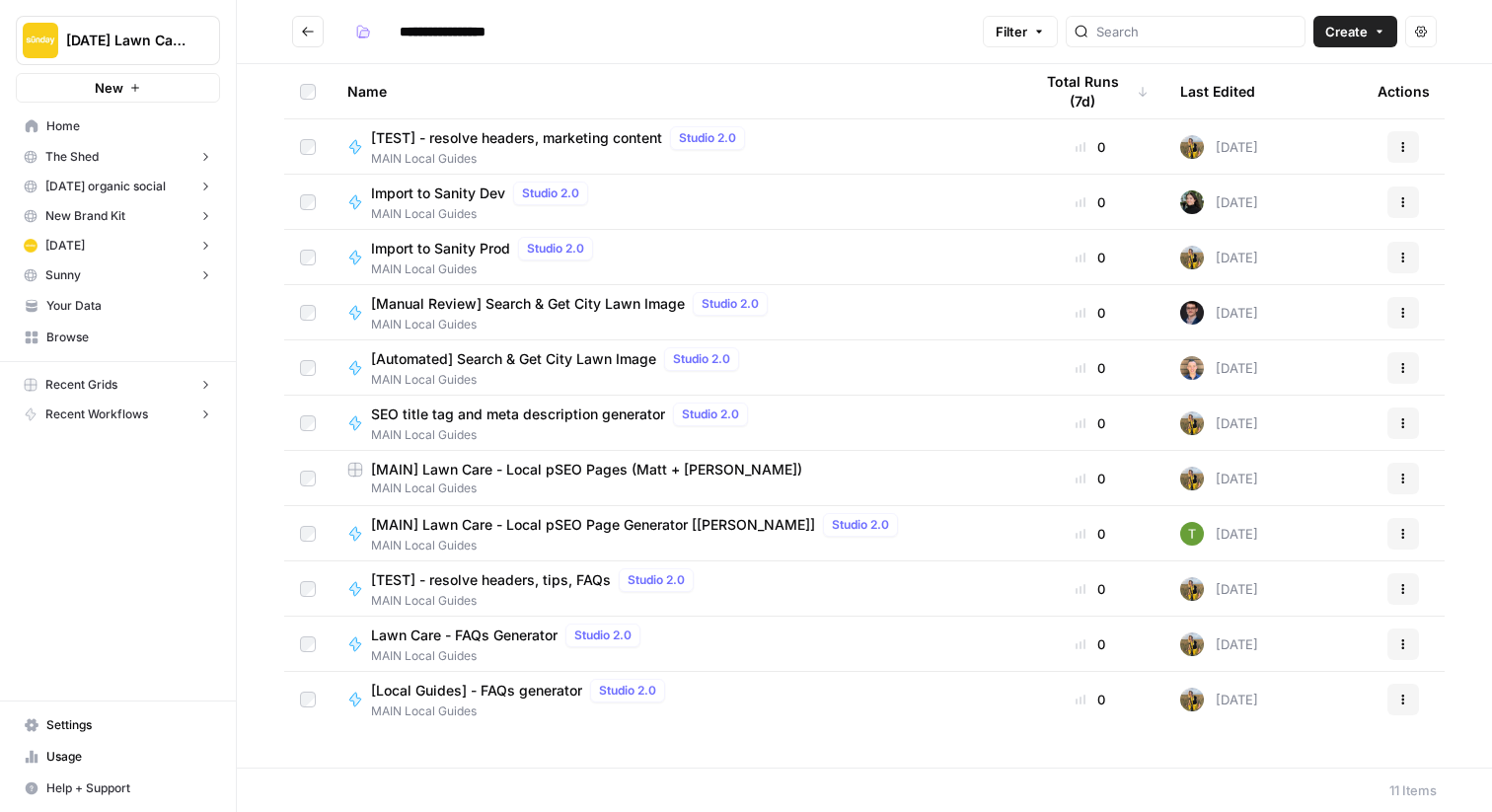
click at [437, 474] on span "[MAIN] Lawn Care - Local pSEO Pages (Matt + Teri)" at bounding box center [586, 470] width 431 height 20
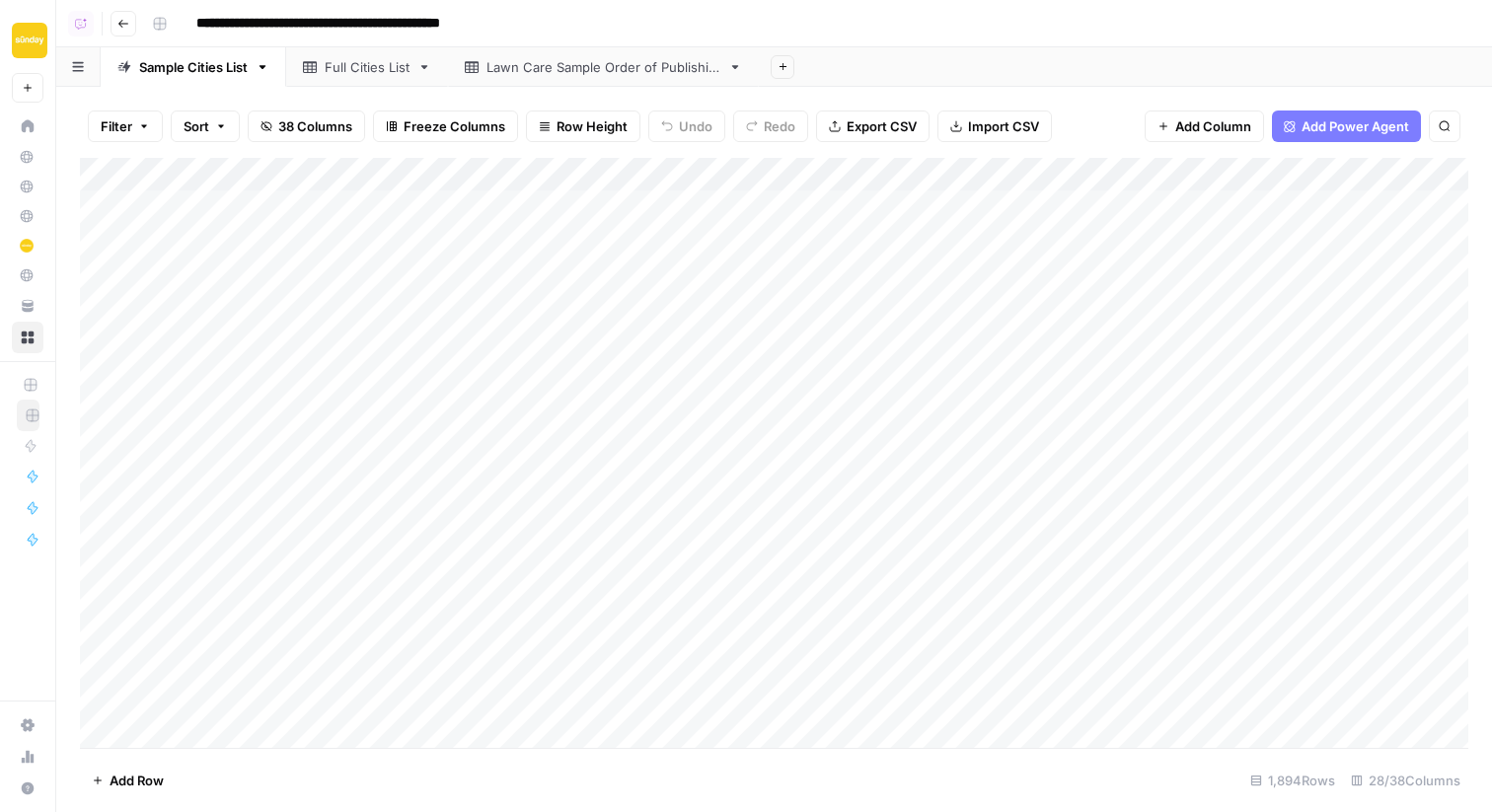
click at [934, 177] on div "Add Column" at bounding box center [774, 453] width 1388 height 590
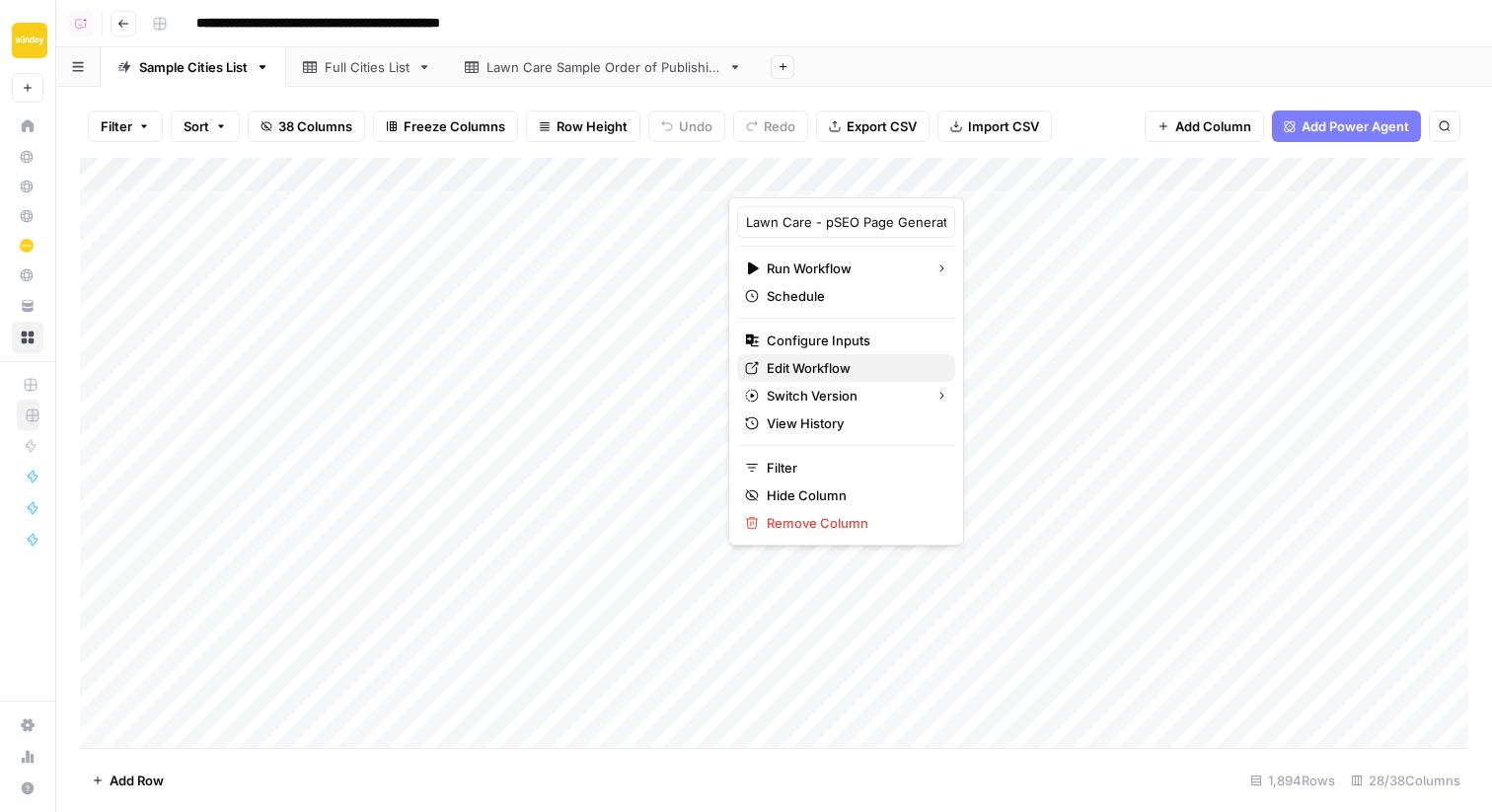
click at [789, 365] on span "Edit Workflow" at bounding box center [853, 368] width 173 height 20
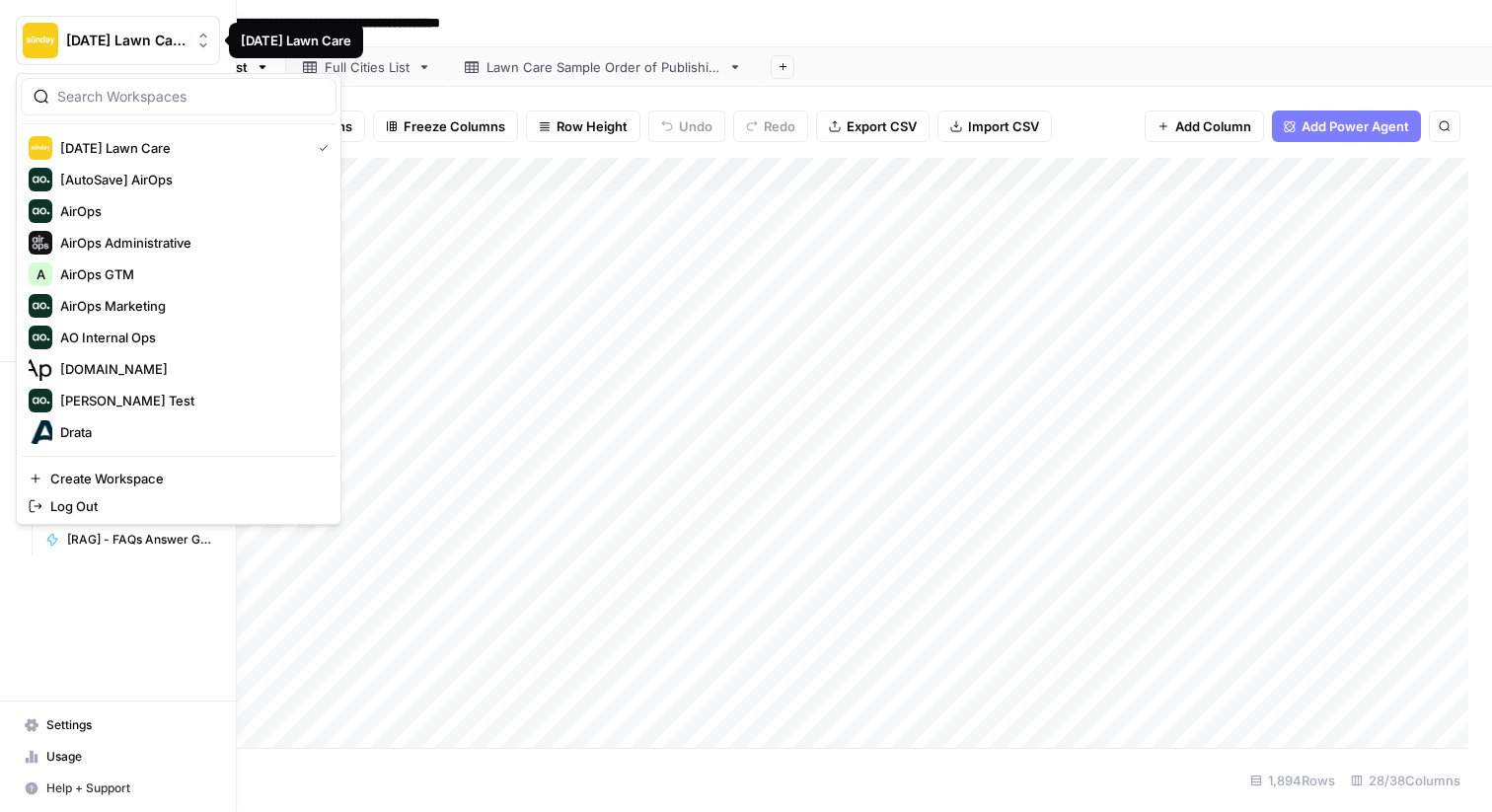
click at [124, 35] on span "Sunday Lawn Care" at bounding box center [125, 40] width 119 height 20
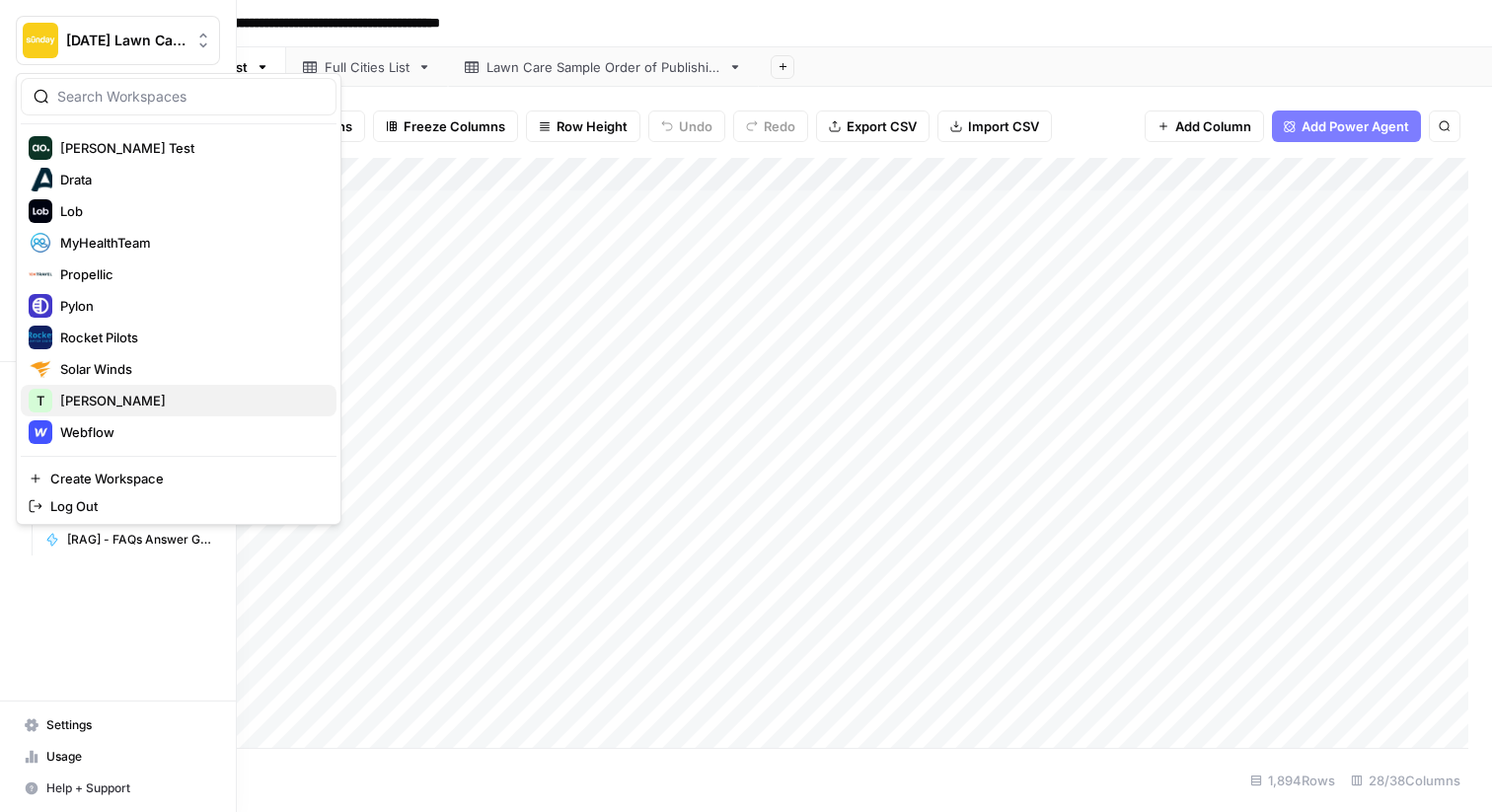
click at [75, 393] on span "[PERSON_NAME]" at bounding box center [190, 401] width 261 height 20
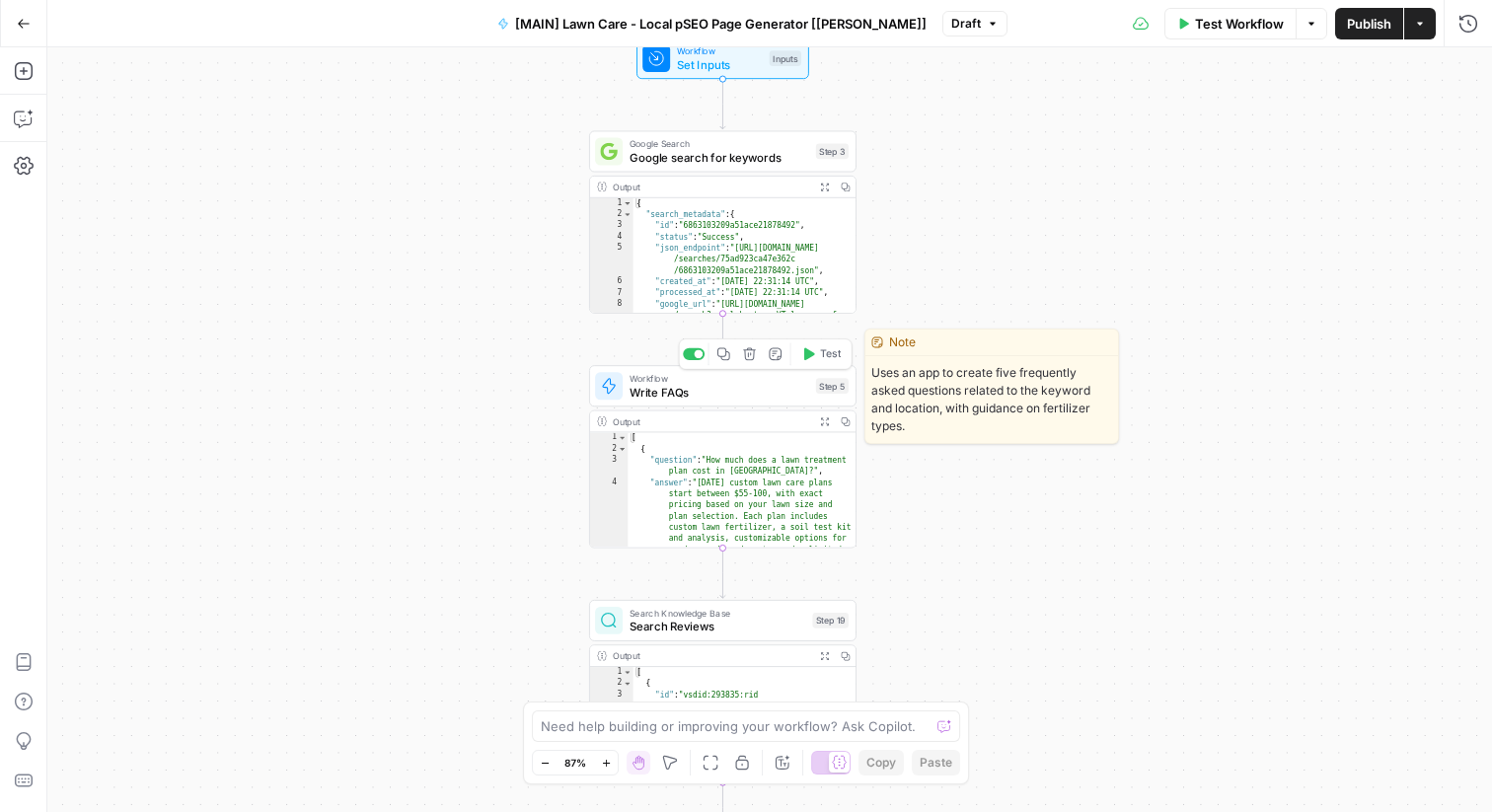
click at [679, 399] on span "Write FAQs" at bounding box center [719, 392] width 180 height 17
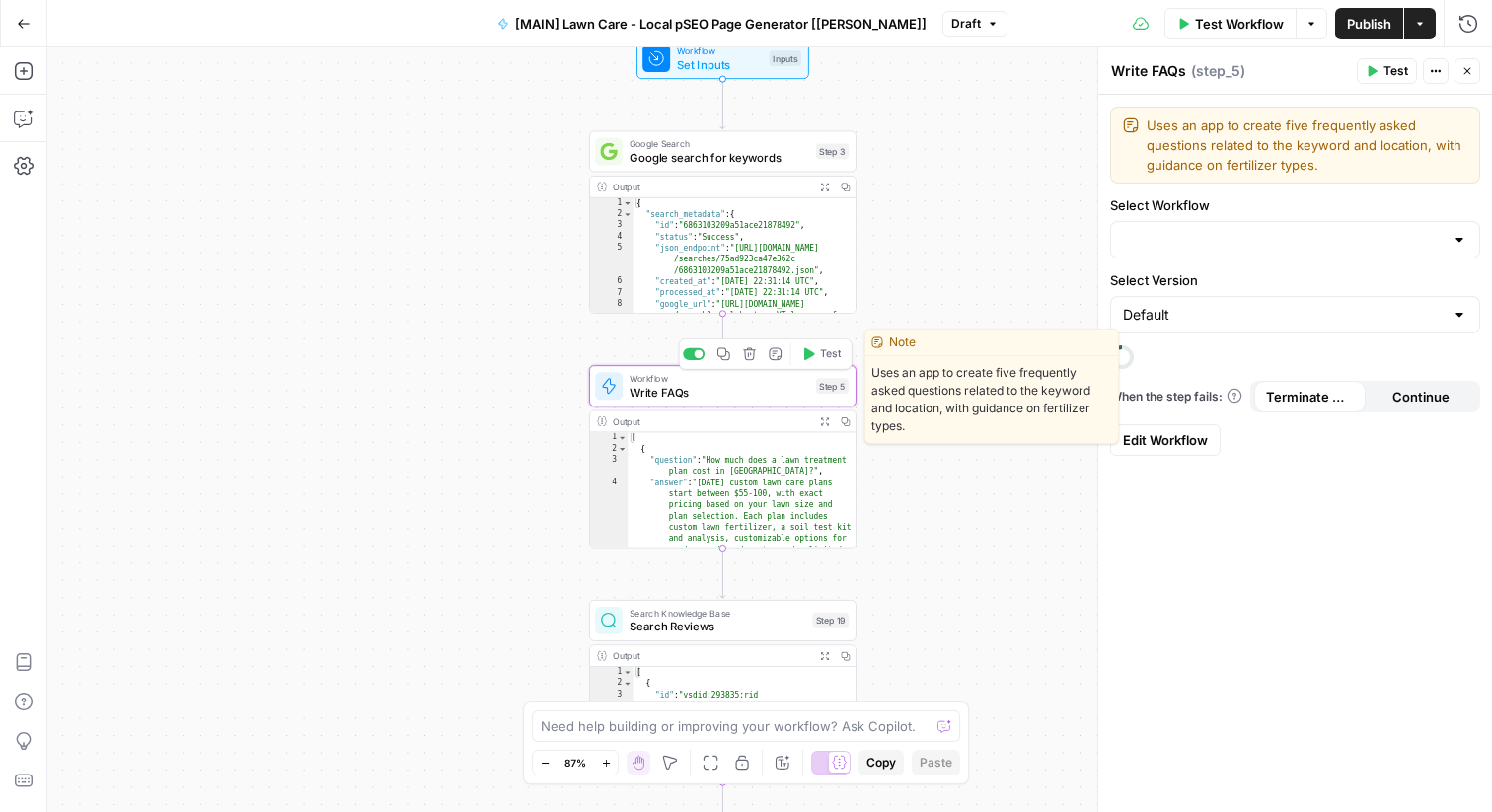
type input "[Local Guides] - FAQs generator"
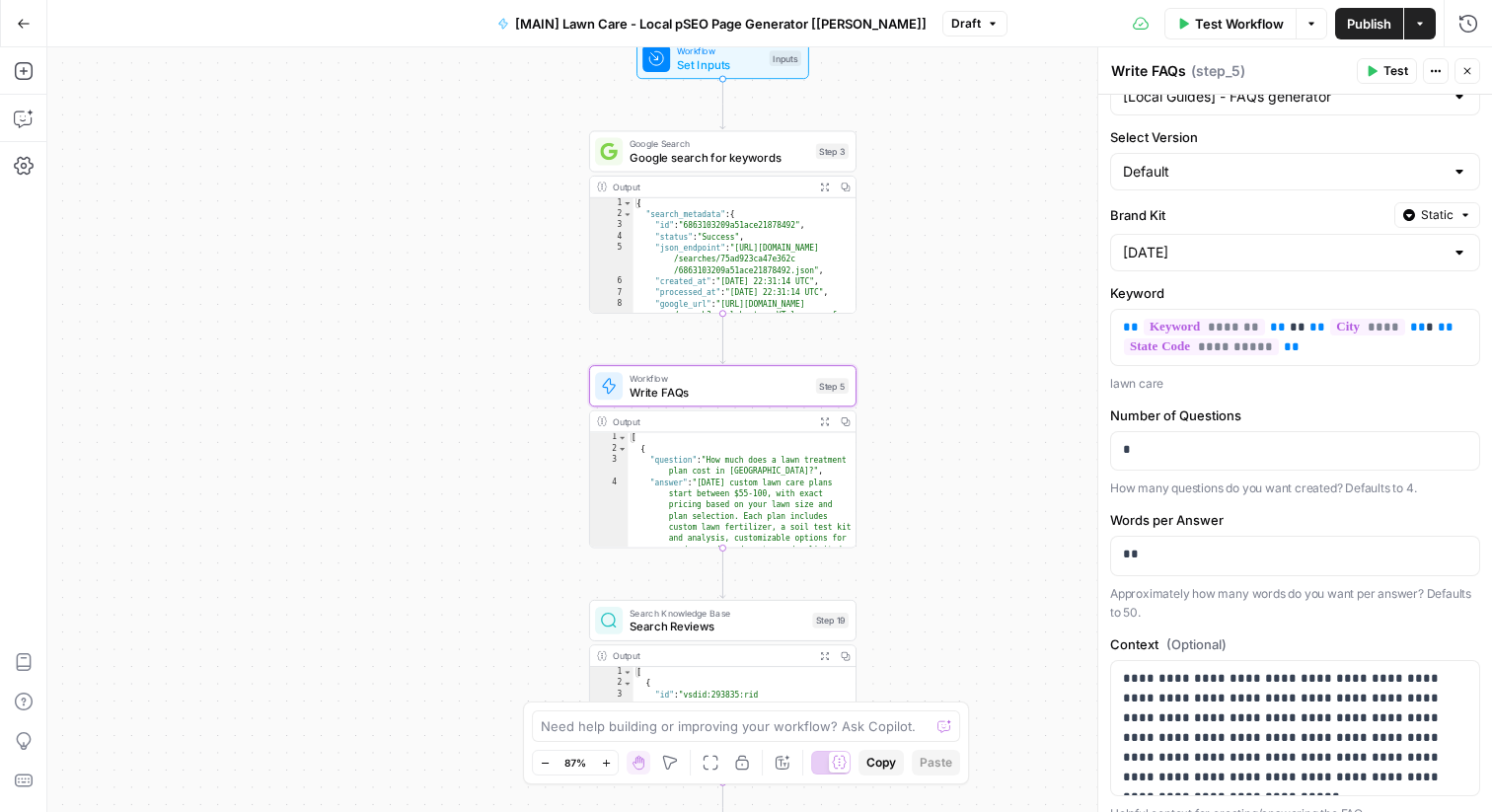
scroll to position [253, 0]
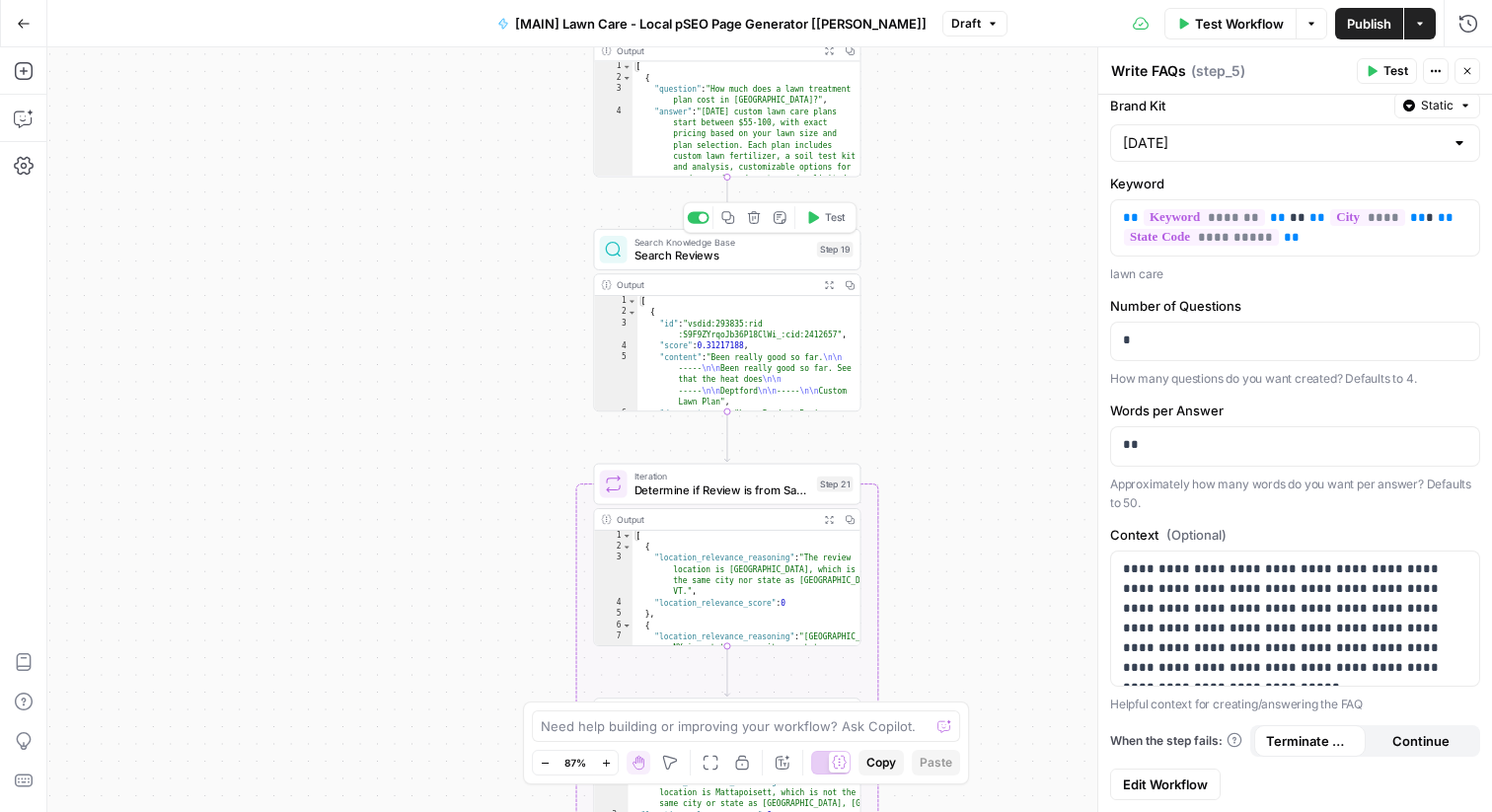
click at [720, 258] on span "Search Reviews" at bounding box center [722, 255] width 176 height 17
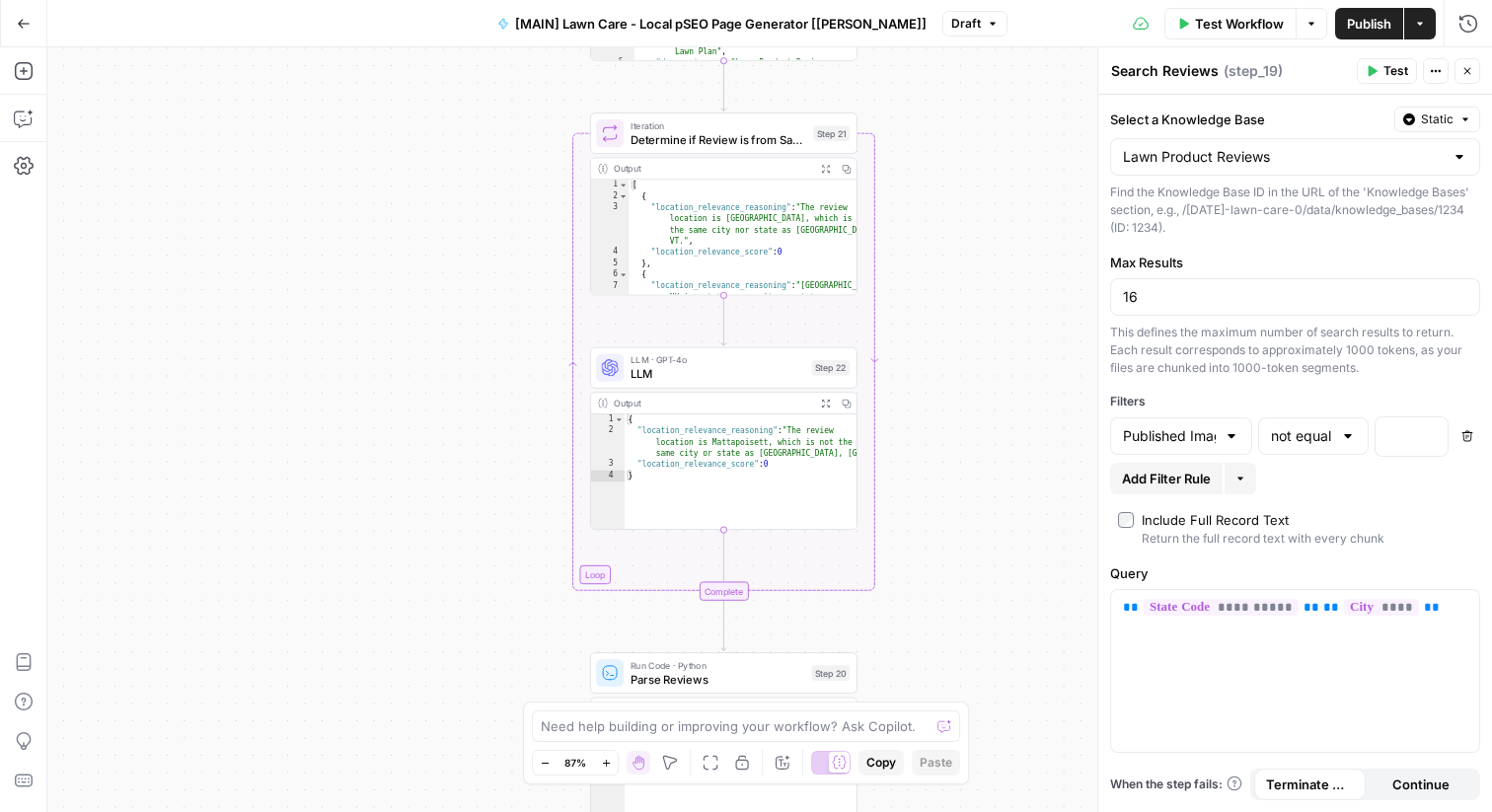
click at [703, 383] on div "LLM · GPT-4o LLM Step 22 Copy step Delete step Add Note Test" at bounding box center [723, 368] width 267 height 41
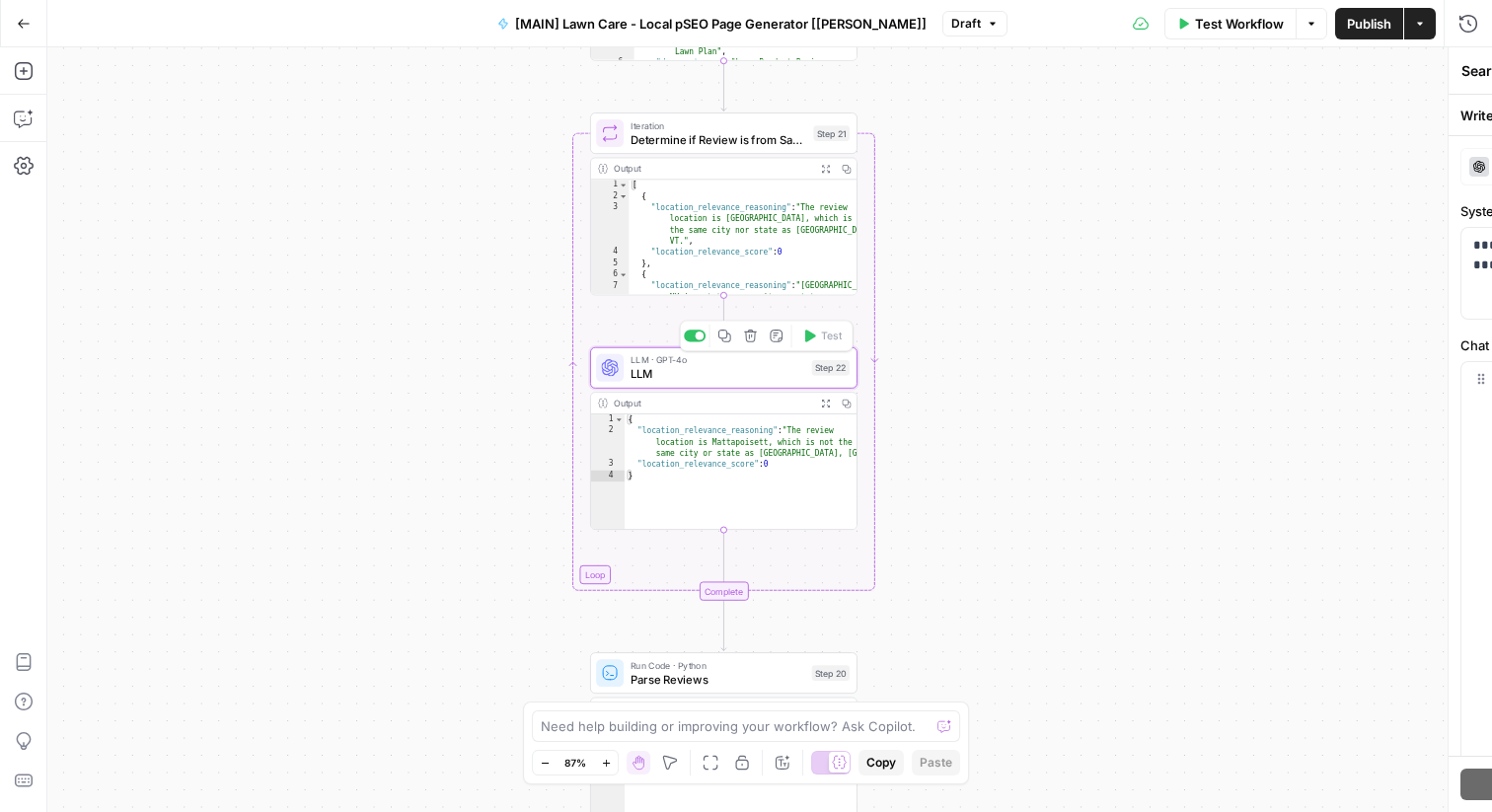
type textarea "LLM"
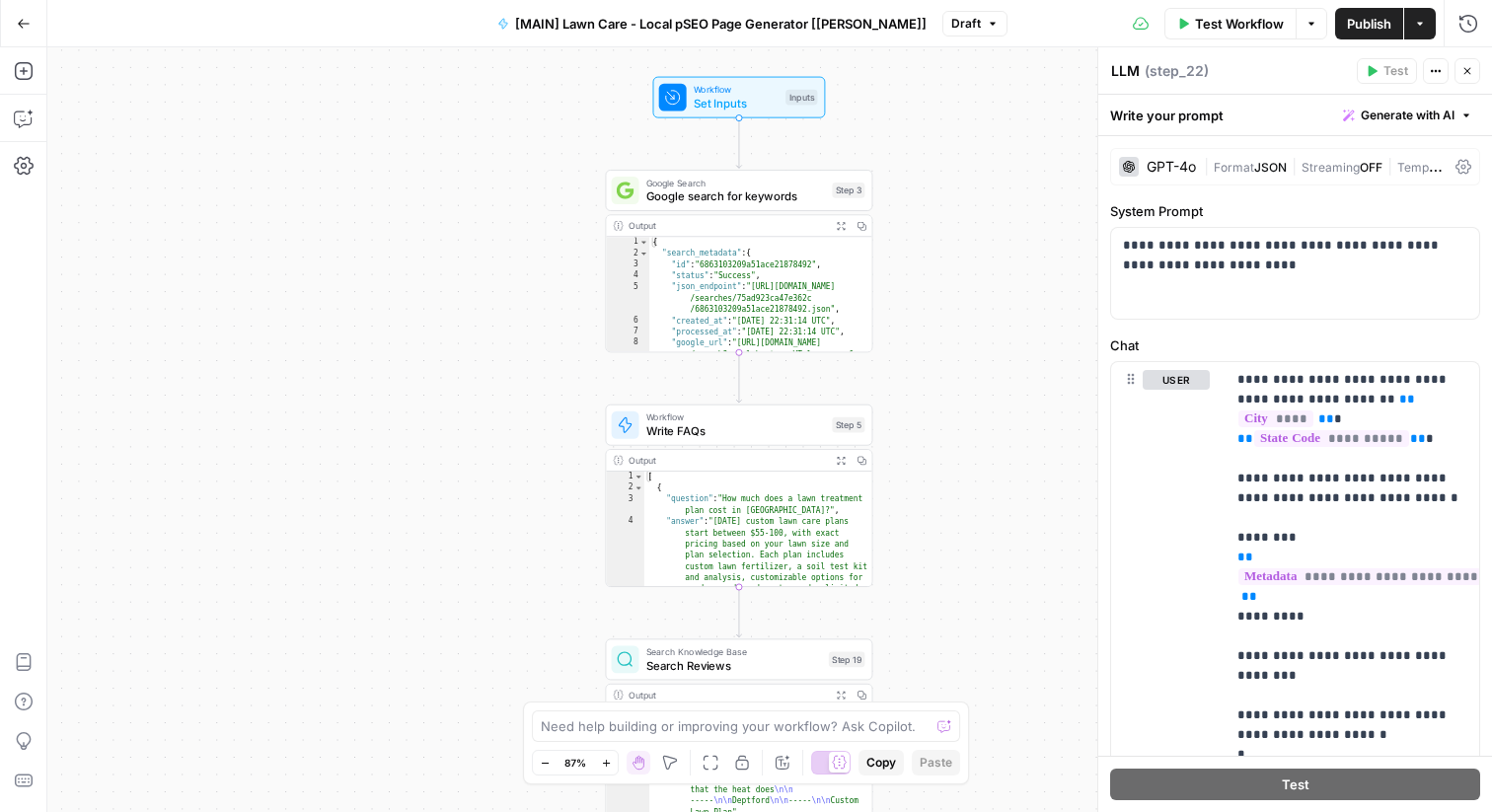
click at [21, 28] on icon "button" at bounding box center [24, 24] width 14 height 14
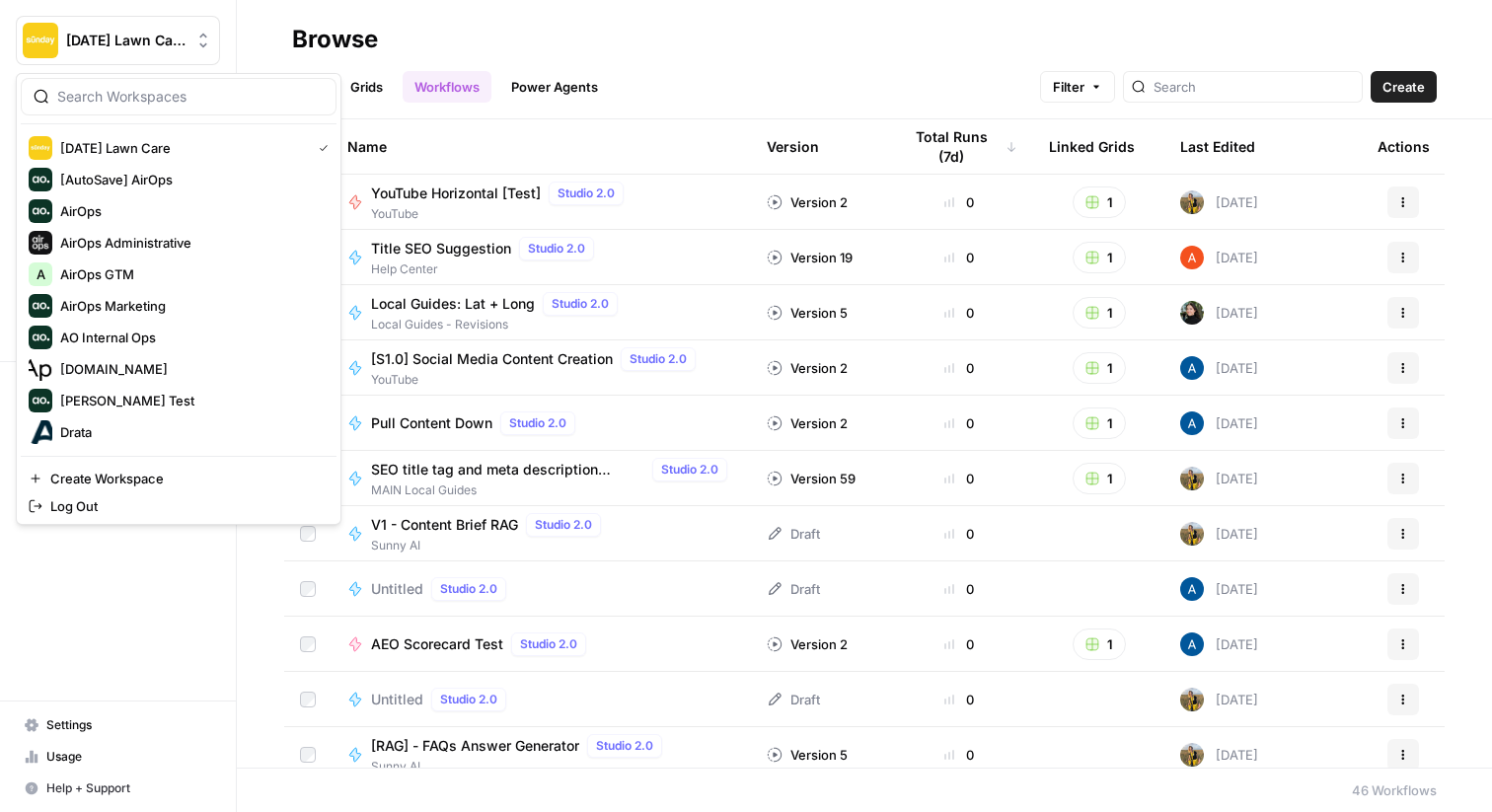
click at [133, 42] on span "[DATE] Lawn Care" at bounding box center [125, 40] width 119 height 20
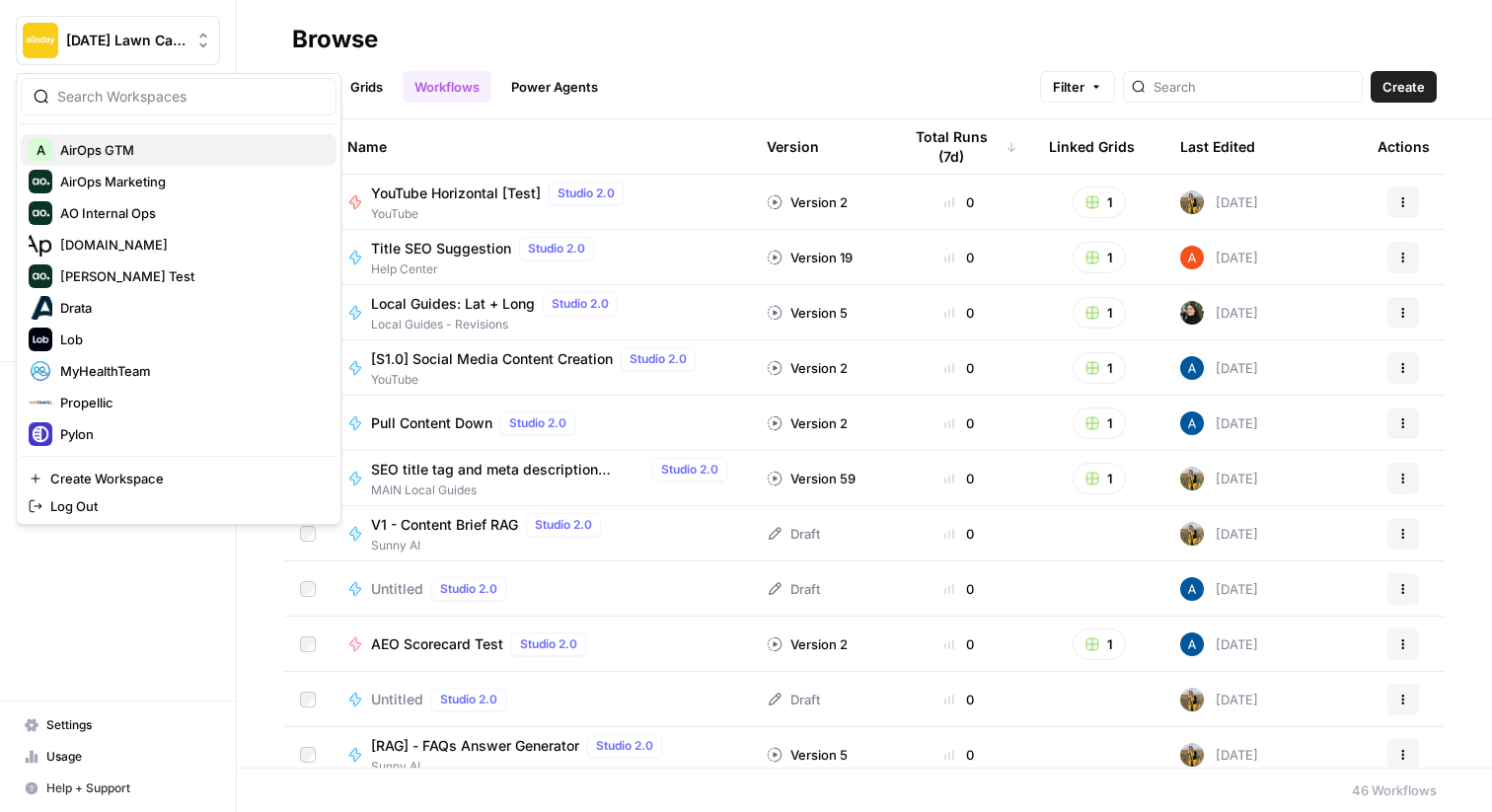
scroll to position [253, 0]
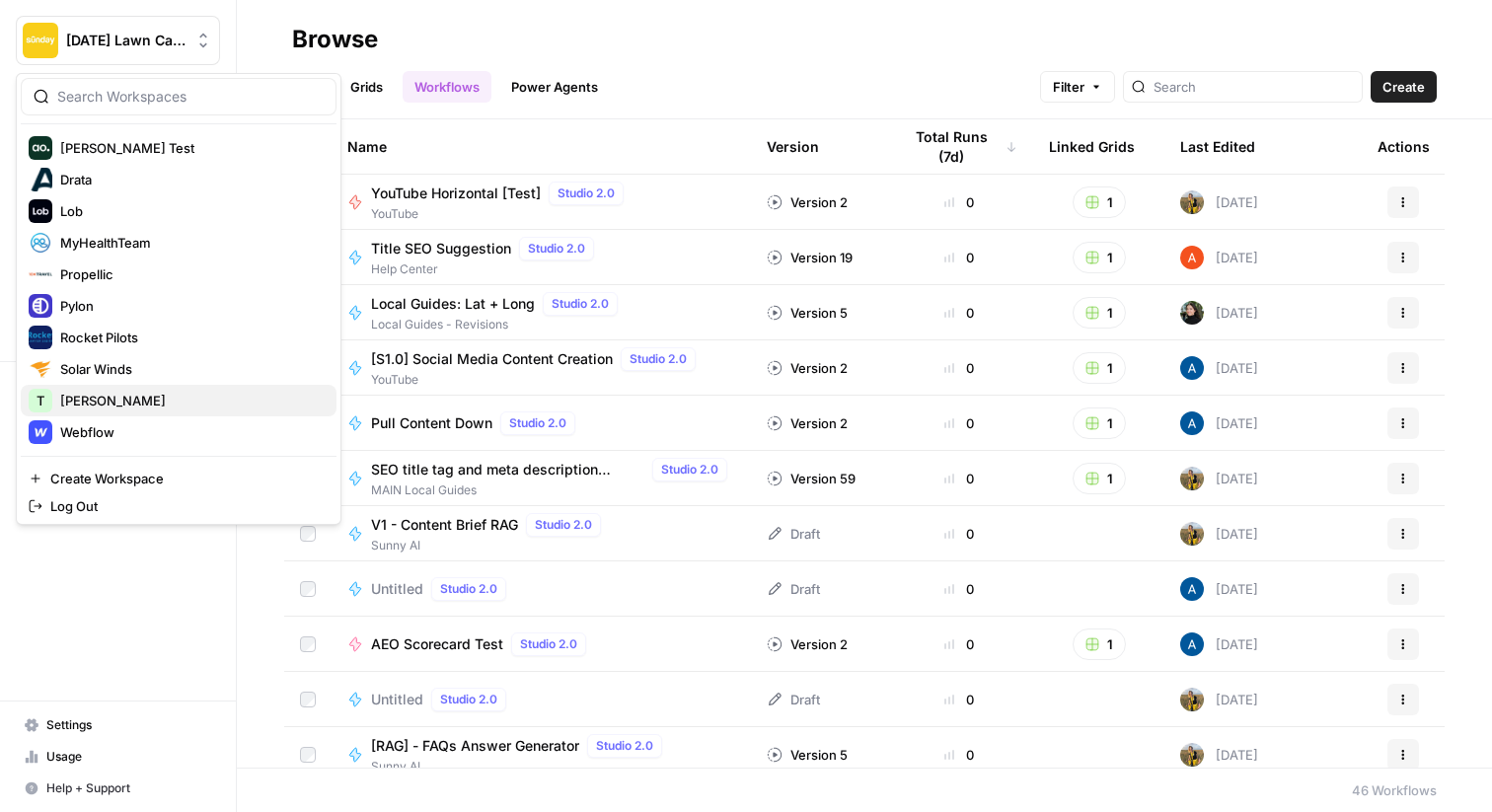
click at [87, 403] on span "[PERSON_NAME]" at bounding box center [190, 401] width 261 height 20
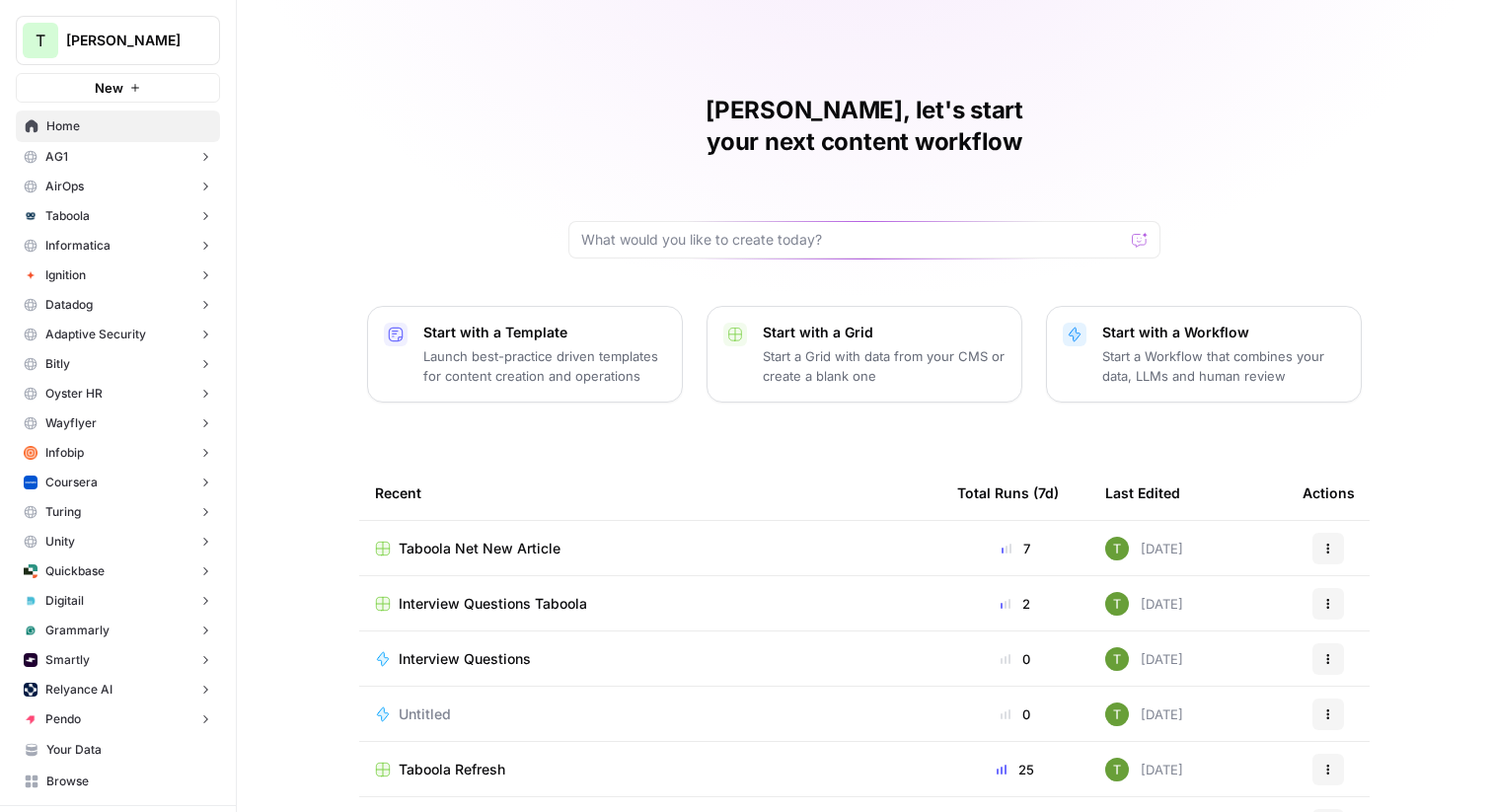
scroll to position [370, 0]
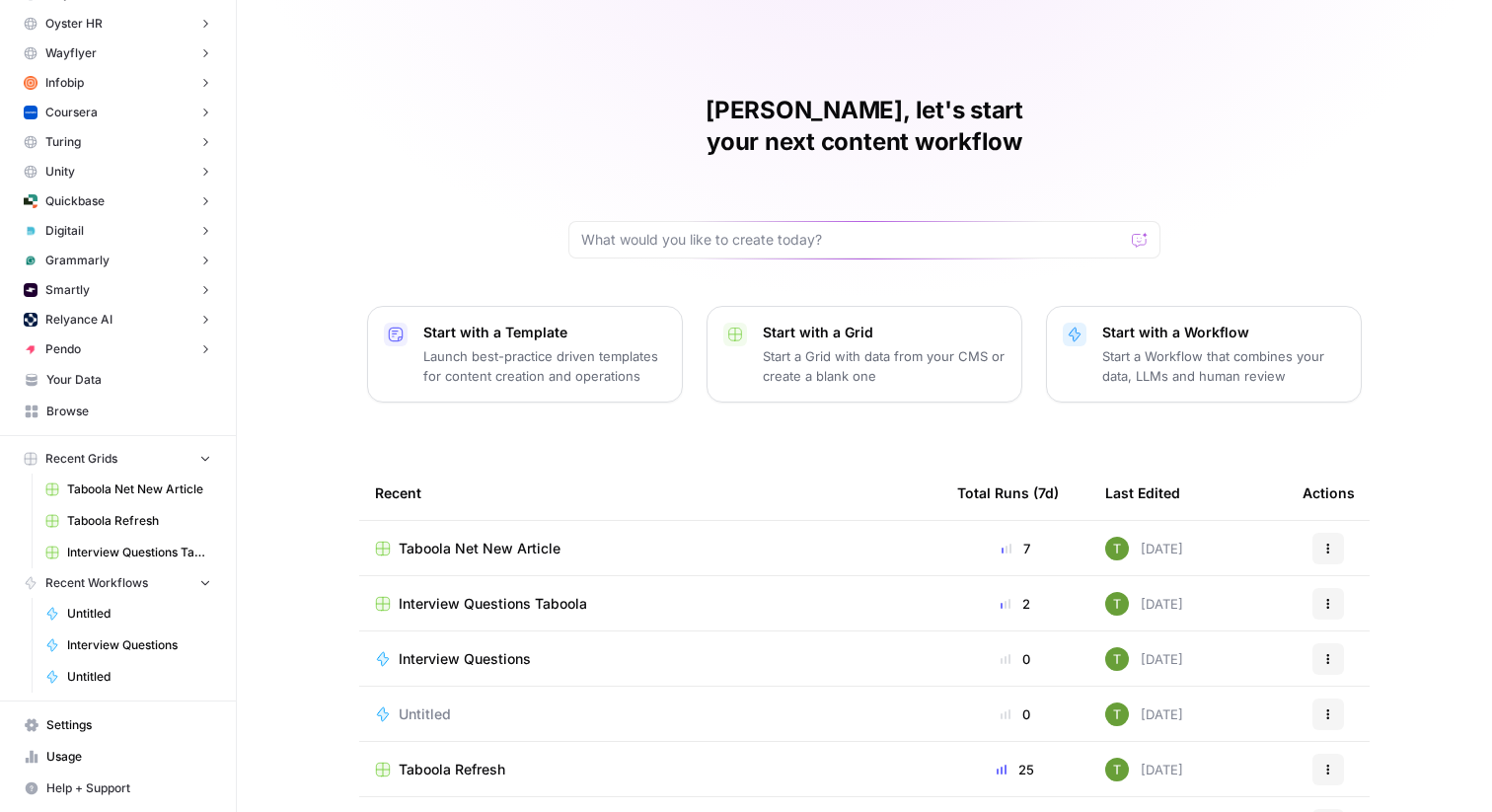
click at [95, 381] on span "Your Data" at bounding box center [128, 380] width 165 height 18
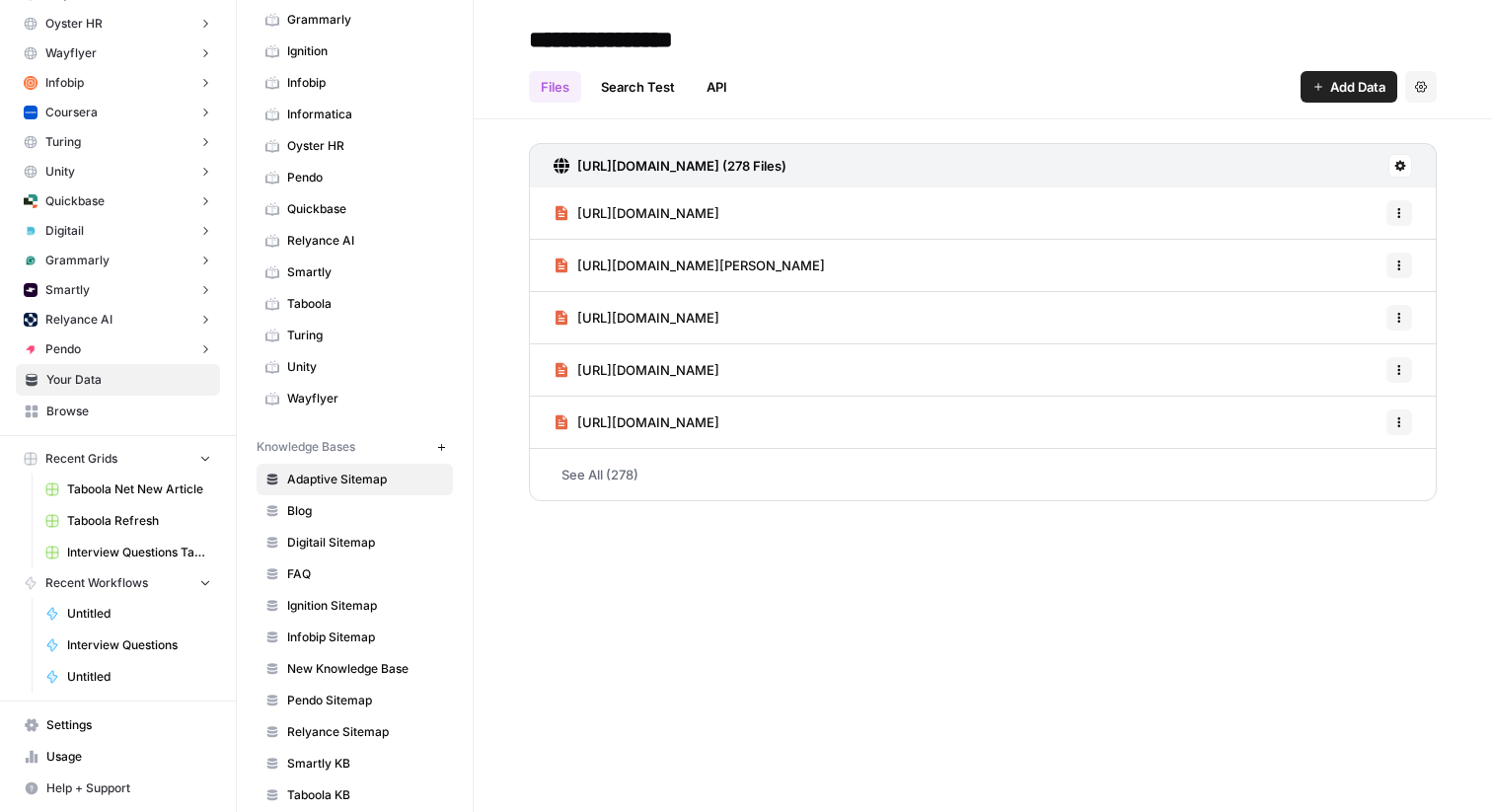
scroll to position [346, 0]
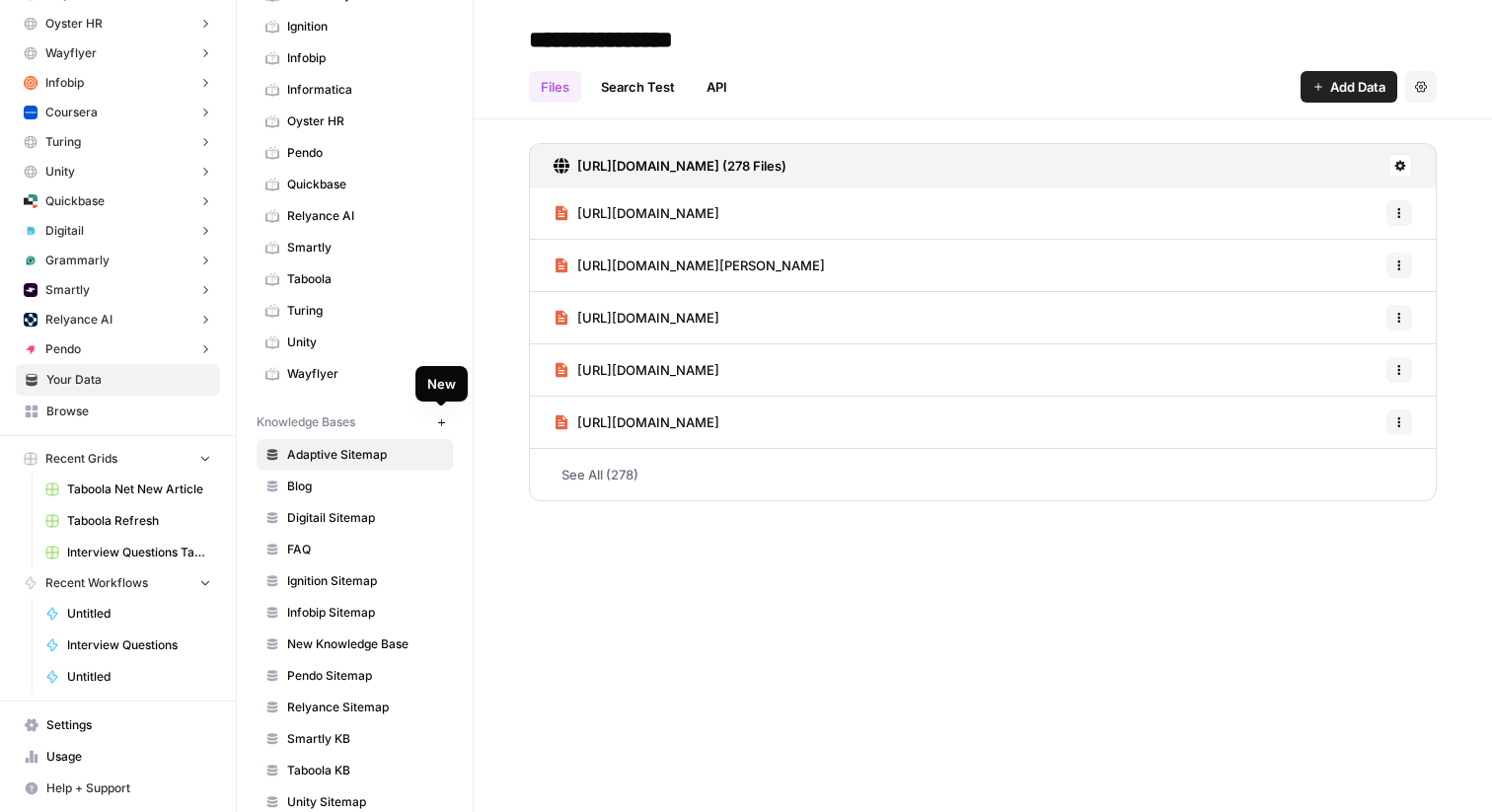
click at [492, 336] on div "[URL][DOMAIN_NAME] (278 Files) [URL][DOMAIN_NAME] Options [URL][DOMAIN_NAME][PE…" at bounding box center [983, 318] width 1018 height 398
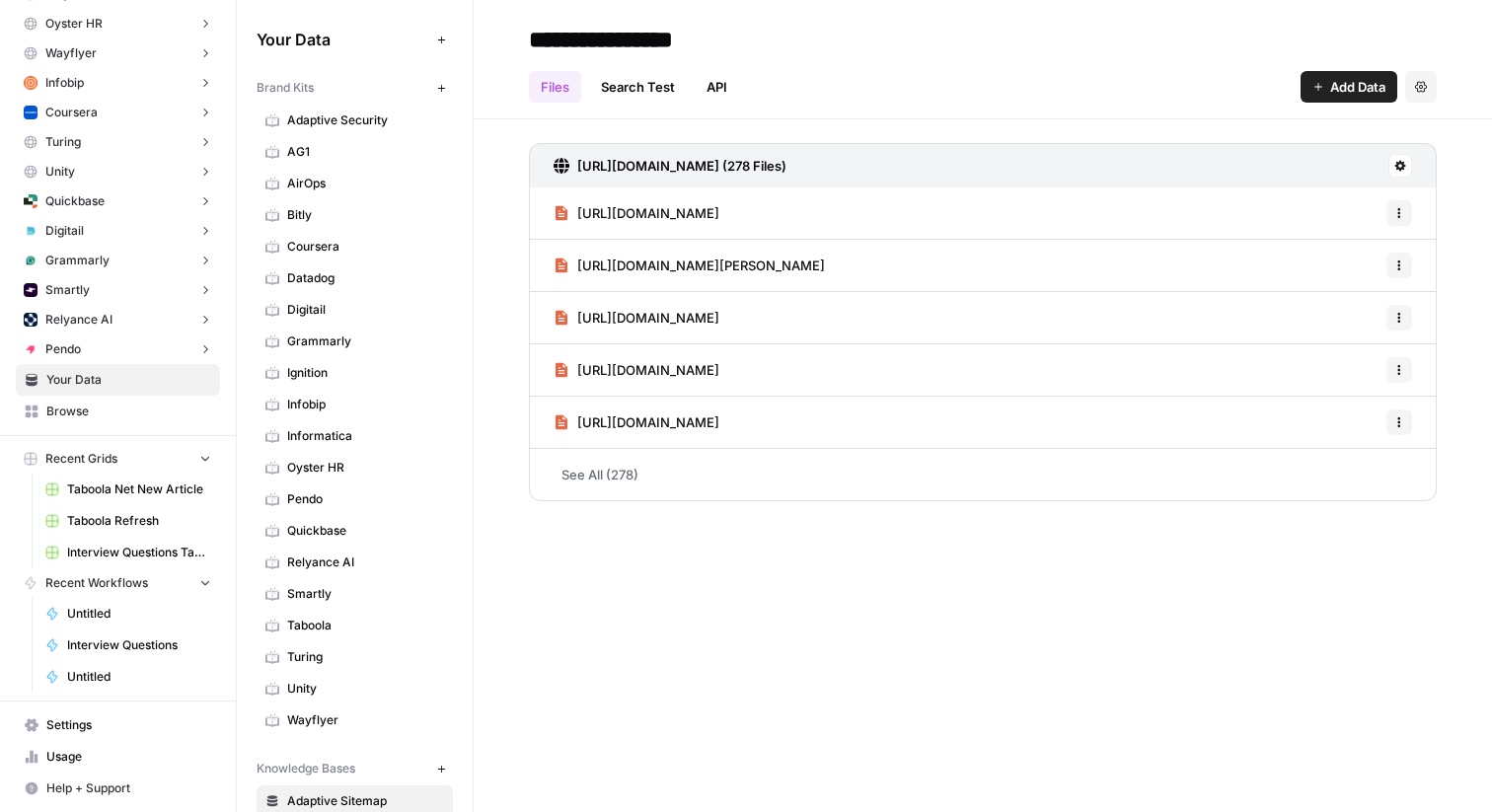
click at [58, 417] on span "Browse" at bounding box center [128, 411] width 165 height 18
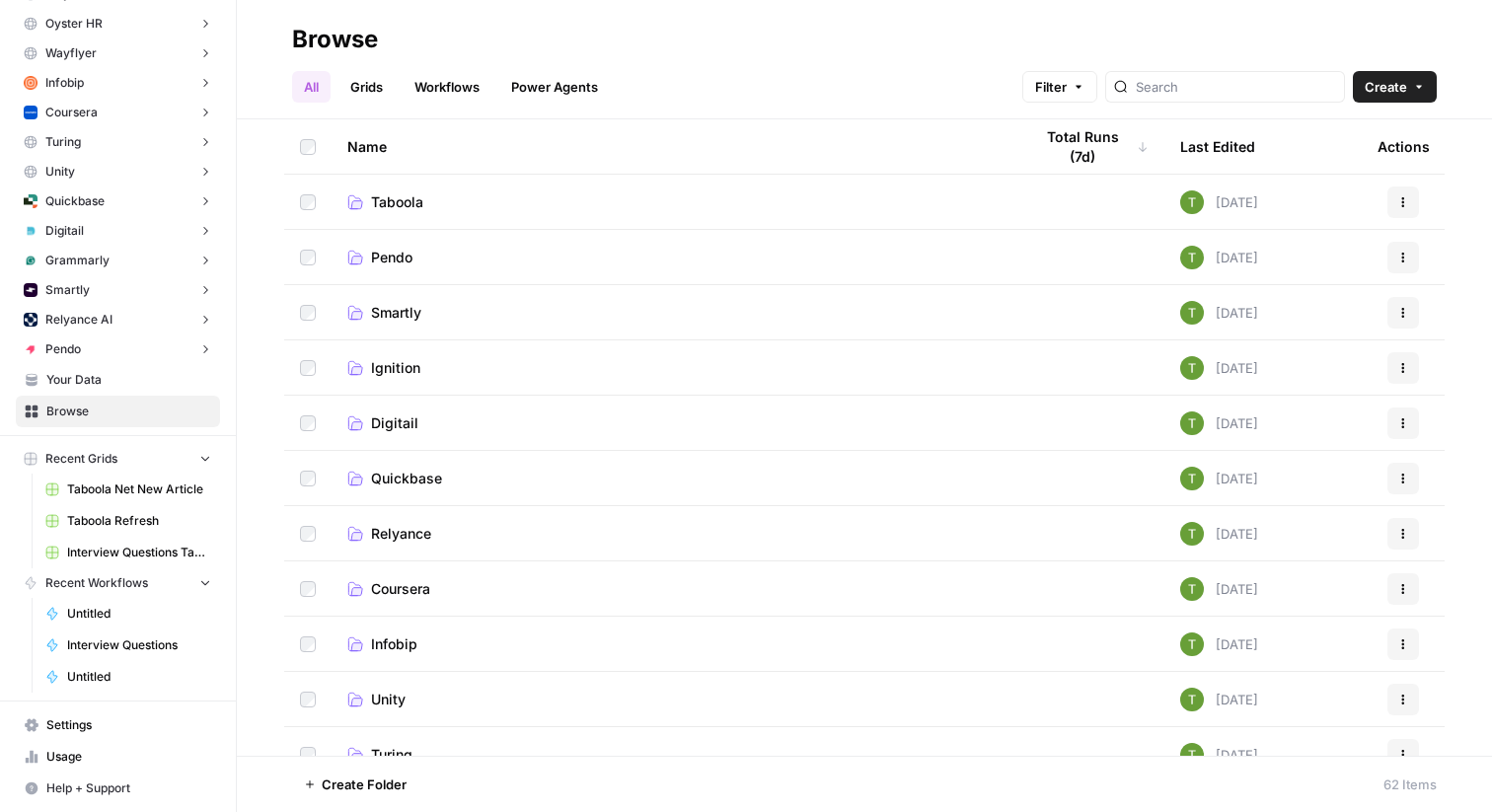
click at [447, 86] on link "Workflows" at bounding box center [447, 87] width 89 height 32
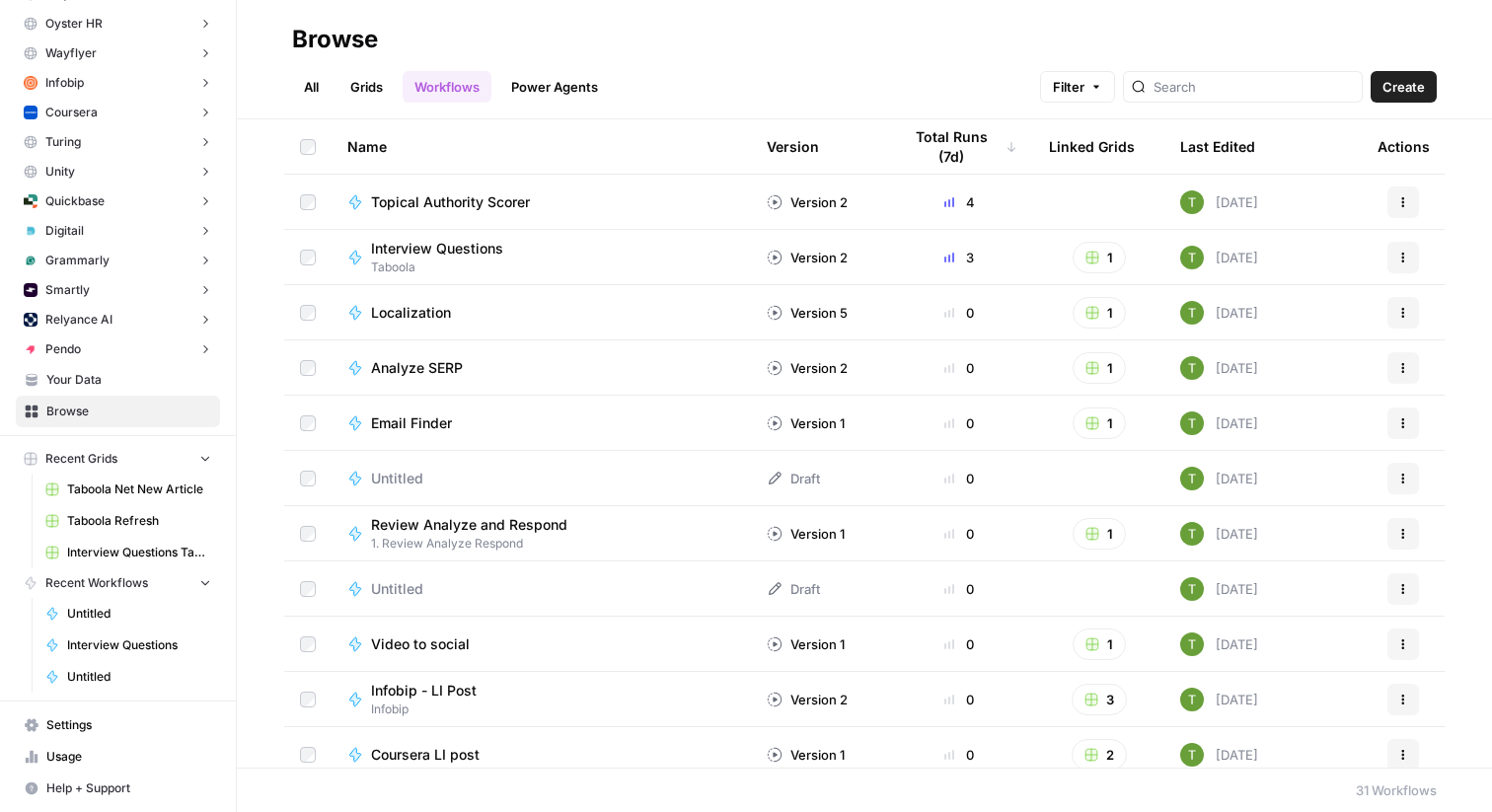
click at [714, 26] on h2 "Browse" at bounding box center [864, 39] width 1145 height 32
click at [325, 95] on link "All" at bounding box center [311, 87] width 38 height 32
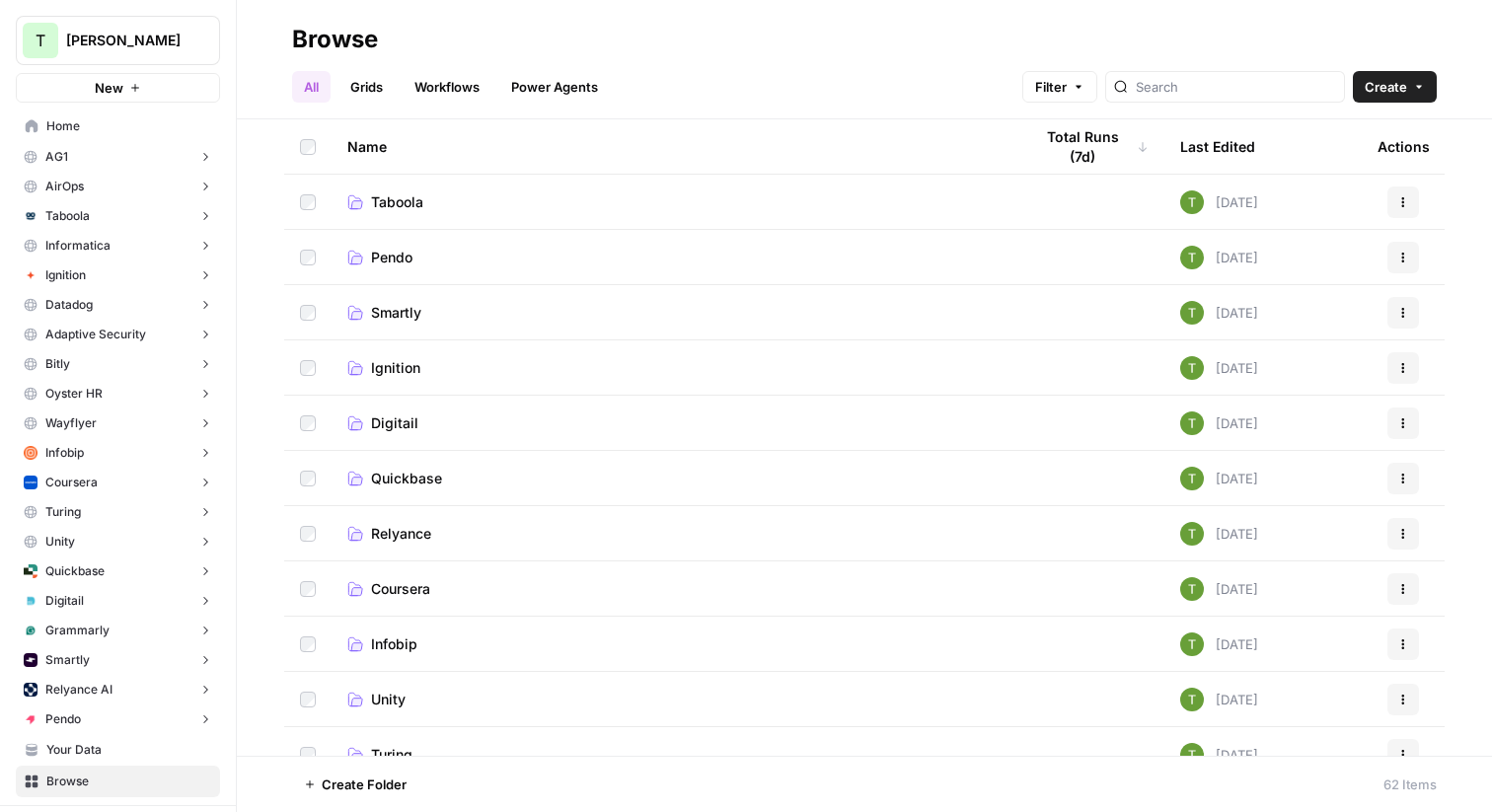
click at [664, 19] on header "Browse All Grids Workflows Power Agents Filter Create" at bounding box center [864, 59] width 1255 height 119
click at [472, 34] on h2 "Browse" at bounding box center [864, 39] width 1145 height 32
click at [82, 125] on span "Home" at bounding box center [128, 126] width 165 height 18
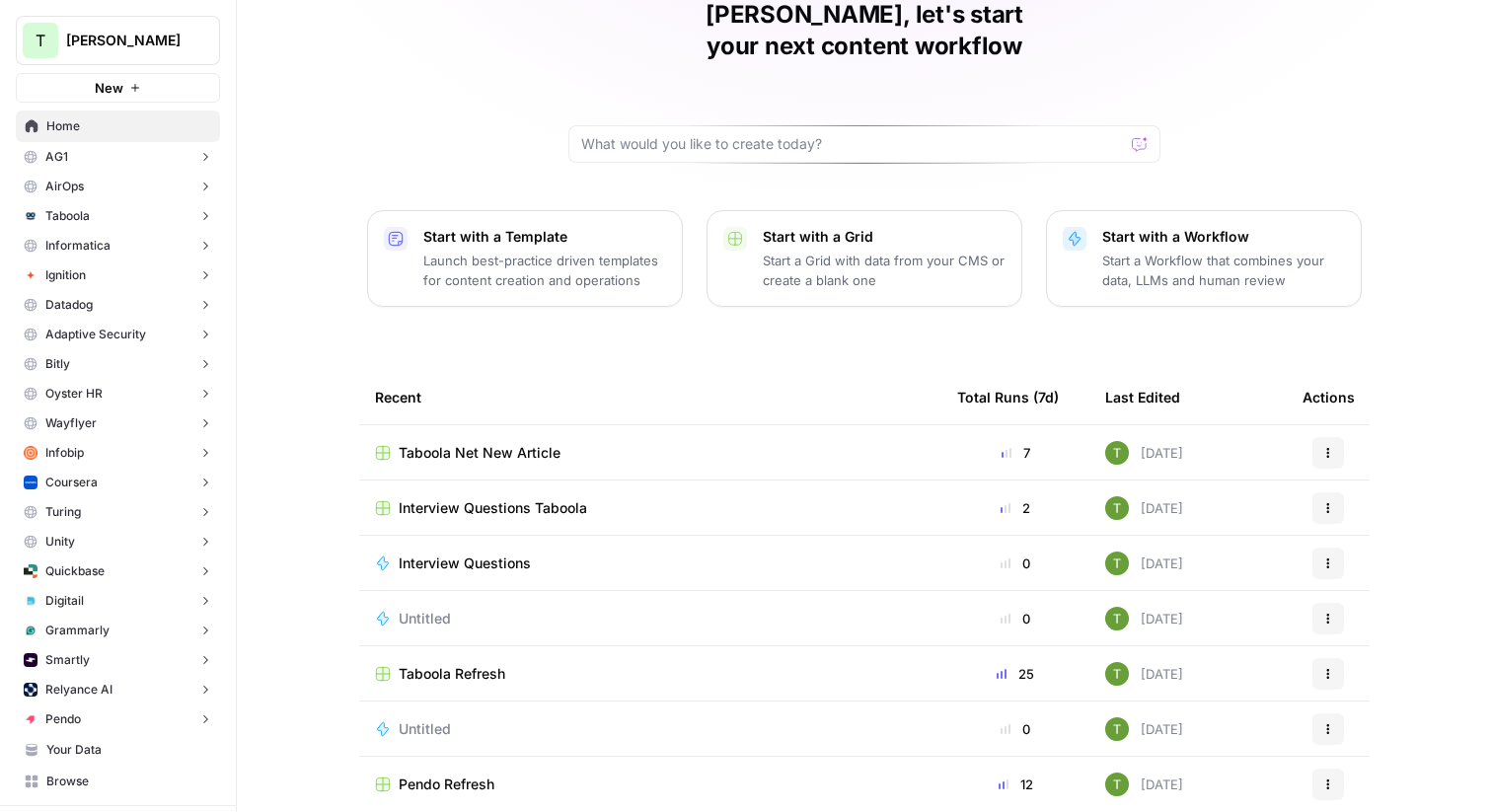
scroll to position [94, 0]
click at [50, 129] on span "Home" at bounding box center [128, 126] width 165 height 18
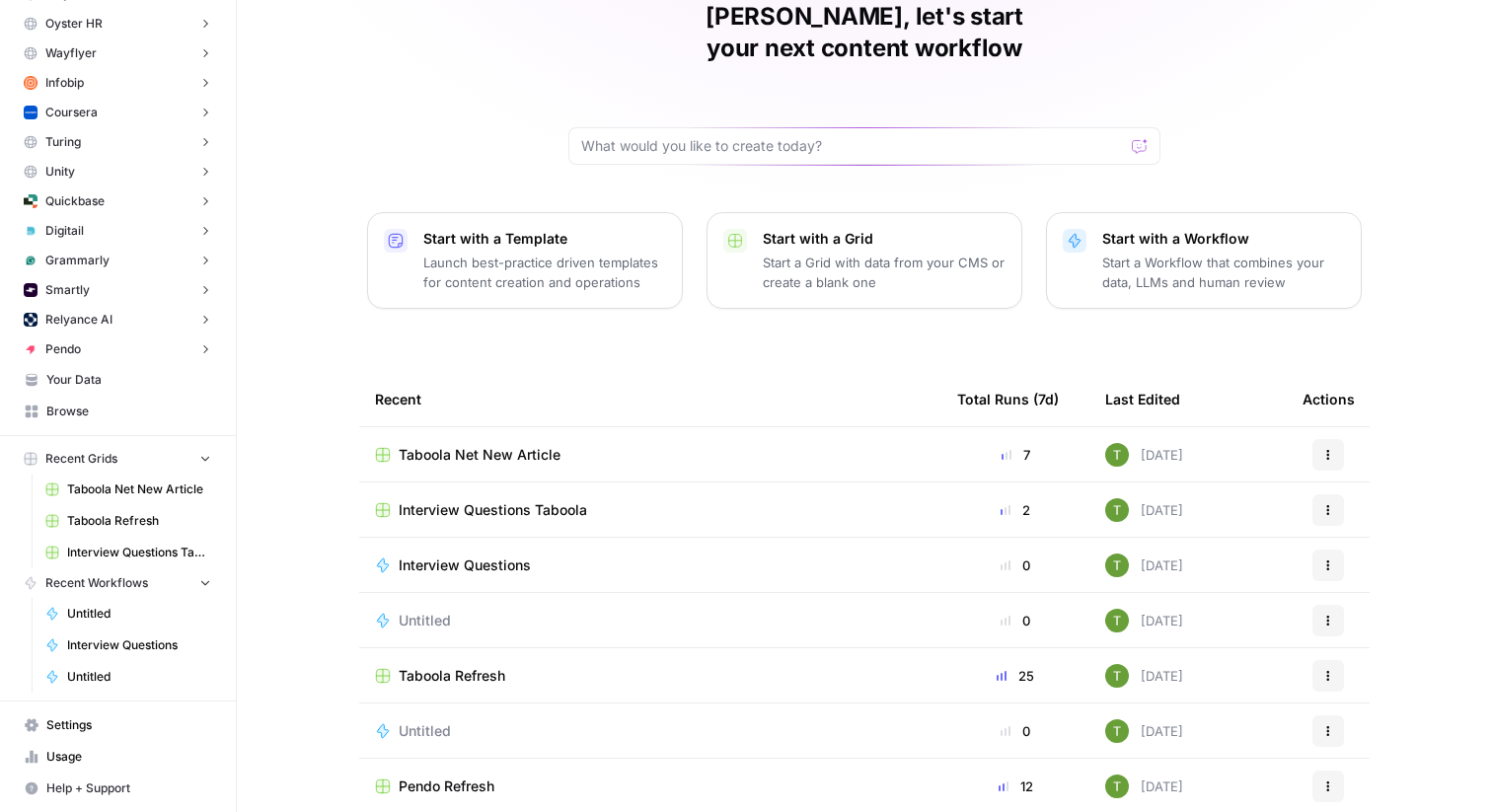
scroll to position [369, 0]
click at [448, 434] on td "Taboola Net New Article" at bounding box center [650, 454] width 582 height 54
click at [487, 445] on span "Taboola Net New Article" at bounding box center [480, 455] width 162 height 20
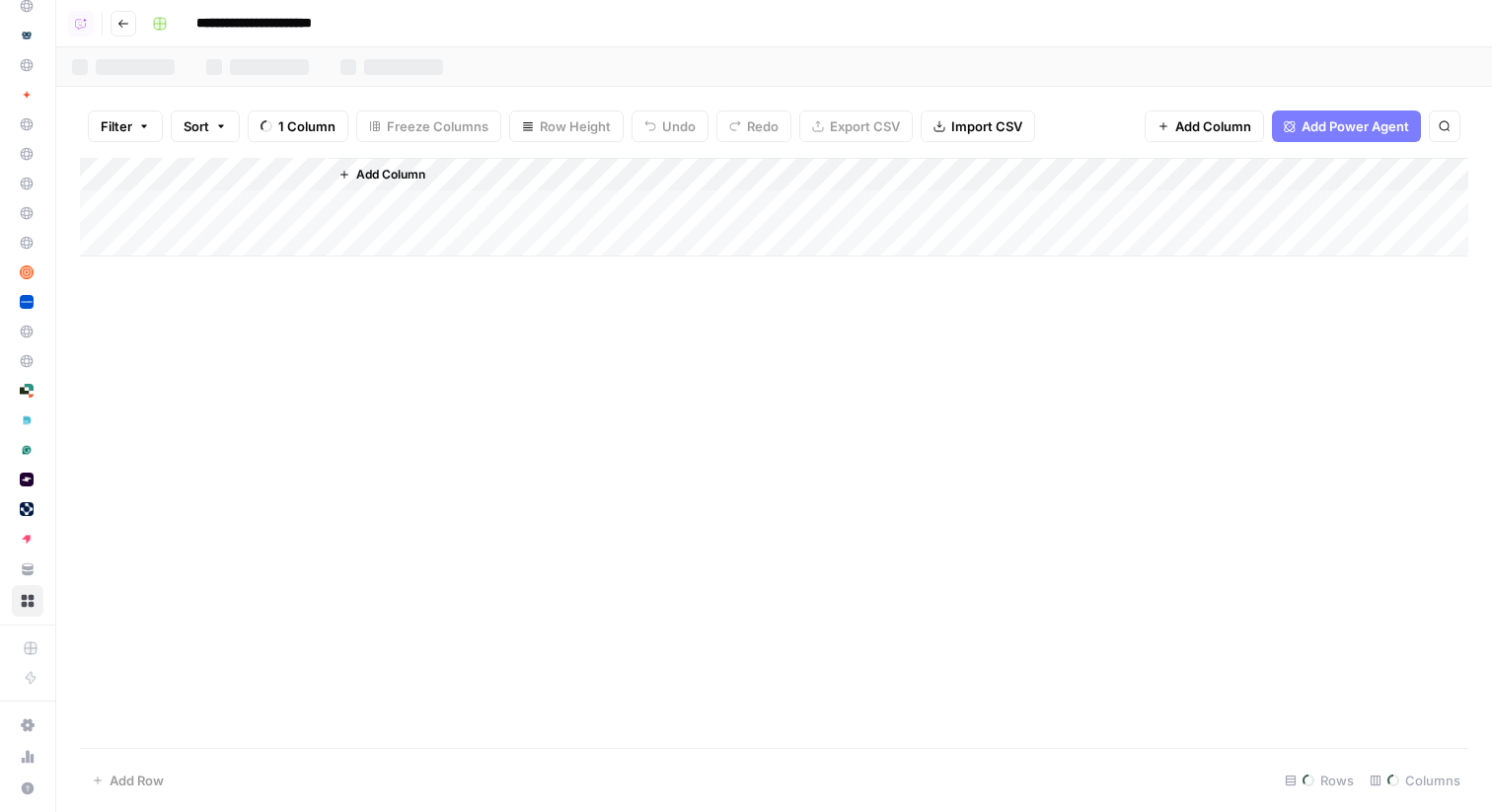
scroll to position [181, 0]
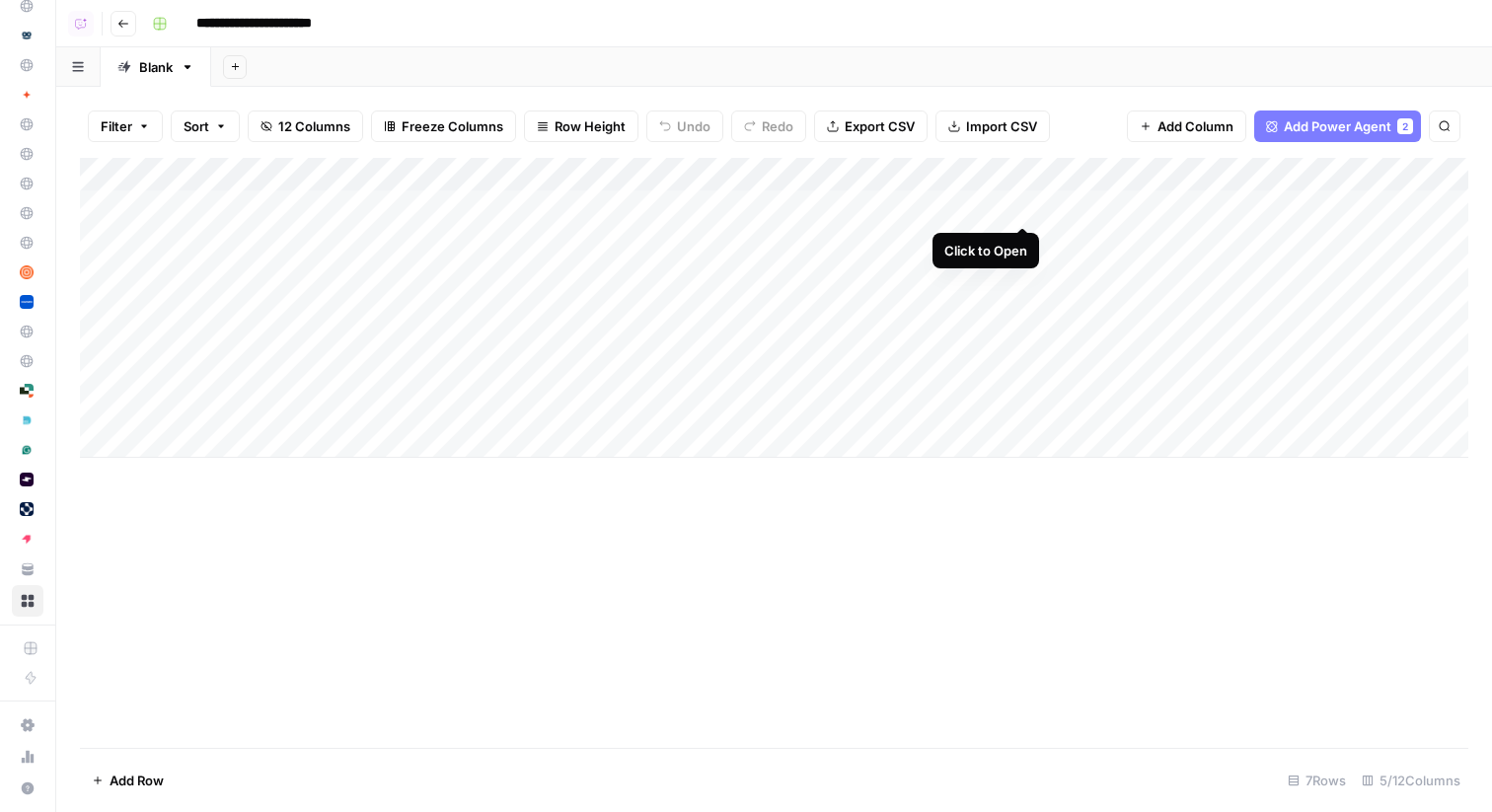
click at [1021, 205] on div "Add Column" at bounding box center [774, 308] width 1388 height 300
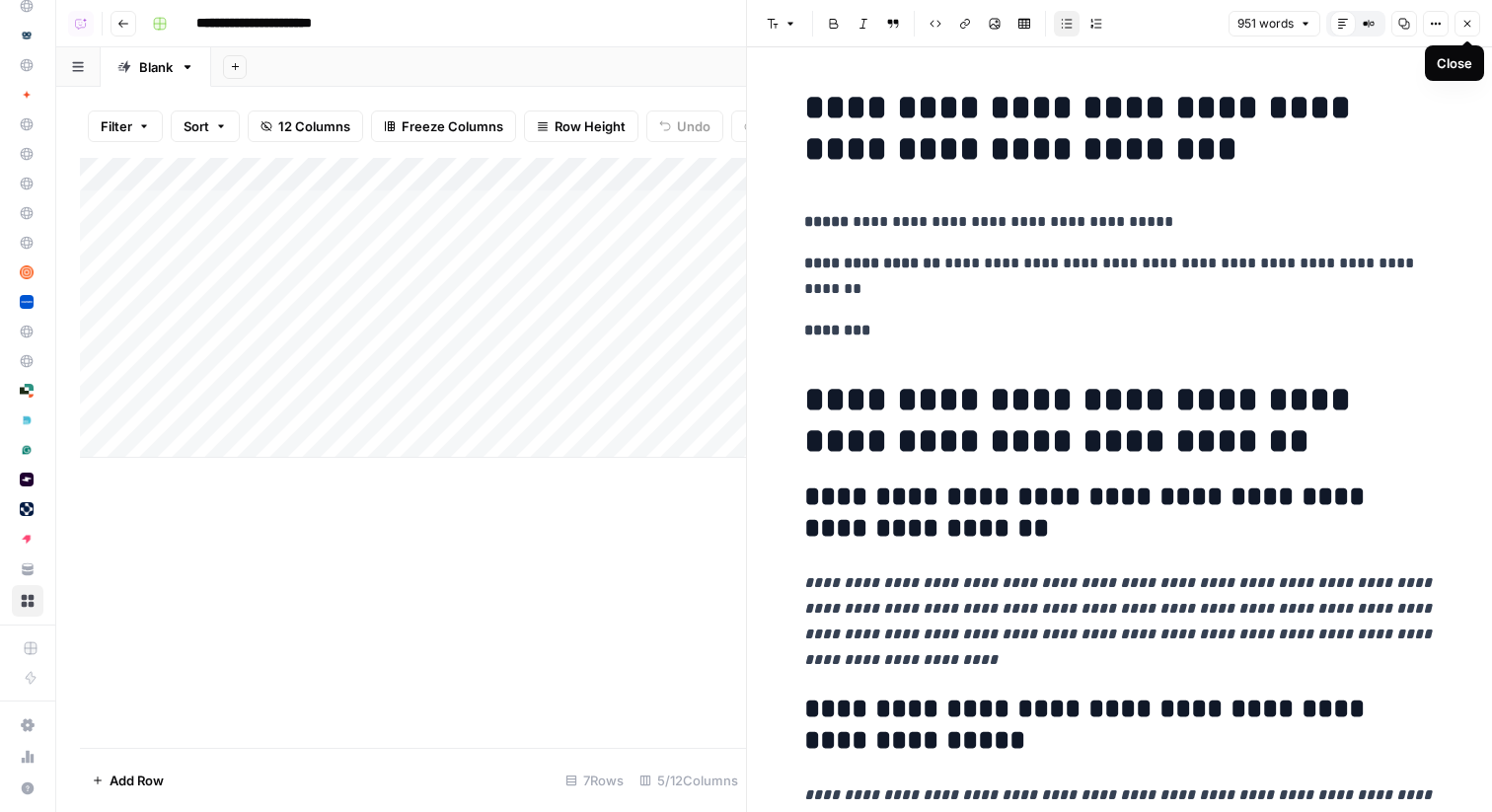
click at [1463, 23] on icon "button" at bounding box center [1467, 24] width 12 height 12
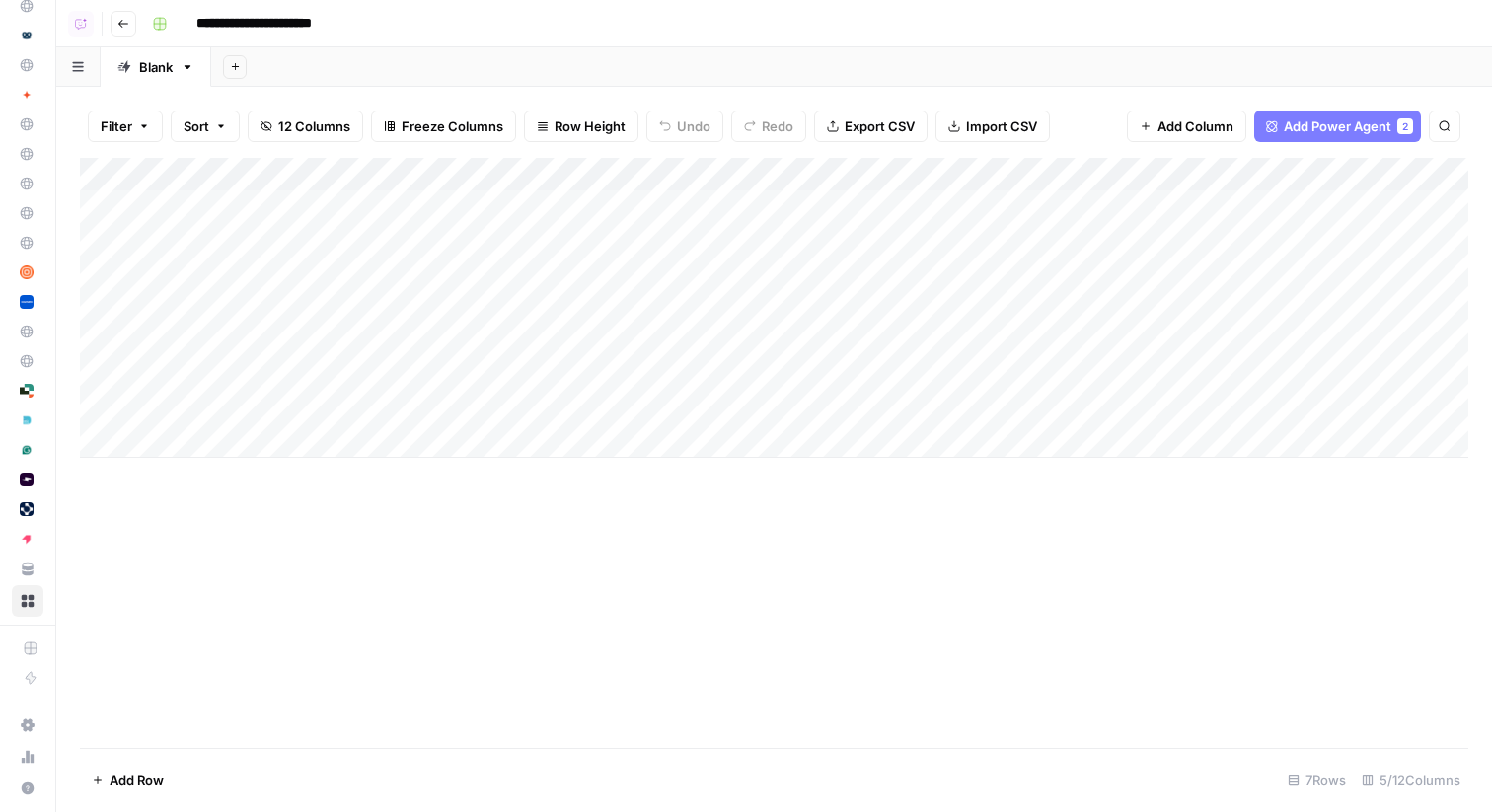
click at [1278, 175] on div "Add Column" at bounding box center [774, 308] width 1388 height 300
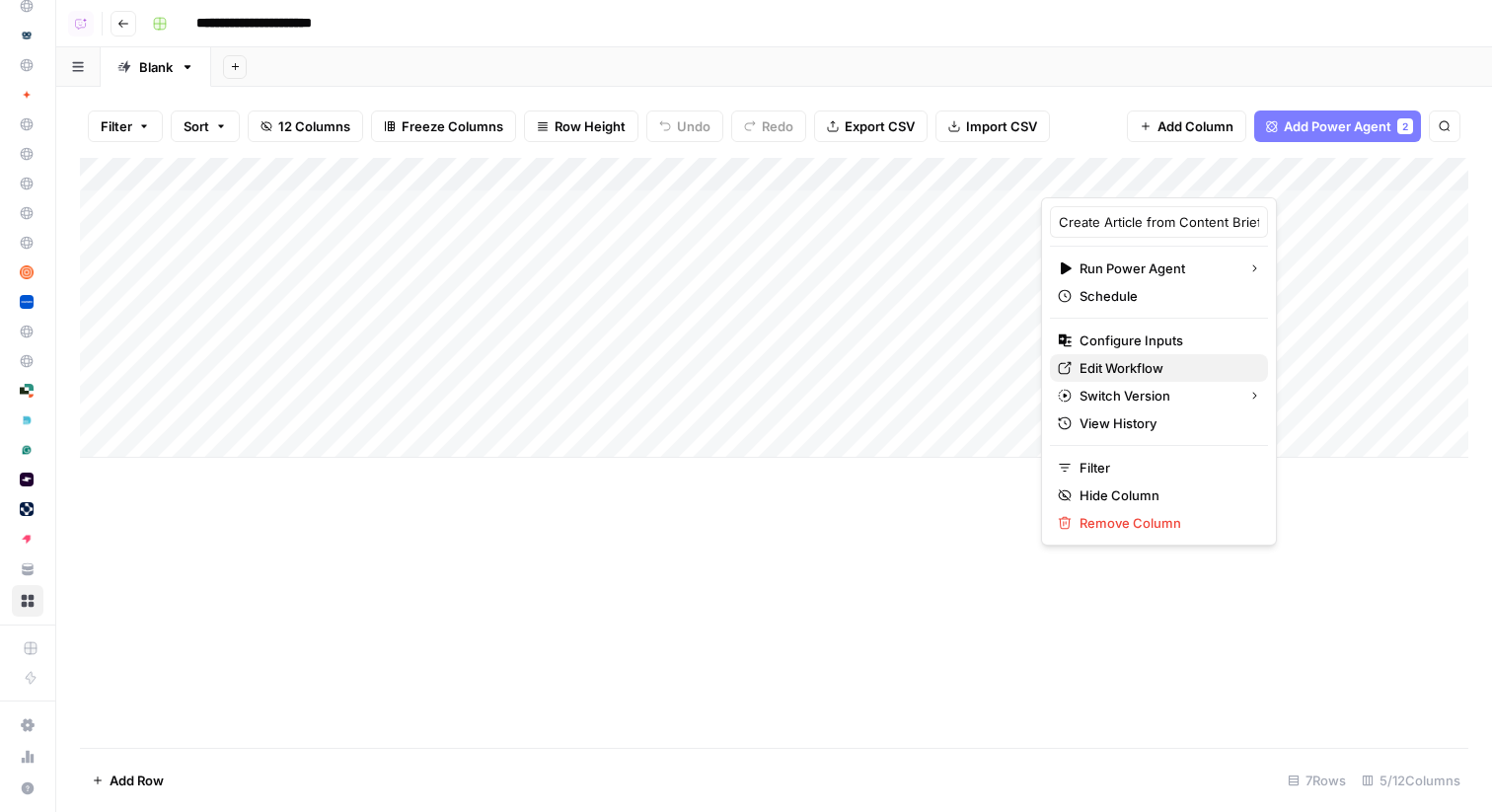
click at [1109, 370] on span "Edit Workflow" at bounding box center [1165, 368] width 173 height 20
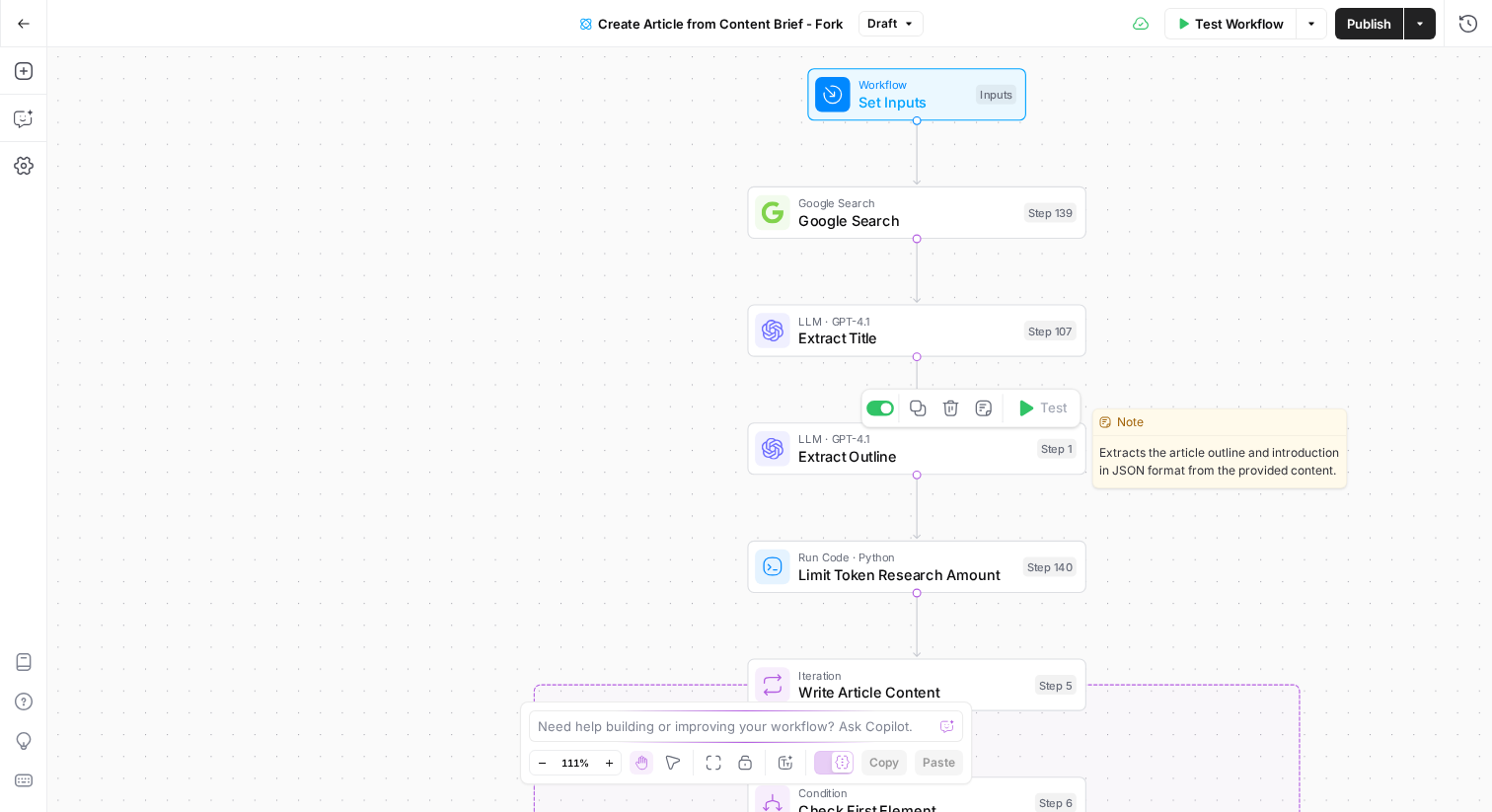
click at [848, 455] on span "Extract Outline" at bounding box center [913, 456] width 230 height 22
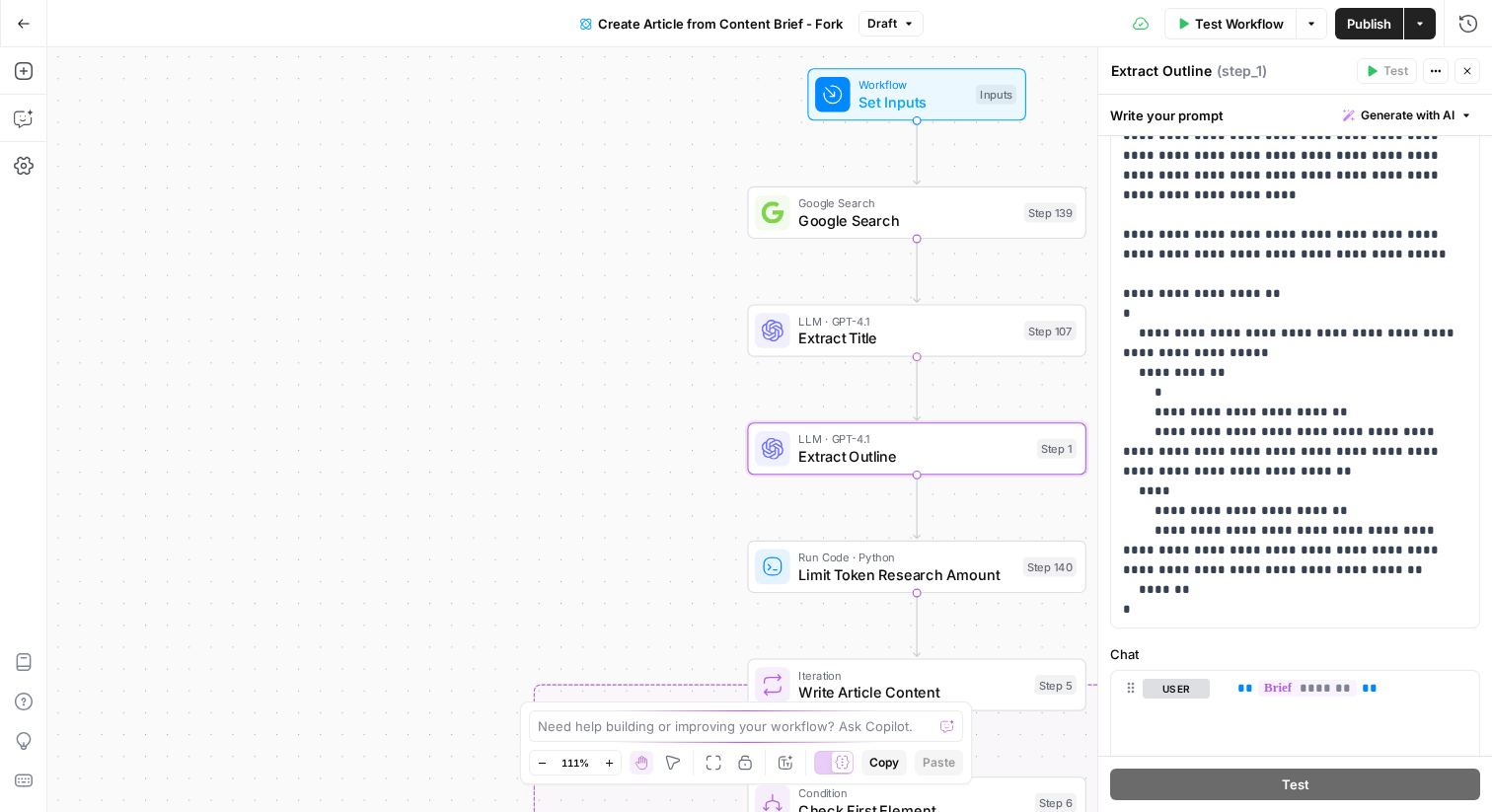
scroll to position [246, 0]
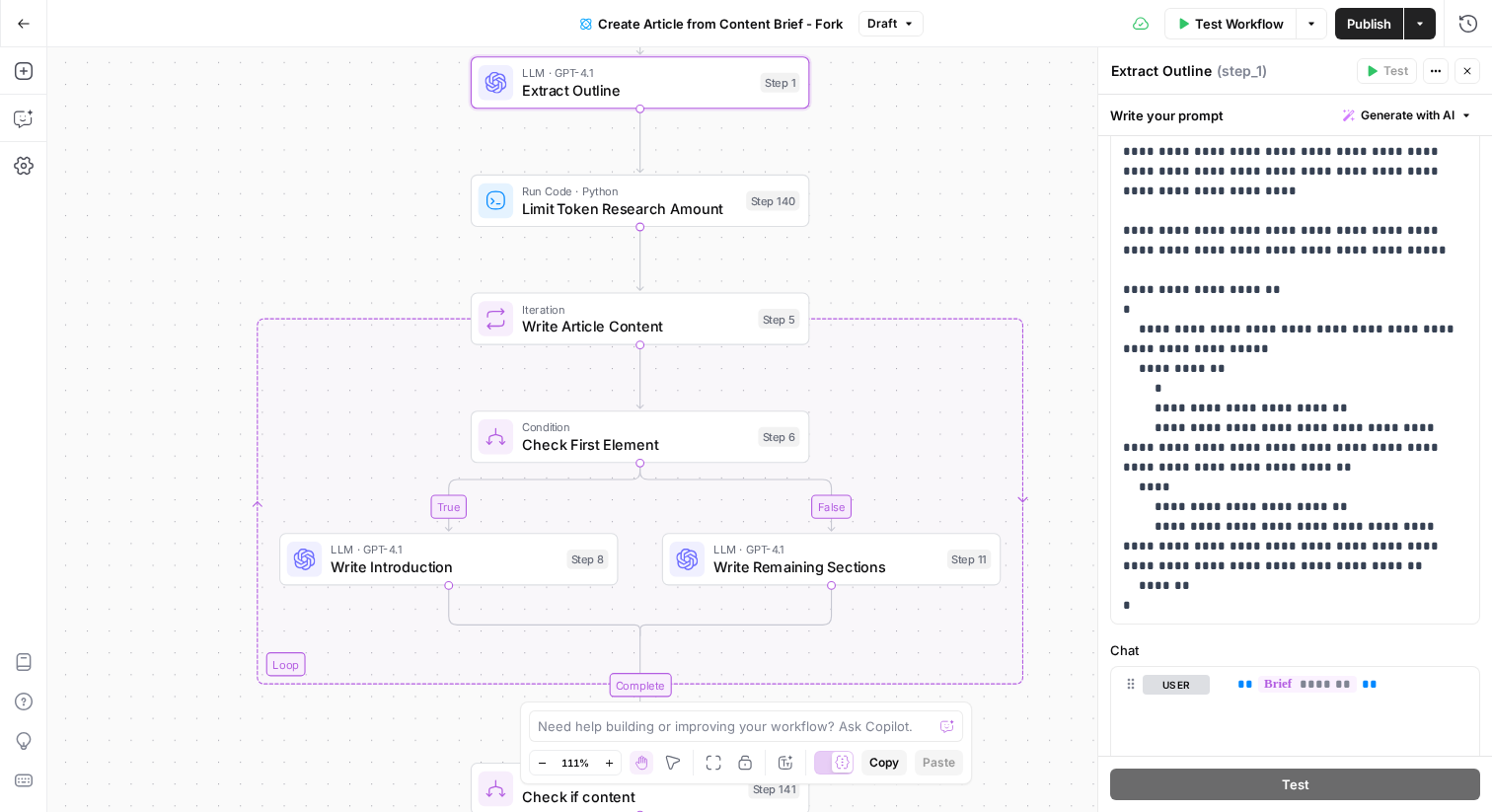
drag, startPoint x: 137, startPoint y: 234, endPoint x: 156, endPoint y: 406, distance: 173.0
click at [157, 406] on div "true false false true Workflow Set Inputs Inputs Google Search Google Search St…" at bounding box center [770, 429] width 1445 height 765
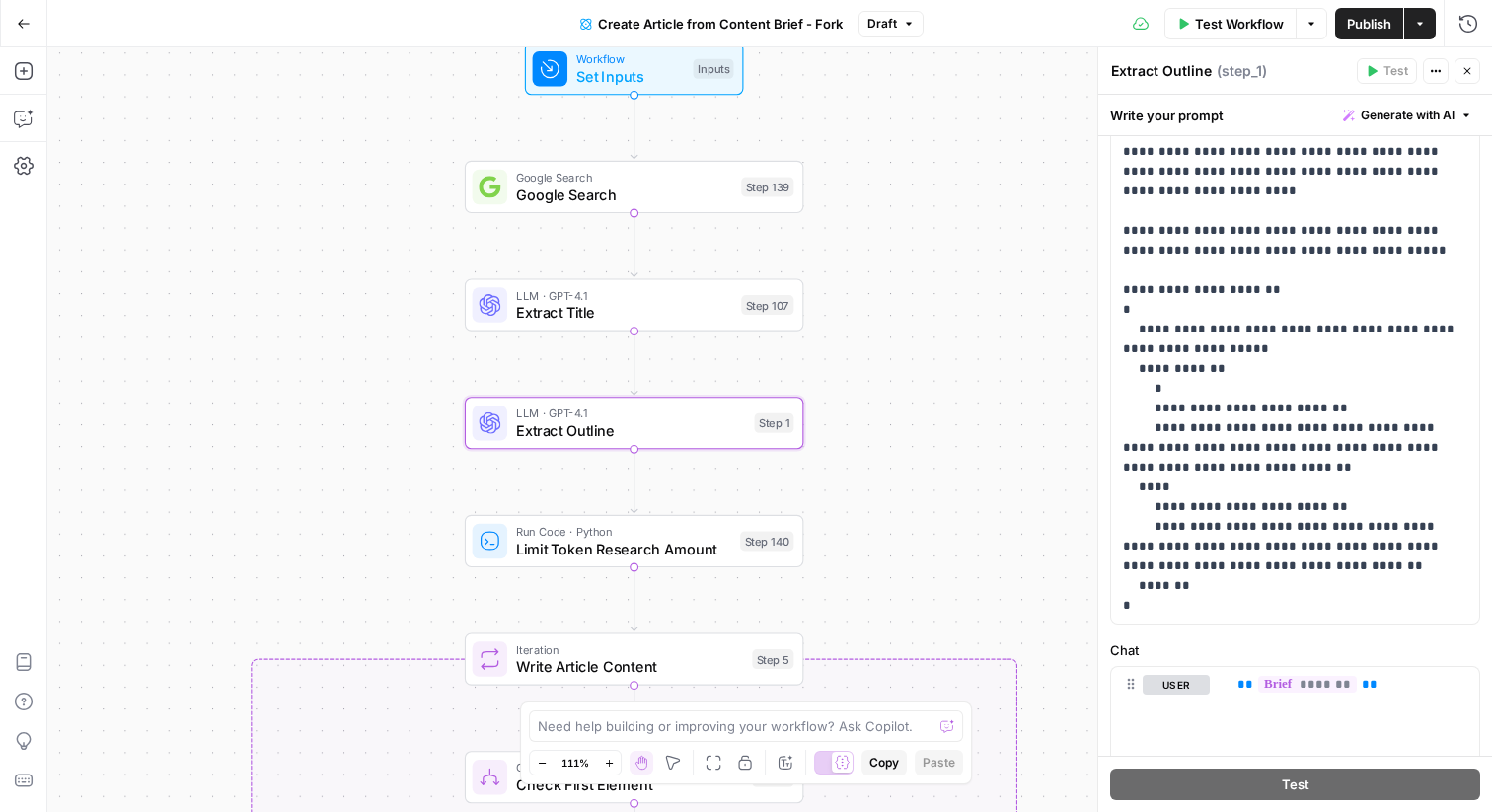
drag, startPoint x: 181, startPoint y: 244, endPoint x: 180, endPoint y: 588, distance: 344.0
click at [180, 588] on div "true false false true Workflow Set Inputs Inputs Google Search Google Search St…" at bounding box center [770, 429] width 1445 height 765
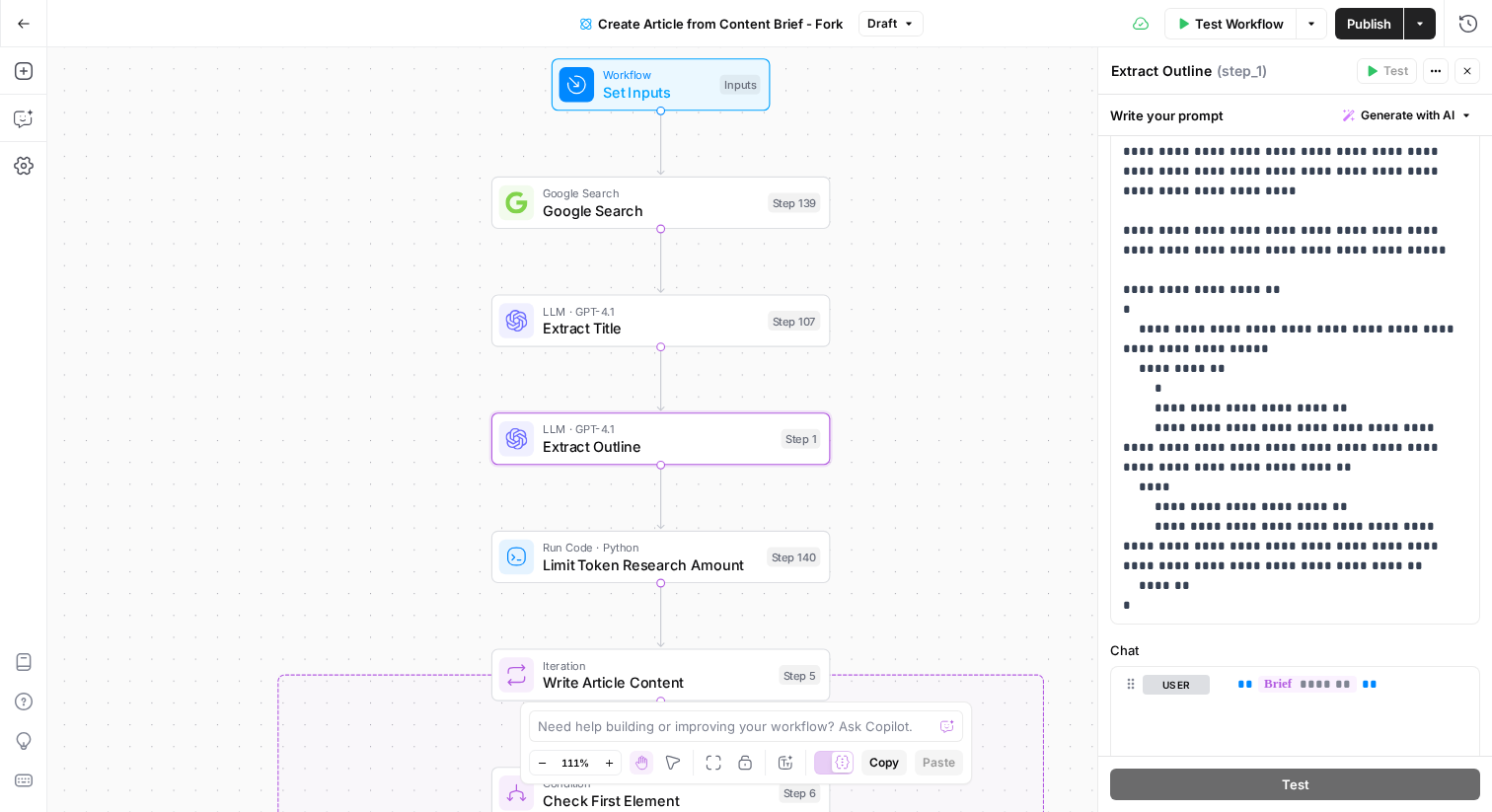
drag, startPoint x: 353, startPoint y: 274, endPoint x: 380, endPoint y: 291, distance: 31.9
click at [380, 291] on div "true false false true Workflow Set Inputs Inputs Google Search Google Search St…" at bounding box center [770, 429] width 1445 height 765
click at [1471, 72] on icon "button" at bounding box center [1467, 71] width 12 height 12
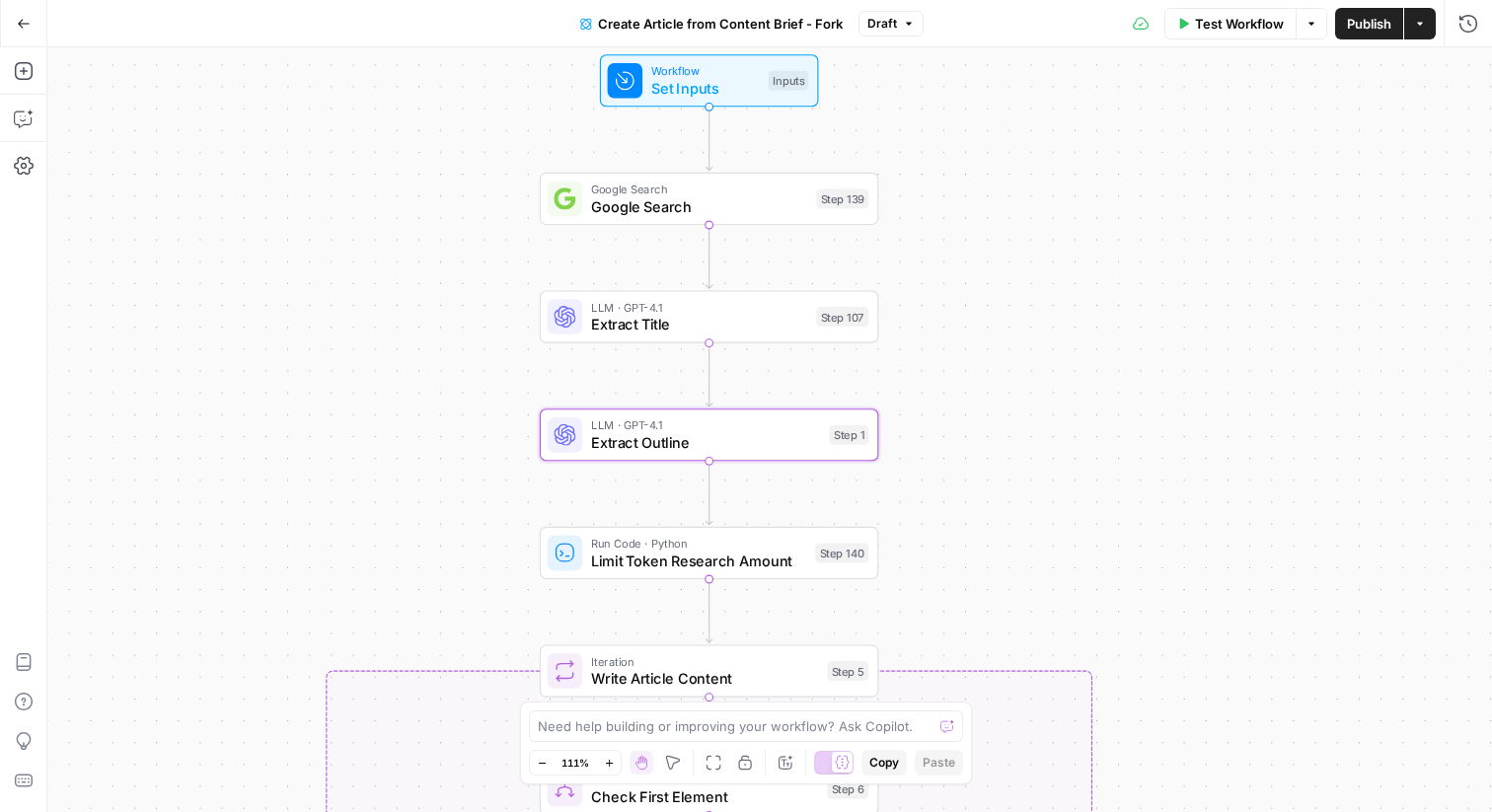
drag, startPoint x: 199, startPoint y: 253, endPoint x: 244, endPoint y: 247, distance: 45.4
click at [244, 247] on div "true false false true Workflow Set Inputs Inputs Google Search Google Search St…" at bounding box center [770, 429] width 1445 height 765
